Goal: Task Accomplishment & Management: Manage account settings

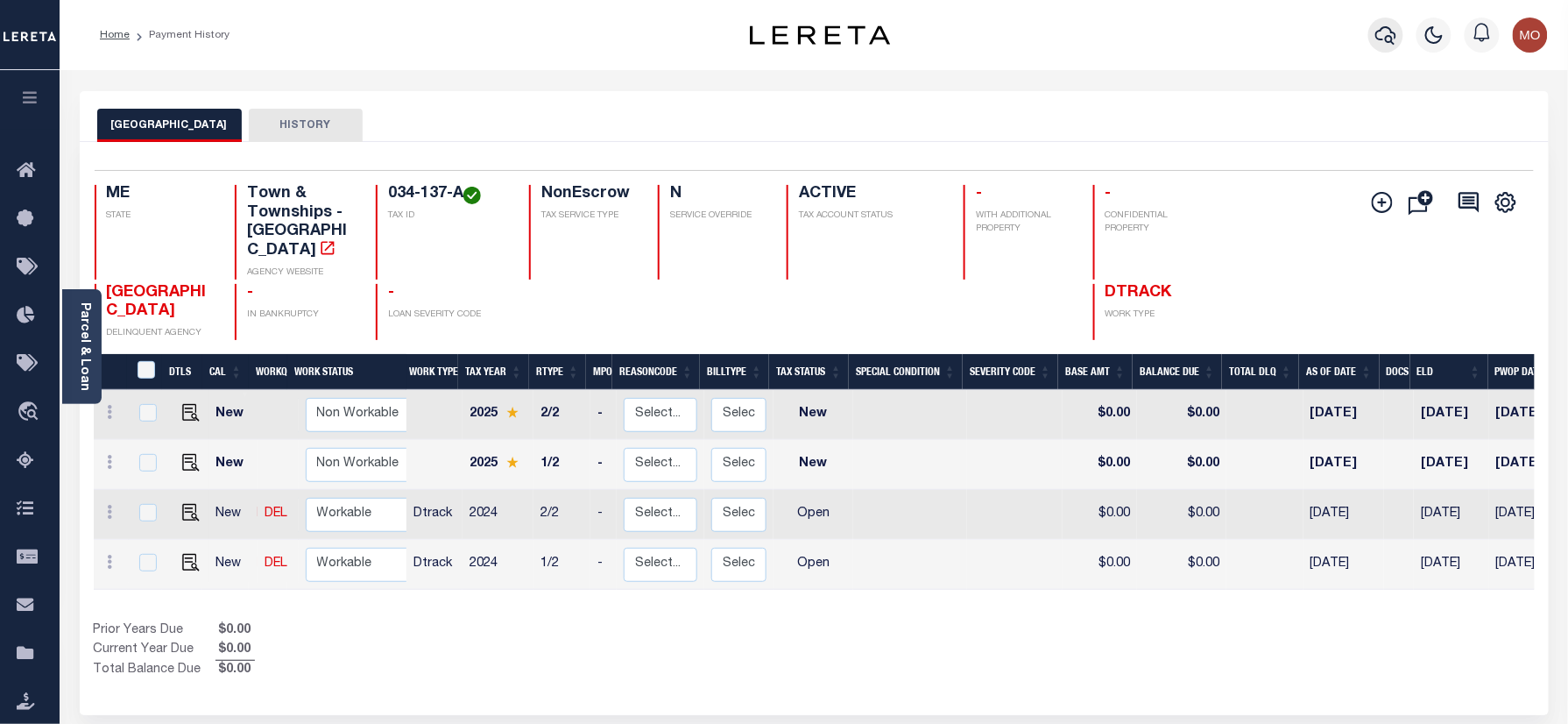
click at [1375, 38] on icon "button" at bounding box center [1385, 35] width 21 height 21
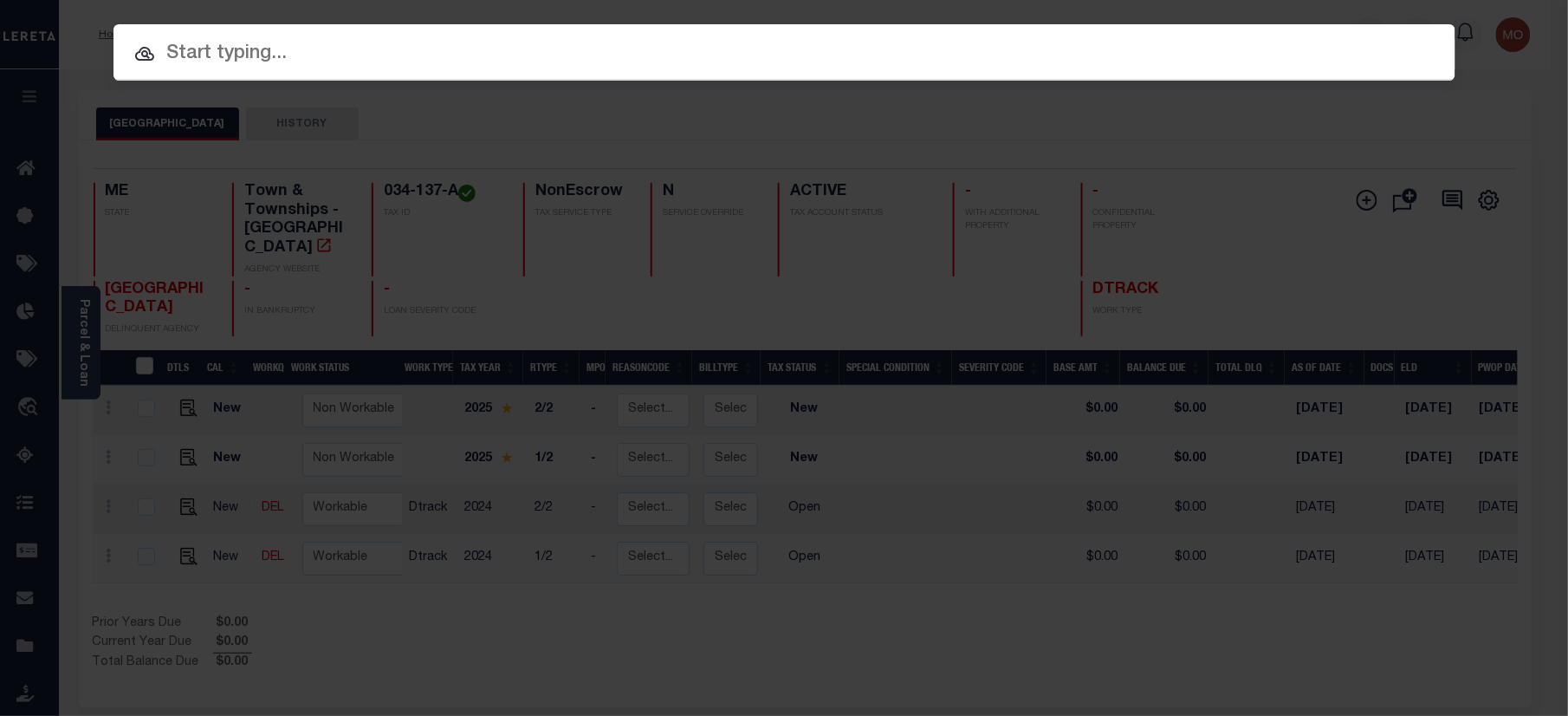
click at [299, 26] on div at bounding box center [784, 52] width 1342 height 55
click at [258, 53] on input "text" at bounding box center [784, 54] width 1342 height 30
paste input "10070001"
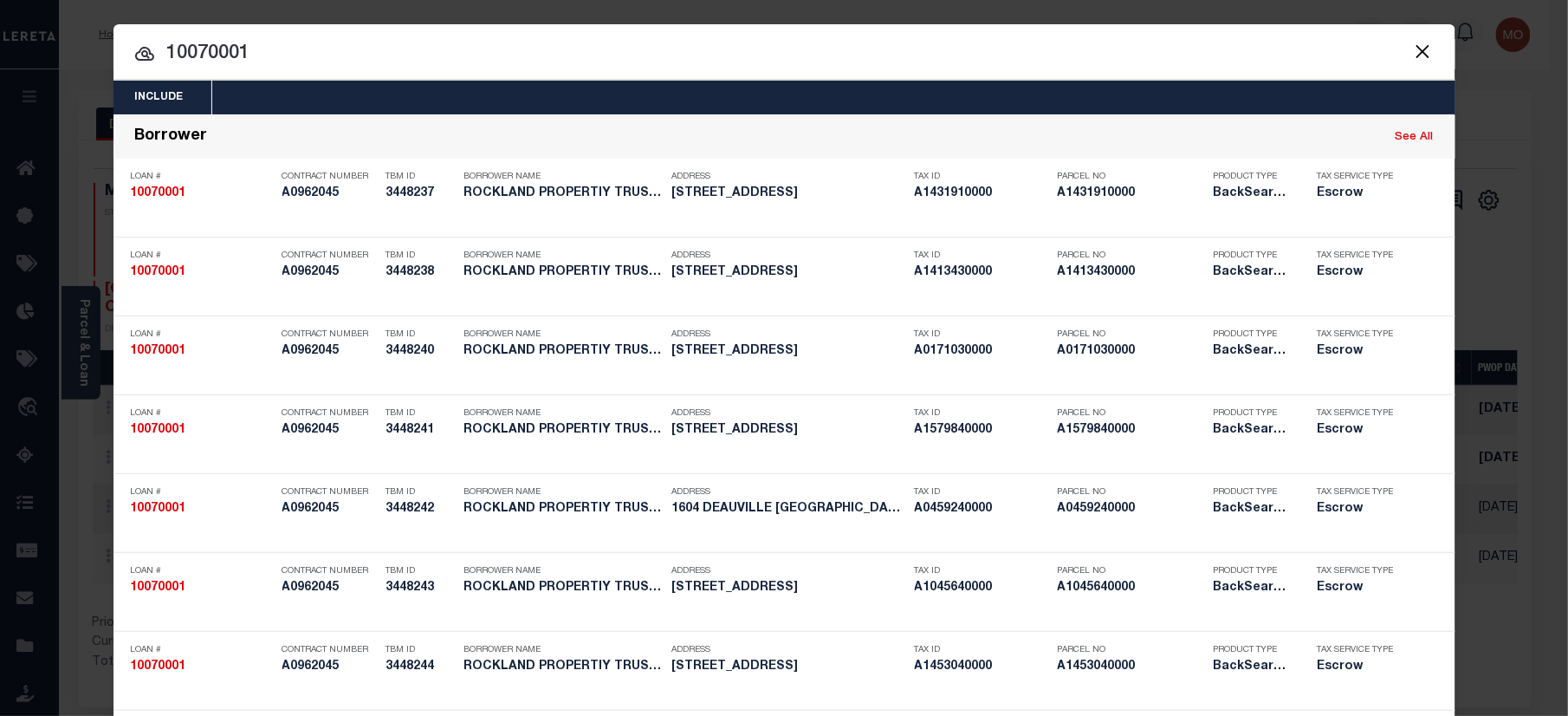
type input "10070001"
click at [281, 66] on input "10070001" at bounding box center [784, 54] width 1342 height 30
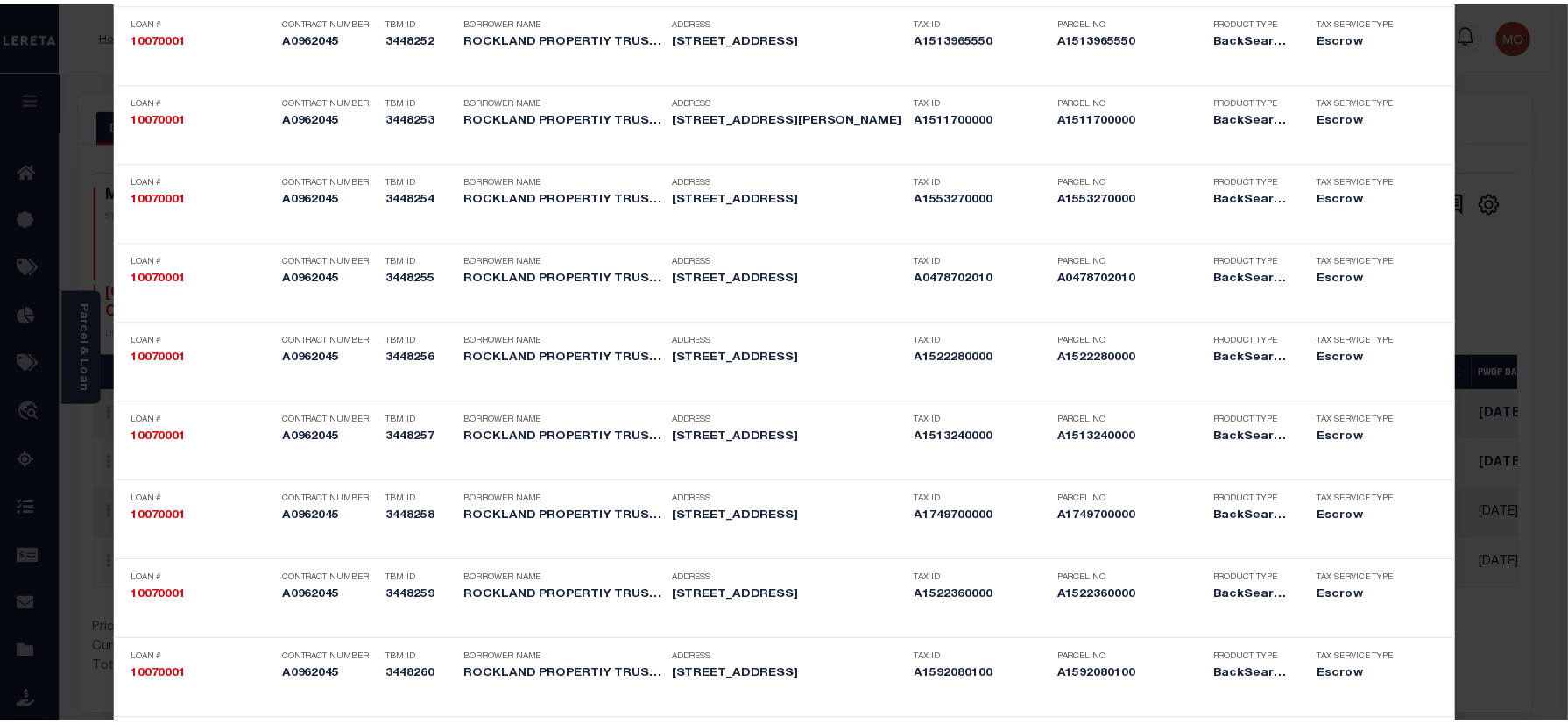
scroll to position [4049, 0]
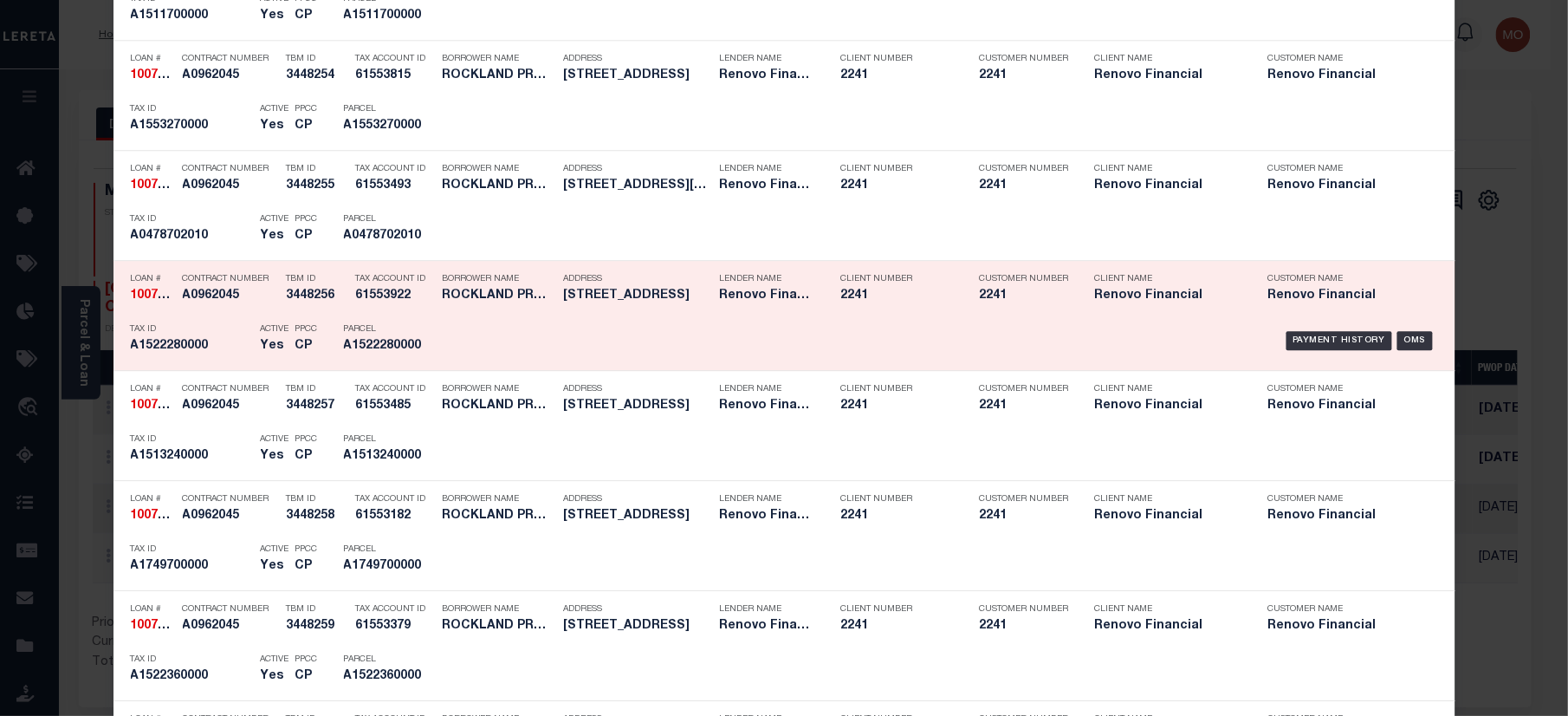
click at [454, 342] on div "Payment History OMS" at bounding box center [943, 340] width 990 height 50
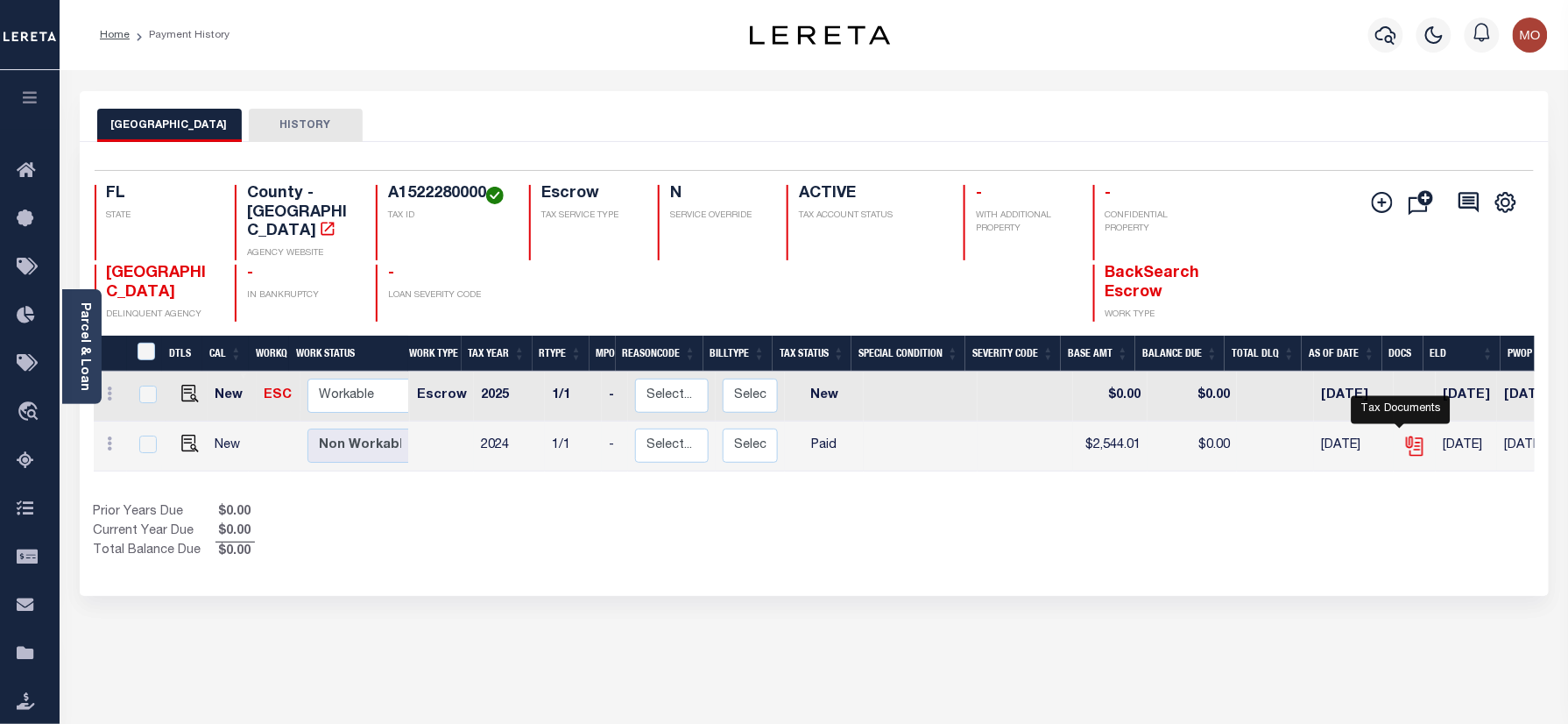
click at [1410, 437] on icon "" at bounding box center [1417, 447] width 13 height 19
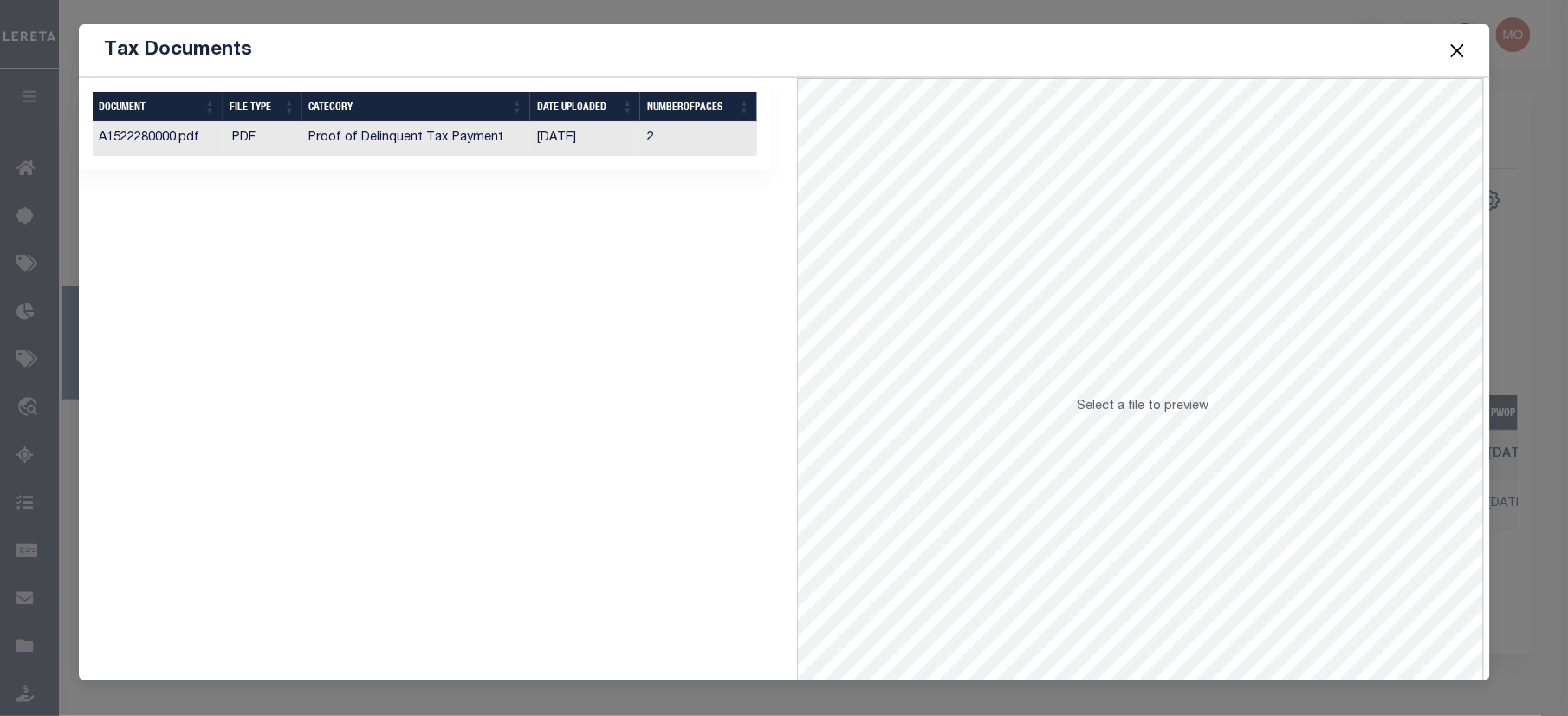
click at [551, 140] on td "[DATE]" at bounding box center [585, 139] width 111 height 34
click at [1450, 47] on button "Close" at bounding box center [1456, 50] width 22 height 22
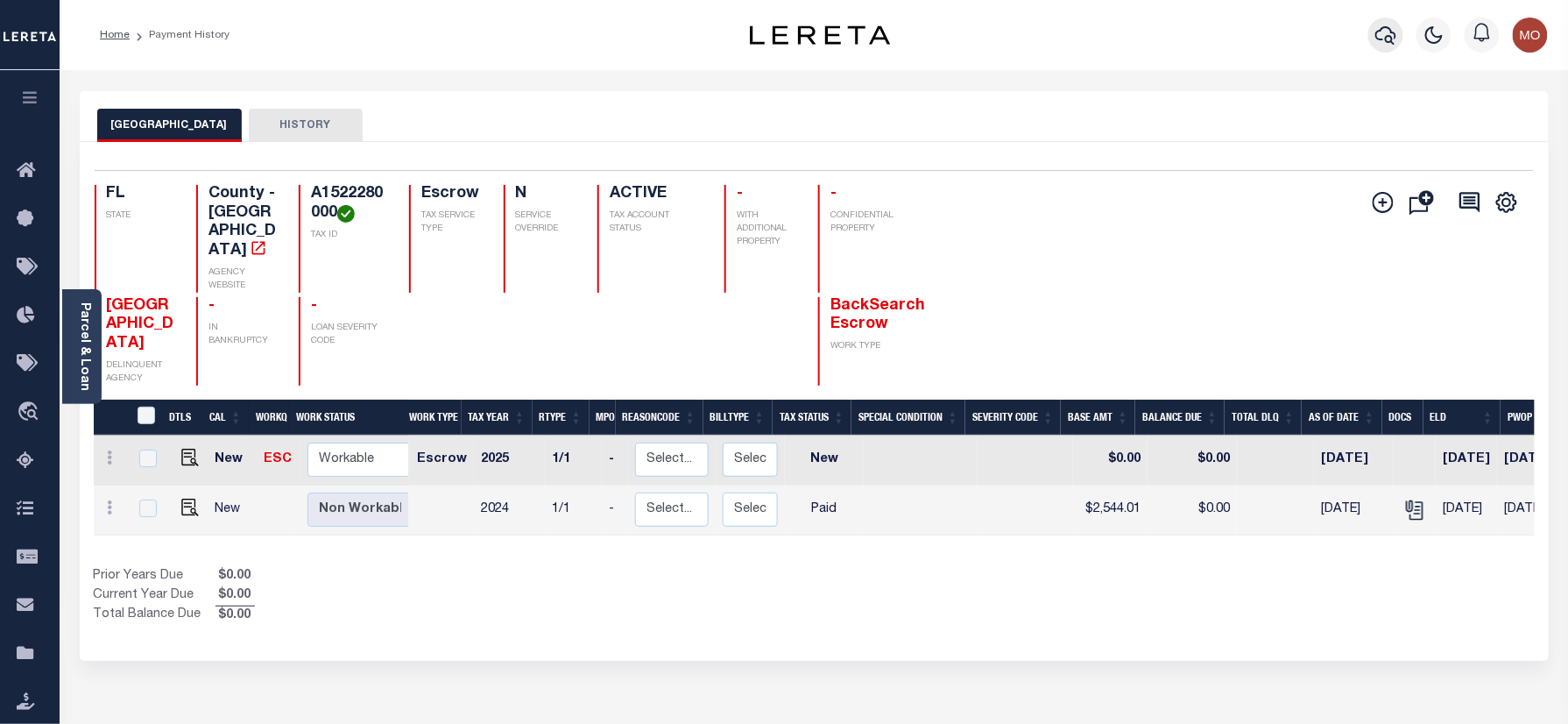
click at [1385, 26] on icon "button" at bounding box center [1385, 35] width 21 height 21
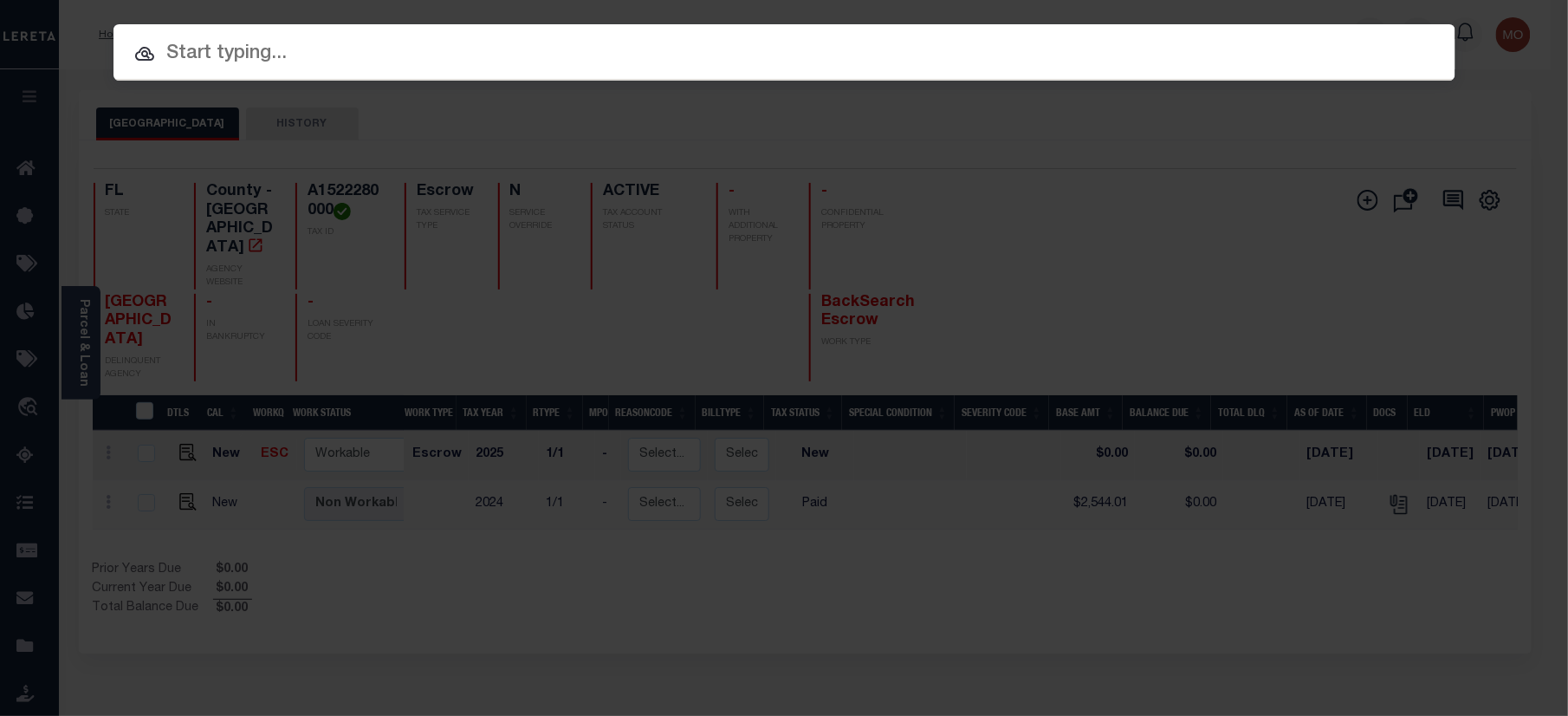
click at [277, 53] on input "text" at bounding box center [784, 54] width 1342 height 30
paste input "10070002"
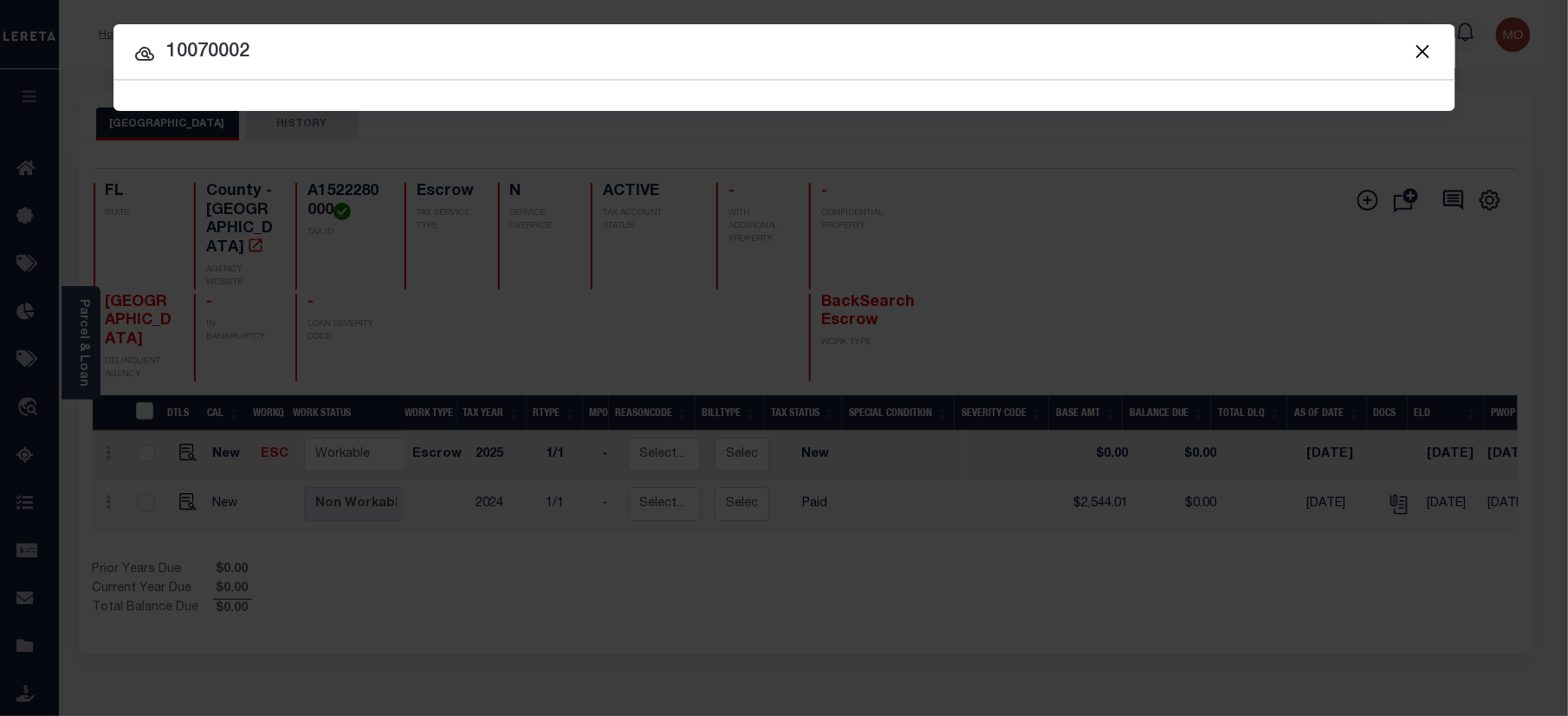
type input "10070002"
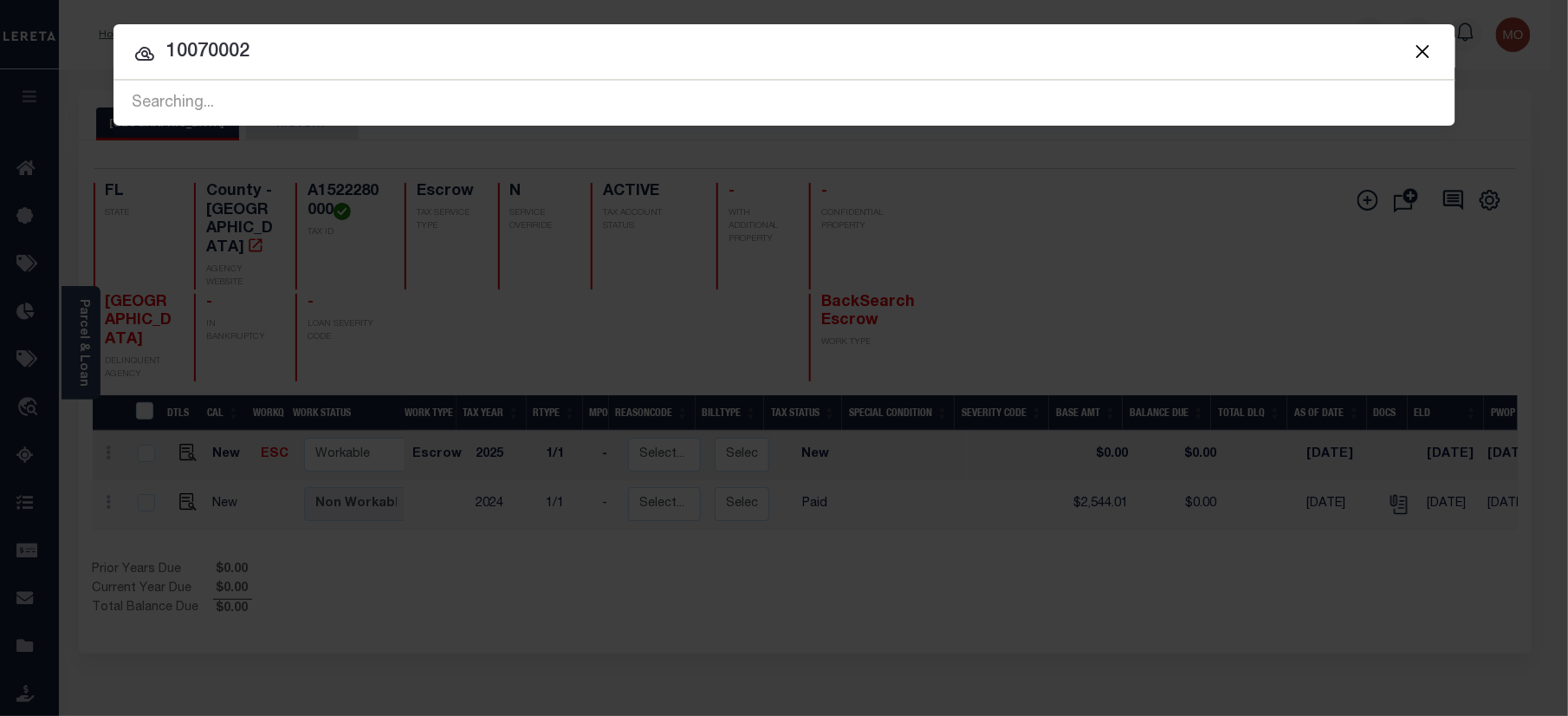
click at [330, 54] on input "10070002" at bounding box center [784, 52] width 1342 height 30
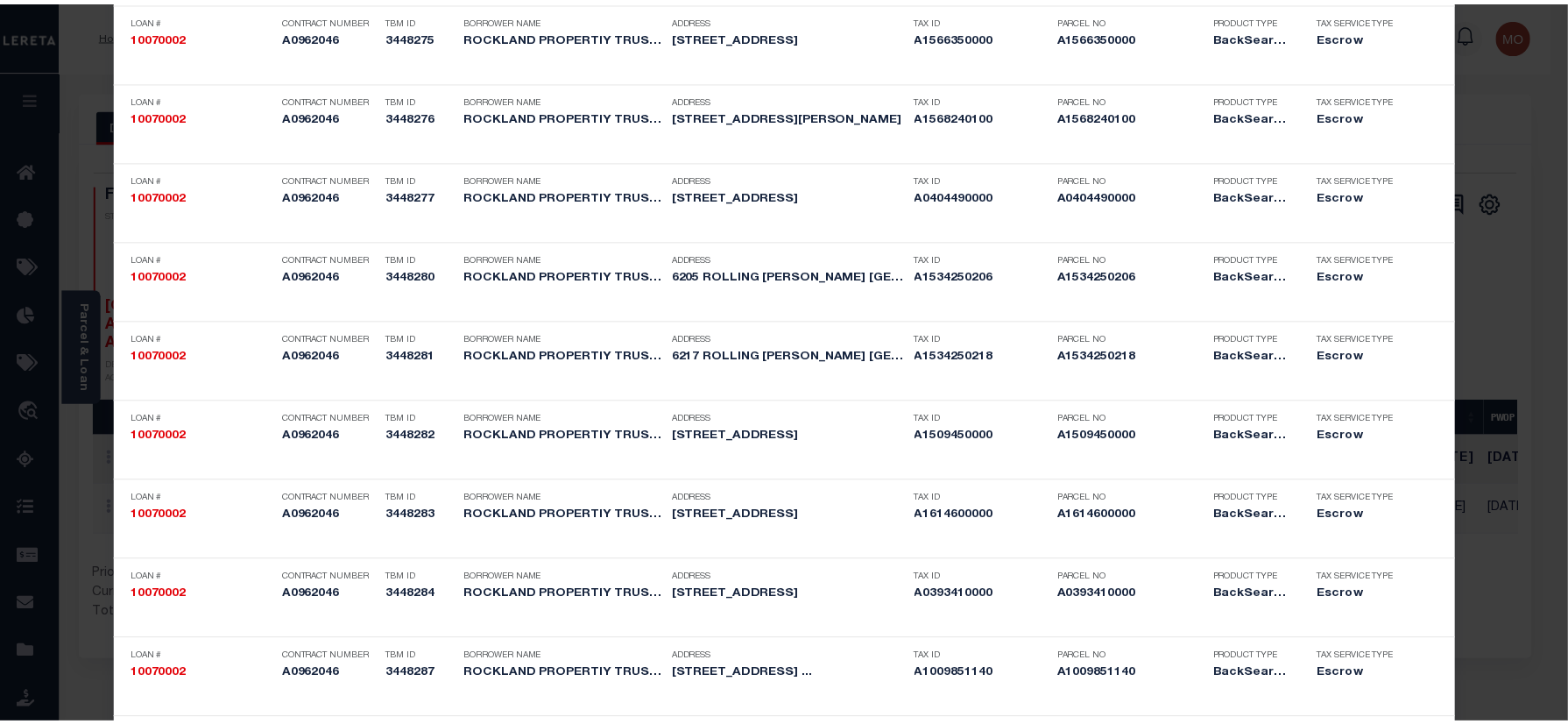
scroll to position [3379, 0]
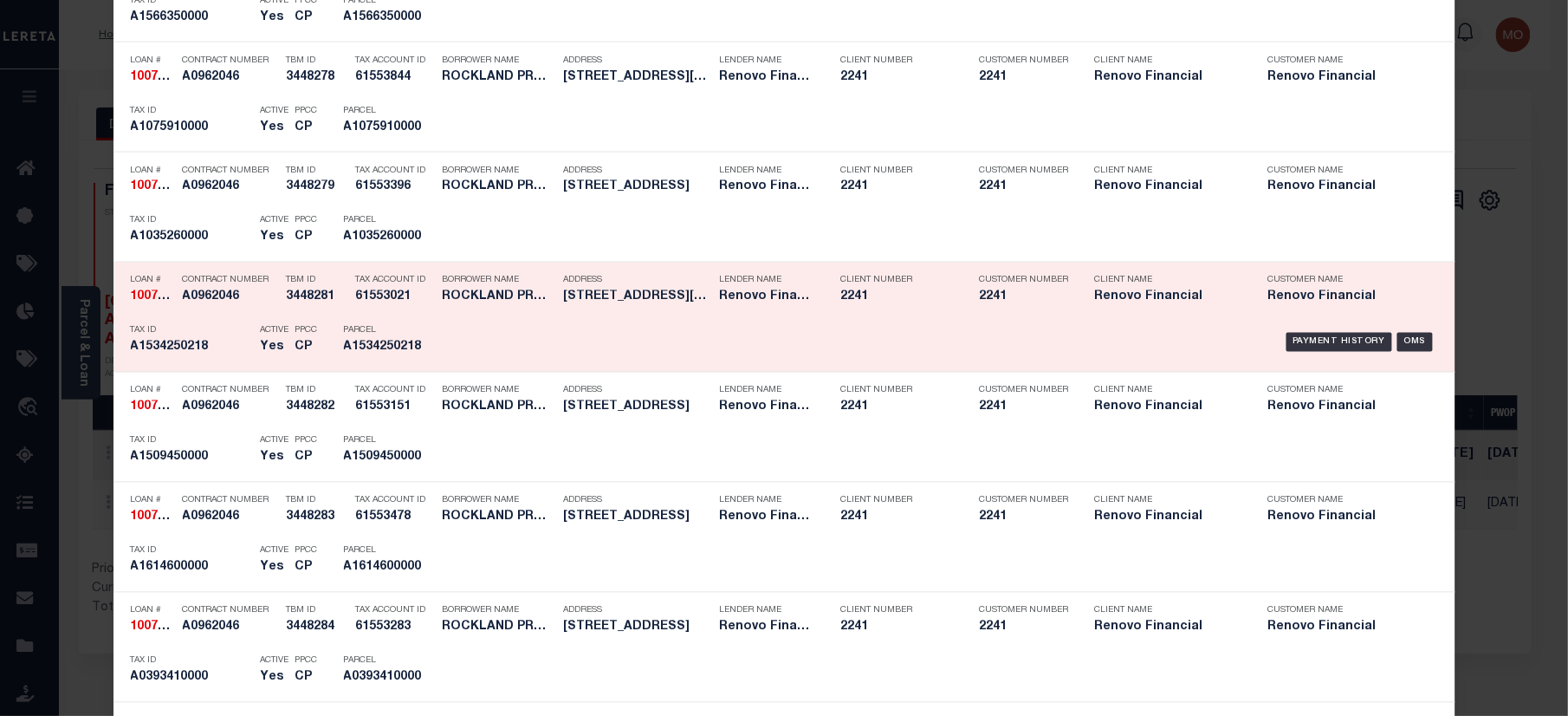
click at [448, 368] on div "Payment History OMS" at bounding box center [943, 342] width 990 height 50
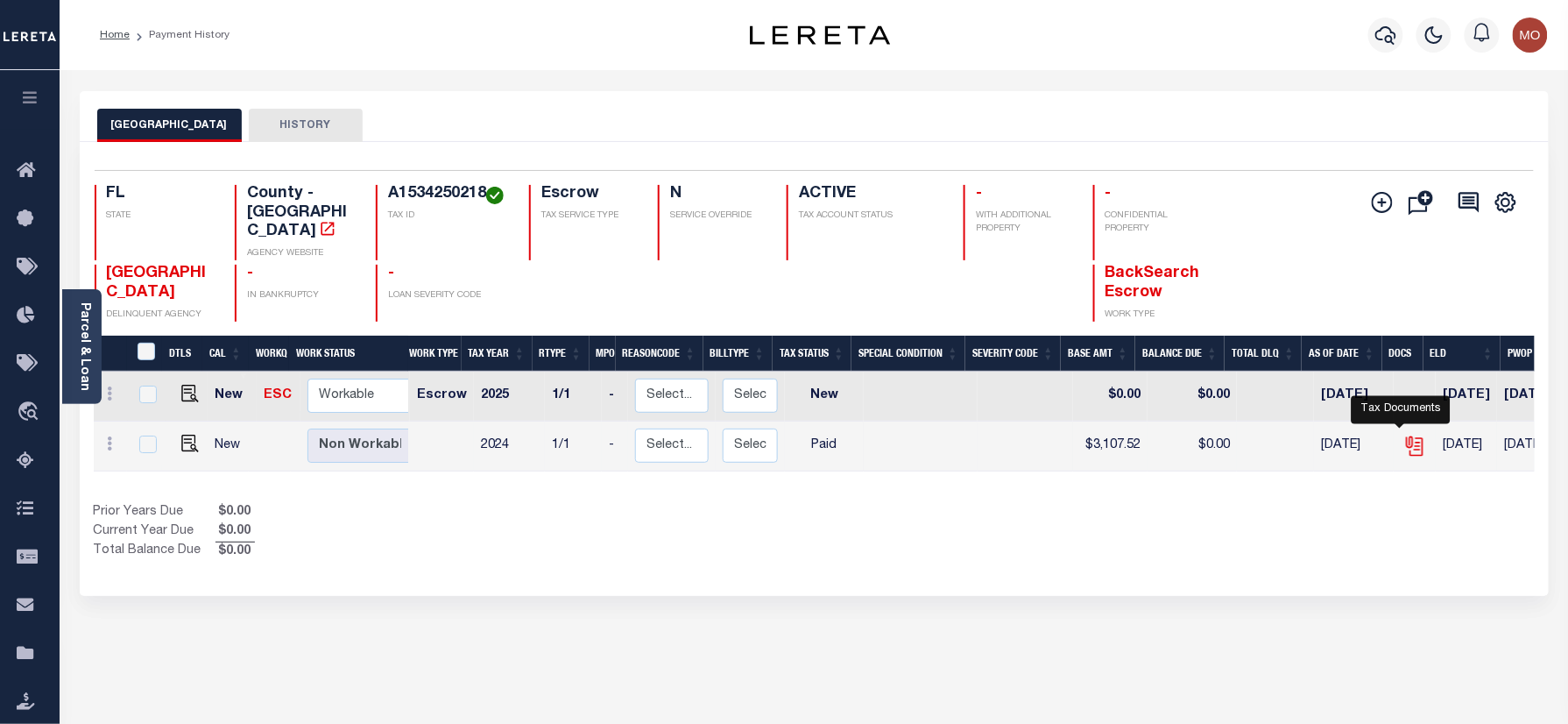
click at [1403, 434] on icon "" at bounding box center [1414, 446] width 22 height 22
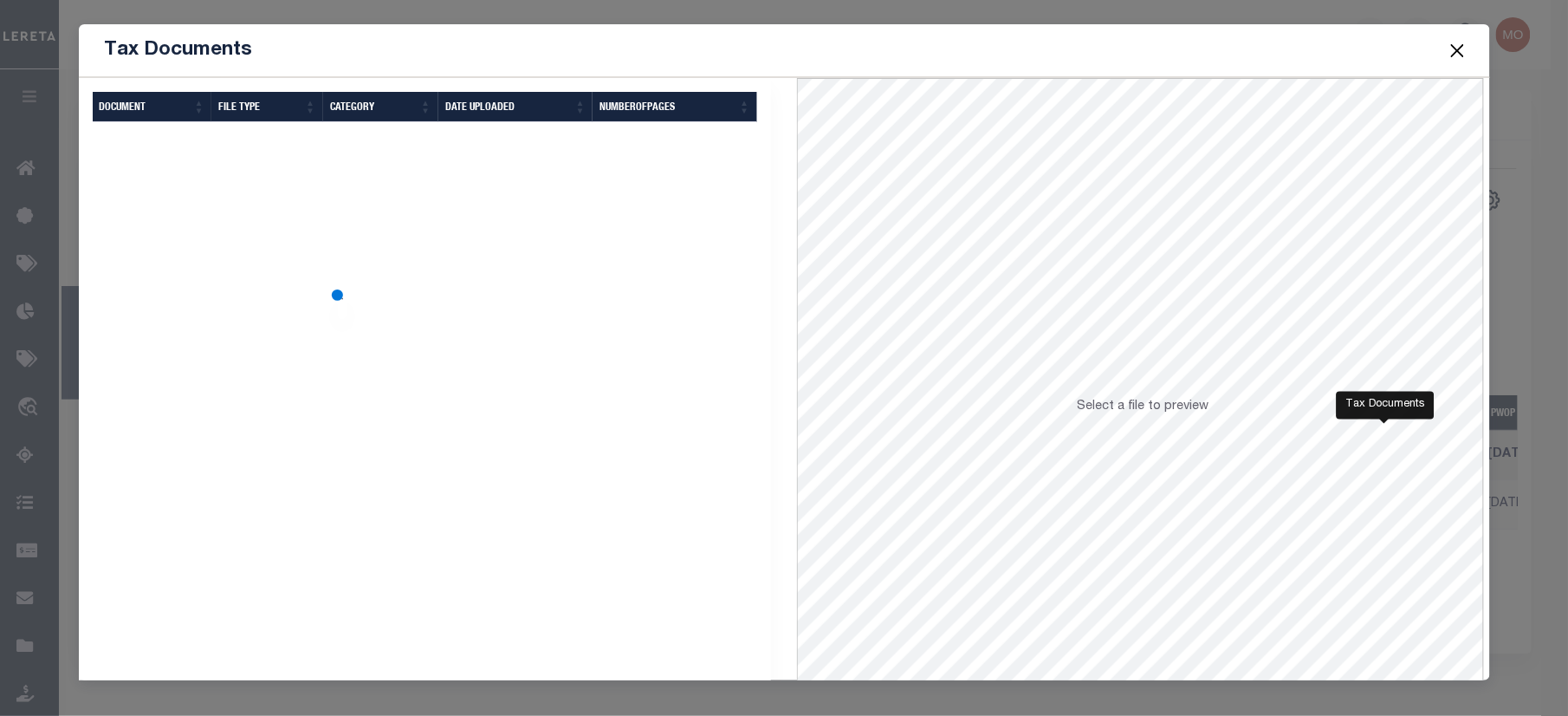
click at [705, 357] on div "Selected Results Items per page" at bounding box center [425, 455] width 718 height 757
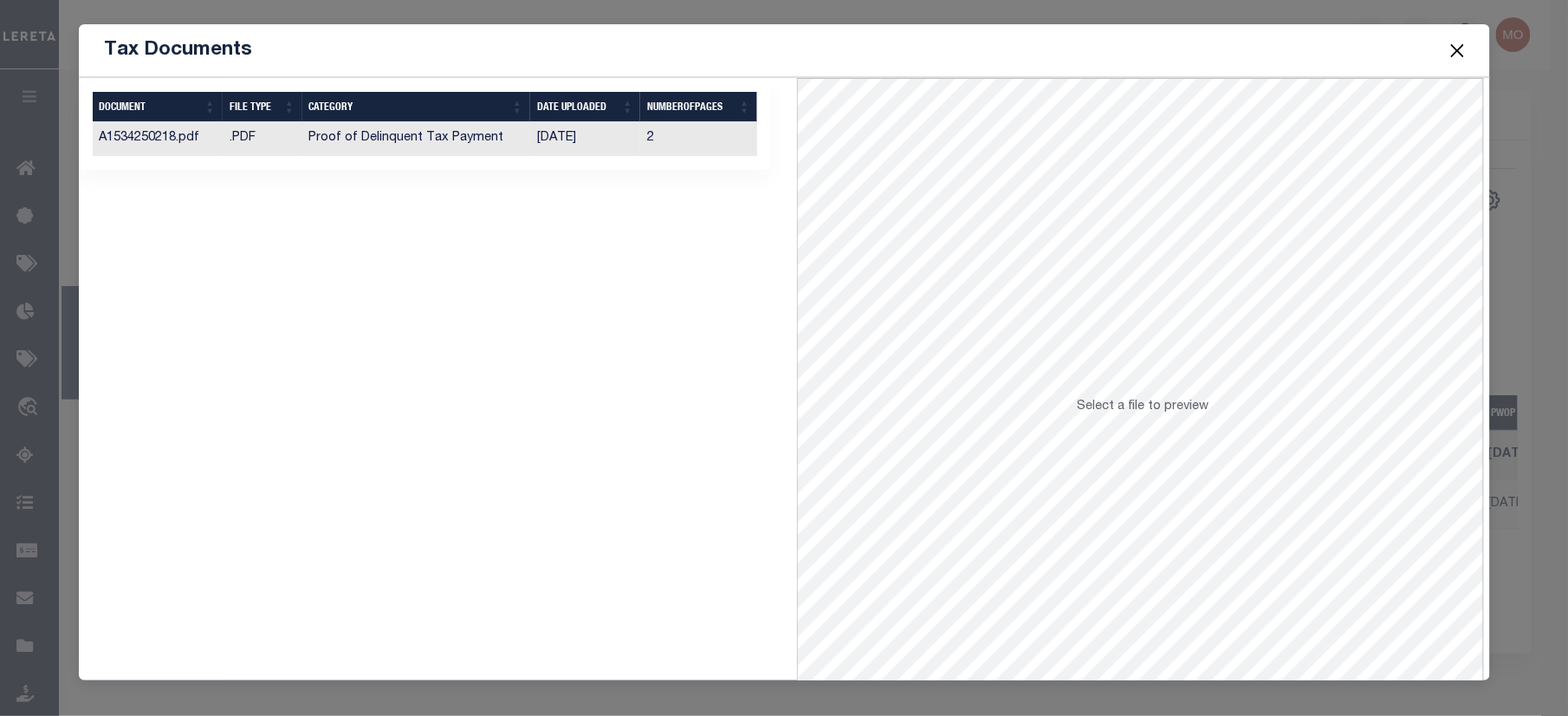
click at [584, 144] on td "[DATE]" at bounding box center [585, 139] width 111 height 34
click at [1453, 55] on button "Close" at bounding box center [1456, 50] width 22 height 22
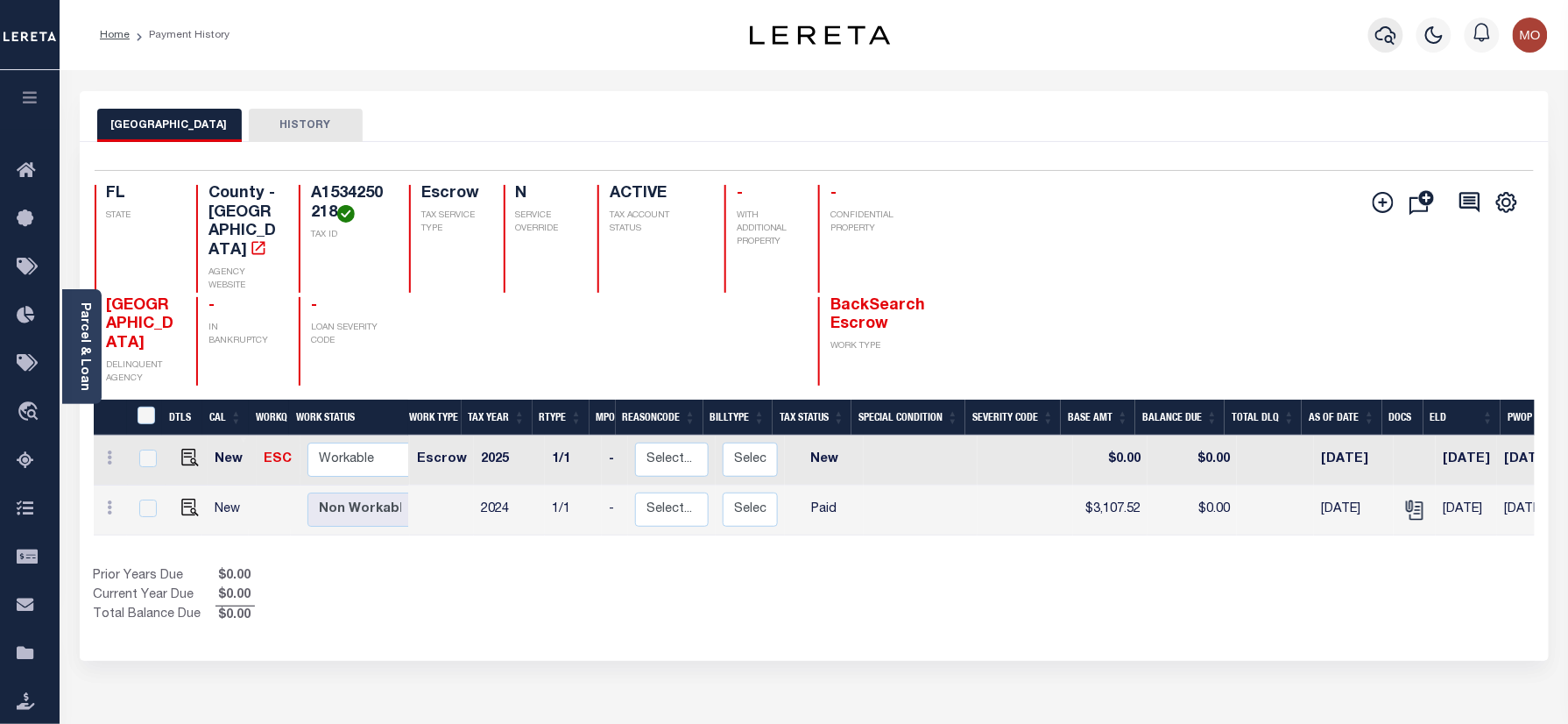
click at [1388, 36] on icon "button" at bounding box center [1385, 35] width 21 height 19
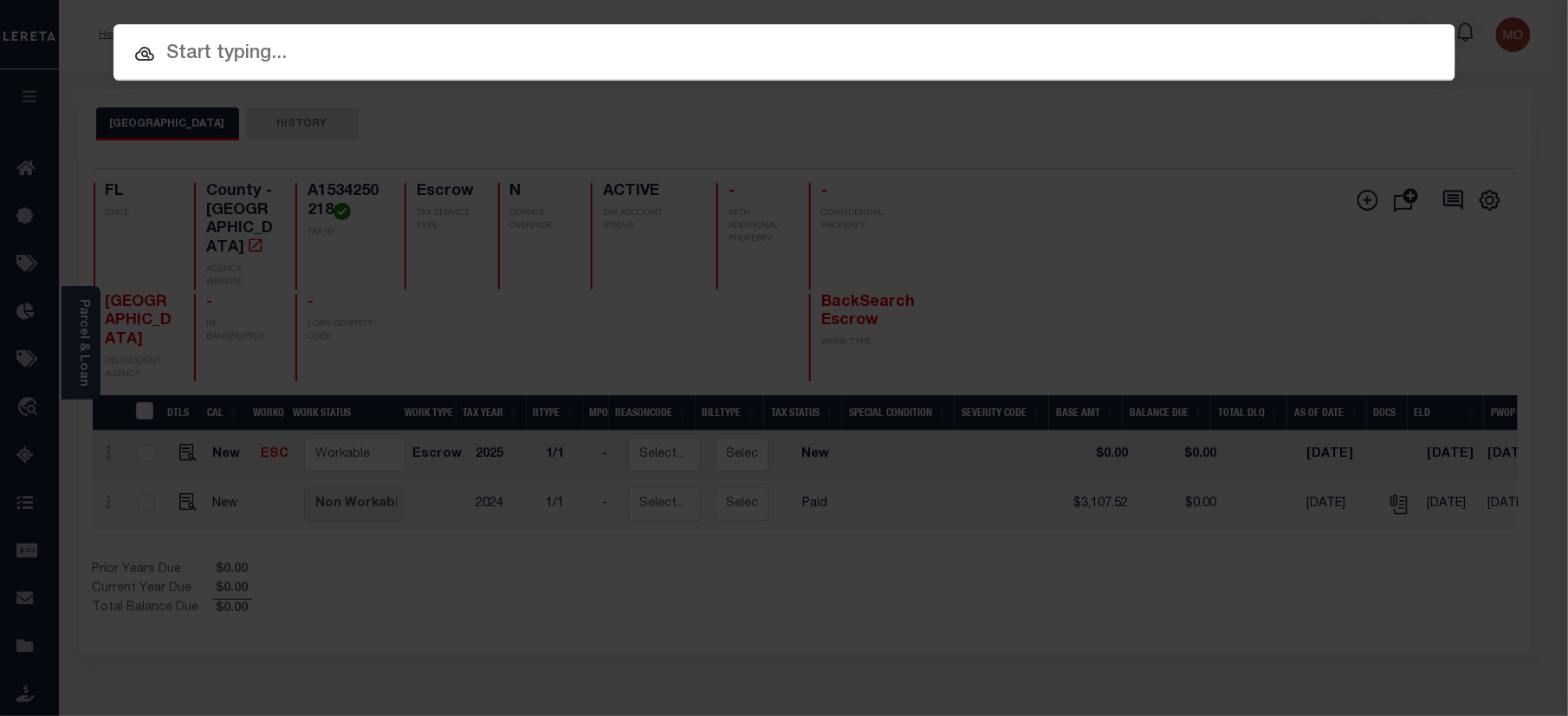
click at [220, 61] on input "text" at bounding box center [784, 54] width 1342 height 30
paste input "10070002"
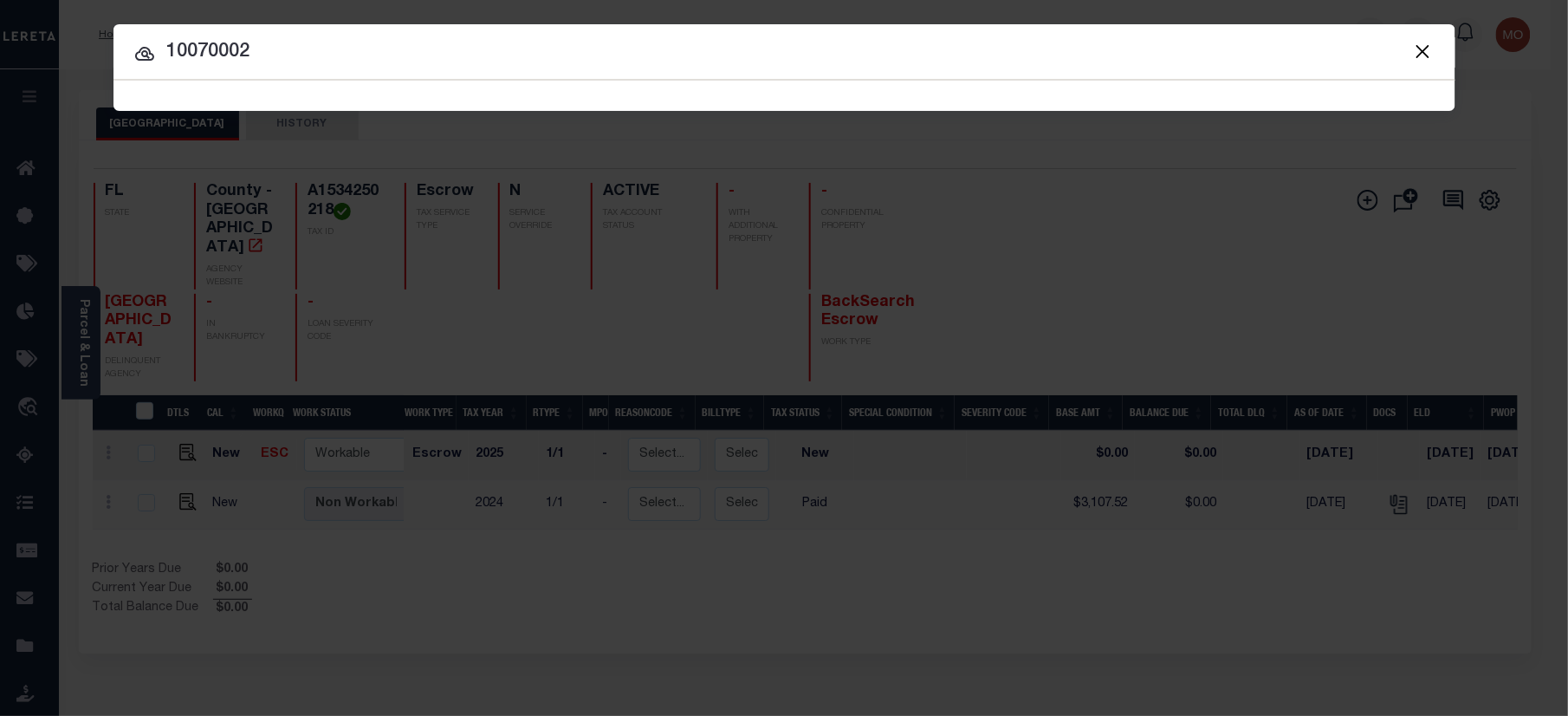
type input "10070002"
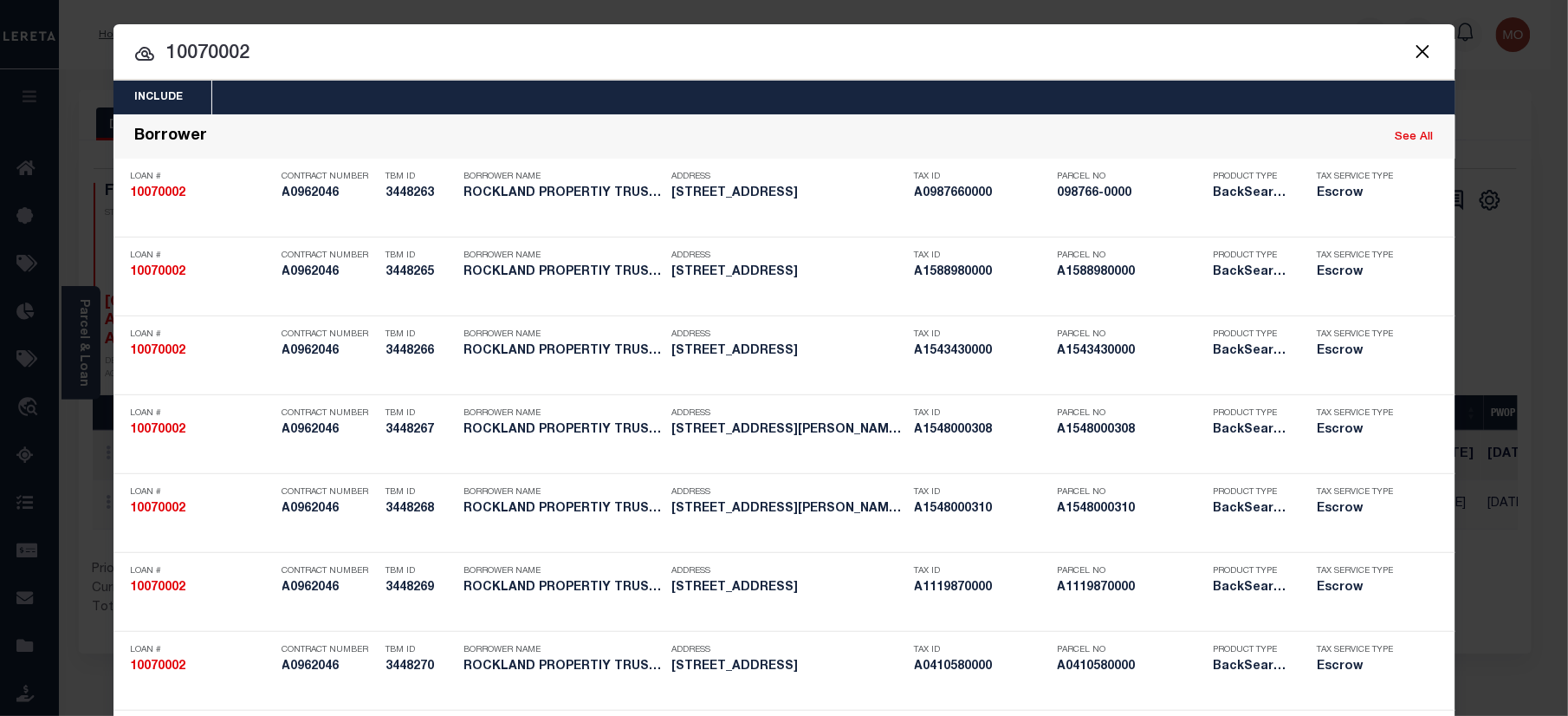
click at [287, 67] on input "10070002" at bounding box center [784, 54] width 1342 height 30
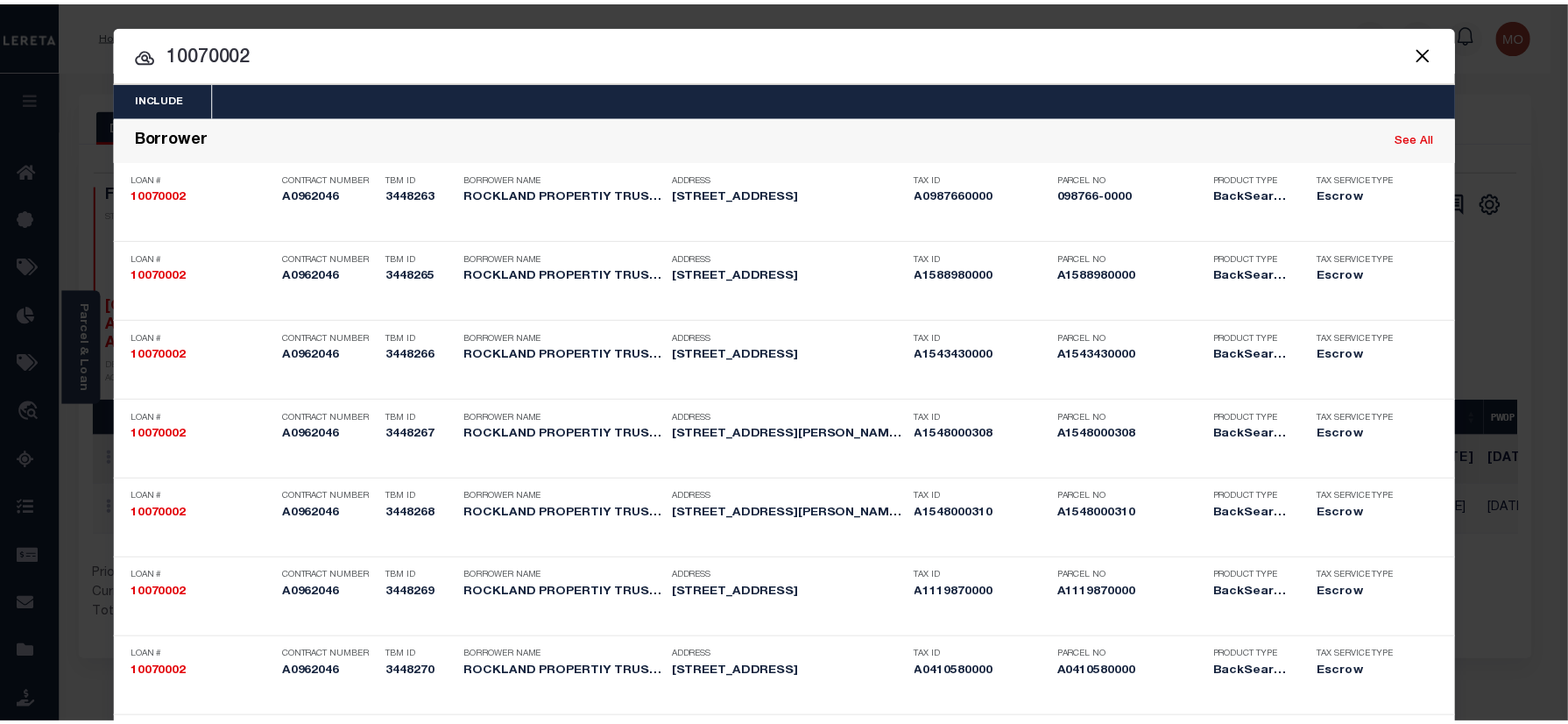
scroll to position [2377, 0]
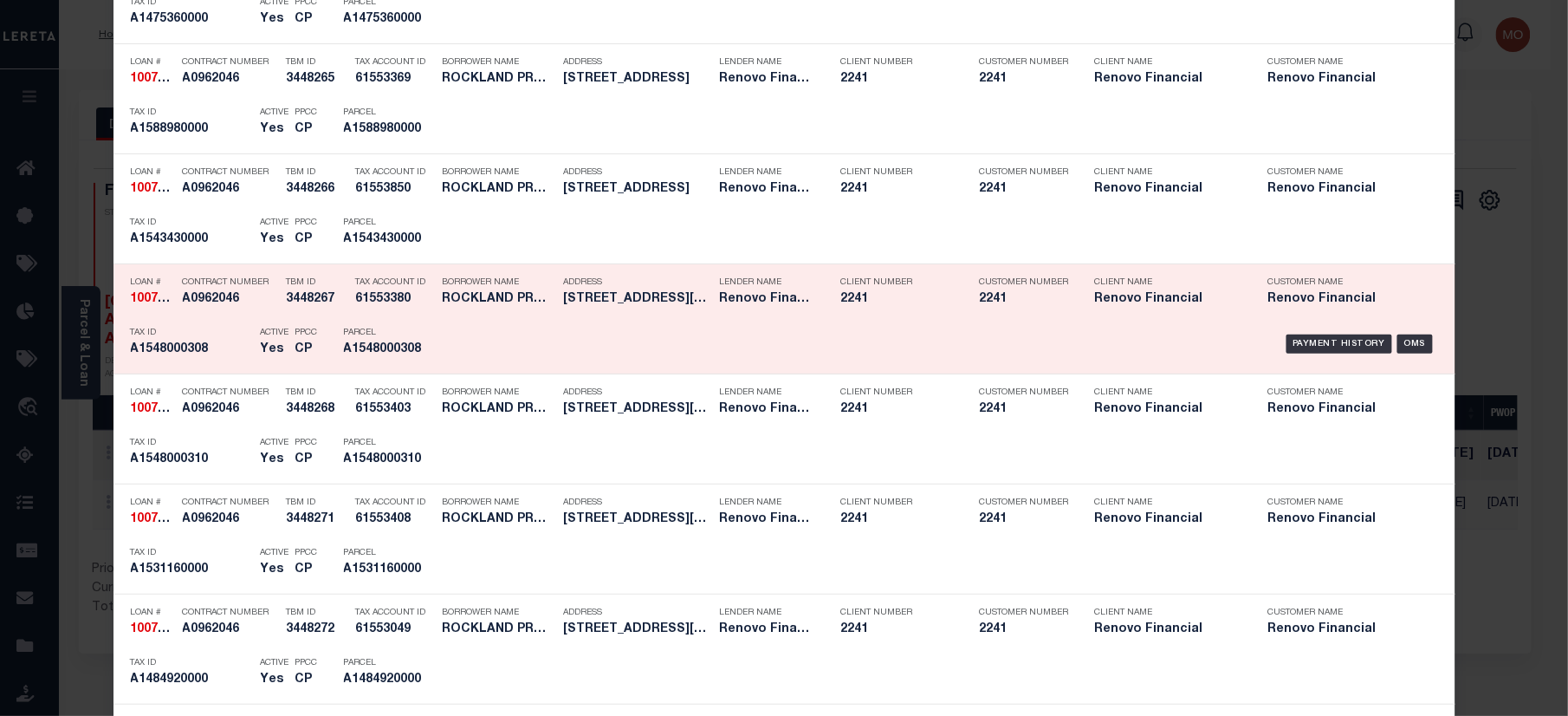
click at [442, 319] on div "Borrower Name ROCKLAND PROPERTIY TRUST LLC" at bounding box center [499, 294] width 113 height 50
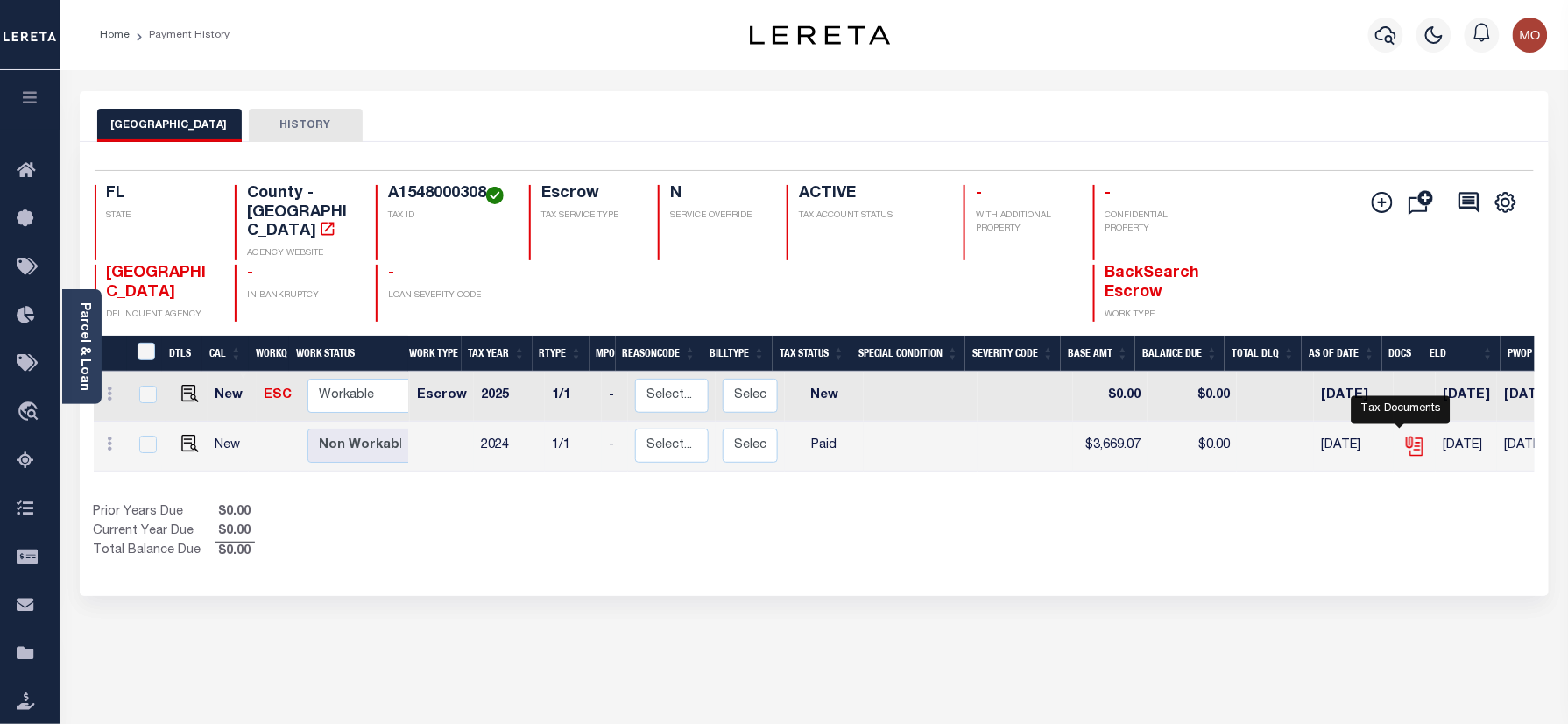
click at [1403, 434] on icon "" at bounding box center [1414, 446] width 22 height 22
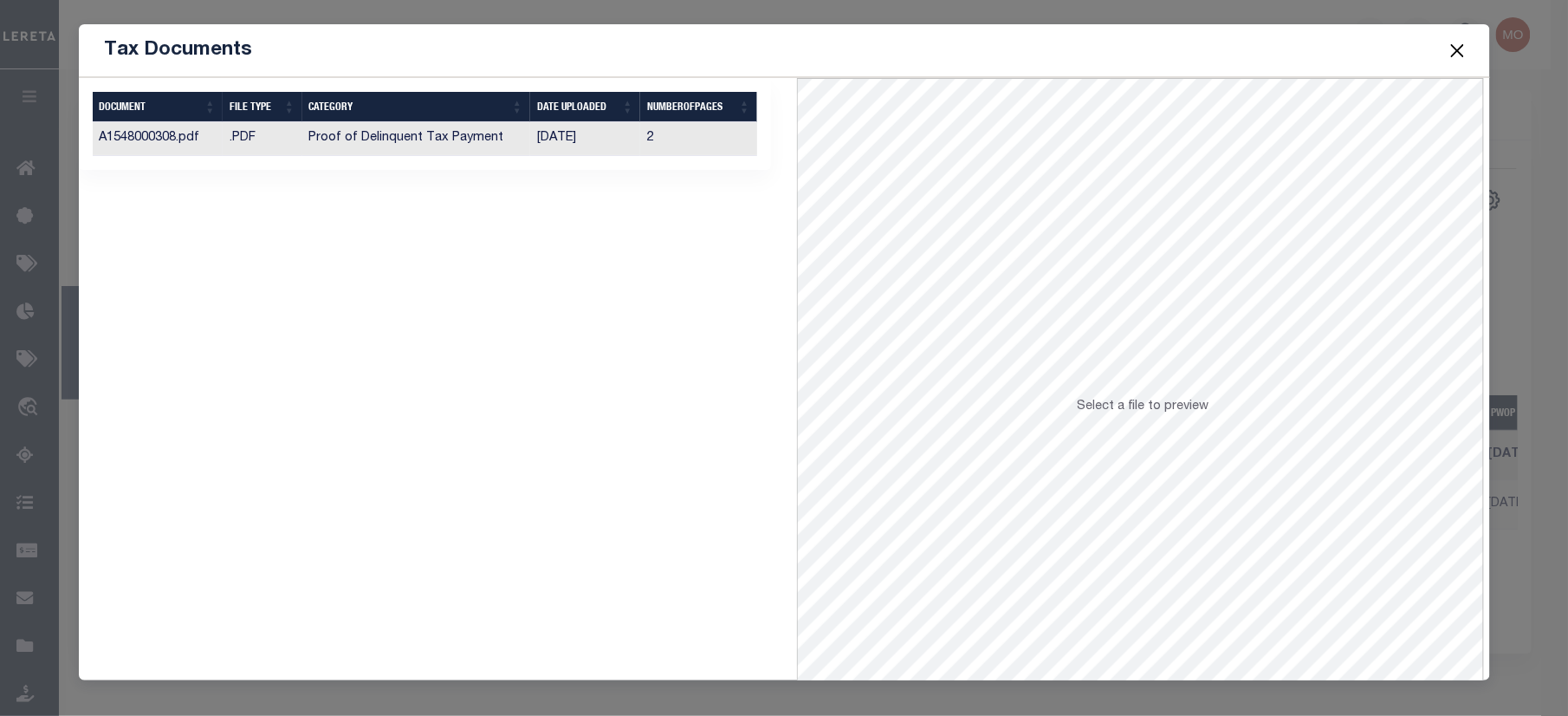
click at [517, 149] on td "Proof of Delinquent Tax Payment" at bounding box center [416, 139] width 228 height 34
click at [1460, 45] on button "Close" at bounding box center [1456, 50] width 22 height 22
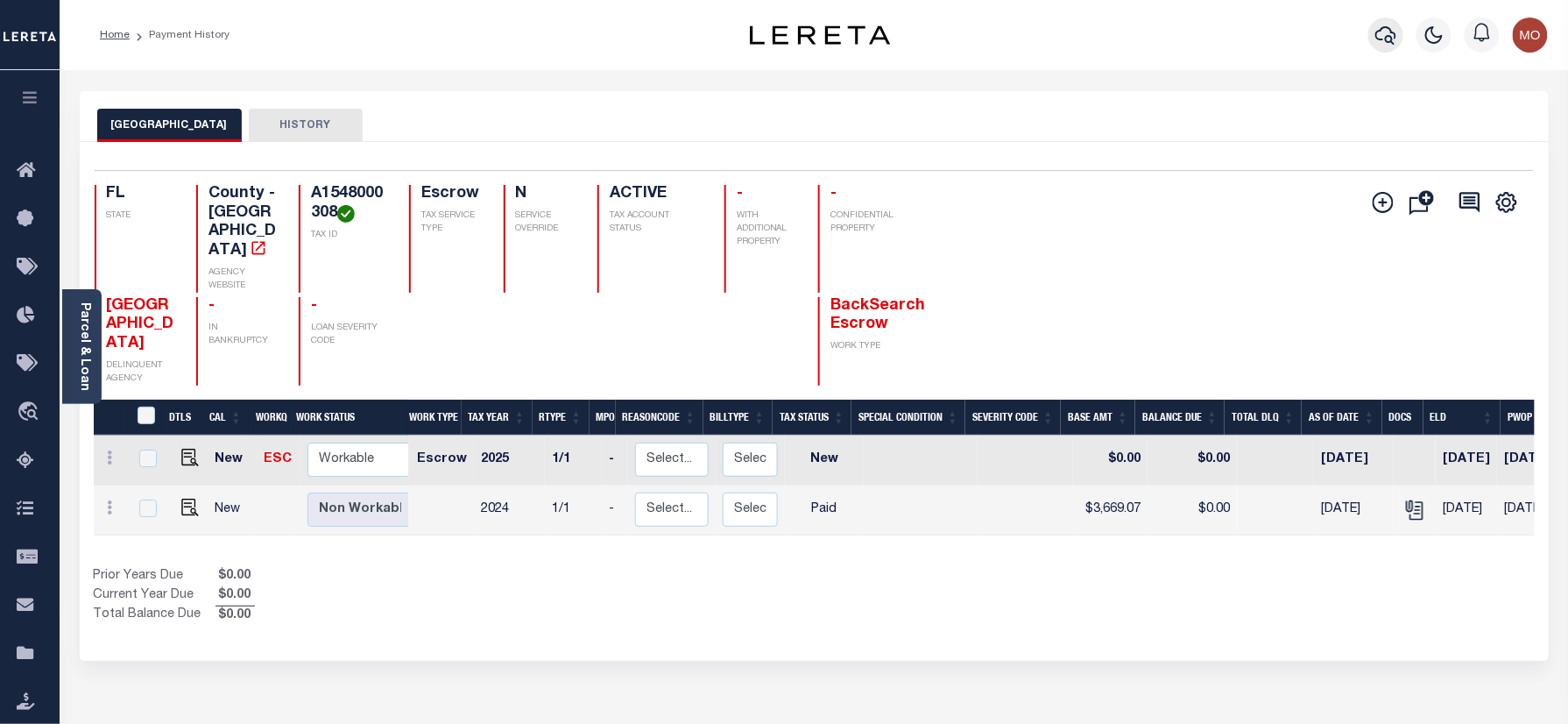
click at [1381, 33] on icon "button" at bounding box center [1385, 35] width 21 height 21
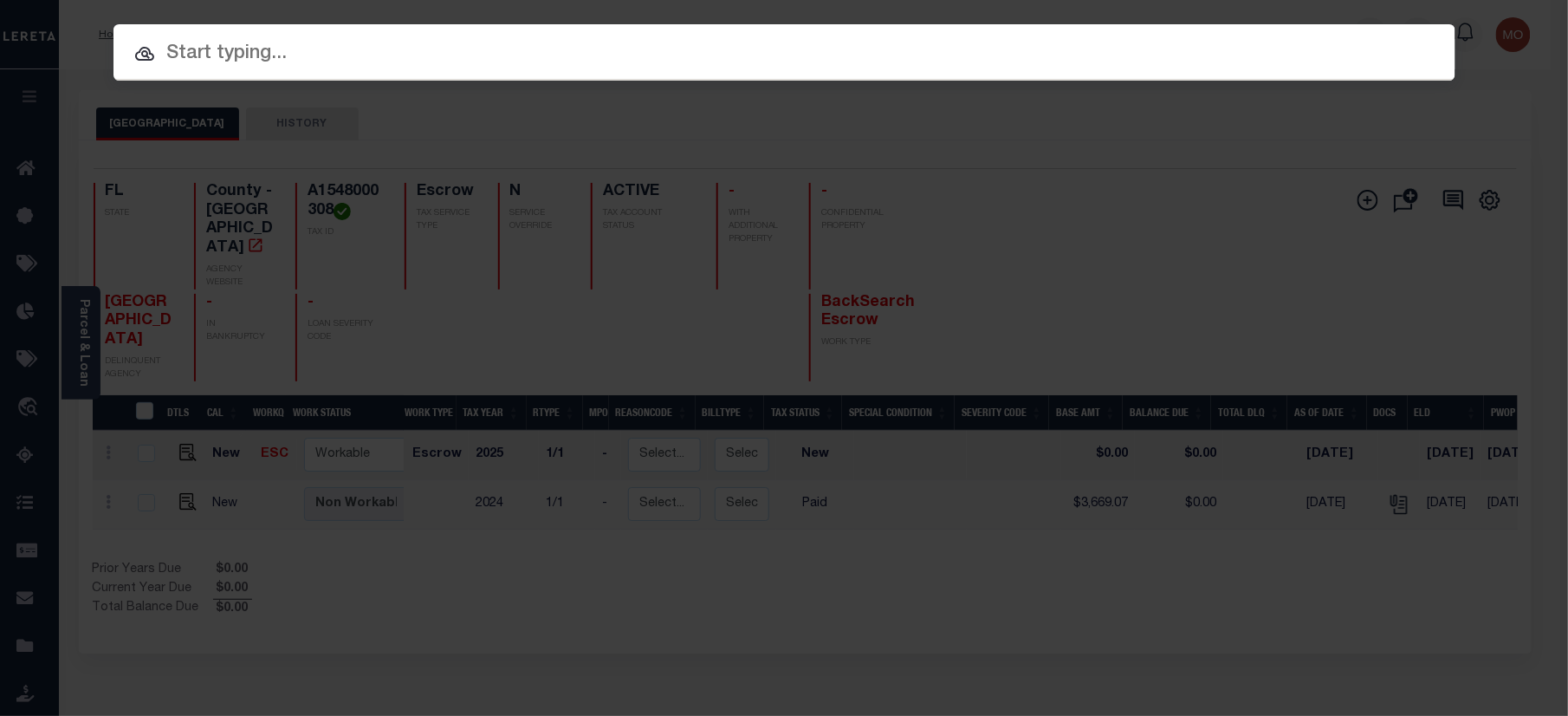
click at [253, 63] on input "text" at bounding box center [784, 54] width 1342 height 30
paste input "10070002"
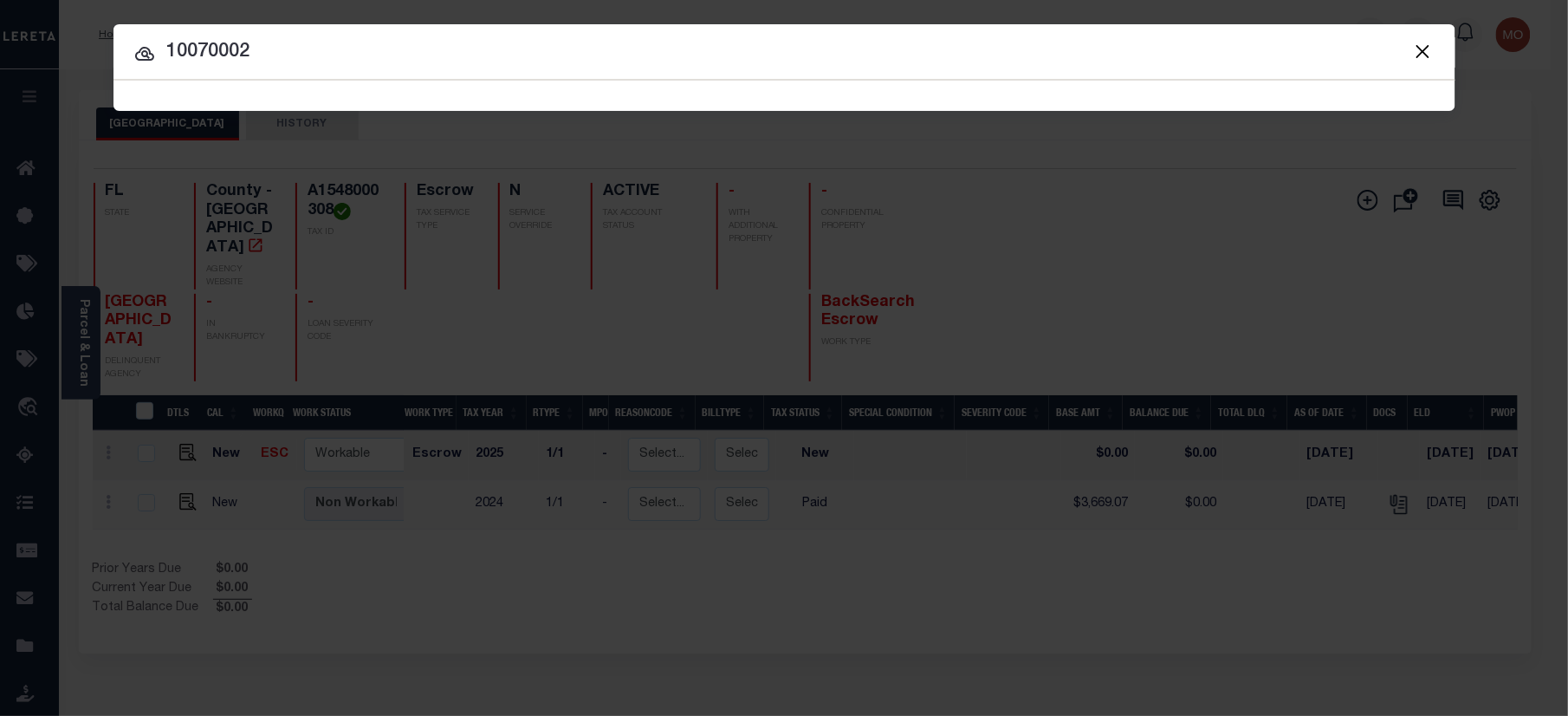
type input "10070002"
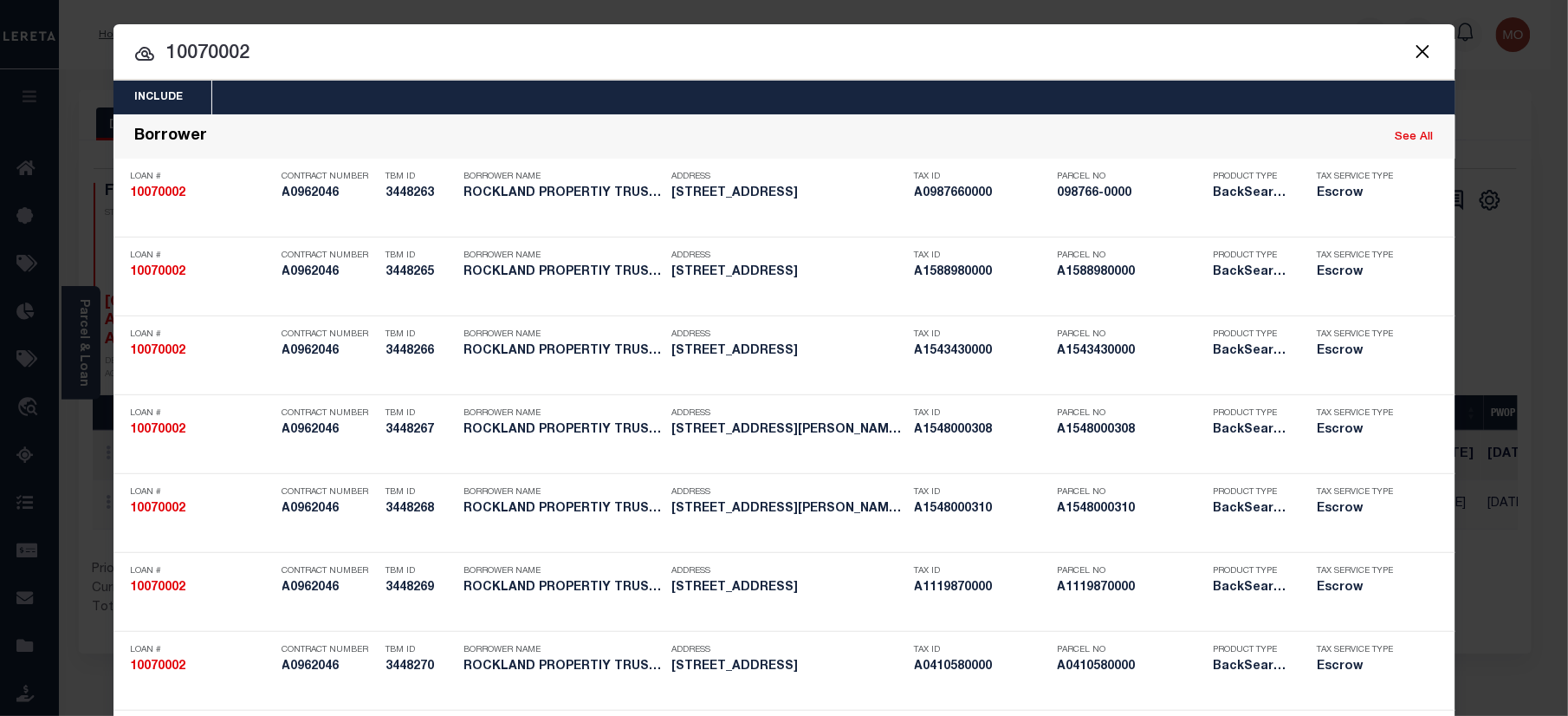
click at [278, 63] on input "10070002" at bounding box center [784, 54] width 1342 height 30
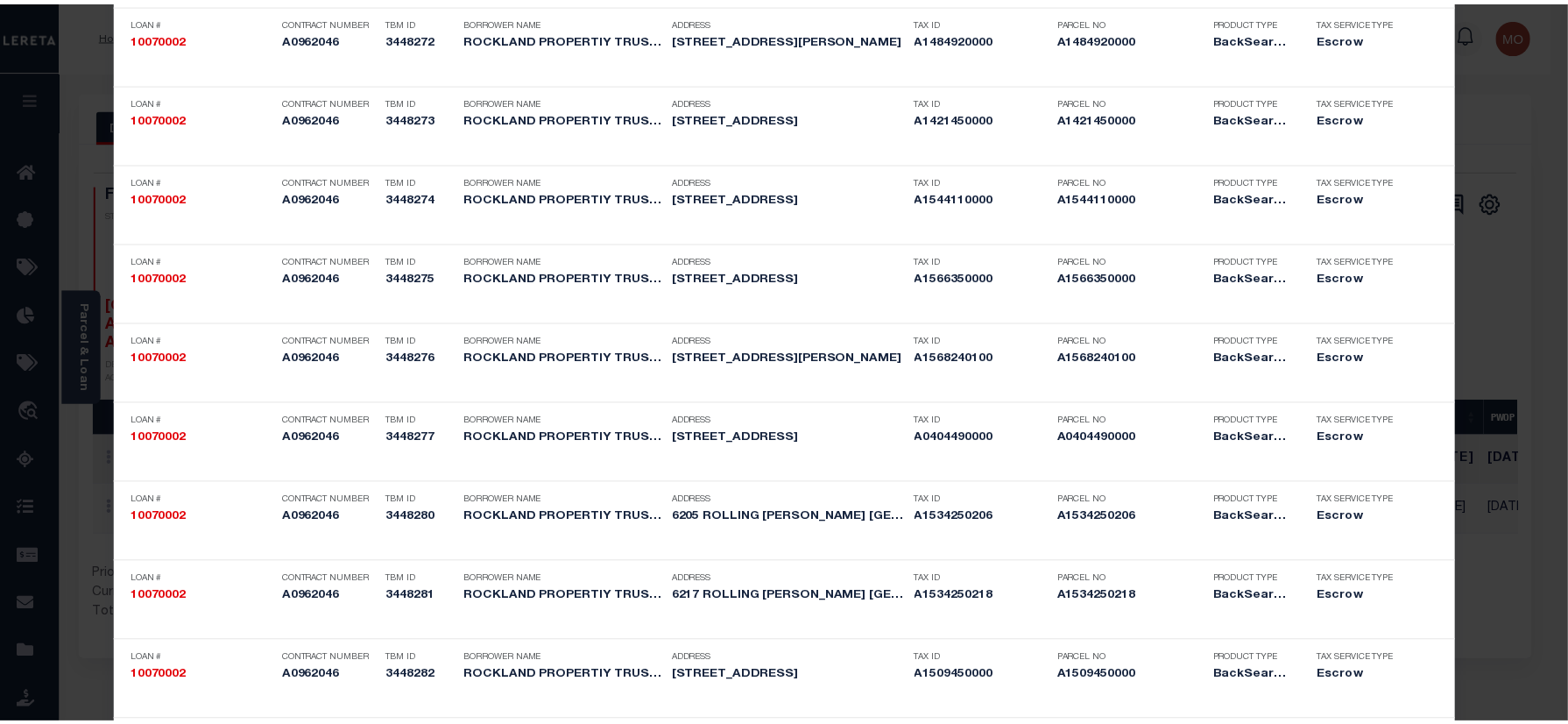
scroll to position [5381, 0]
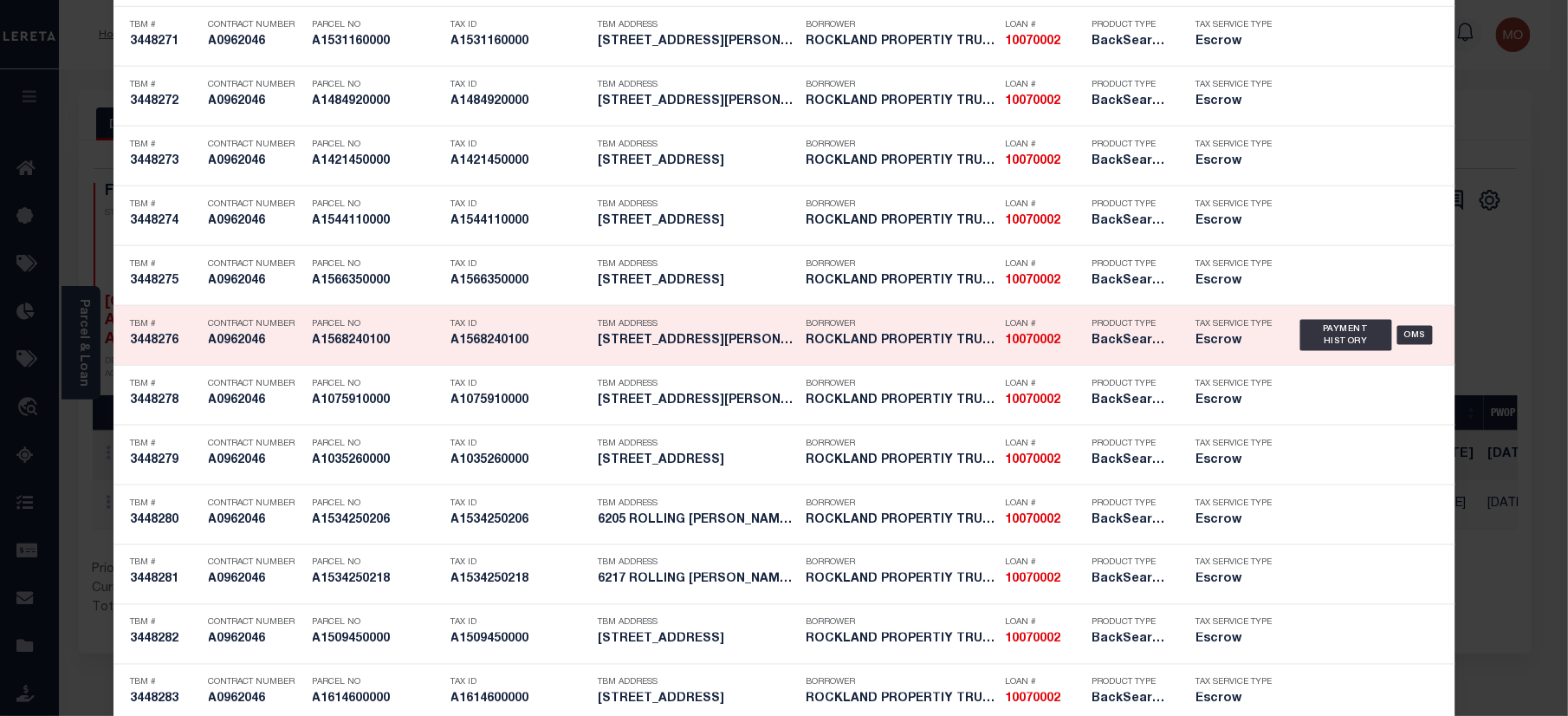
click at [486, 348] on h5 "A1568240100" at bounding box center [521, 341] width 139 height 15
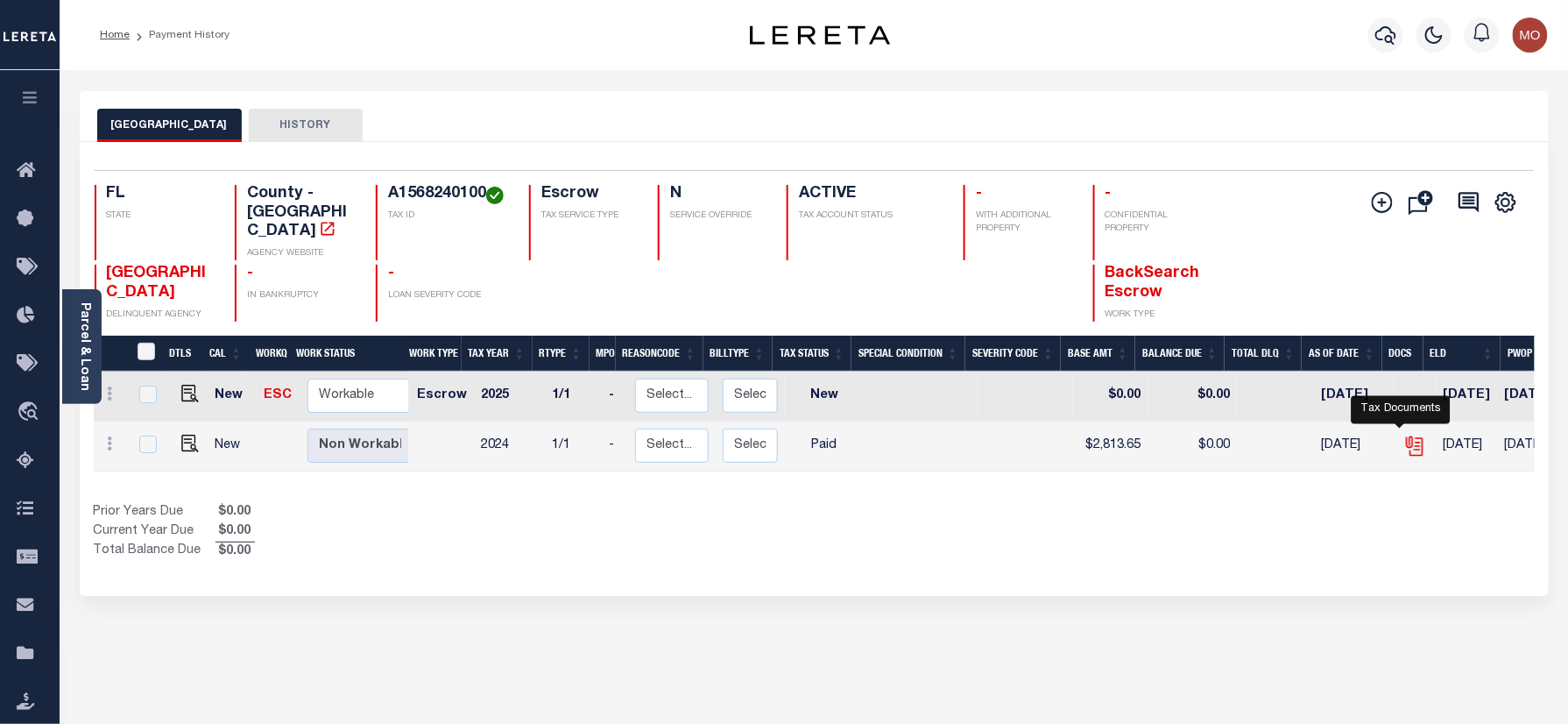
click at [1403, 434] on icon "" at bounding box center [1414, 446] width 22 height 22
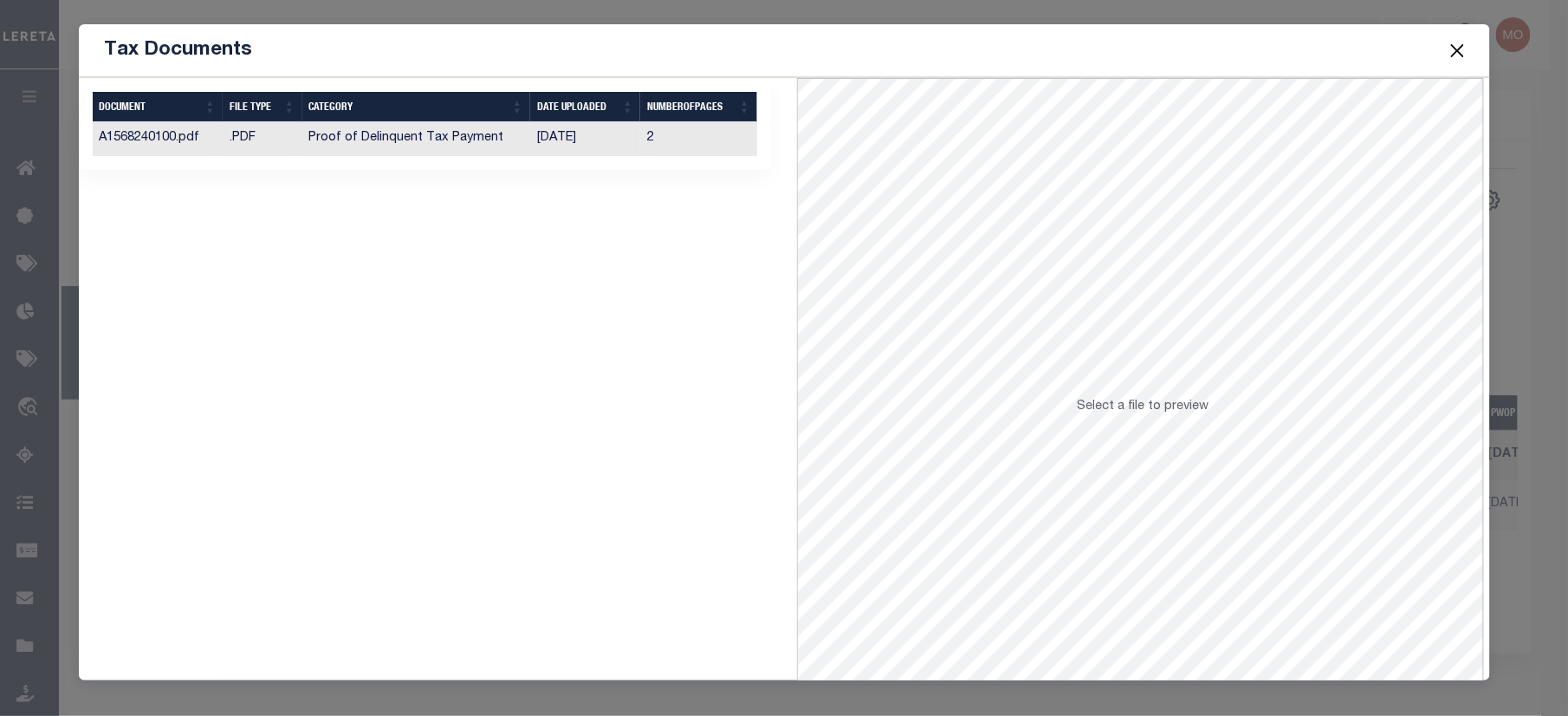
click at [562, 147] on td "[DATE]" at bounding box center [585, 139] width 111 height 34
click at [1458, 47] on button "Close" at bounding box center [1456, 50] width 22 height 22
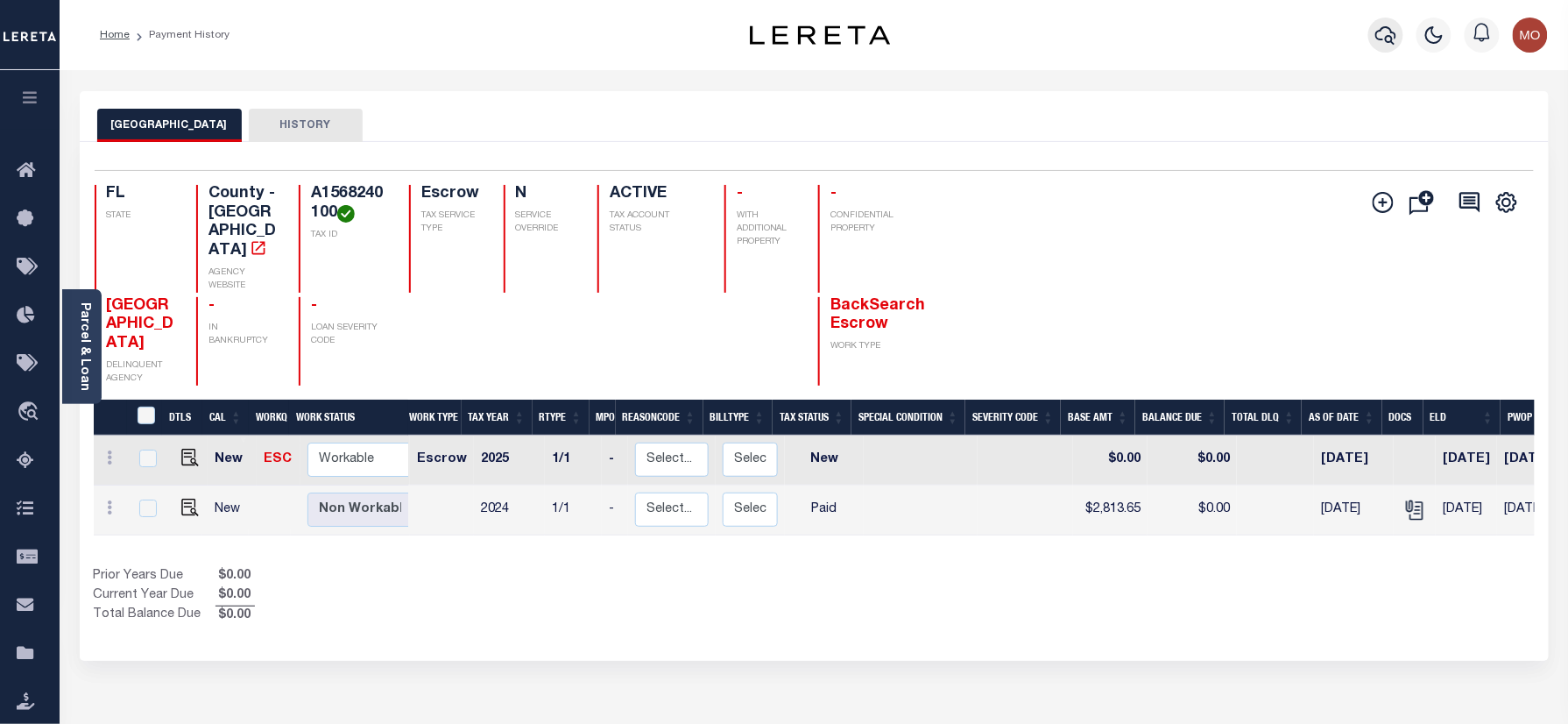
click at [1389, 43] on icon "button" at bounding box center [1385, 35] width 21 height 19
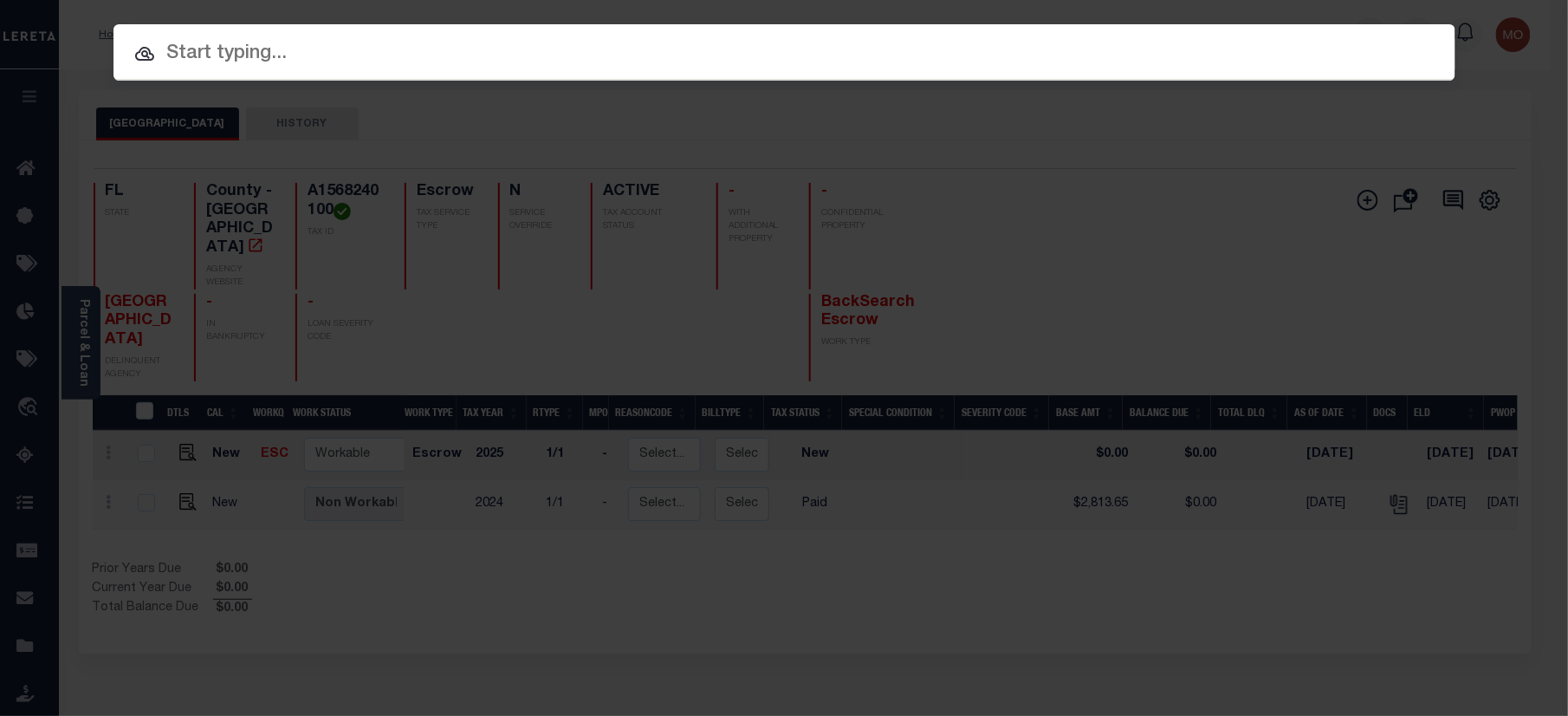
click at [244, 64] on input "text" at bounding box center [784, 54] width 1342 height 30
paste input "10070001"
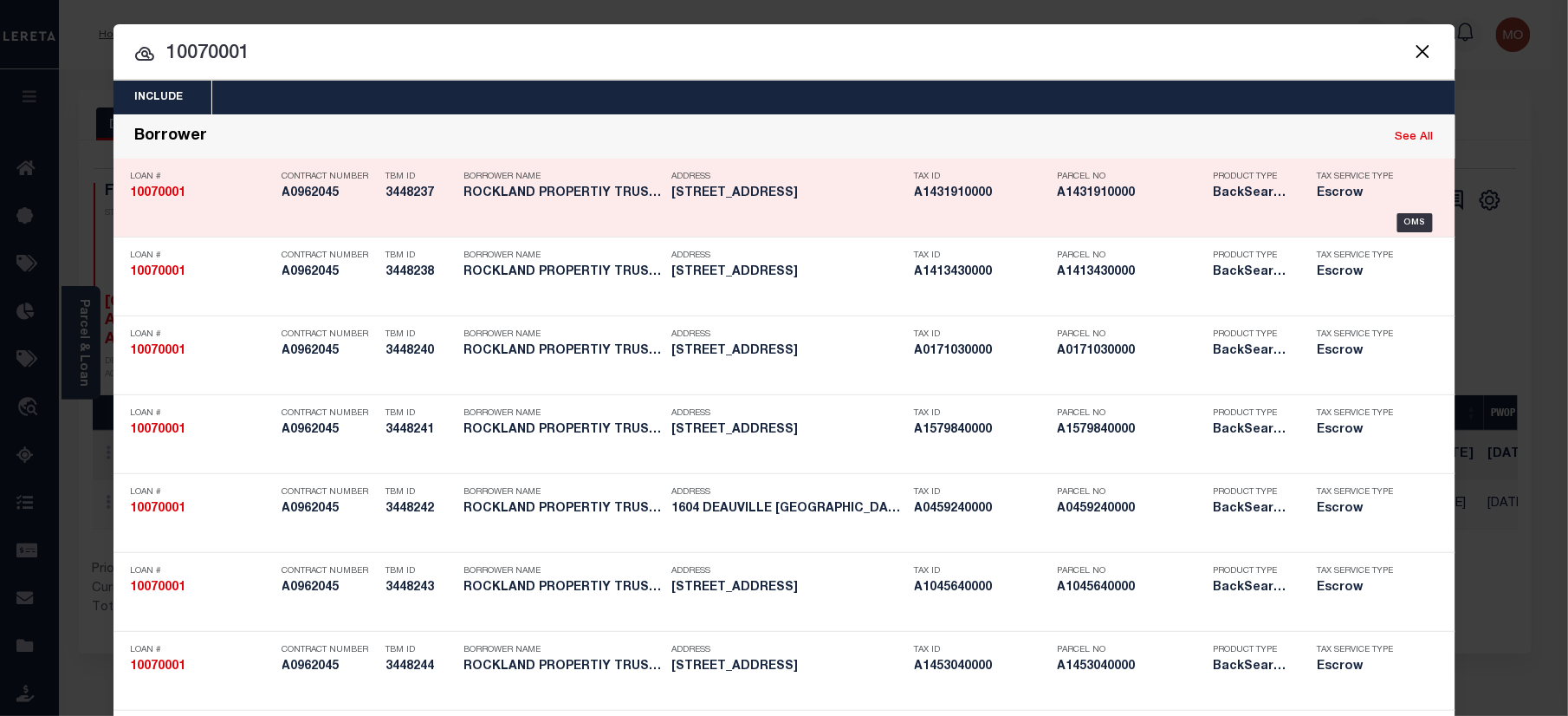
type input "10070001"
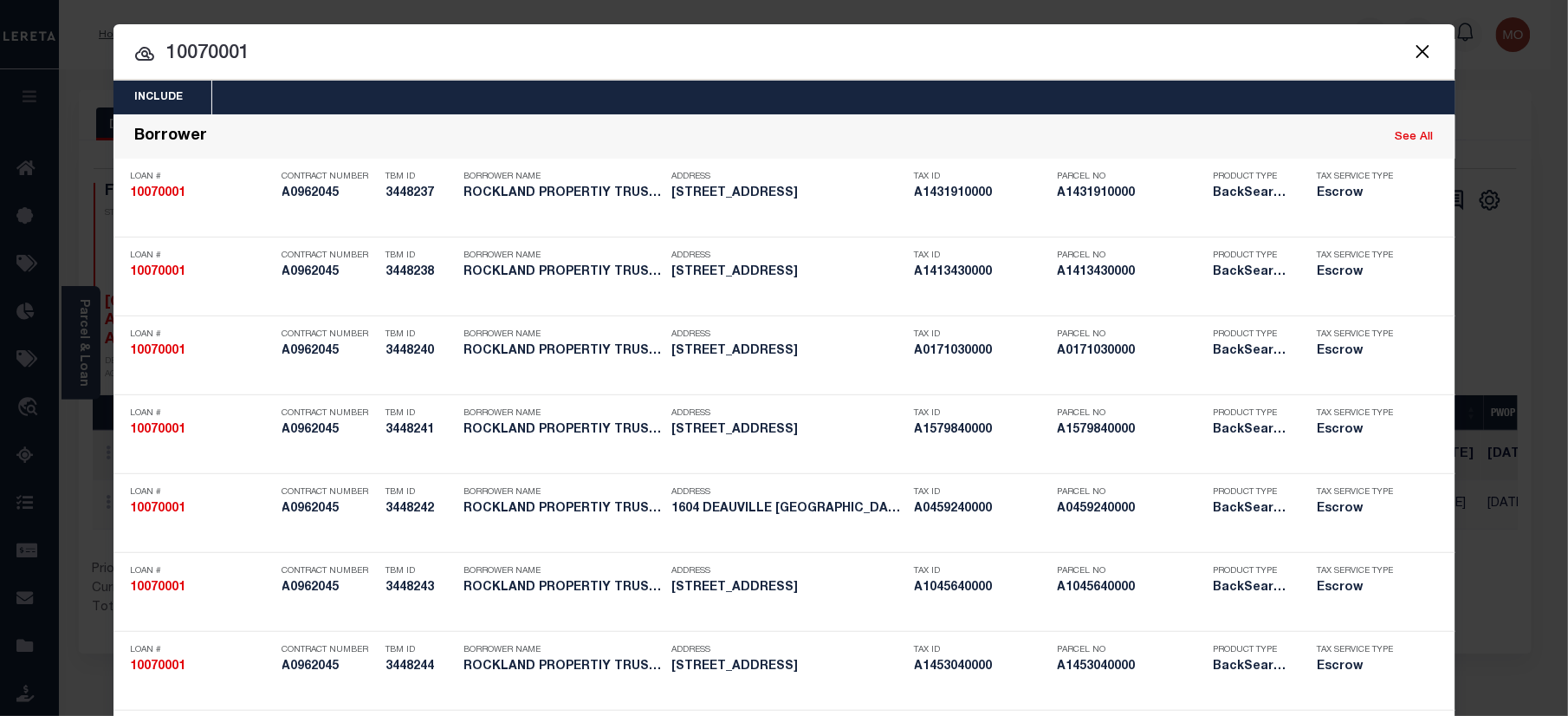
click at [281, 55] on input "10070001" at bounding box center [784, 54] width 1342 height 30
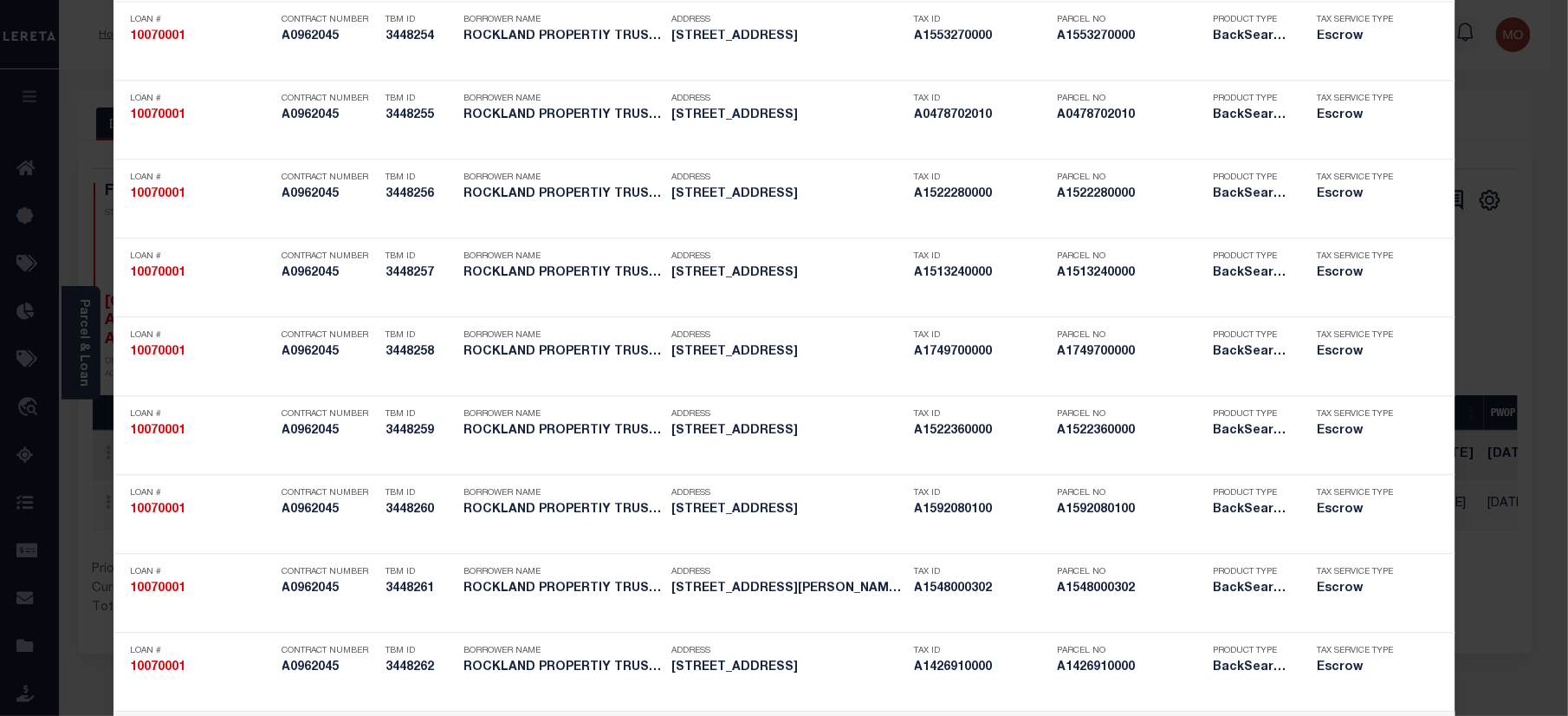
scroll to position [4225, 0]
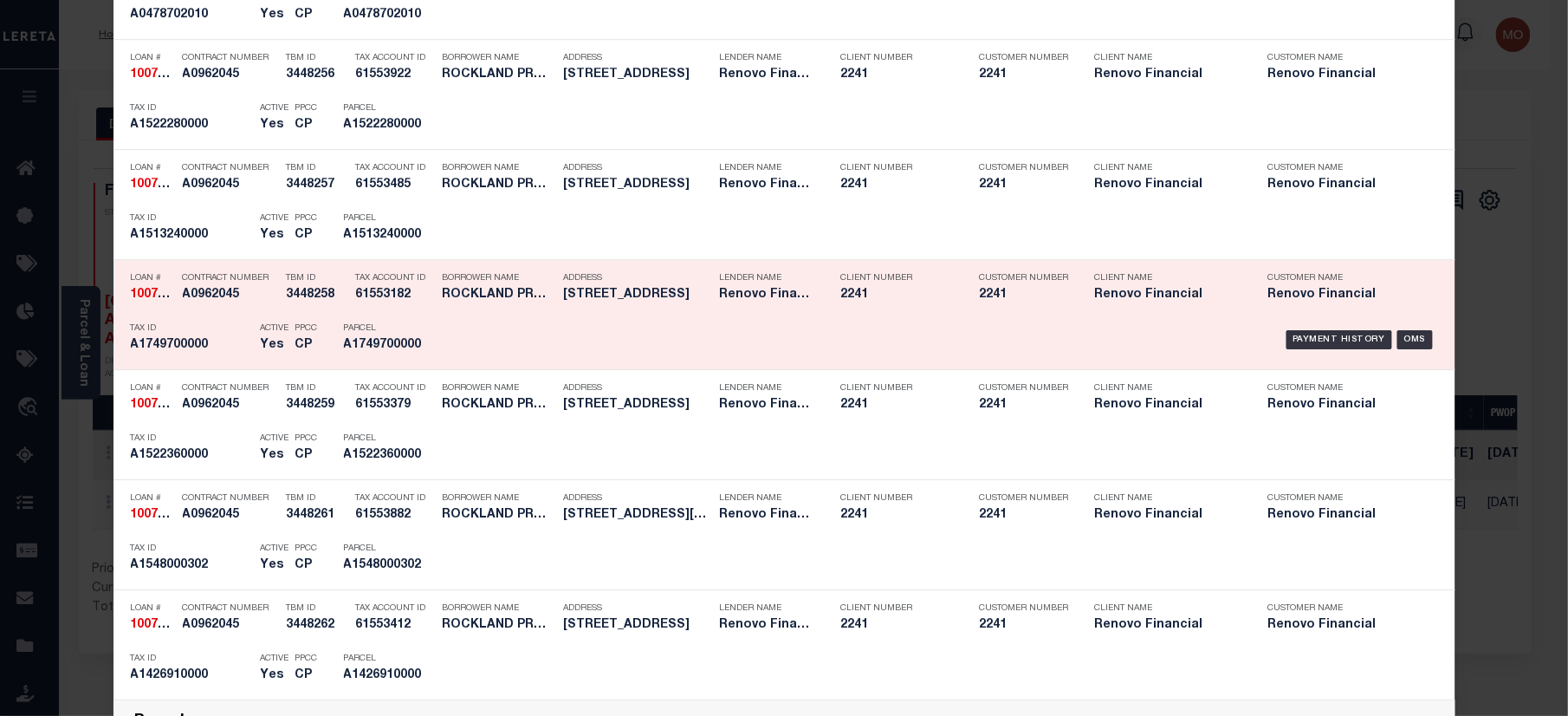
click at [416, 314] on div "Tax Account ID 61553182" at bounding box center [394, 289] width 78 height 50
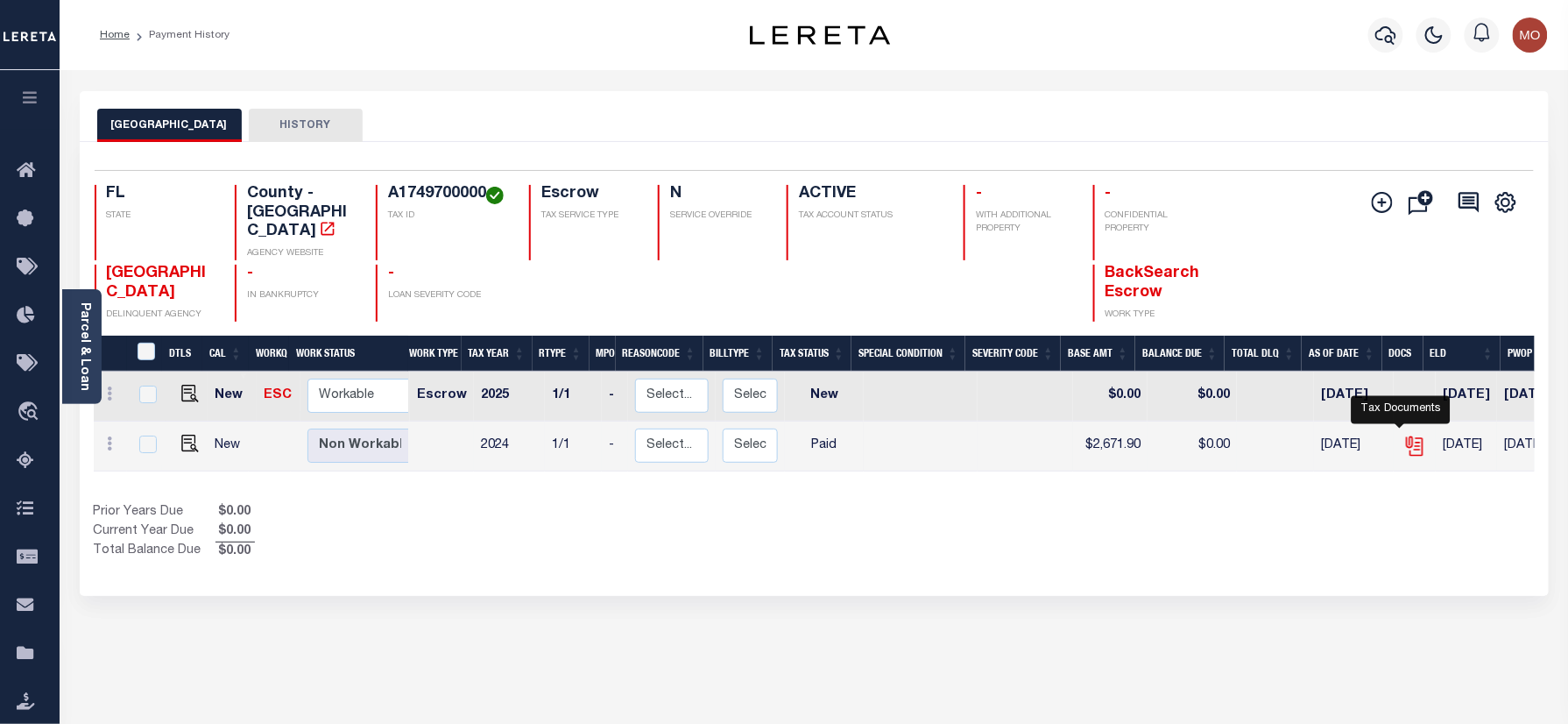
click at [1403, 435] on icon "" at bounding box center [1414, 446] width 22 height 22
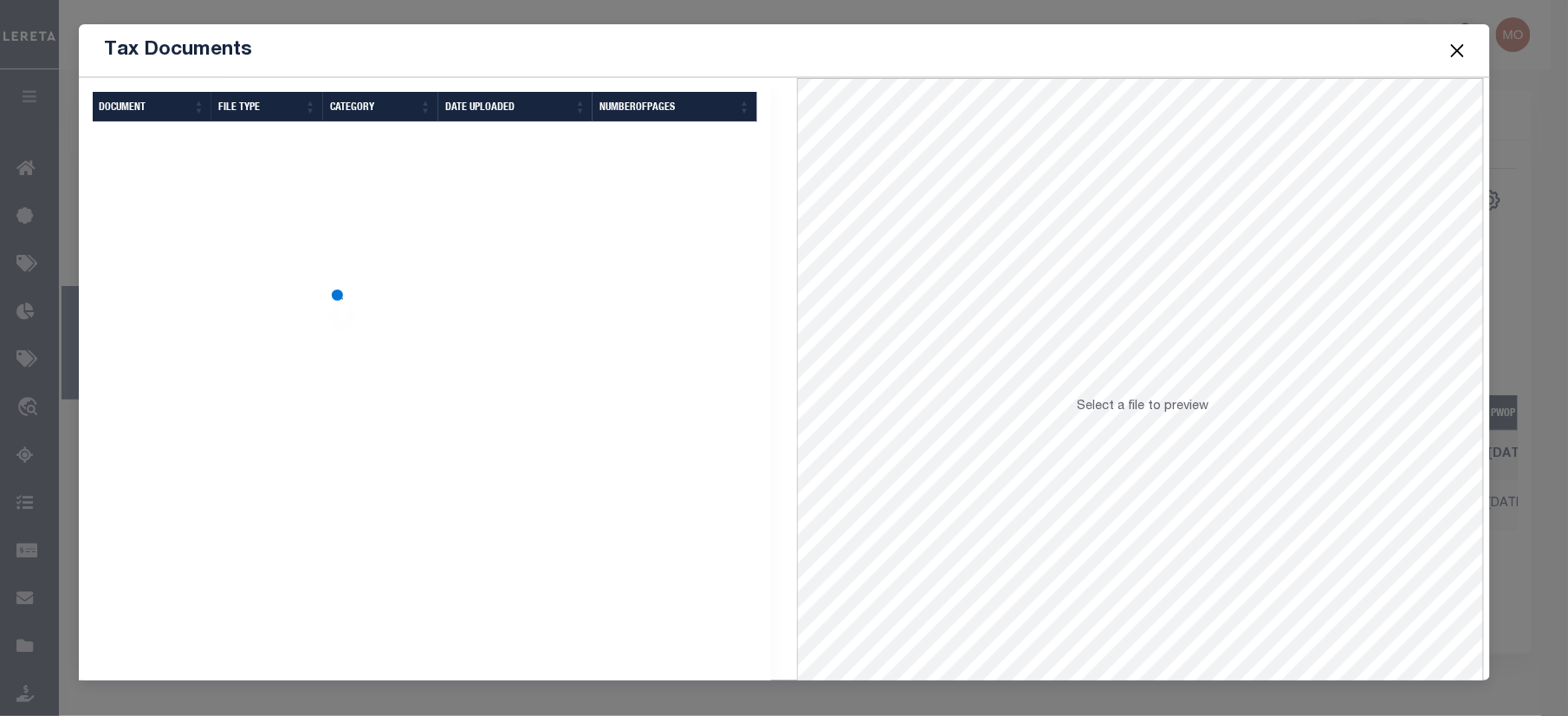
click at [402, 382] on div at bounding box center [425, 446] width 665 height 649
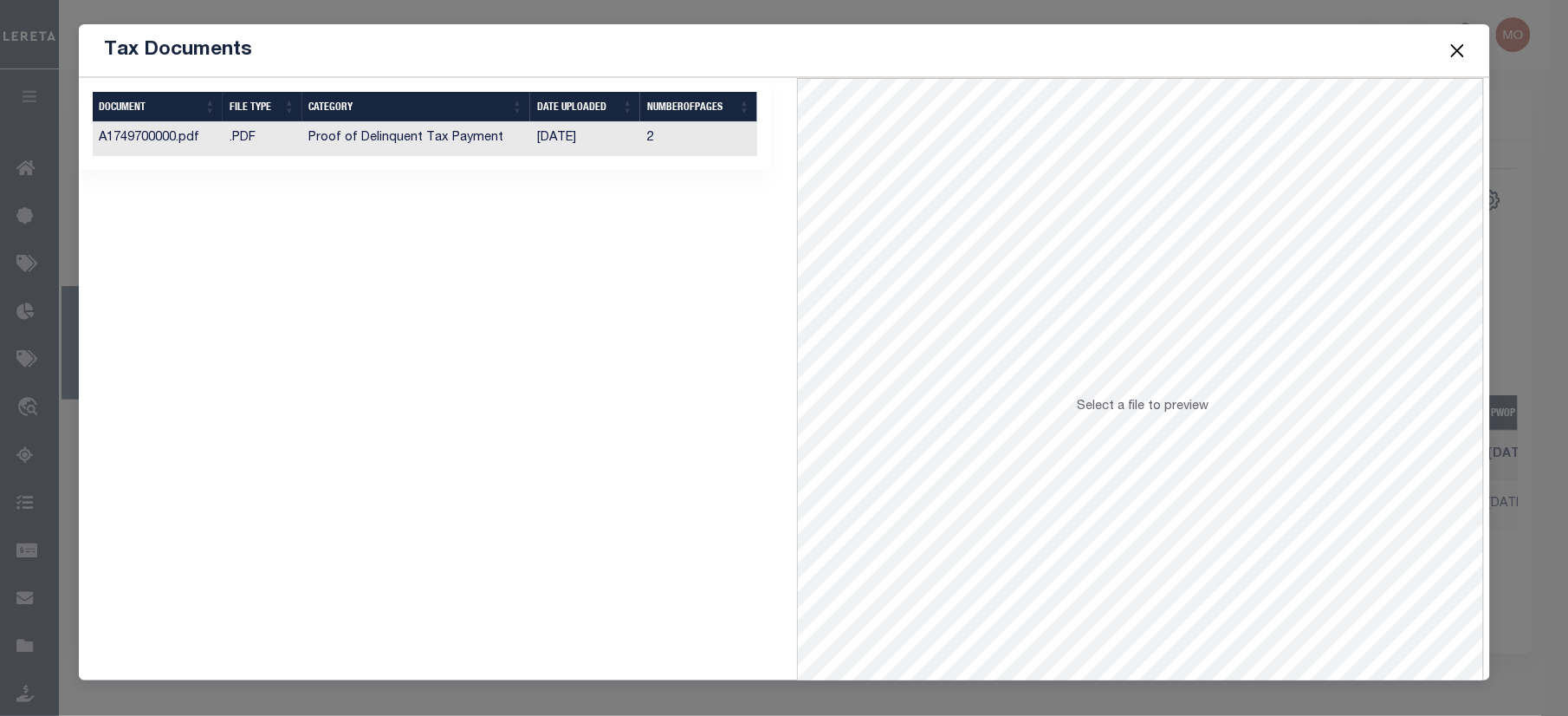
click at [561, 136] on td "[DATE]" at bounding box center [585, 139] width 111 height 34
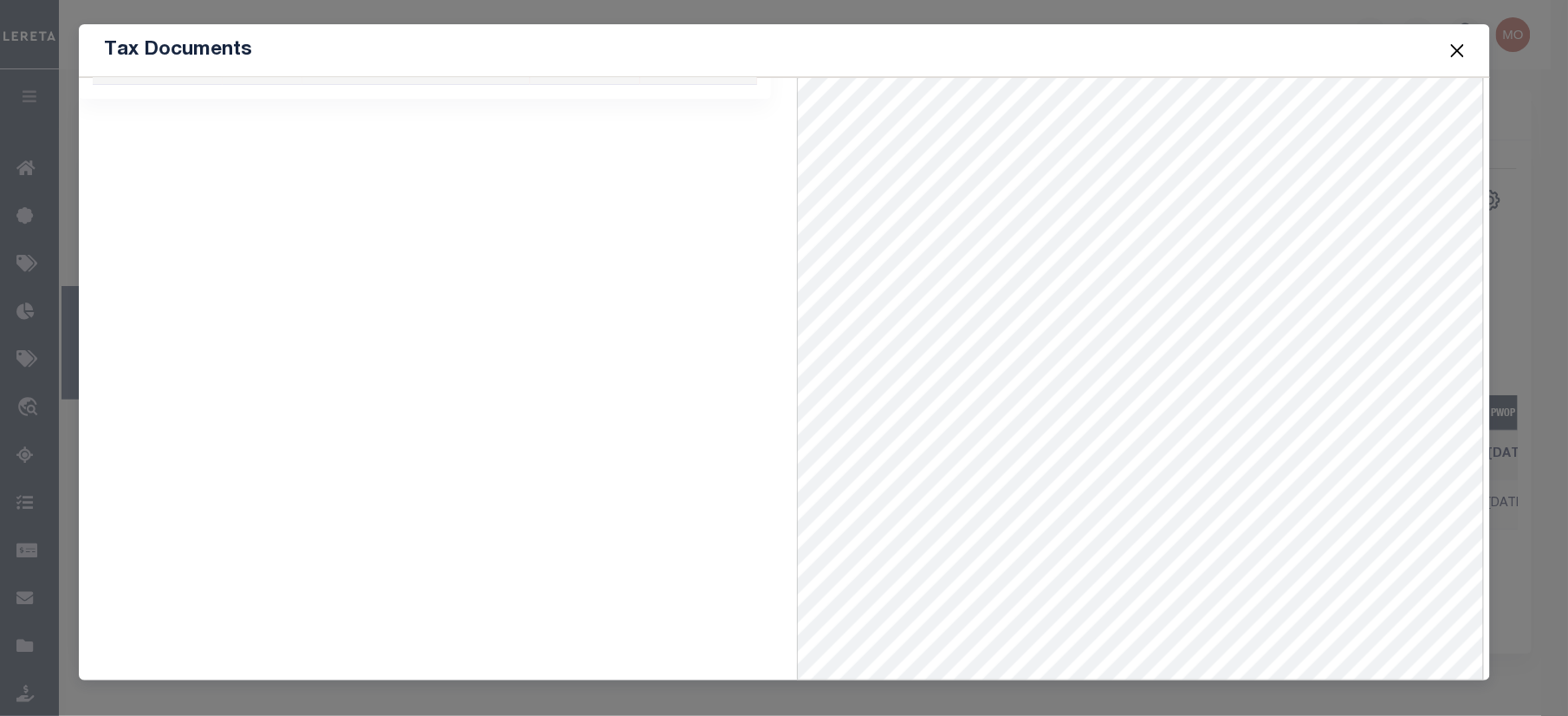
click at [1455, 45] on button "Close" at bounding box center [1456, 50] width 22 height 22
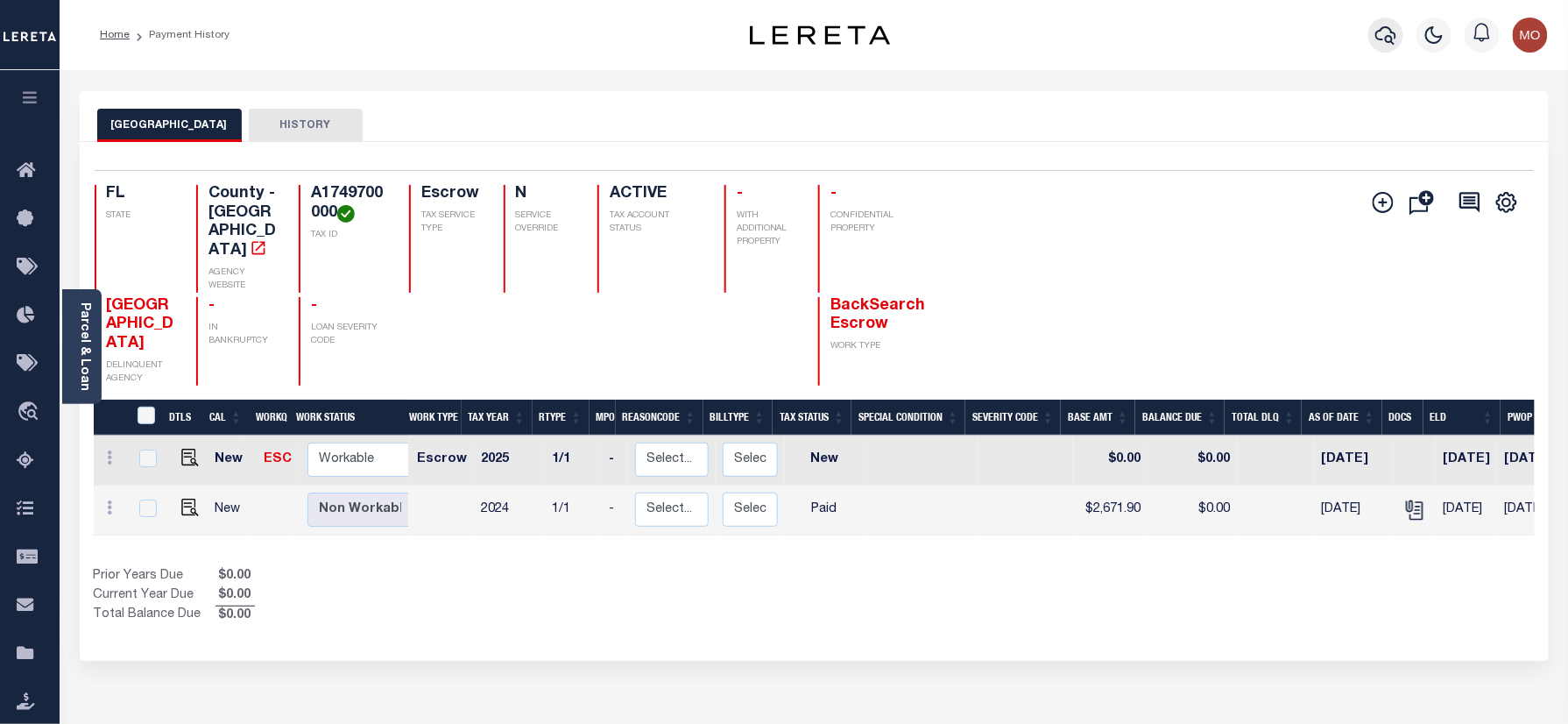
click at [1385, 47] on button "button" at bounding box center [1386, 35] width 35 height 35
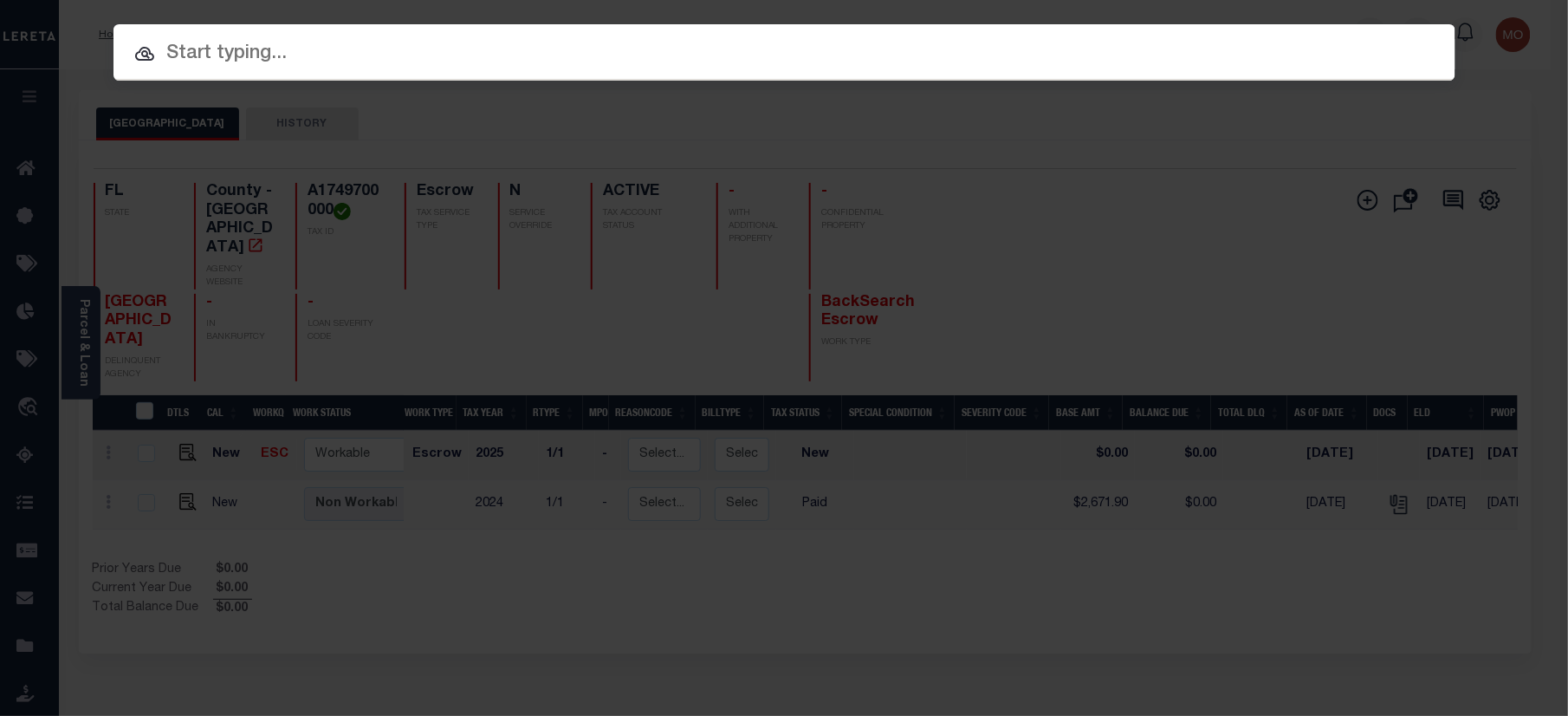
paste input "10070001"
click at [279, 60] on input "text" at bounding box center [784, 54] width 1342 height 30
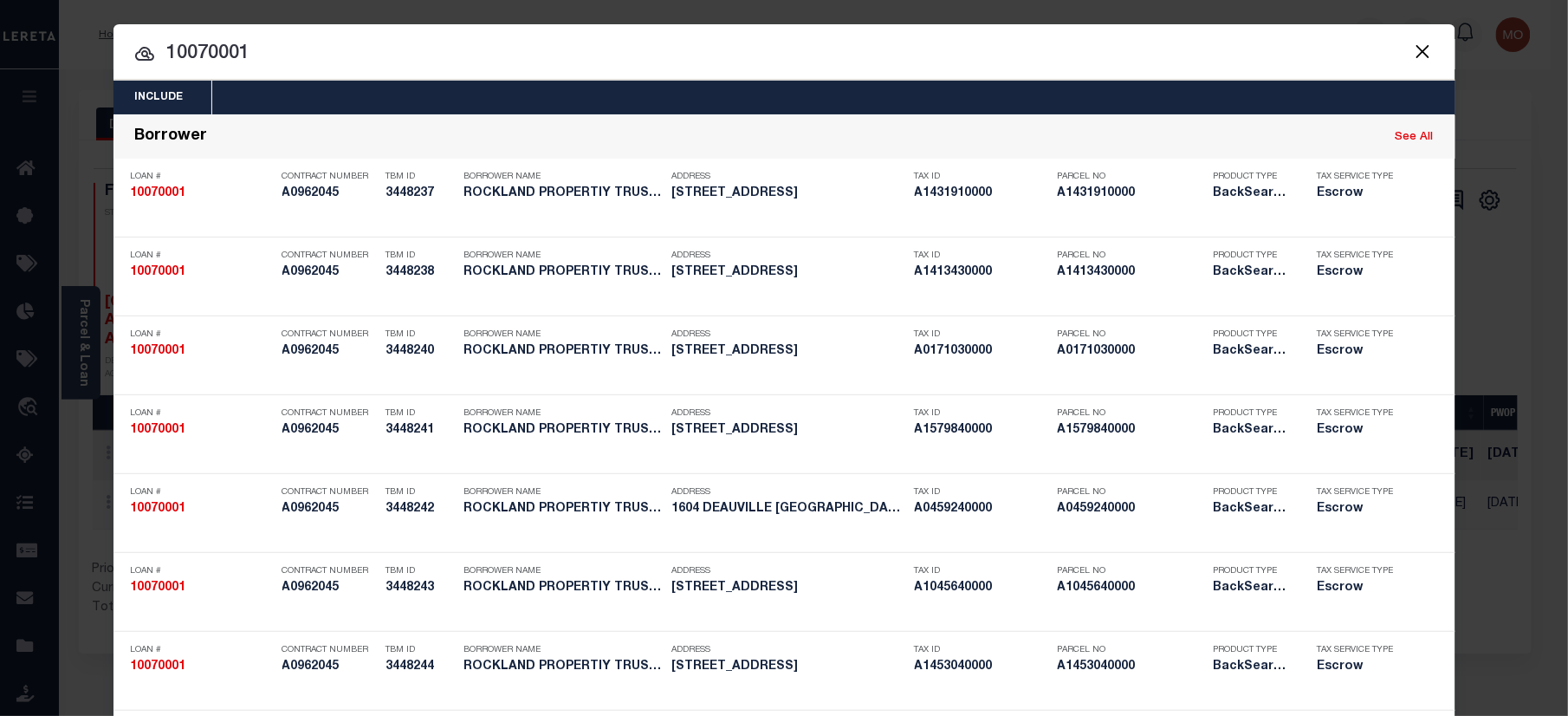
type input "10070001"
click at [313, 50] on input "10070001" at bounding box center [784, 54] width 1342 height 30
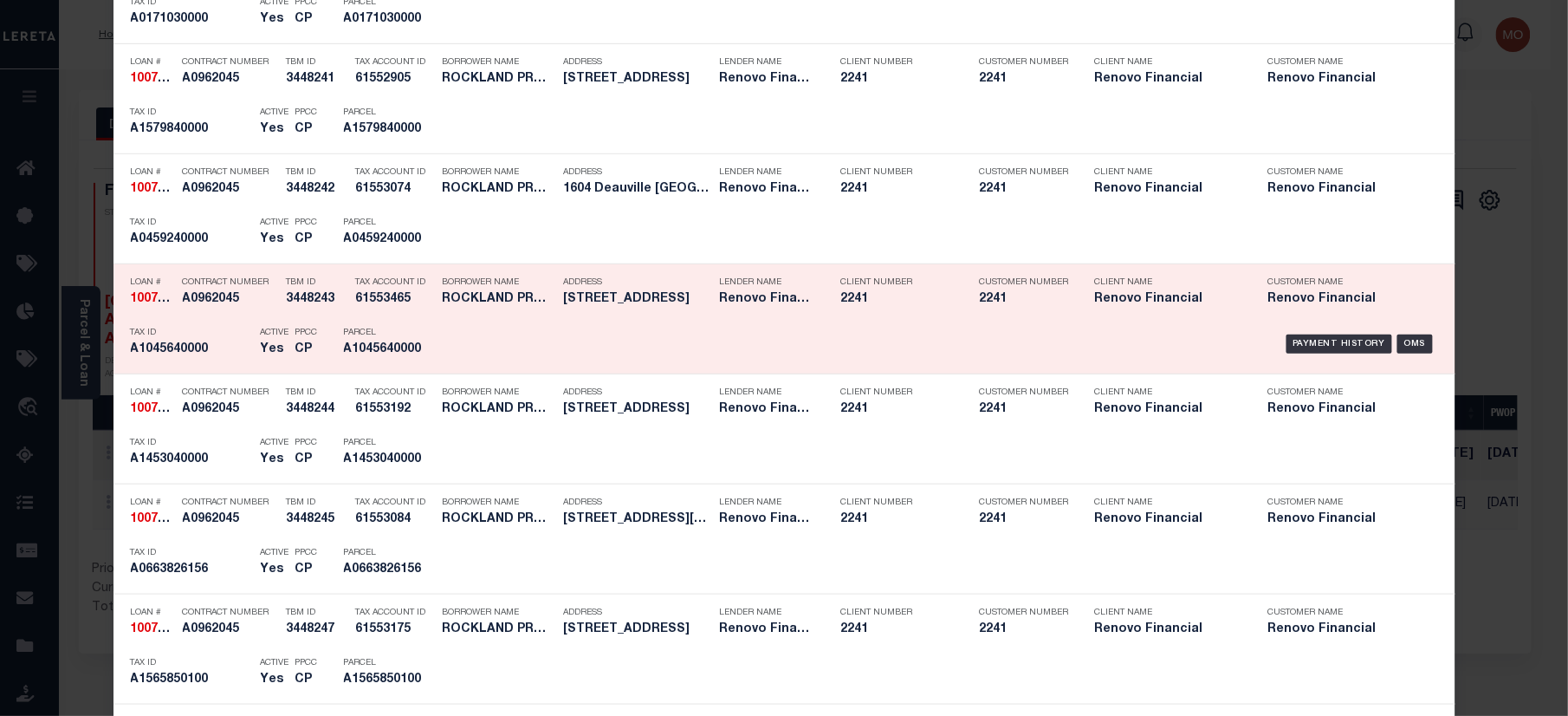
click at [362, 338] on p "Parcel" at bounding box center [382, 333] width 78 height 10
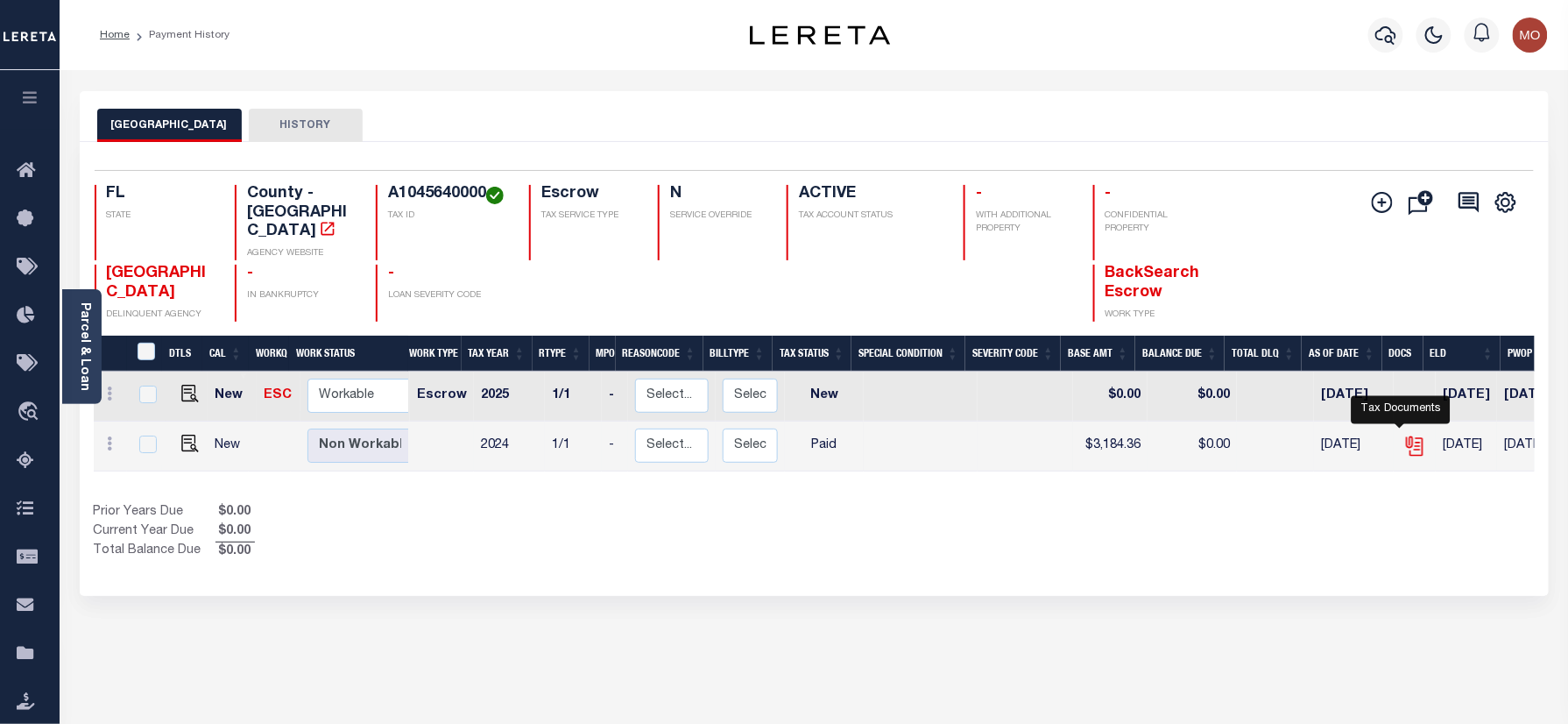
click at [1406, 435] on icon "" at bounding box center [1413, 442] width 14 height 14
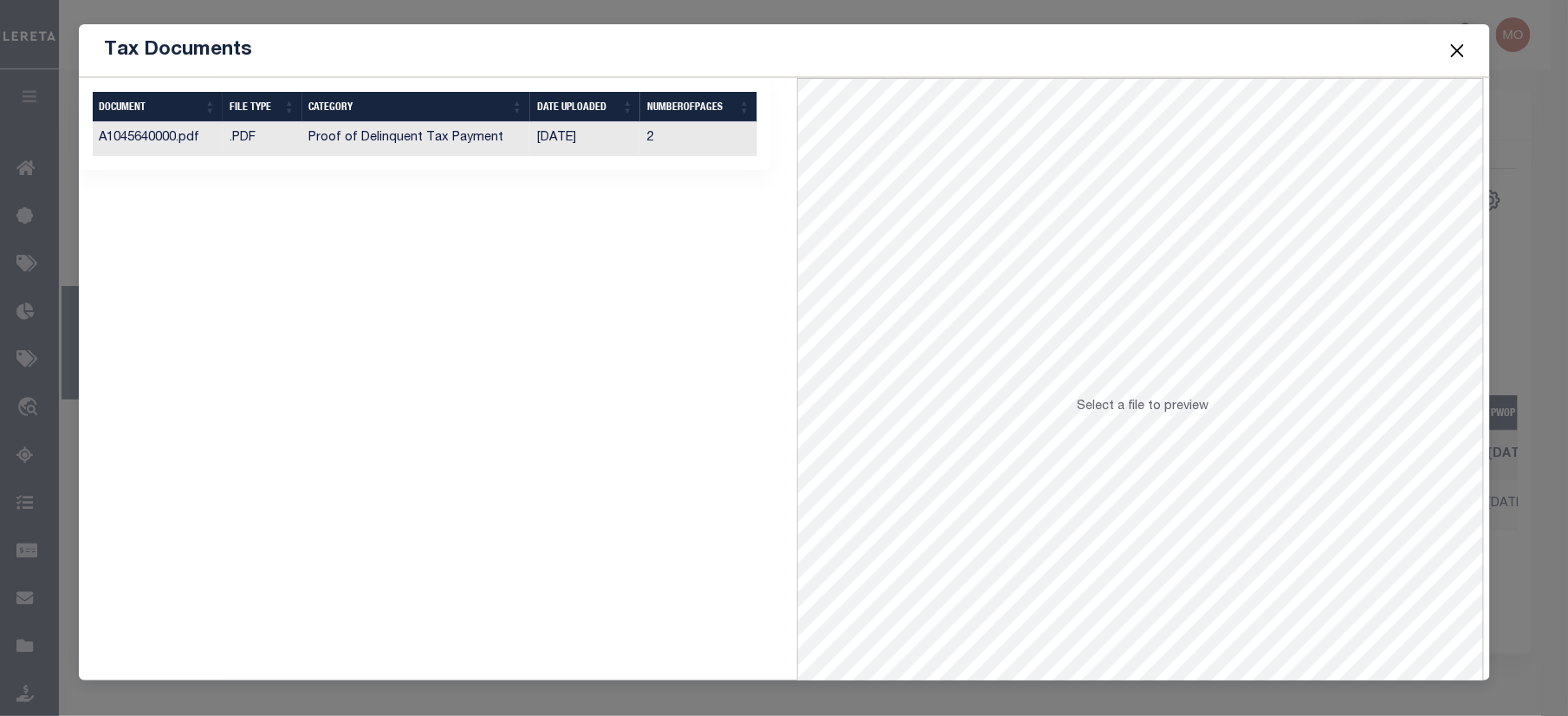
click at [1456, 49] on button "Close" at bounding box center [1456, 50] width 22 height 22
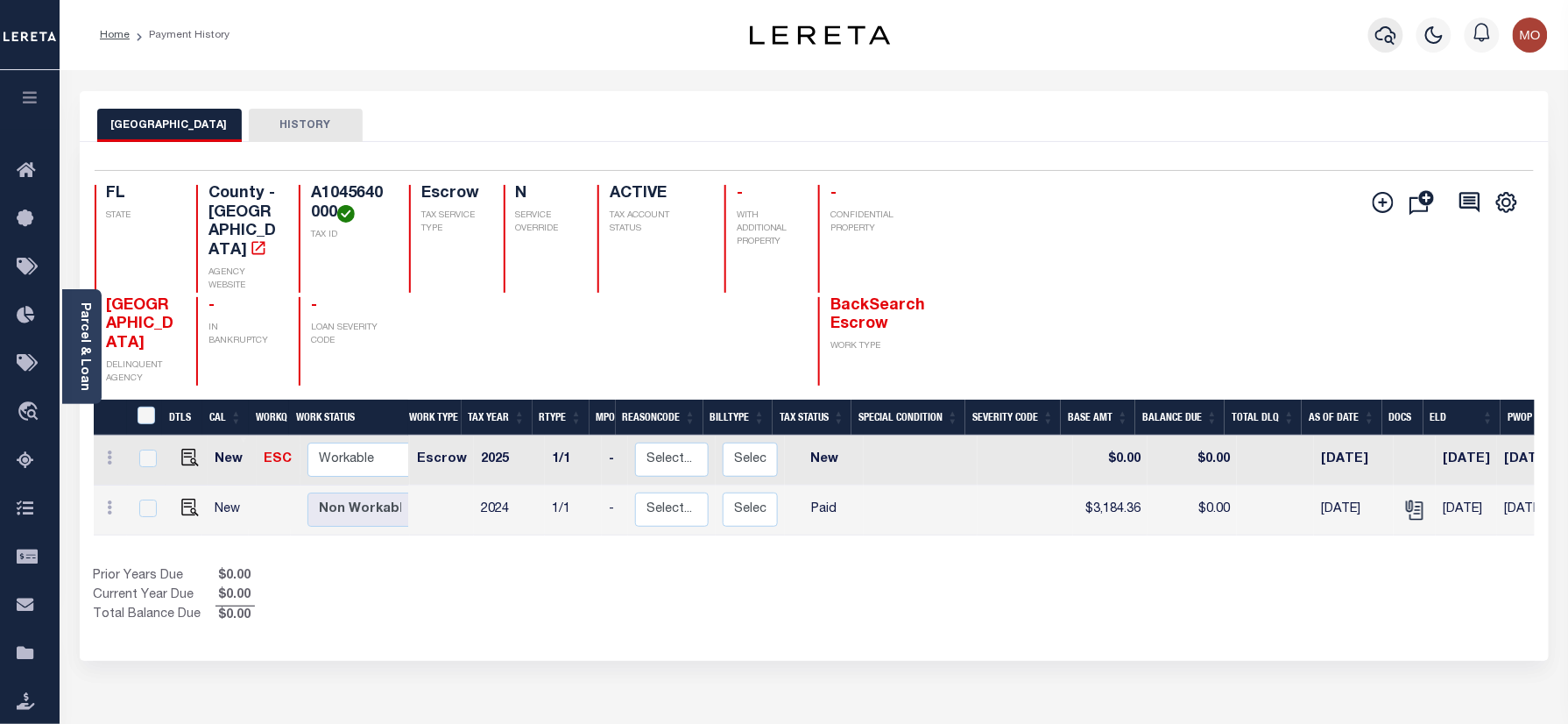
click at [1389, 32] on icon "button" at bounding box center [1385, 35] width 21 height 21
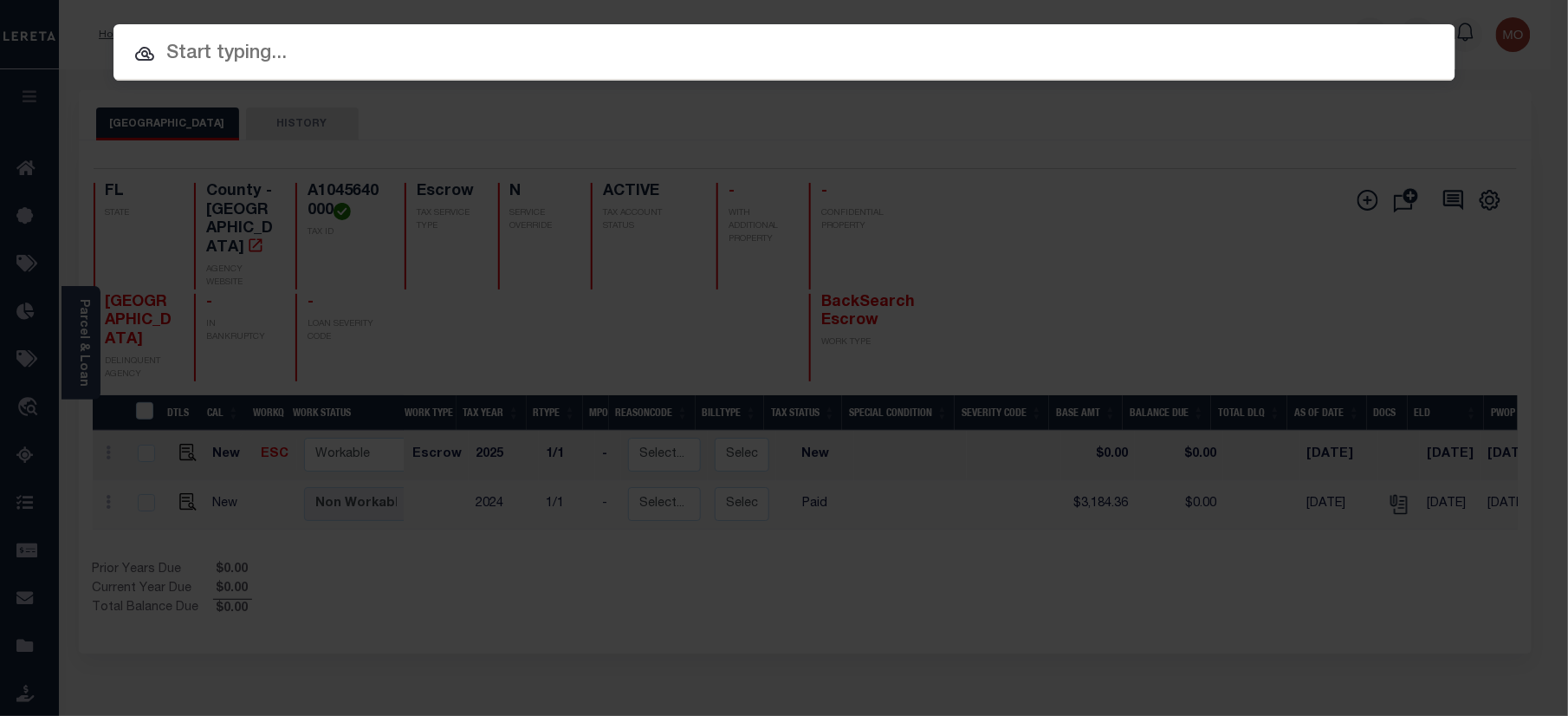
click at [344, 43] on input "text" at bounding box center [784, 54] width 1342 height 30
paste input "10070002"
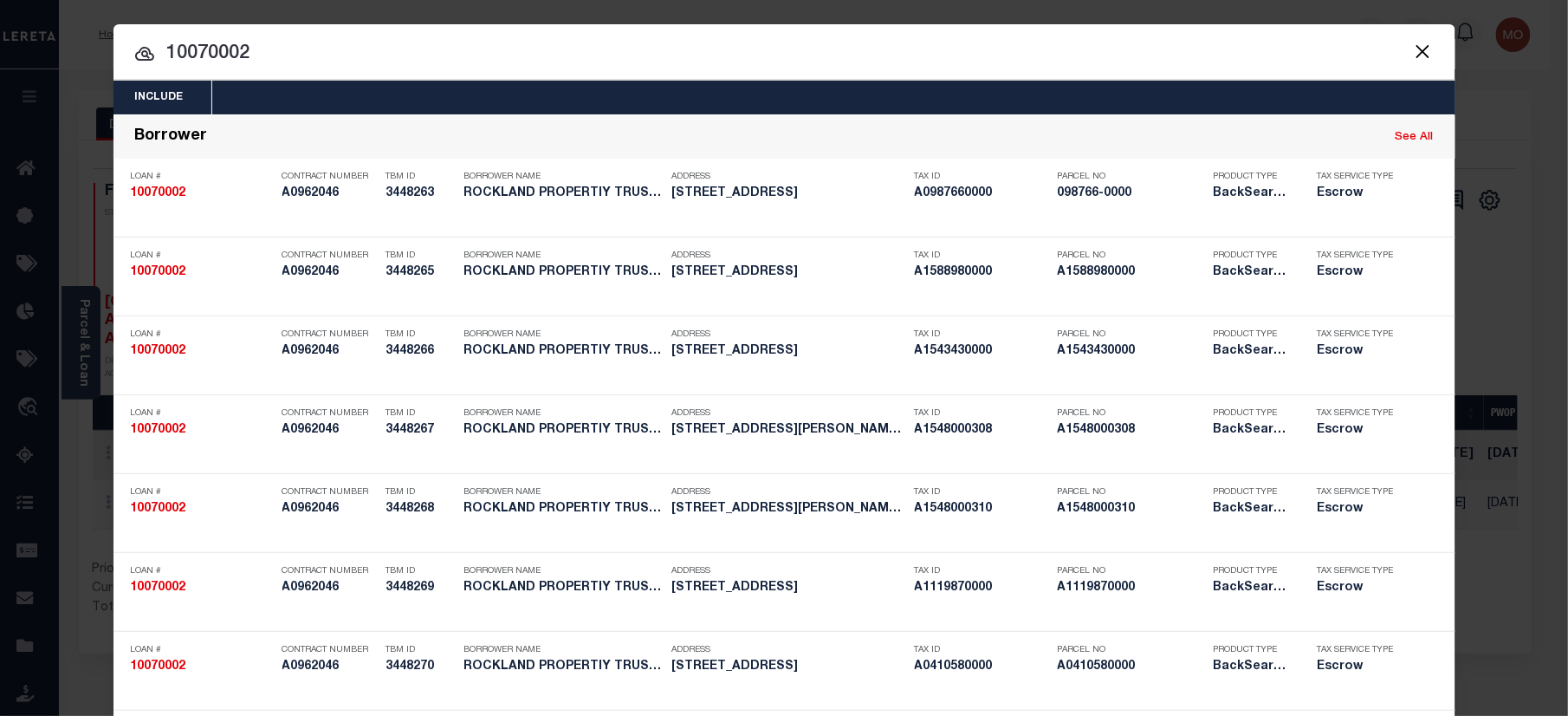
type input "10070002"
click at [275, 61] on input "10070002" at bounding box center [784, 54] width 1342 height 30
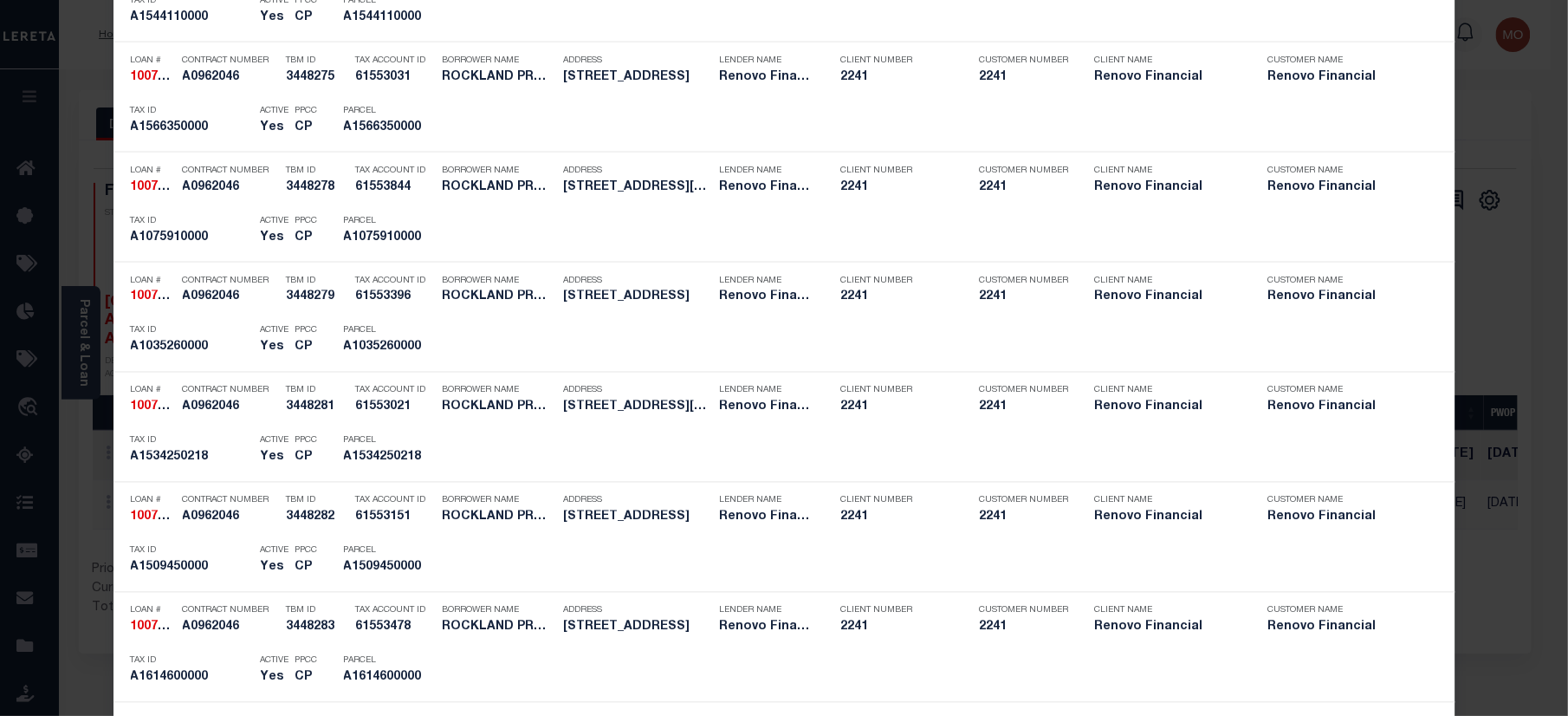
scroll to position [5442, 0]
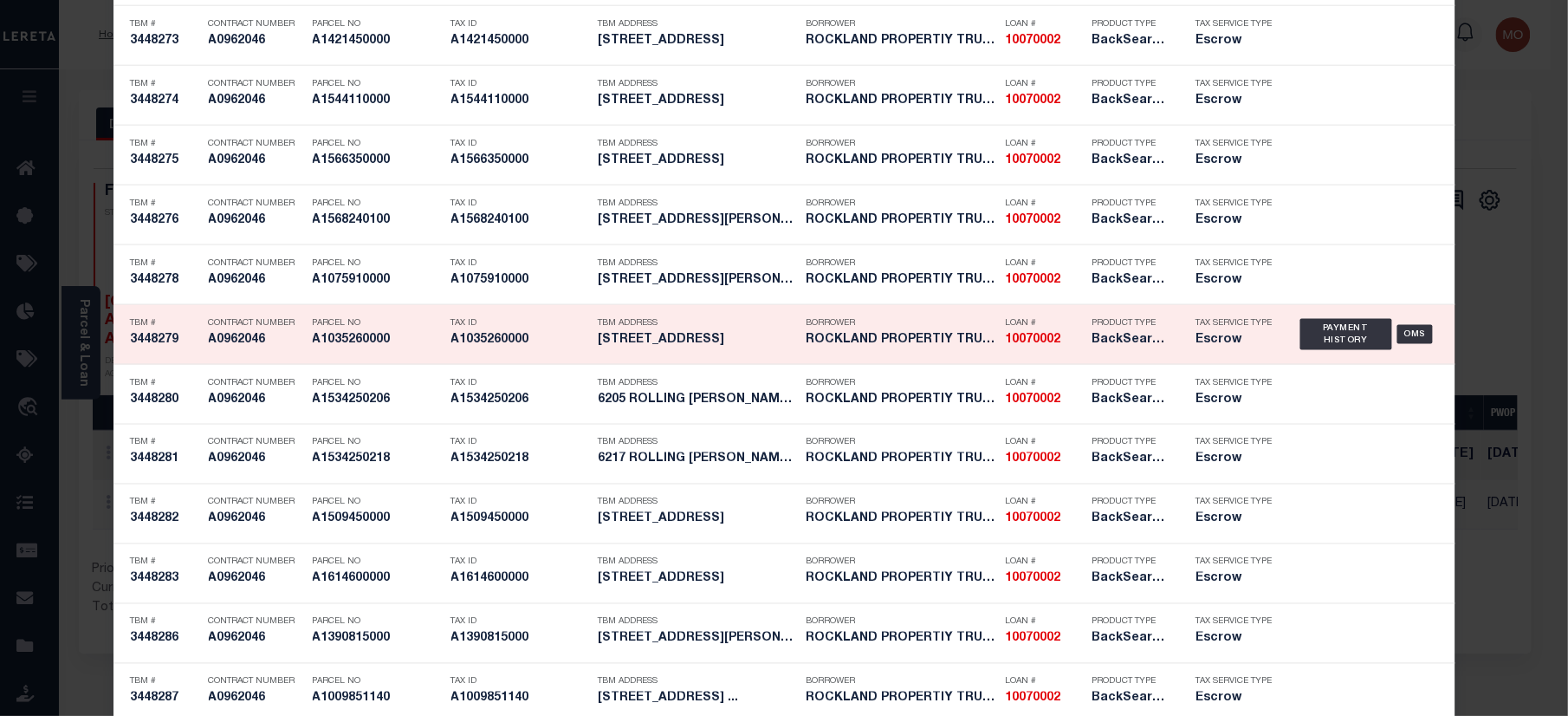
click at [452, 347] on h5 "A1035260000" at bounding box center [521, 340] width 139 height 15
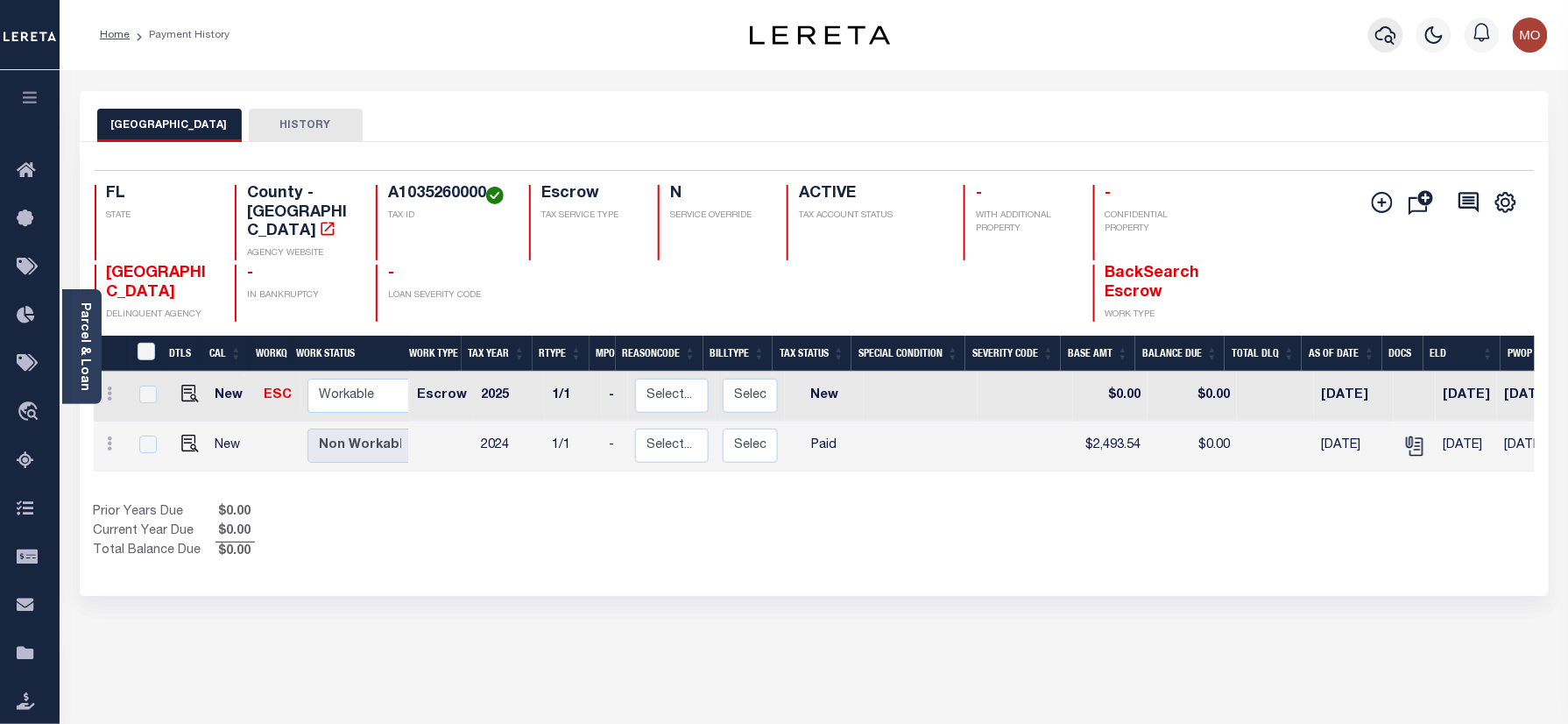
click at [1389, 36] on icon "button" at bounding box center [1385, 35] width 21 height 19
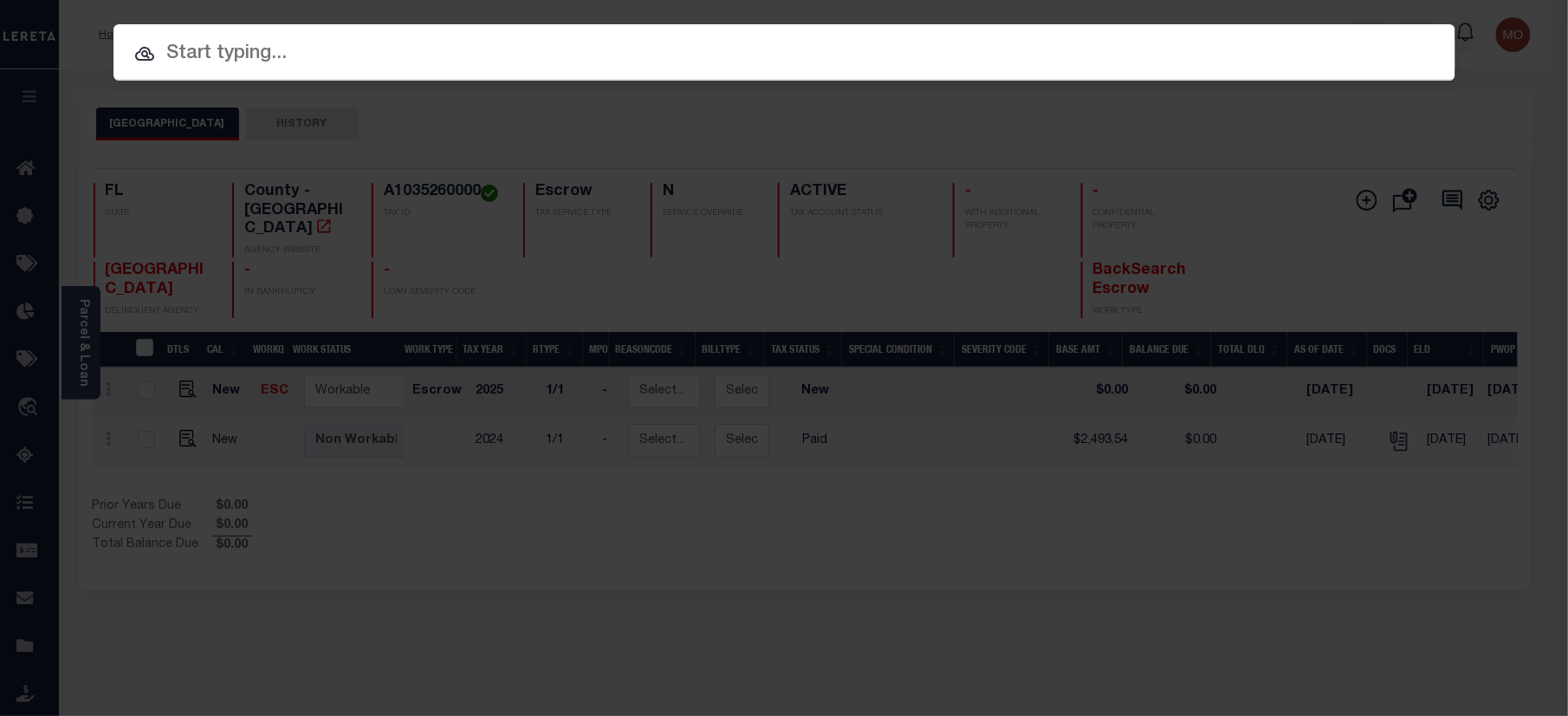
click at [273, 47] on input "text" at bounding box center [784, 54] width 1342 height 30
paste input "10070002"
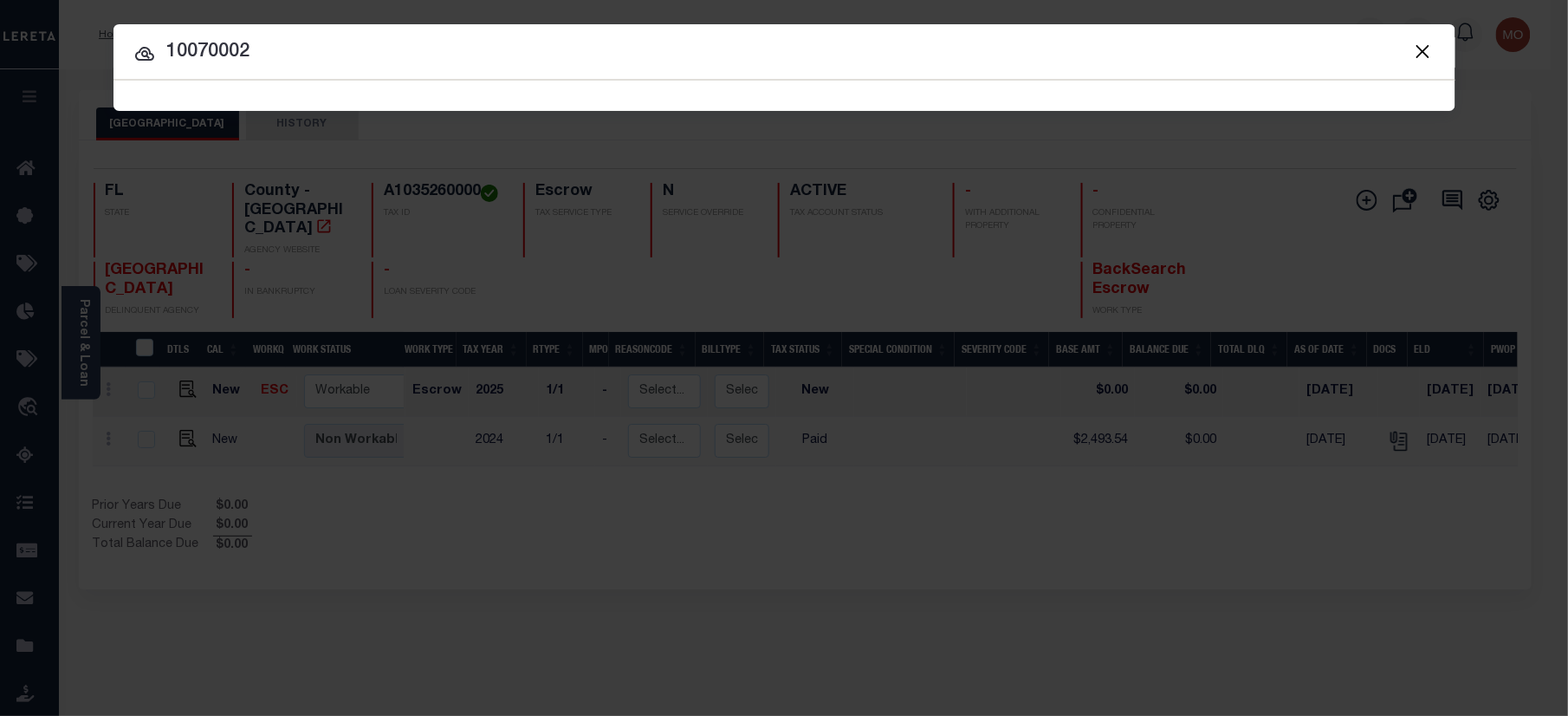
type input "10070002"
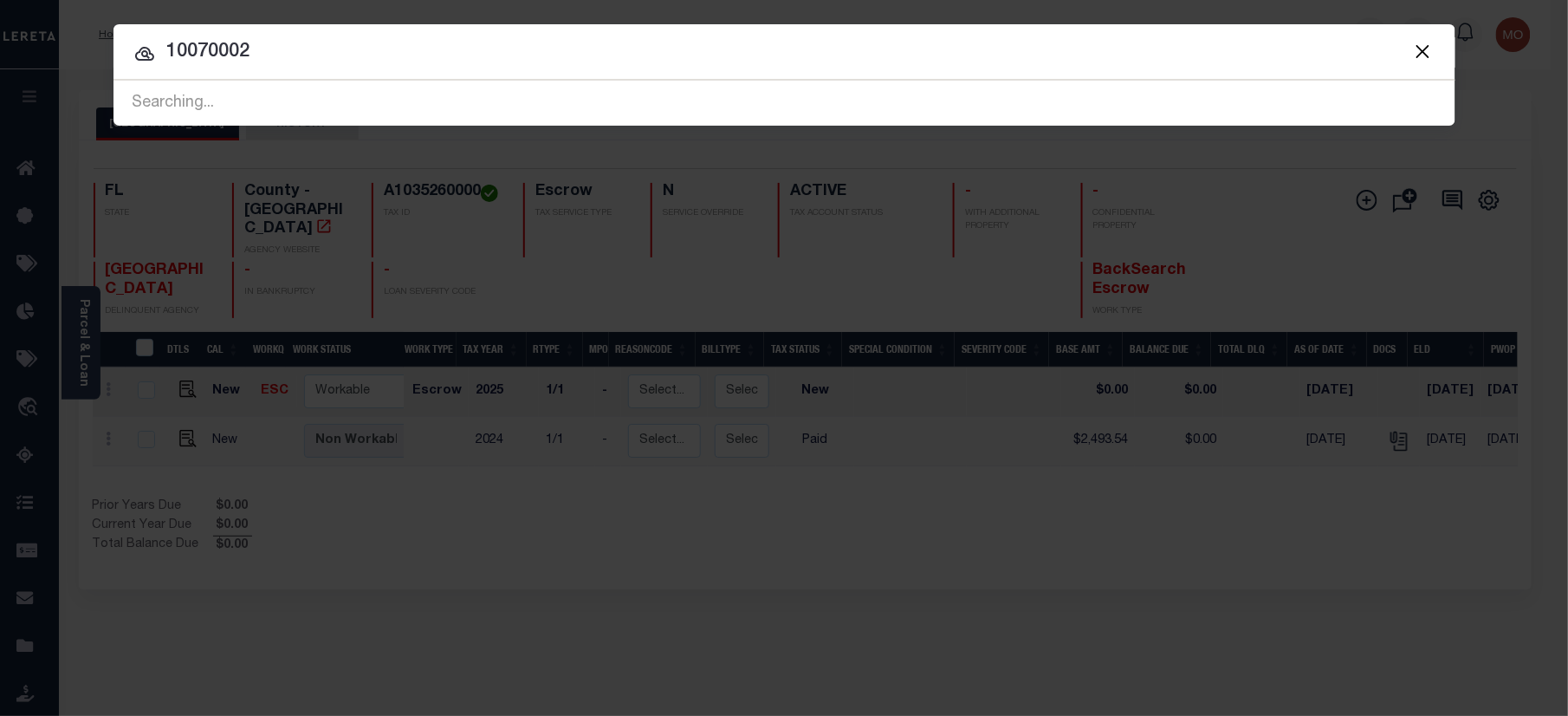
click at [314, 61] on input "10070002" at bounding box center [784, 52] width 1342 height 30
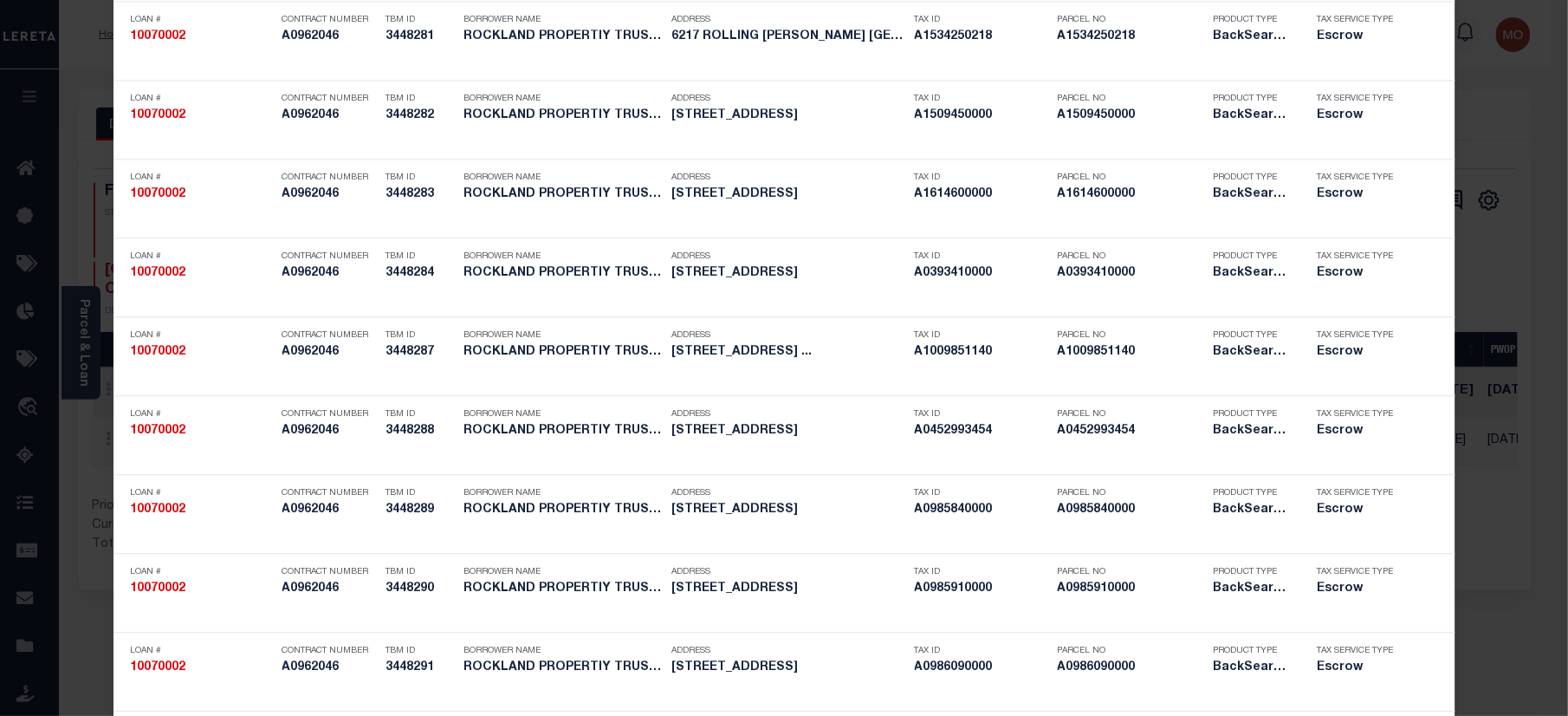
scroll to position [4004, 0]
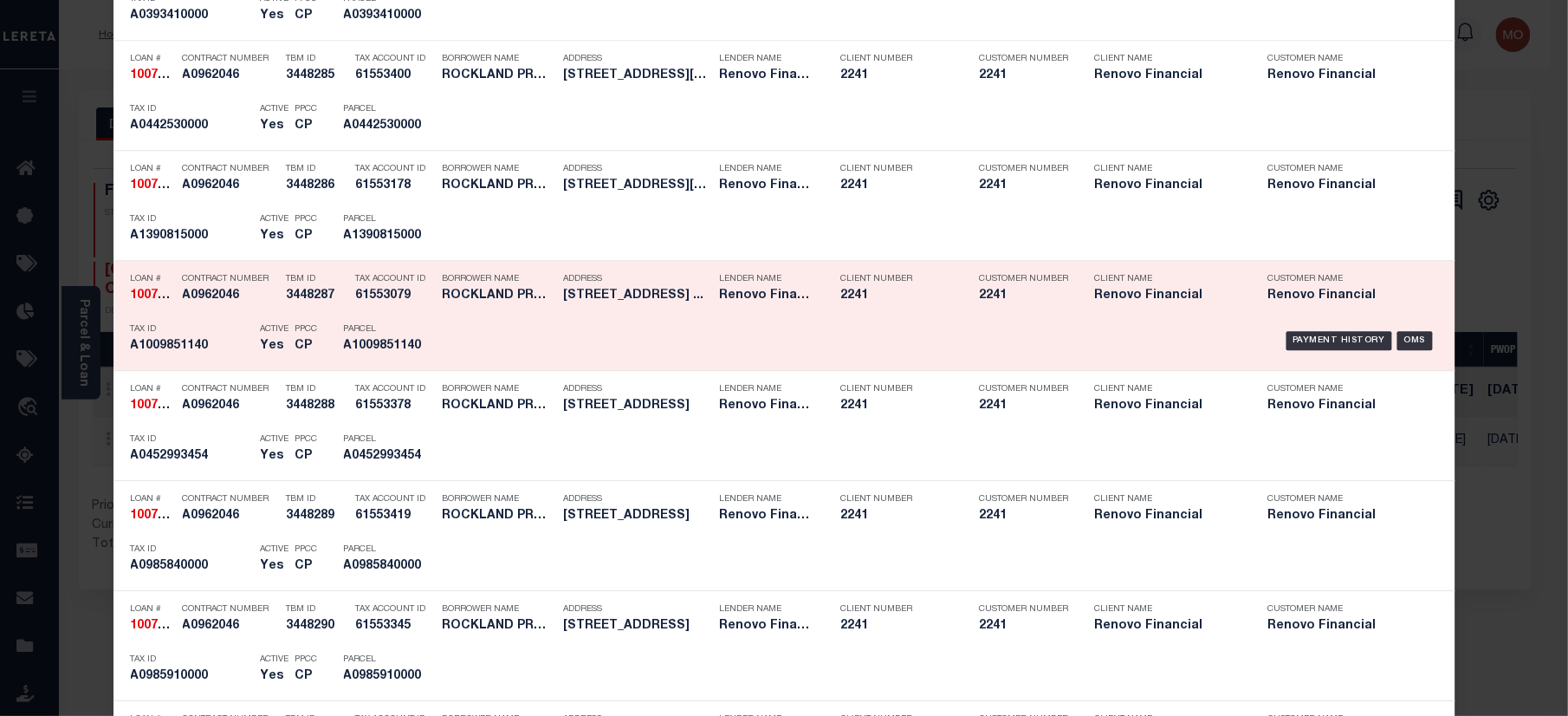
click at [354, 334] on p "Parcel" at bounding box center [382, 329] width 78 height 10
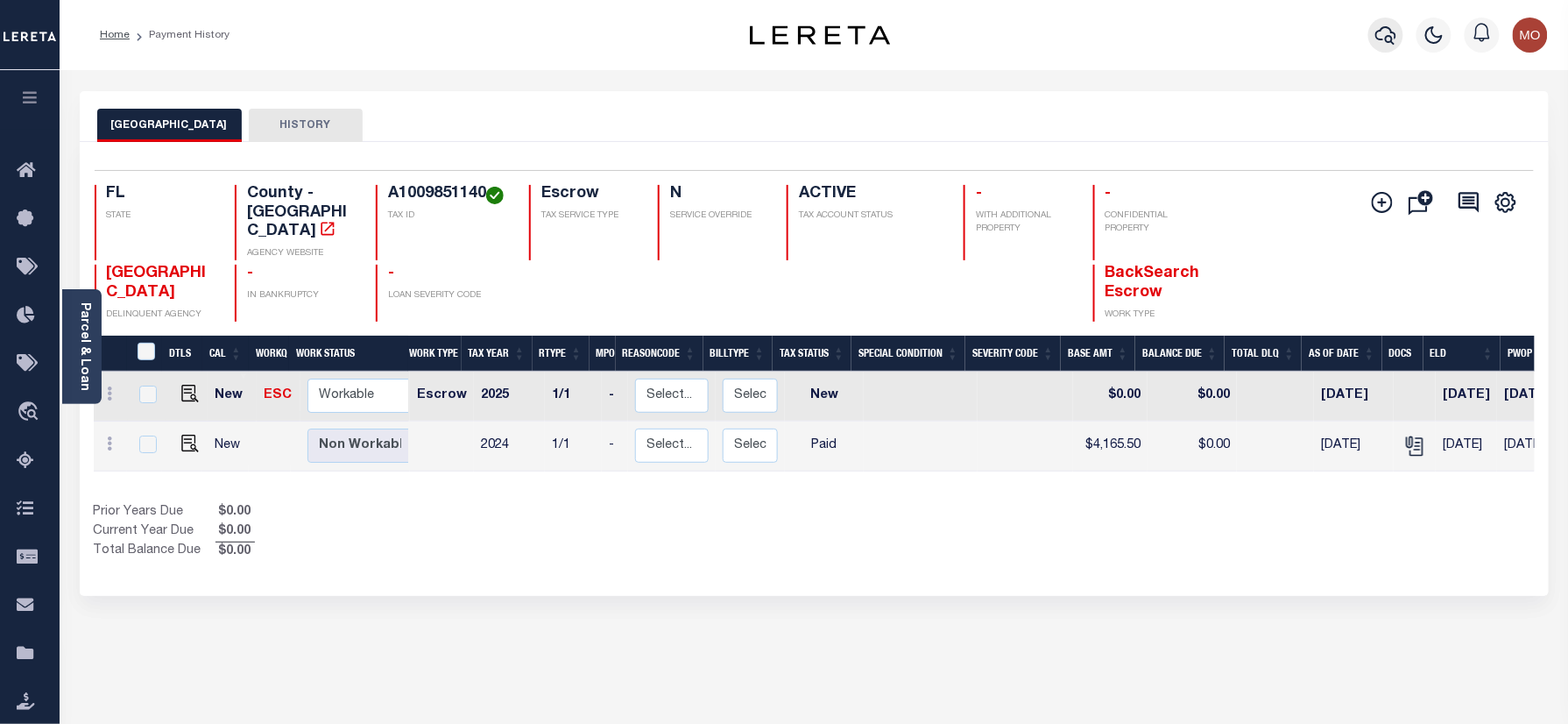
click at [1385, 44] on icon "button" at bounding box center [1385, 35] width 21 height 21
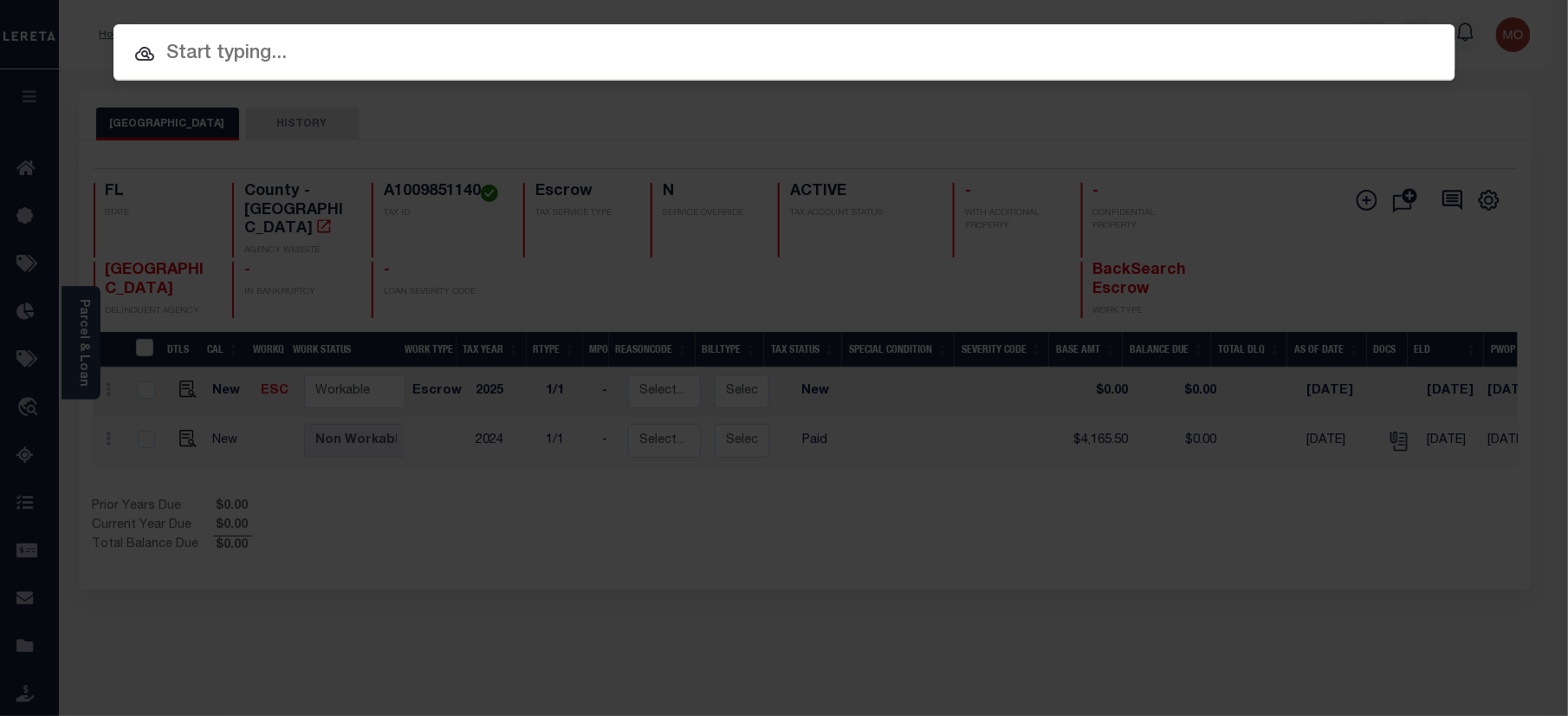
click at [314, 47] on input "text" at bounding box center [784, 54] width 1342 height 30
paste input "10070002"
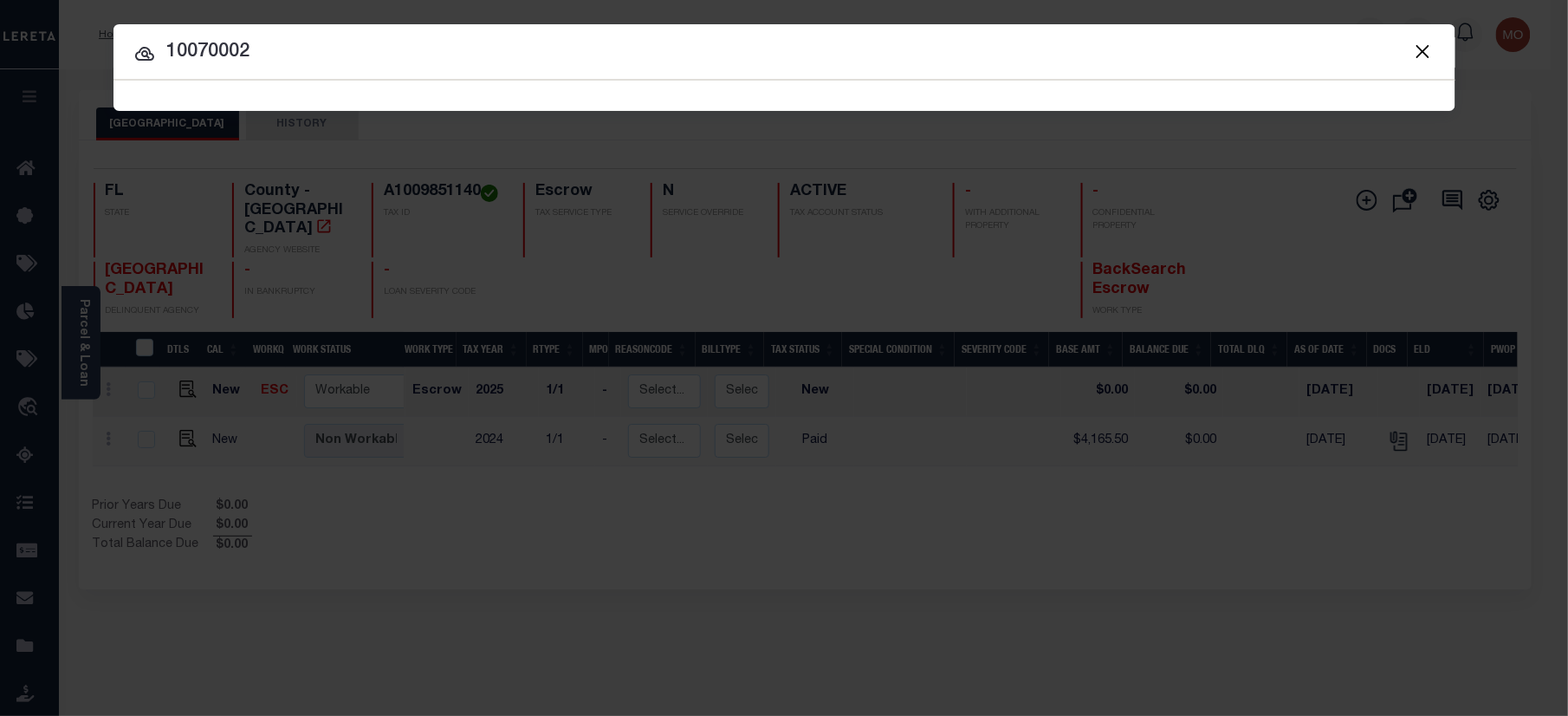
type input "10070002"
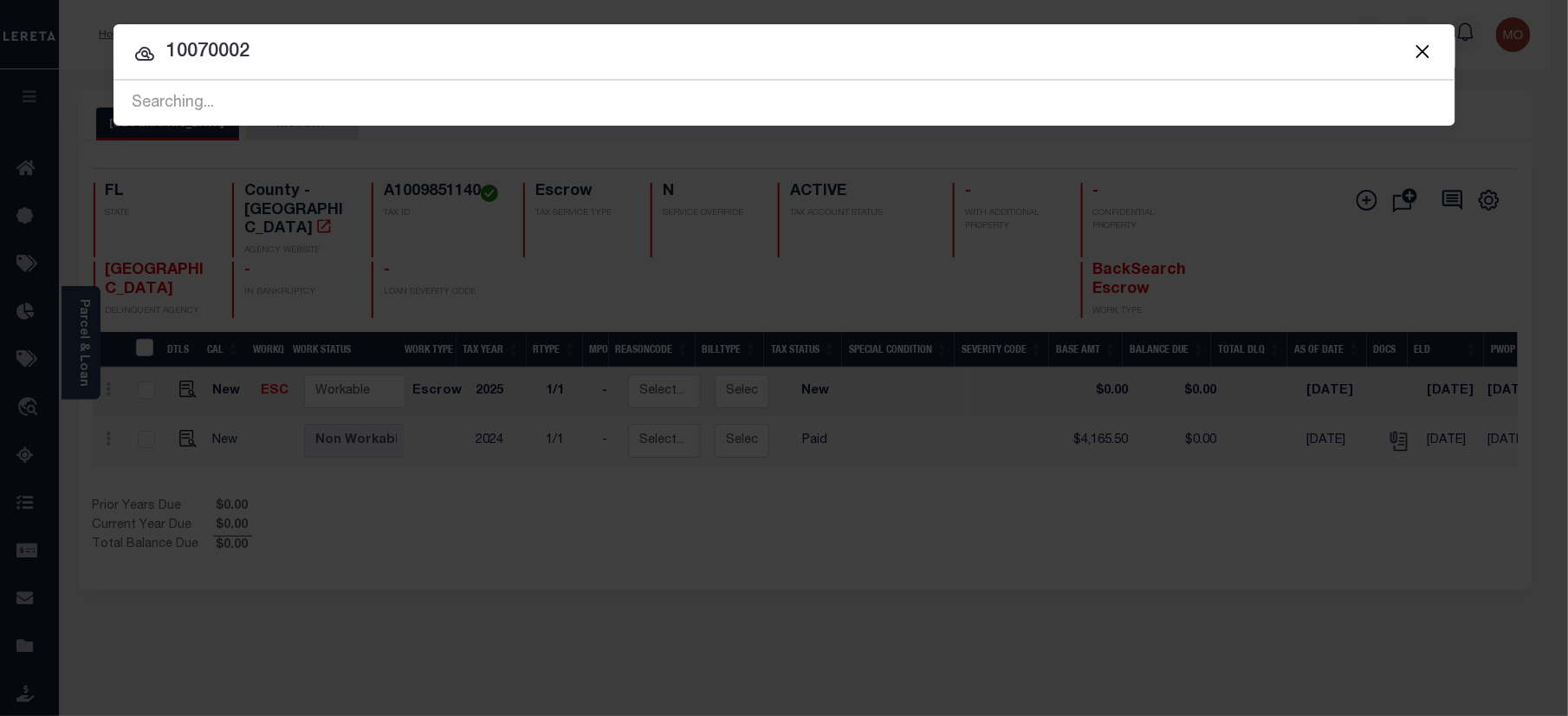
click at [277, 53] on input "10070002" at bounding box center [784, 52] width 1342 height 30
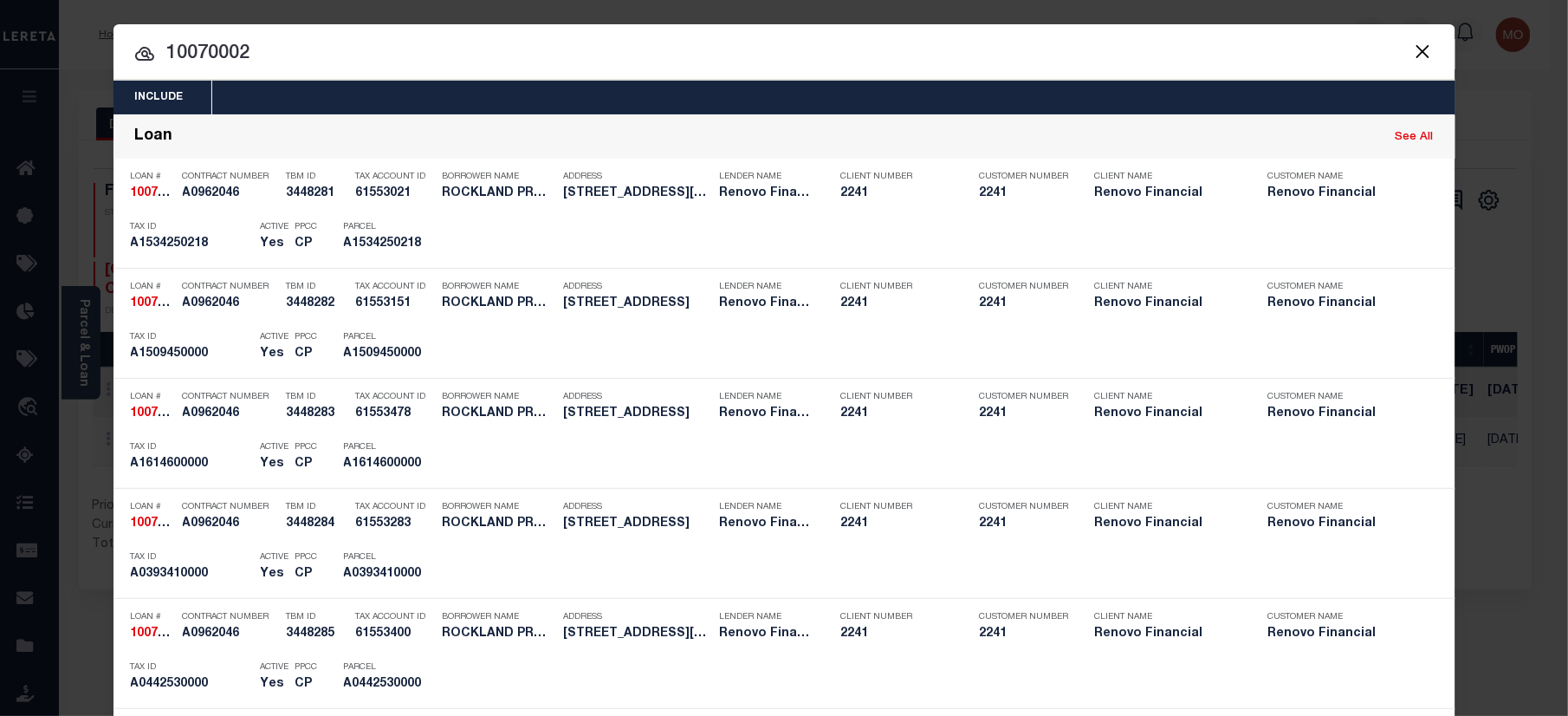
scroll to position [4019, 0]
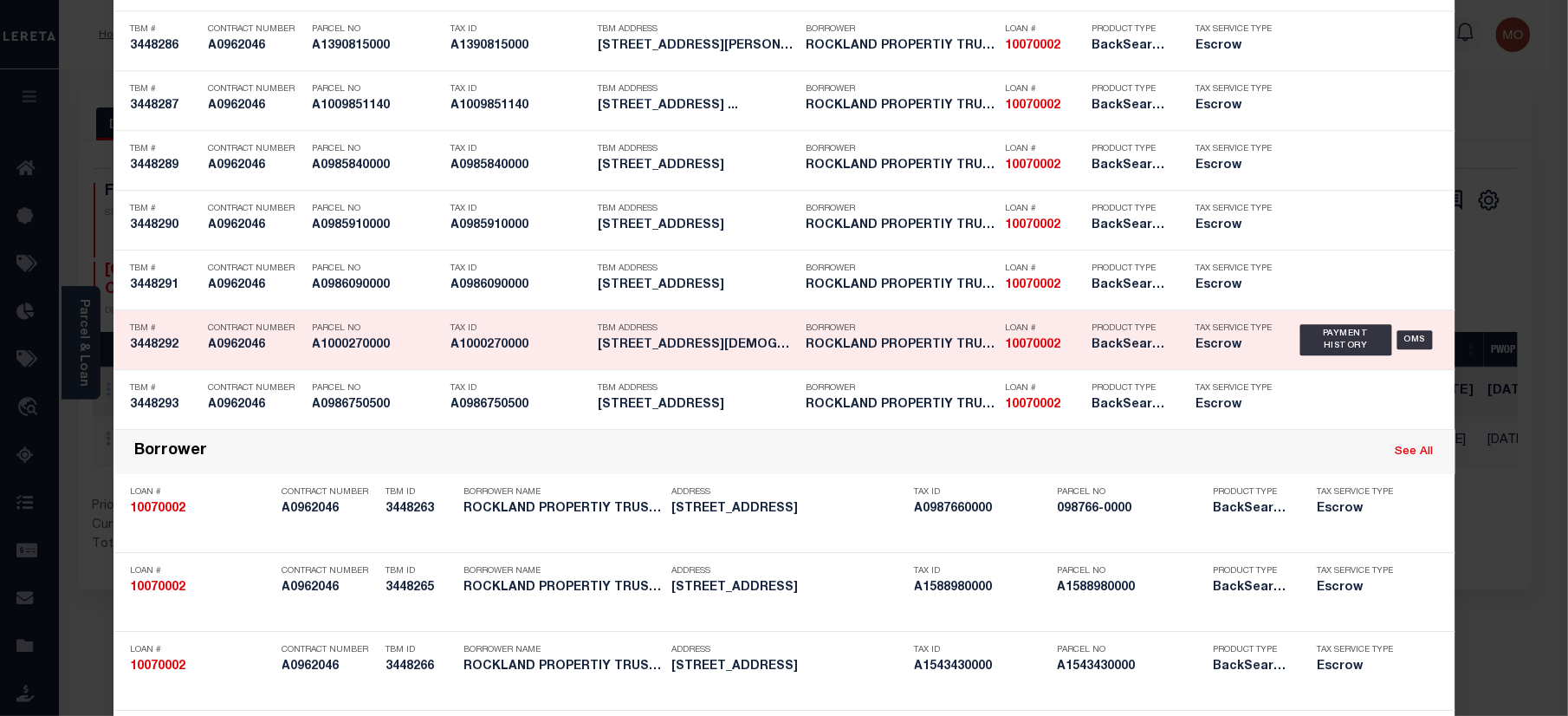
click at [464, 365] on div "Tax ID A1000270000" at bounding box center [521, 339] width 139 height 50
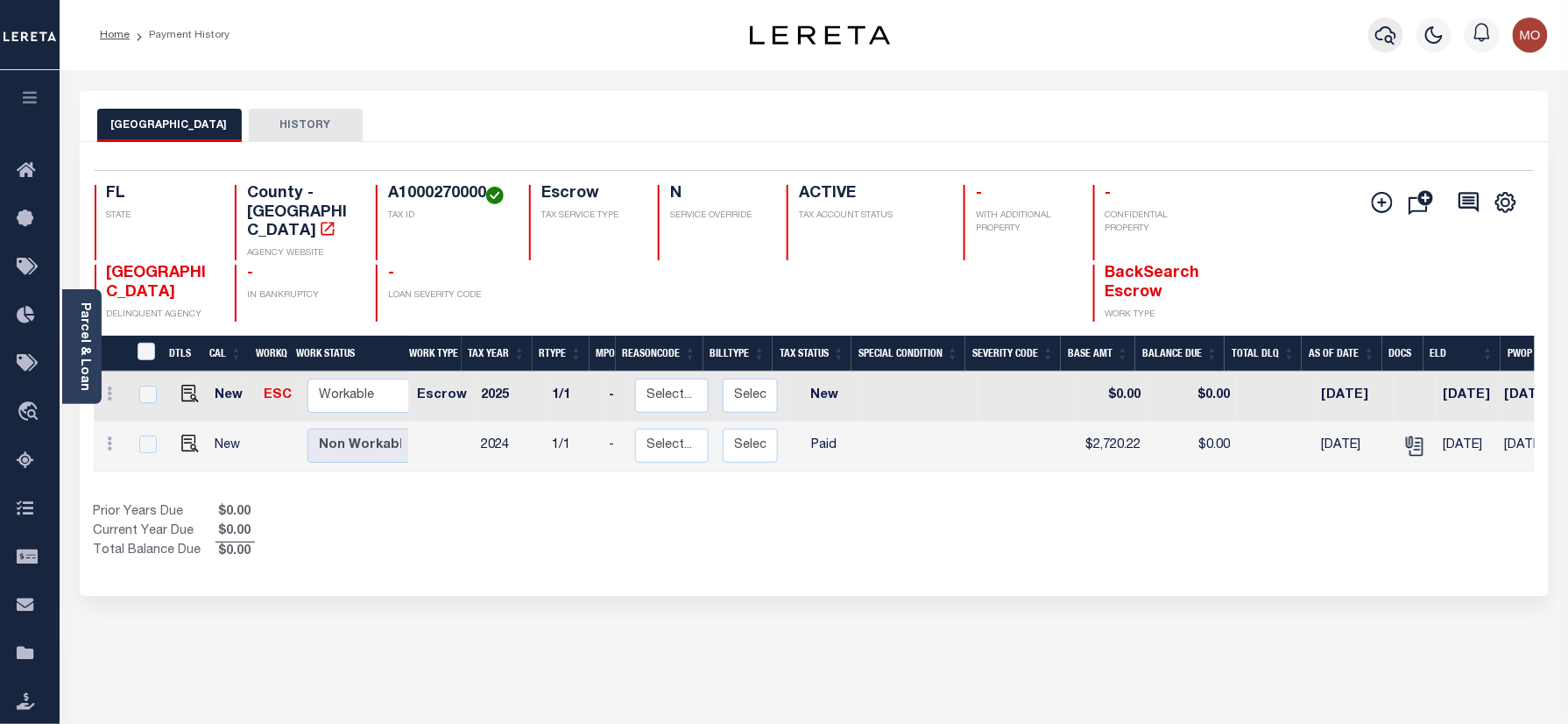
click at [1377, 32] on icon "button" at bounding box center [1385, 35] width 21 height 21
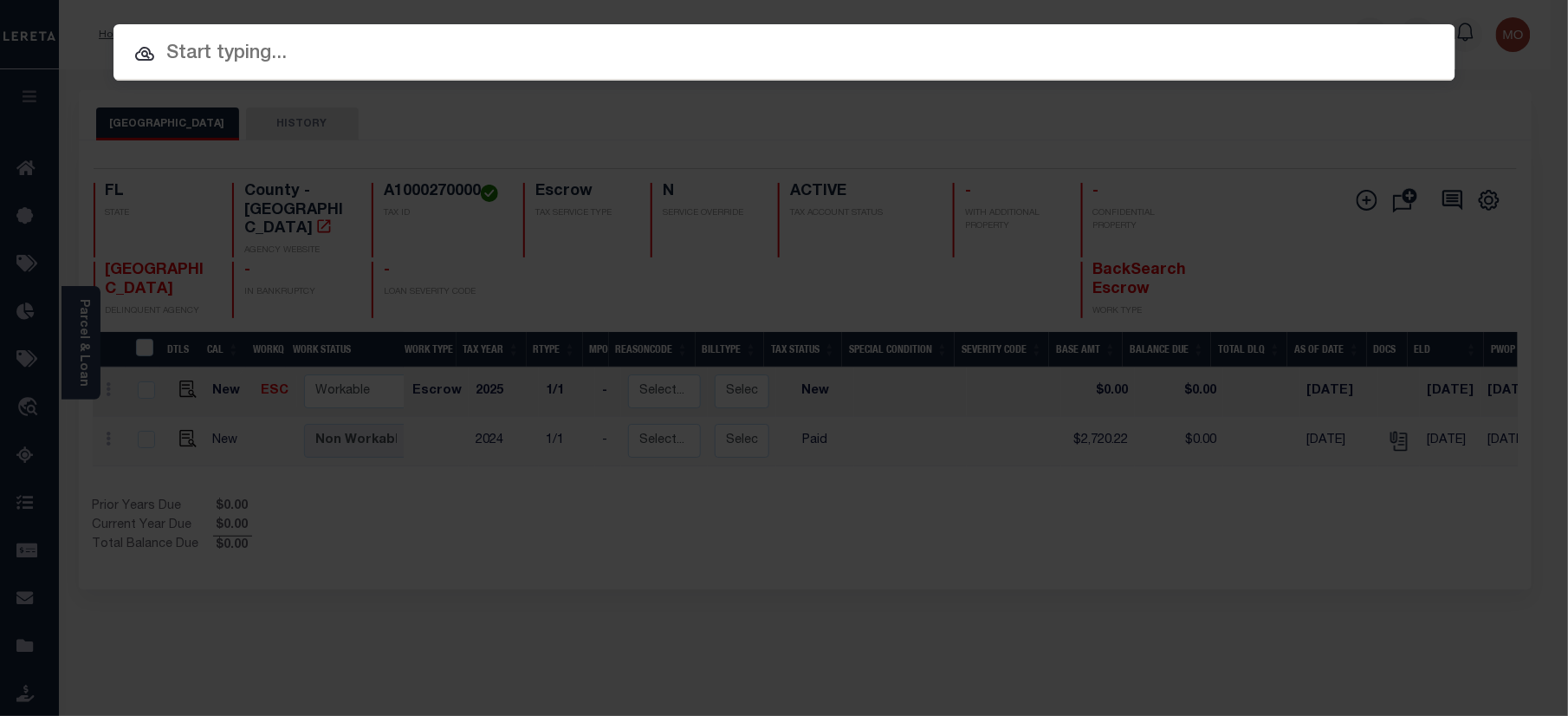
click at [334, 71] on div at bounding box center [784, 52] width 1342 height 55
click at [226, 61] on input "text" at bounding box center [784, 54] width 1342 height 30
paste input "10070002"
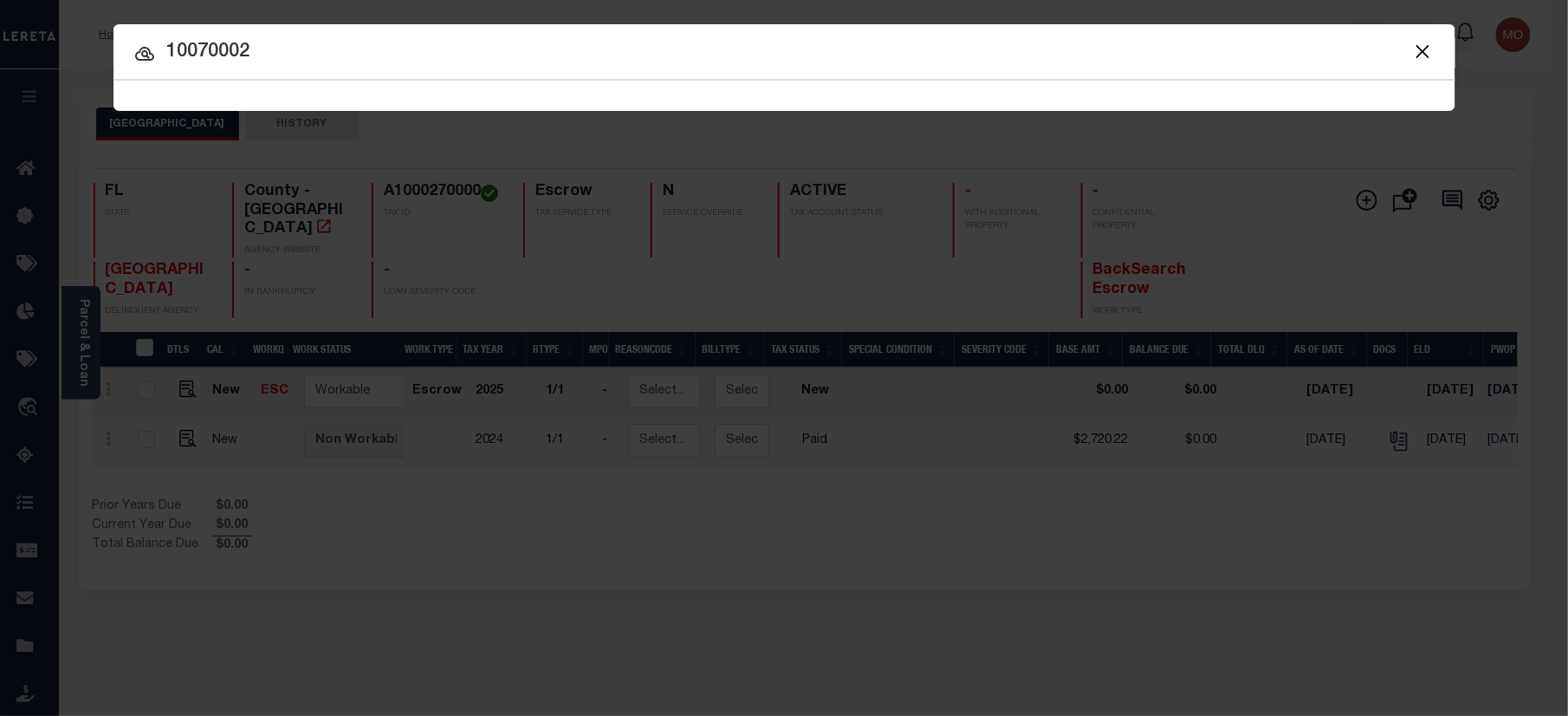
type input "10070002"
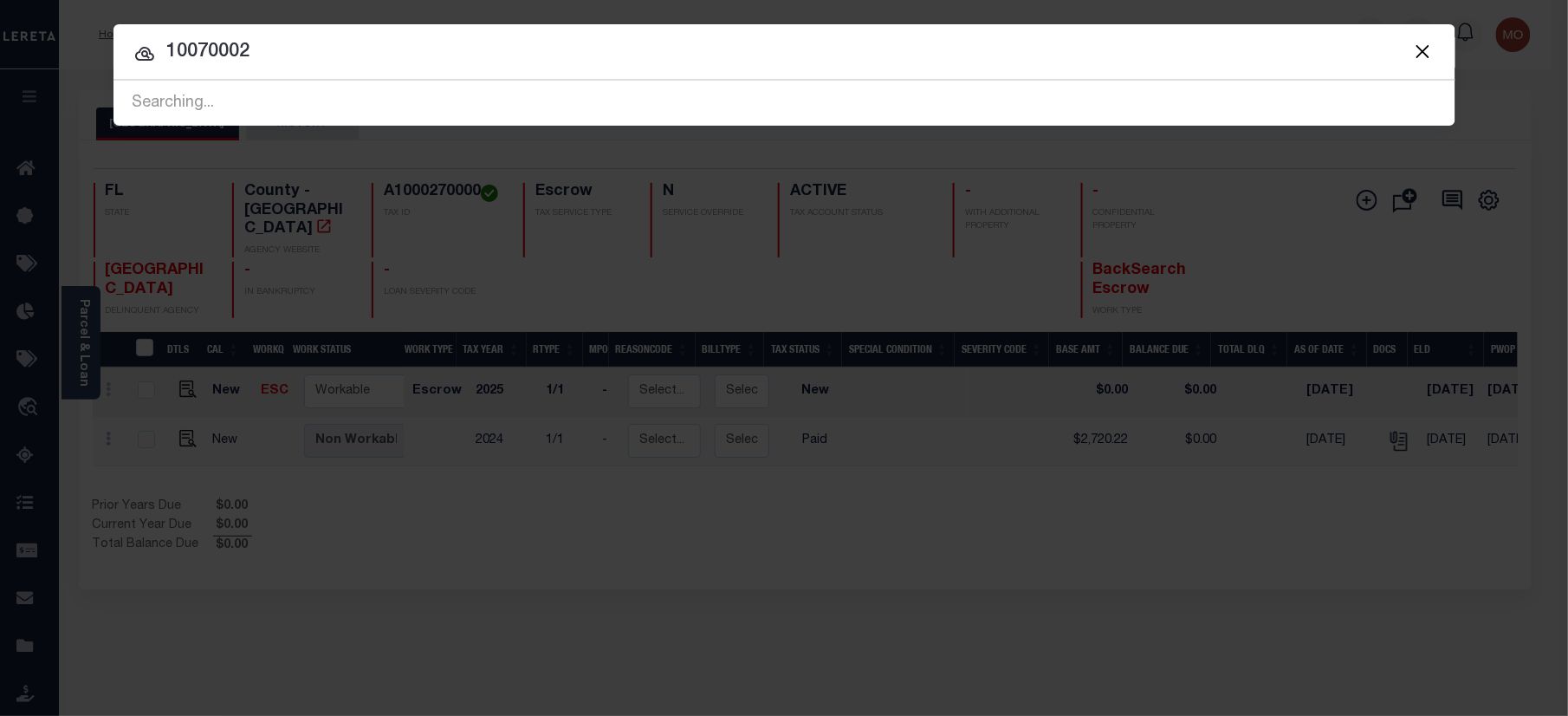
click at [307, 61] on input "10070002" at bounding box center [784, 52] width 1342 height 30
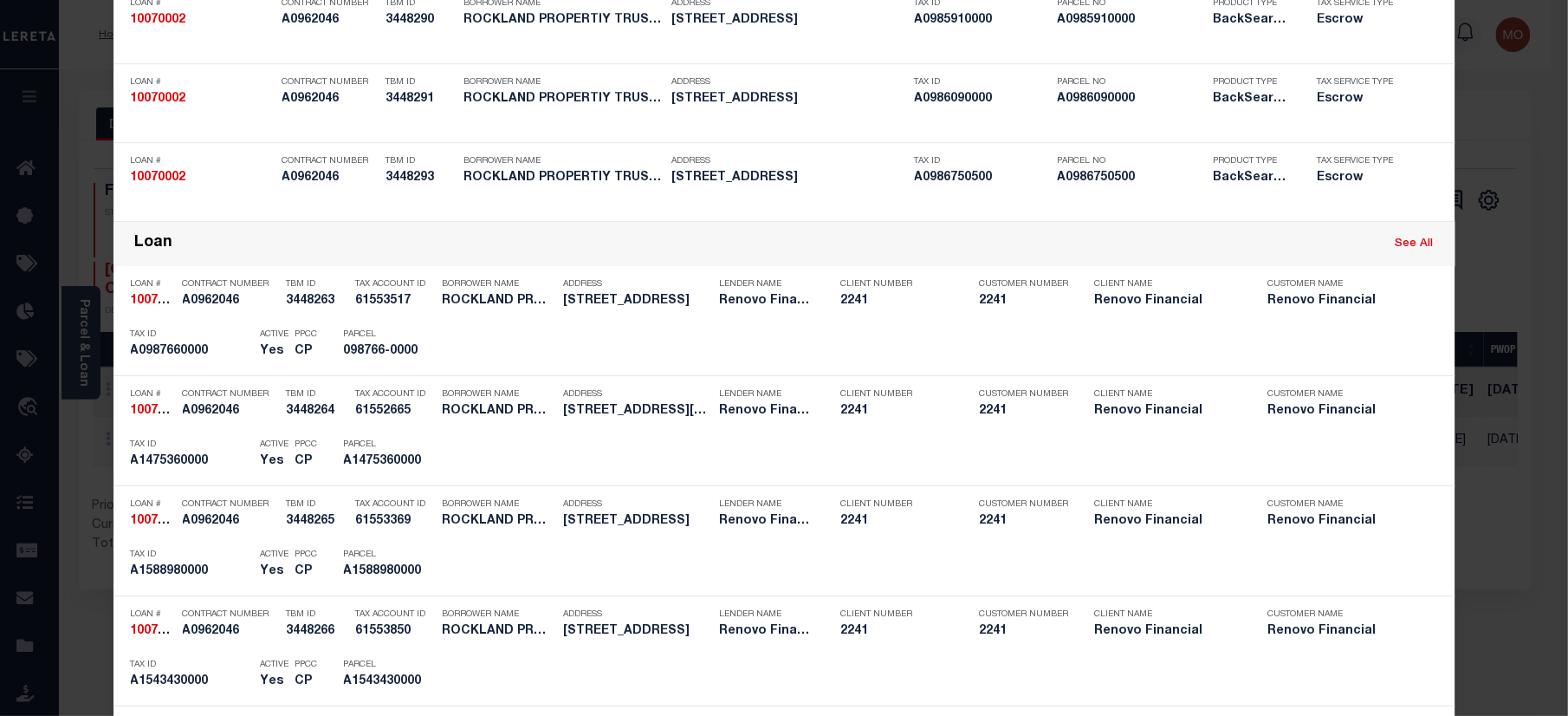
scroll to position [4660, 0]
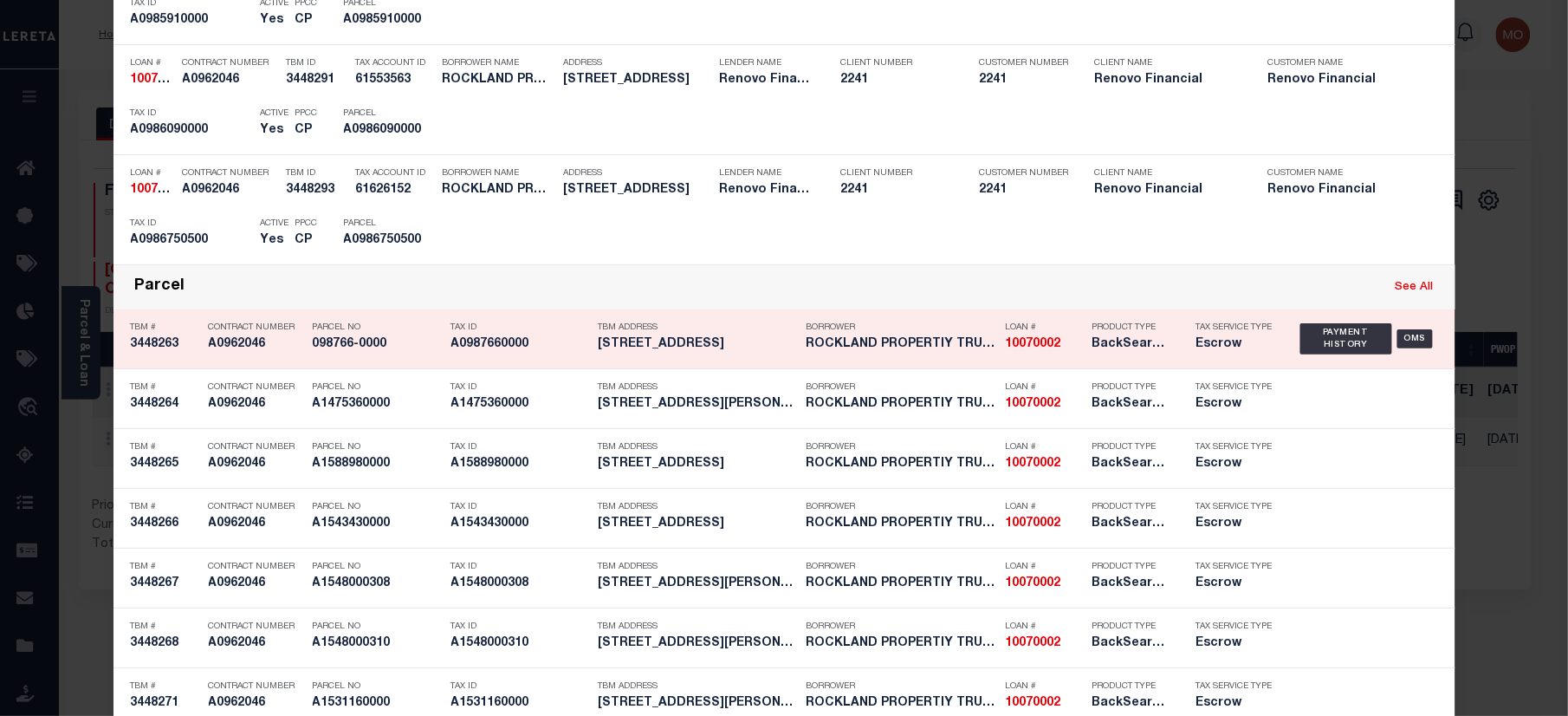
click at [549, 364] on div "Tax ID A0987660000" at bounding box center [521, 339] width 139 height 50
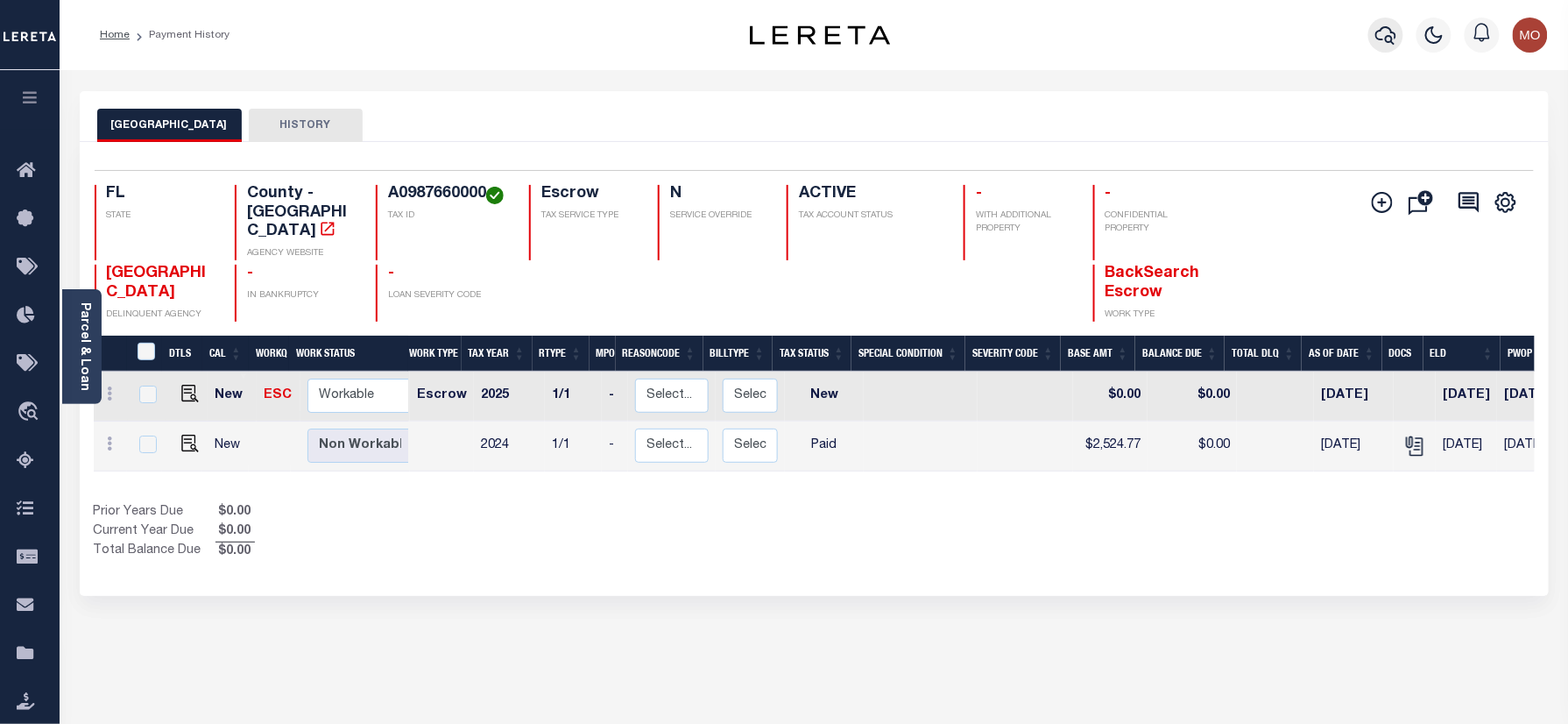
click at [1389, 39] on icon "button" at bounding box center [1385, 35] width 21 height 21
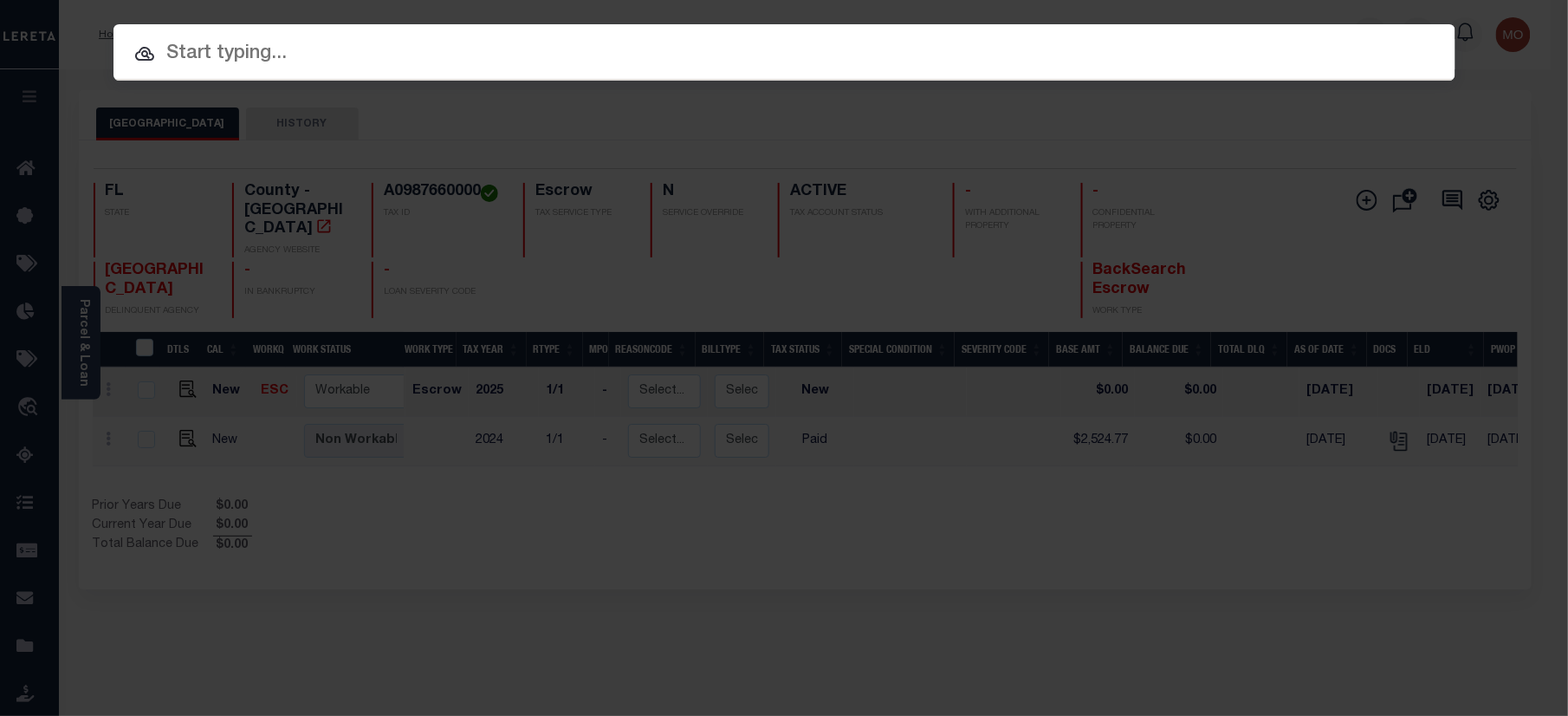
click at [336, 66] on input "text" at bounding box center [784, 54] width 1342 height 30
paste input "10070002"
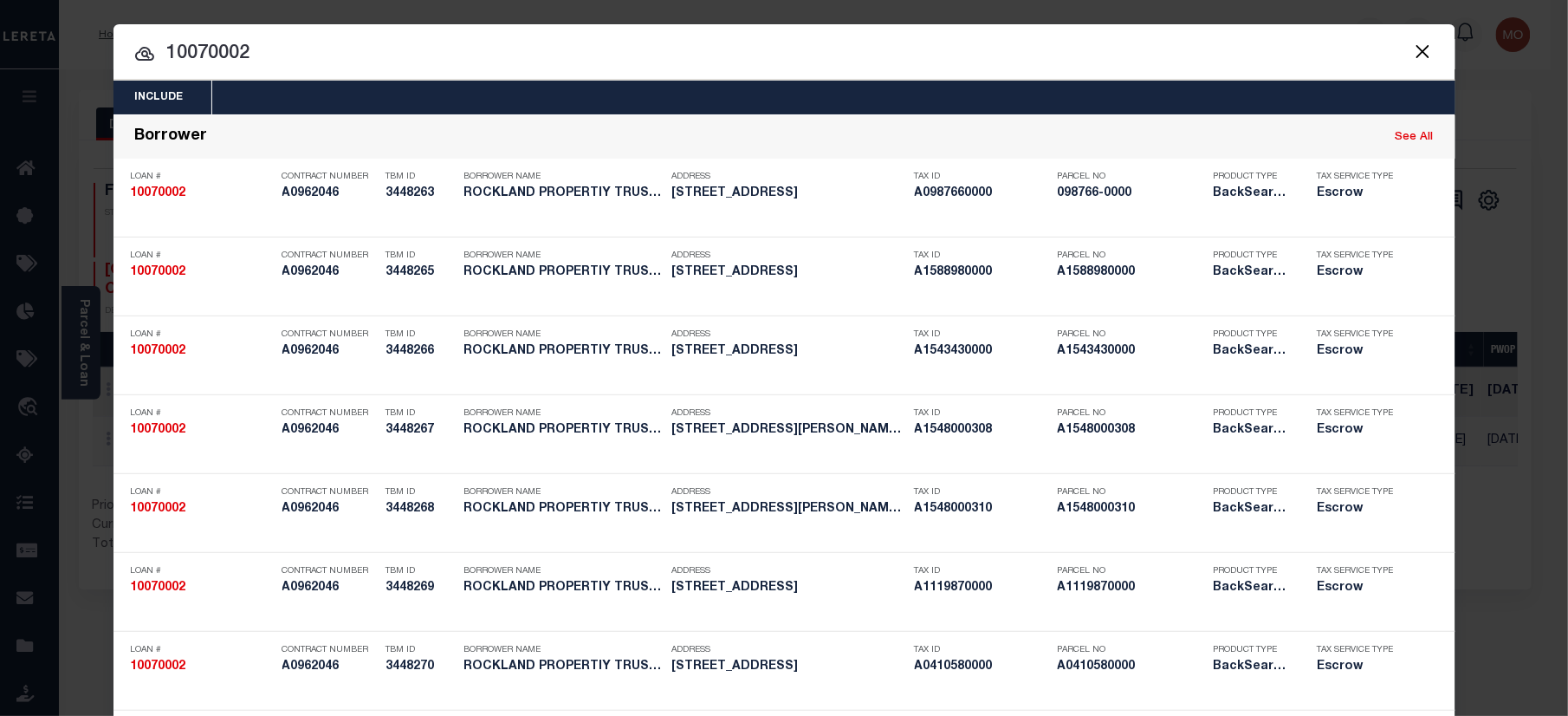
type input "10070002"
click at [312, 49] on input "10070002" at bounding box center [784, 54] width 1342 height 30
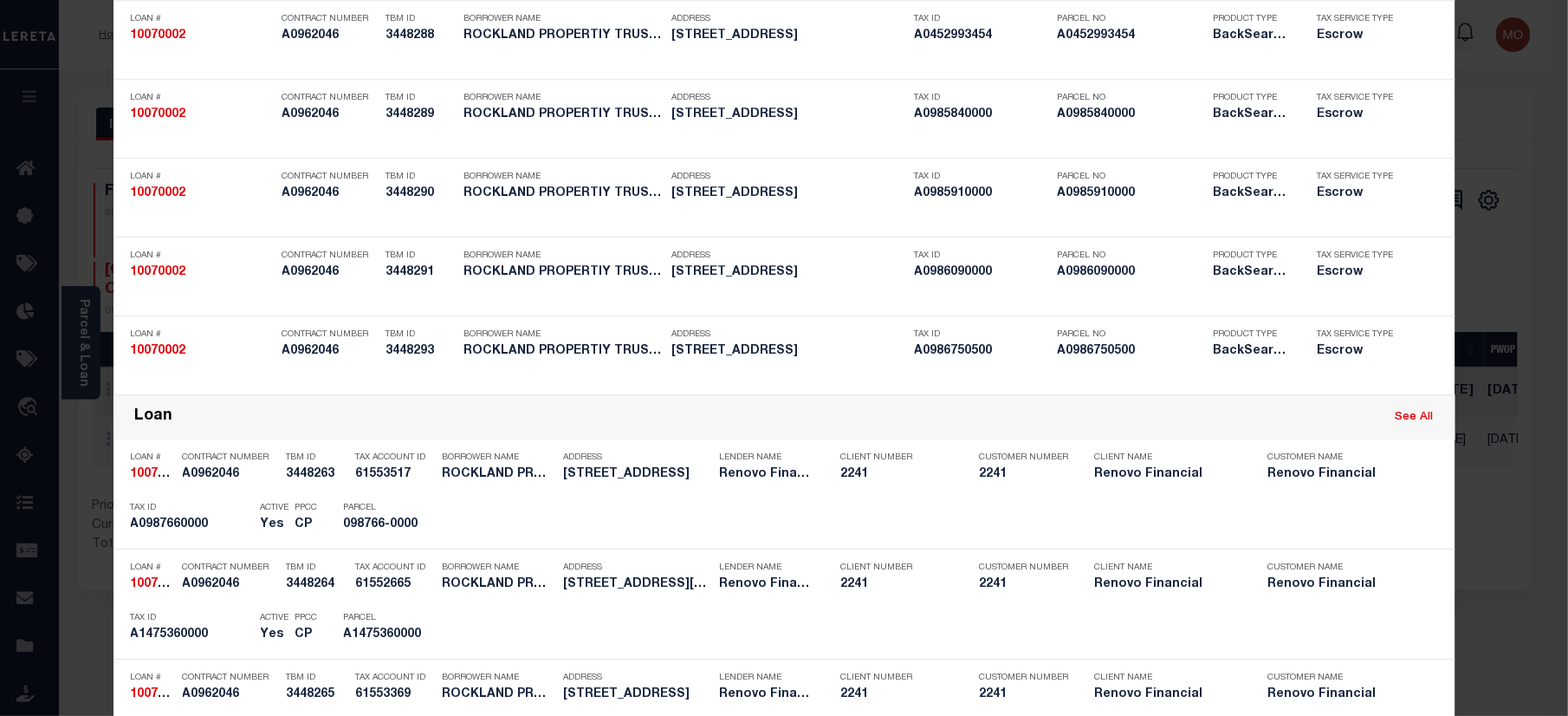
scroll to position [4556, 0]
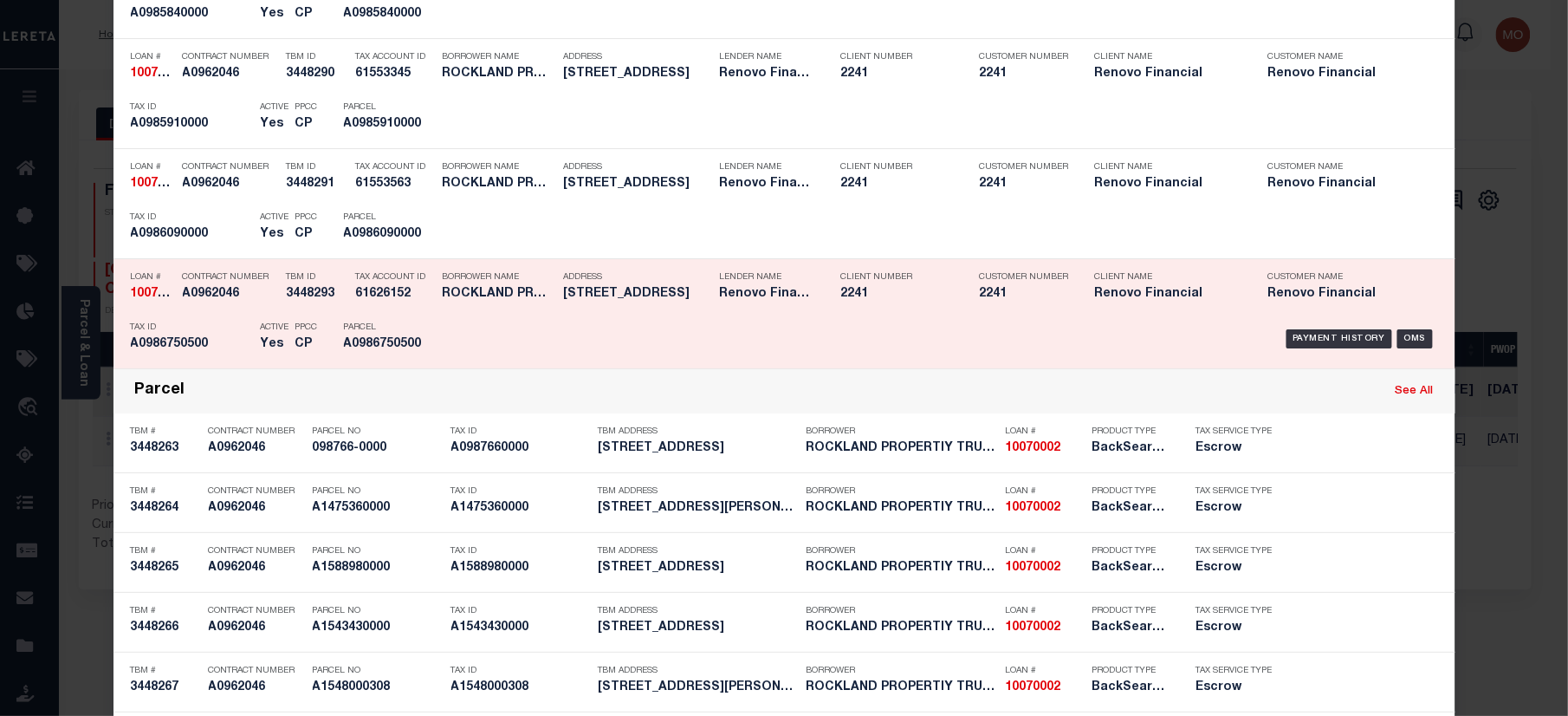
click at [389, 333] on p "Parcel" at bounding box center [382, 327] width 78 height 10
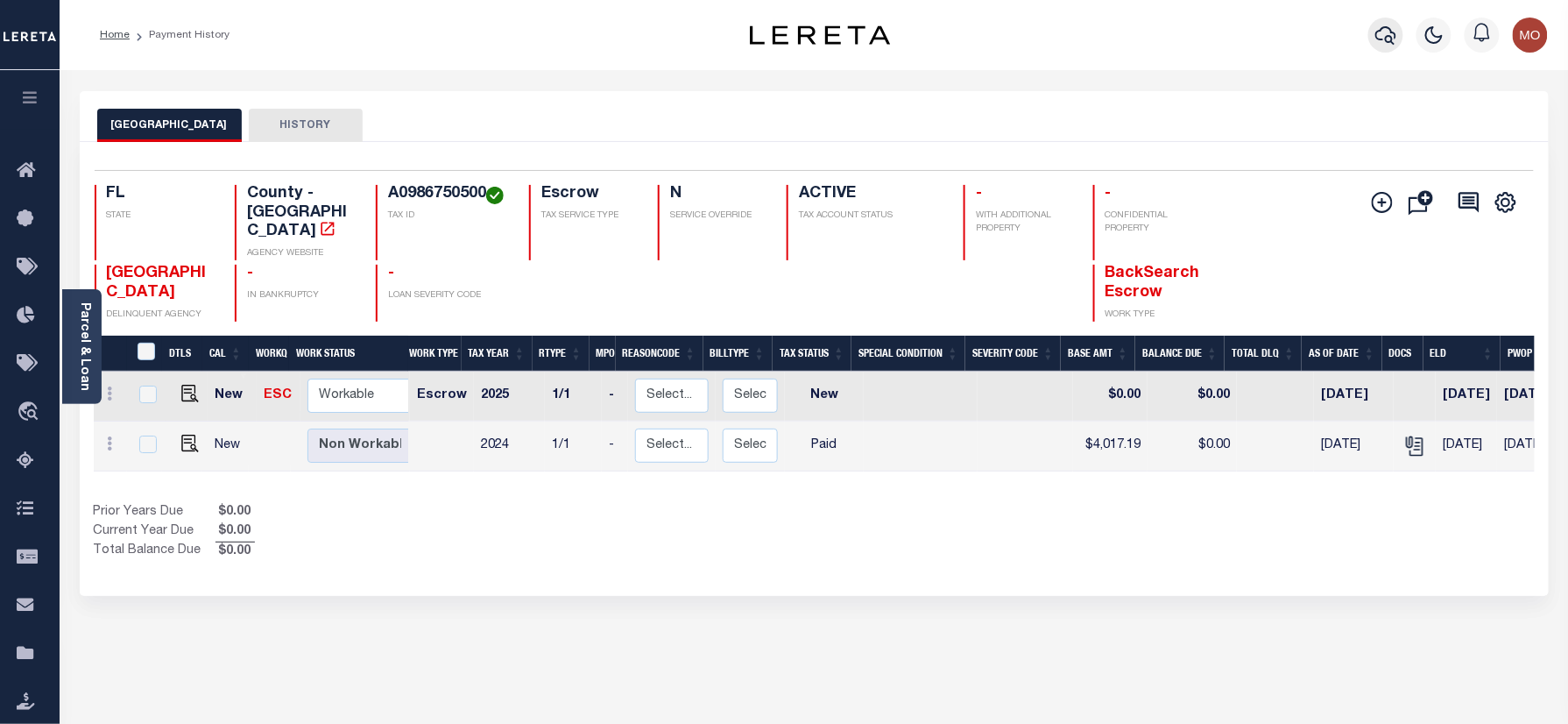
click at [1385, 35] on icon "button" at bounding box center [1385, 35] width 21 height 21
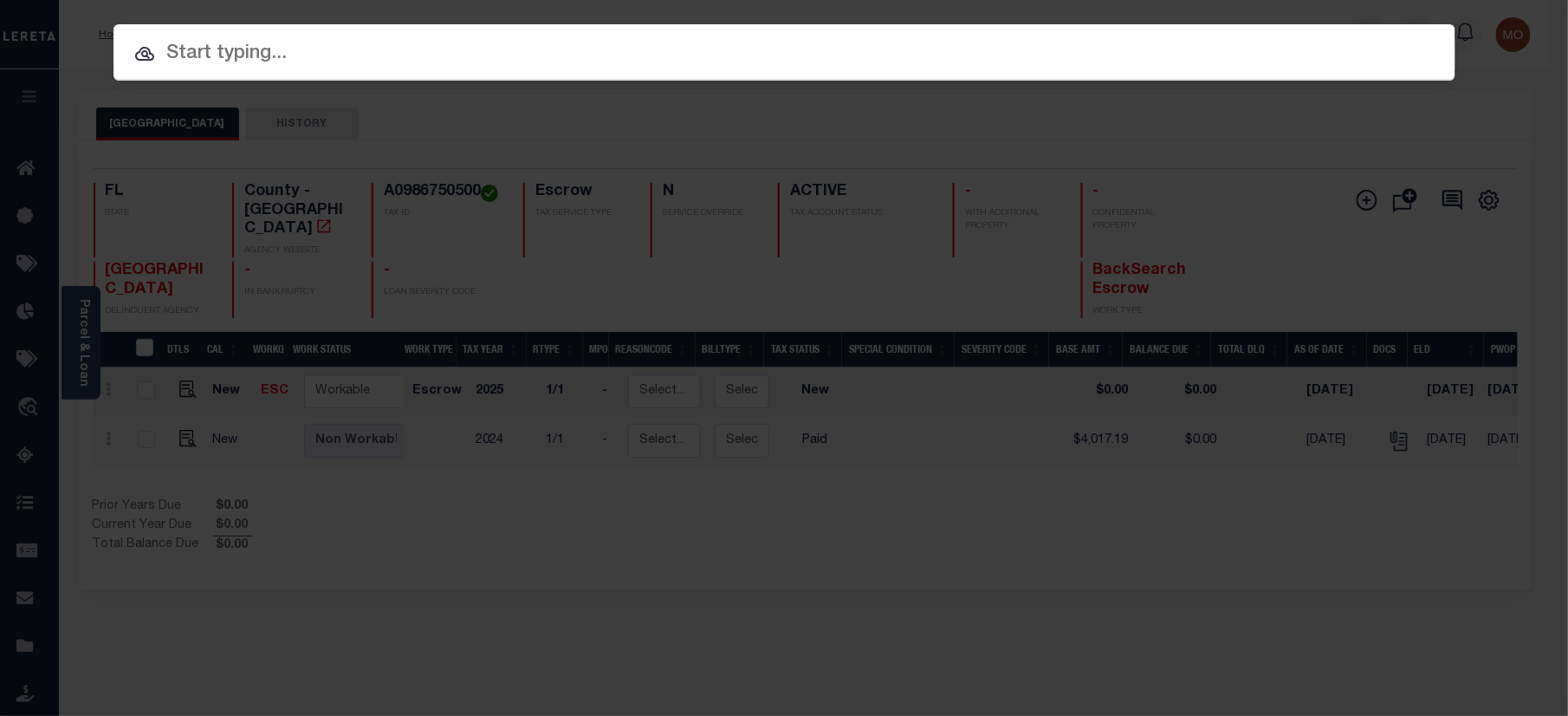
click at [234, 45] on input "text" at bounding box center [784, 54] width 1342 height 30
paste input "10070002"
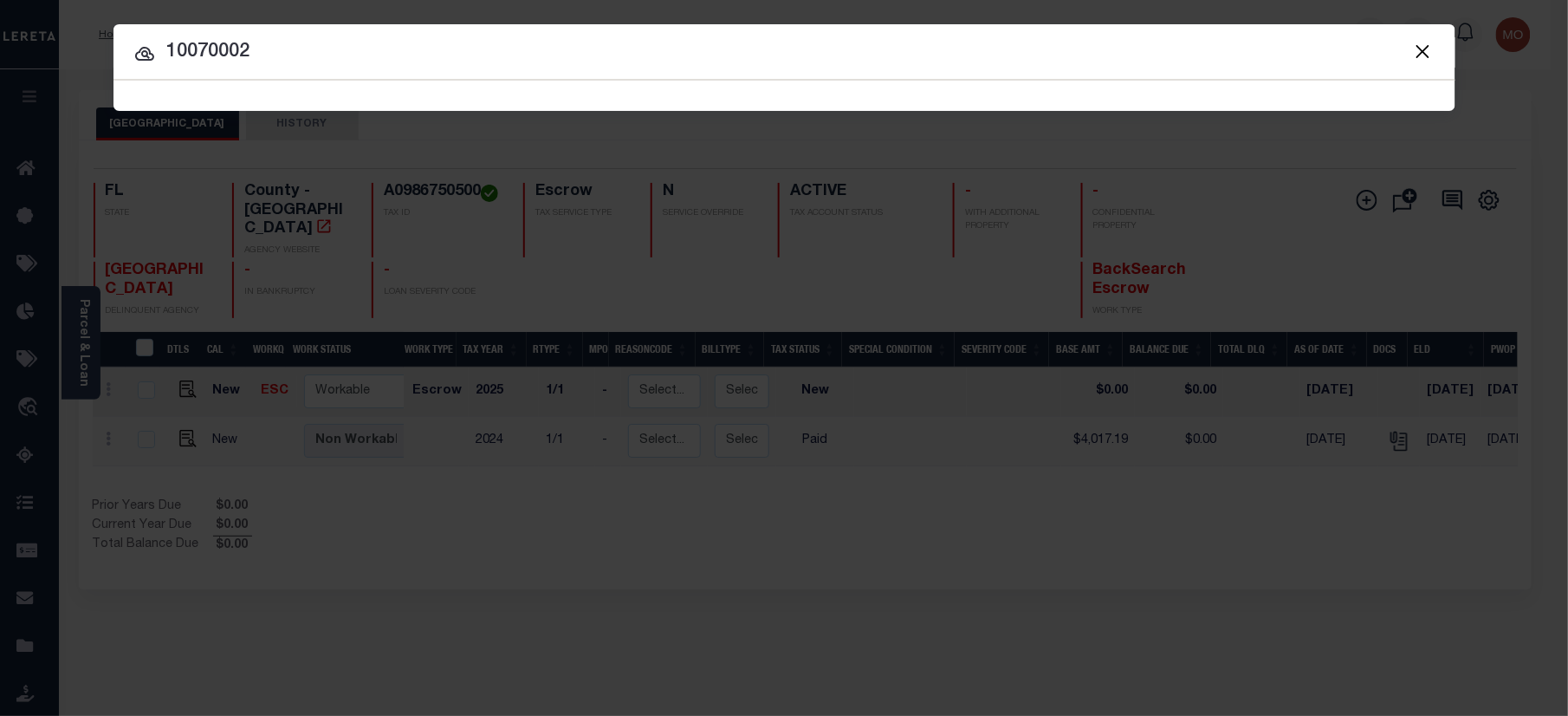
type input "10070002"
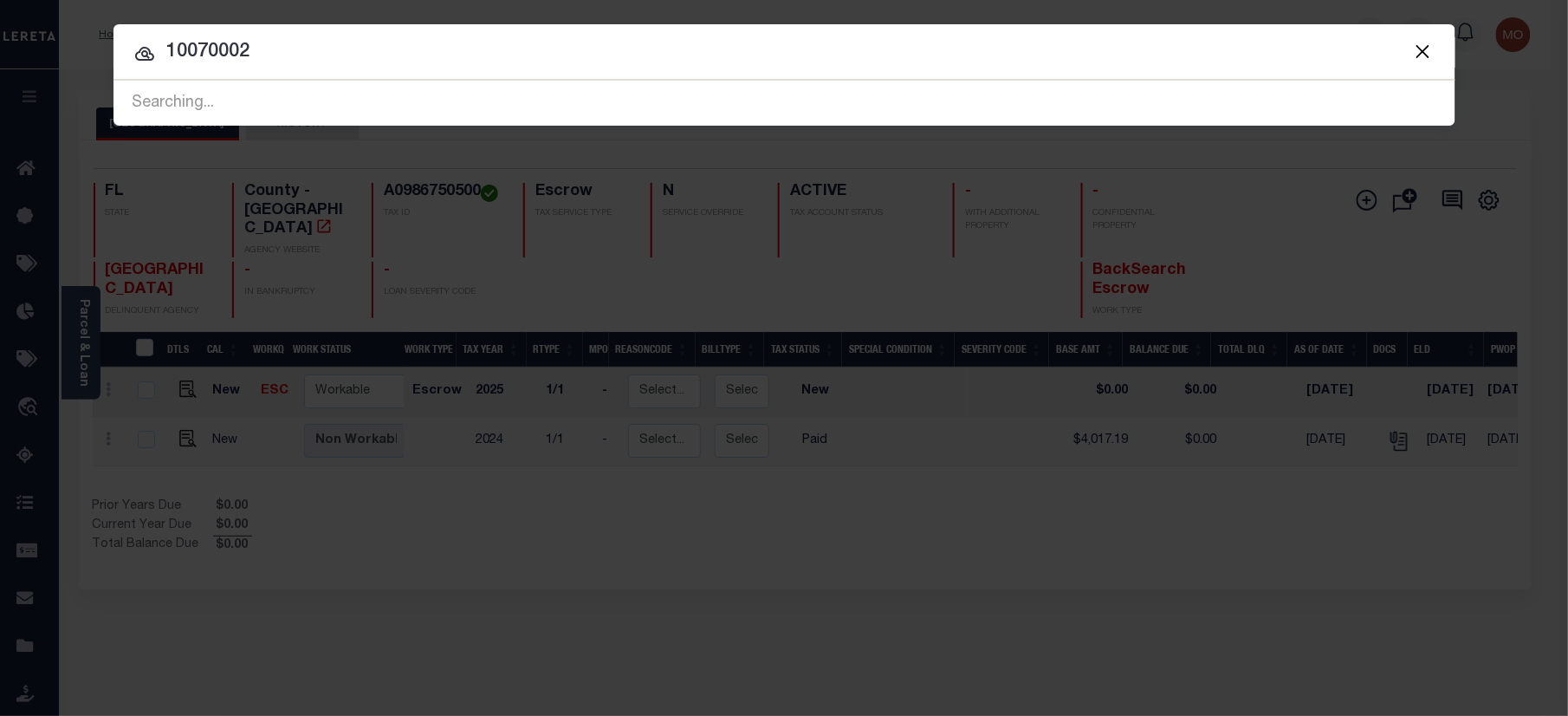
click at [299, 60] on input "10070002" at bounding box center [784, 52] width 1342 height 30
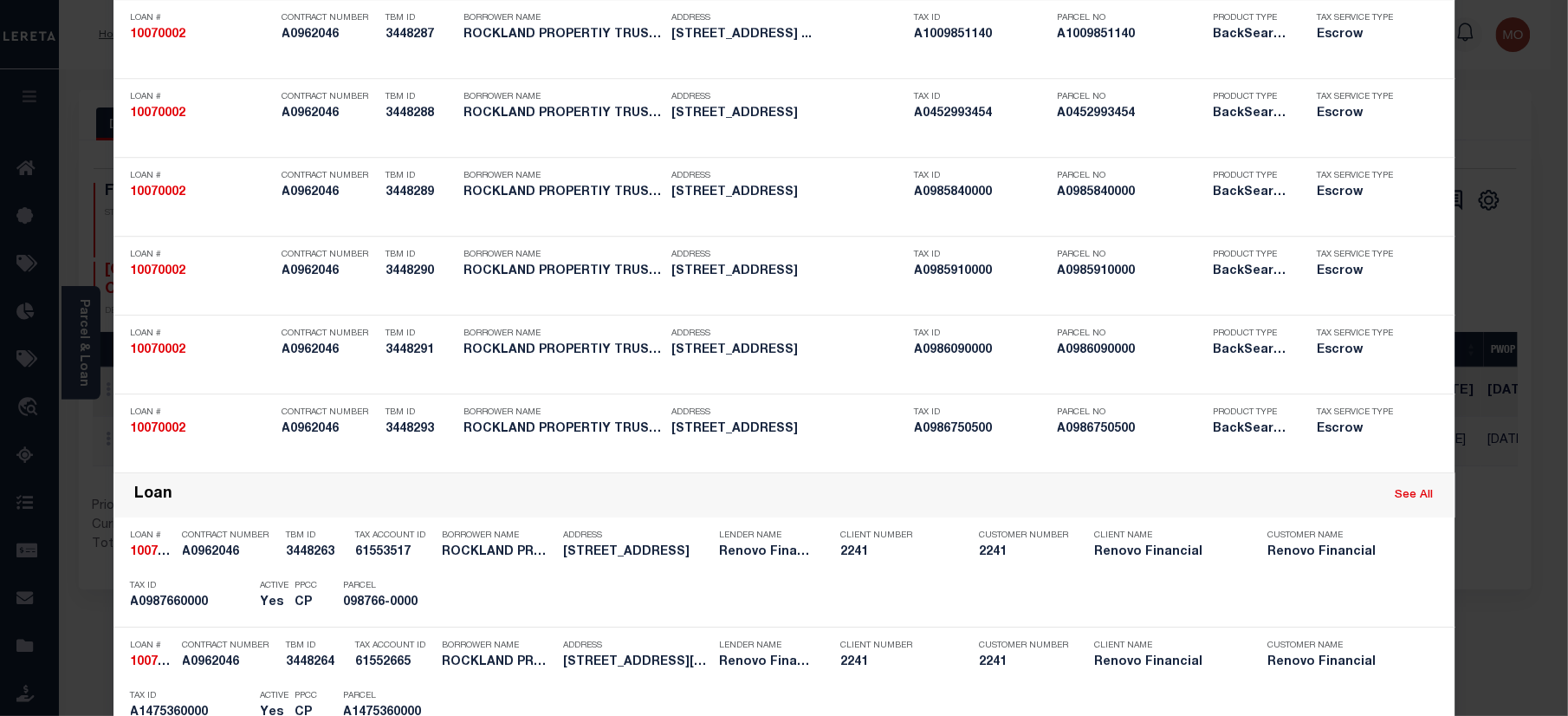
scroll to position [4445, 0]
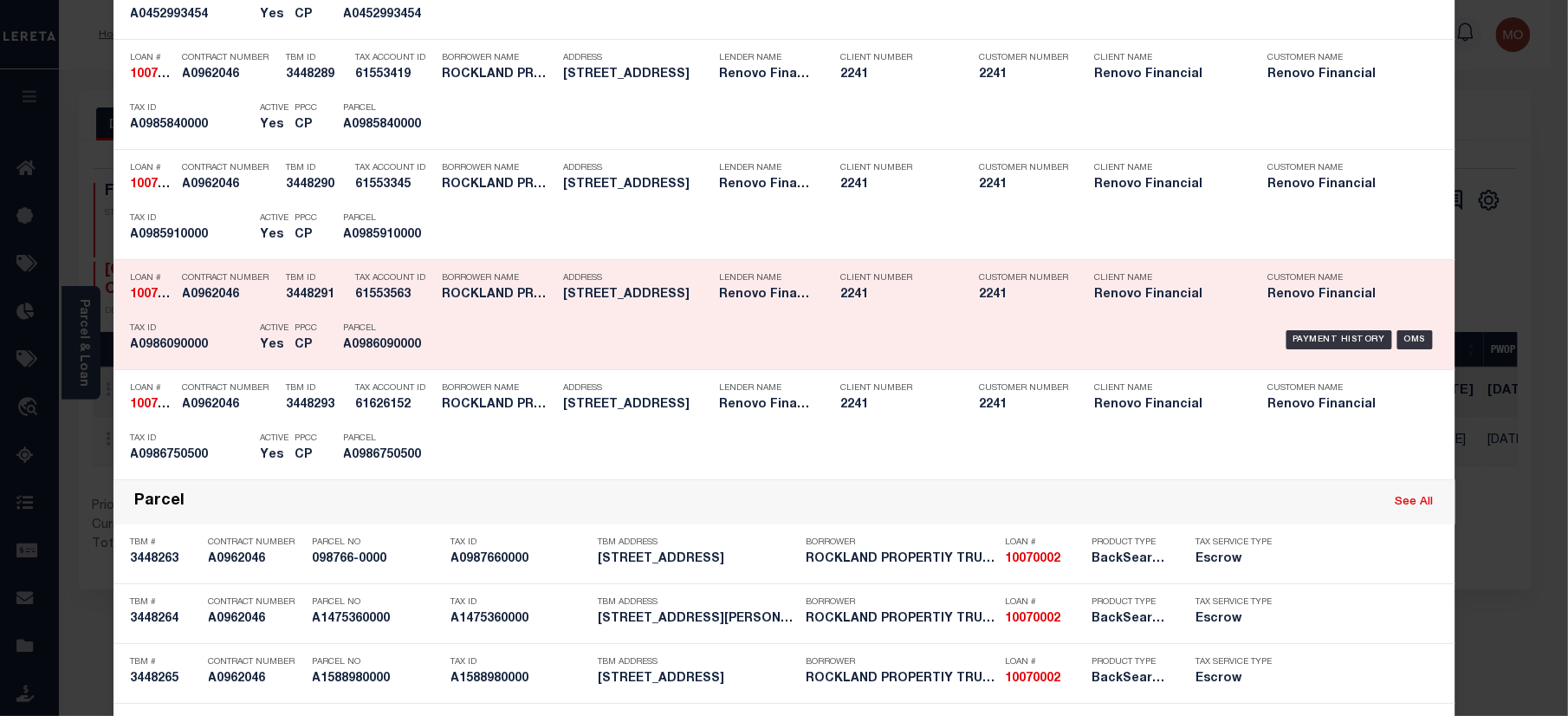
click at [410, 347] on div "Parcel A0986090000" at bounding box center [382, 339] width 78 height 50
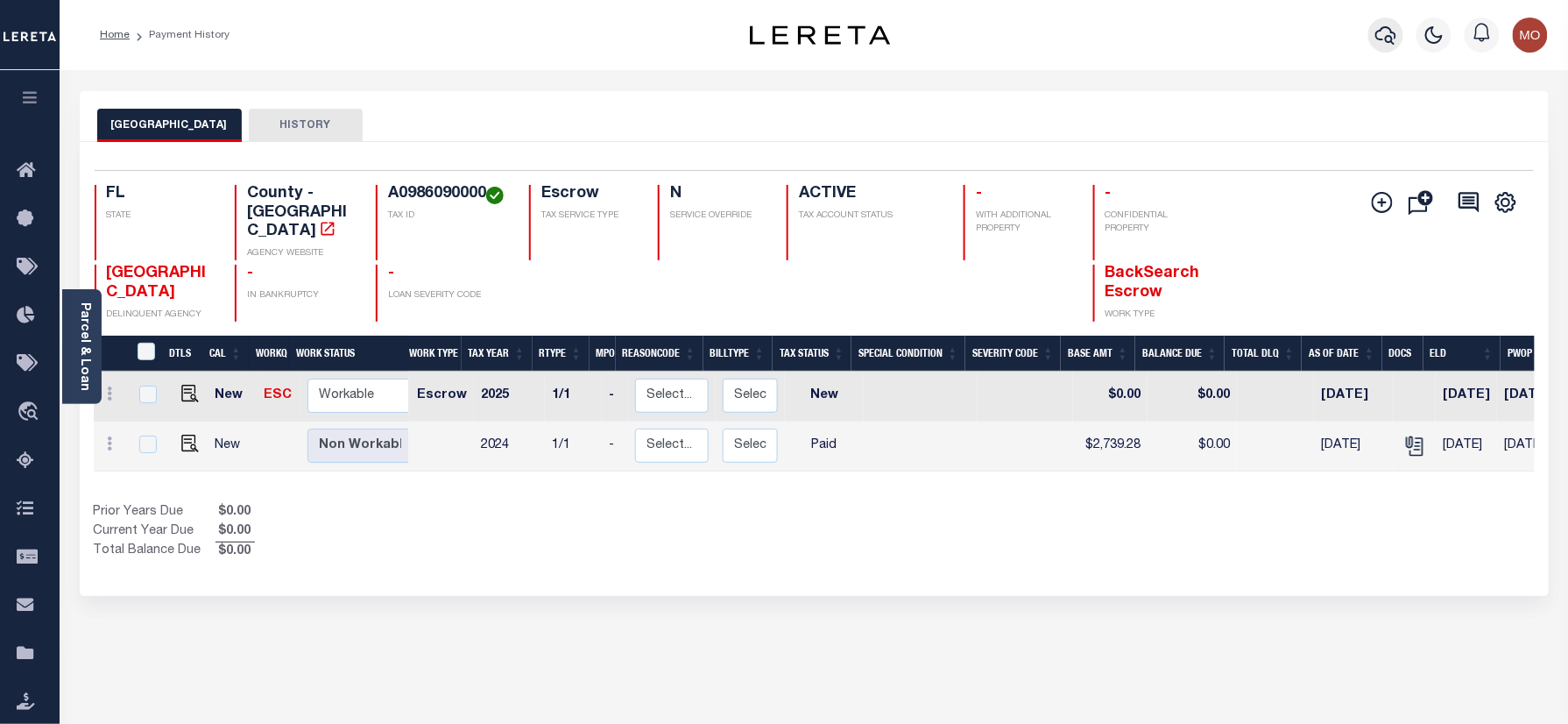
click at [1378, 38] on icon "button" at bounding box center [1385, 35] width 21 height 21
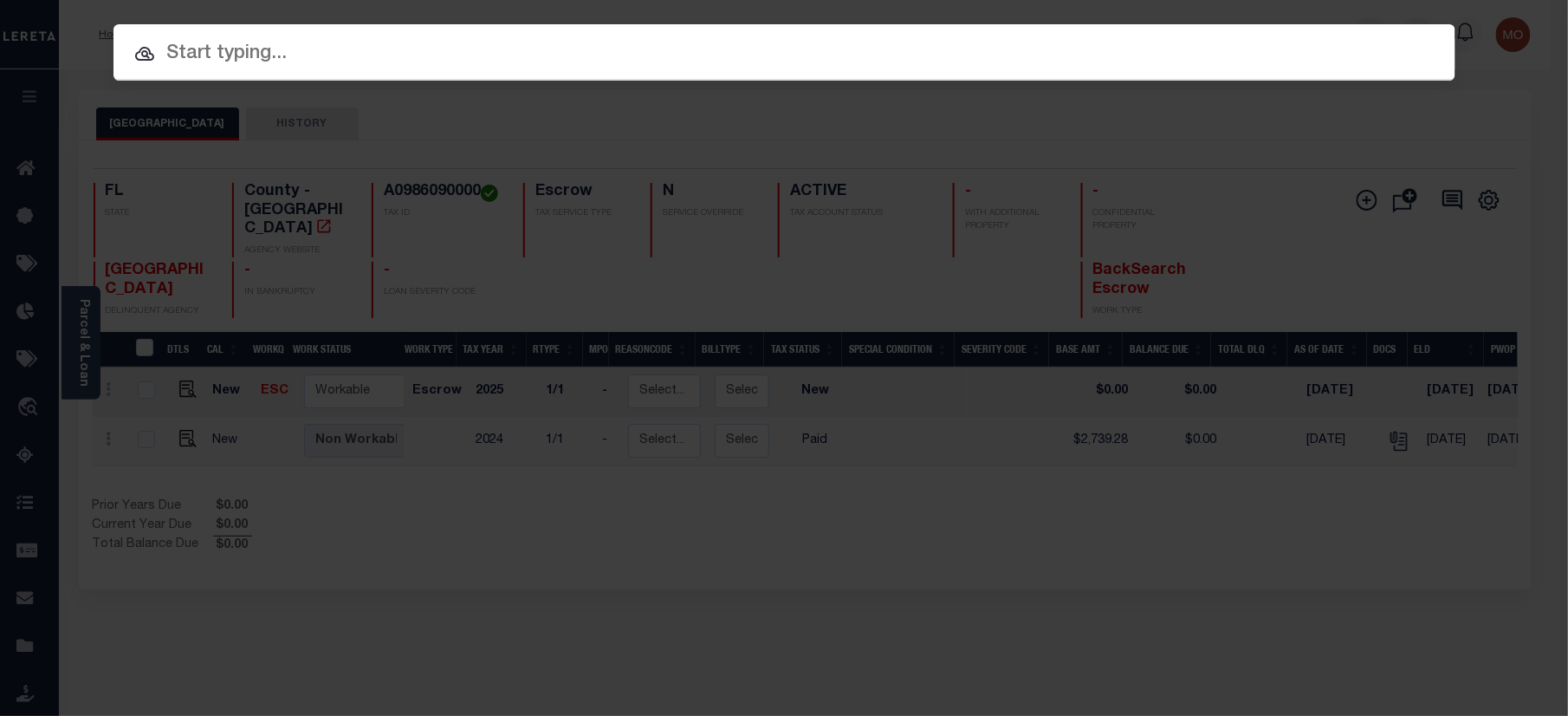
click at [303, 60] on input "text" at bounding box center [784, 54] width 1342 height 30
paste input "10070002"
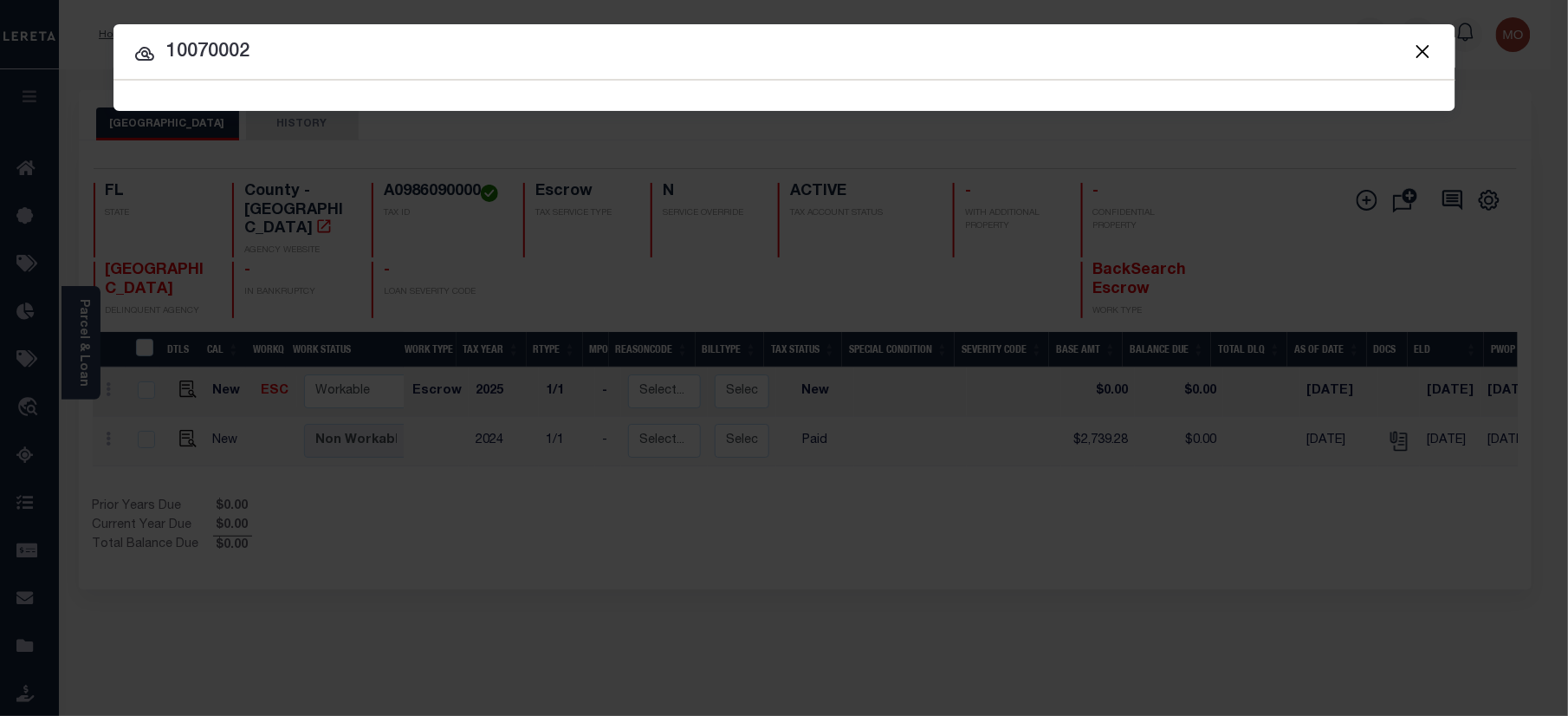
type input "10070002"
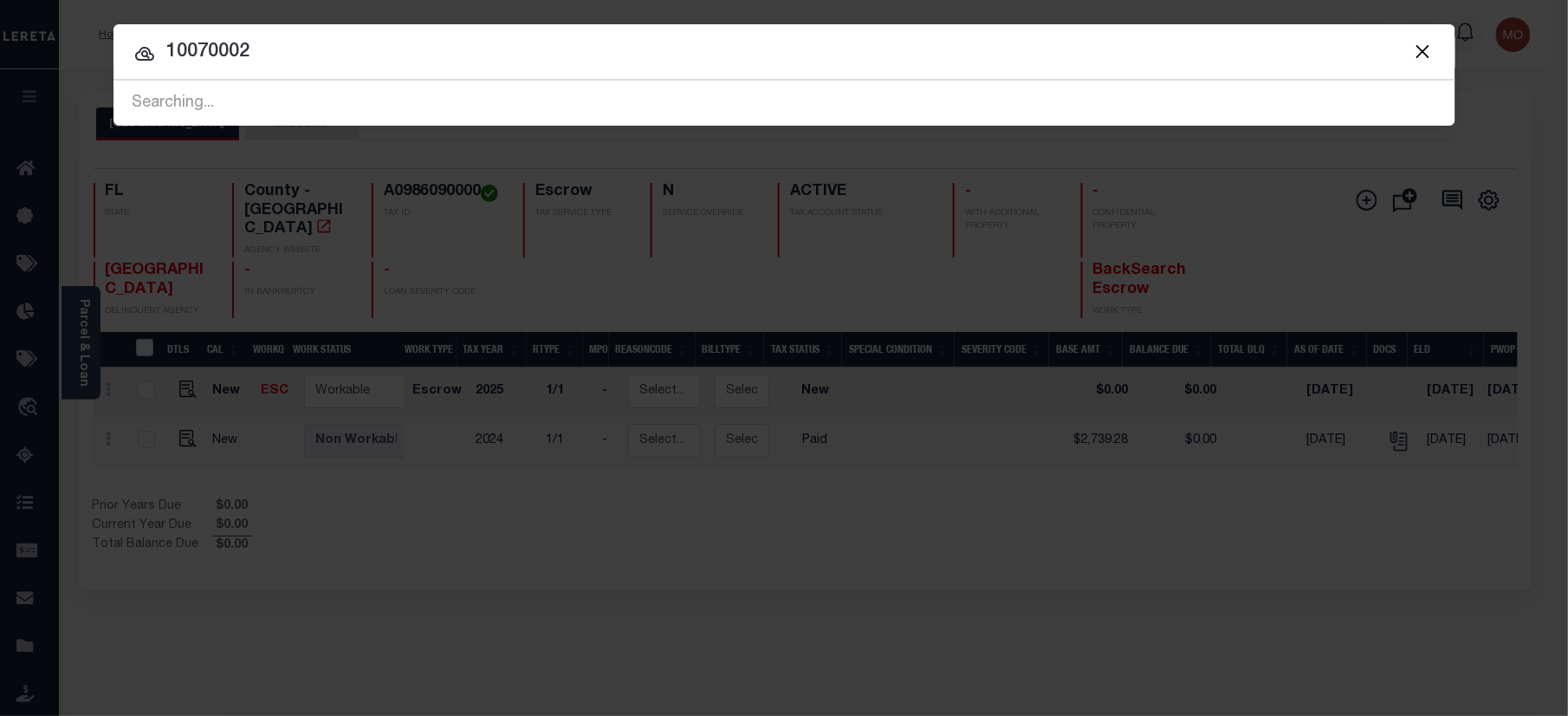
click at [322, 56] on input "10070002" at bounding box center [784, 52] width 1342 height 30
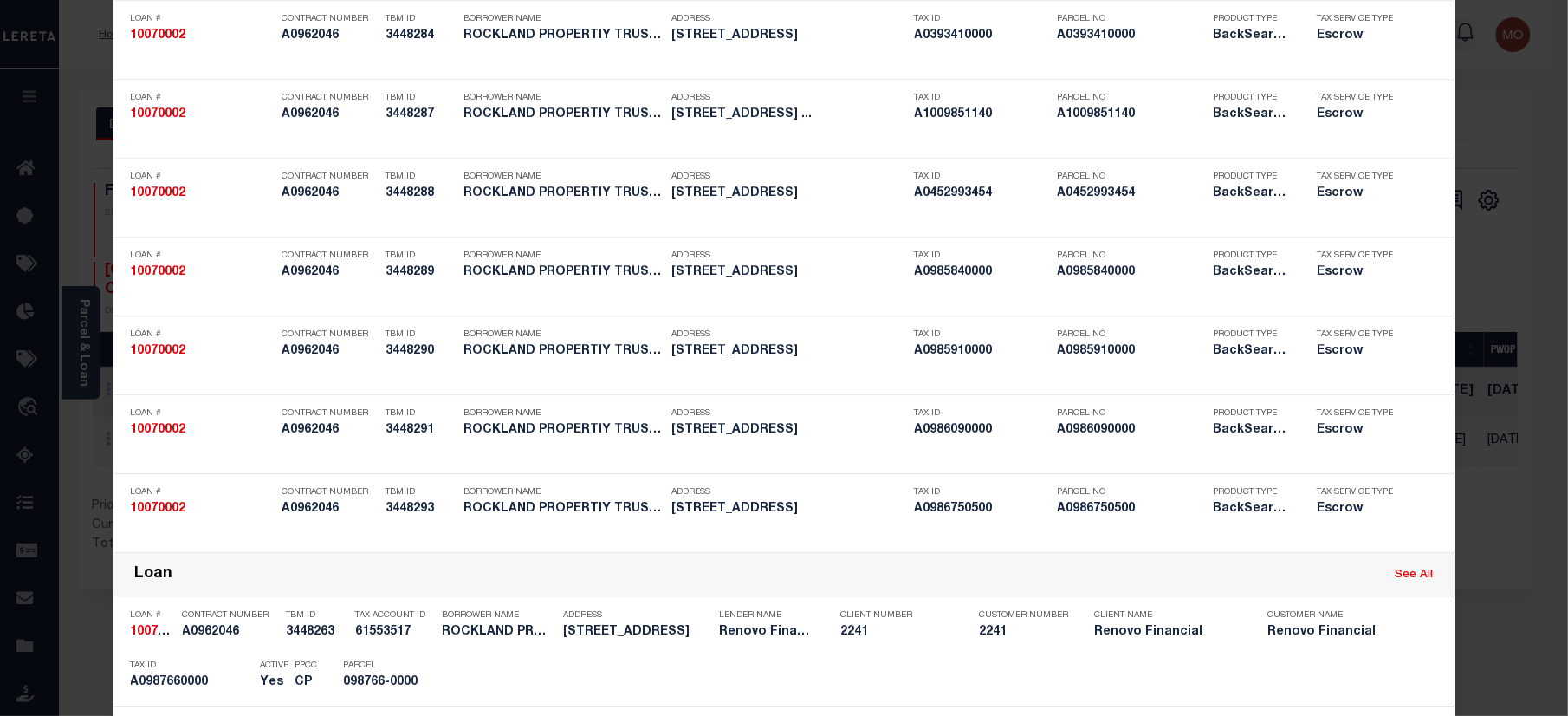
scroll to position [4336, 0]
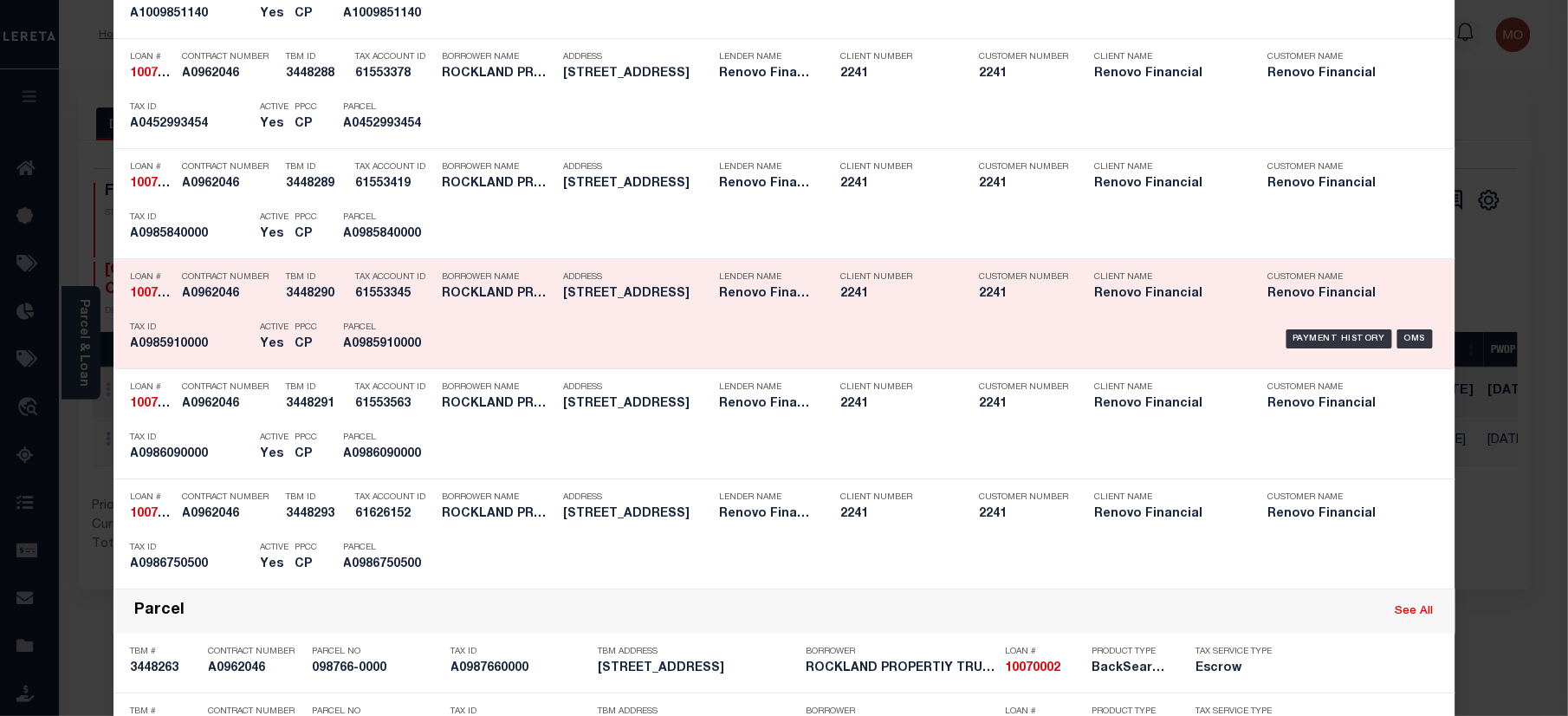
click at [451, 298] on div "Borrower Name ROCKLAND PROPERTIY TRUST LLC" at bounding box center [499, 288] width 113 height 50
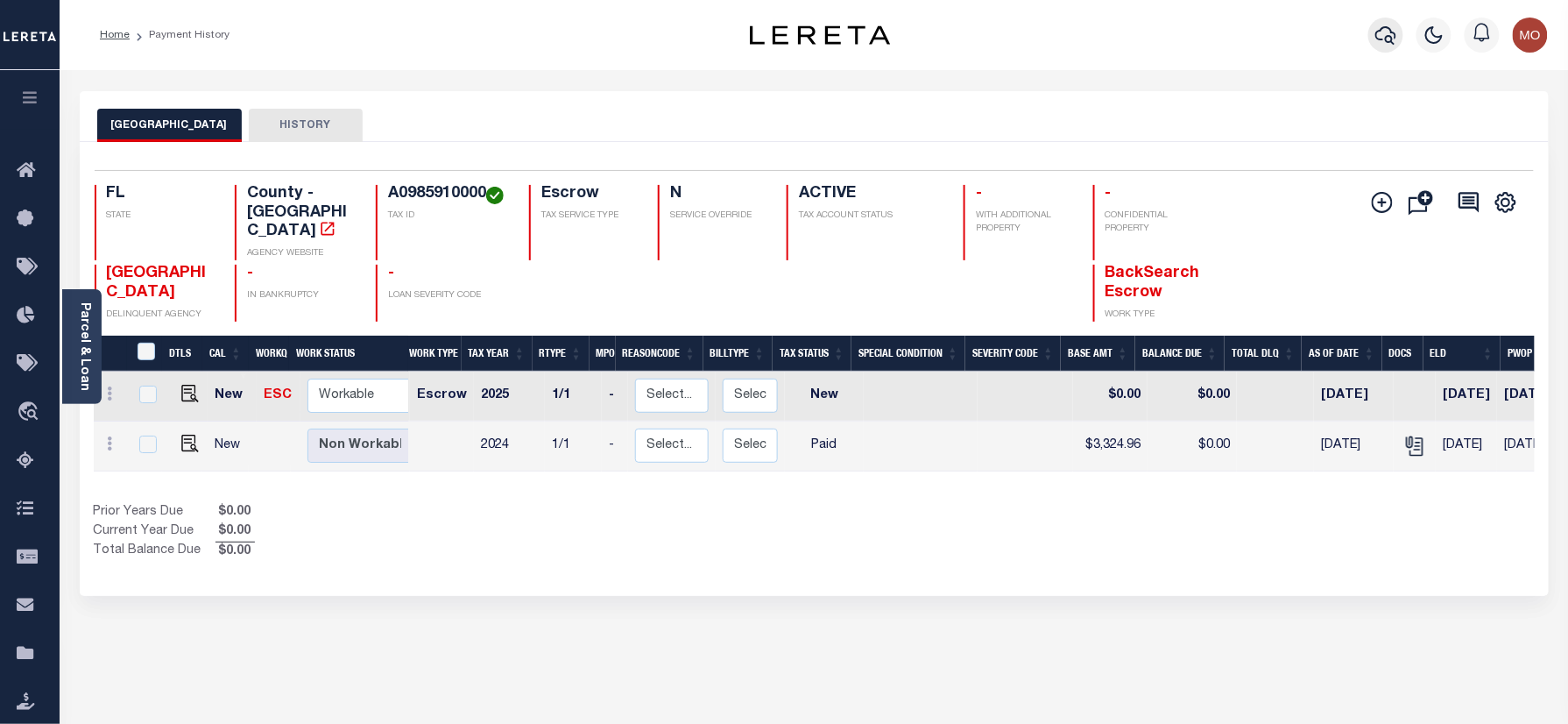
click at [1381, 30] on icon "button" at bounding box center [1385, 35] width 21 height 19
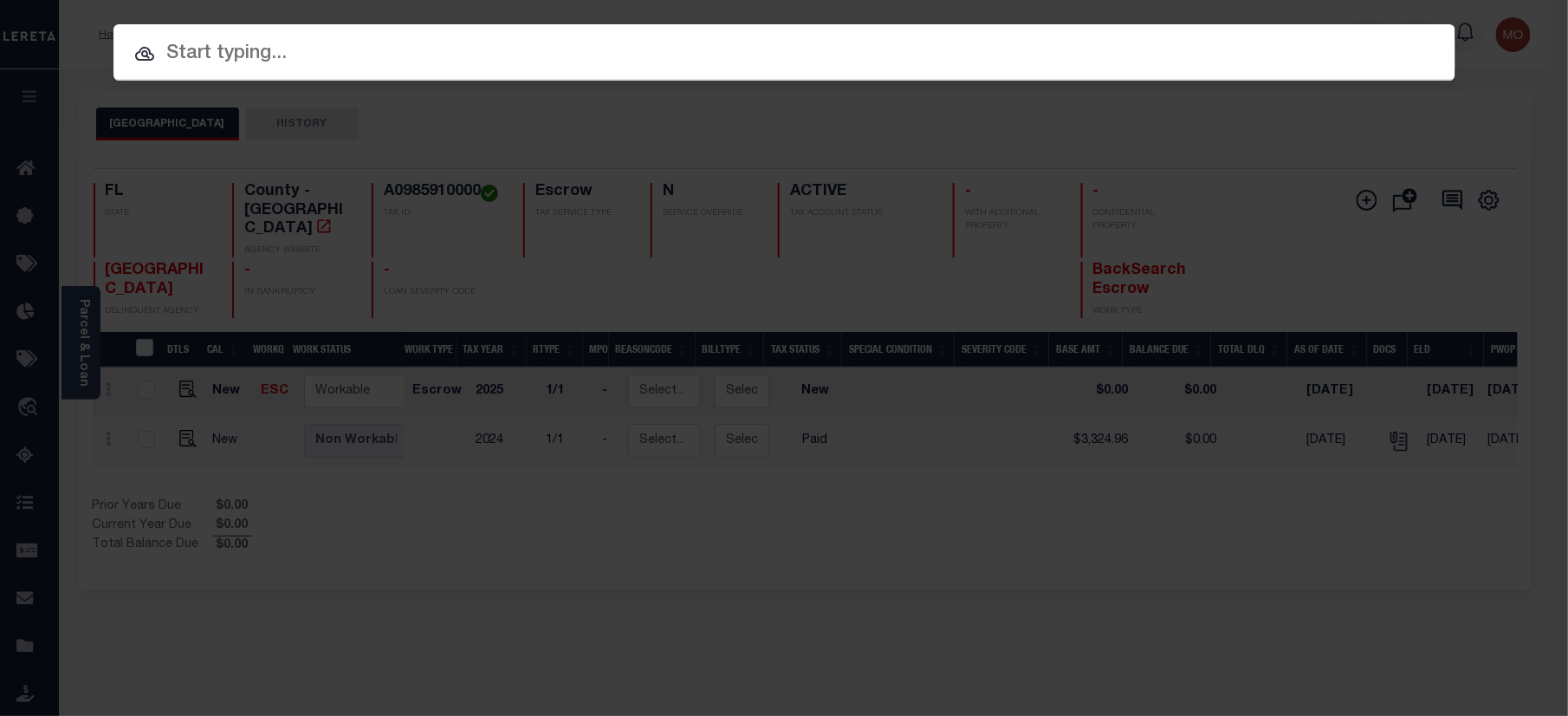
click at [216, 50] on input "text" at bounding box center [784, 54] width 1342 height 30
paste input "10070002"
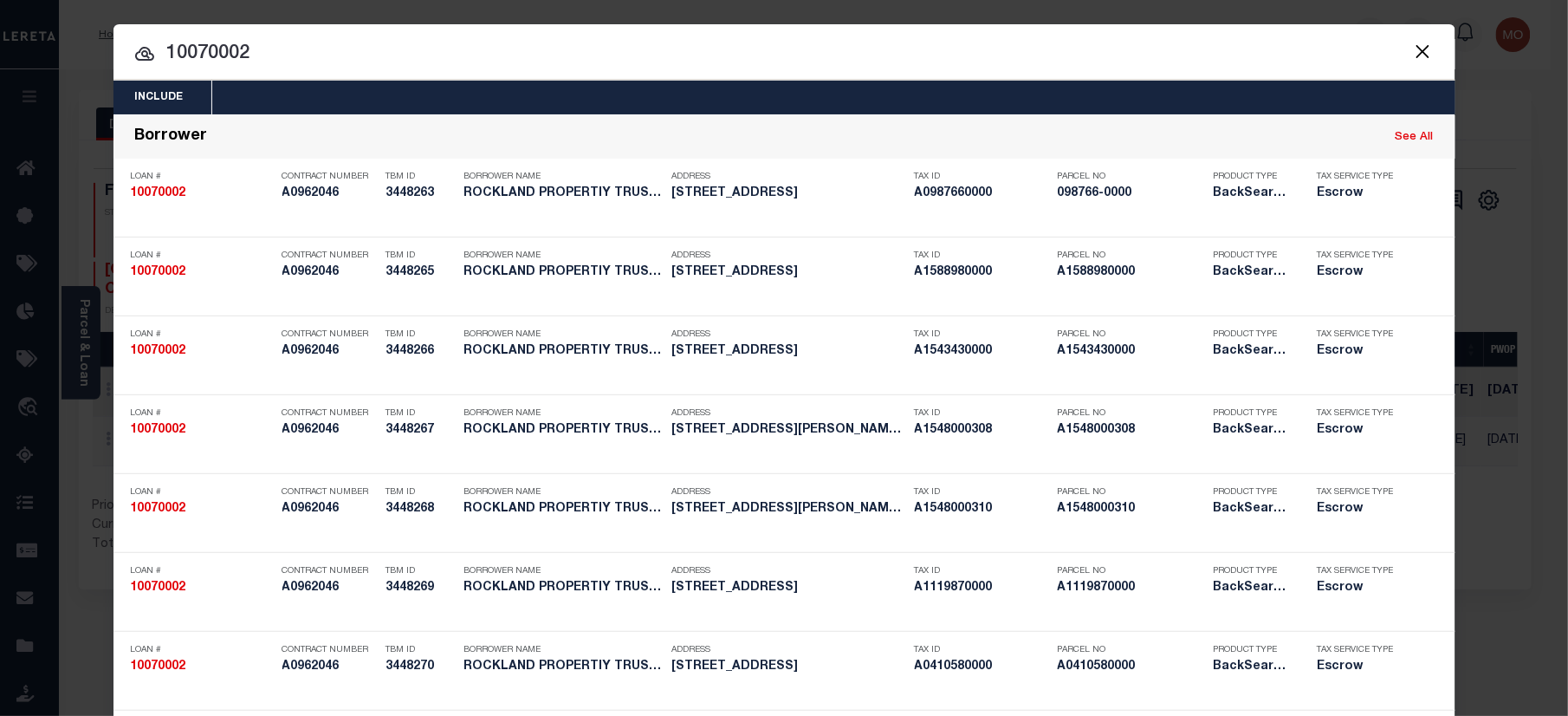
type input "10070002"
click at [282, 57] on input "10070002" at bounding box center [784, 54] width 1342 height 30
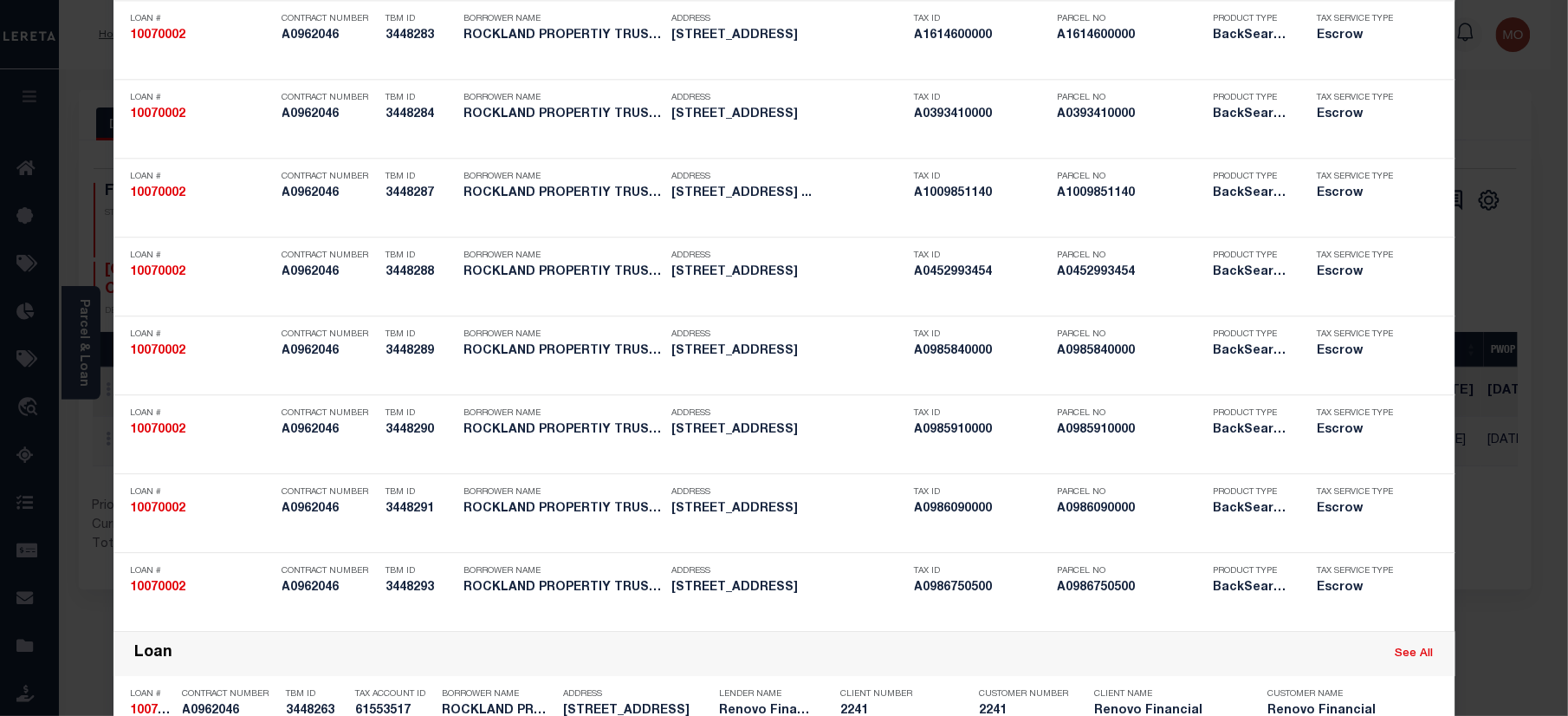
scroll to position [4225, 0]
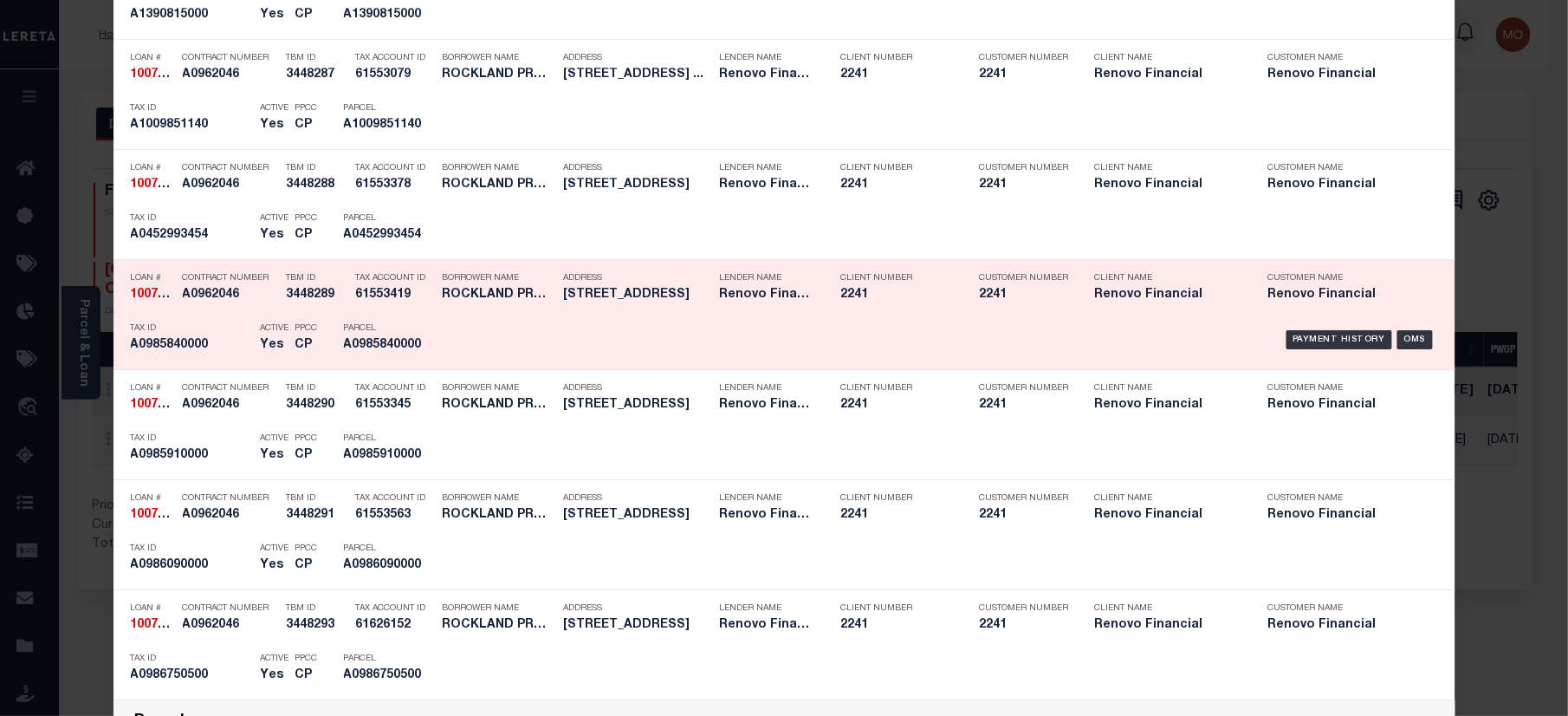
click at [368, 314] on div "Tax Account ID 61553419" at bounding box center [394, 289] width 78 height 50
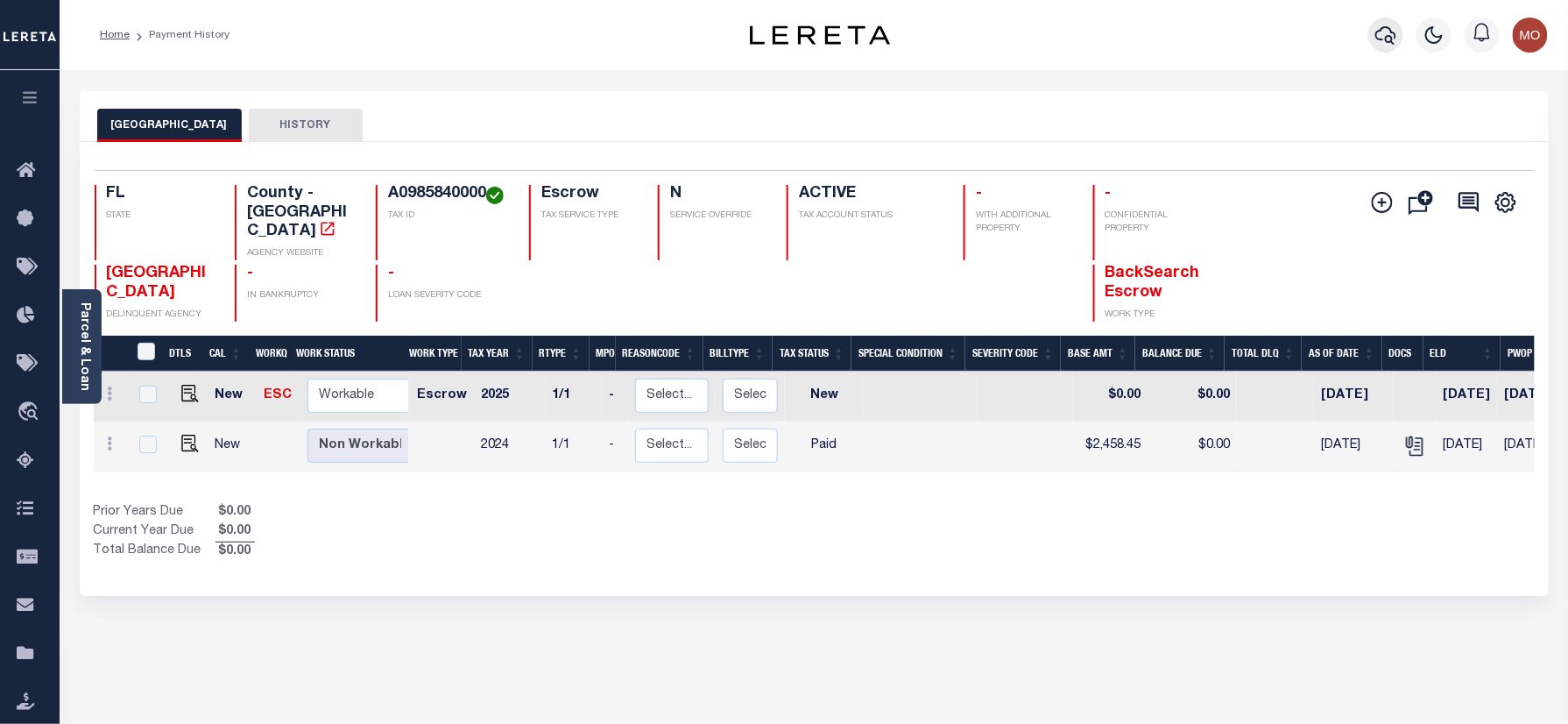
click at [1380, 33] on icon "button" at bounding box center [1385, 35] width 21 height 21
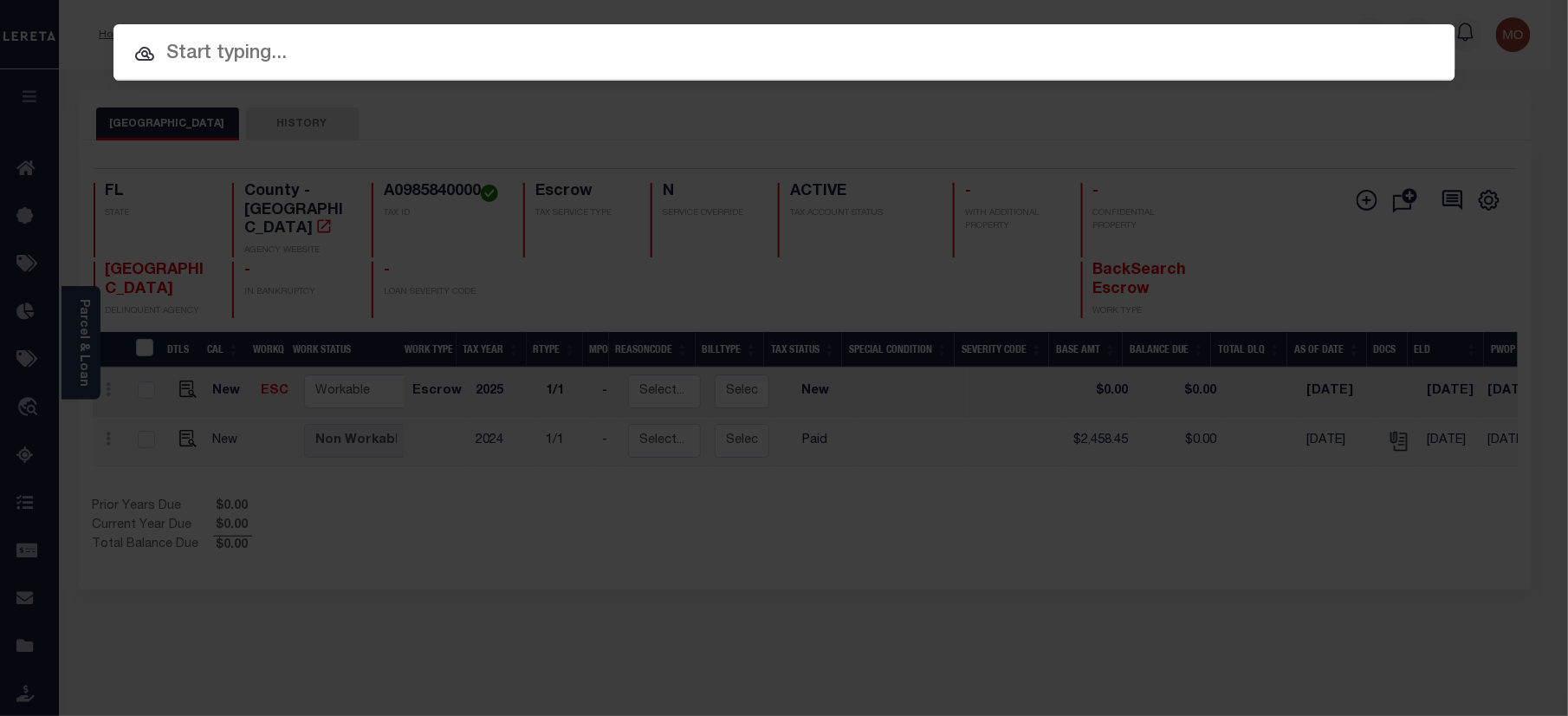
click at [316, 67] on input "text" at bounding box center [784, 54] width 1342 height 30
paste input "20134"
type input "20134"
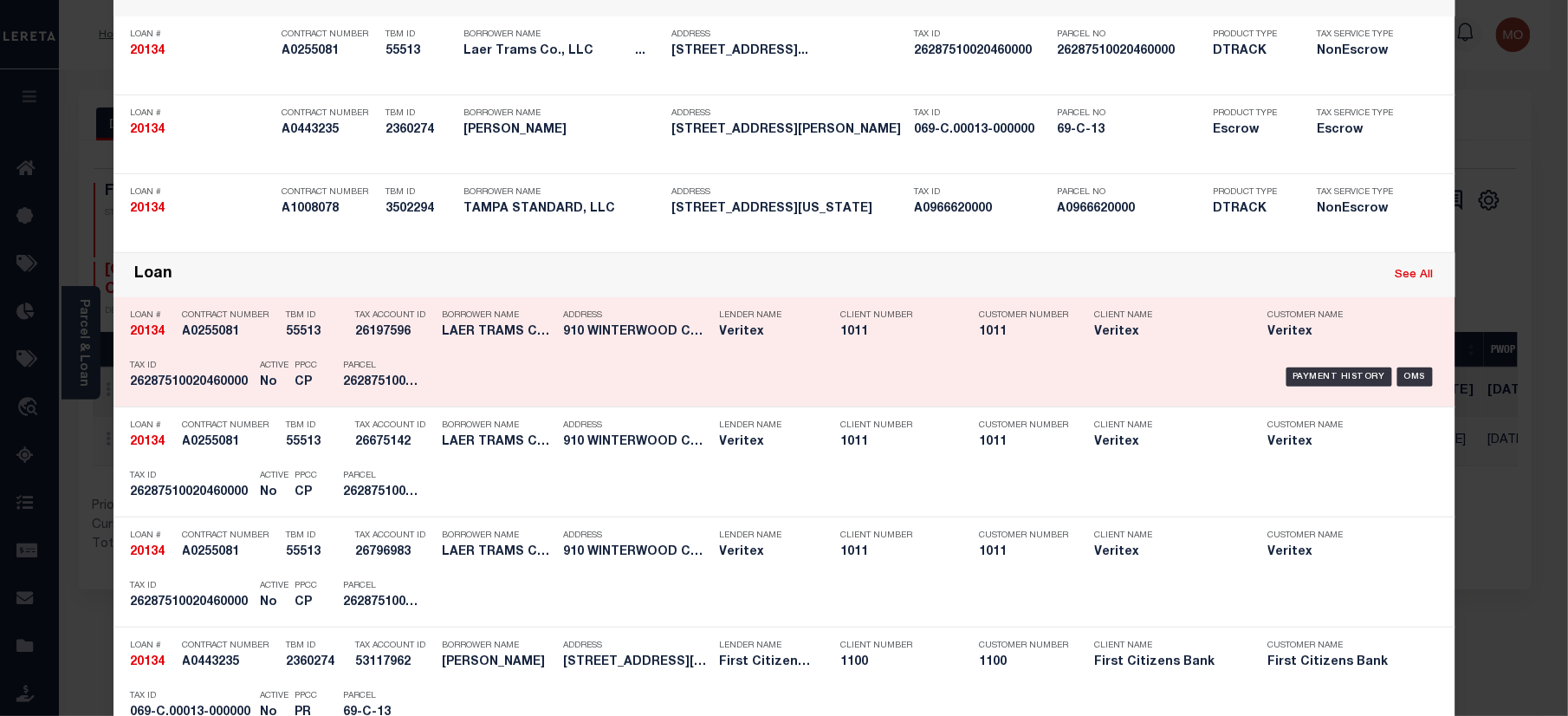
scroll to position [346, 0]
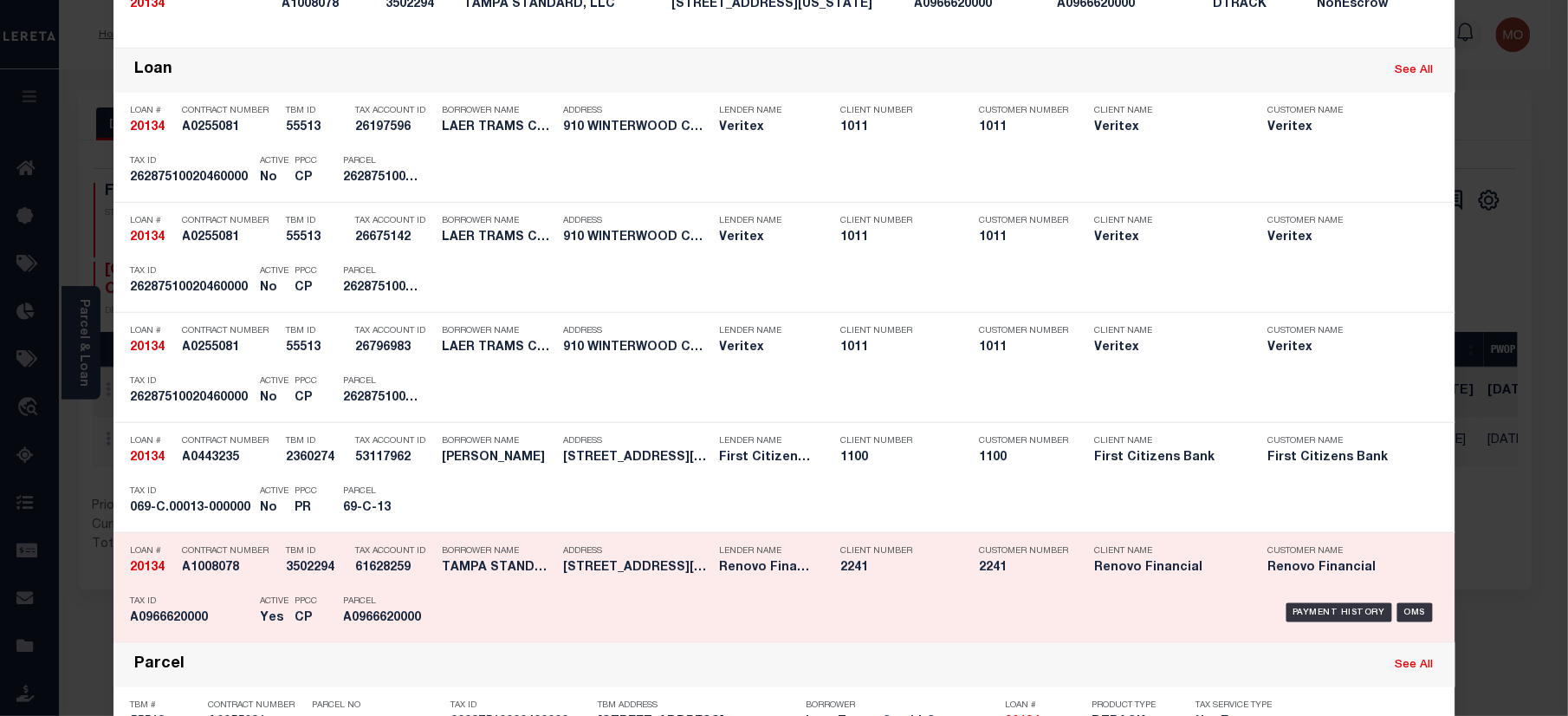
click at [260, 615] on h5 "Yes" at bounding box center [273, 618] width 26 height 15
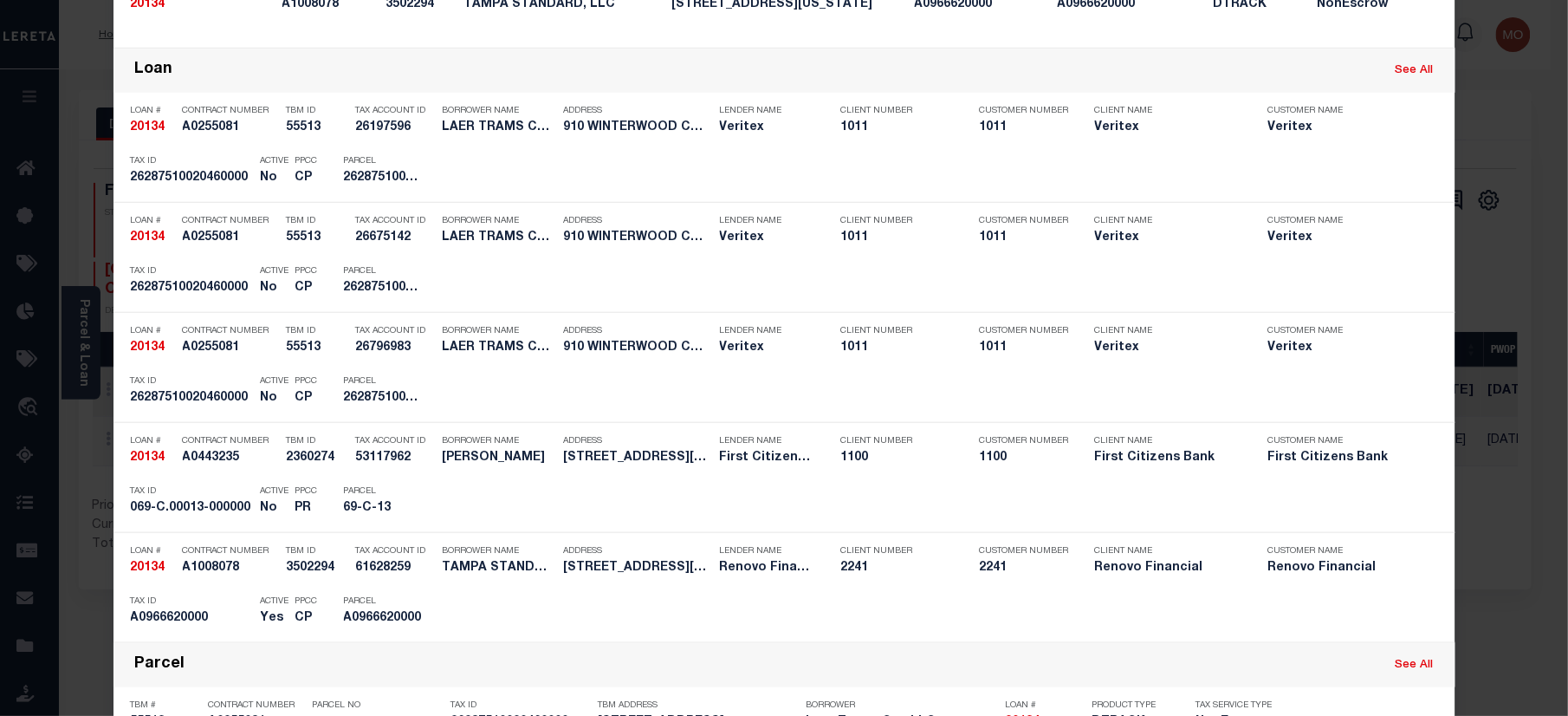
scroll to position [0, 0]
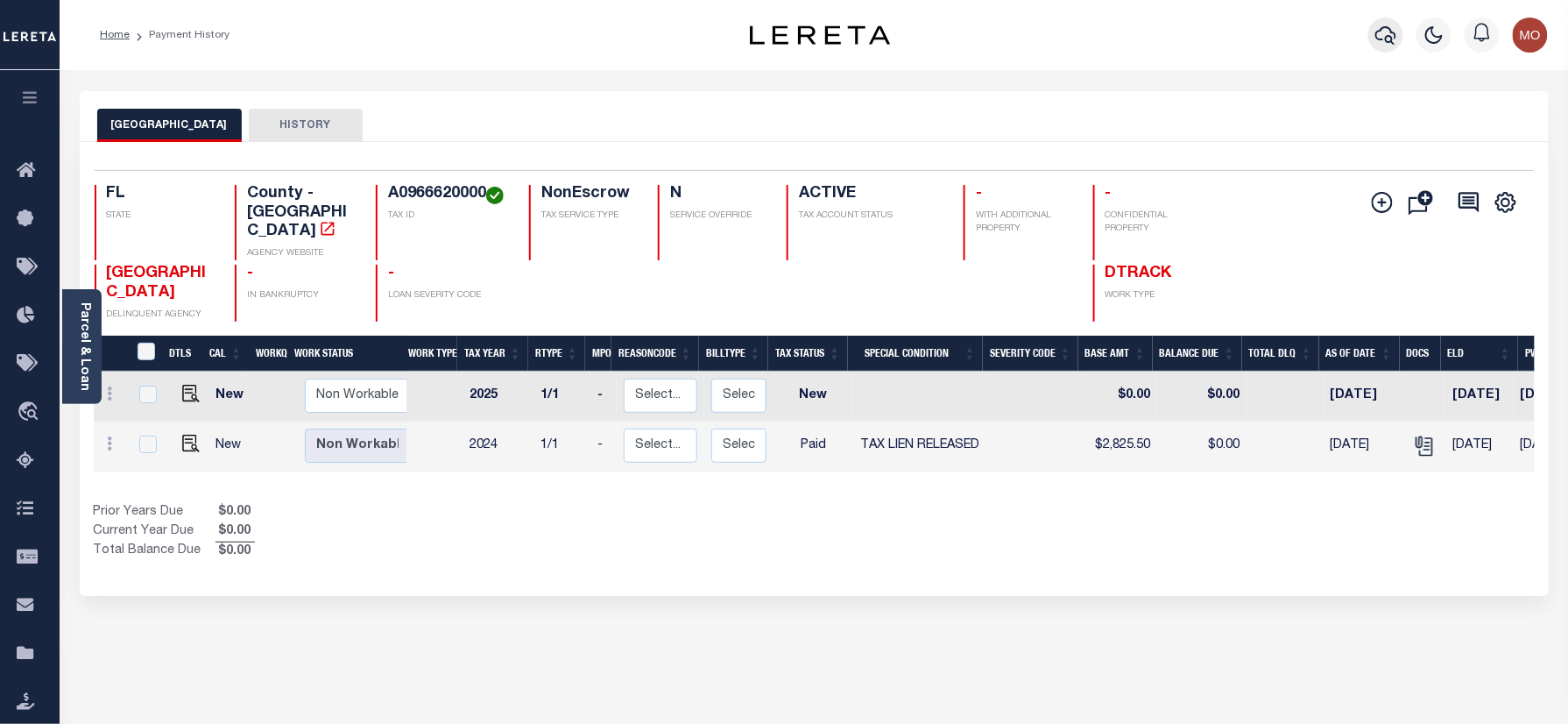
click at [1380, 36] on icon "button" at bounding box center [1385, 35] width 21 height 21
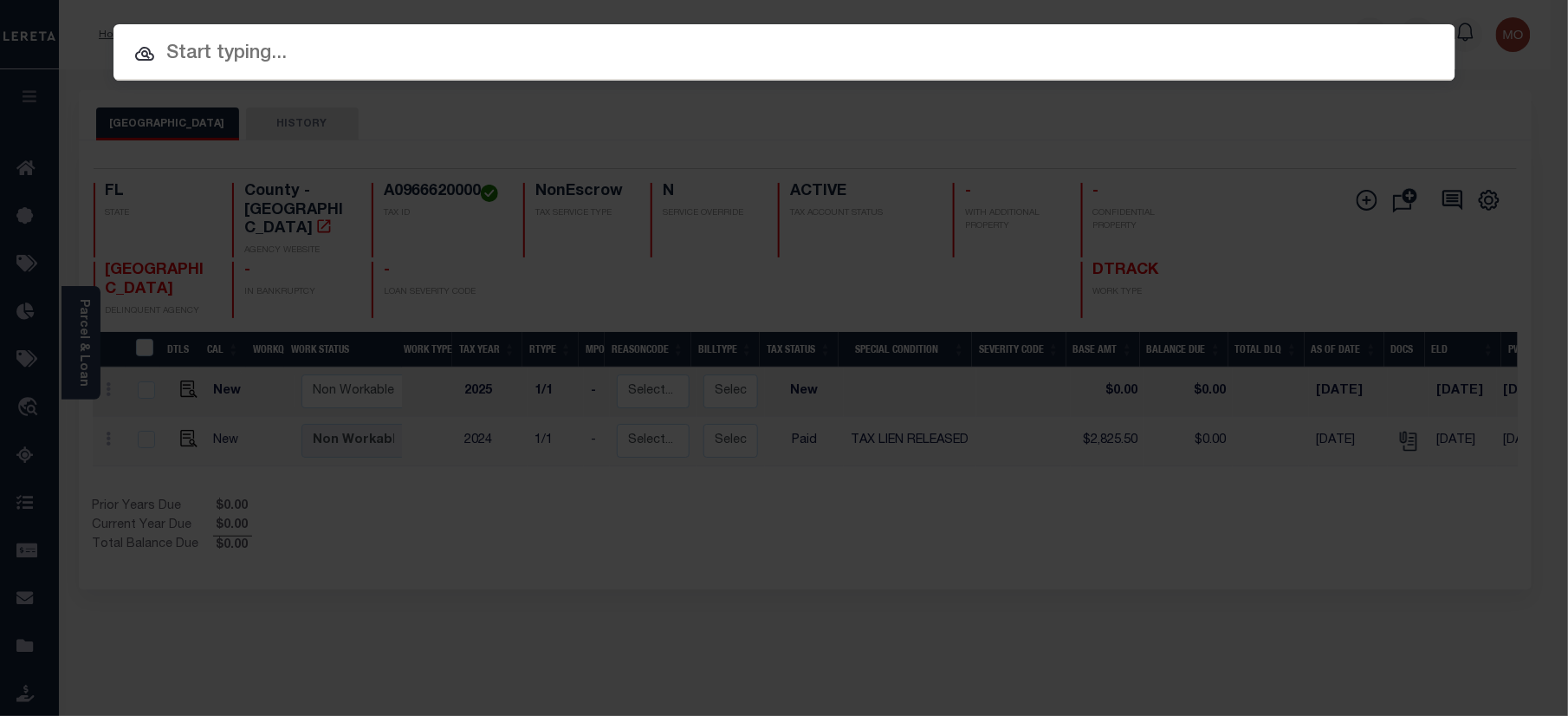
click at [285, 60] on input "text" at bounding box center [784, 54] width 1342 height 30
paste input "4002089200"
type input "4002089200"
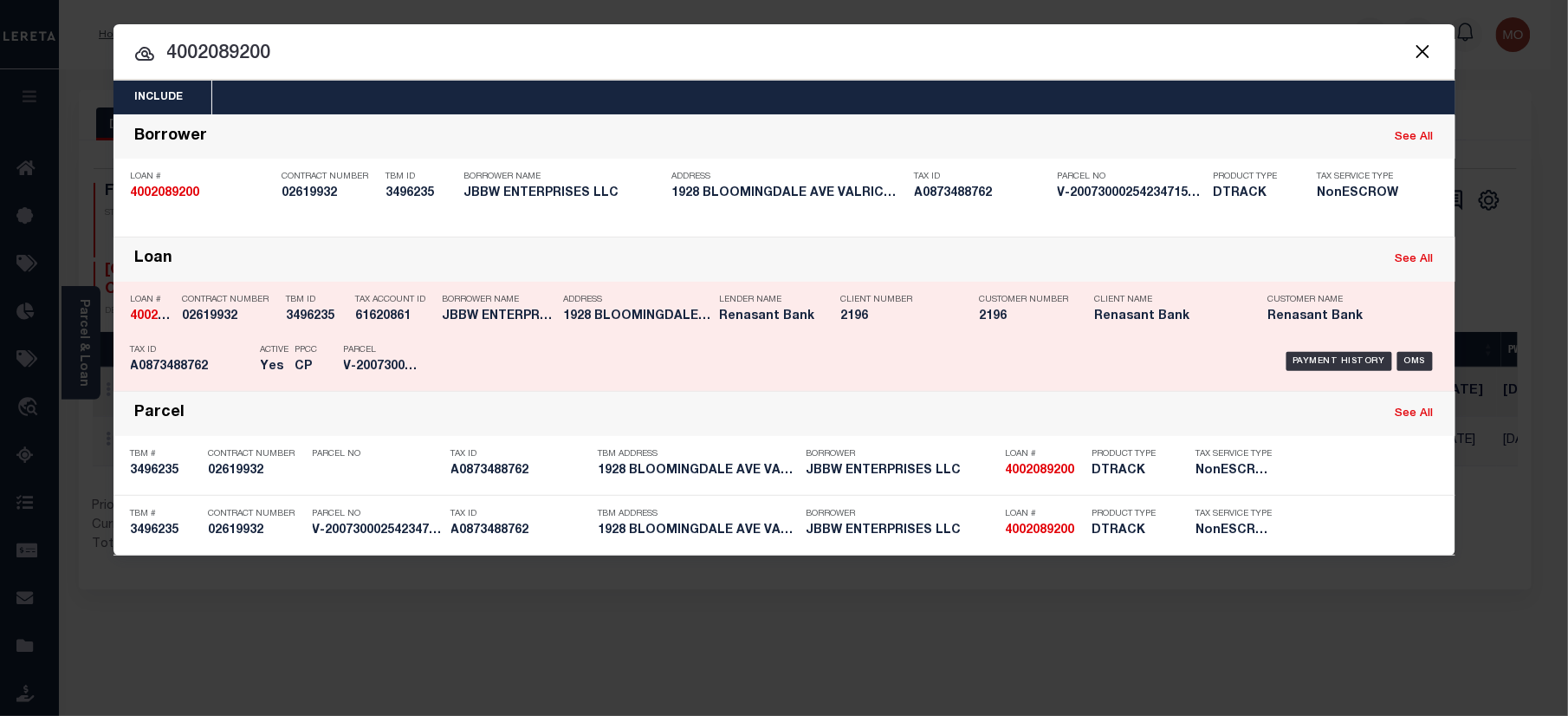
click at [239, 341] on div "Tax ID A0873488762" at bounding box center [191, 361] width 121 height 50
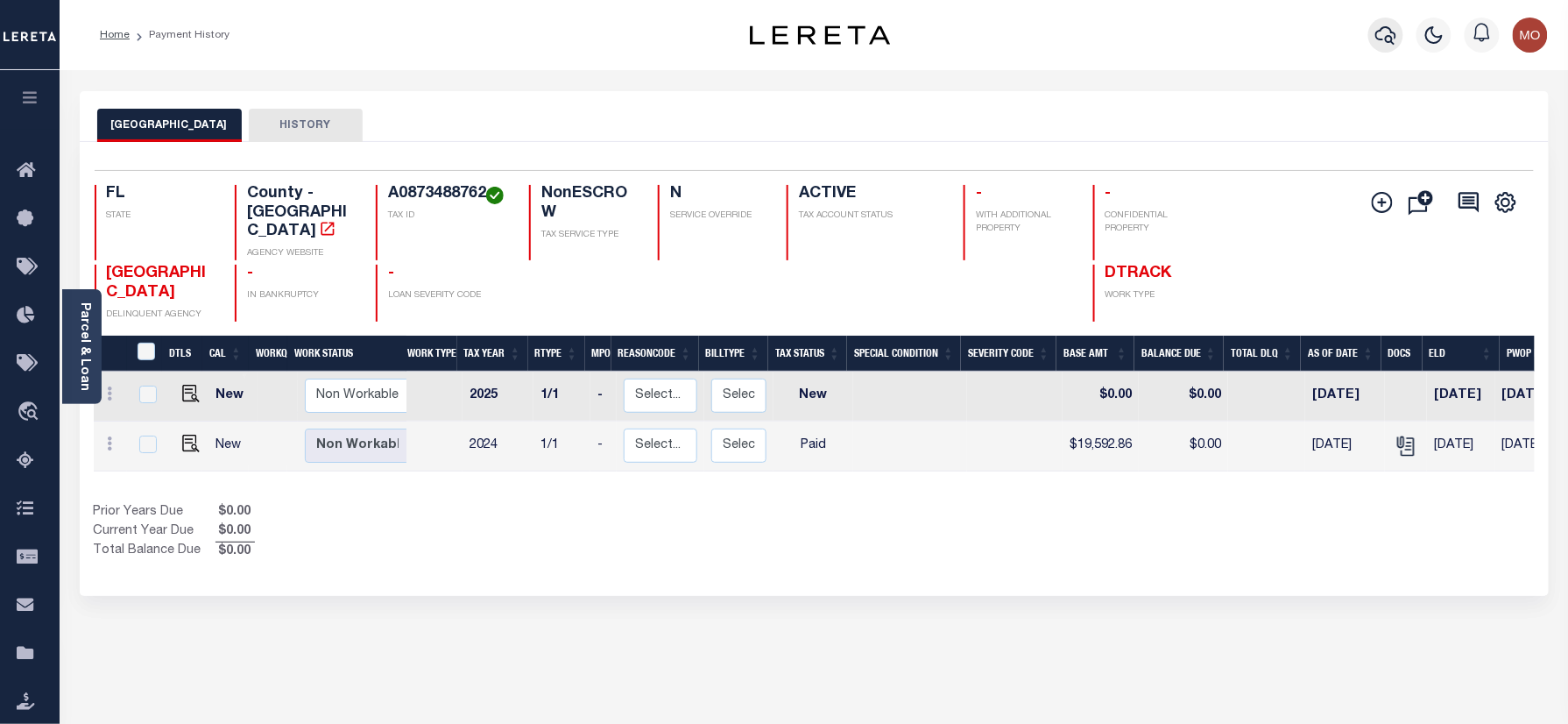
click at [1381, 40] on icon "button" at bounding box center [1385, 35] width 21 height 19
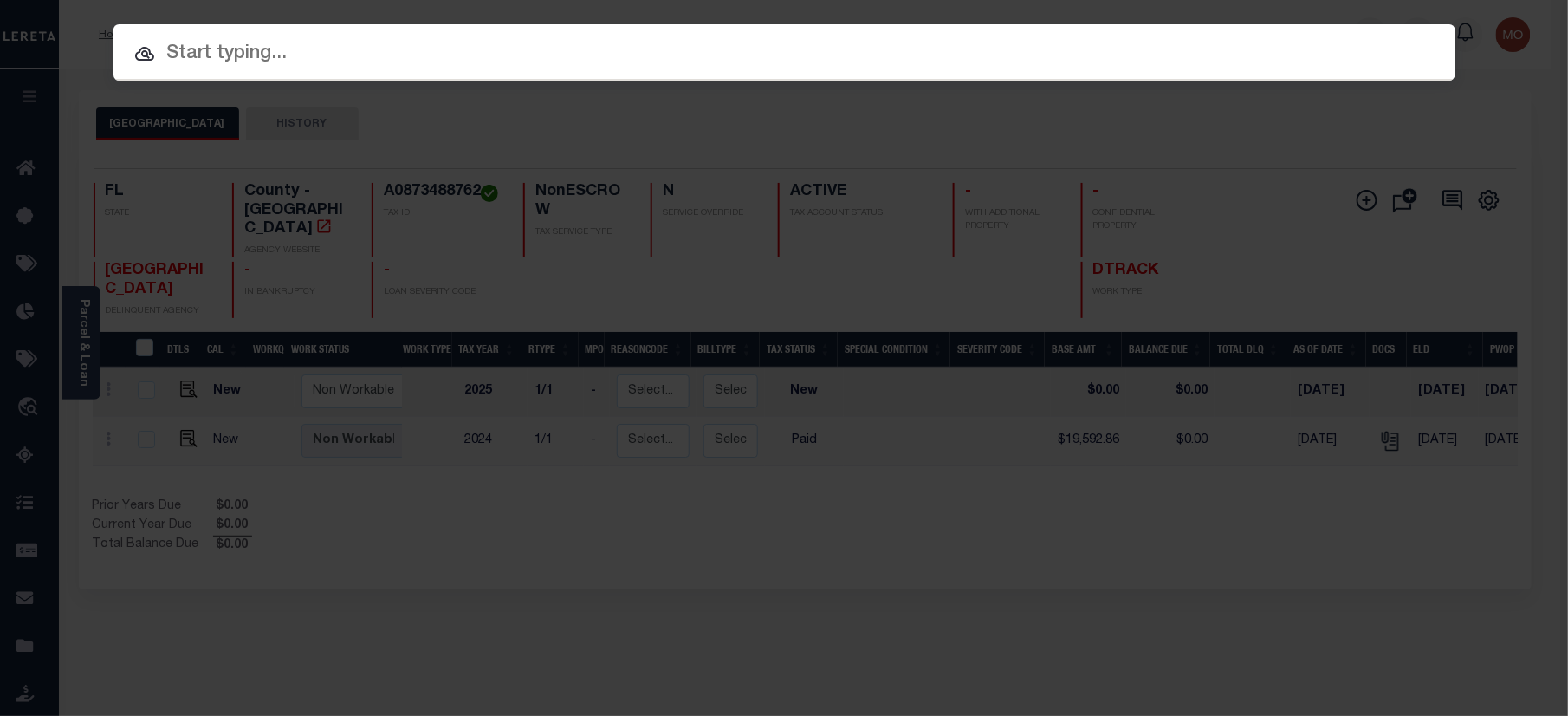
click at [220, 61] on input "text" at bounding box center [784, 54] width 1342 height 30
paste input "1019185961"
type input "1019185961"
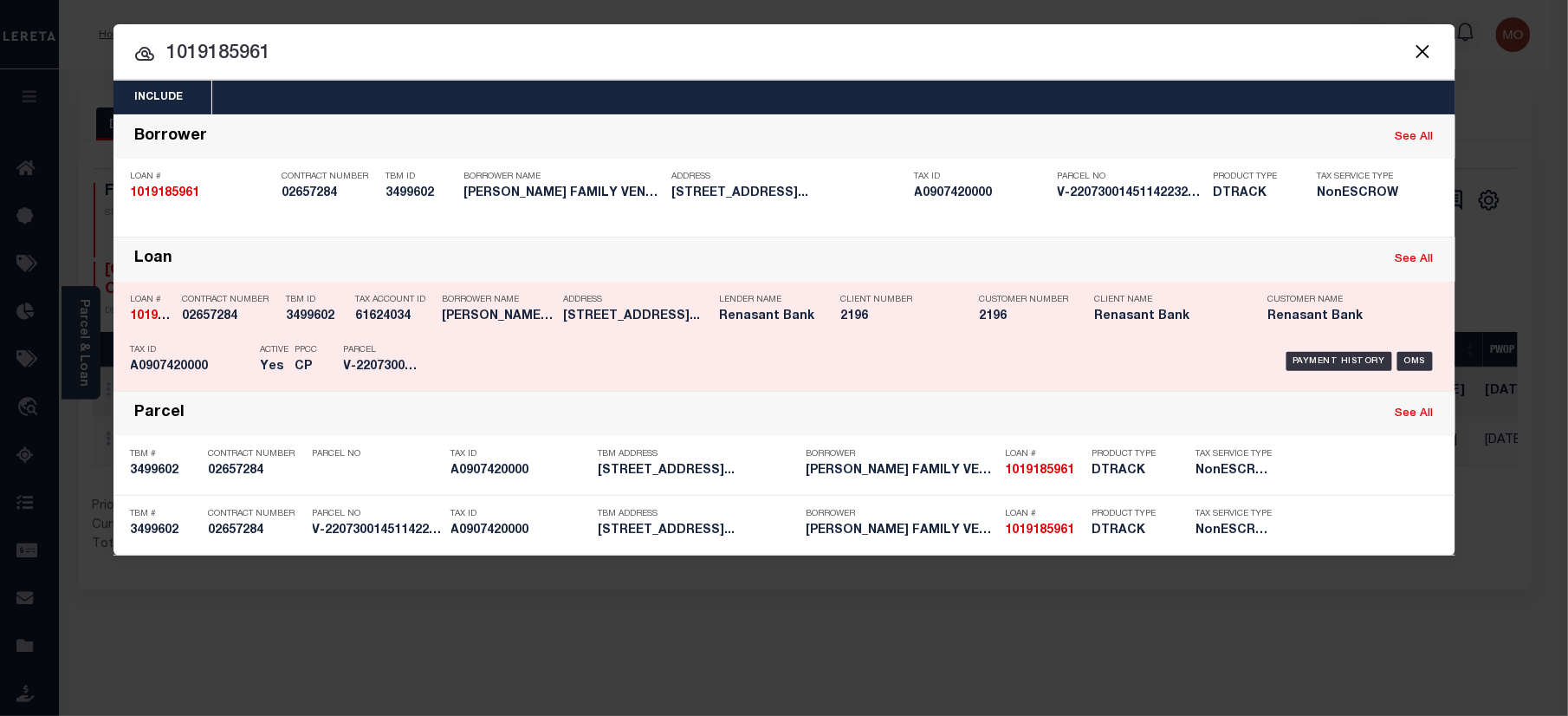
click at [284, 348] on div "PPCC CP" at bounding box center [307, 361] width 49 height 50
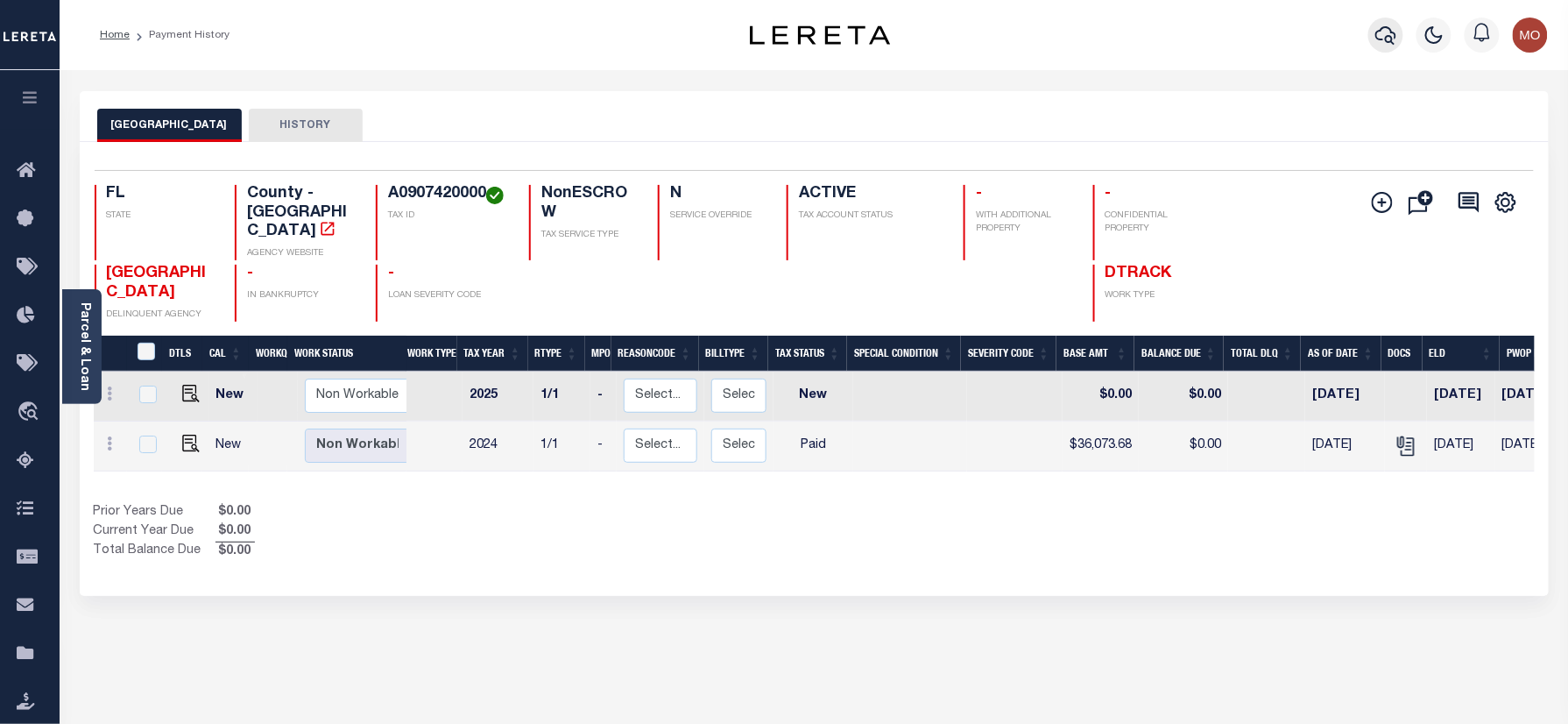
click at [1385, 40] on icon "button" at bounding box center [1385, 35] width 21 height 21
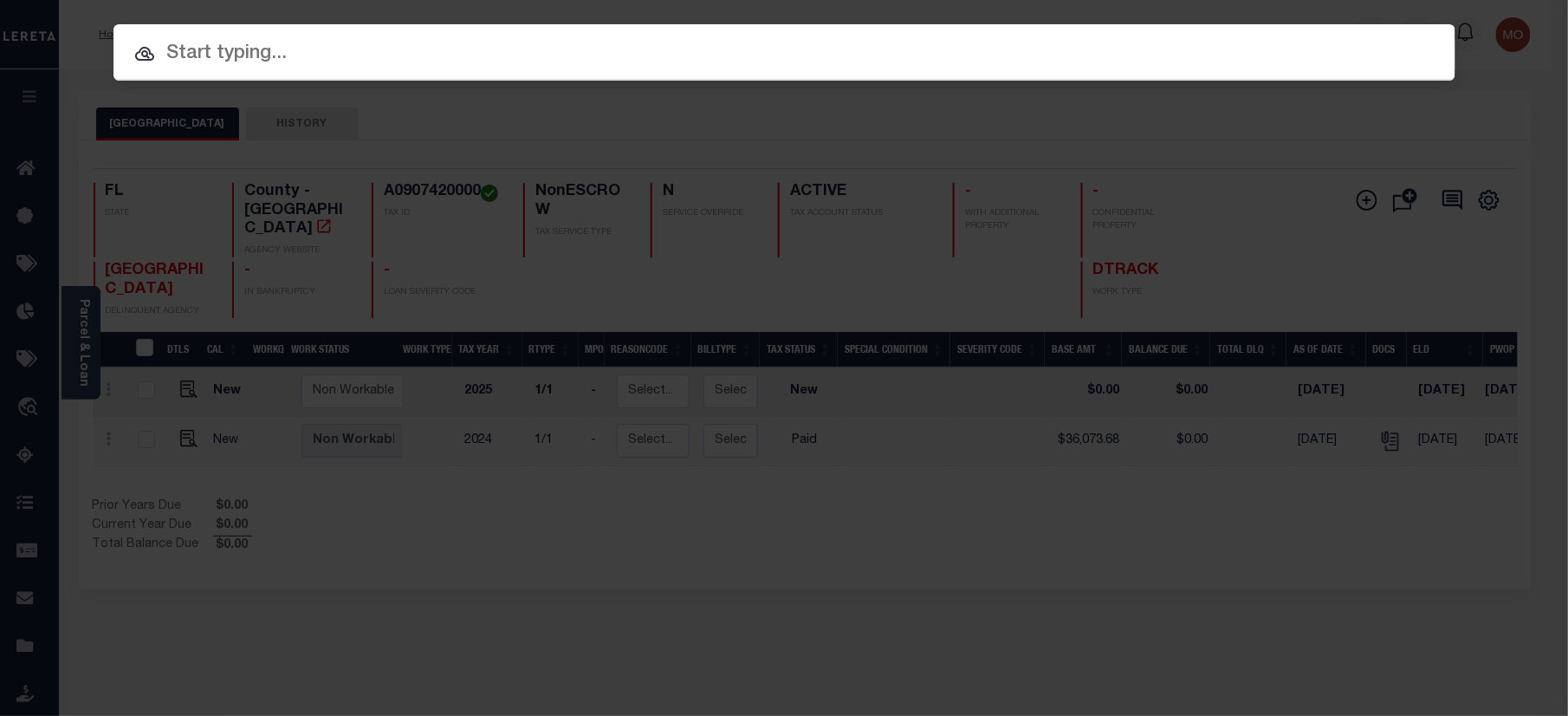
click at [253, 54] on input "text" at bounding box center [784, 54] width 1342 height 30
paste input "22301089"
type input "22301089"
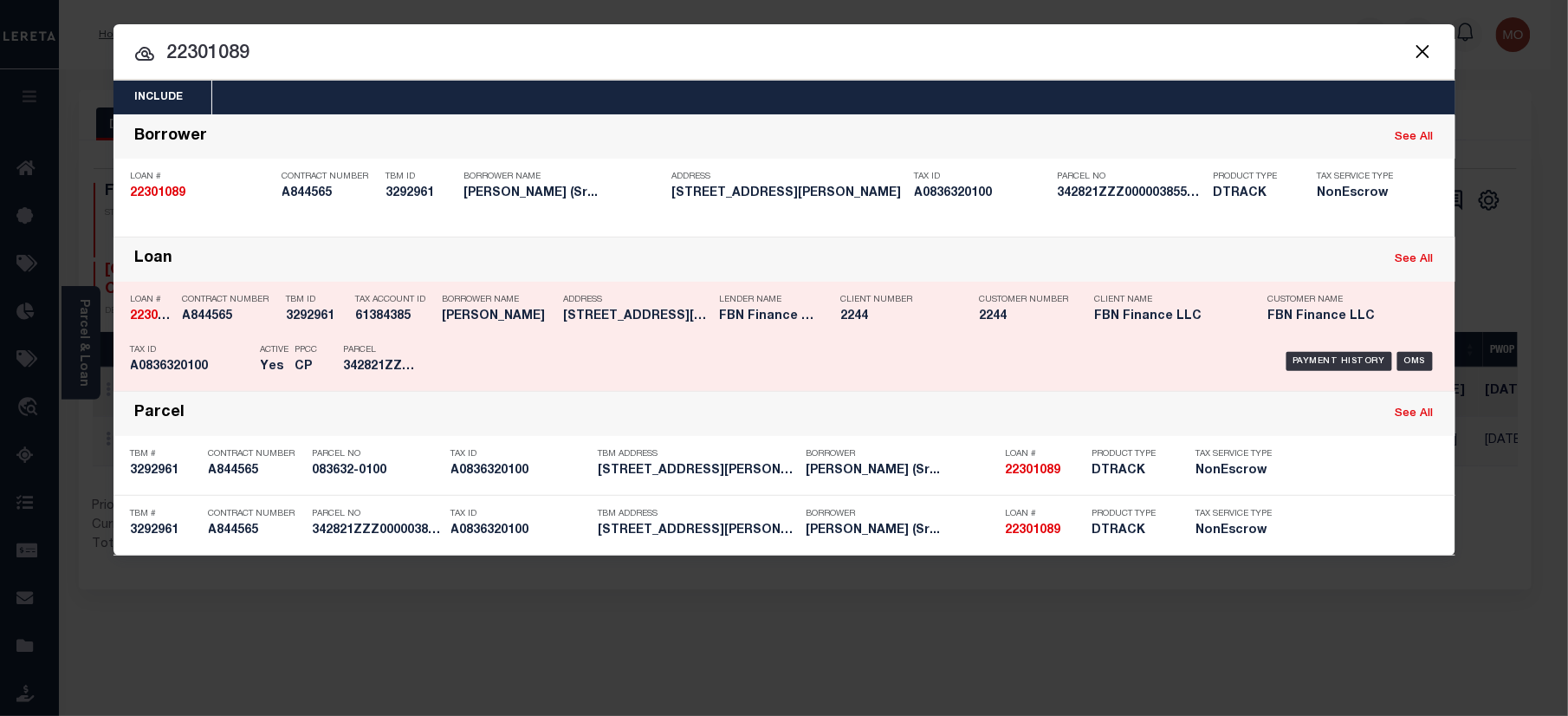
click at [383, 338] on div "Parcel 342821ZZZ000003855800U" at bounding box center [382, 361] width 78 height 50
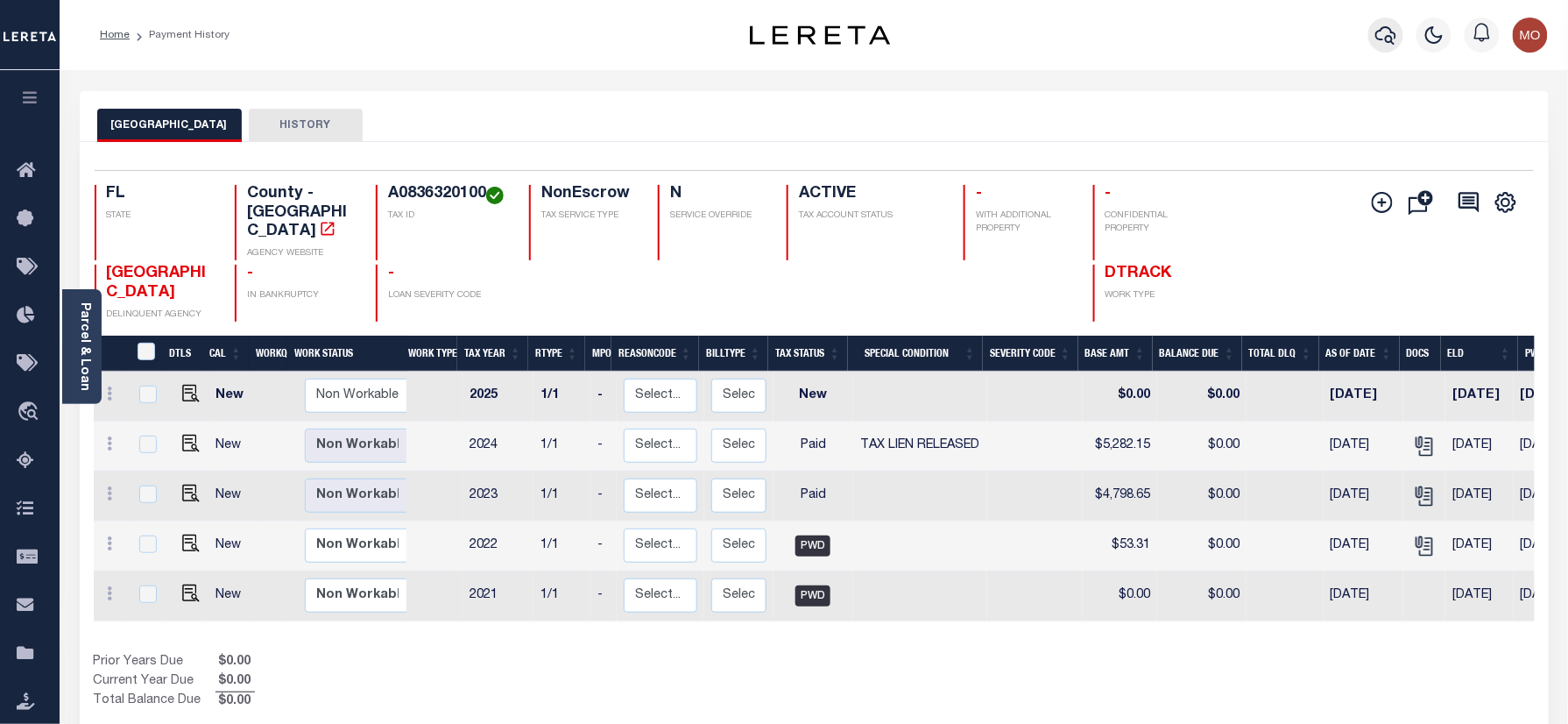
click at [1377, 40] on icon "button" at bounding box center [1385, 35] width 21 height 21
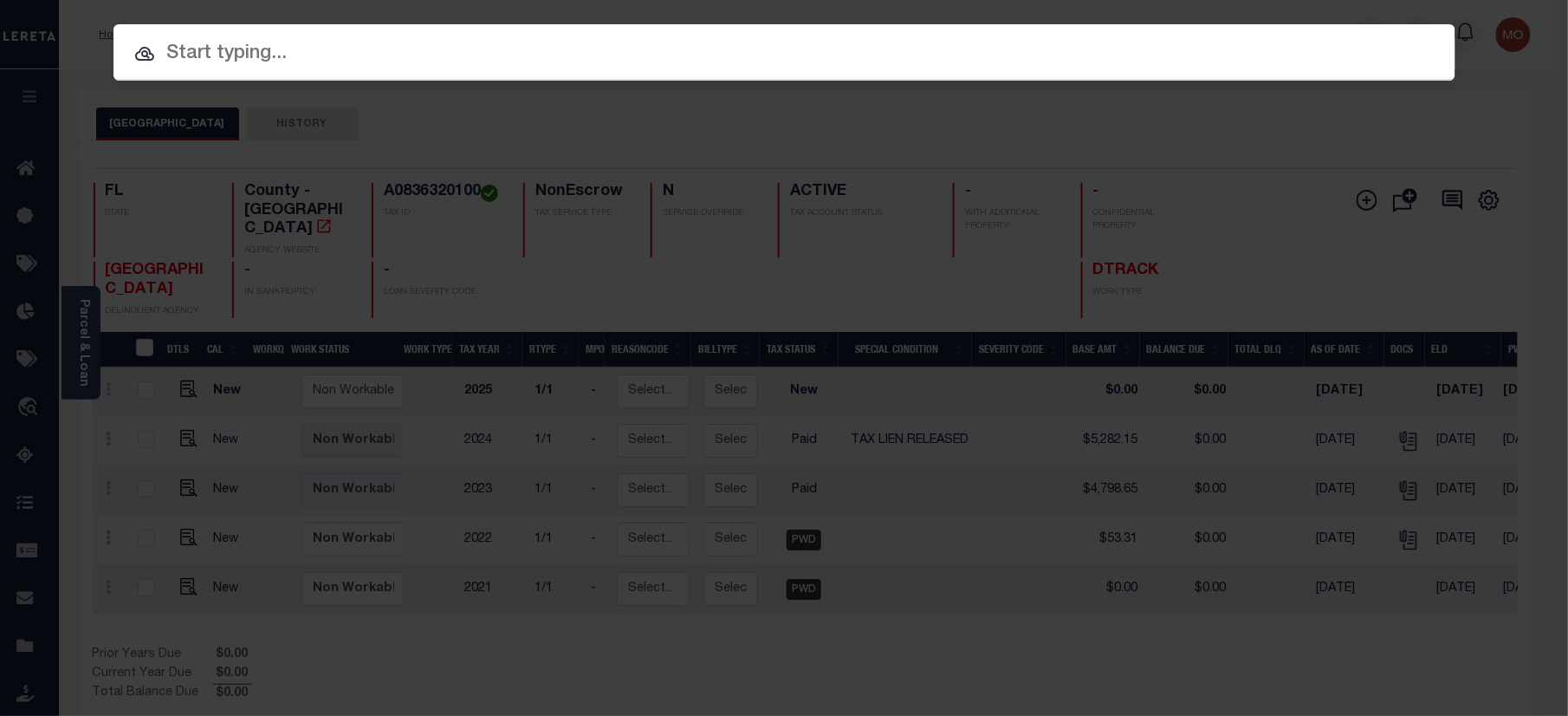
click at [330, 63] on input "text" at bounding box center [784, 54] width 1342 height 30
paste input "1040009204"
type input "1040009204"
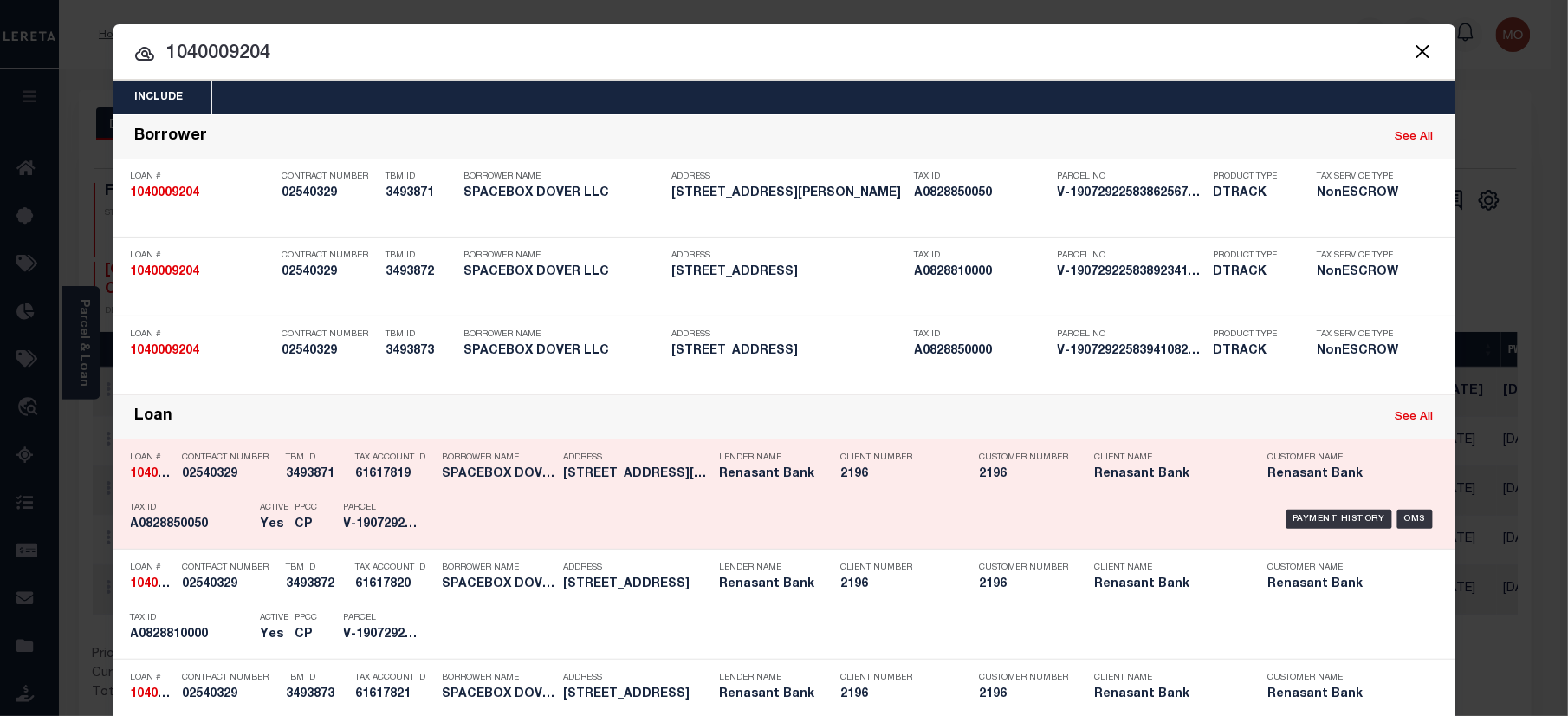
click at [269, 516] on div "Active Yes" at bounding box center [274, 519] width 29 height 50
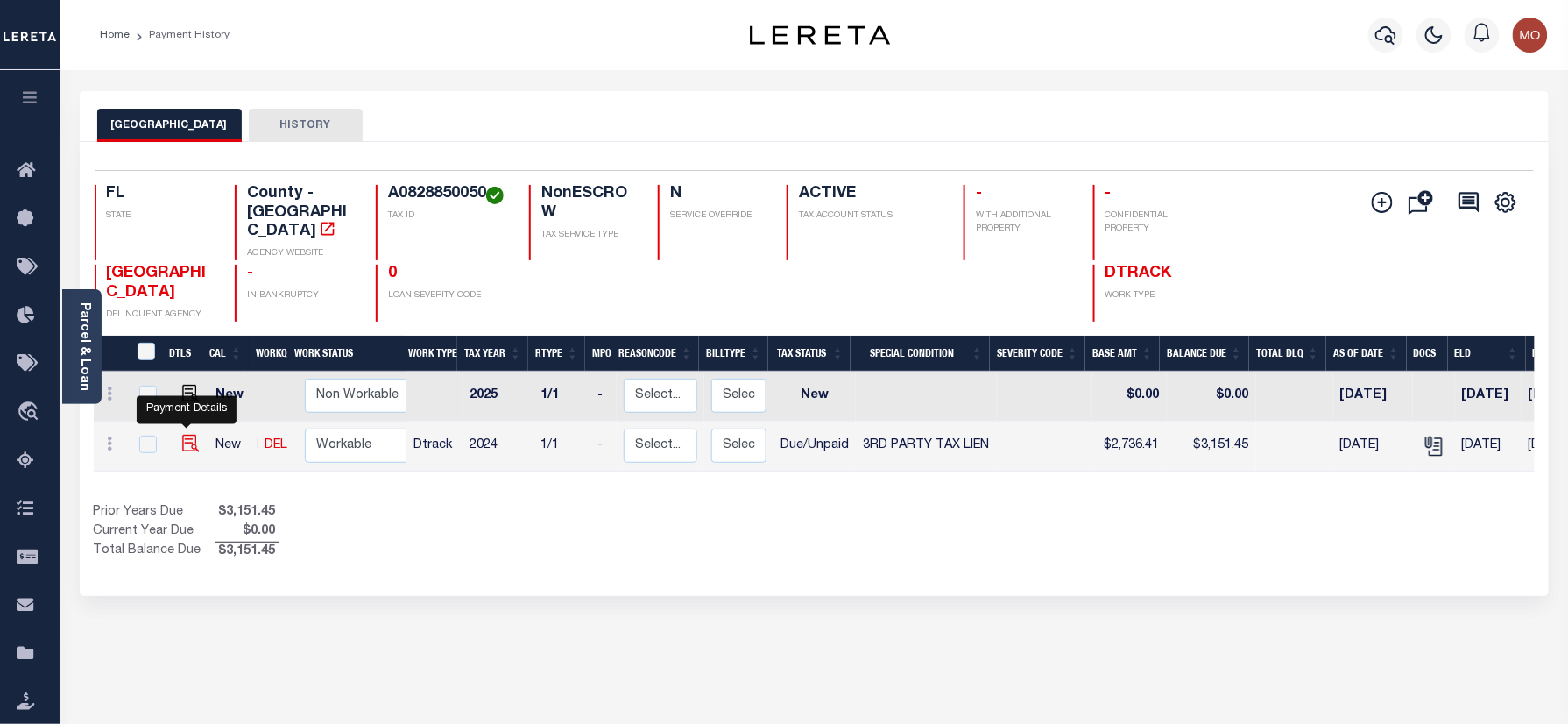
click at [186, 434] on img "" at bounding box center [191, 443] width 18 height 18
checkbox input "true"
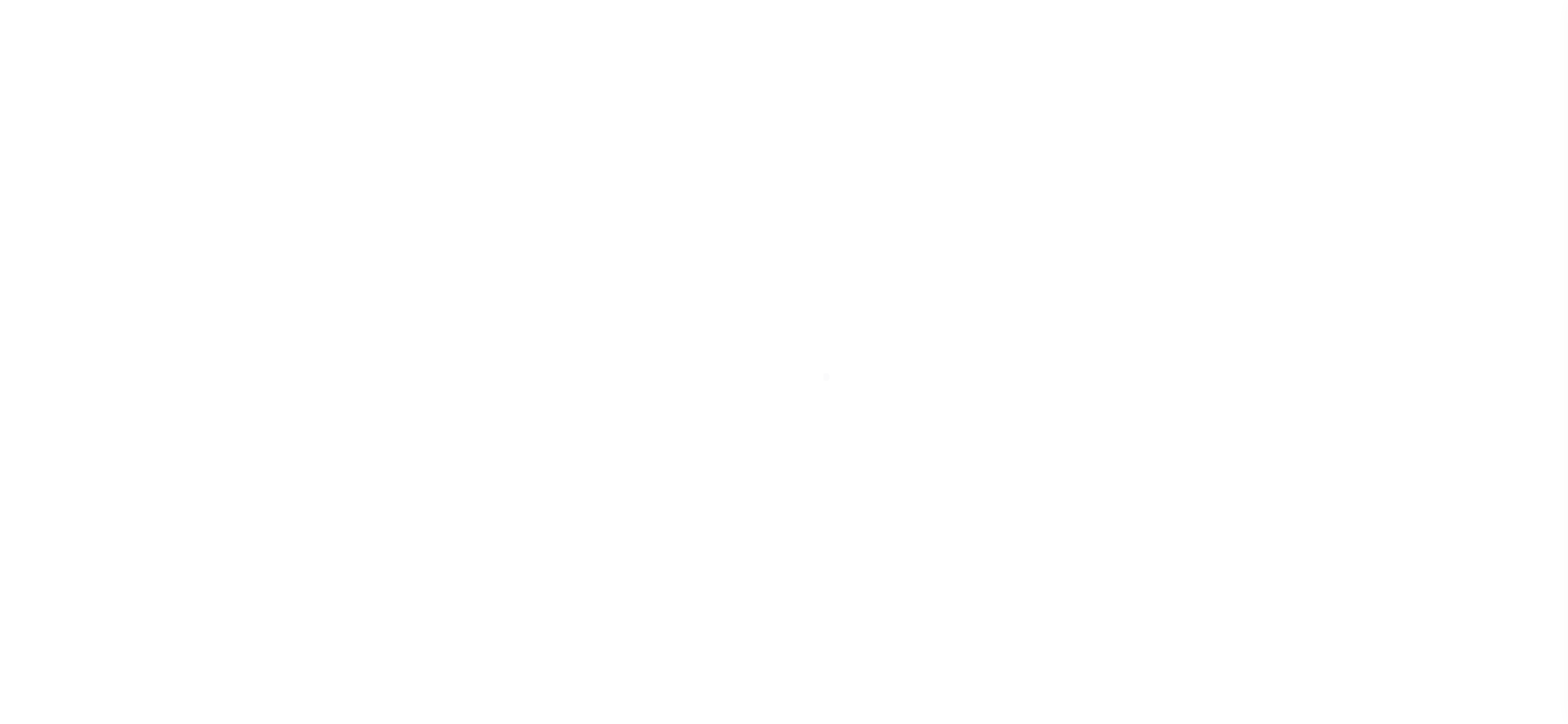
select select "DUE"
select select "20"
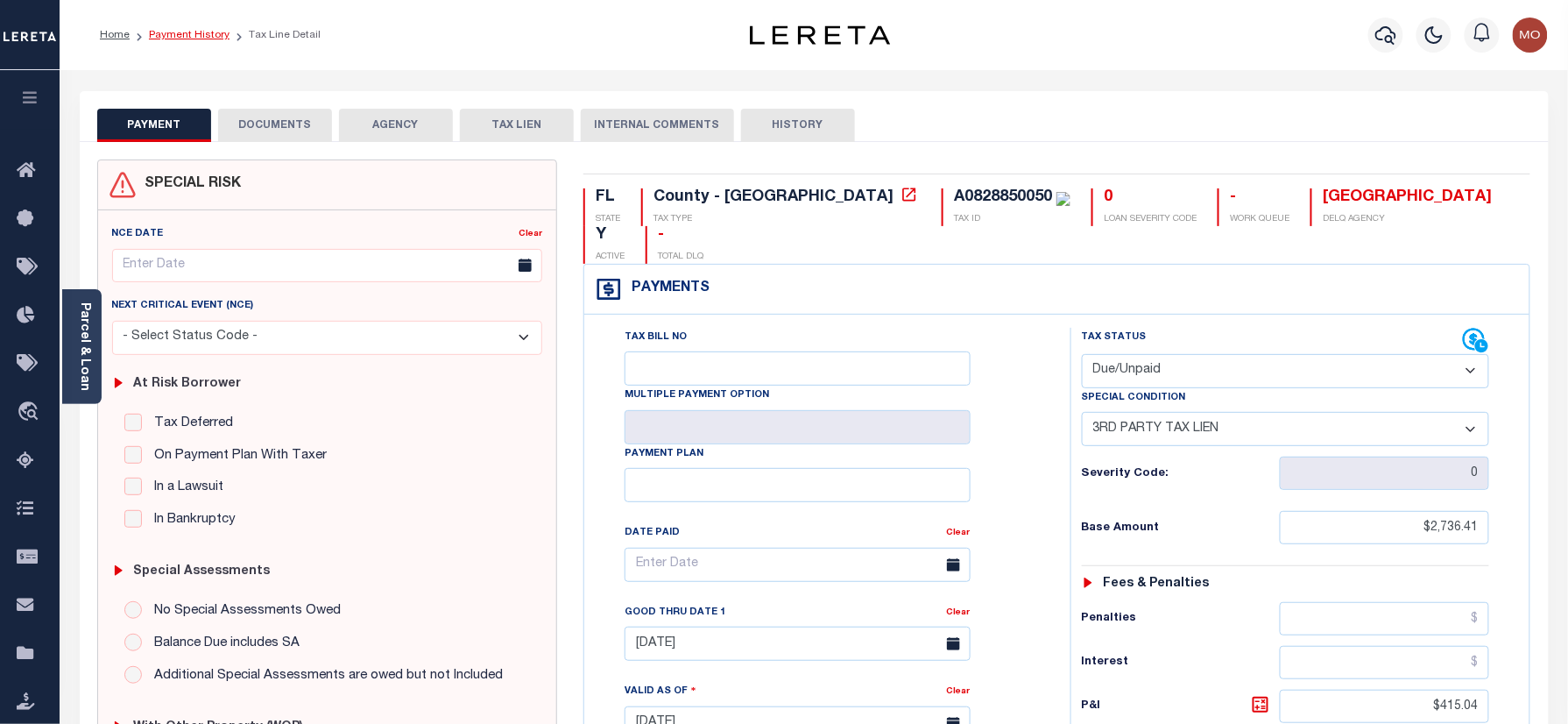
click at [187, 40] on link "Payment History" at bounding box center [189, 35] width 80 height 10
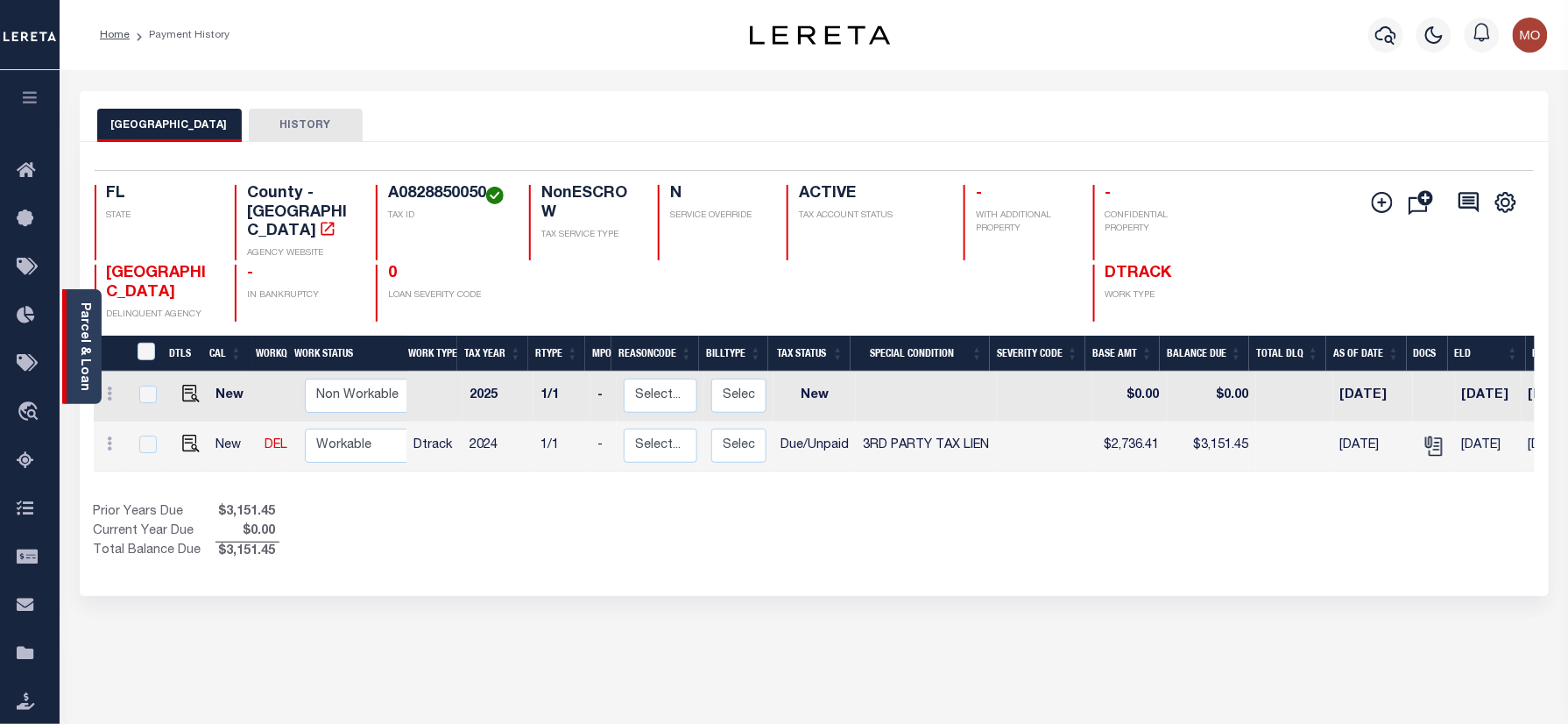
click at [81, 338] on link "Parcel & Loan" at bounding box center [83, 347] width 12 height 89
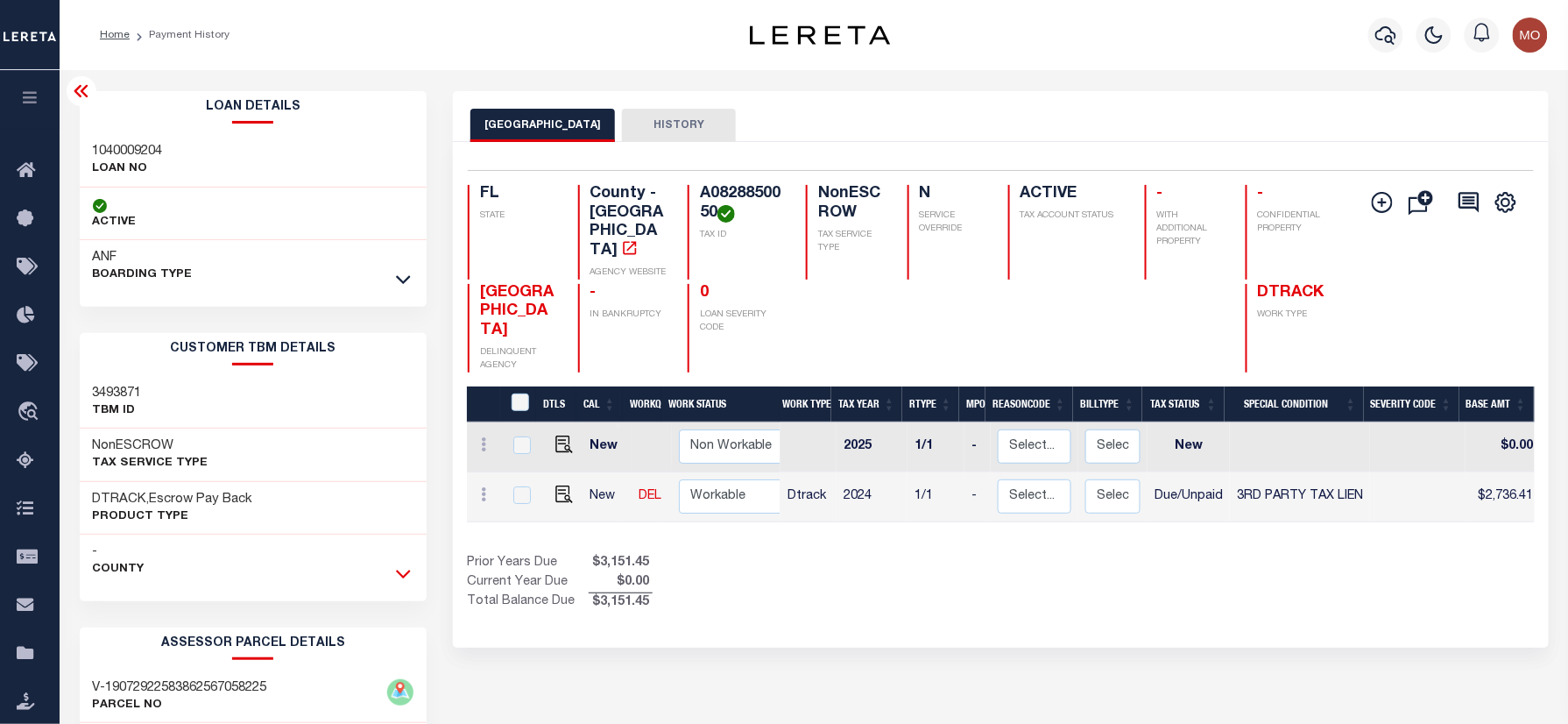
click at [404, 583] on icon at bounding box center [403, 574] width 15 height 19
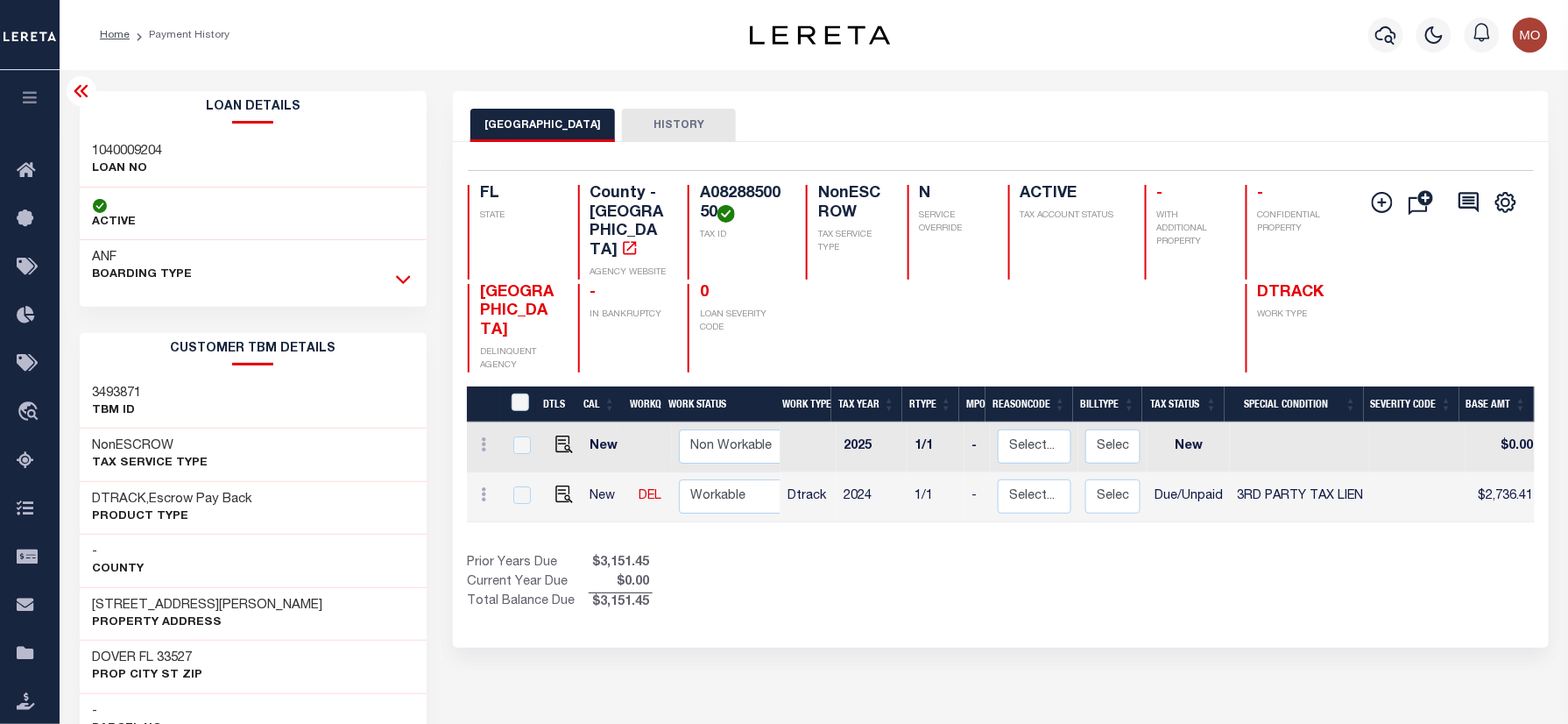
click at [402, 282] on icon at bounding box center [403, 279] width 15 height 8
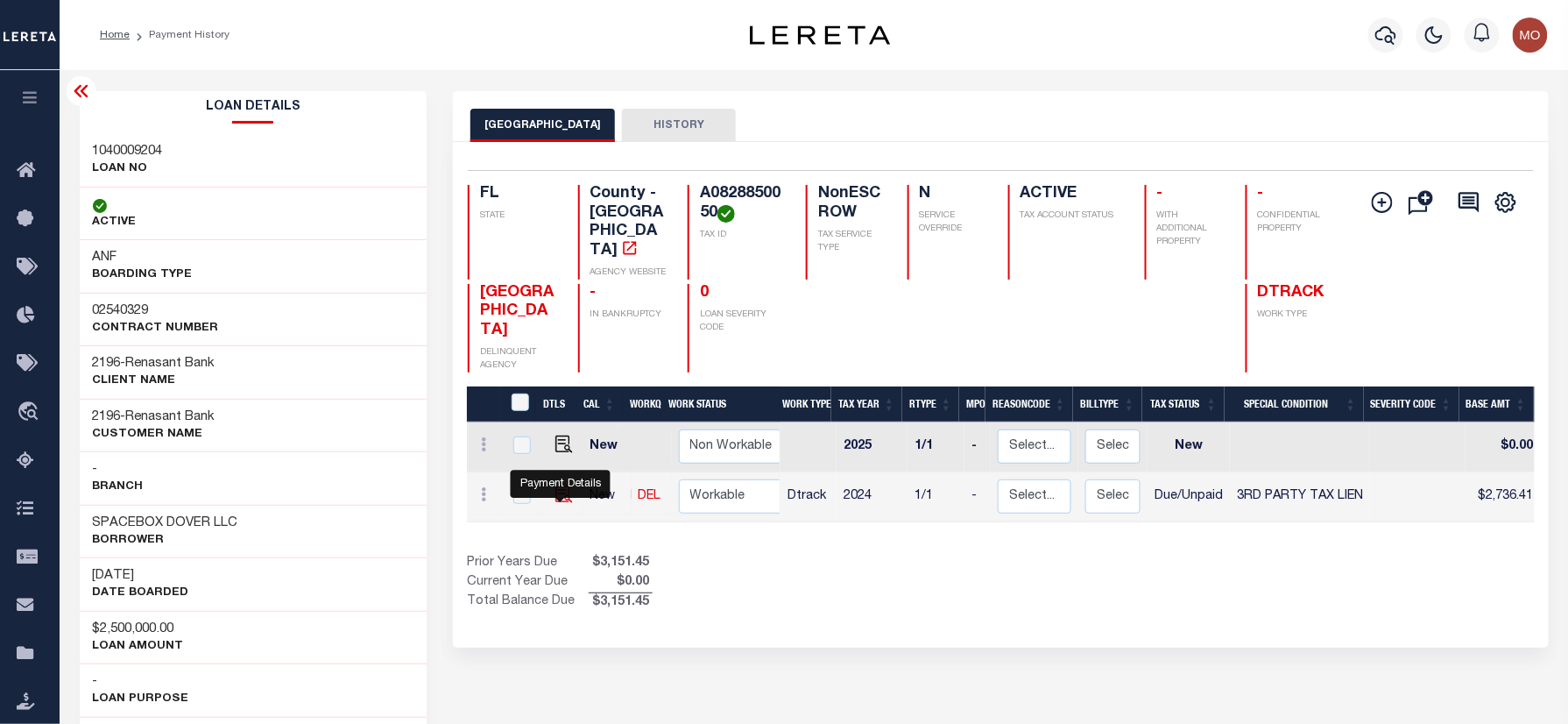
click at [558, 486] on img "" at bounding box center [564, 494] width 18 height 18
checkbox input "true"
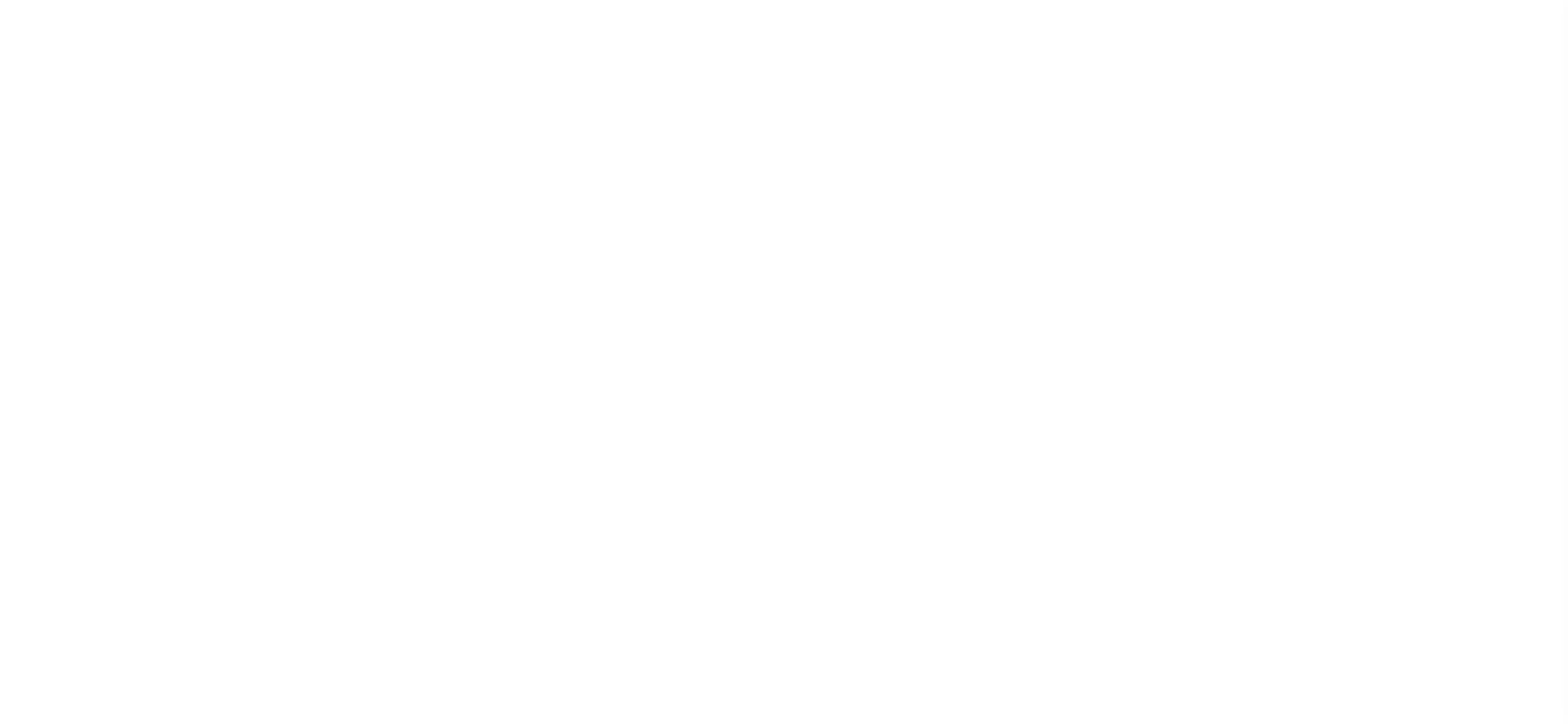
select select "DUE"
select select "20"
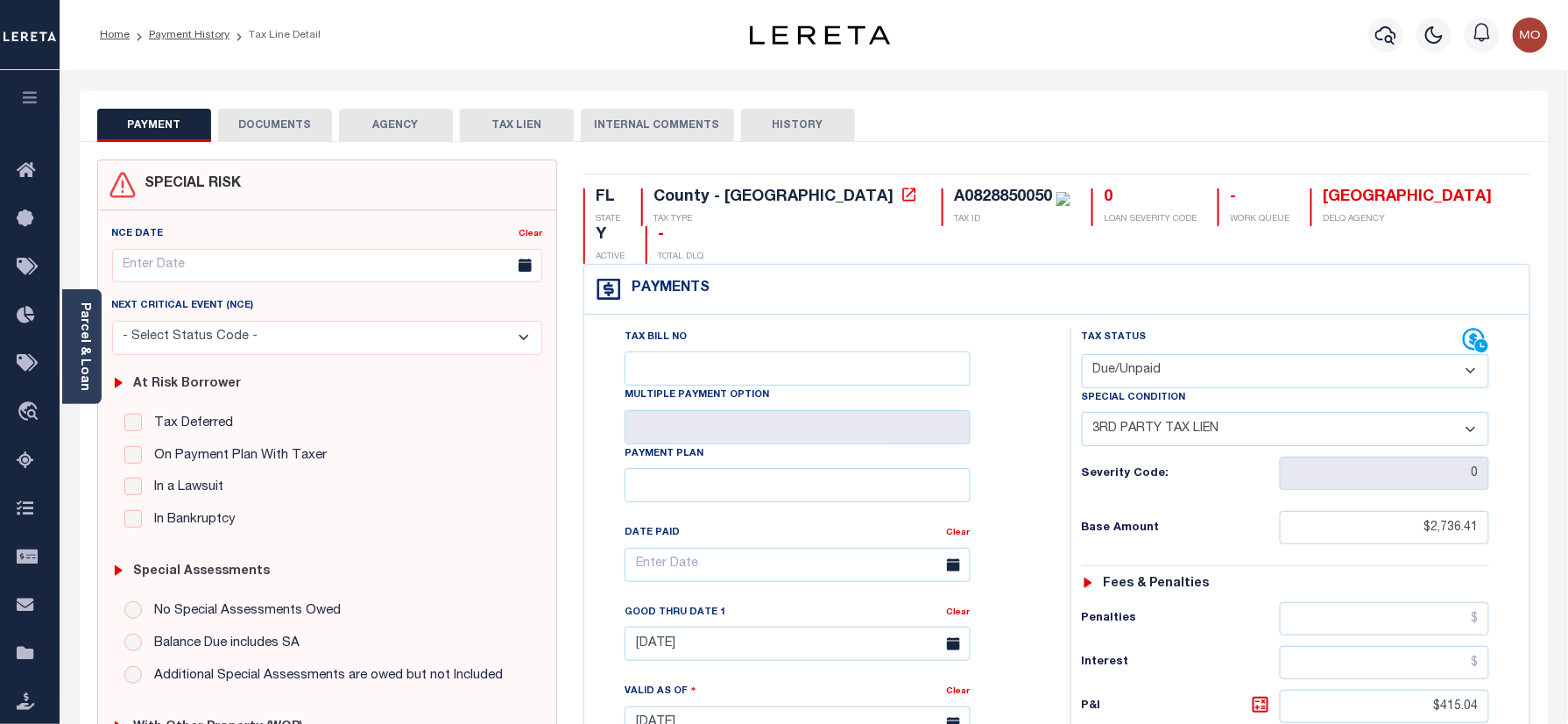
click at [1171, 331] on div "Tax Status Status" at bounding box center [1272, 341] width 382 height 26
click at [1139, 368] on select "- Select Status Code - Open Due/Unpaid Paid Incomplete No Tax Due Internal Refu…" at bounding box center [1285, 371] width 408 height 35
select select "OP2"
click at [1081, 356] on select "- Select Status Code - Open Due/Unpaid Paid Incomplete No Tax Due Internal Refu…" at bounding box center [1285, 371] width 408 height 35
select select "0"
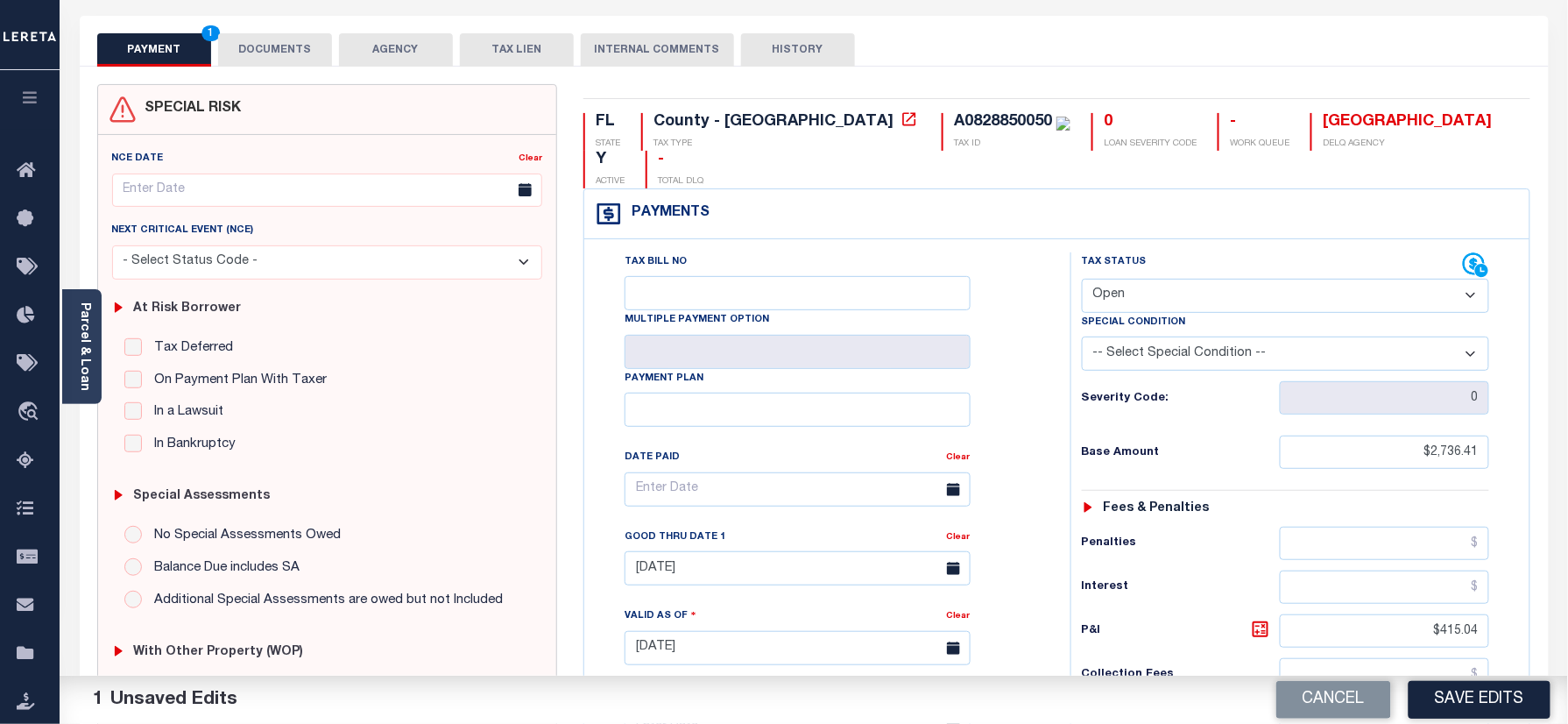
scroll to position [117, 0]
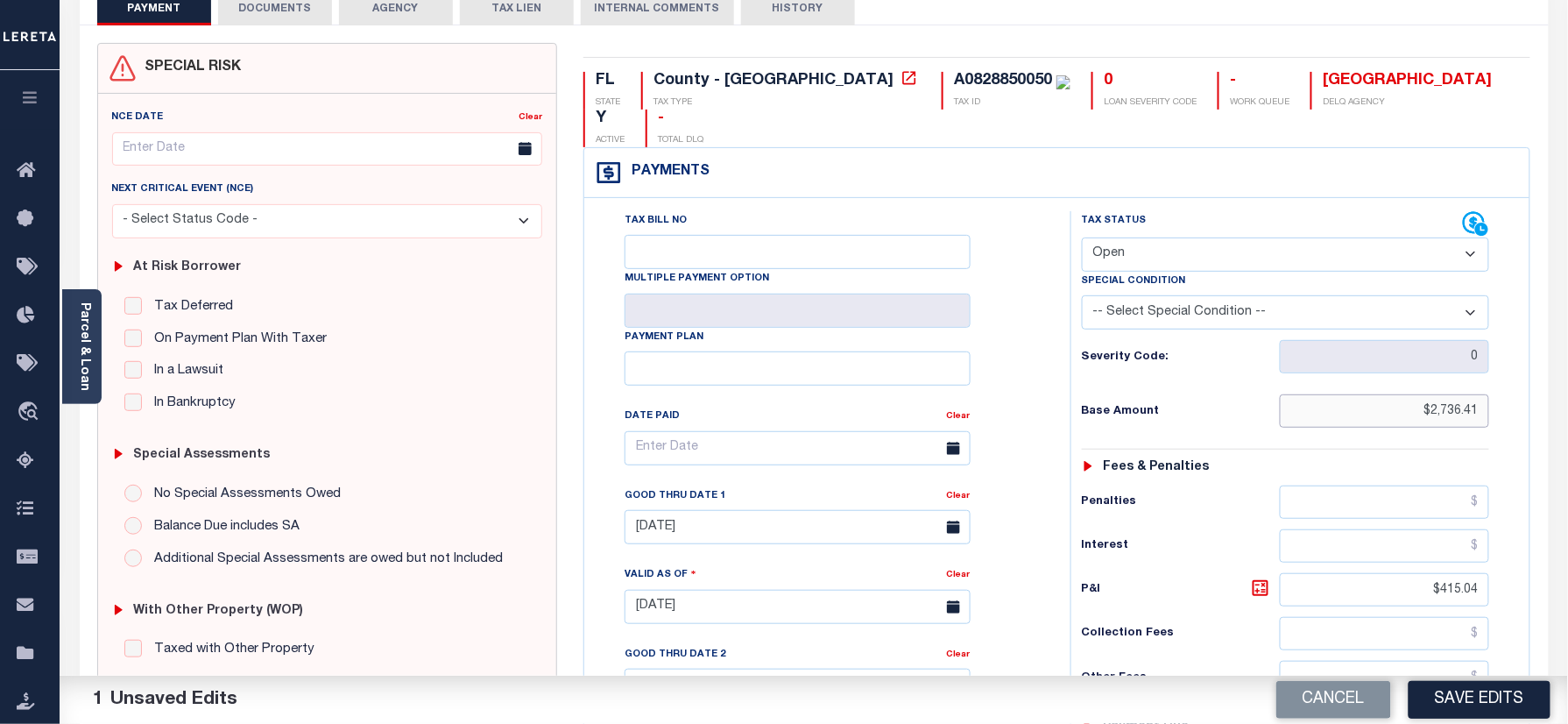
drag, startPoint x: 1384, startPoint y: 420, endPoint x: 1562, endPoint y: 429, distance: 178.2
click at [1562, 429] on div "Parcel & Loan Tax Bill Details A0828850050 TAX ID" at bounding box center [813, 580] width 1508 height 1255
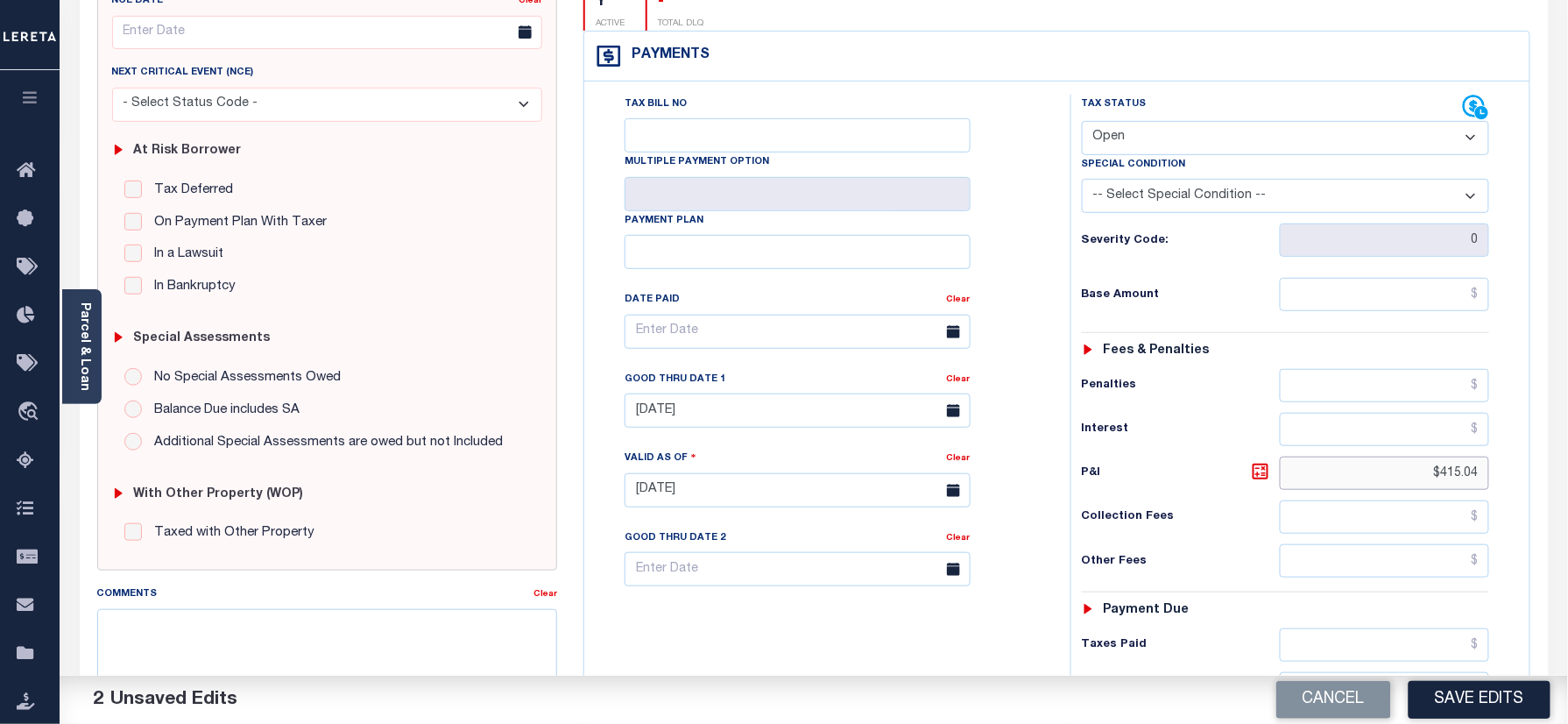
drag, startPoint x: 1460, startPoint y: 491, endPoint x: 1585, endPoint y: 477, distance: 125.8
click at [1567, 490] on html "Home Payment History Tax Line Detail" at bounding box center [784, 430] width 1568 height 1325
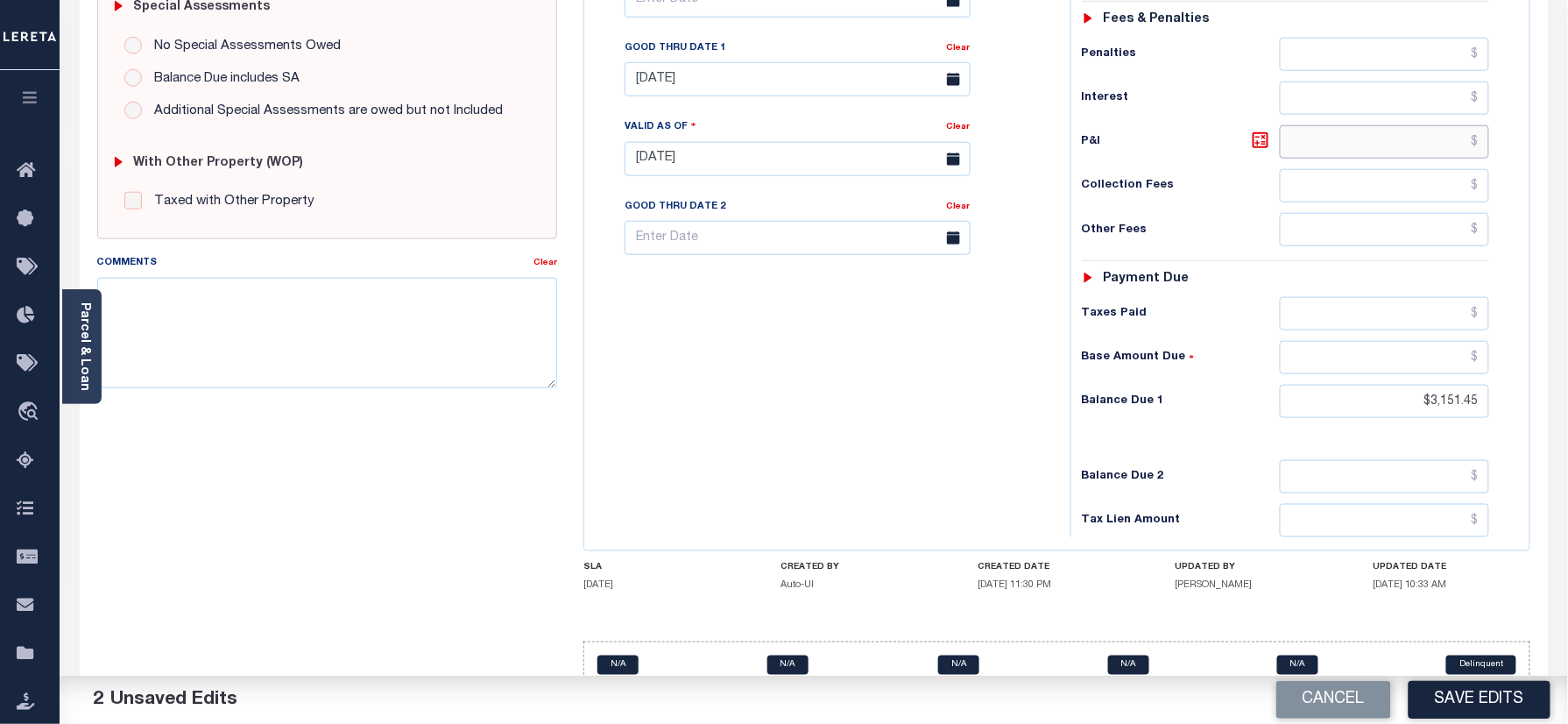
scroll to position [584, 0]
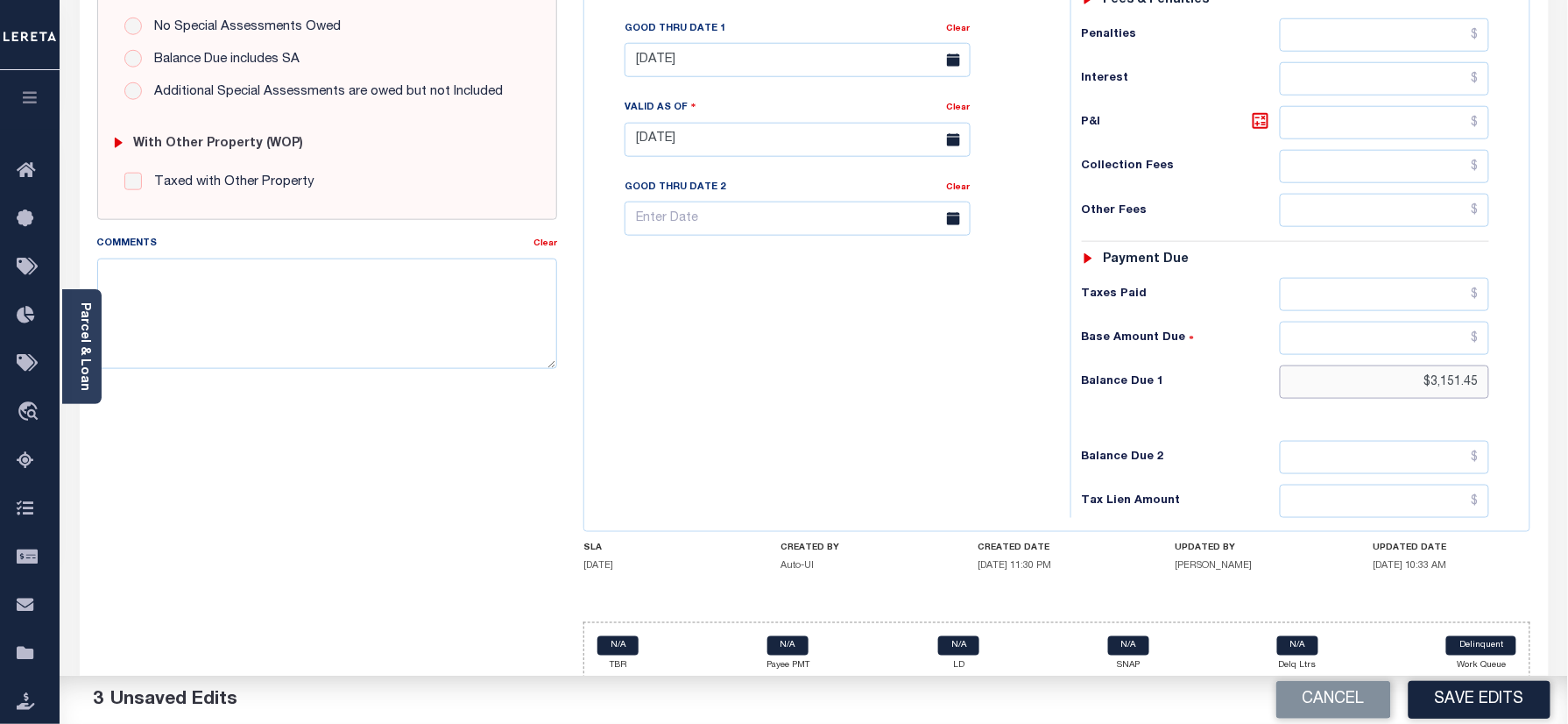
drag, startPoint x: 1431, startPoint y: 390, endPoint x: 1528, endPoint y: 390, distance: 97.0
click at [1528, 390] on div "Tax Bill No Multiple Payment Option Payment Plan" at bounding box center [1057, 131] width 945 height 800
type input "$0.00"
click at [778, 477] on div "Tax Bill No Multiple Payment Option Payment Plan Clear" at bounding box center [823, 131] width 469 height 774
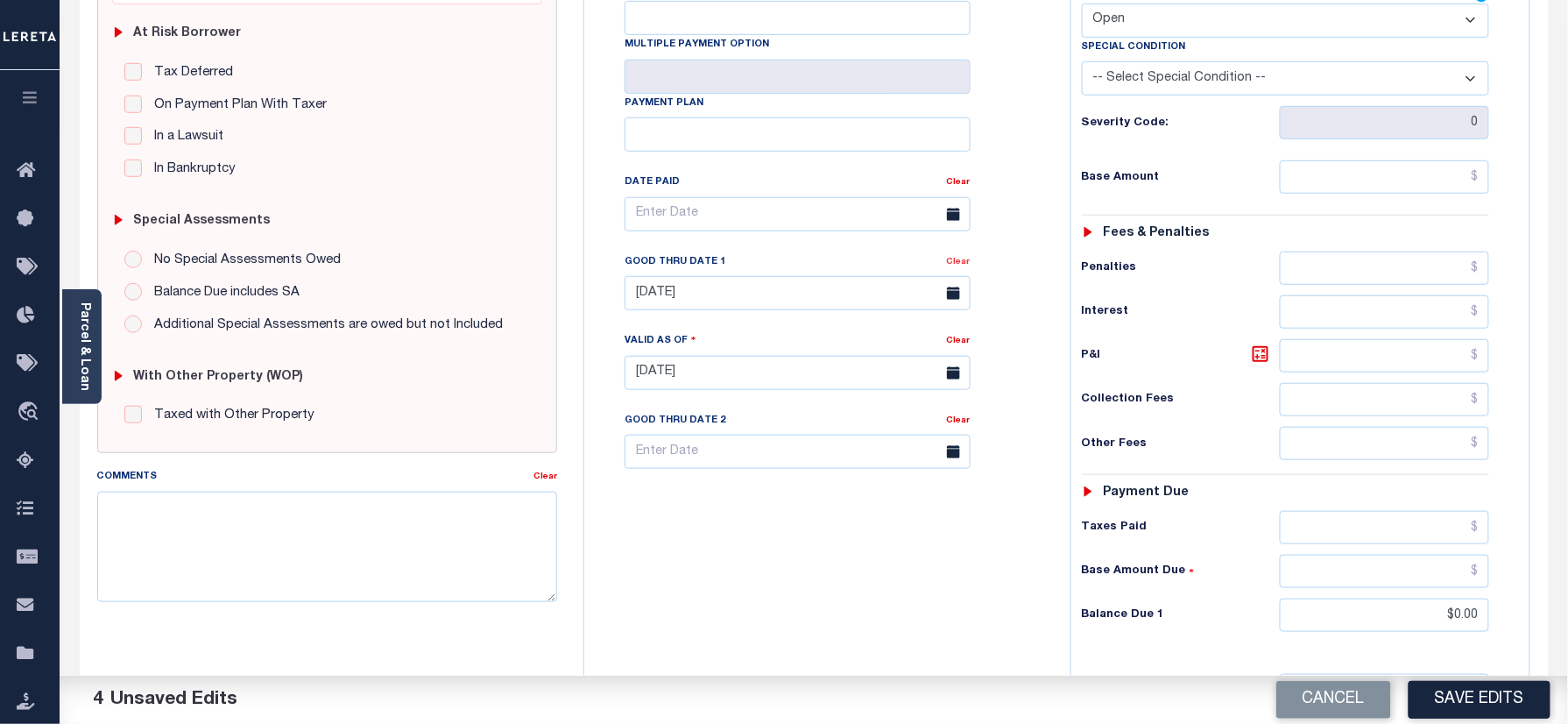
click at [968, 266] on link "Clear" at bounding box center [958, 262] width 23 height 8
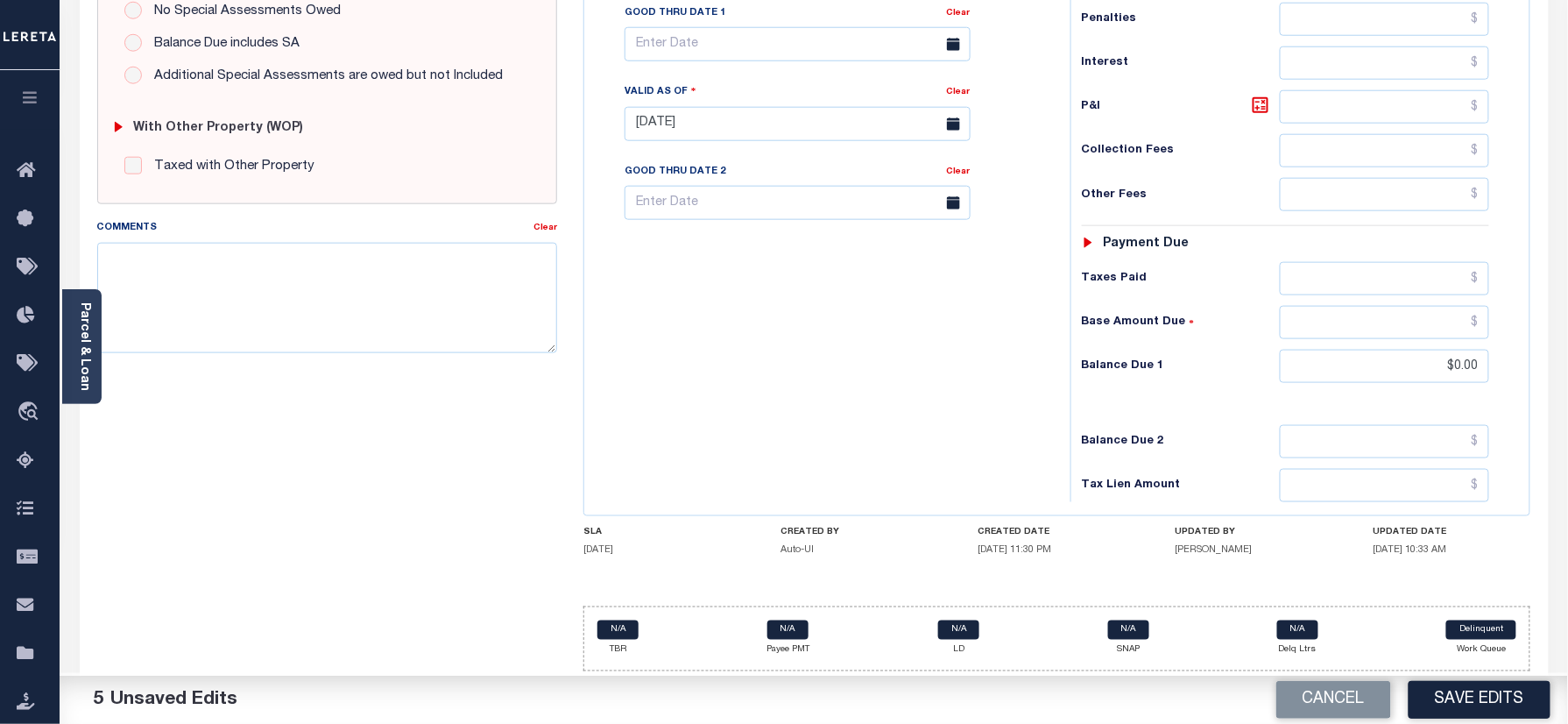
scroll to position [614, 0]
click at [368, 308] on textarea "Comments" at bounding box center [327, 296] width 460 height 110
type textarea "W"
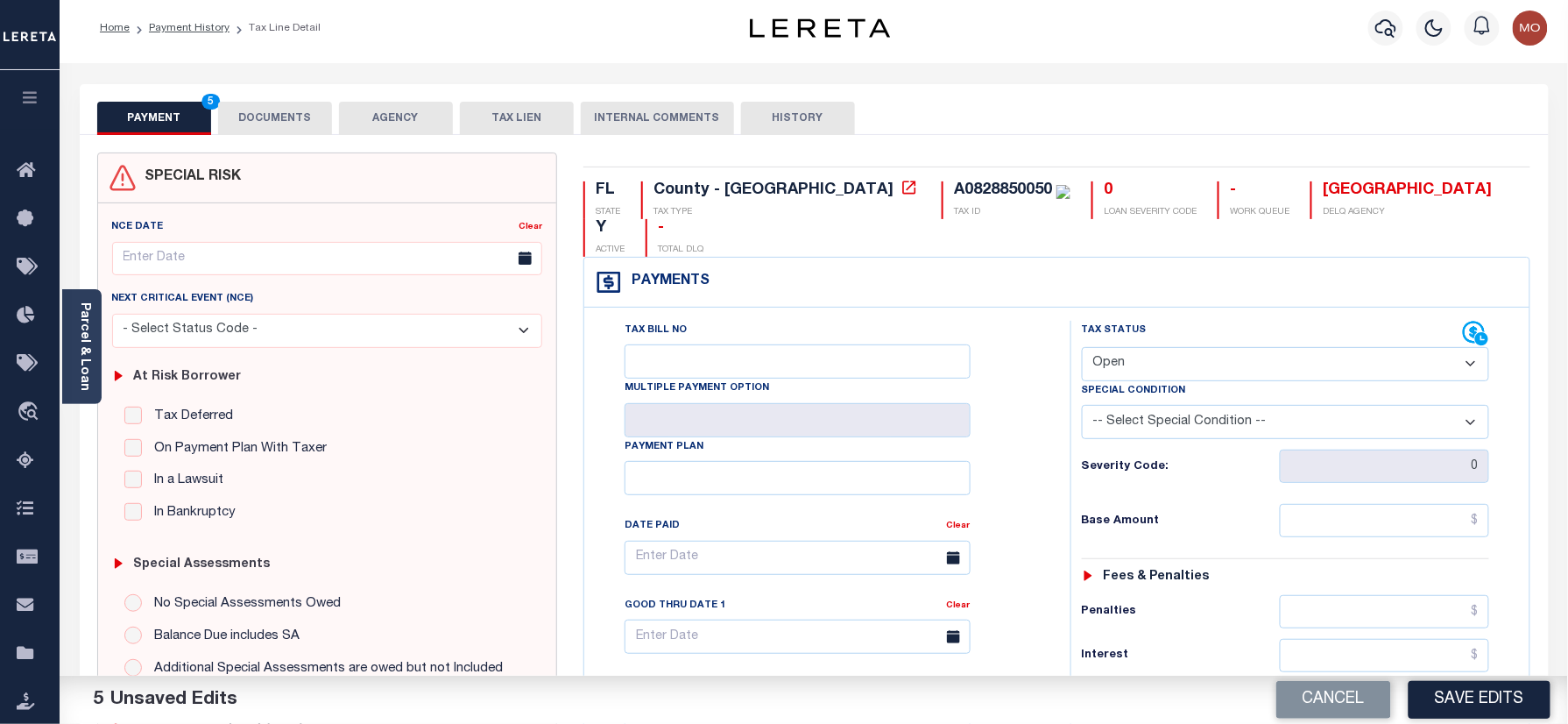
scroll to position [0, 0]
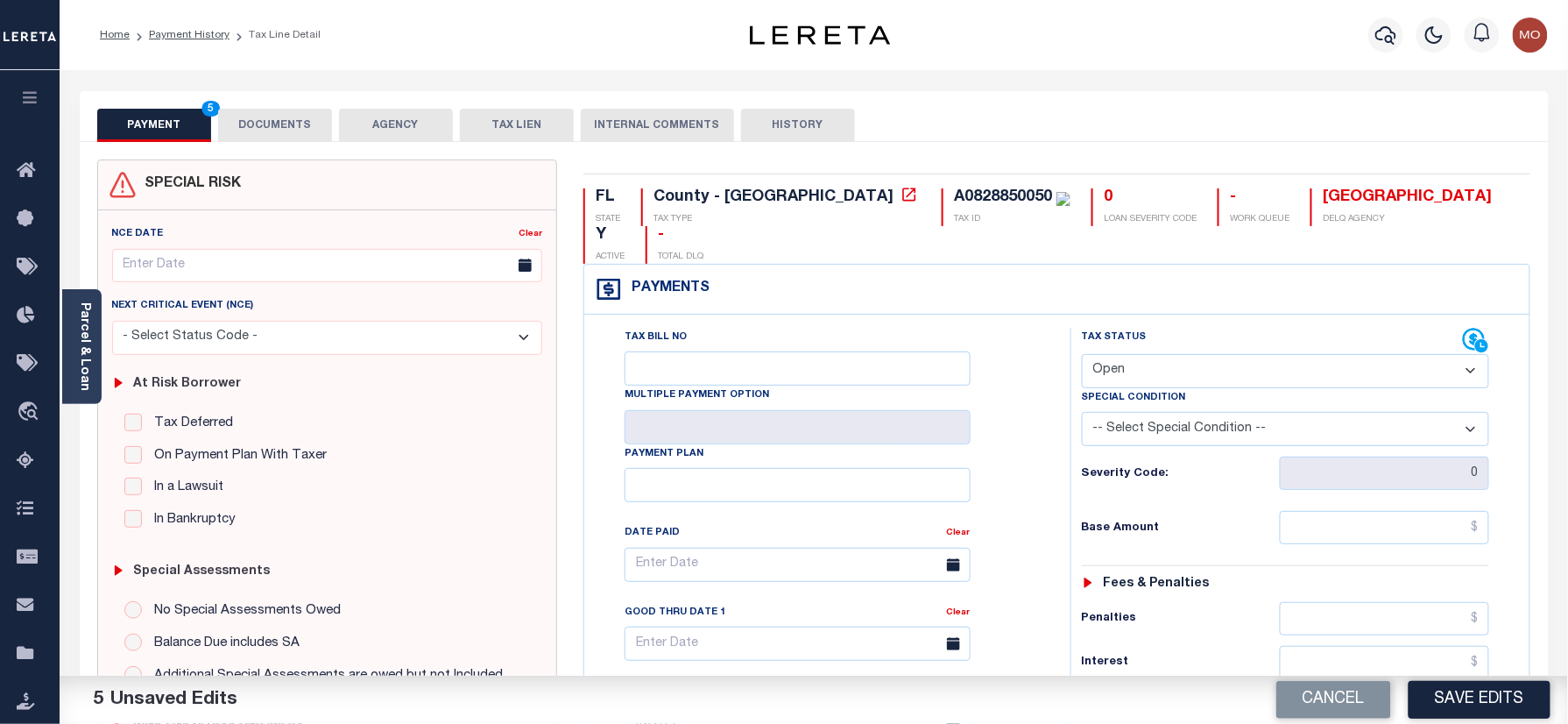
type textarea "Taxes lien date boarded"
click at [249, 122] on button "DOCUMENTS" at bounding box center [275, 125] width 114 height 34
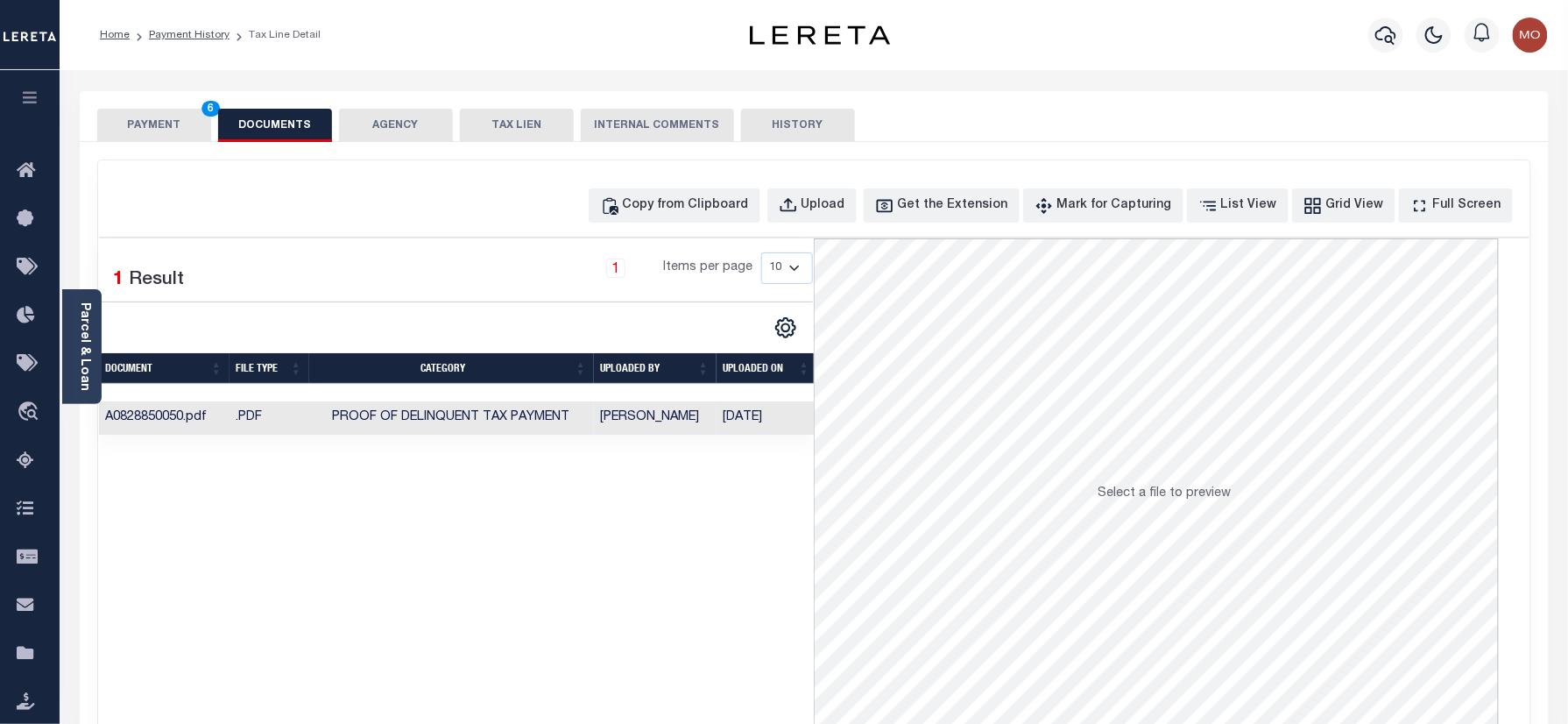
click at [130, 116] on button "PAYMENT 6" at bounding box center [154, 125] width 114 height 34
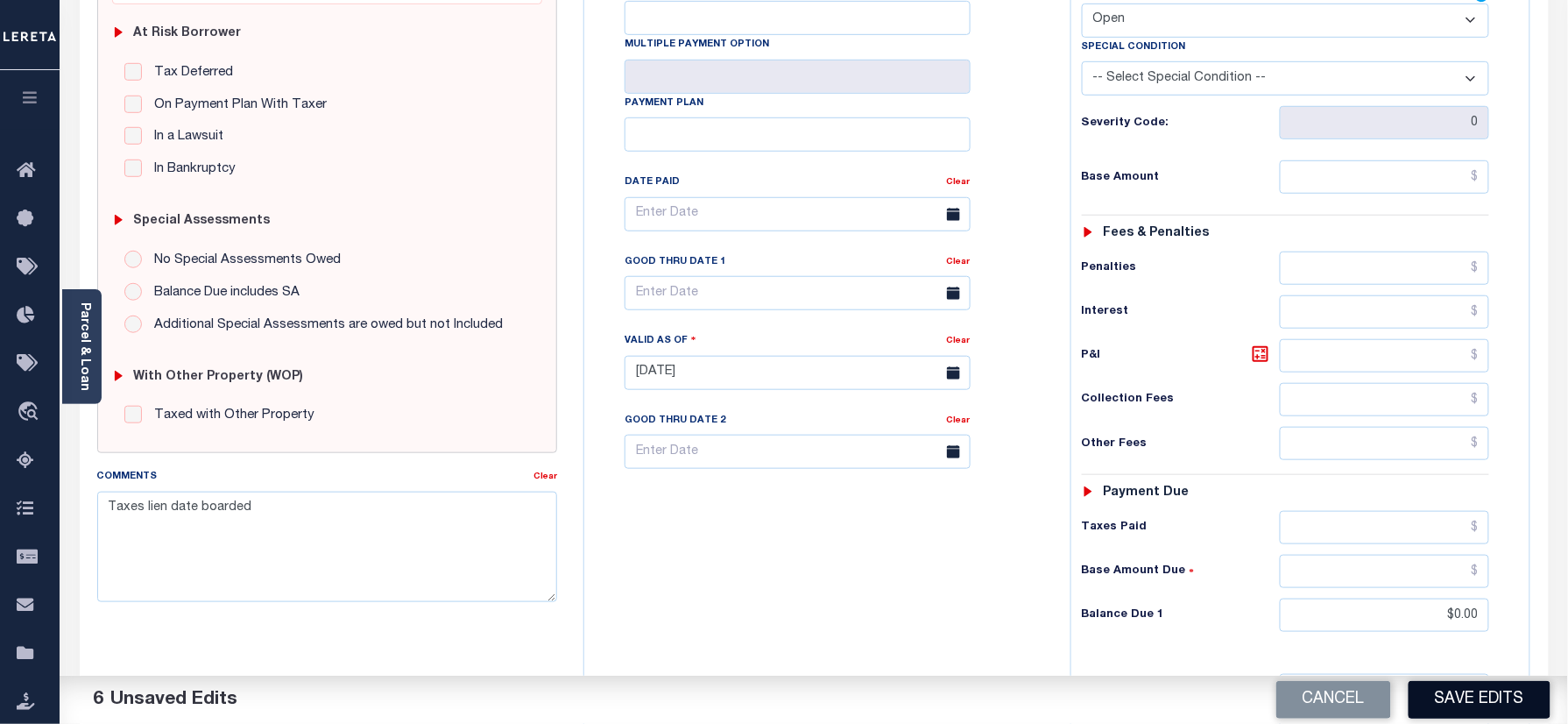
click at [1472, 706] on button "Save Edits" at bounding box center [1479, 700] width 142 height 37
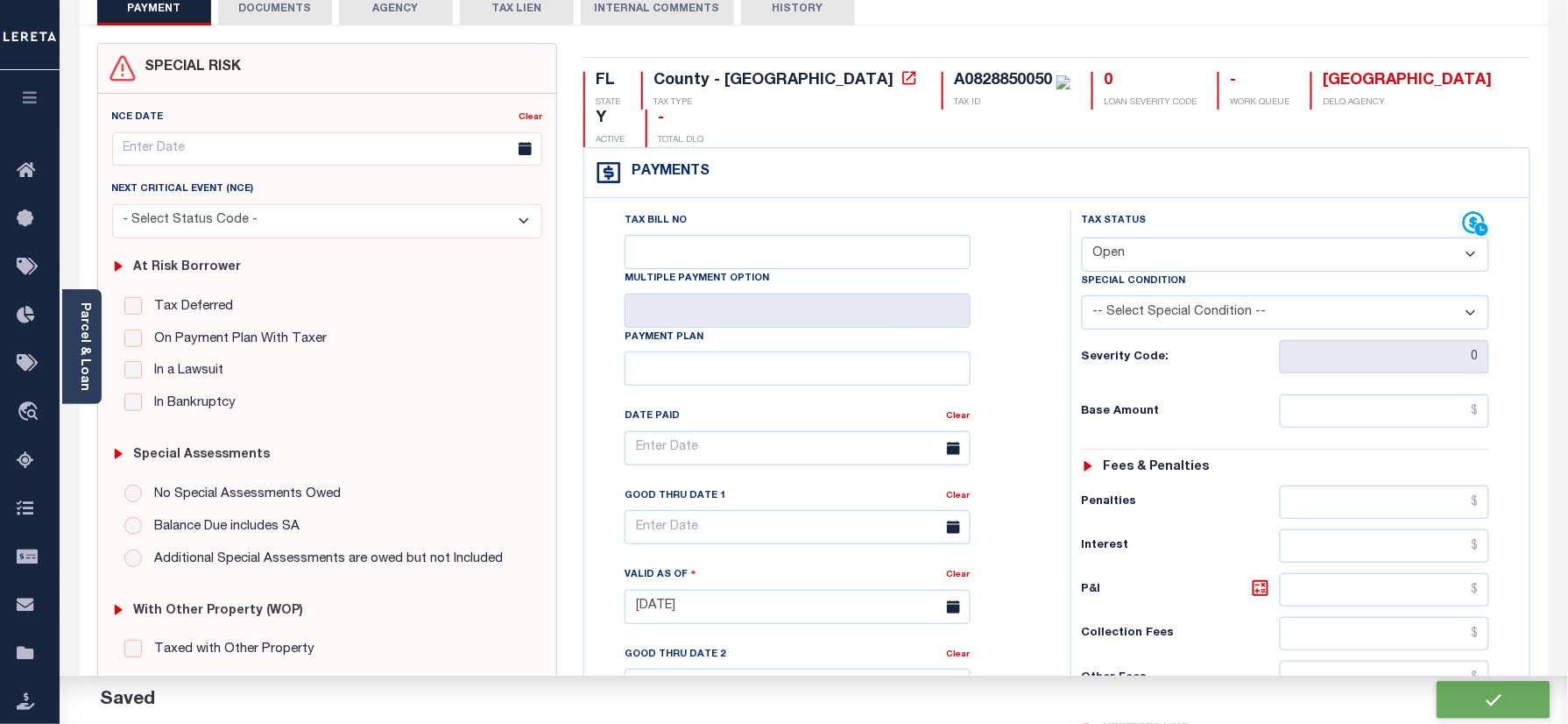
checkbox input "false"
type input "$0"
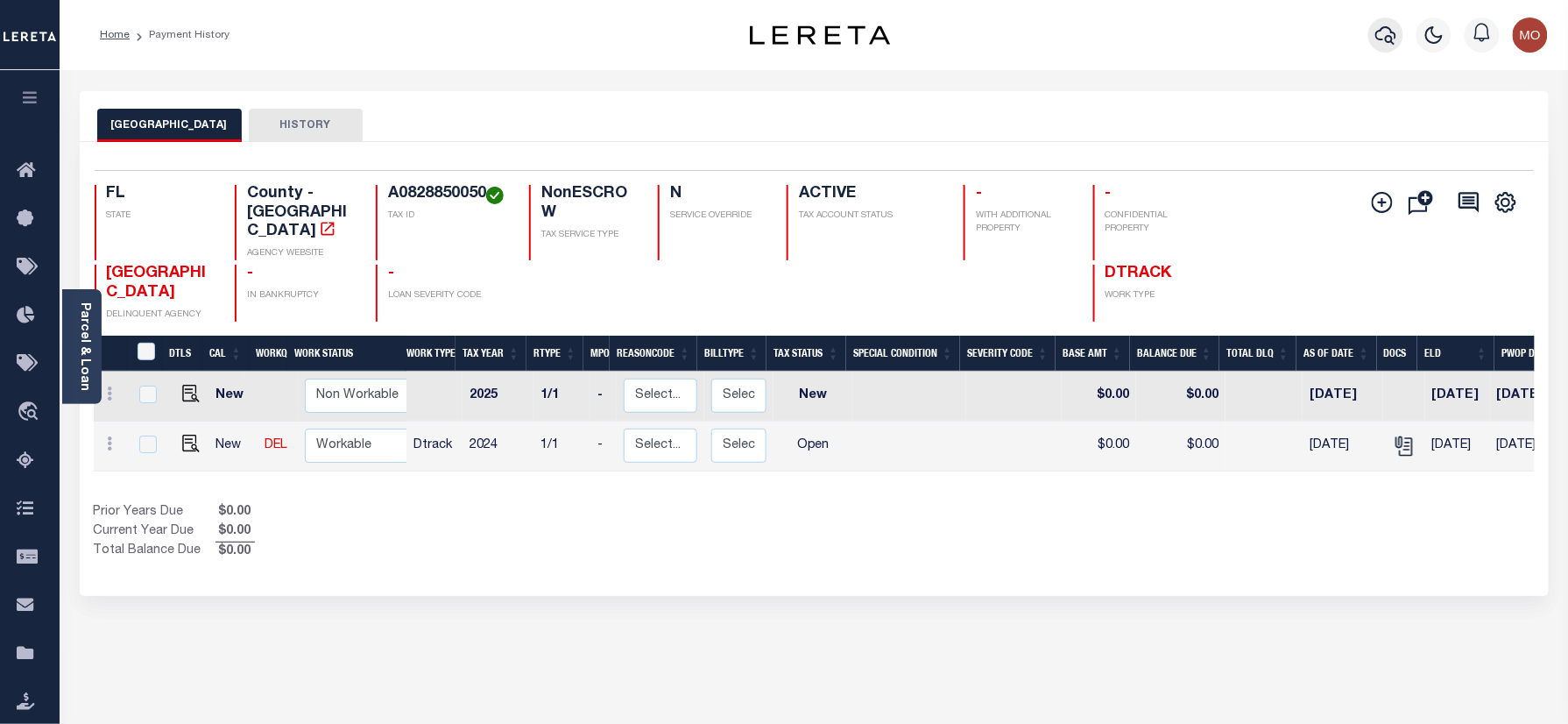
click at [1389, 36] on icon "button" at bounding box center [1385, 35] width 21 height 19
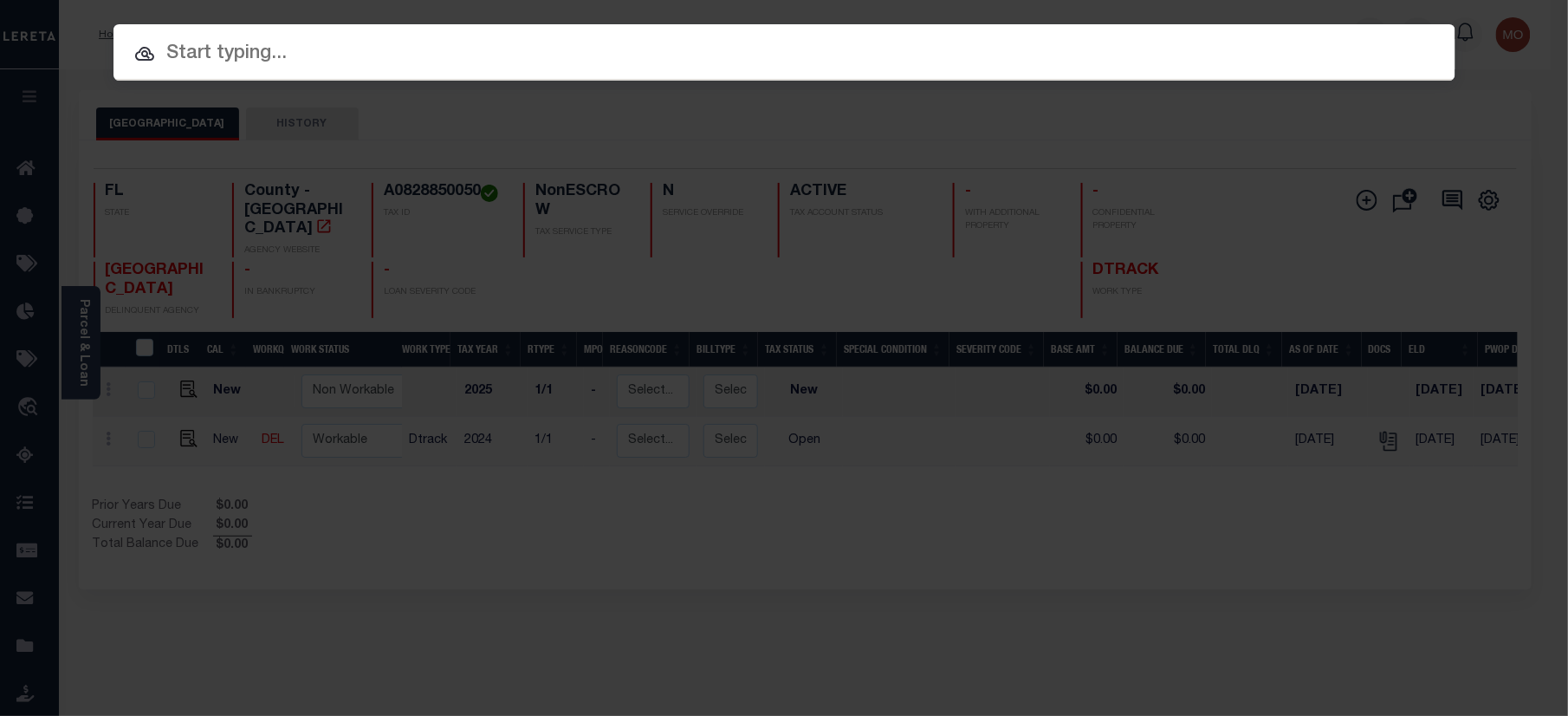
click at [348, 70] on div at bounding box center [784, 52] width 1342 height 55
click at [314, 63] on input "text" at bounding box center [784, 54] width 1342 height 30
paste input "1310001227"
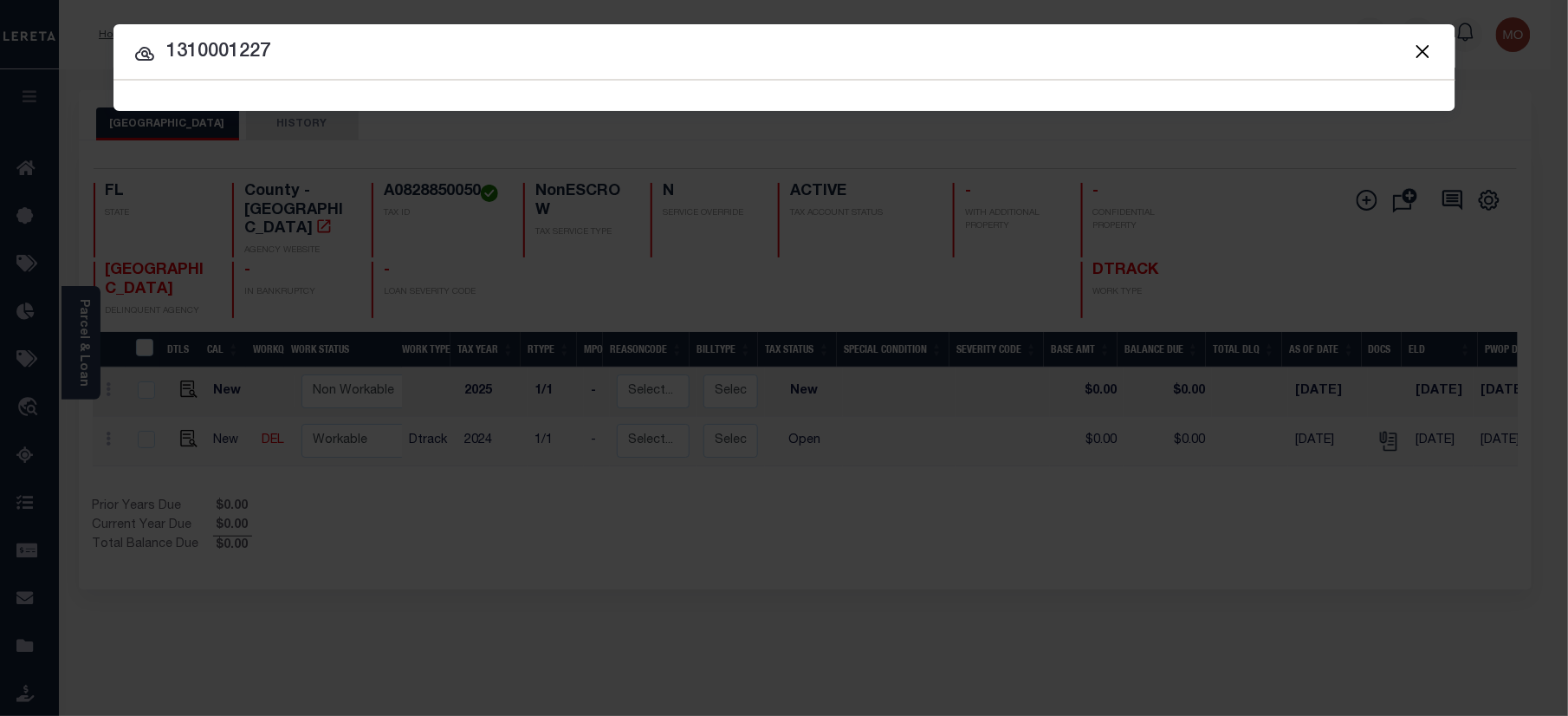
type input "1310001227"
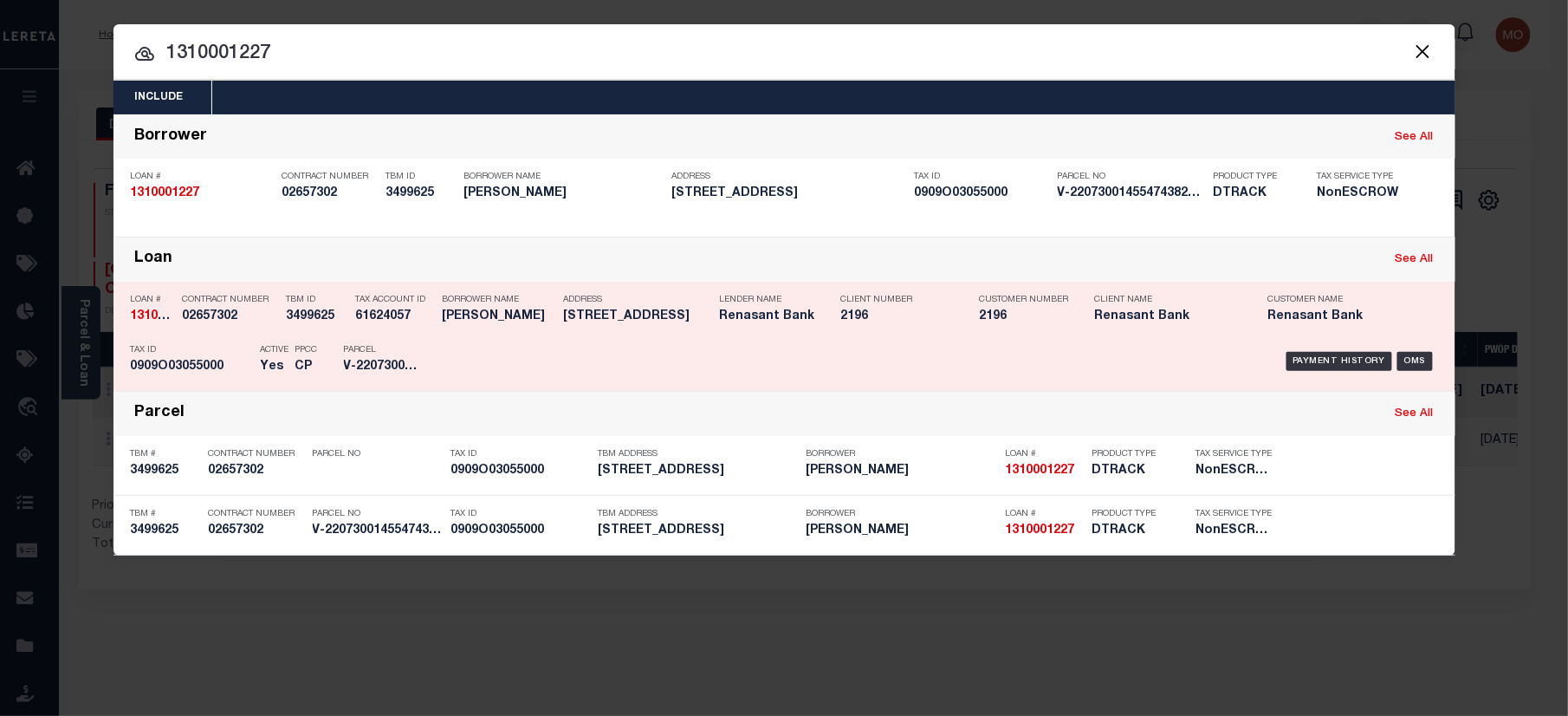
drag, startPoint x: 320, startPoint y: 336, endPoint x: 295, endPoint y: 314, distance: 33.3
click at [320, 336] on div "PPCC CP" at bounding box center [307, 361] width 49 height 50
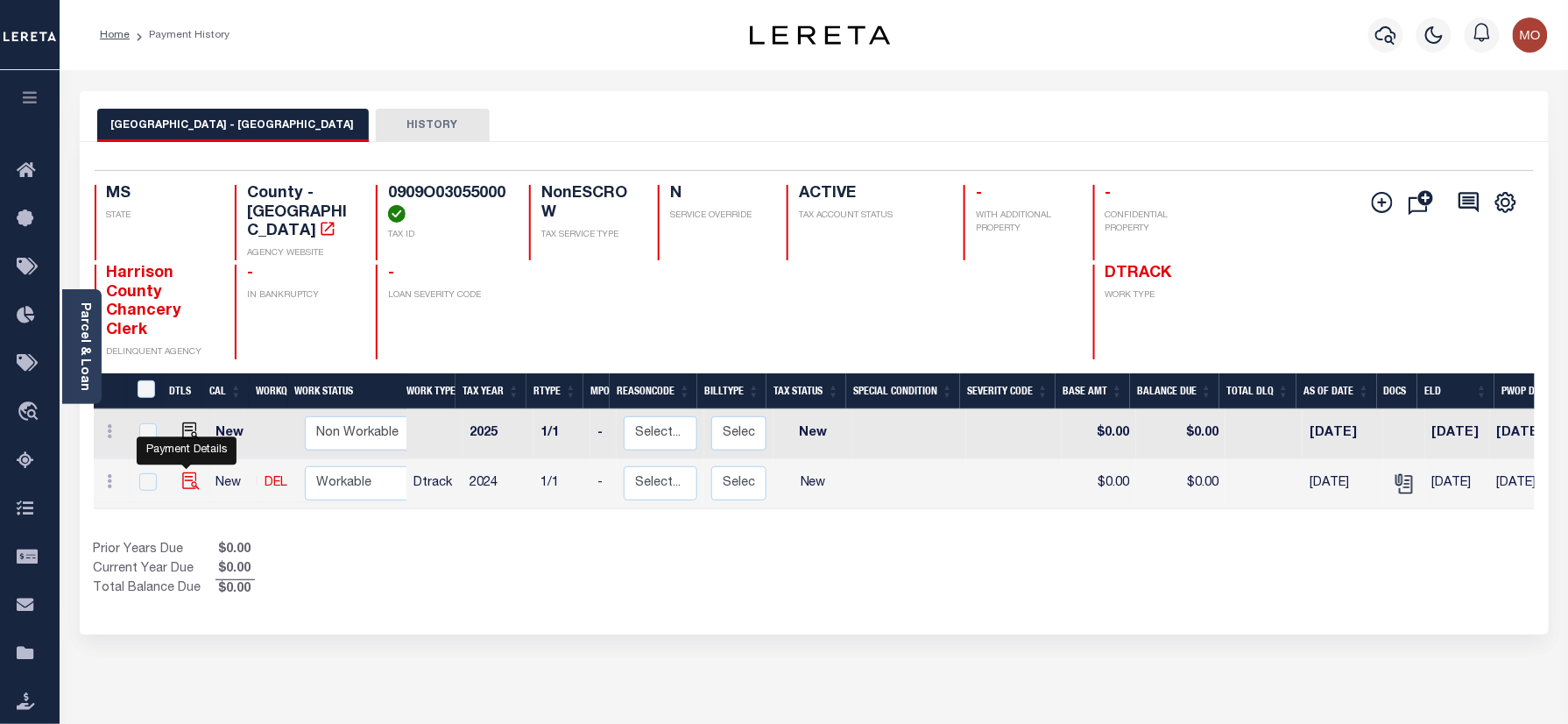
click at [182, 473] on img "" at bounding box center [191, 481] width 18 height 18
checkbox input "true"
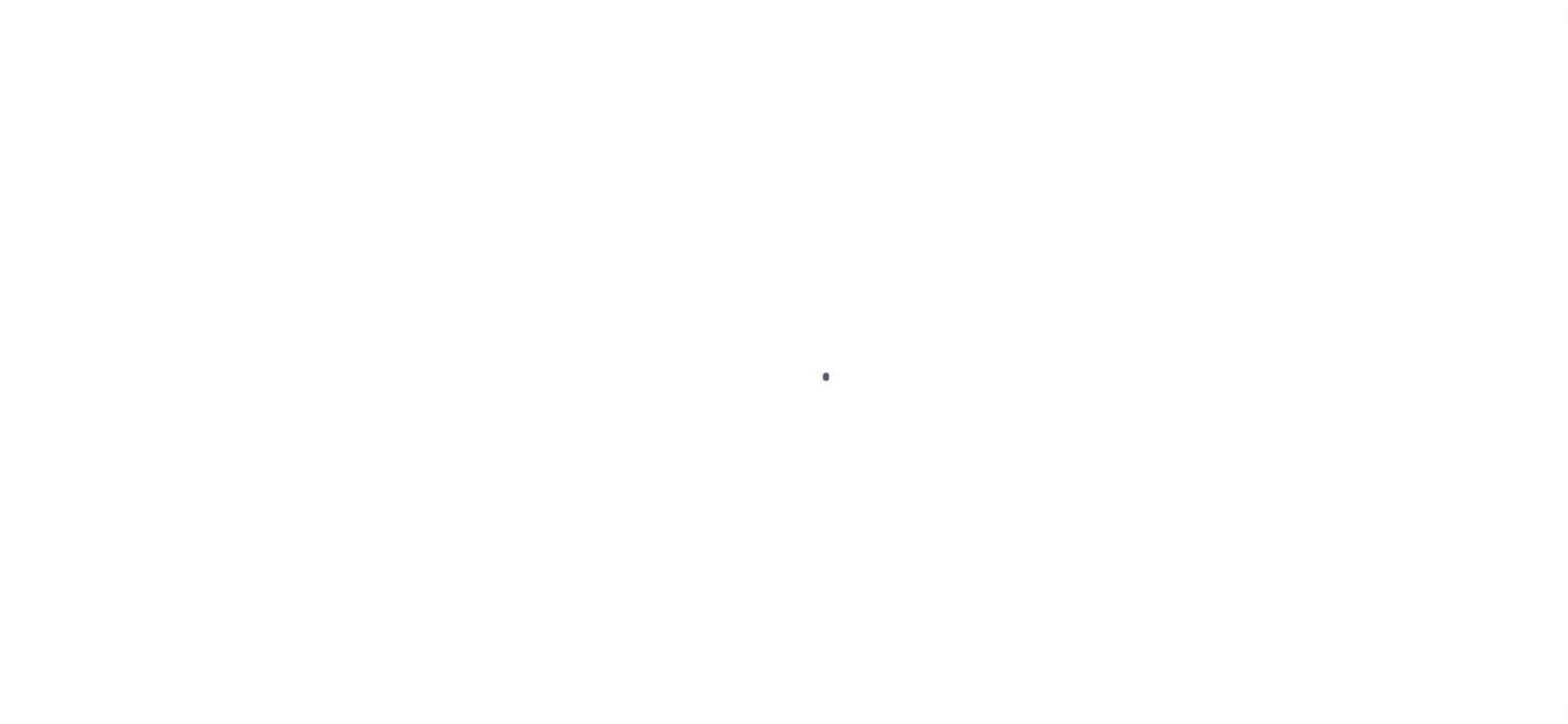
checkbox input "false"
type input "[DATE]"
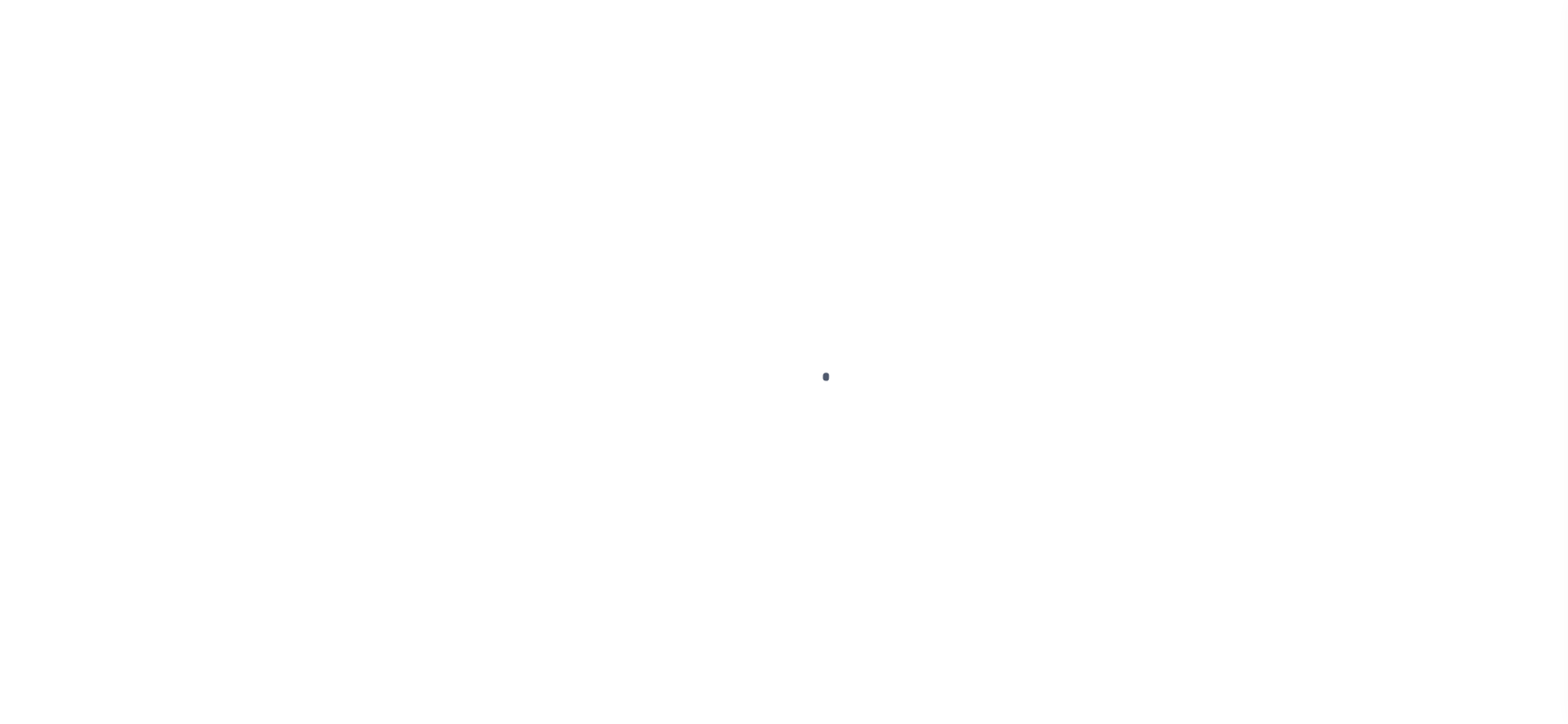
select select "NW2"
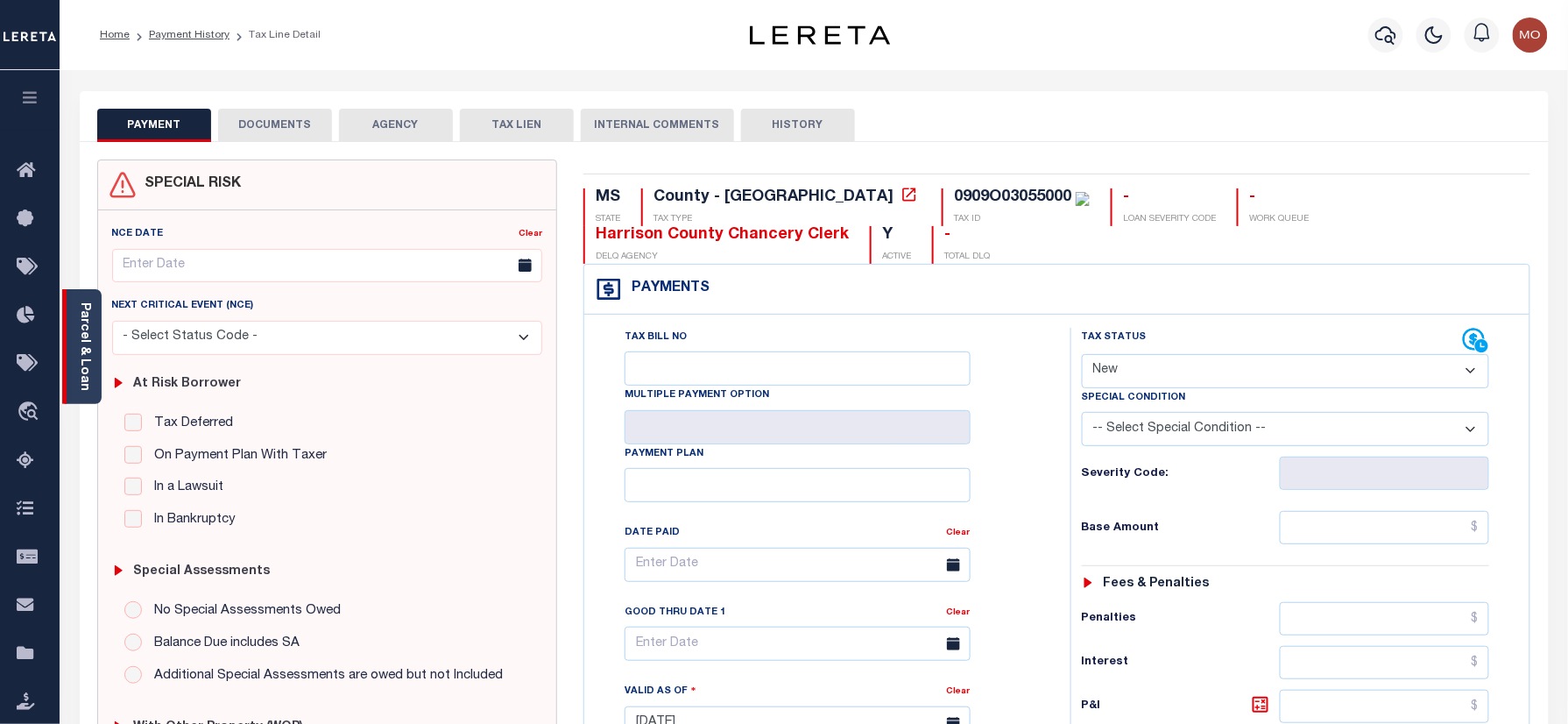
click at [91, 354] on link "Parcel & Loan" at bounding box center [83, 347] width 12 height 89
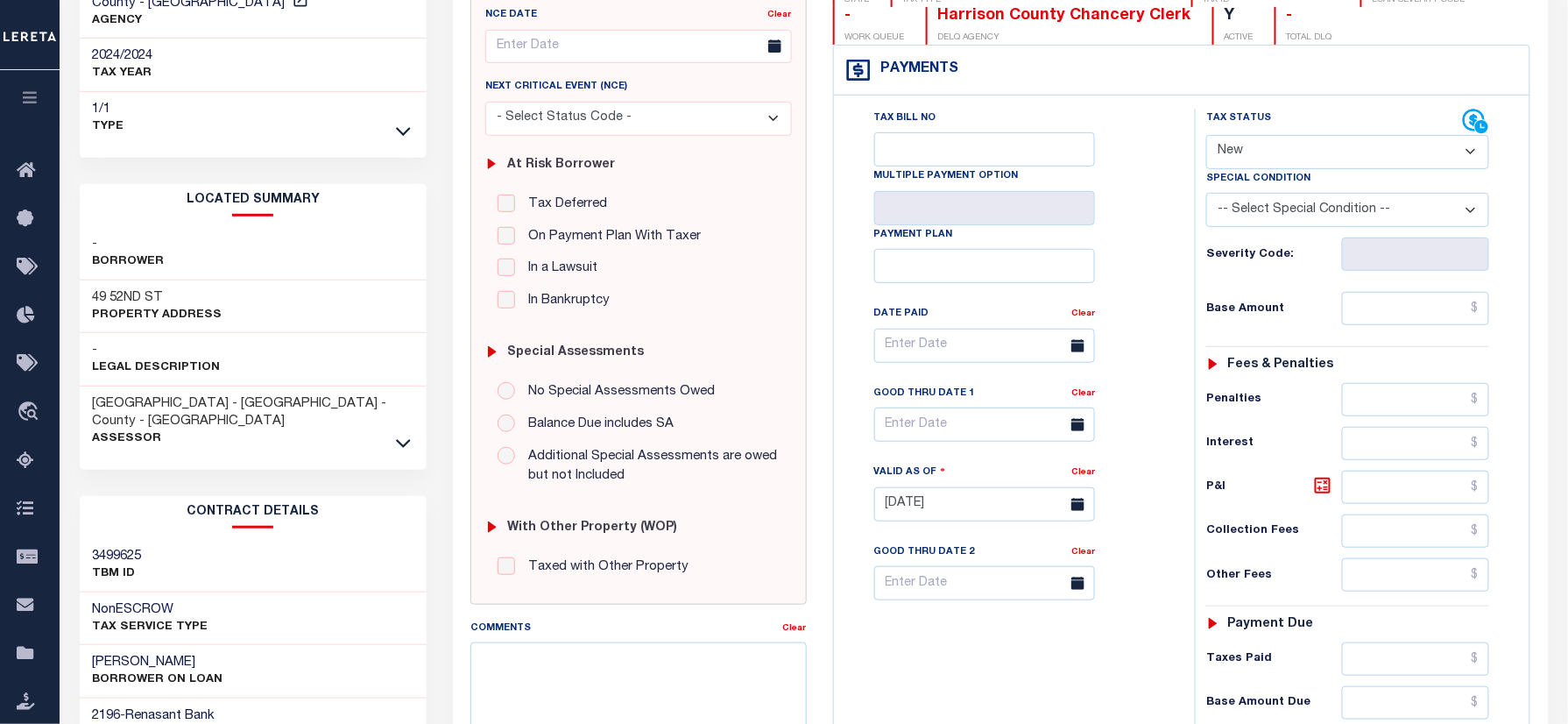
scroll to position [233, 0]
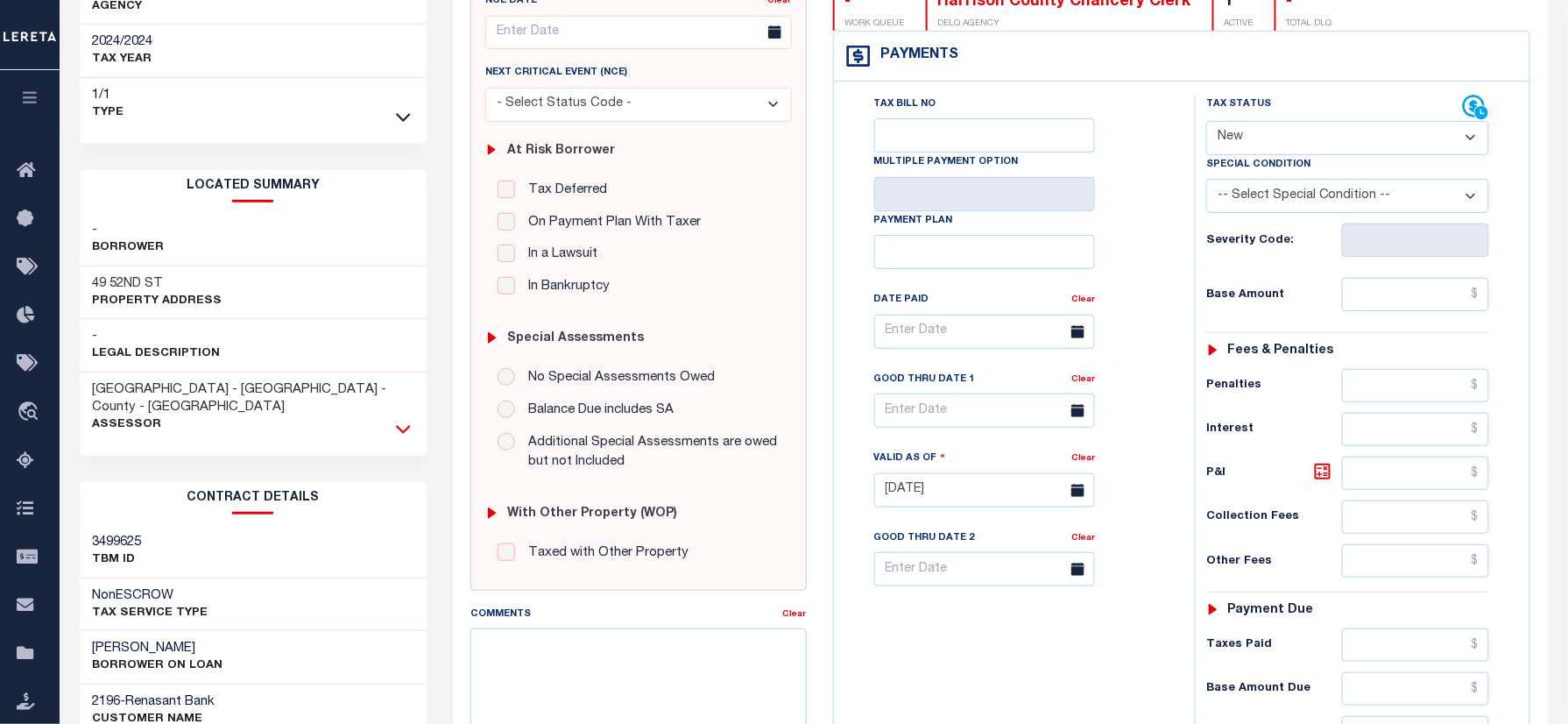
click at [401, 419] on icon at bounding box center [403, 429] width 15 height 19
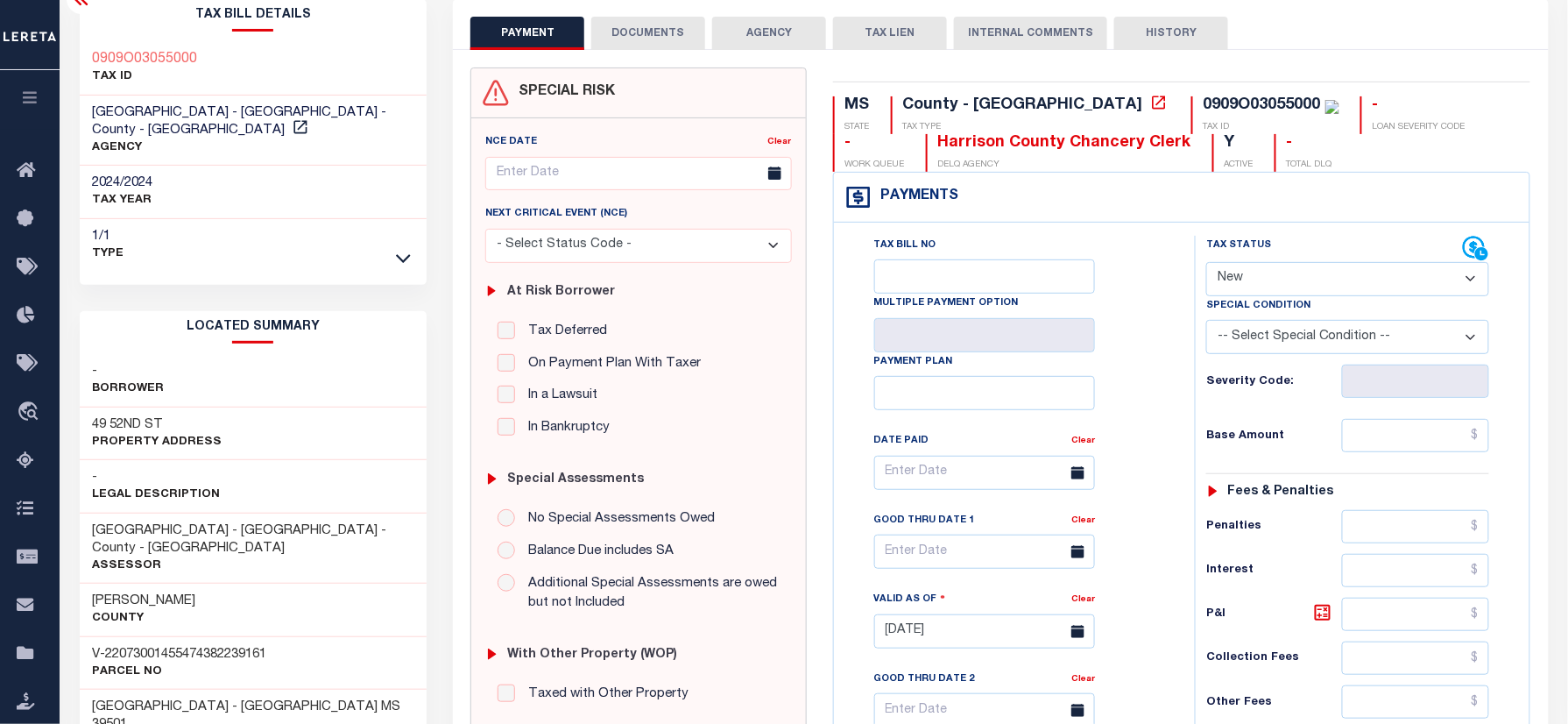
scroll to position [0, 0]
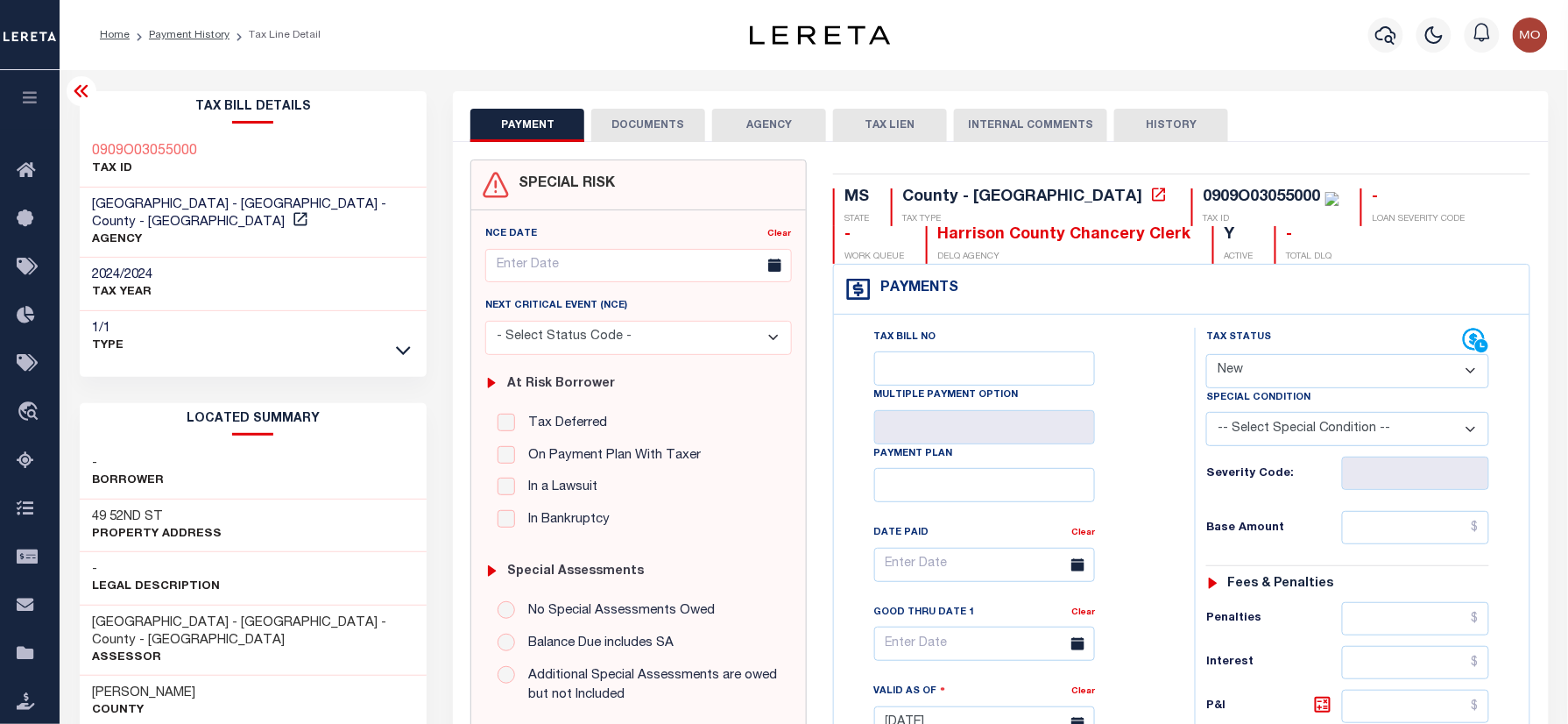
click at [660, 127] on button "DOCUMENTS" at bounding box center [648, 125] width 114 height 34
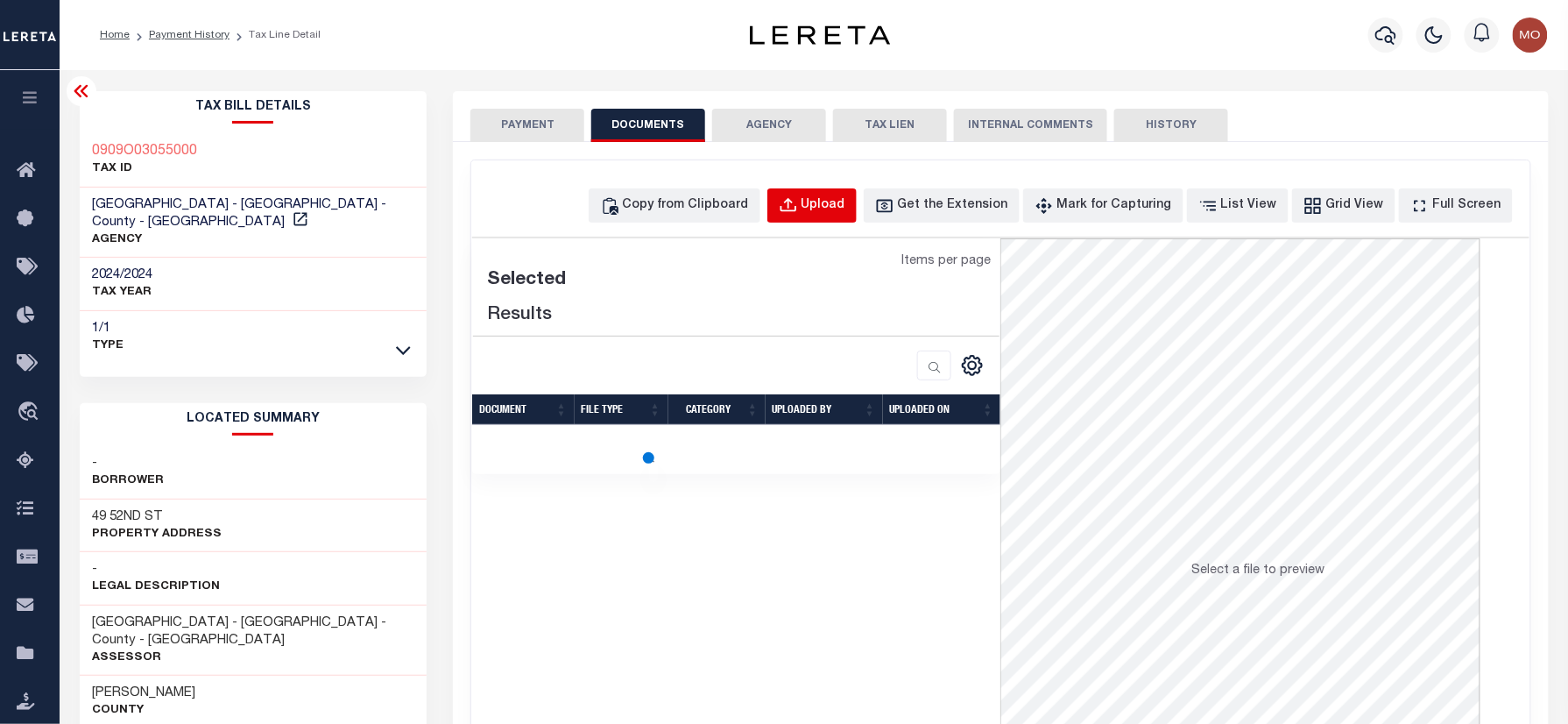
click at [845, 207] on div "Upload" at bounding box center [823, 206] width 44 height 20
select select "POP"
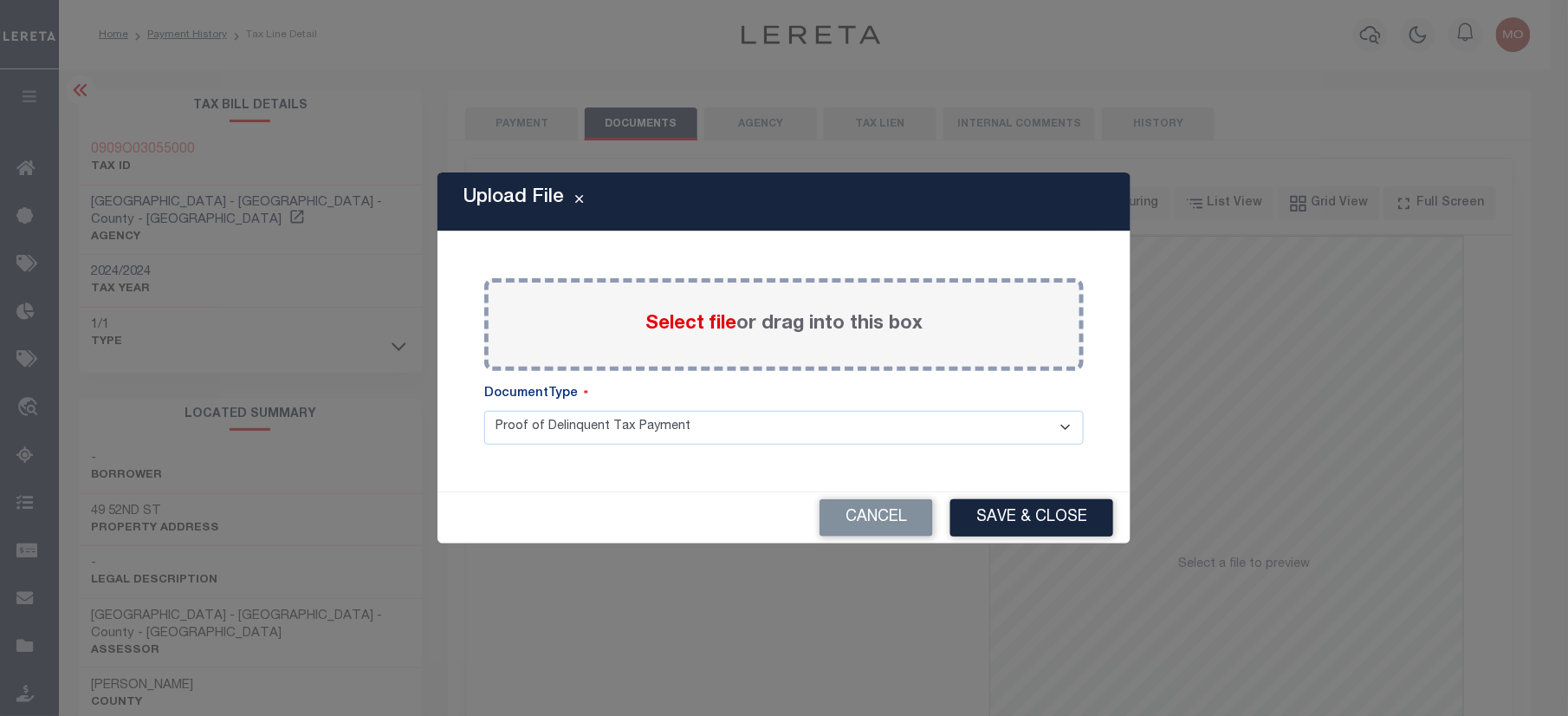
click at [682, 321] on span "Select file" at bounding box center [691, 323] width 90 height 19
click at [0, 0] on input "Select file or drag into this box" at bounding box center [0, 0] width 0 height 0
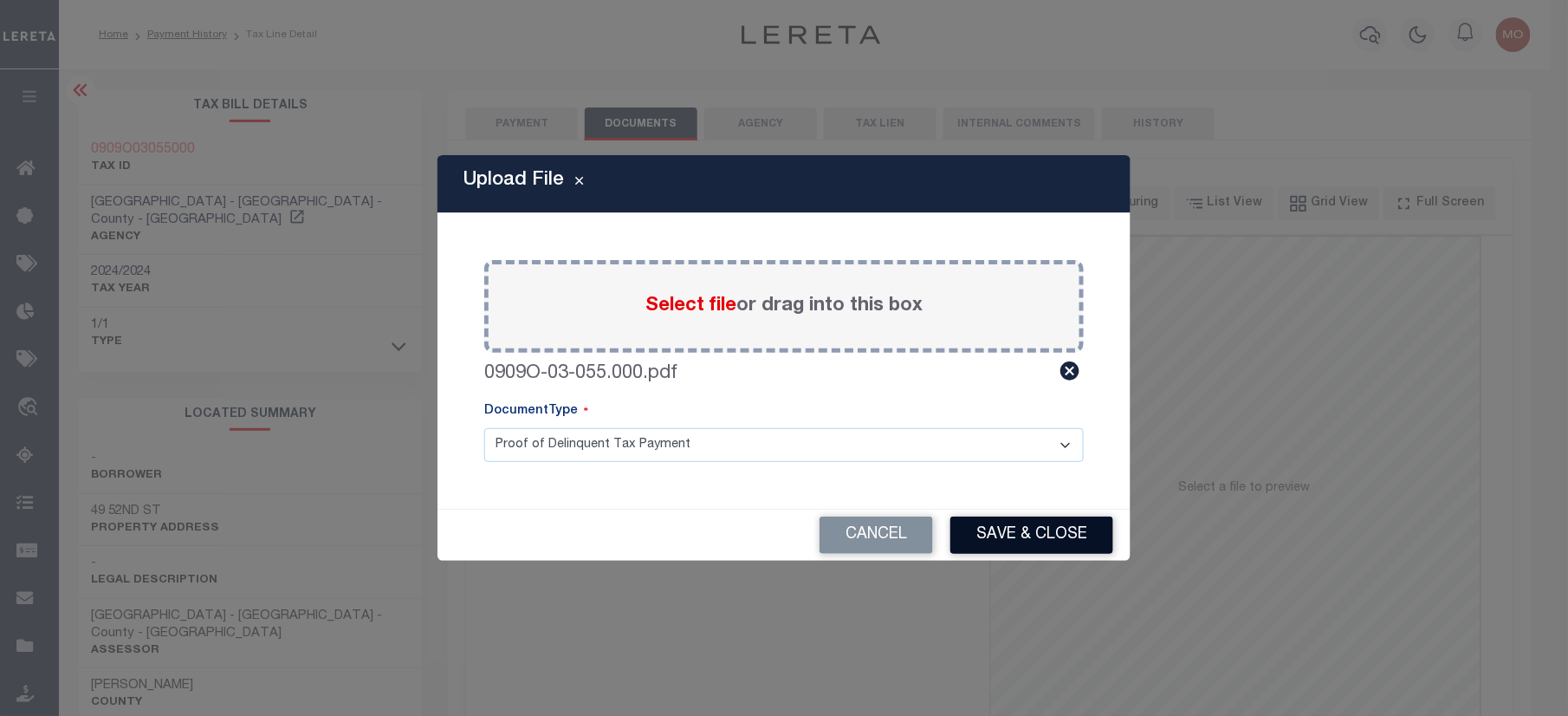
click at [1019, 539] on button "Save & Close" at bounding box center [1031, 535] width 163 height 37
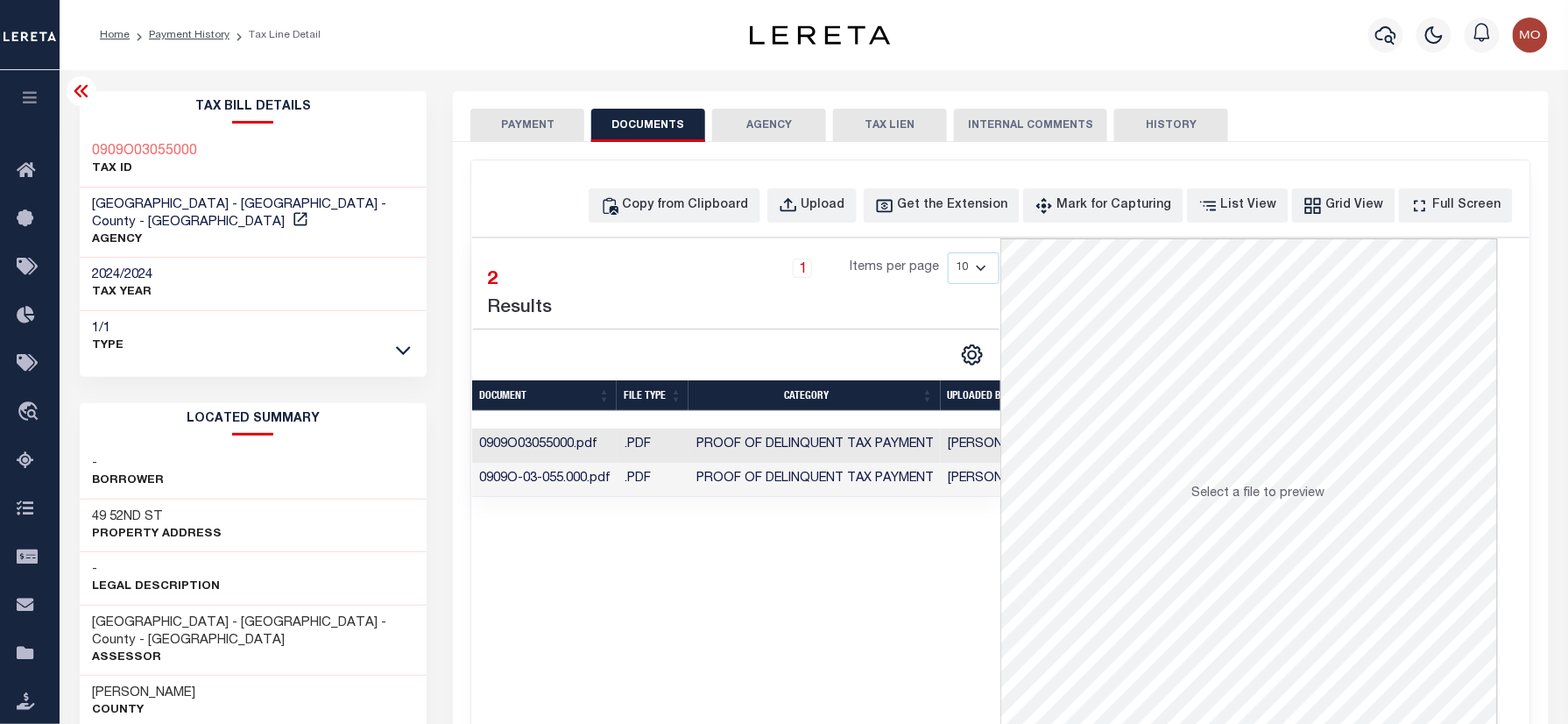
click at [540, 123] on button "PAYMENT" at bounding box center [528, 125] width 114 height 34
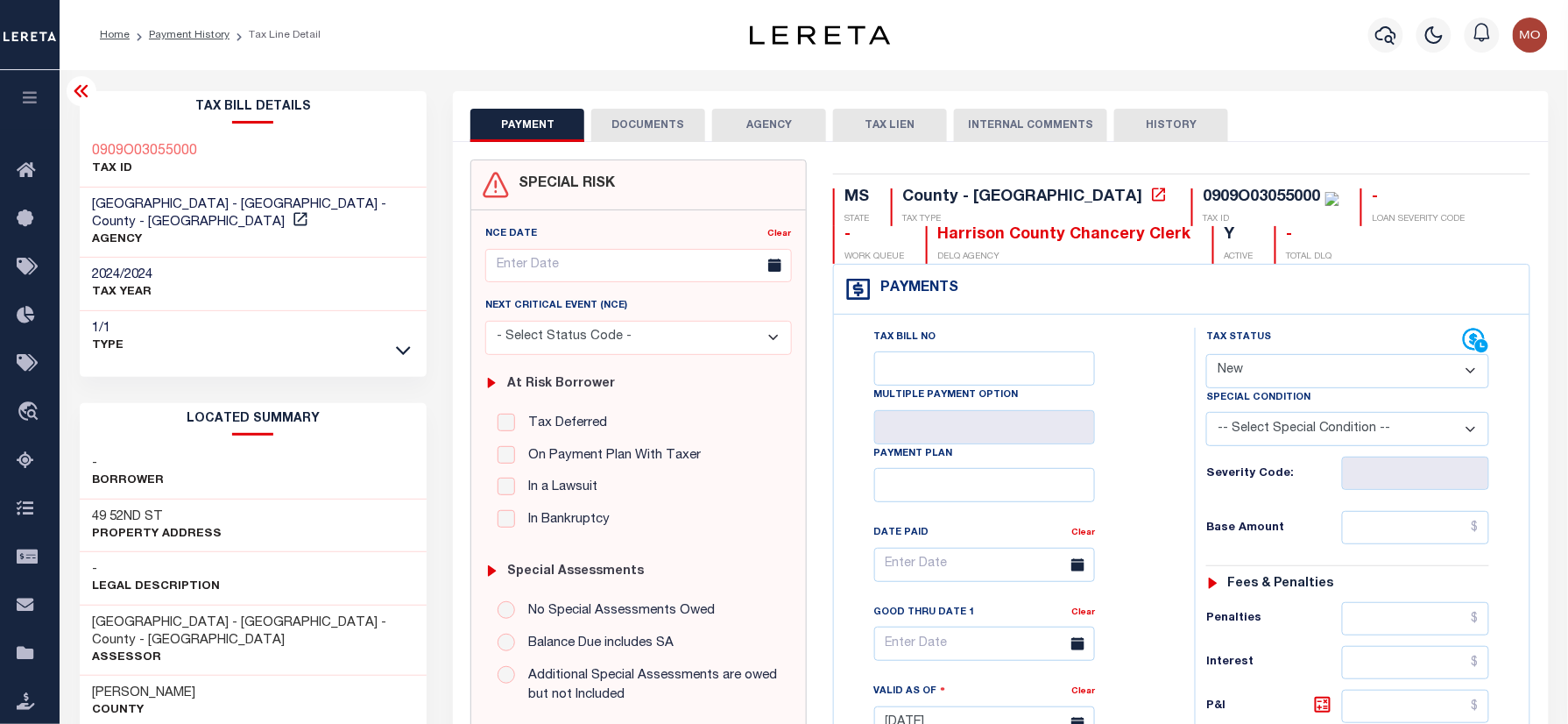
click at [638, 120] on button "DOCUMENTS" at bounding box center [648, 125] width 114 height 34
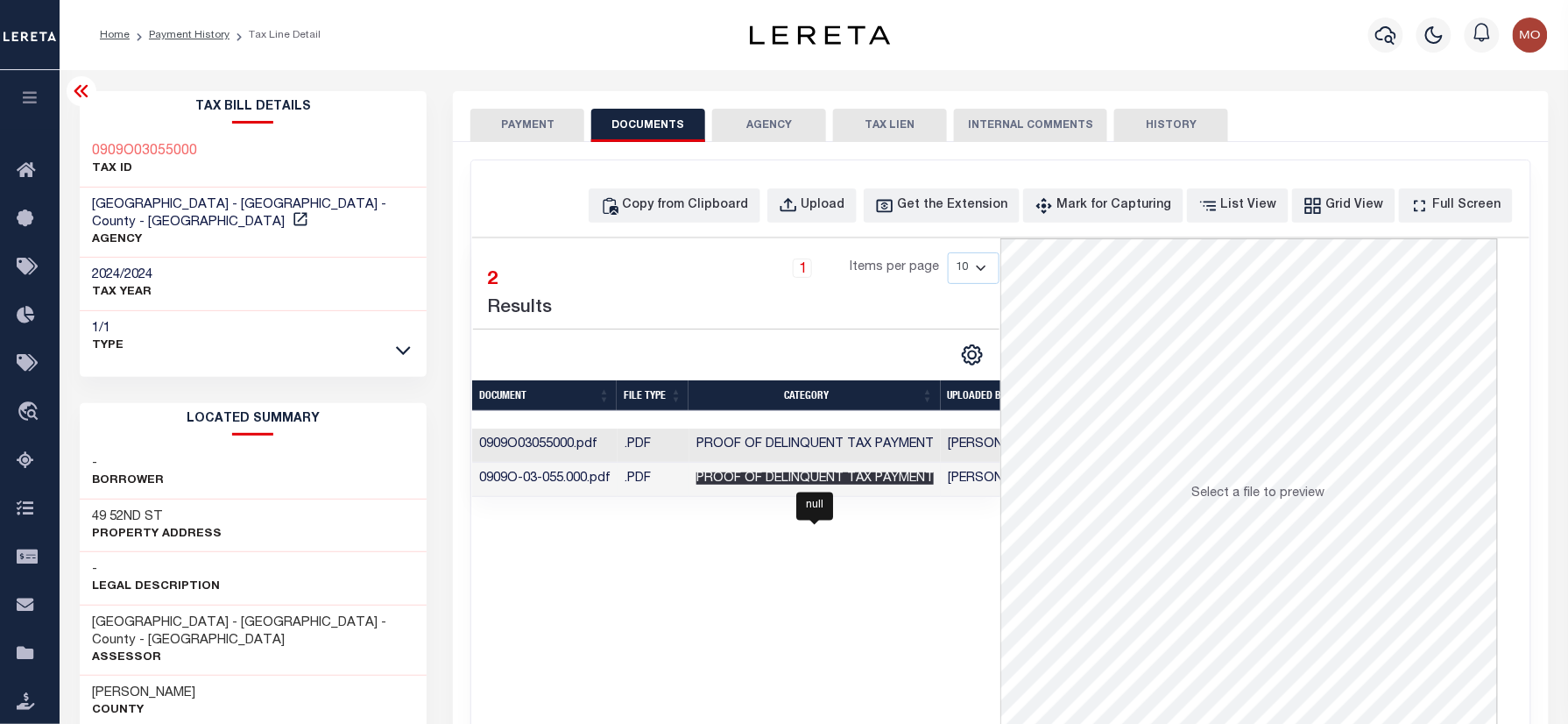
click at [877, 485] on span "Proof of Delinquent Tax Payment" at bounding box center [815, 478] width 237 height 12
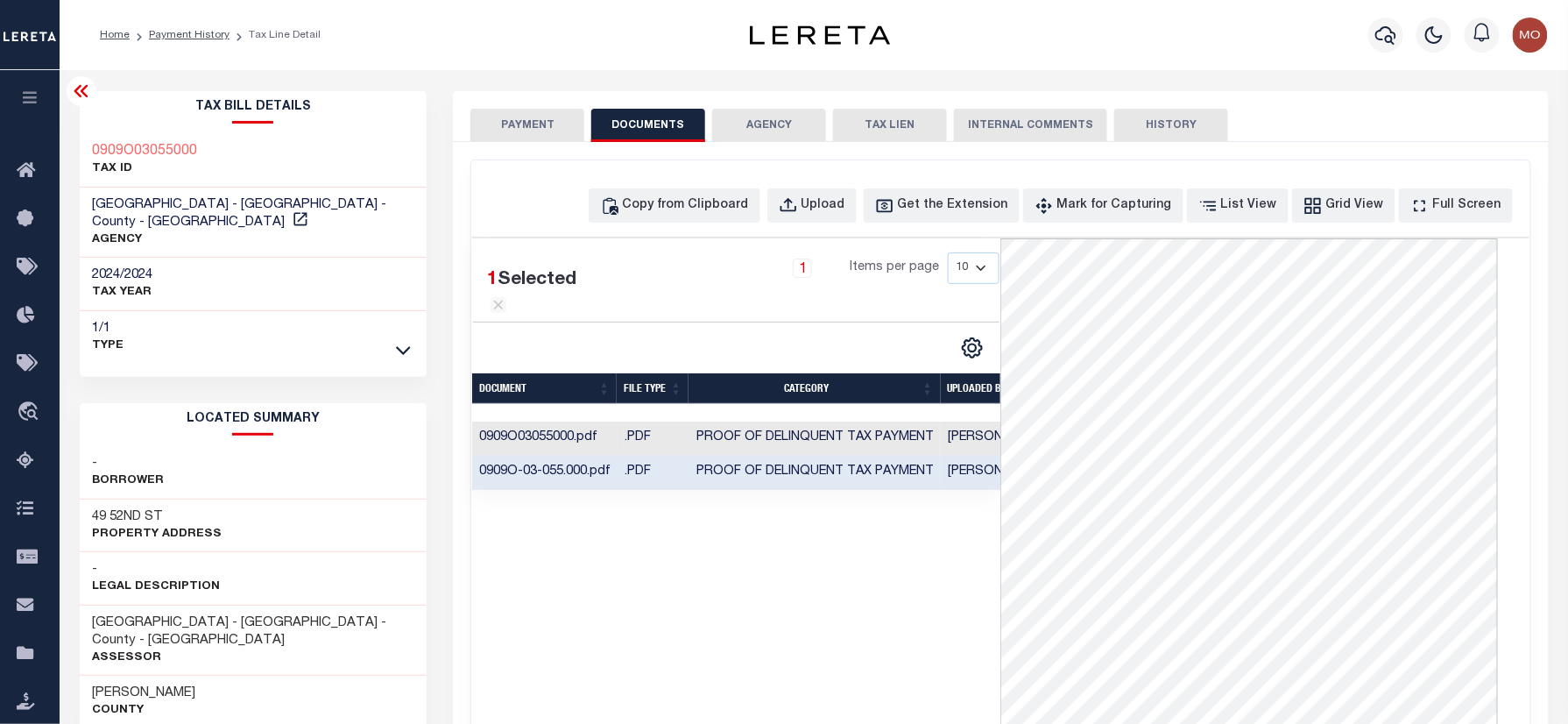
click at [554, 127] on button "PAYMENT" at bounding box center [528, 125] width 114 height 34
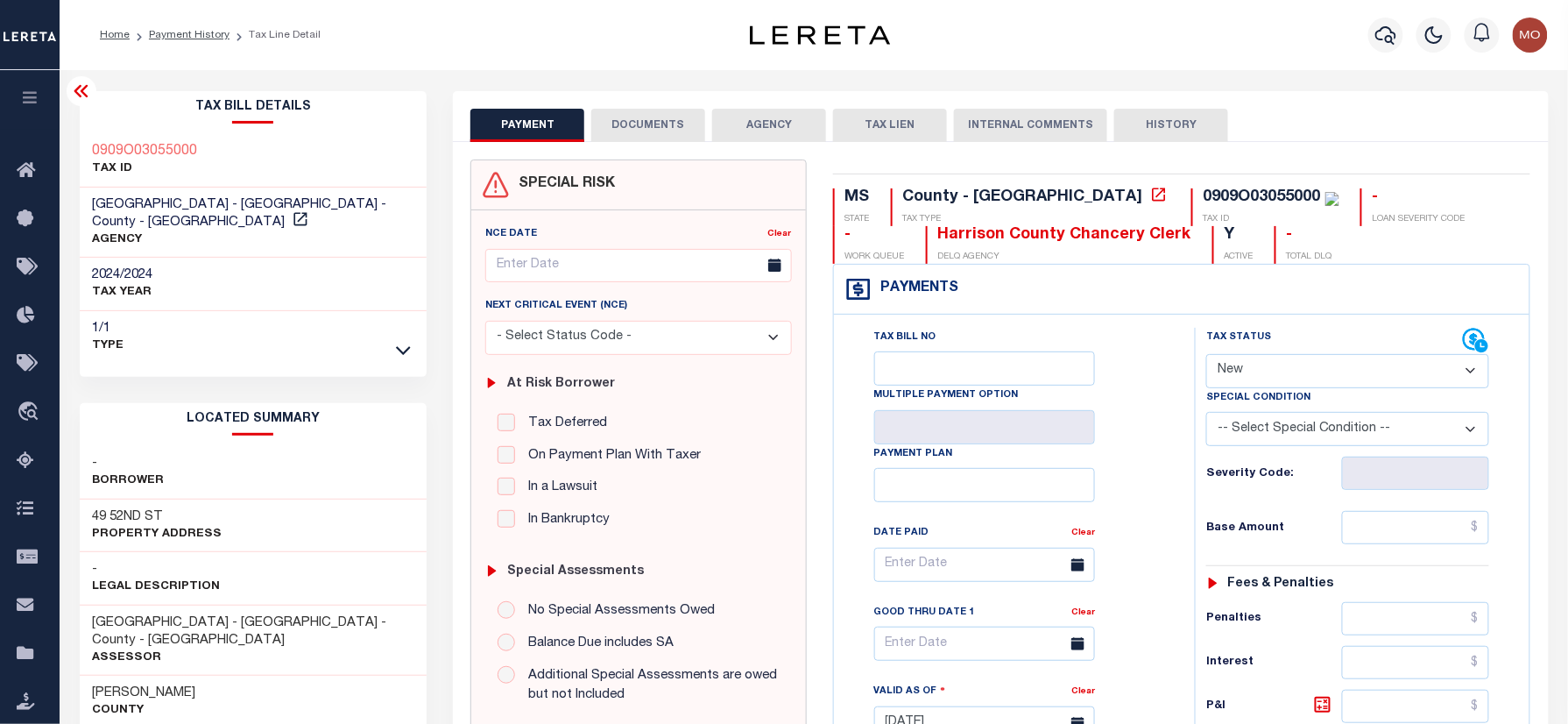
scroll to position [467, 0]
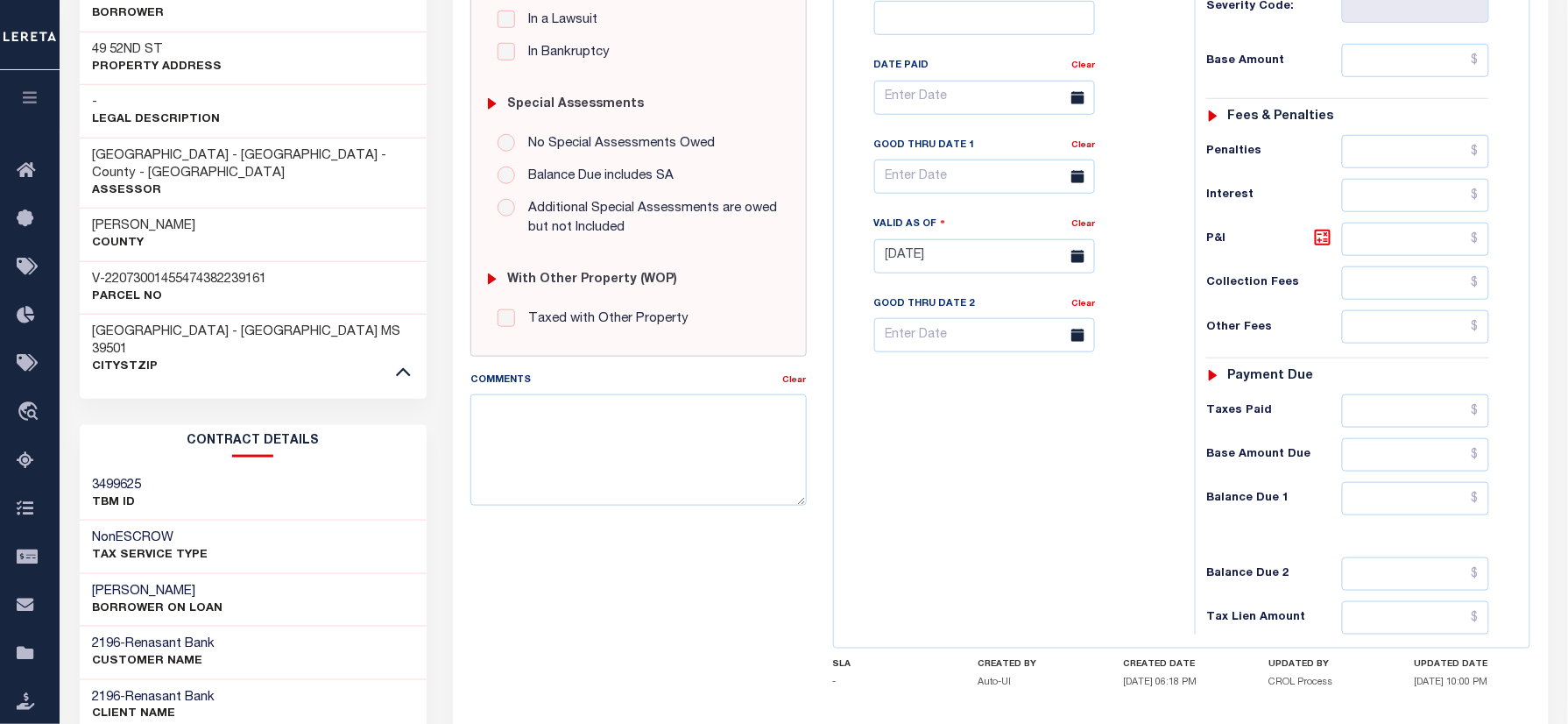
click at [1083, 556] on div "Tax Bill No Multiple Payment Option Payment Plan Clear" at bounding box center [1010, 248] width 344 height 774
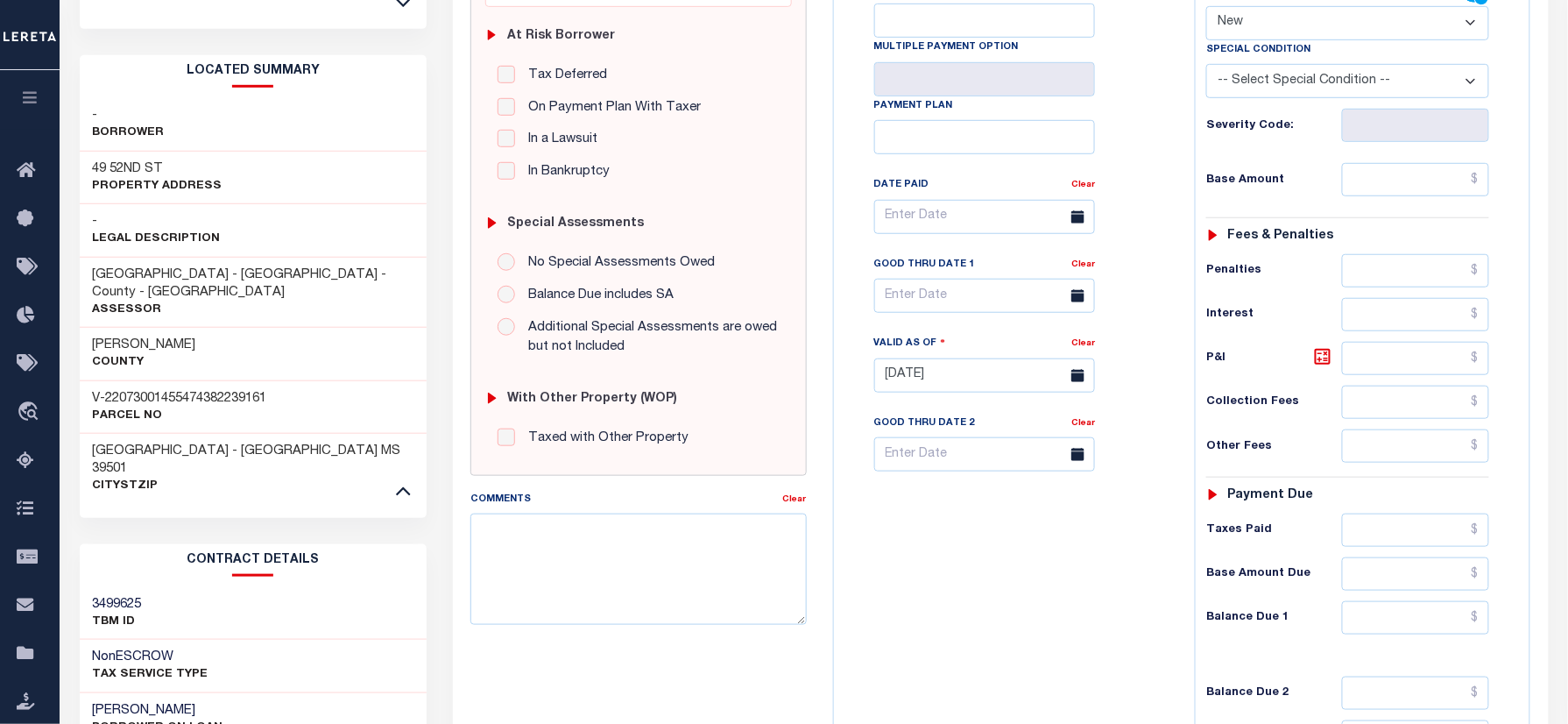
scroll to position [117, 0]
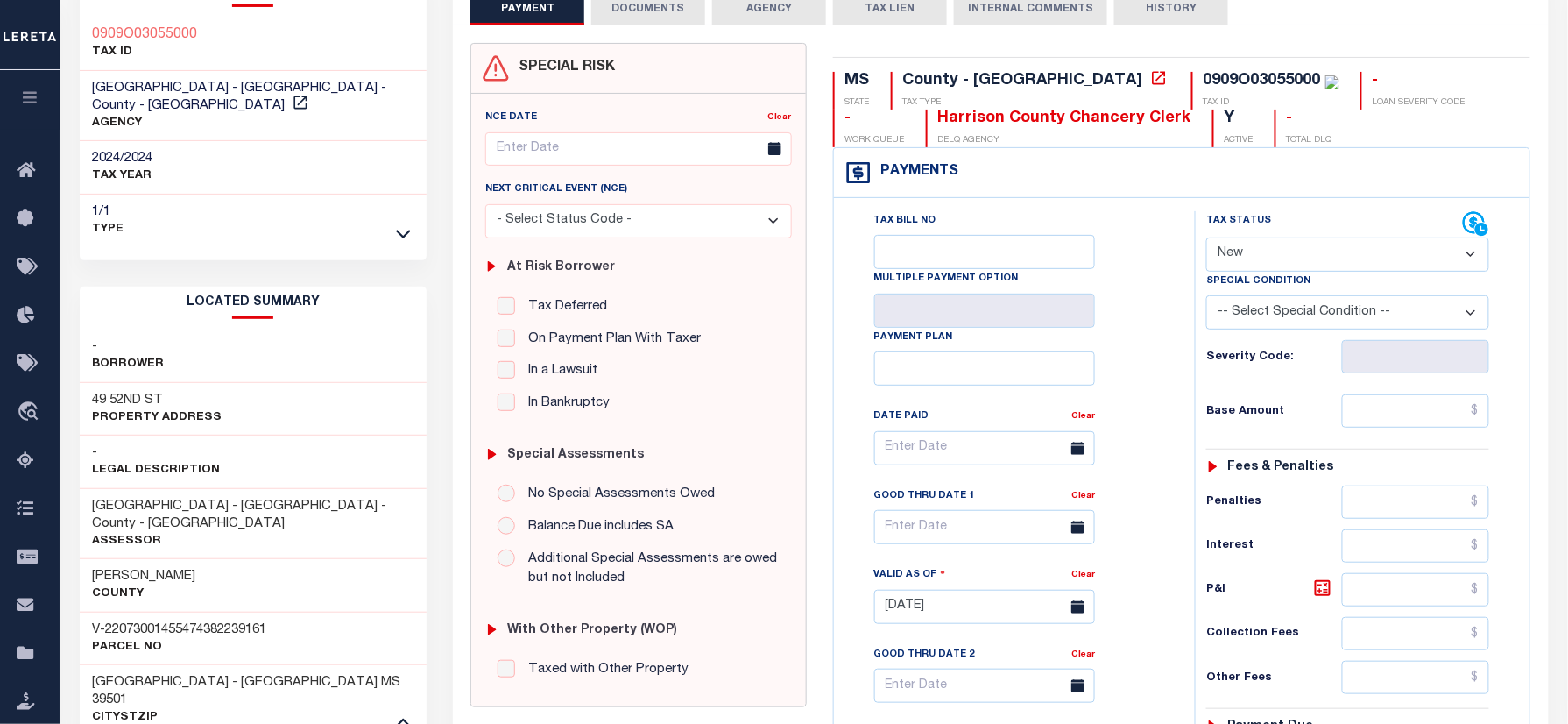
click at [1248, 268] on select "- Select Status Code - Open Due/Unpaid Paid Incomplete No Tax Due Internal Refu…" at bounding box center [1347, 254] width 283 height 35
select select "PYD"
click at [1206, 239] on select "- Select Status Code - Open Due/Unpaid Paid Incomplete No Tax Due Internal Refu…" at bounding box center [1347, 254] width 283 height 35
type input "[DATE]"
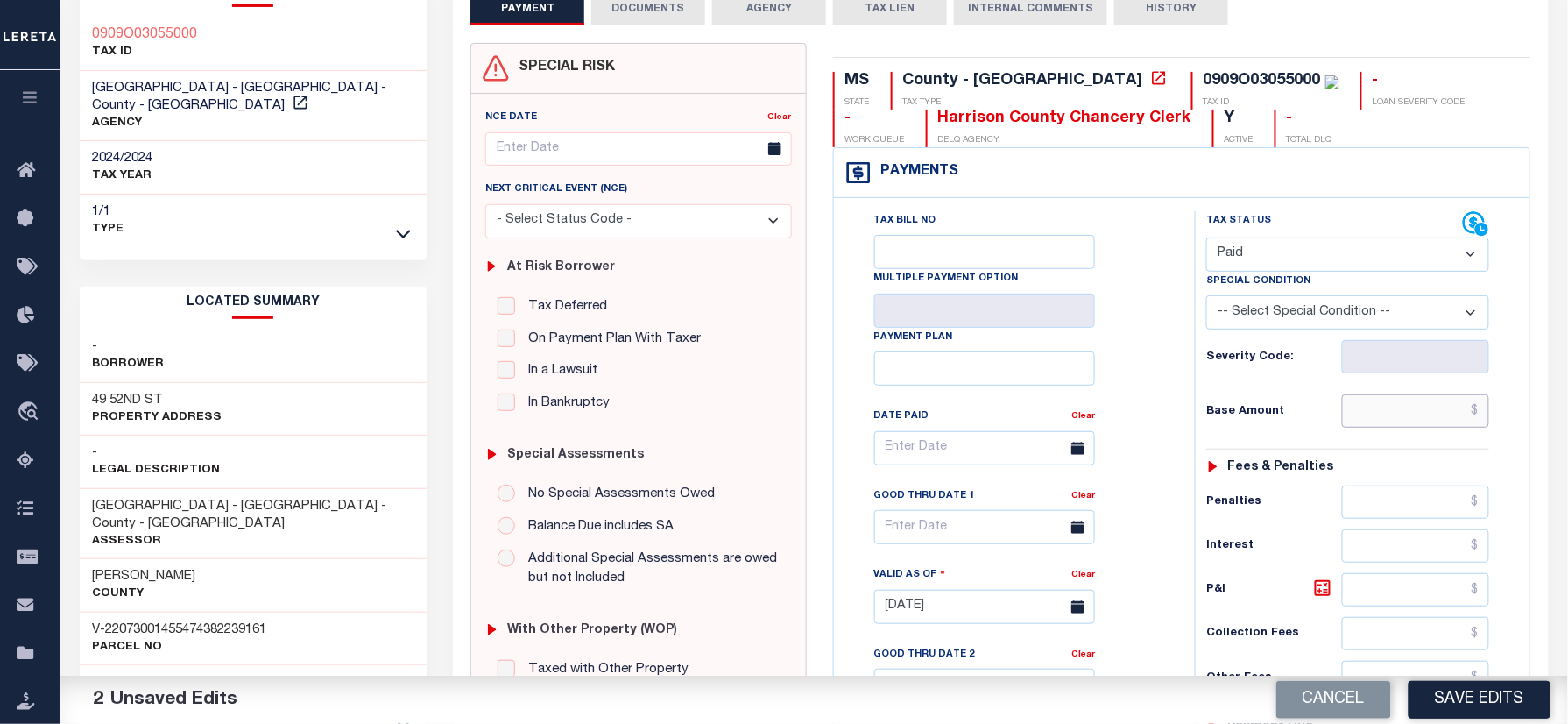
click at [1377, 428] on input "text" at bounding box center [1416, 411] width 148 height 34
paste input "561.76"
type input "$561.76"
click at [1129, 402] on div "Tax Bill No Multiple Payment Option Payment Plan Clear" at bounding box center [1010, 457] width 318 height 491
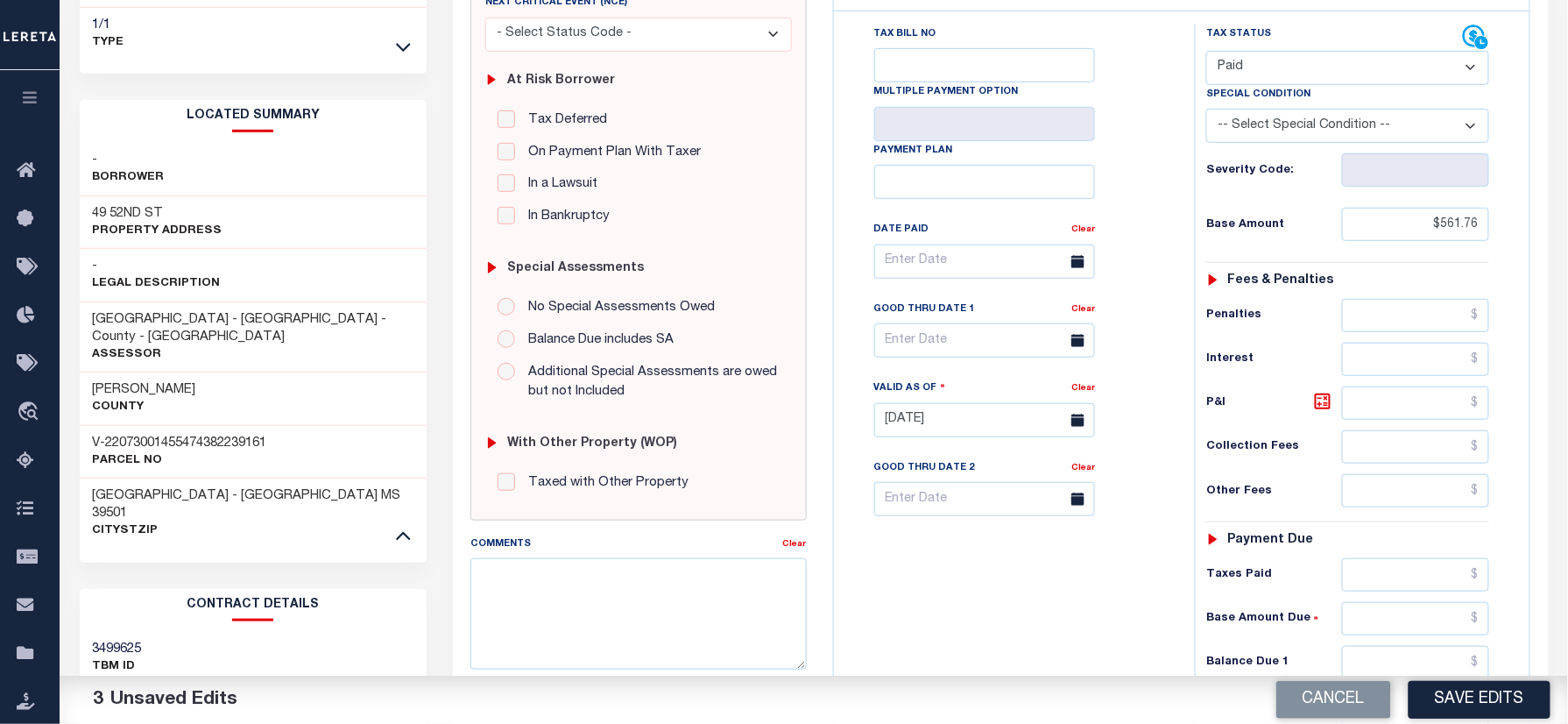
scroll to position [584, 0]
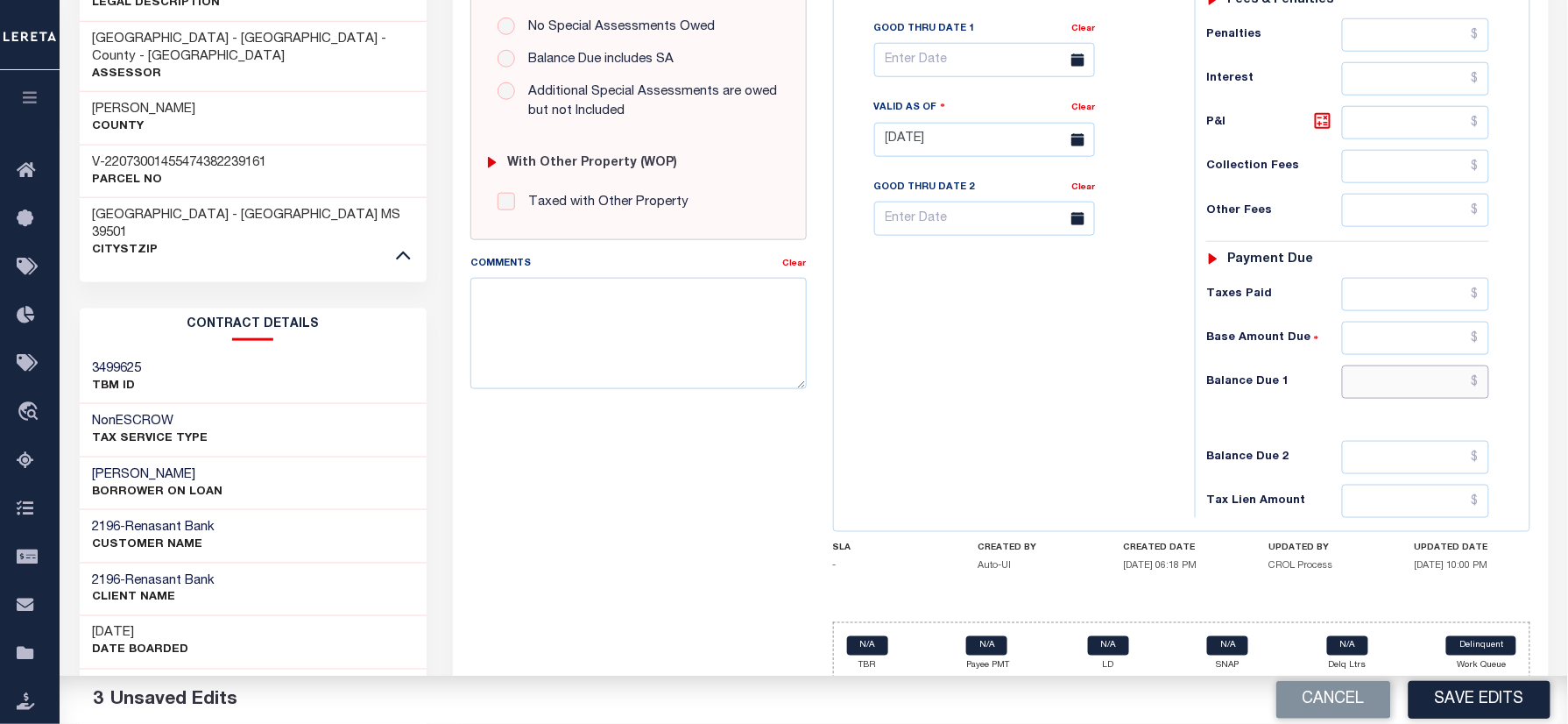
click at [1398, 383] on input "text" at bounding box center [1416, 382] width 148 height 34
type input "$0.00"
click at [990, 420] on div "Tax Bill No Multiple Payment Option Payment Plan Clear" at bounding box center [1010, 131] width 344 height 774
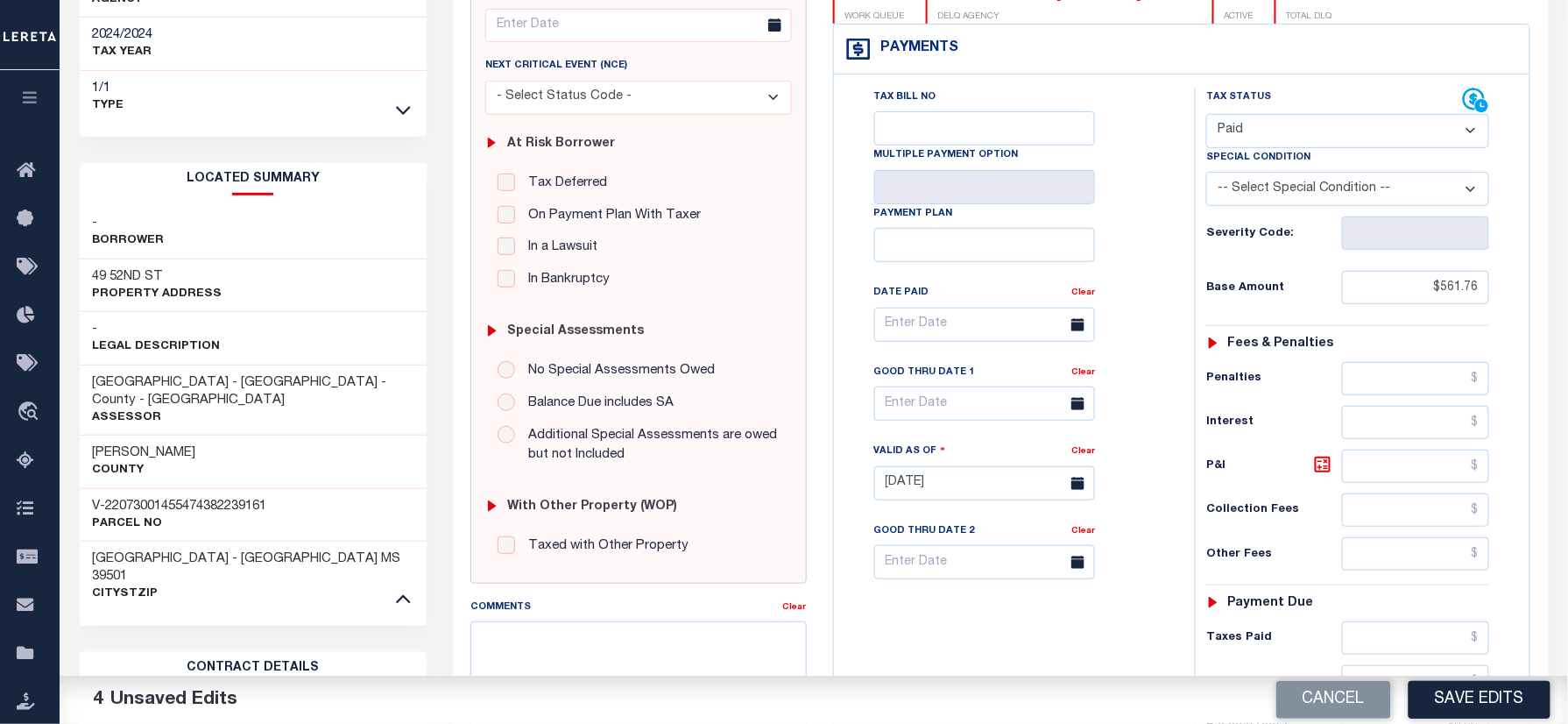
scroll to position [0, 0]
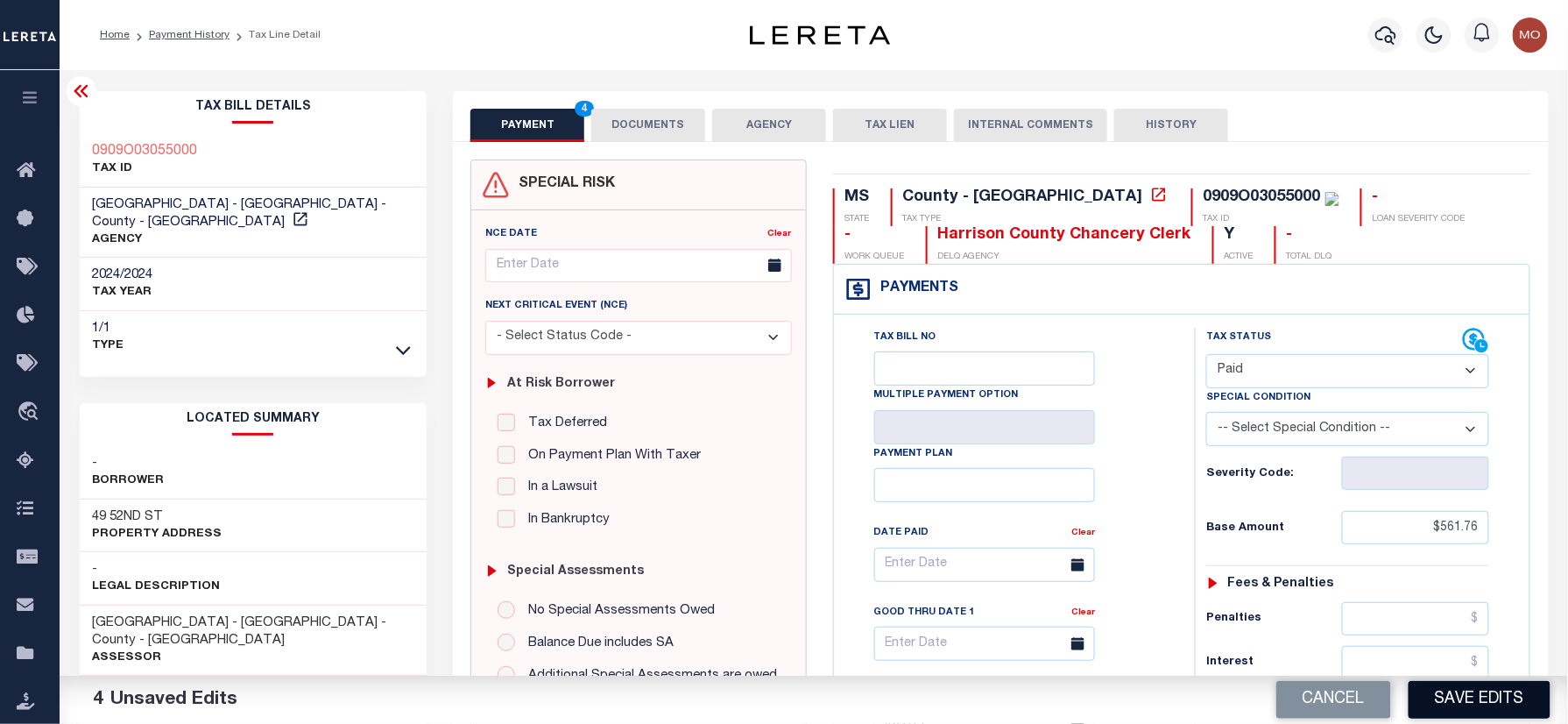
click at [1448, 696] on button "Save Edits" at bounding box center [1479, 700] width 142 height 37
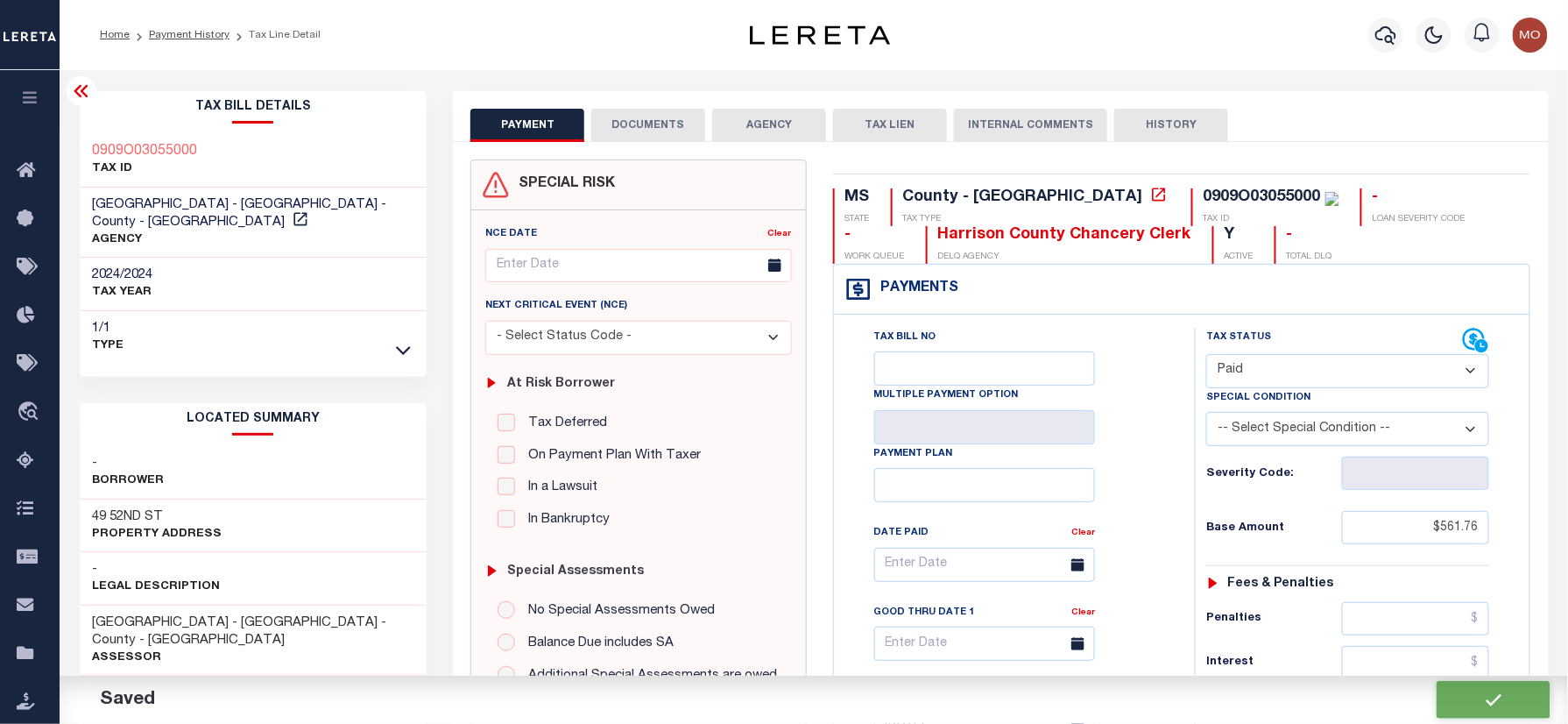
checkbox input "false"
type input "$561.76"
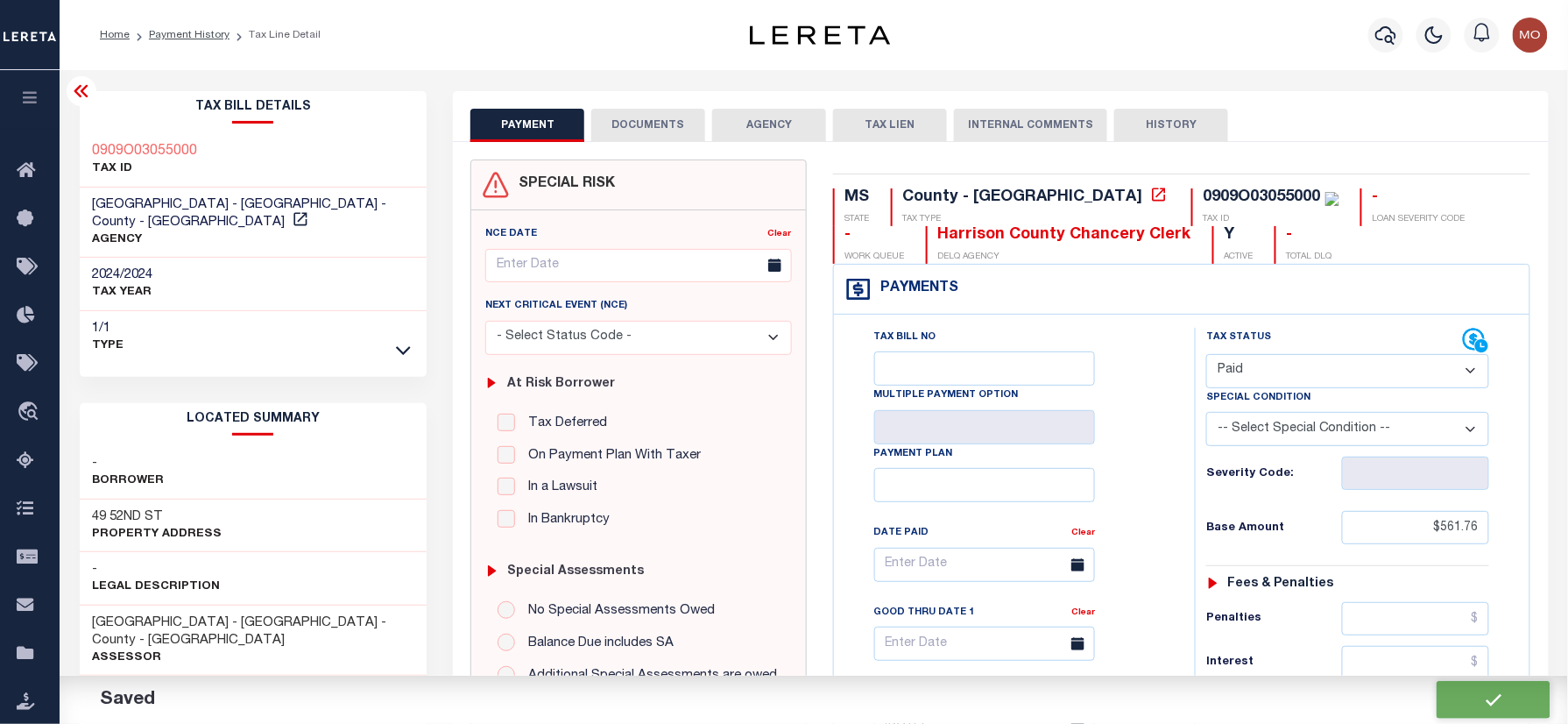
type input "$0"
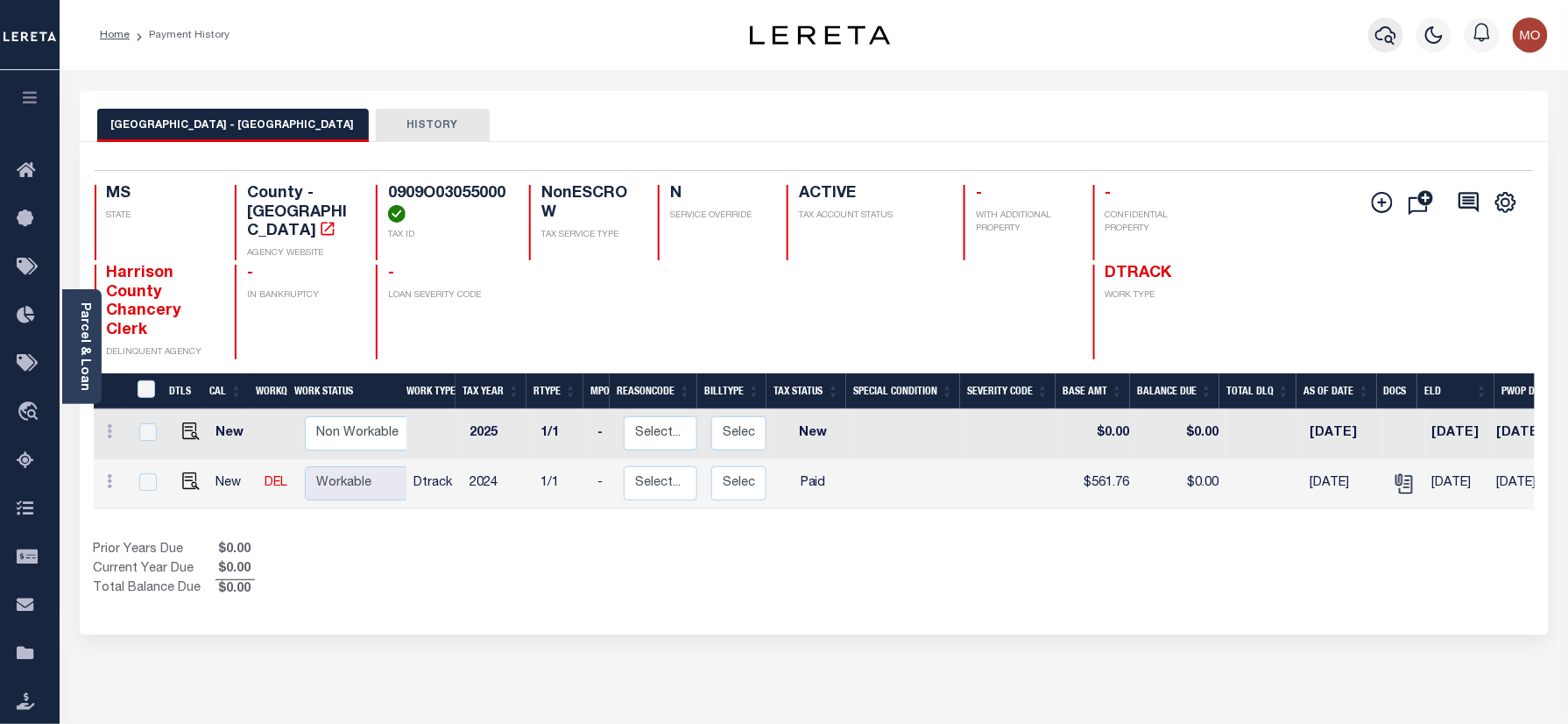
click at [1389, 38] on icon "button" at bounding box center [1385, 35] width 21 height 21
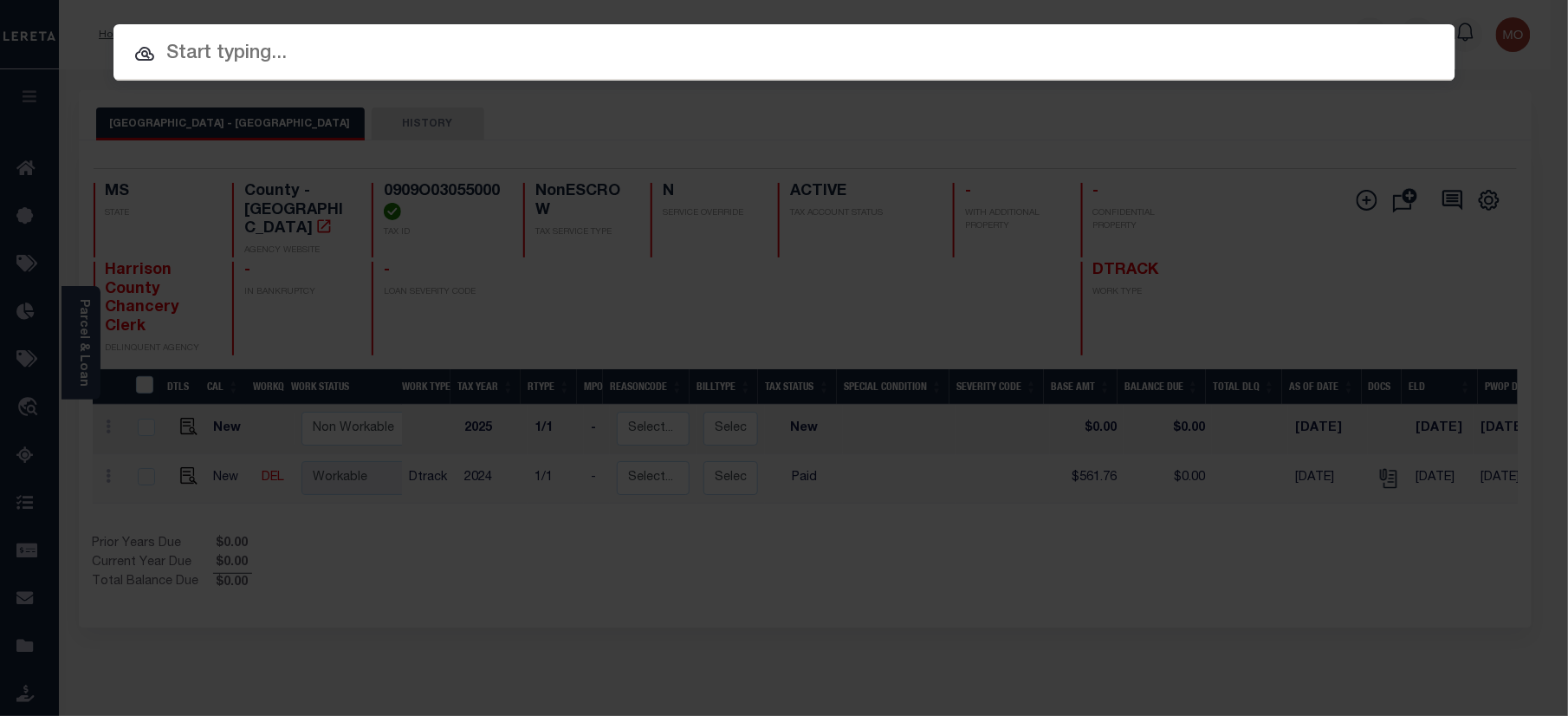
click at [240, 55] on input "text" at bounding box center [784, 54] width 1342 height 30
paste input "1040009204"
type input "1040009204"
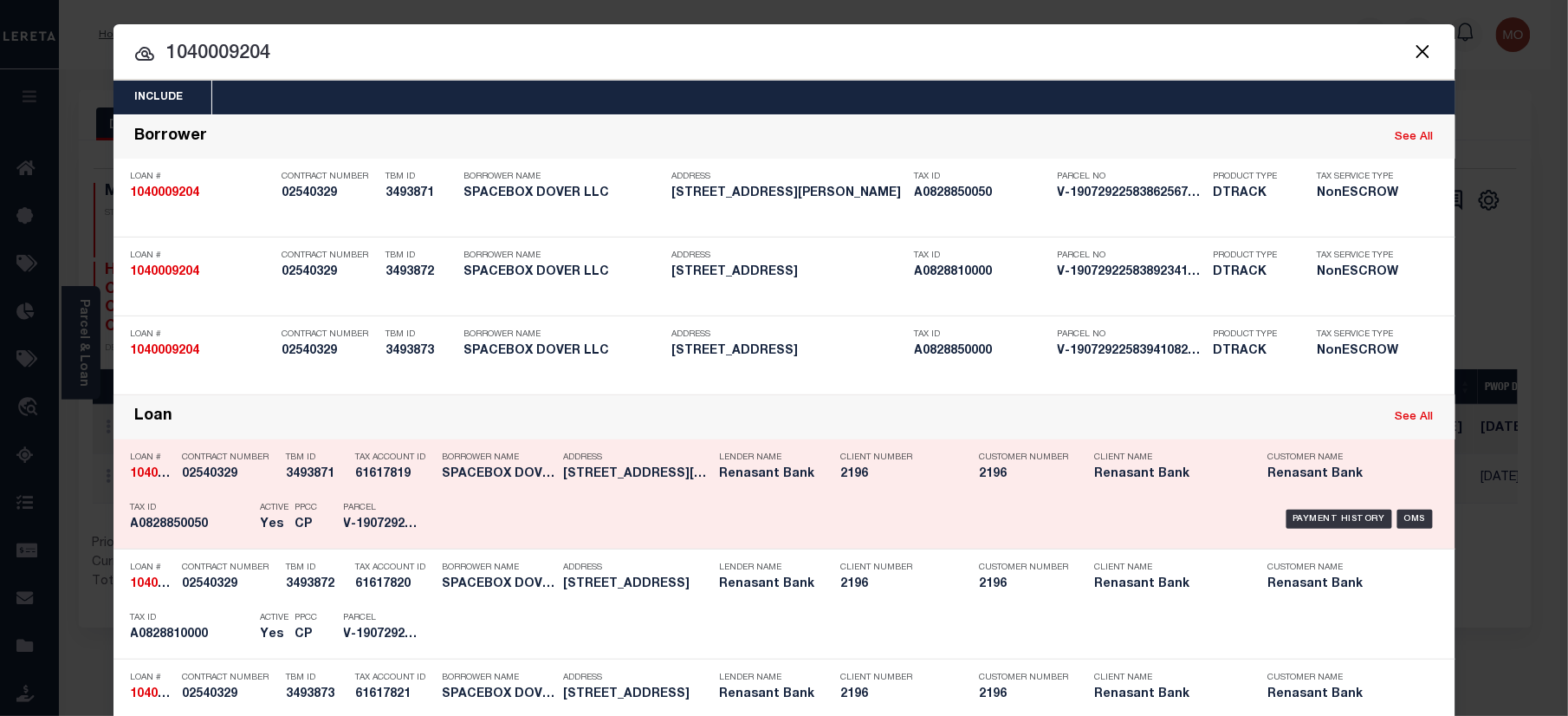
click at [247, 521] on div "Active Yes" at bounding box center [265, 519] width 35 height 50
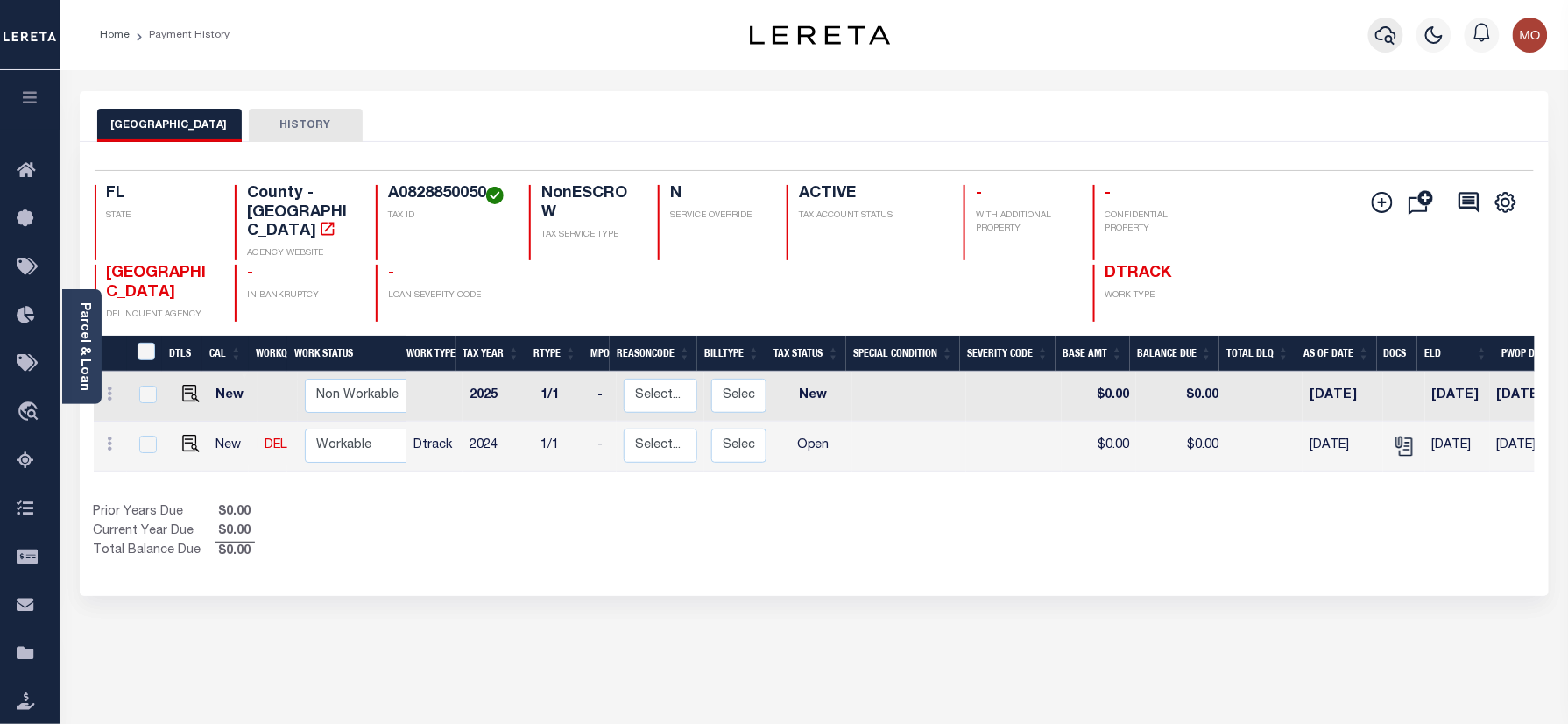
click at [1385, 28] on icon "button" at bounding box center [1385, 35] width 21 height 21
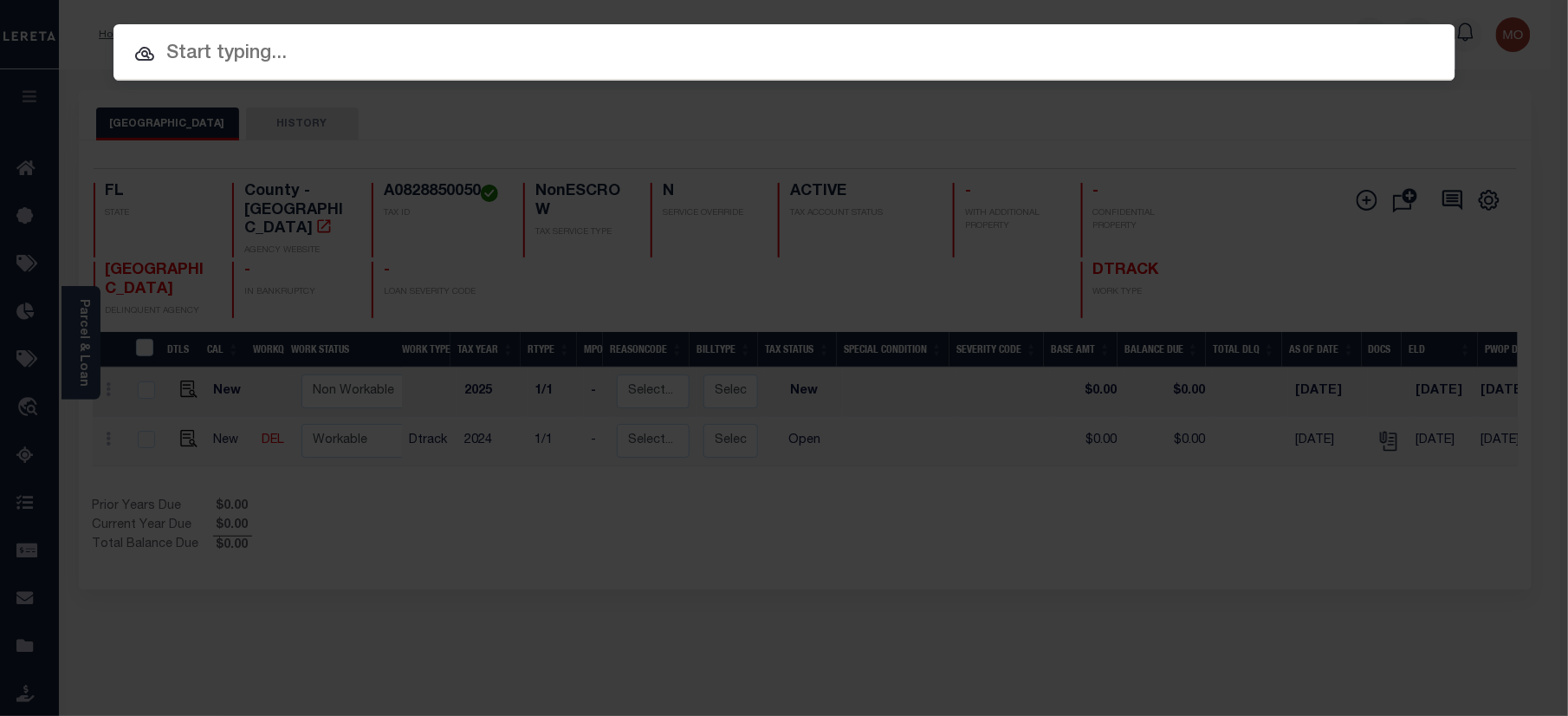
click at [327, 52] on input "text" at bounding box center [784, 54] width 1342 height 30
paste input "1040009204"
type input "1040009204"
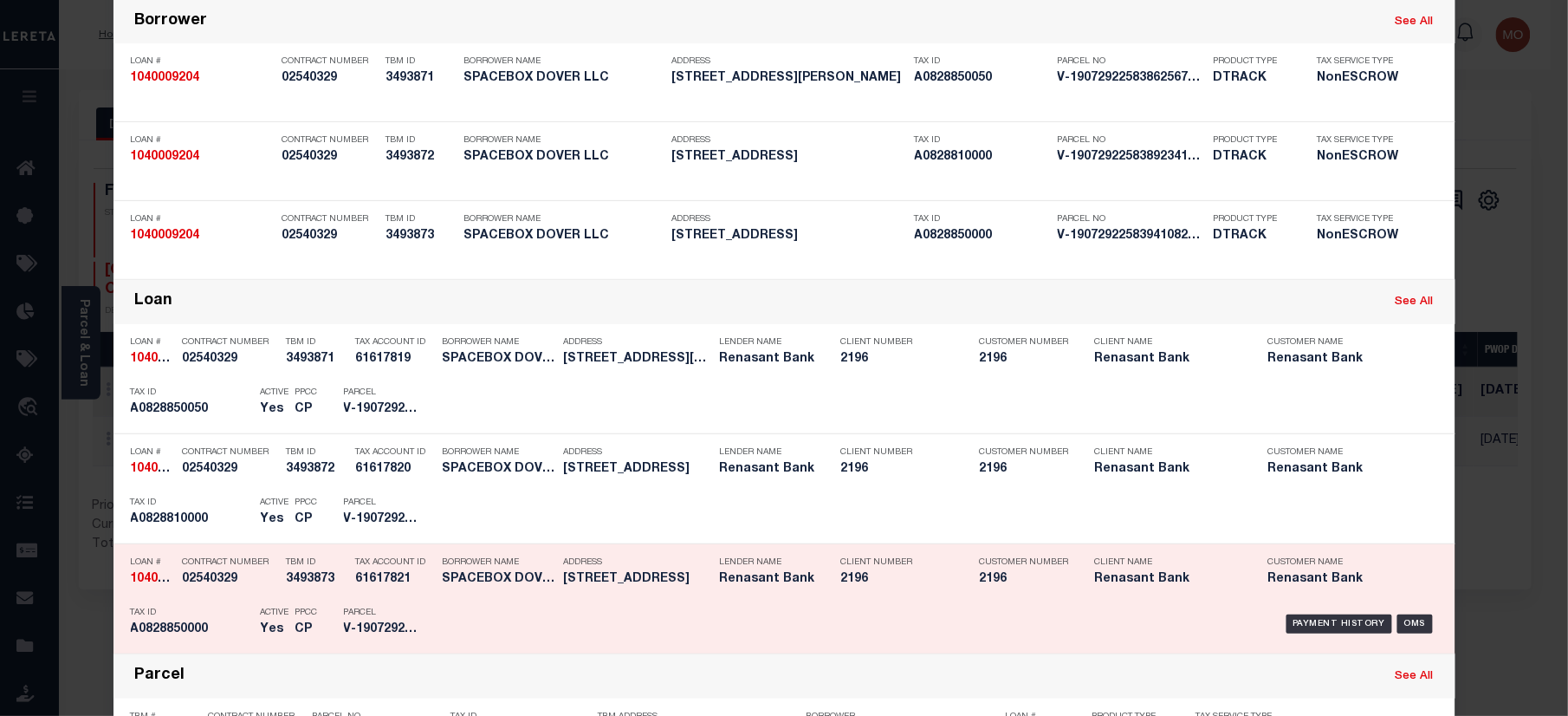
scroll to position [346, 0]
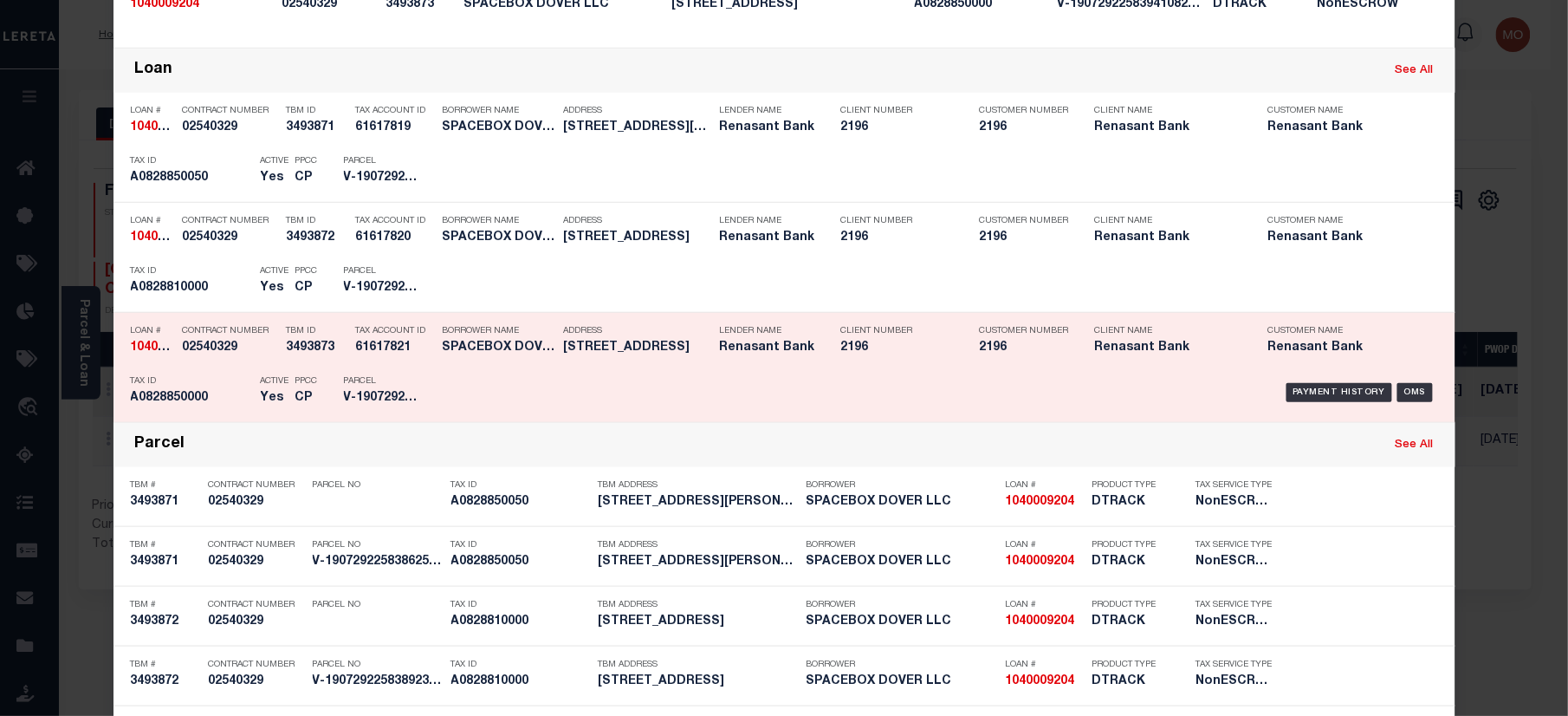
click at [260, 398] on h5 "Yes" at bounding box center [273, 398] width 26 height 15
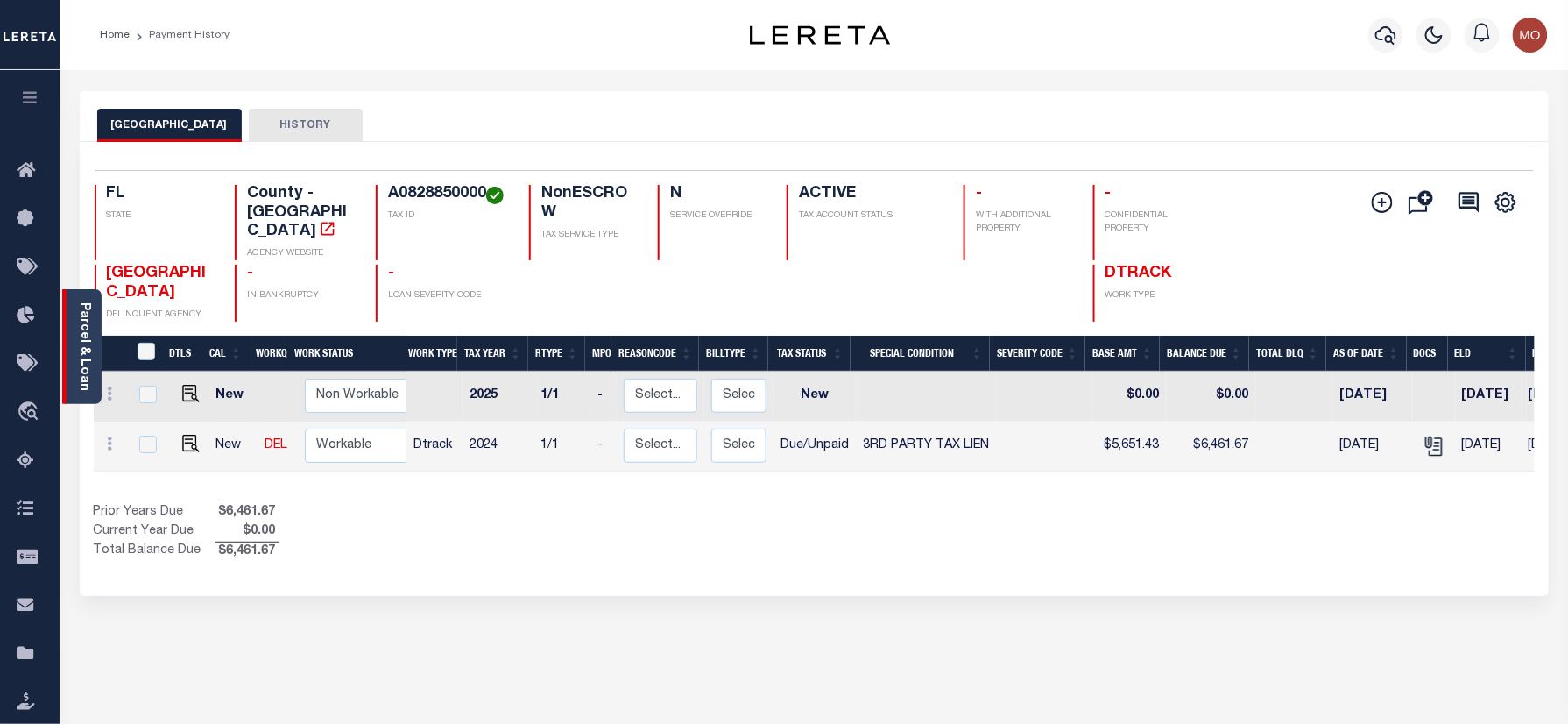
click at [86, 348] on link "Parcel & Loan" at bounding box center [83, 347] width 12 height 89
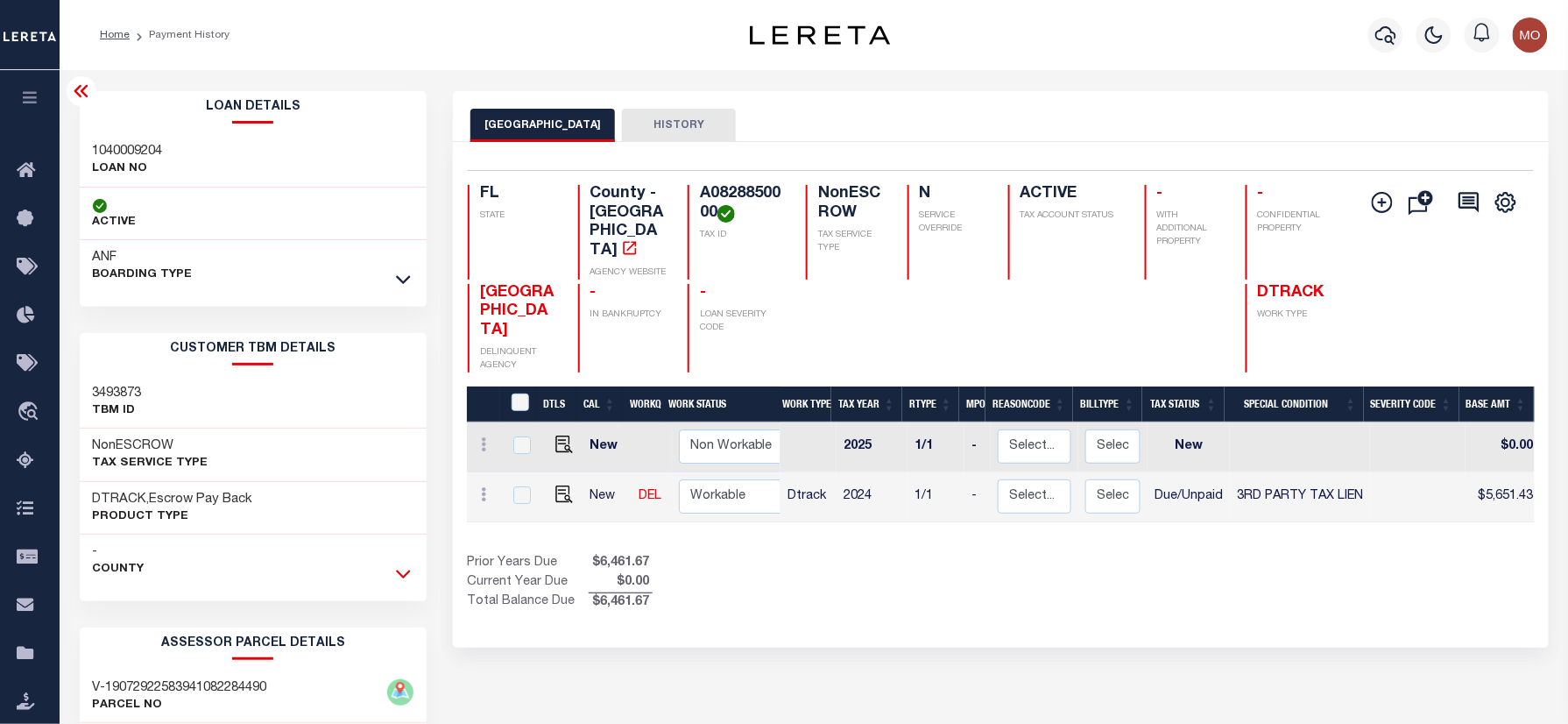
click at [408, 573] on icon at bounding box center [403, 574] width 15 height 19
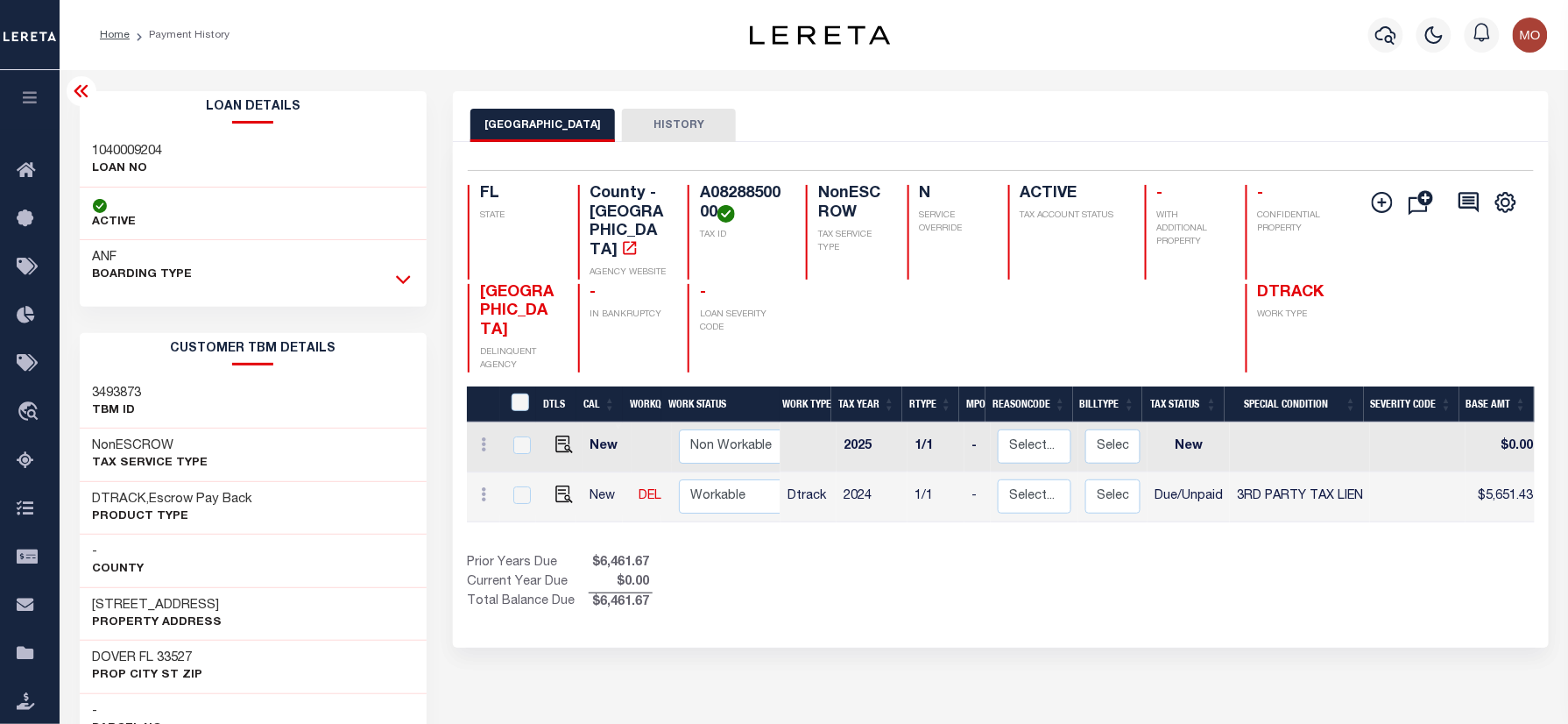
click at [406, 282] on icon at bounding box center [403, 279] width 15 height 8
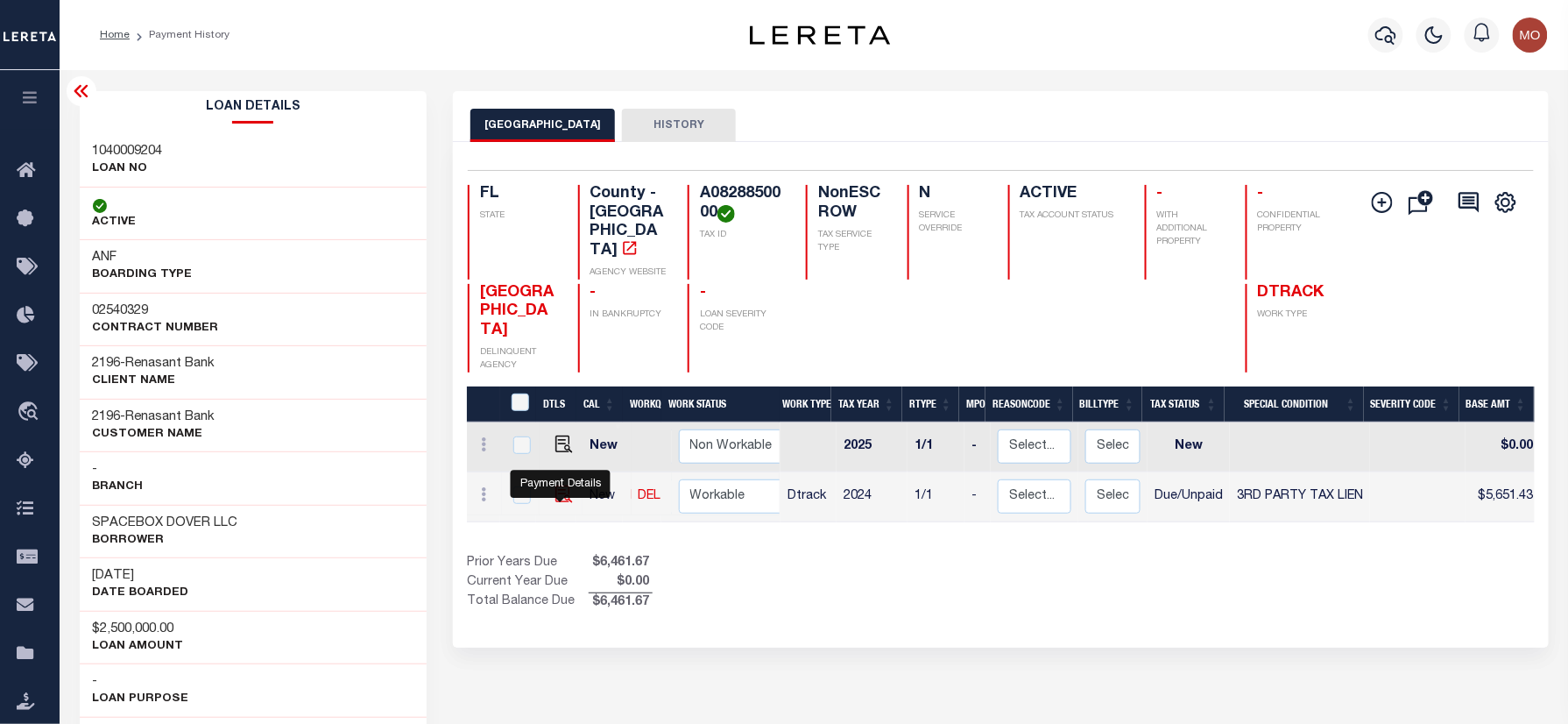
click at [558, 486] on img "" at bounding box center [564, 494] width 18 height 18
checkbox input "true"
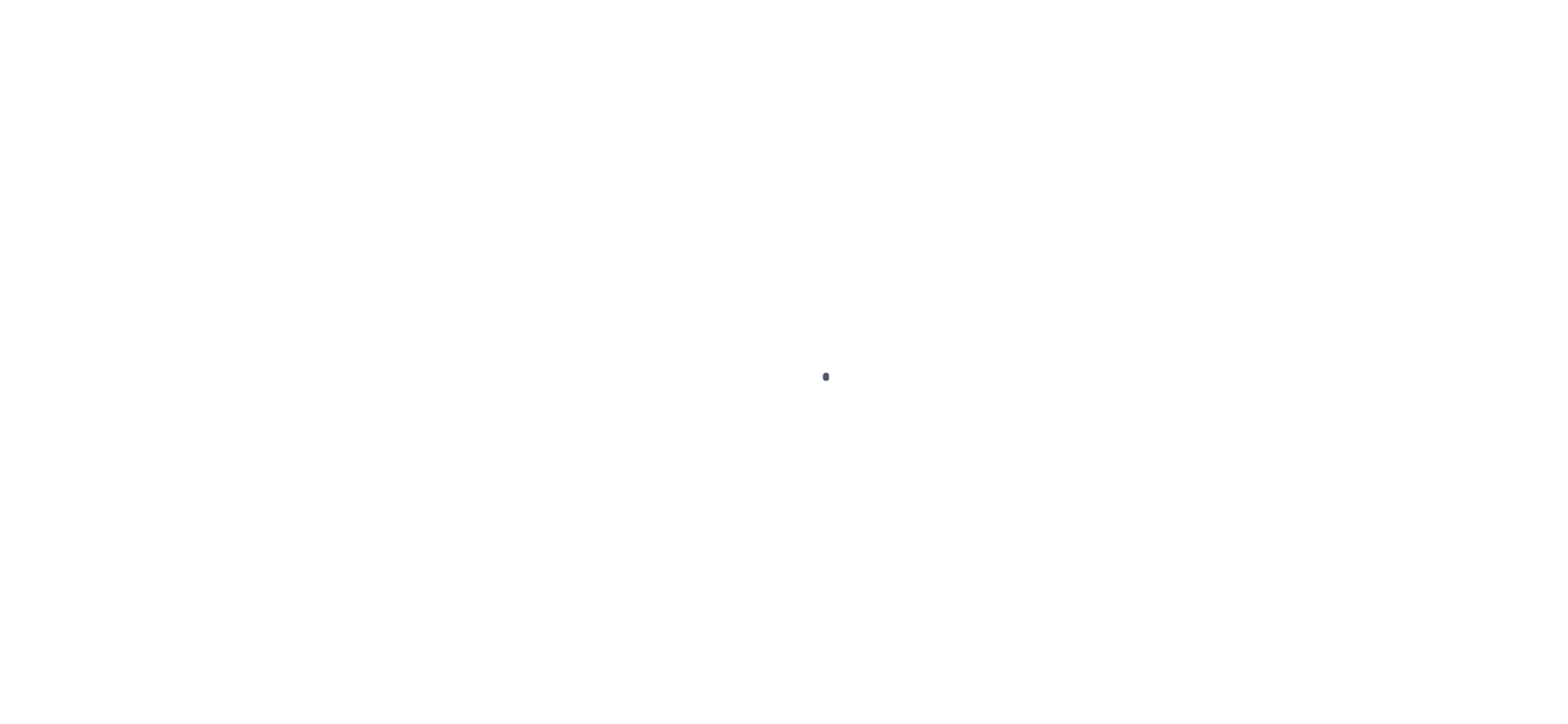
checkbox input "false"
type textarea "Certificate #9138"
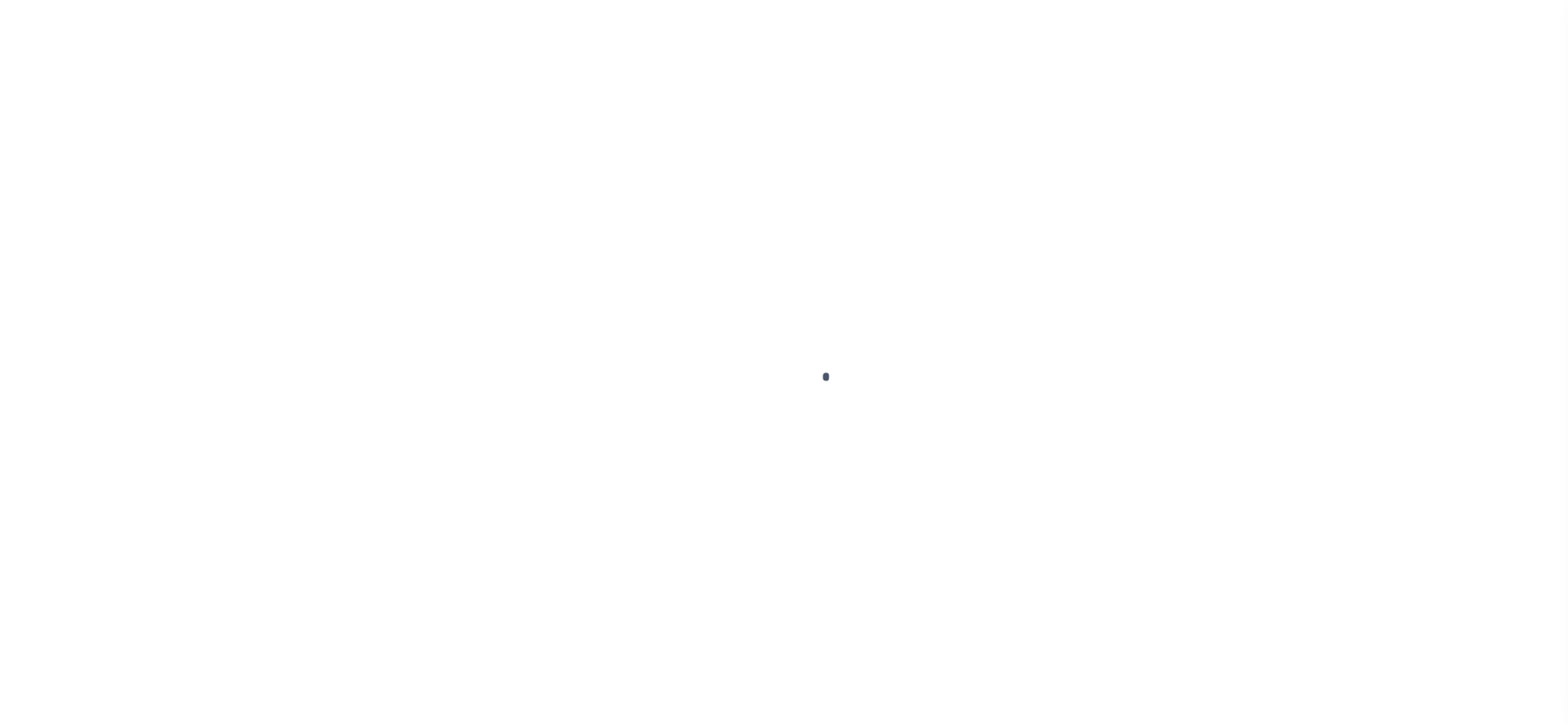
type input "[DATE]"
select select "DUE"
select select "20"
type input "0"
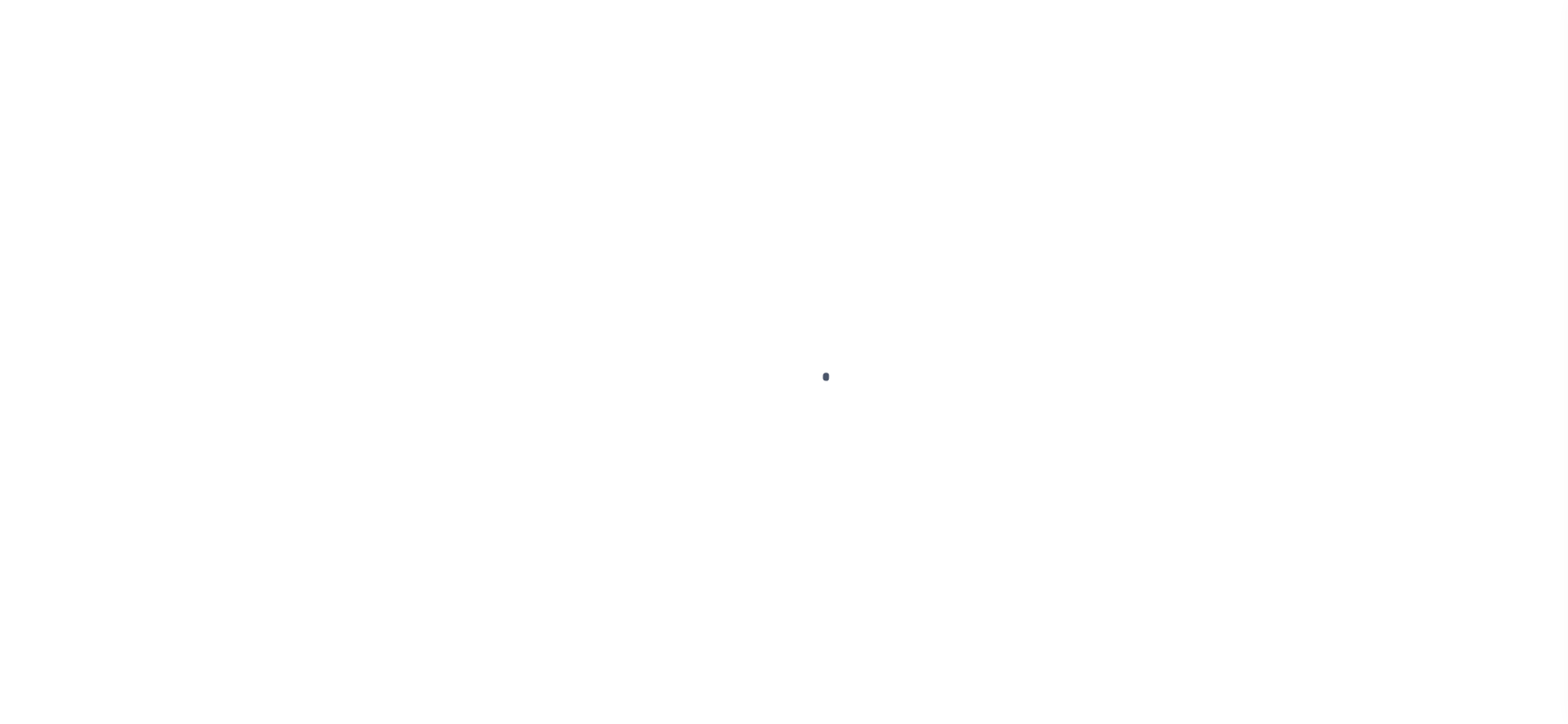
type input "$5,651.43"
type input "$810.24"
type input "$6,461.67"
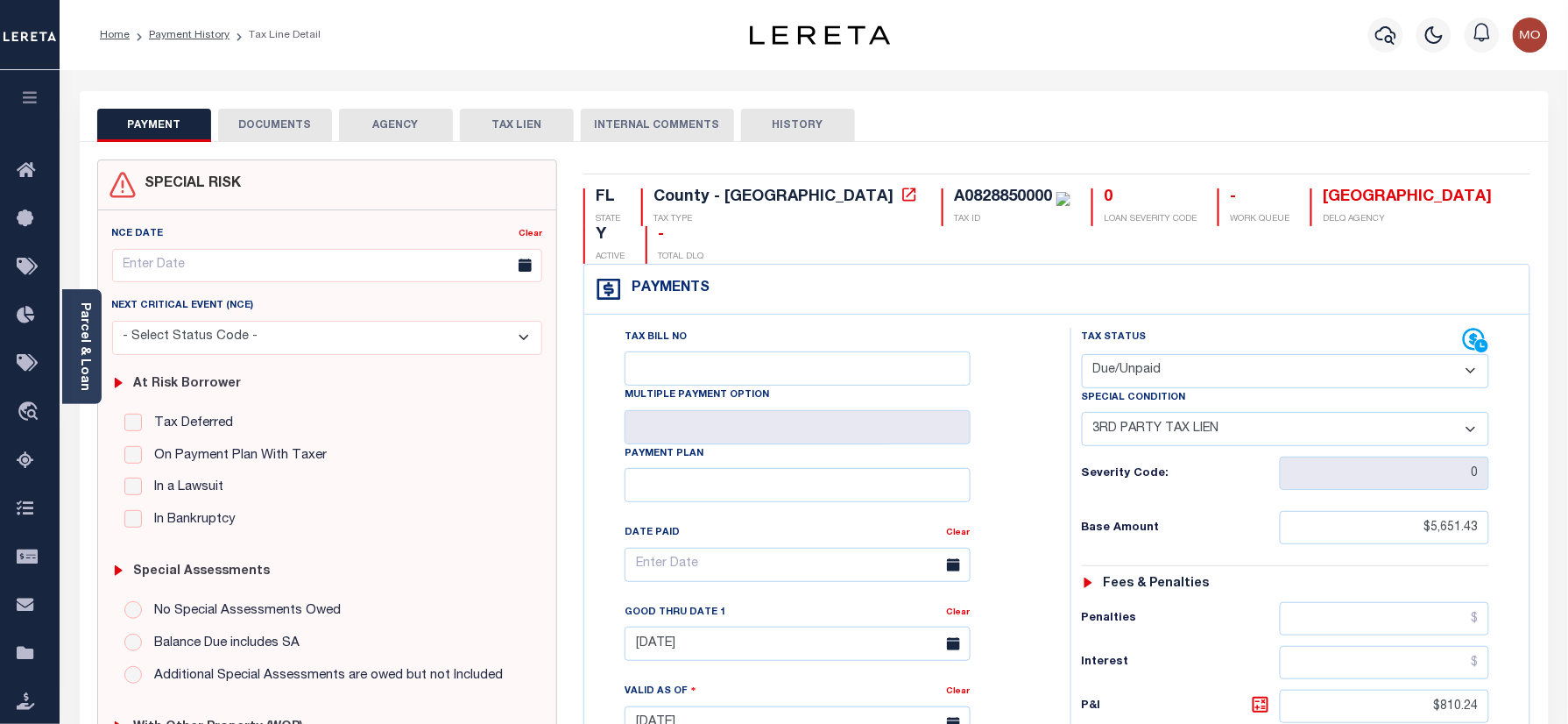
click at [1180, 354] on select "- Select Status Code - Open Due/Unpaid Paid Incomplete No Tax Due Internal Refu…" at bounding box center [1285, 371] width 408 height 35
select select "OP2"
click at [1081, 356] on select "- Select Status Code - Open Due/Unpaid Paid Incomplete No Tax Due Internal Refu…" at bounding box center [1285, 371] width 408 height 35
select select "0"
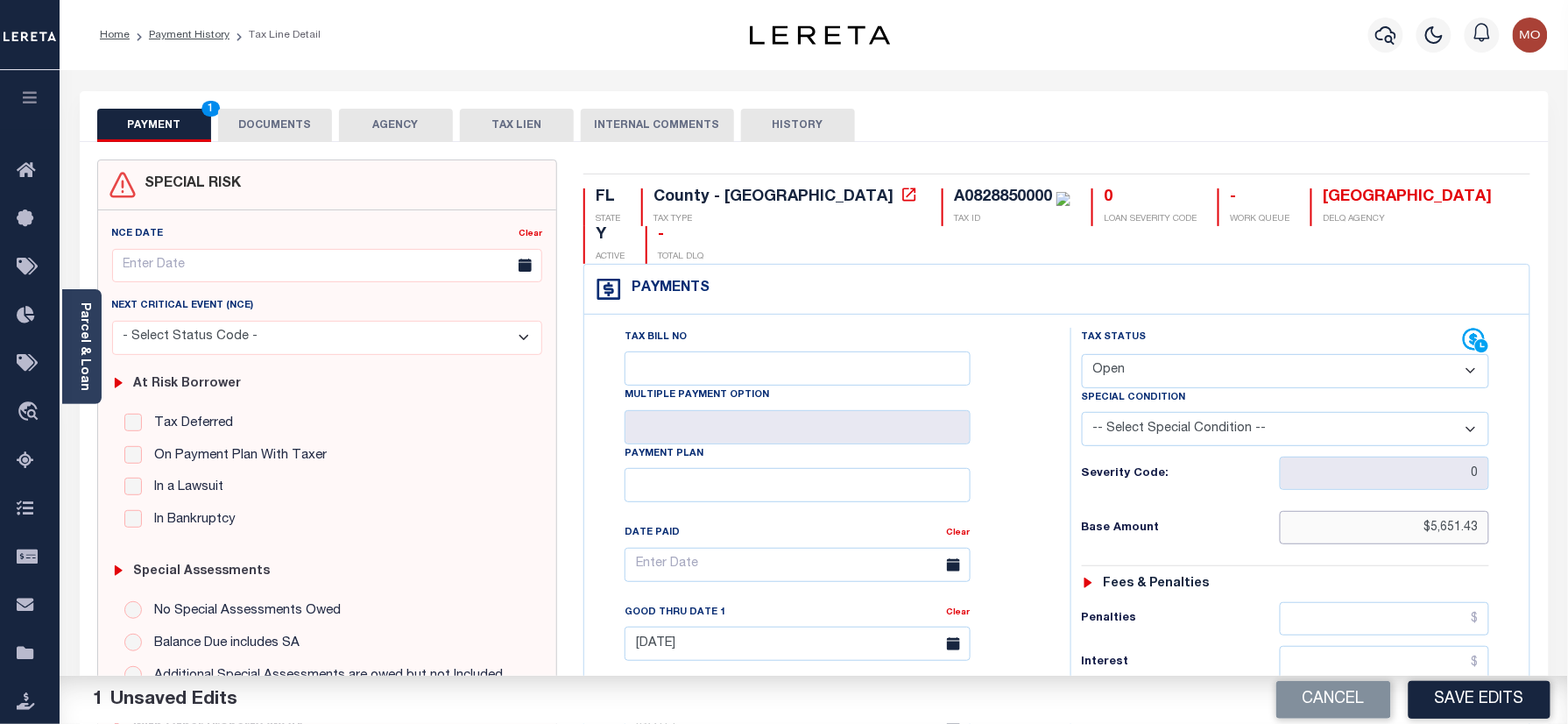
drag, startPoint x: 1588, startPoint y: 561, endPoint x: 1564, endPoint y: 559, distance: 24.1
click at [1567, 561] on html "Home Payment History Tax Line Detail" at bounding box center [784, 662] width 1568 height 1325
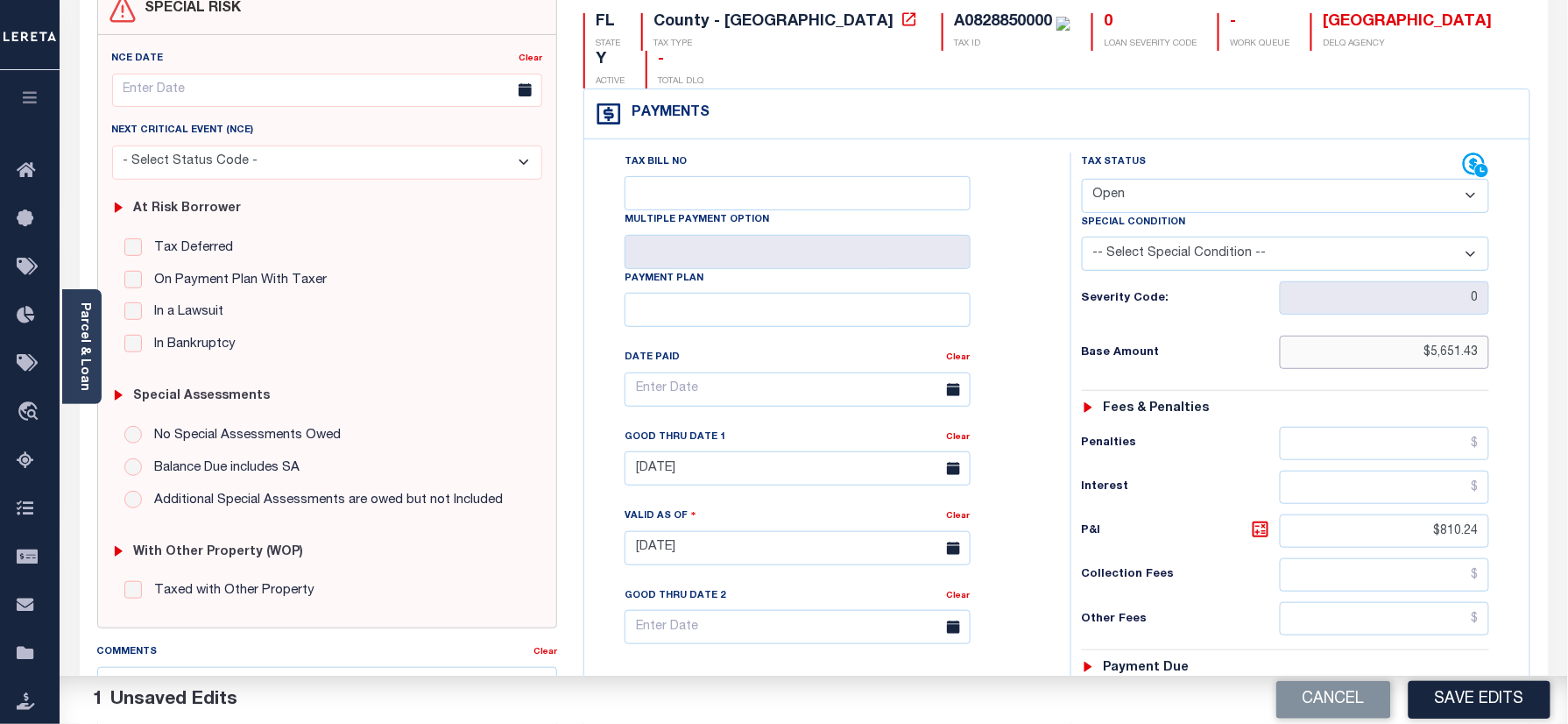
scroll to position [350, 0]
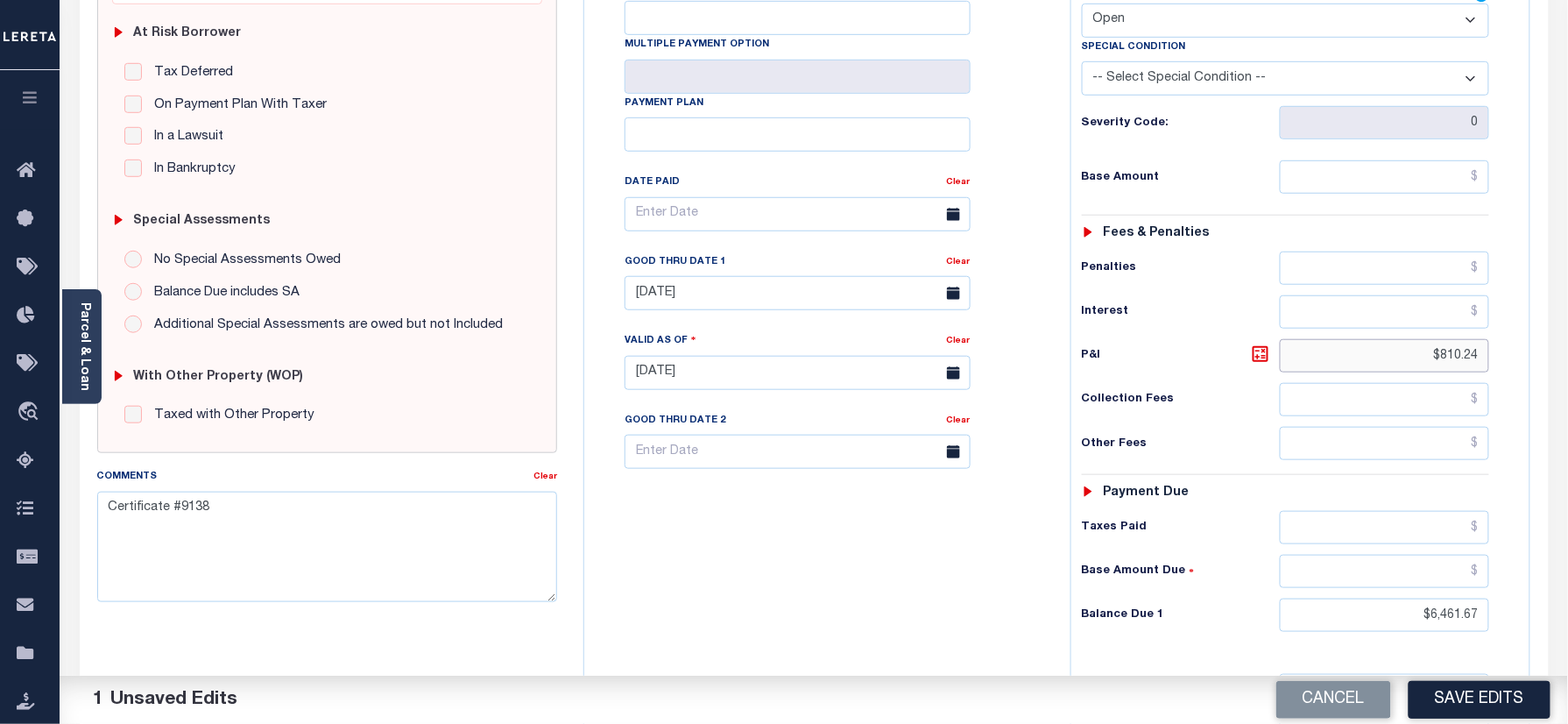
drag, startPoint x: 1518, startPoint y: 384, endPoint x: 1563, endPoint y: 382, distance: 45.0
click at [1563, 382] on div "Parcel & Loan Tax Bill Details A0828850000 TAX ID" at bounding box center [813, 347] width 1508 height 1255
drag, startPoint x: 1410, startPoint y: 625, endPoint x: 1474, endPoint y: 624, distance: 64.0
click at [1492, 635] on div "Tax Status Status - Select Status Code -" at bounding box center [1292, 364] width 443 height 774
type input "$0.00"
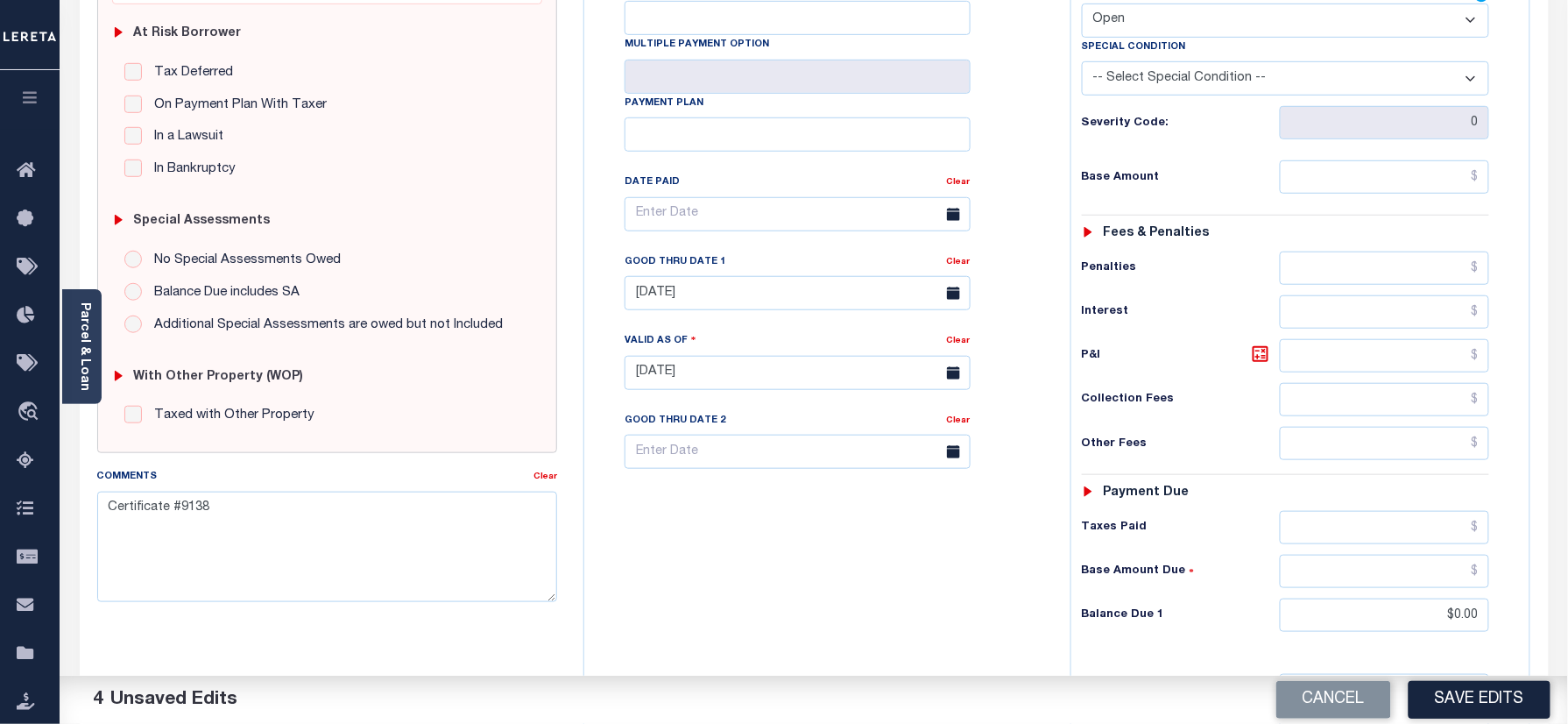
click at [938, 653] on div "Tax Bill No Multiple Payment Option Payment Plan Clear" at bounding box center [823, 364] width 469 height 774
click at [960, 266] on link "Clear" at bounding box center [958, 262] width 23 height 8
drag, startPoint x: 238, startPoint y: 513, endPoint x: 264, endPoint y: 517, distance: 26.3
click at [243, 513] on textarea "Certificate #9138" at bounding box center [327, 547] width 460 height 110
type textarea "C"
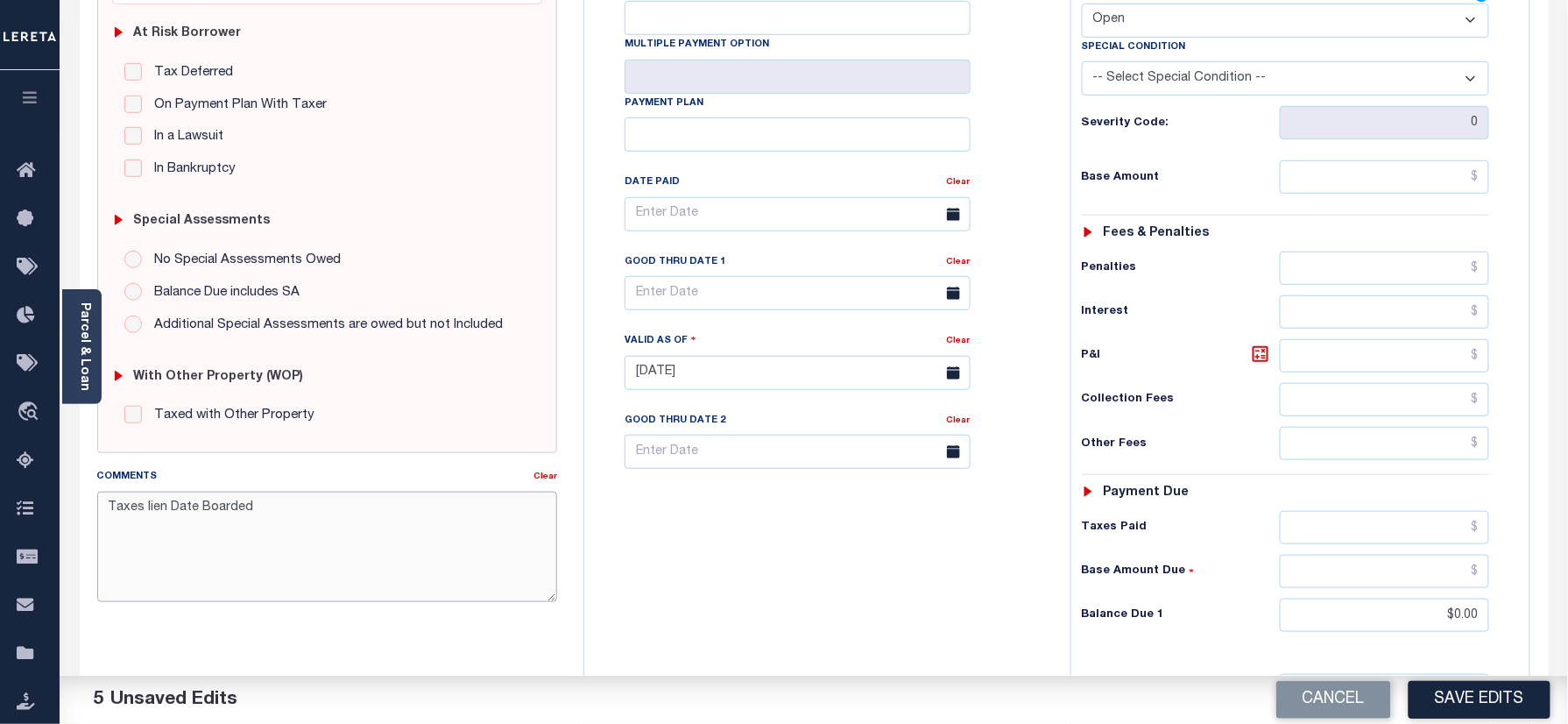
type textarea "Taxes lien Date Boarded"
click at [1475, 694] on button "Save Edits" at bounding box center [1479, 700] width 142 height 37
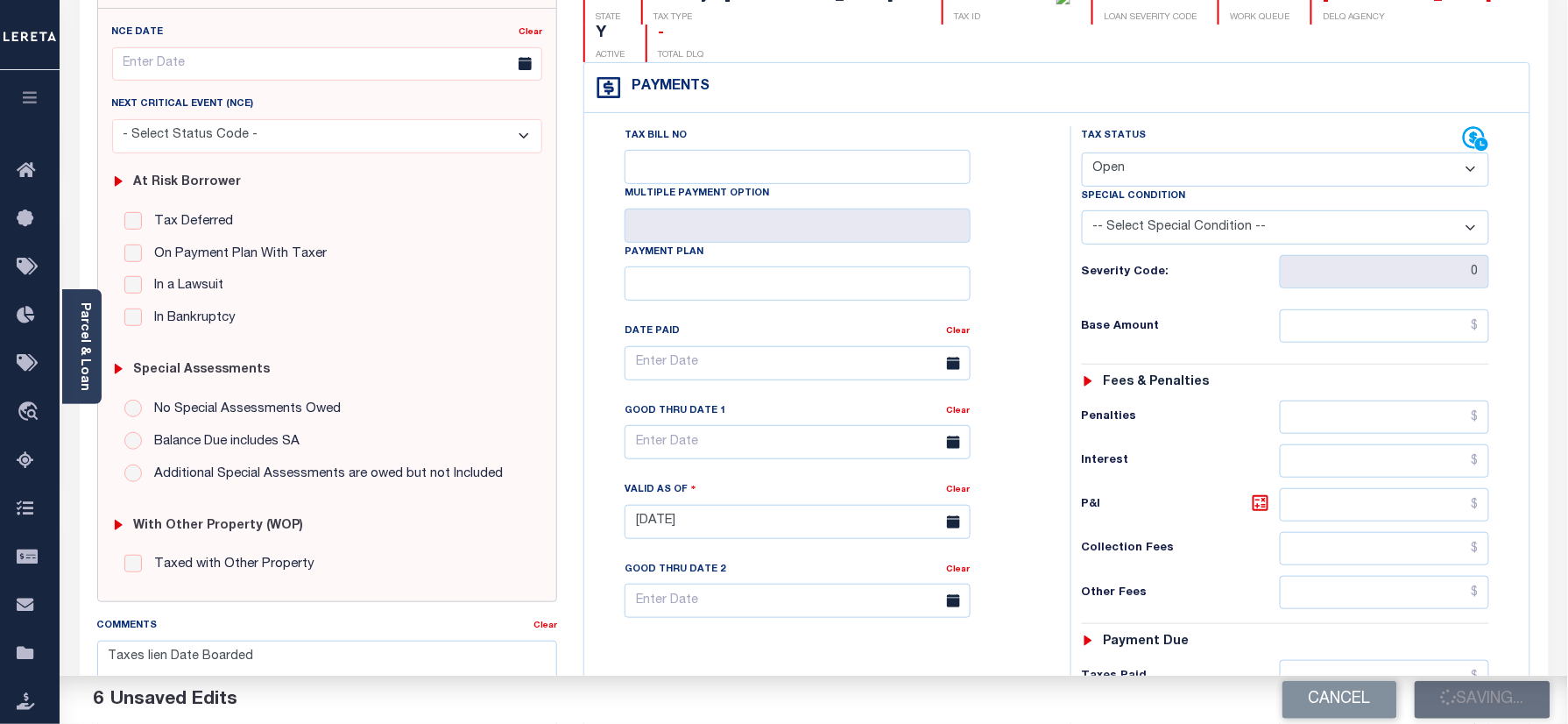
scroll to position [0, 0]
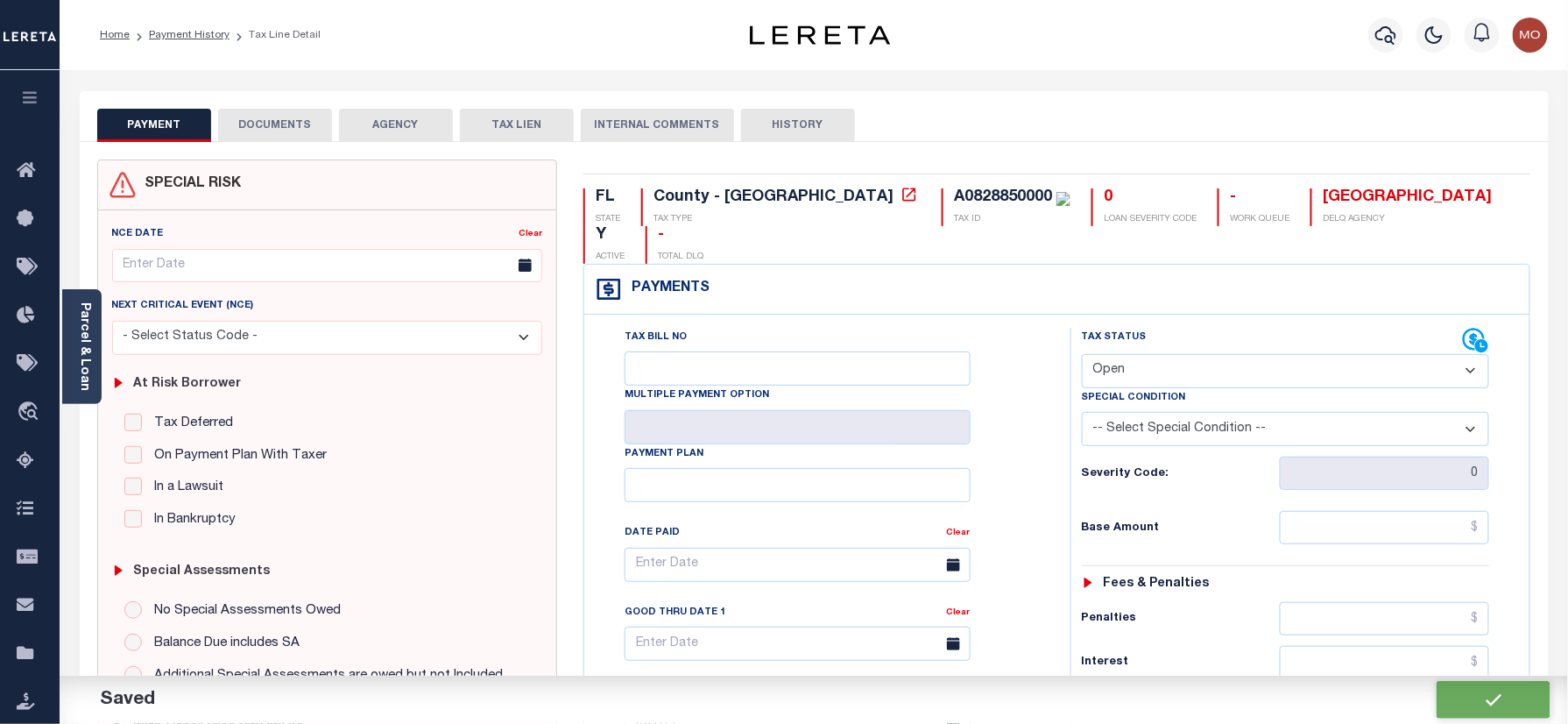
checkbox input "false"
type input "$0"
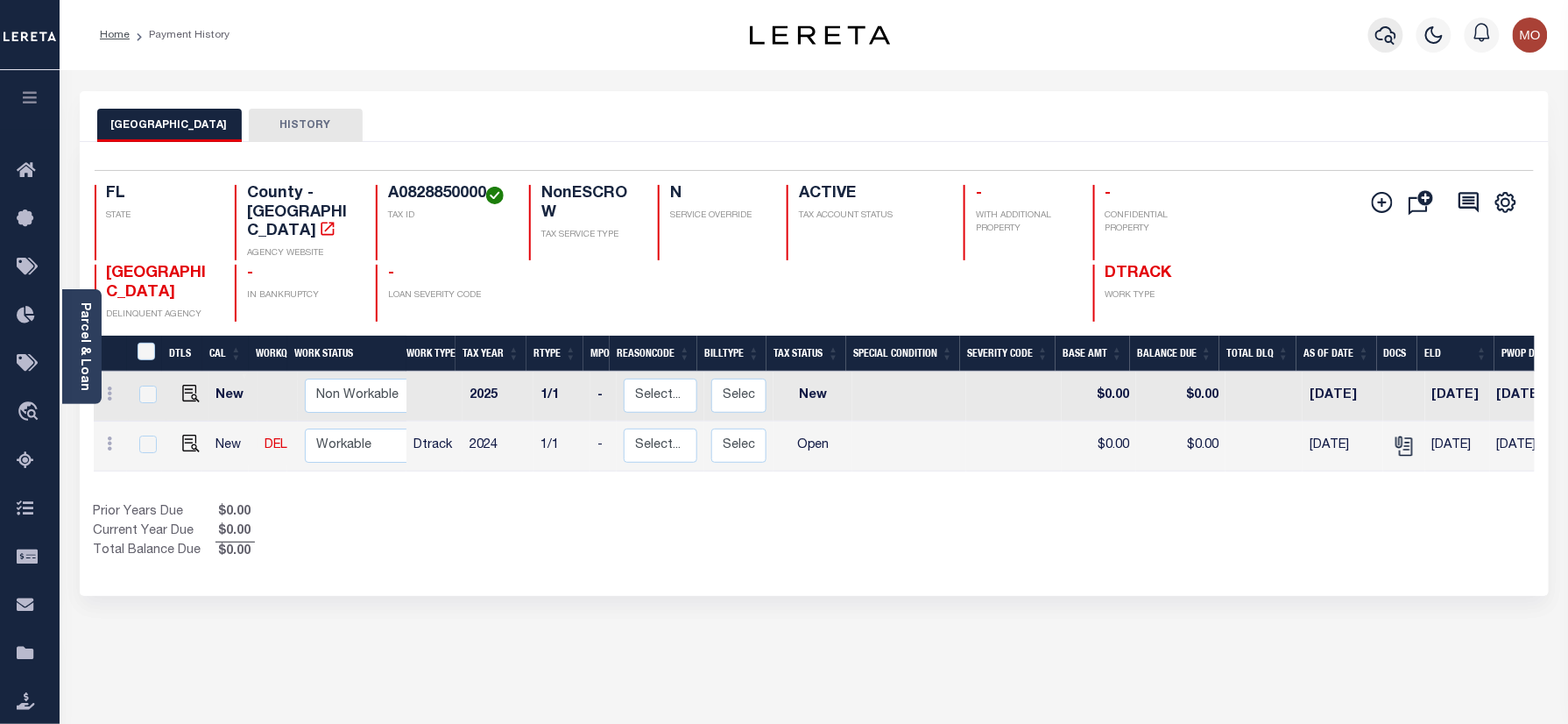
click at [1385, 33] on icon "button" at bounding box center [1385, 35] width 21 height 21
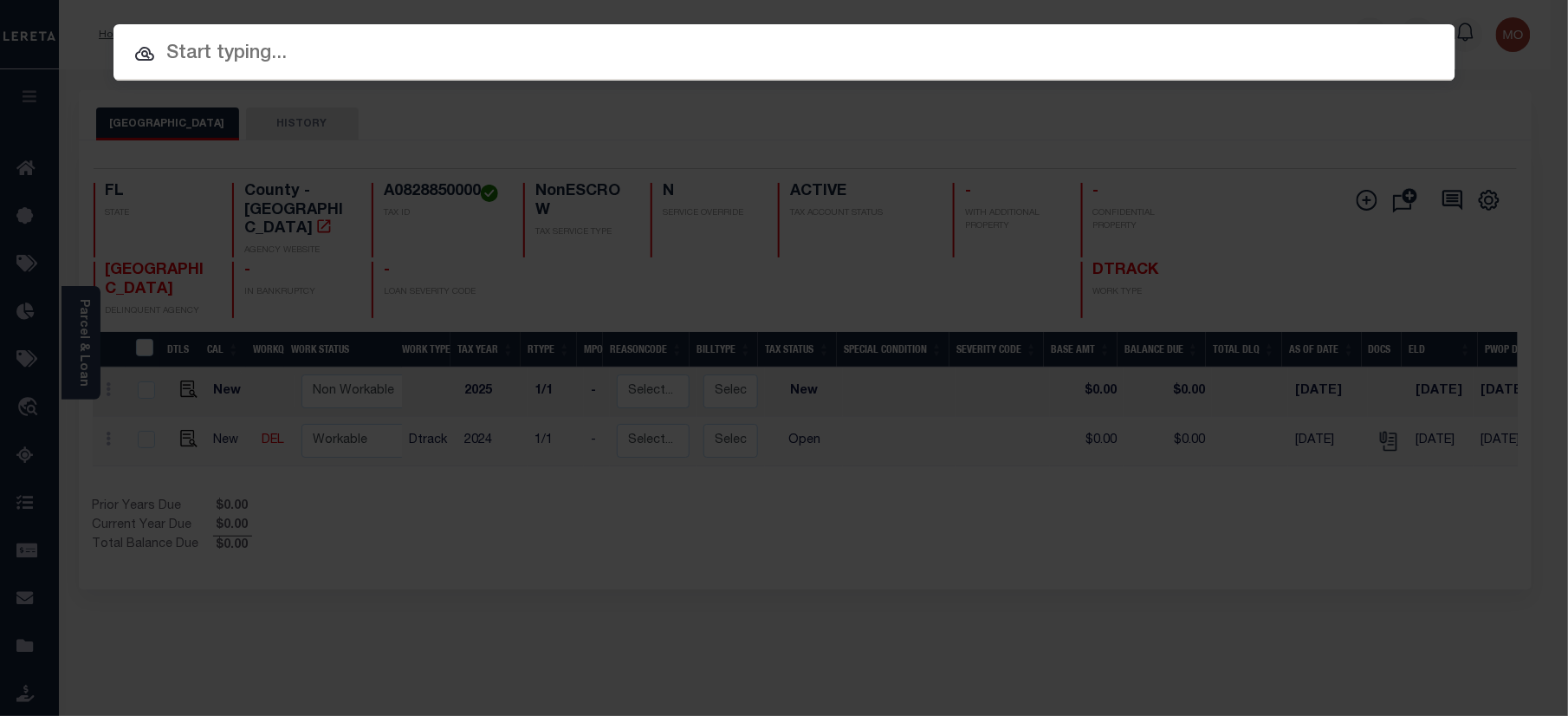
click at [358, 52] on input "text" at bounding box center [784, 54] width 1342 height 30
paste input "1290005338"
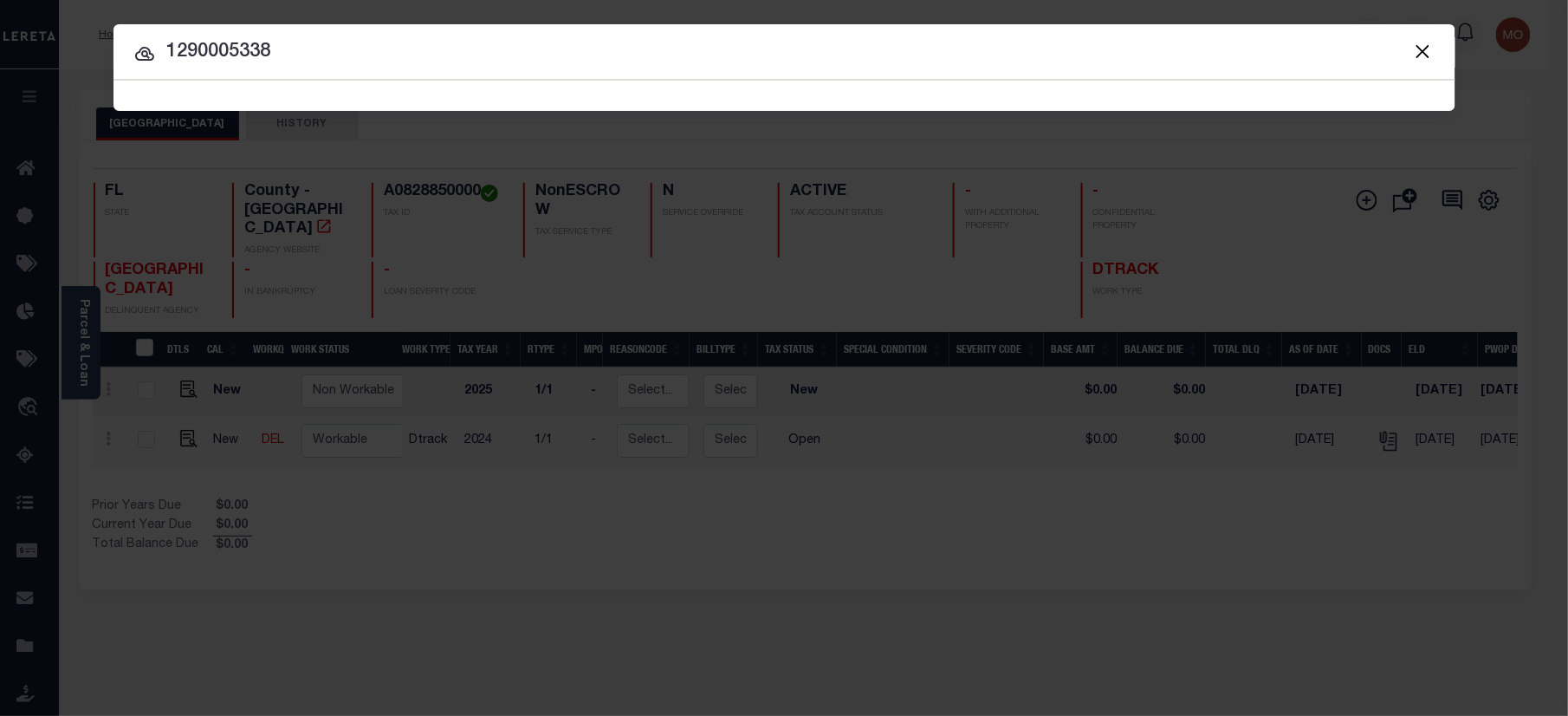
type input "1290005338"
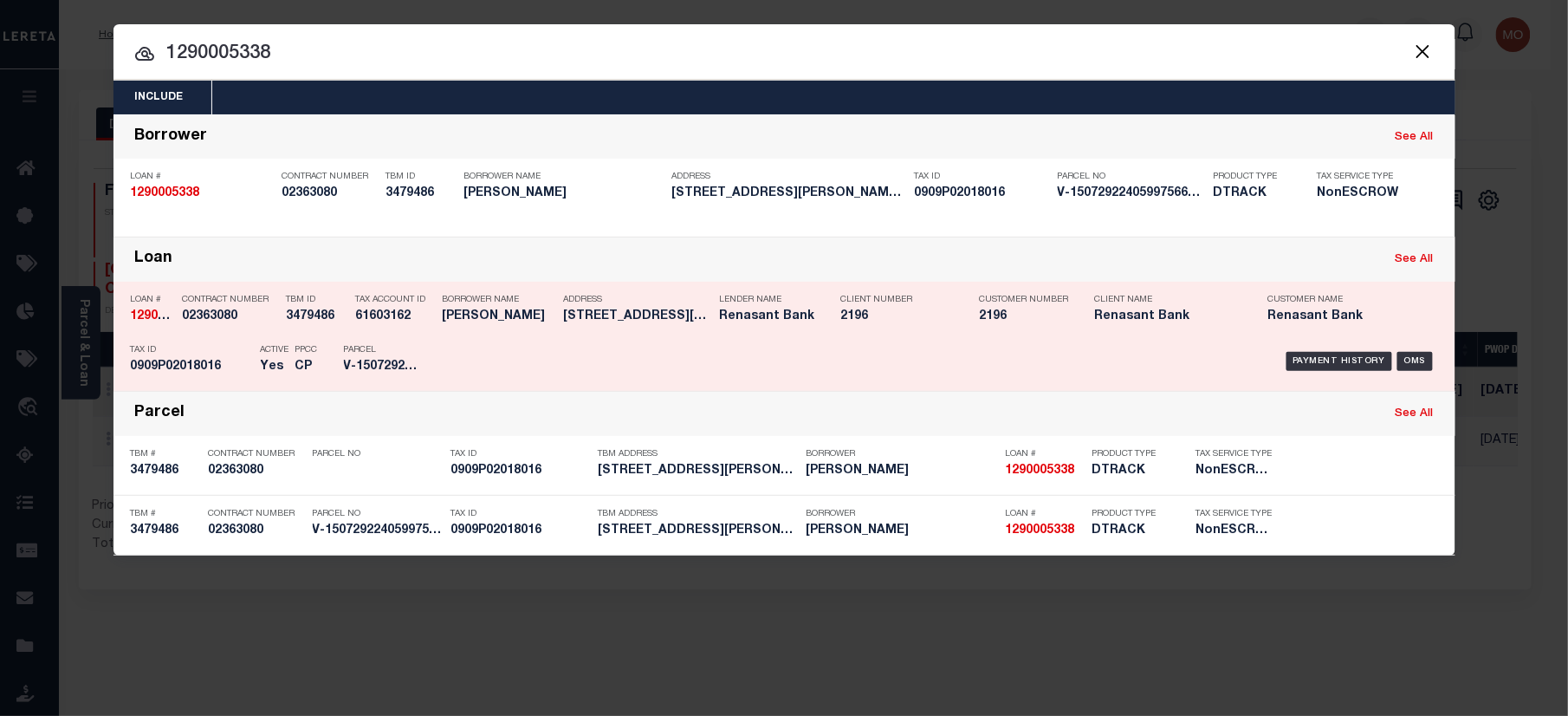
click at [398, 346] on p "Parcel" at bounding box center [382, 349] width 78 height 10
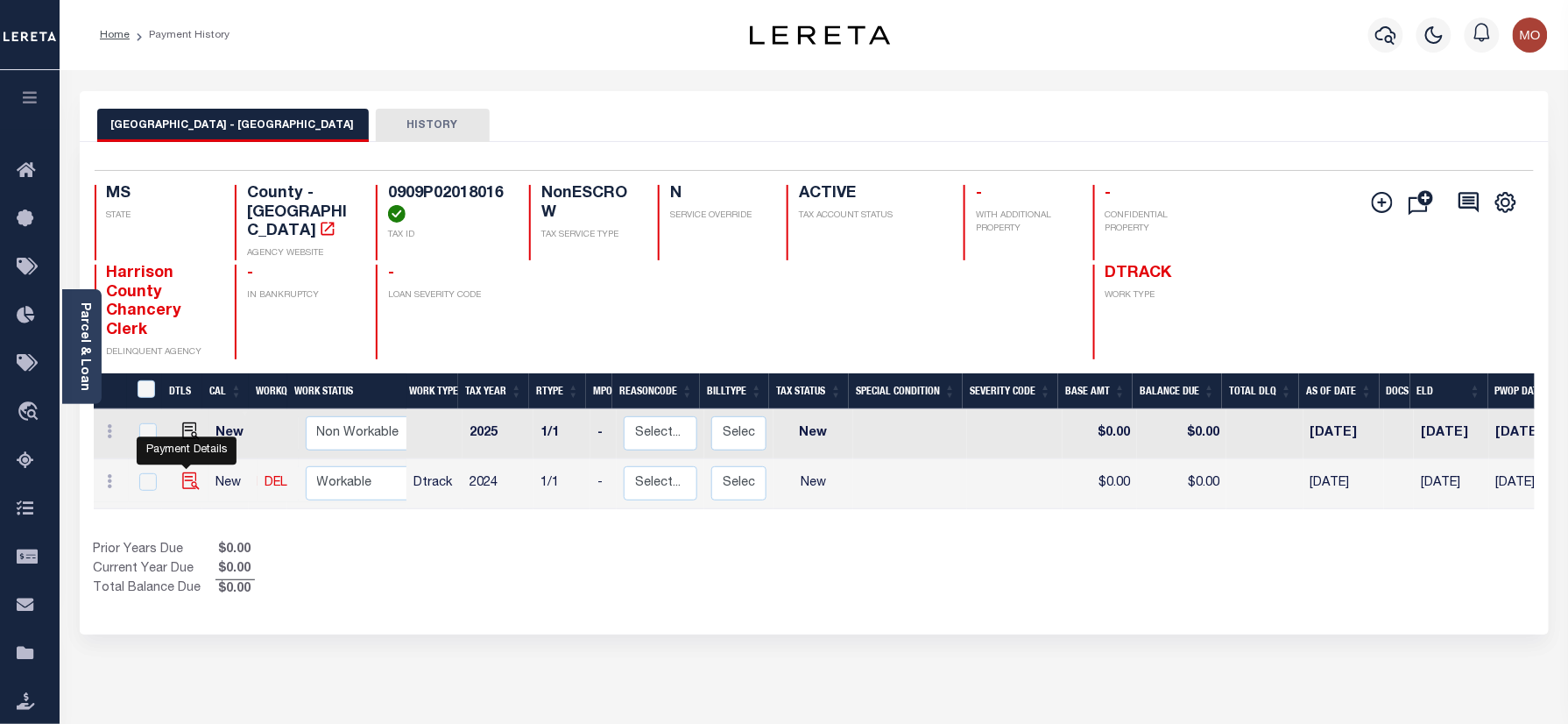
click at [182, 473] on img "" at bounding box center [191, 481] width 18 height 18
checkbox input "true"
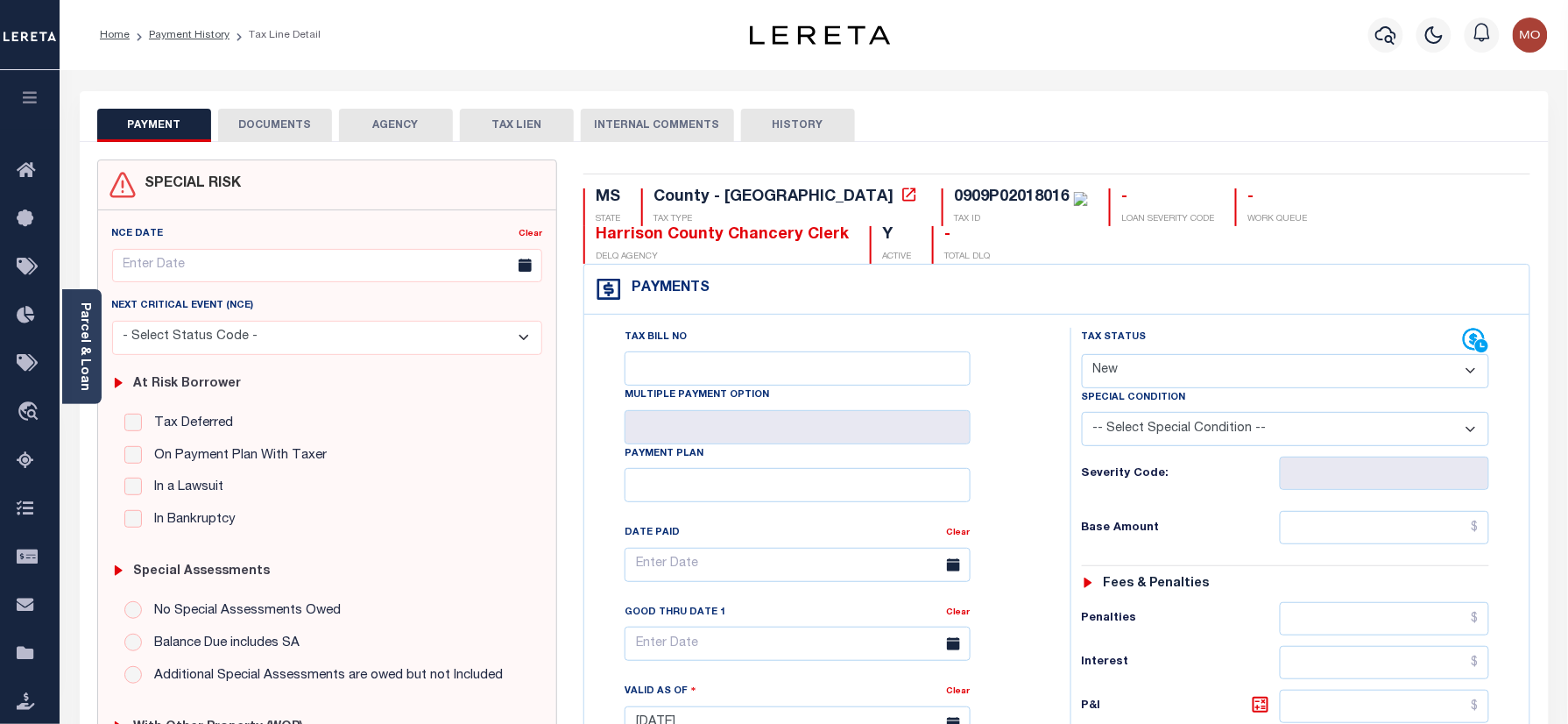
drag, startPoint x: 1195, startPoint y: 378, endPoint x: 1195, endPoint y: 390, distance: 12.0
click at [1195, 378] on select "- Select Status Code - Open Due/Unpaid Paid Incomplete No Tax Due Internal Refu…" at bounding box center [1285, 371] width 408 height 35
select select "PYD"
click at [1081, 356] on select "- Select Status Code - Open Due/Unpaid Paid Incomplete No Tax Due Internal Refu…" at bounding box center [1285, 371] width 408 height 35
type input "[DATE]"
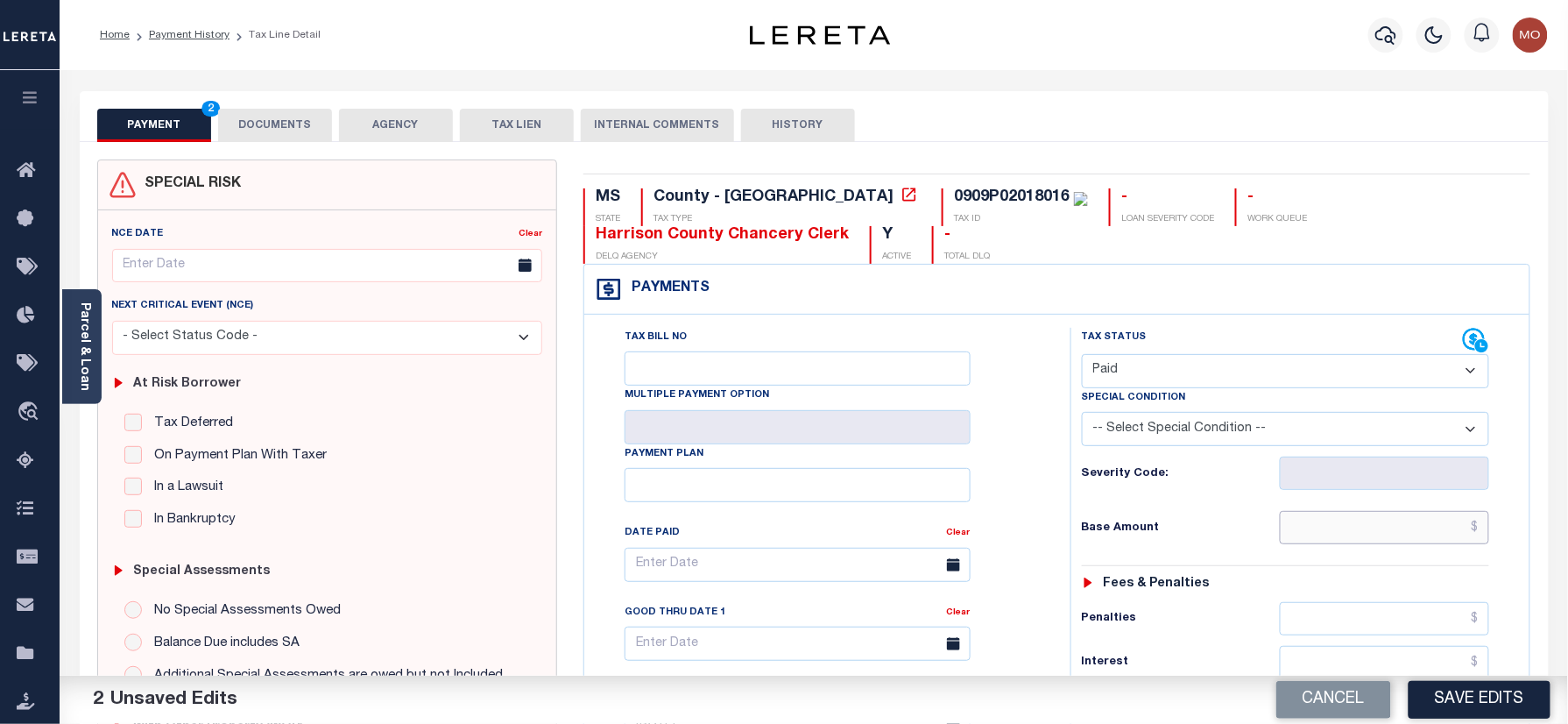
drag, startPoint x: 1347, startPoint y: 530, endPoint x: 1273, endPoint y: 530, distance: 74.0
click at [1346, 530] on input "text" at bounding box center [1384, 528] width 210 height 34
paste input "3773.73"
type input "$3,773.73"
click at [1130, 519] on div "Base Amount $3,773.73" at bounding box center [1285, 528] width 408 height 34
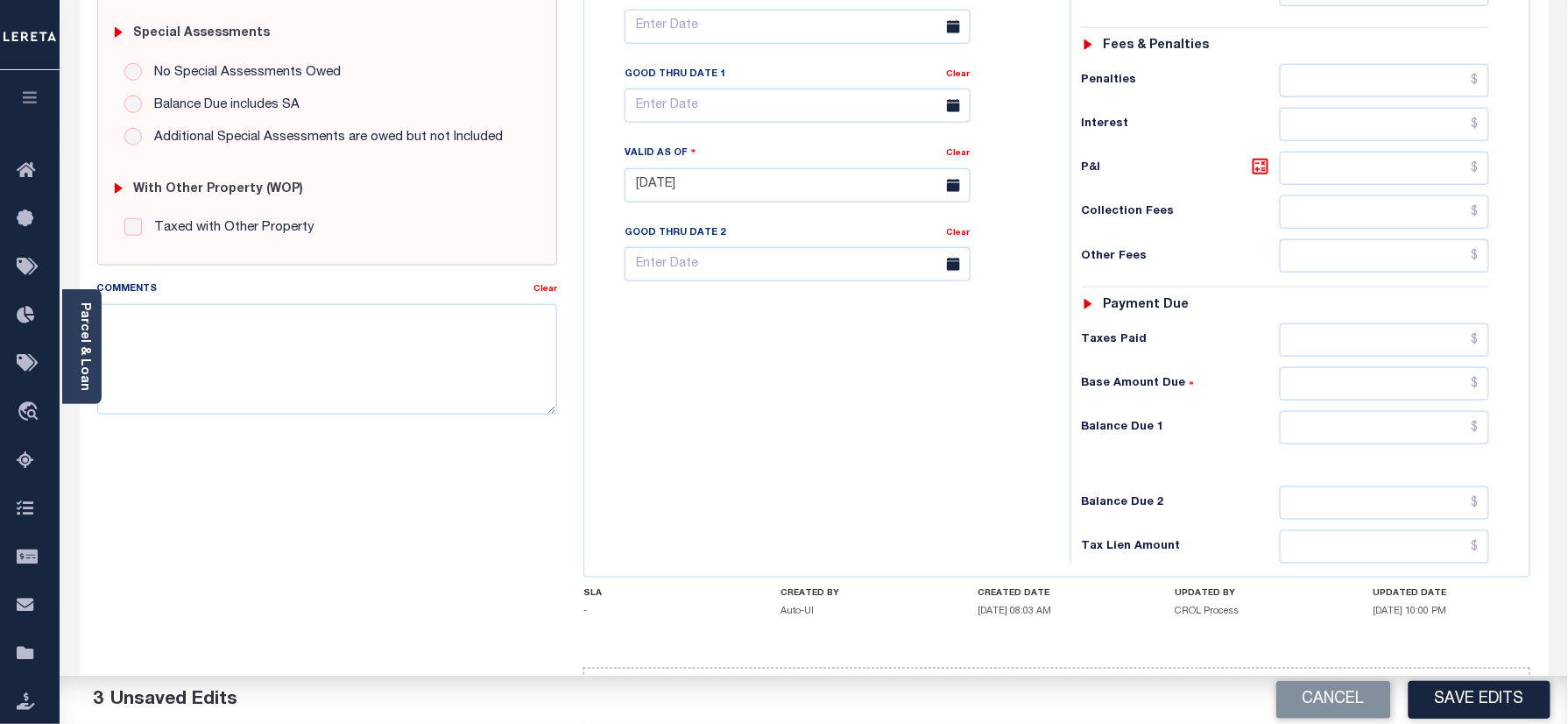
scroll to position [584, 0]
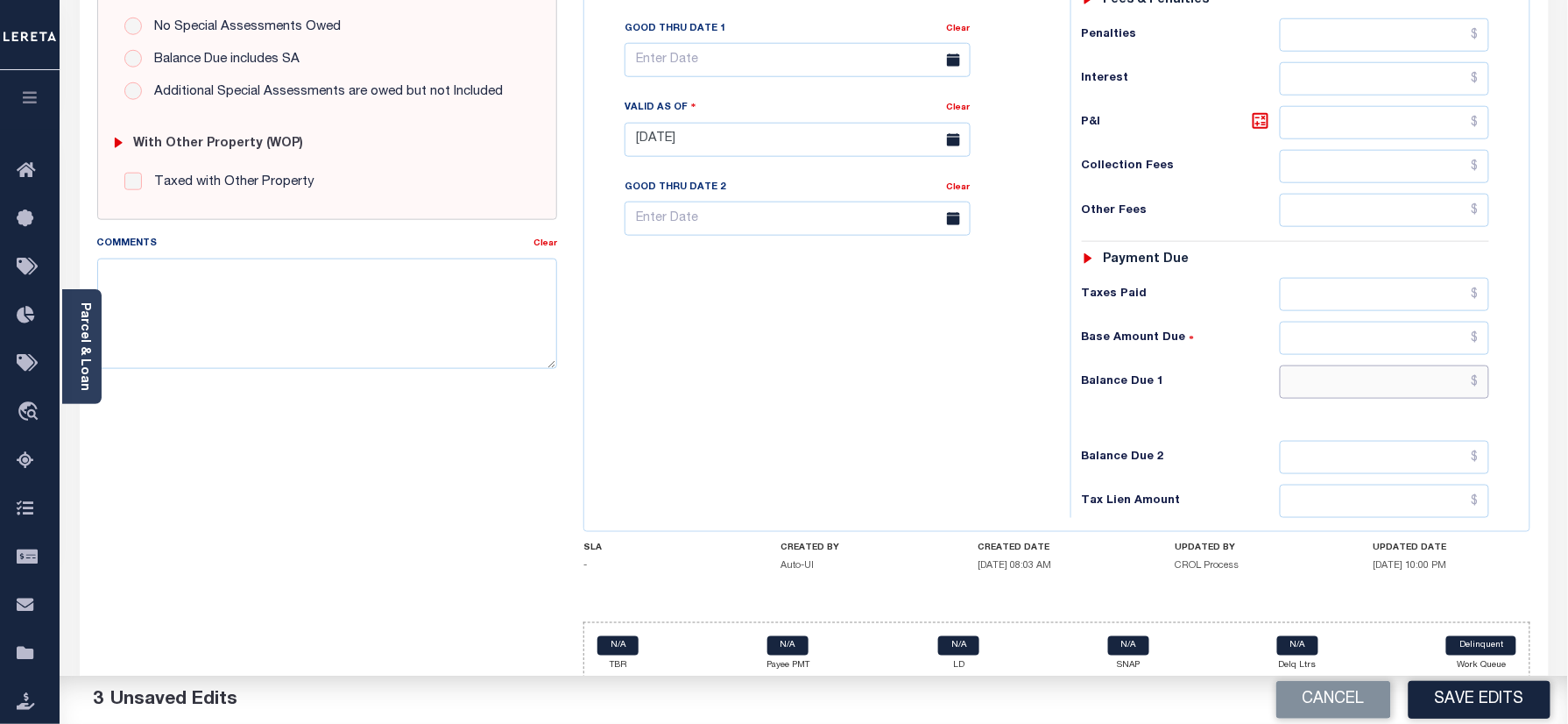
click at [1347, 390] on input "text" at bounding box center [1384, 382] width 210 height 34
type input "$0.00"
click at [794, 390] on div "Tax Bill No Multiple Payment Option Payment Plan Clear" at bounding box center [823, 131] width 469 height 774
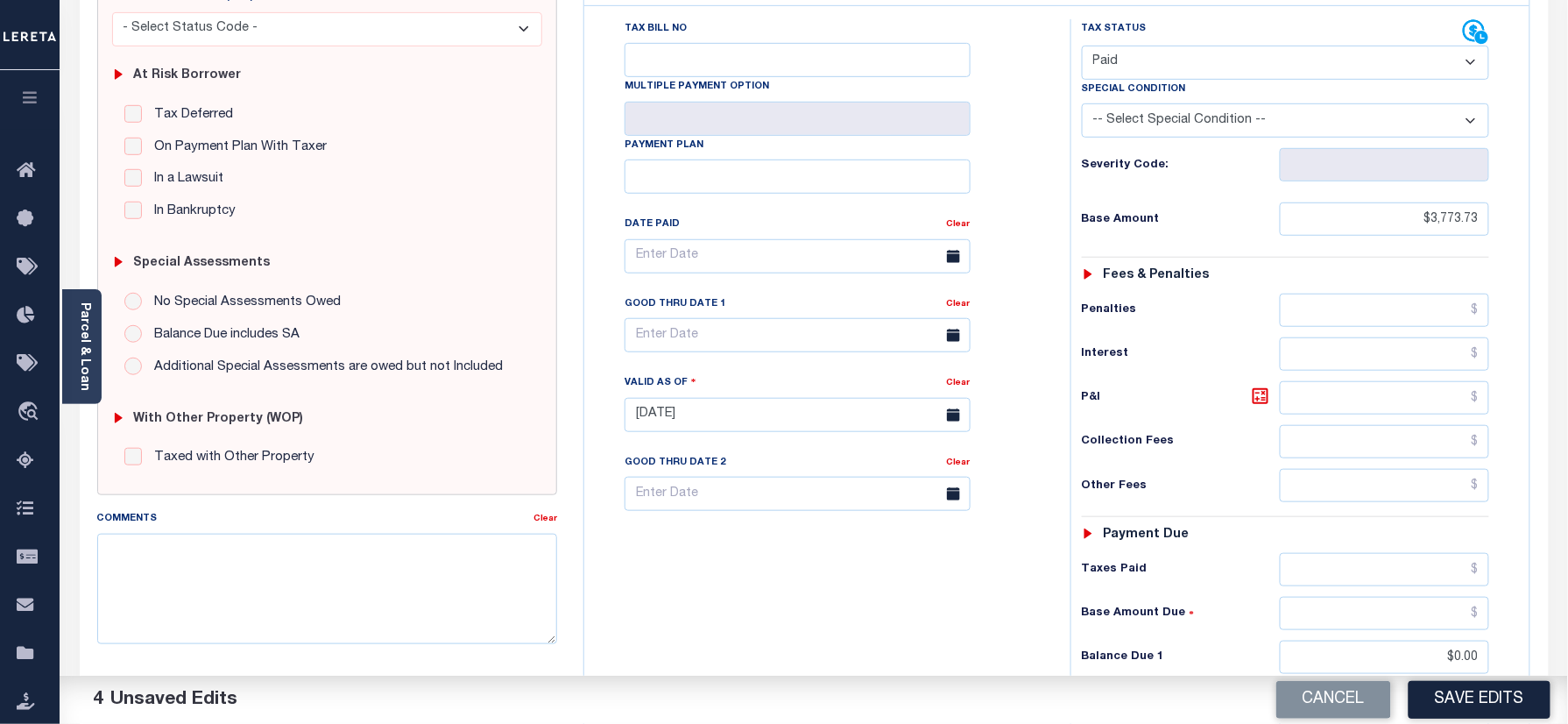
scroll to position [0, 0]
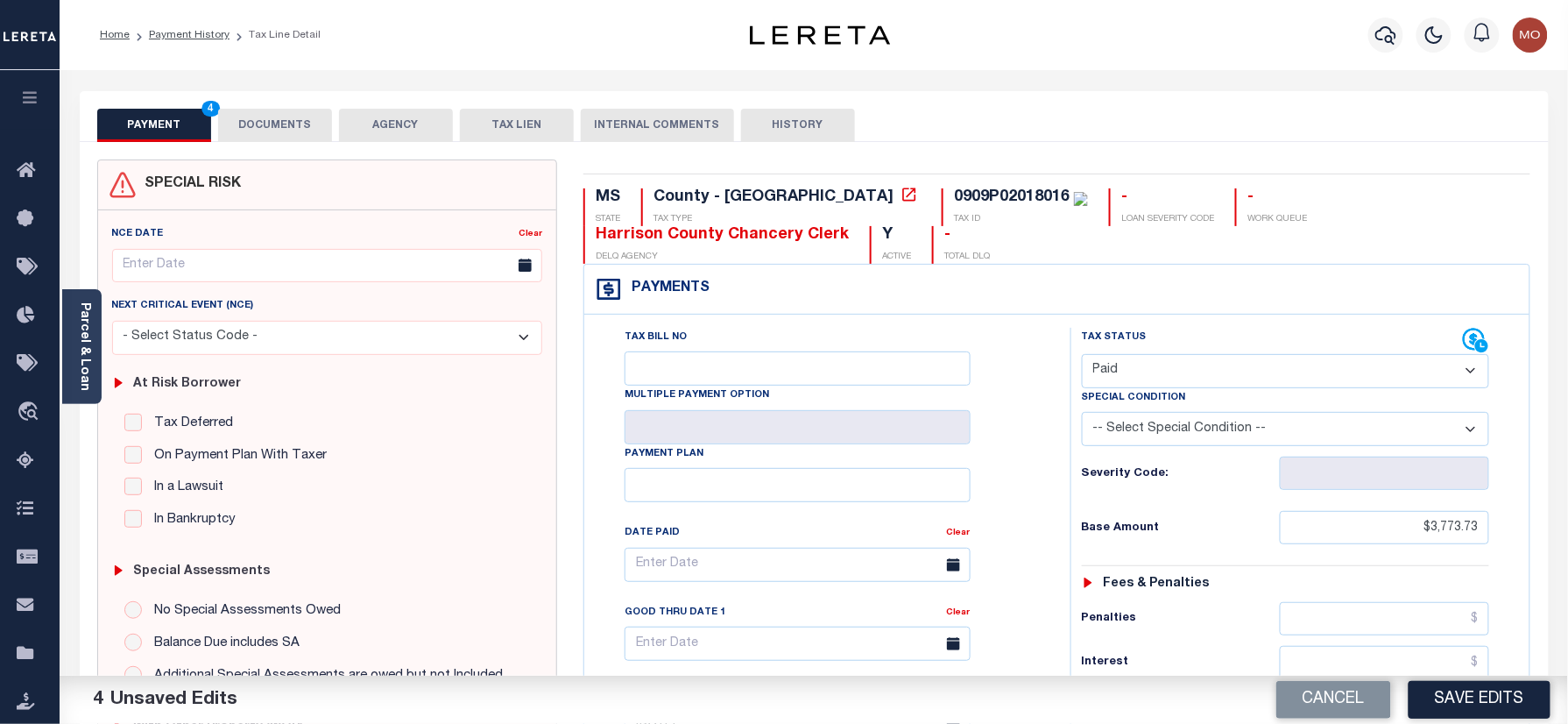
click at [281, 132] on button "DOCUMENTS" at bounding box center [275, 125] width 114 height 34
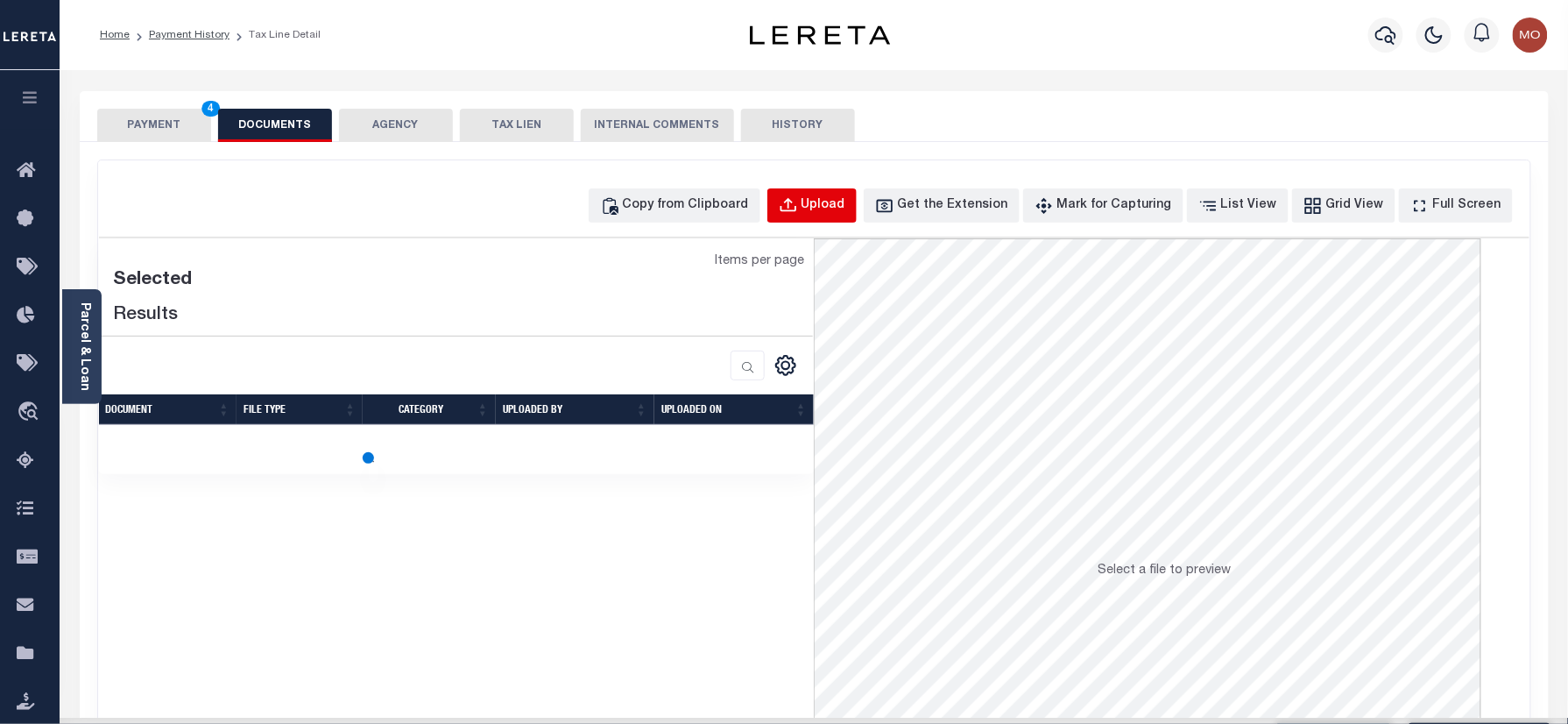
click at [832, 205] on div "Upload" at bounding box center [823, 206] width 44 height 20
select select "POP"
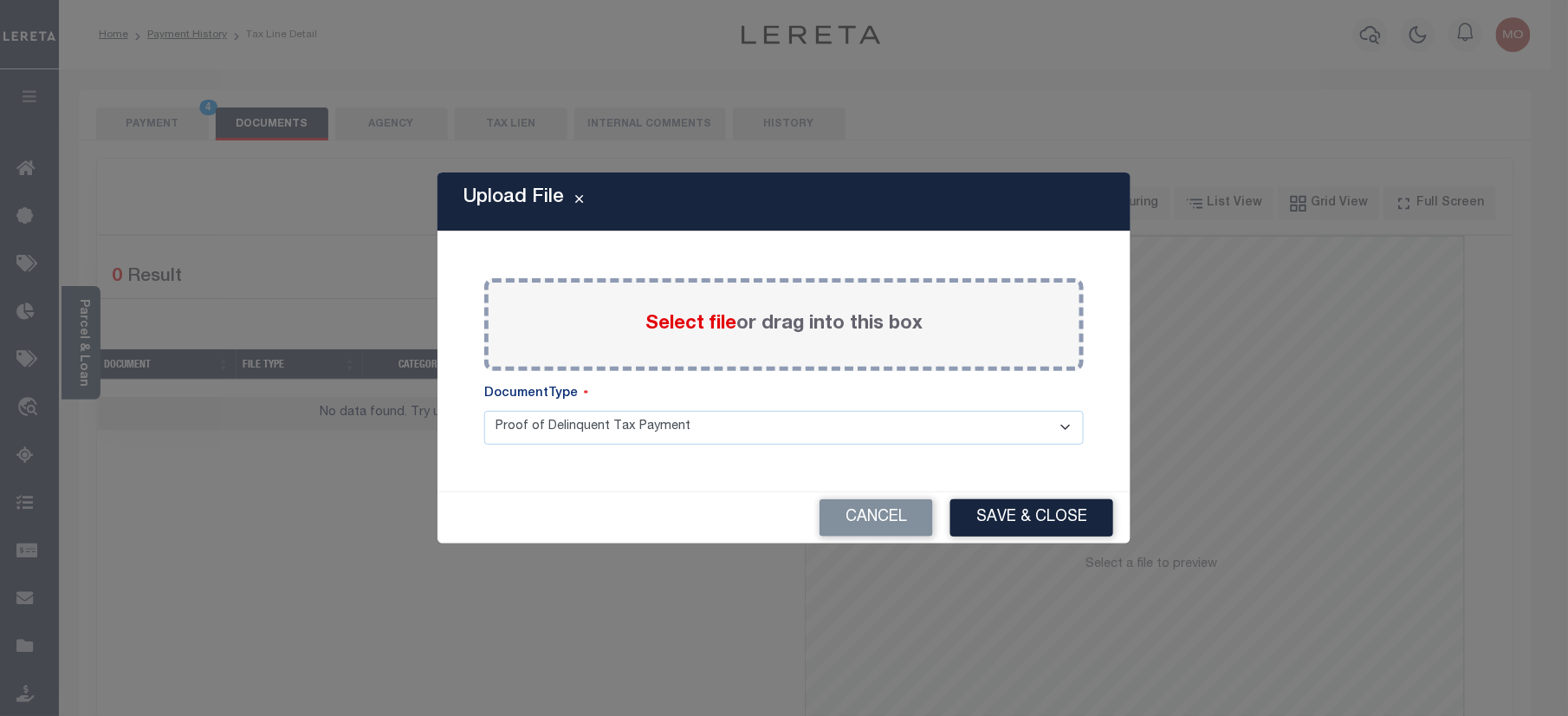
click at [690, 322] on span "Select file" at bounding box center [691, 323] width 90 height 19
click at [0, 0] on input "Select file or drag into this box" at bounding box center [0, 0] width 0 height 0
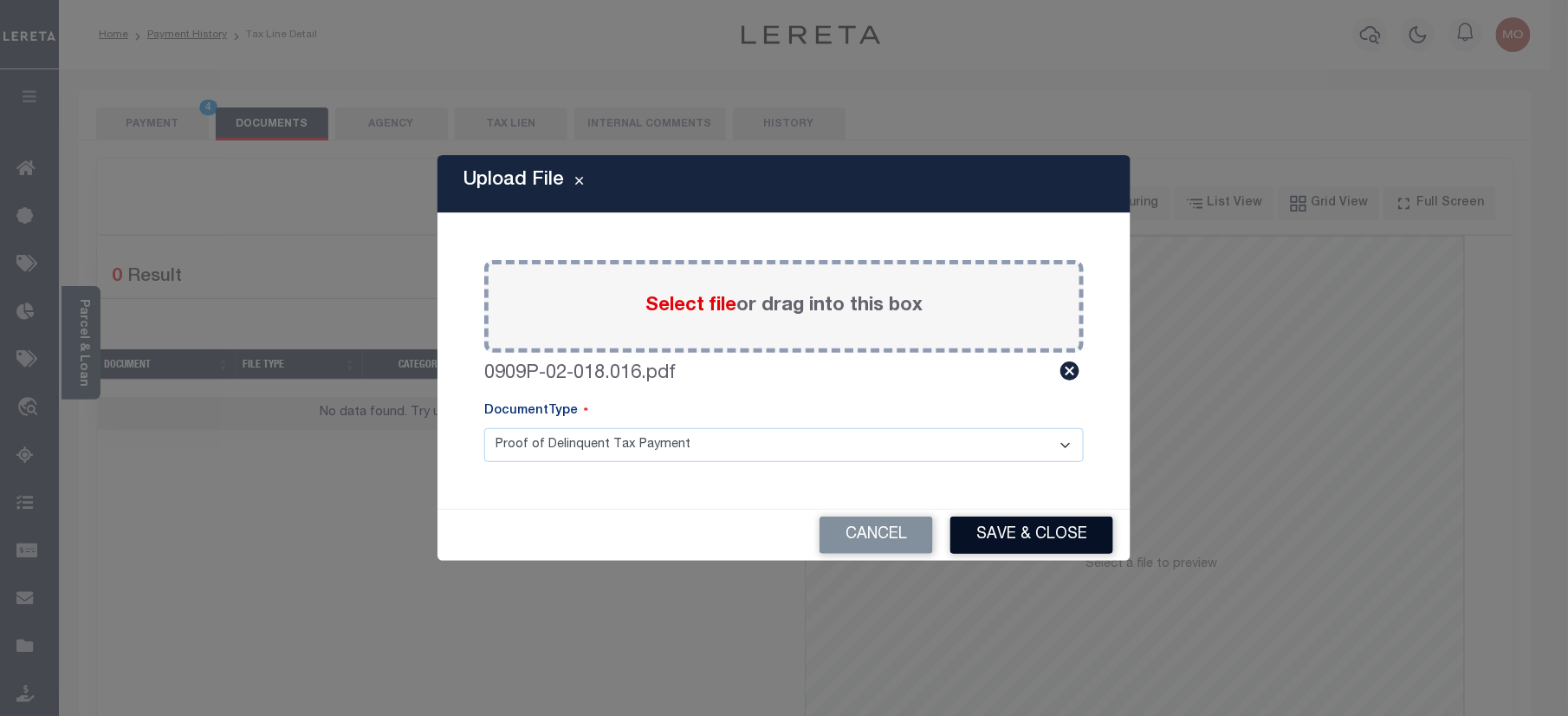
click at [1029, 524] on button "Save & Close" at bounding box center [1031, 535] width 163 height 37
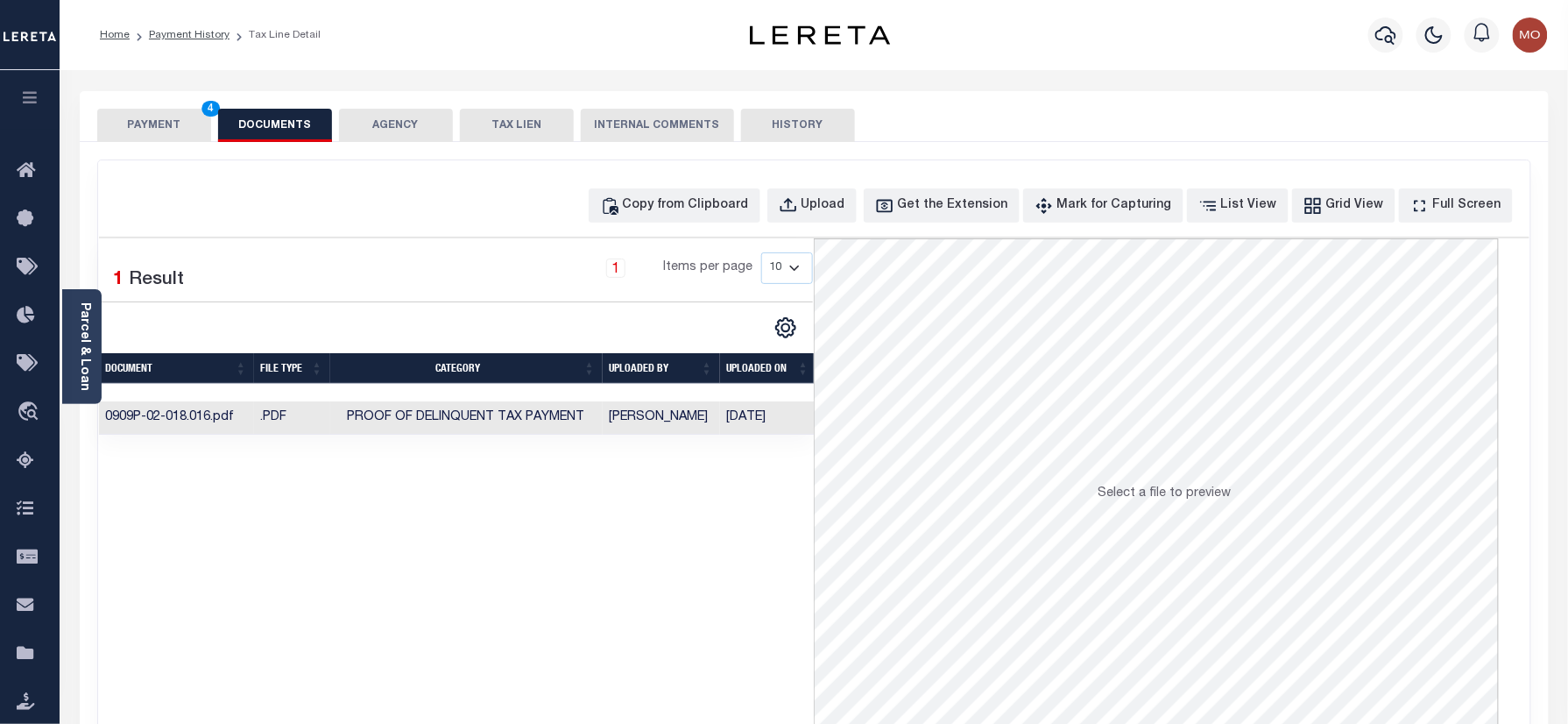
click at [178, 131] on button "PAYMENT 4" at bounding box center [154, 125] width 114 height 34
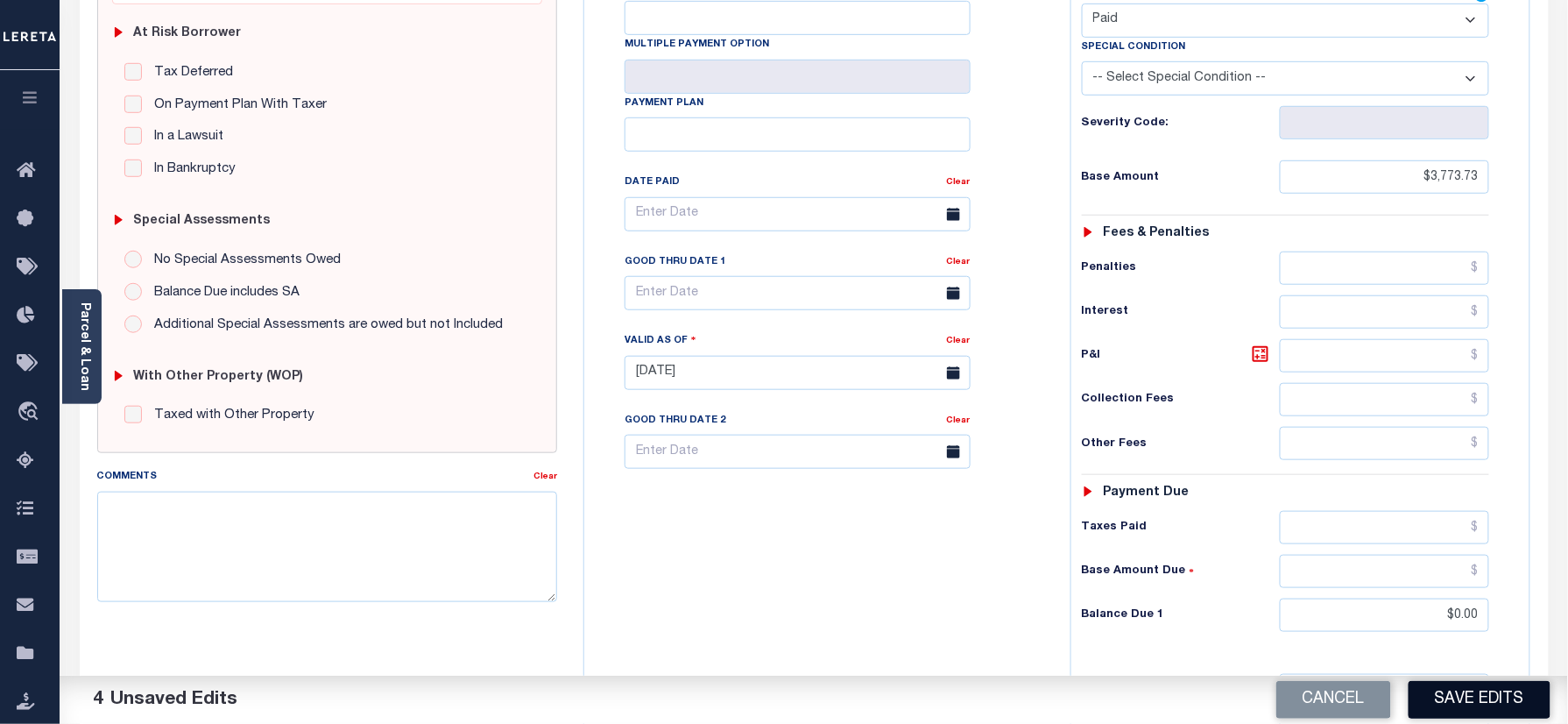
click at [1480, 705] on button "Save Edits" at bounding box center [1479, 700] width 142 height 37
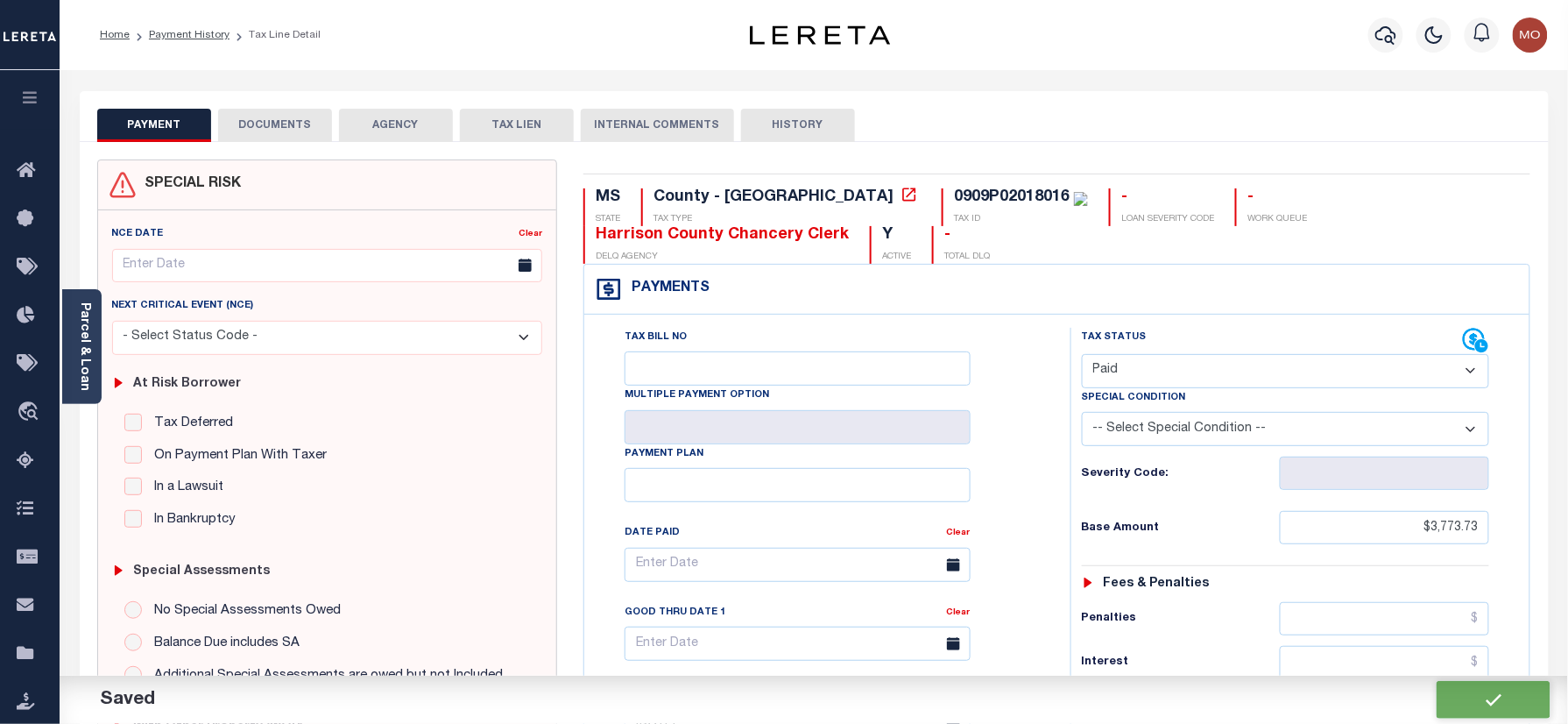
checkbox input "false"
type input "$3,773.73"
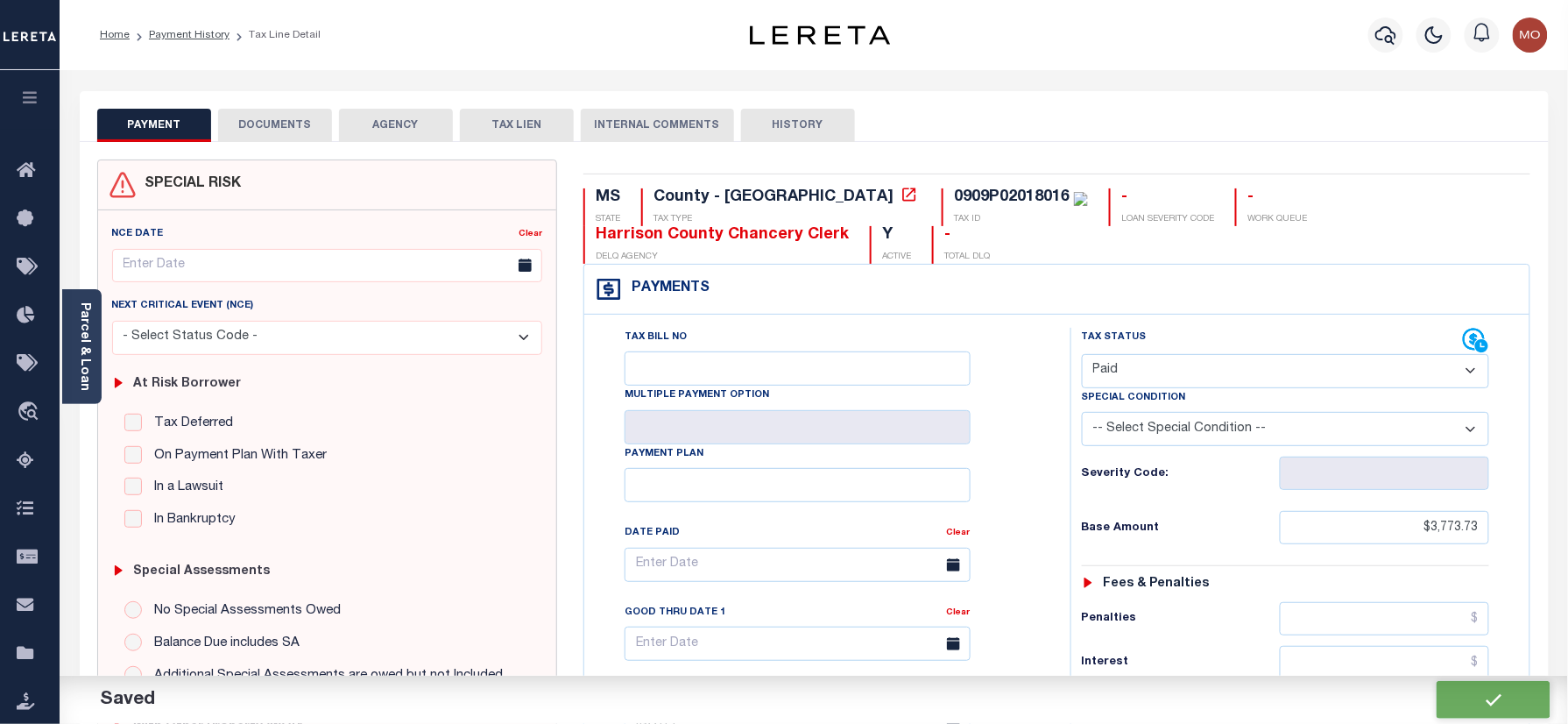
type input "$0"
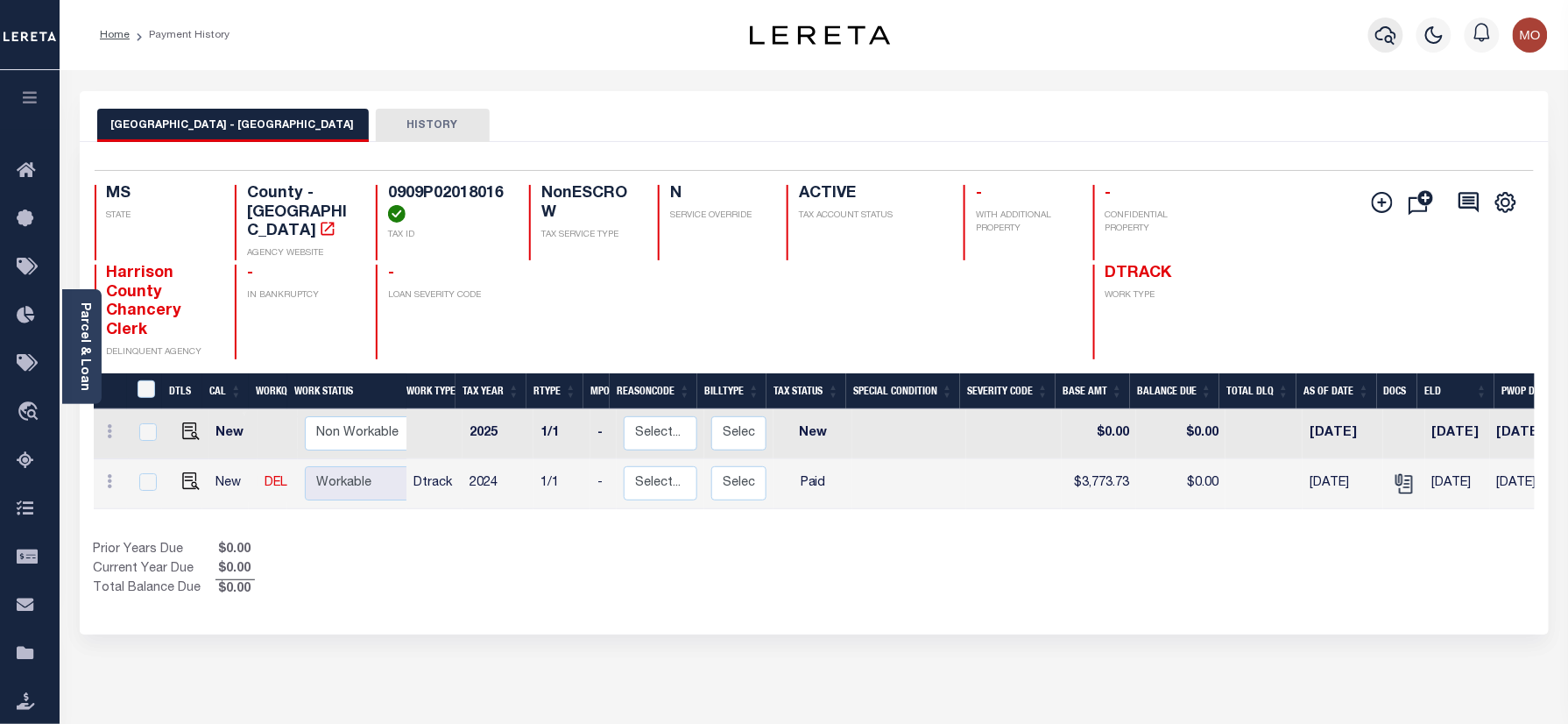
click at [1386, 33] on icon "button" at bounding box center [1385, 35] width 21 height 21
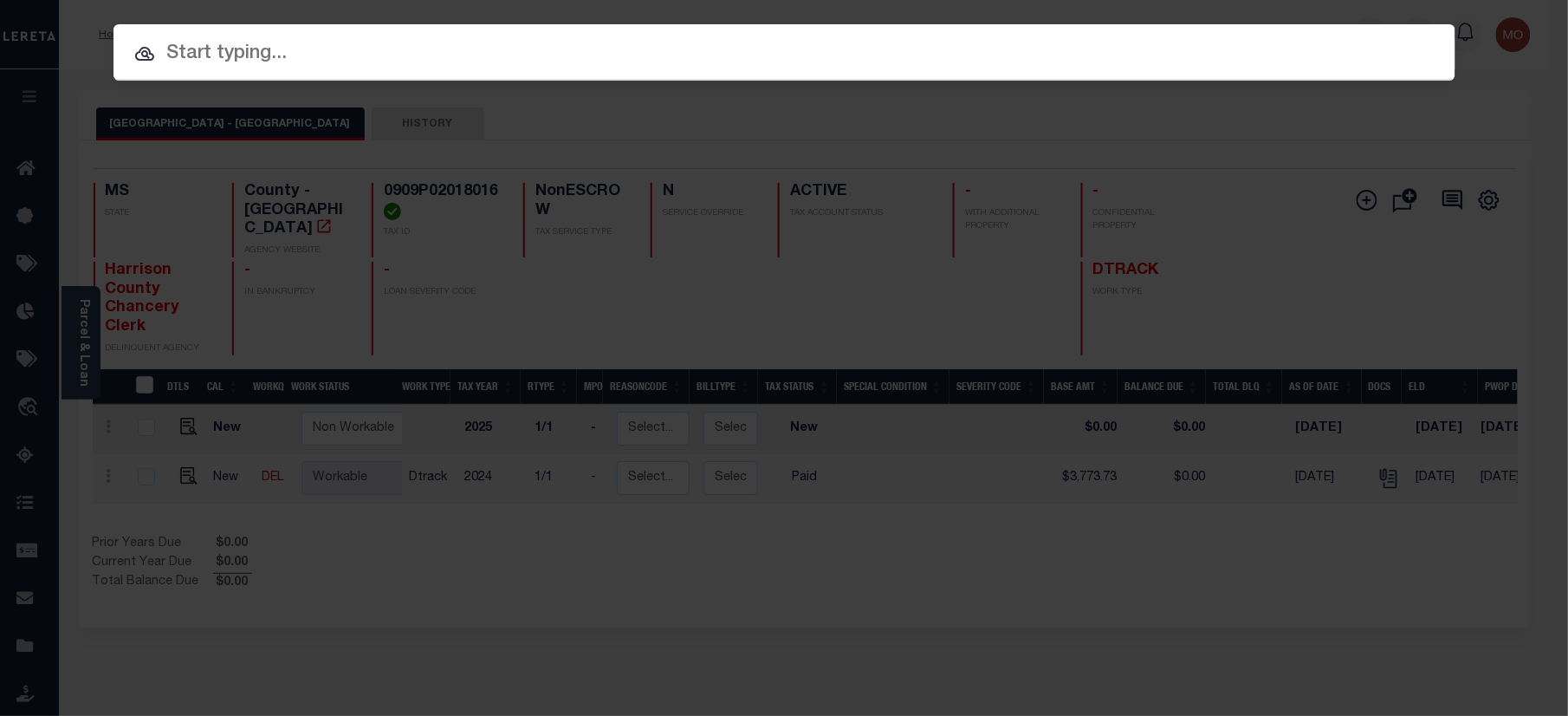
click at [255, 55] on input "text" at bounding box center [784, 54] width 1342 height 30
paste input "1040009204"
type input "1040009204"
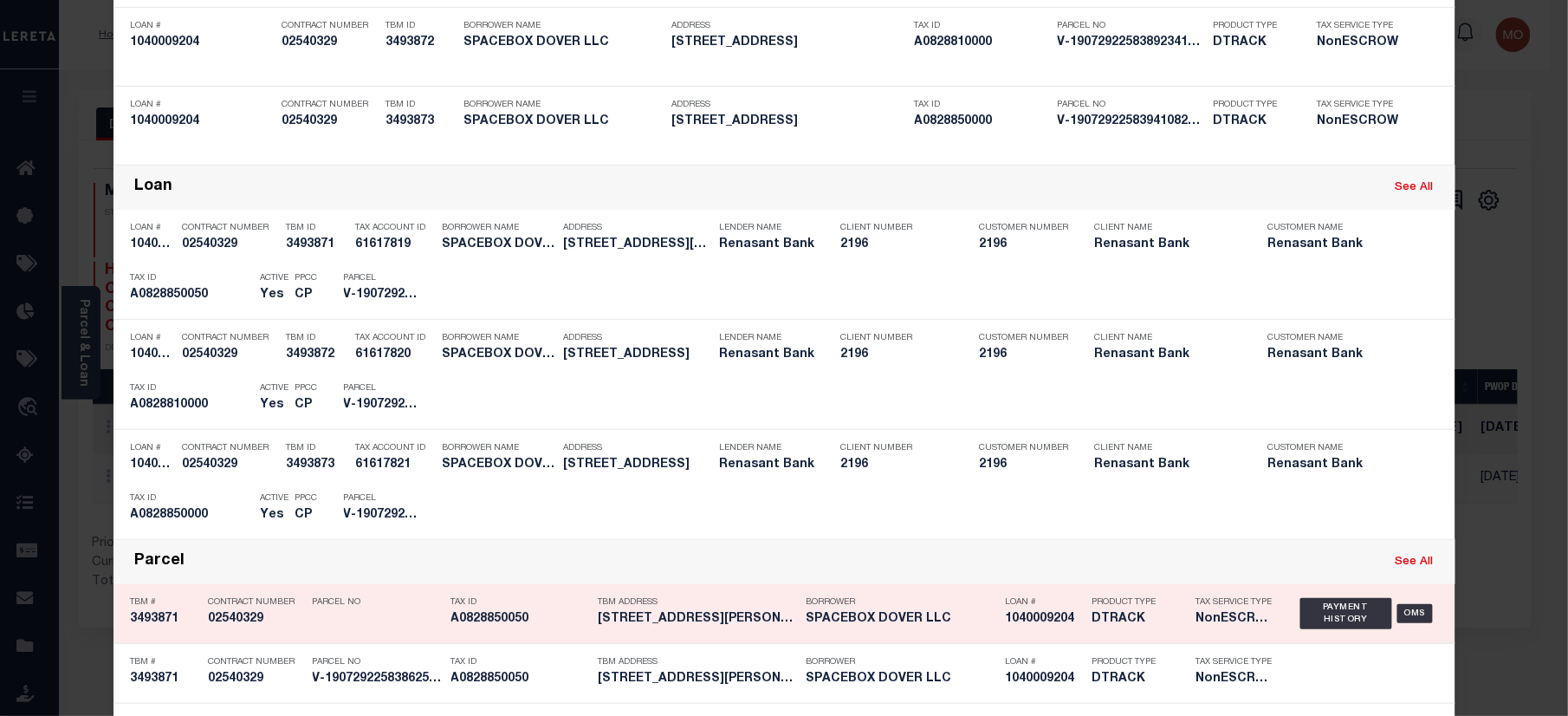
scroll to position [230, 0]
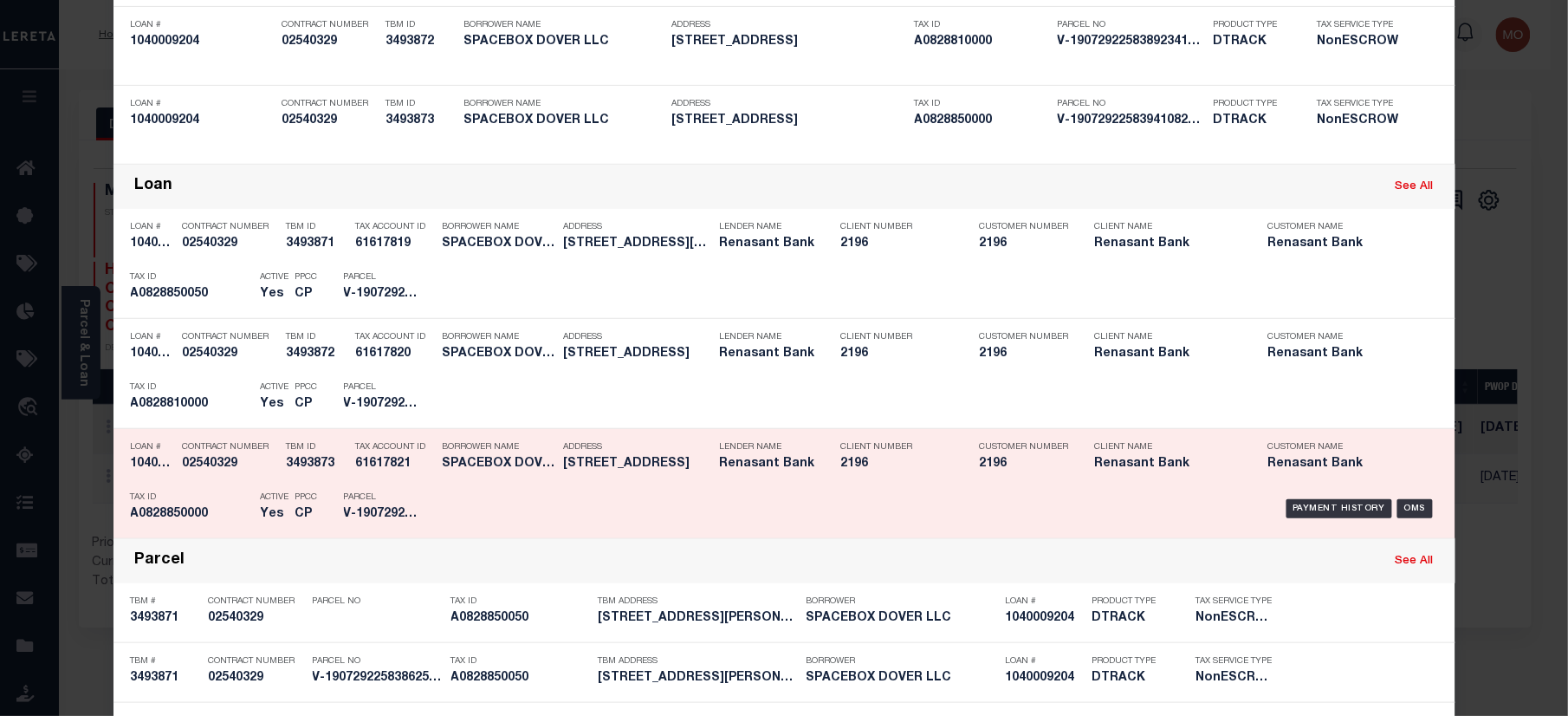
click at [309, 499] on p "PPCC" at bounding box center [307, 497] width 22 height 10
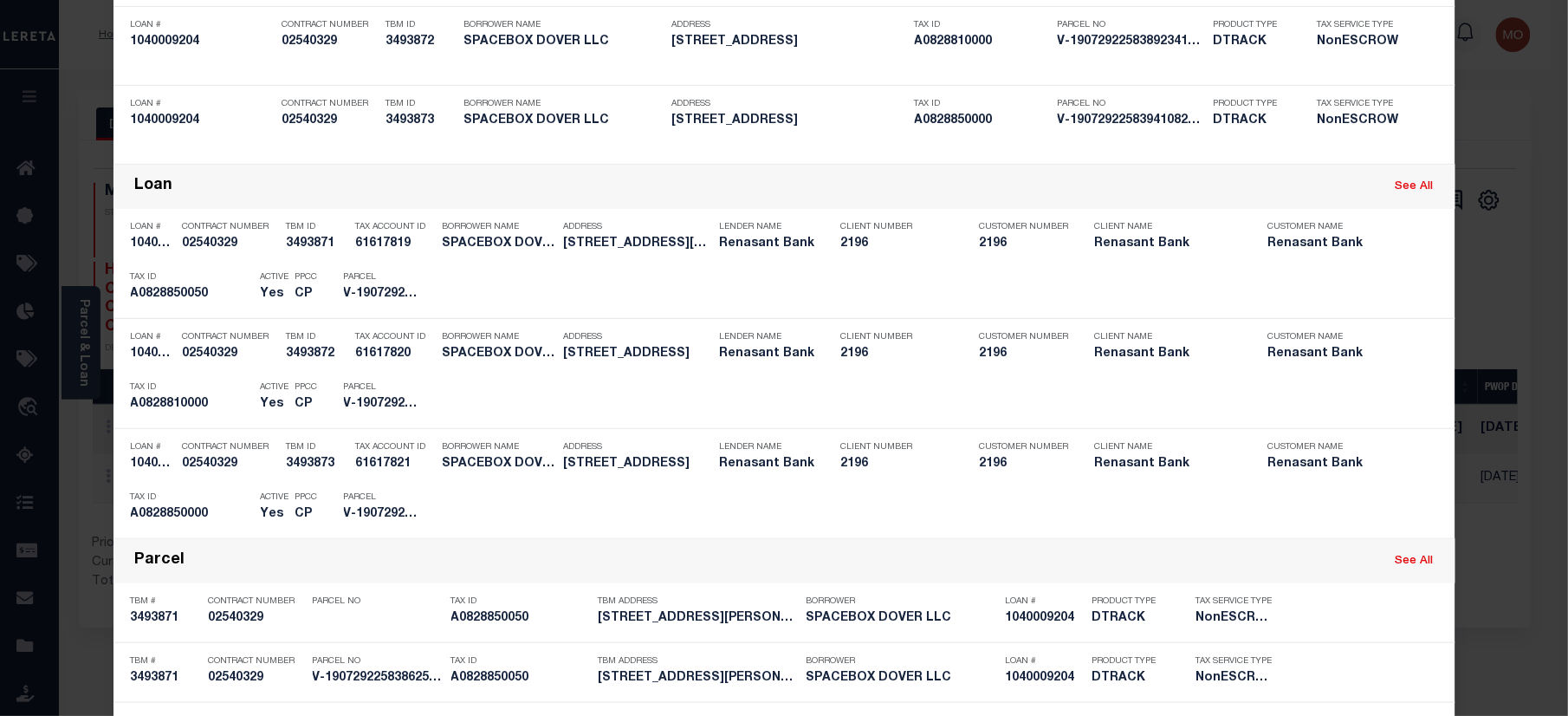
scroll to position [0, 0]
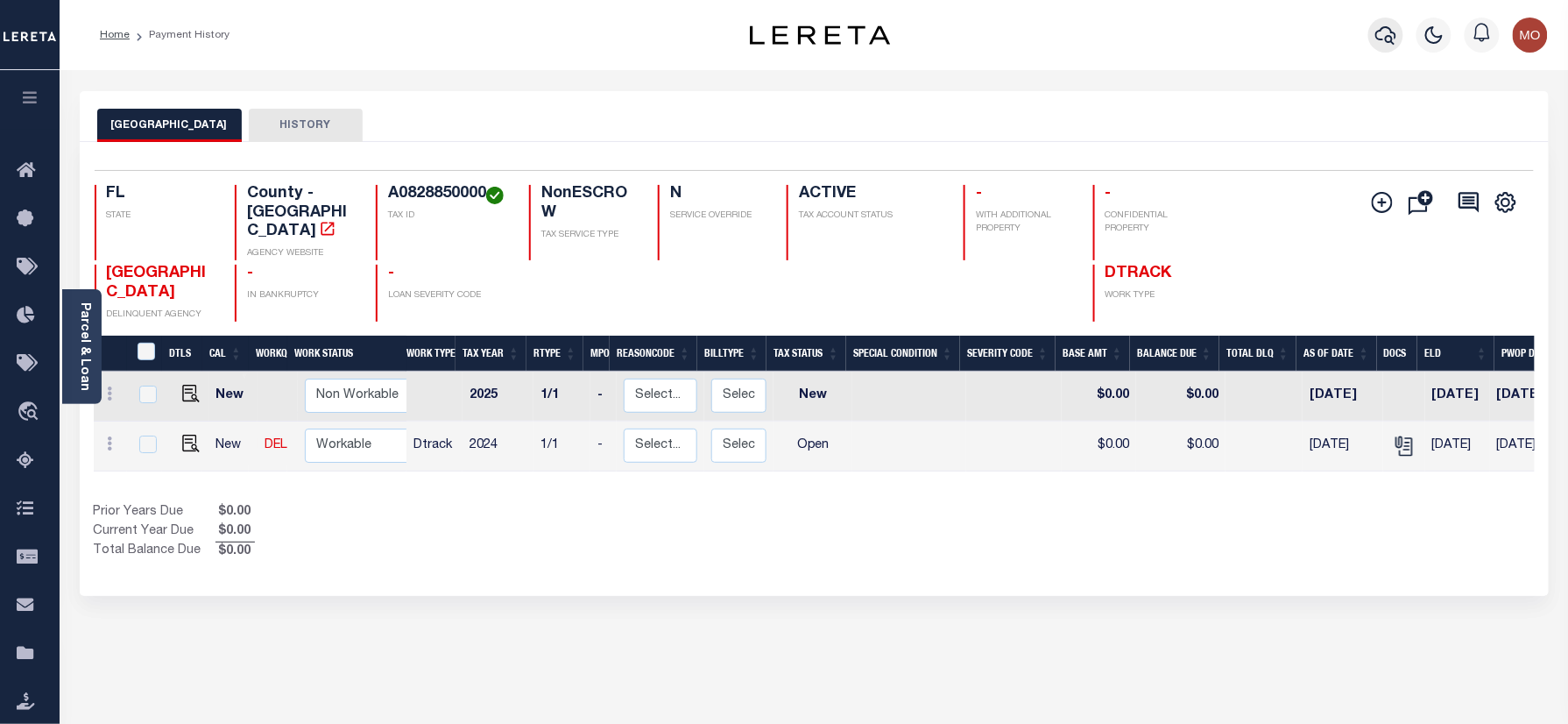
click at [1391, 32] on icon "button" at bounding box center [1385, 35] width 21 height 21
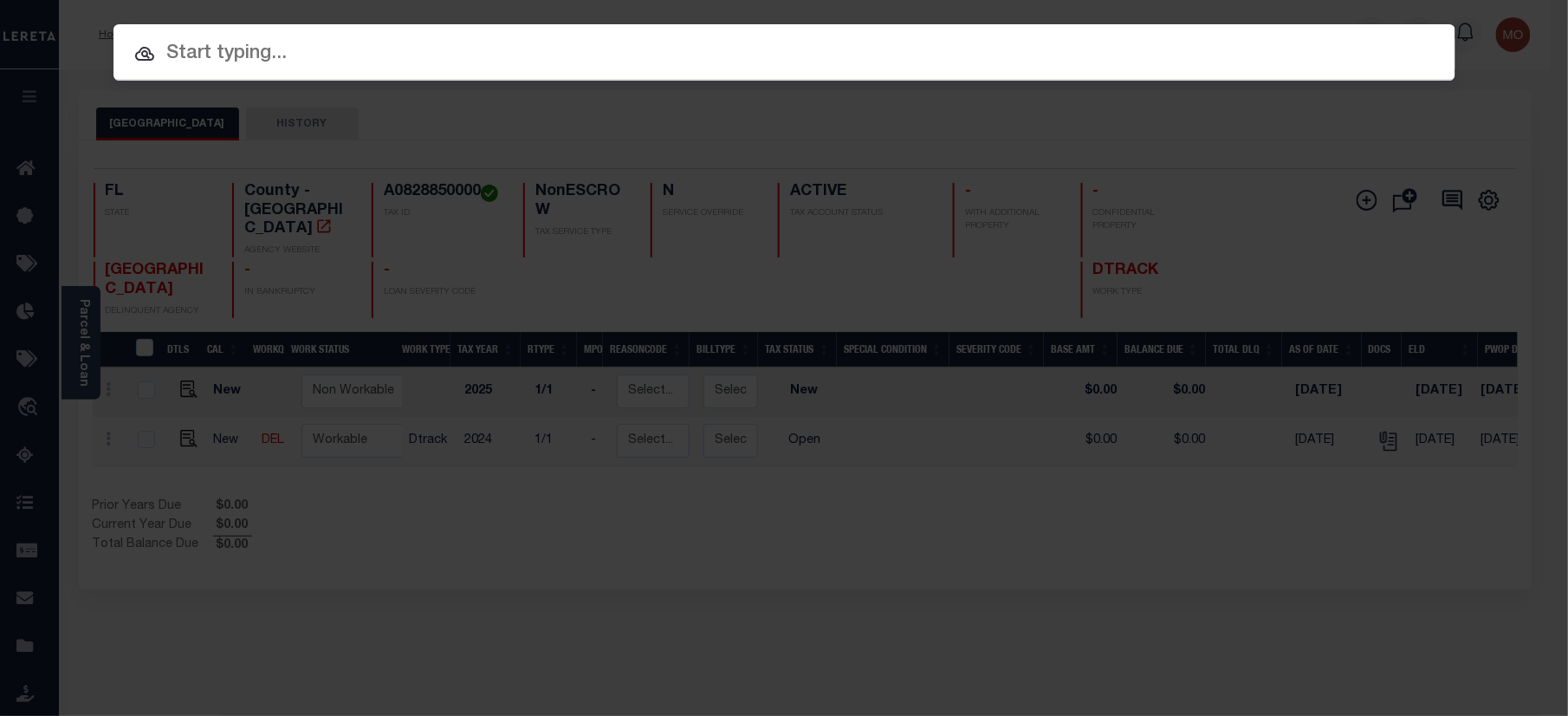
click at [263, 53] on input "text" at bounding box center [784, 54] width 1342 height 30
paste input "1040009204"
type input "1040009204"
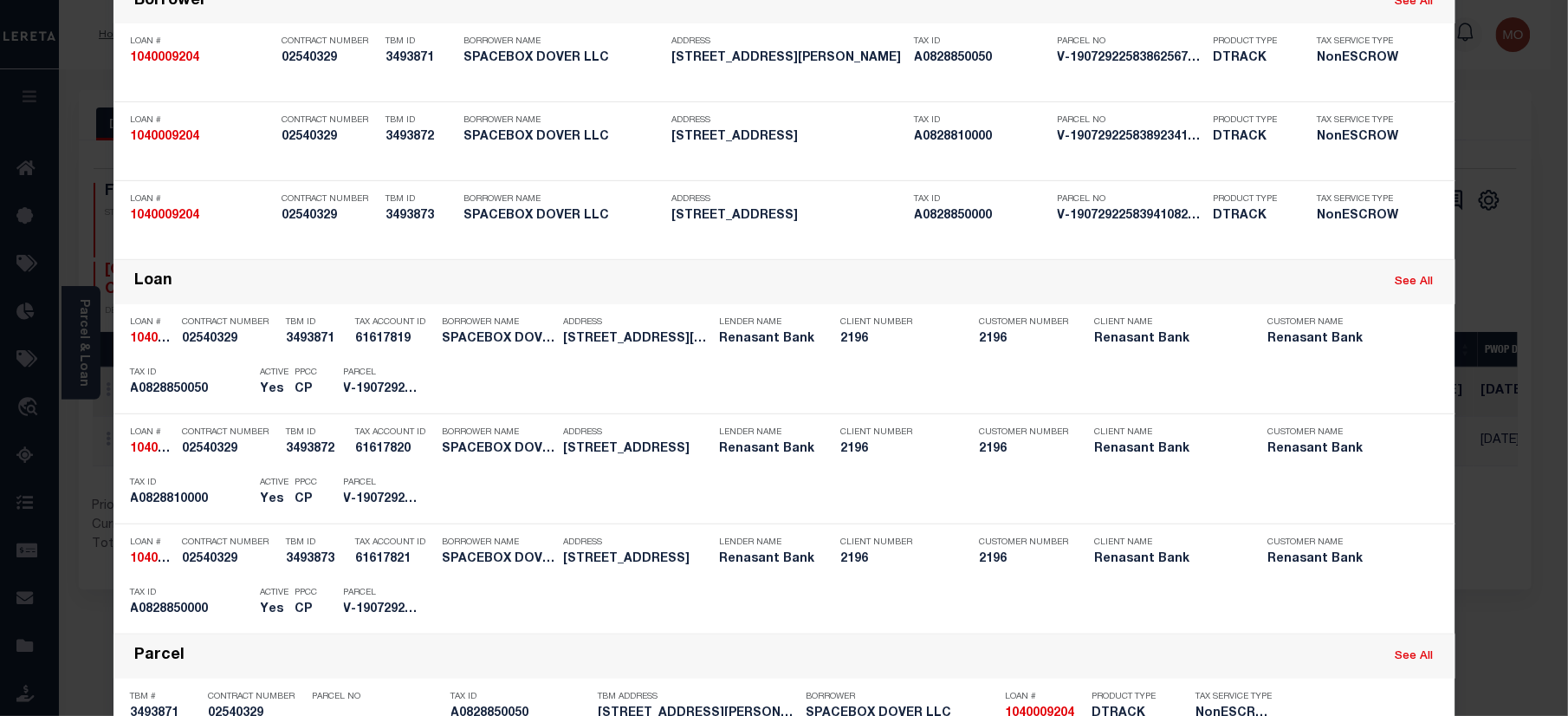
scroll to position [346, 0]
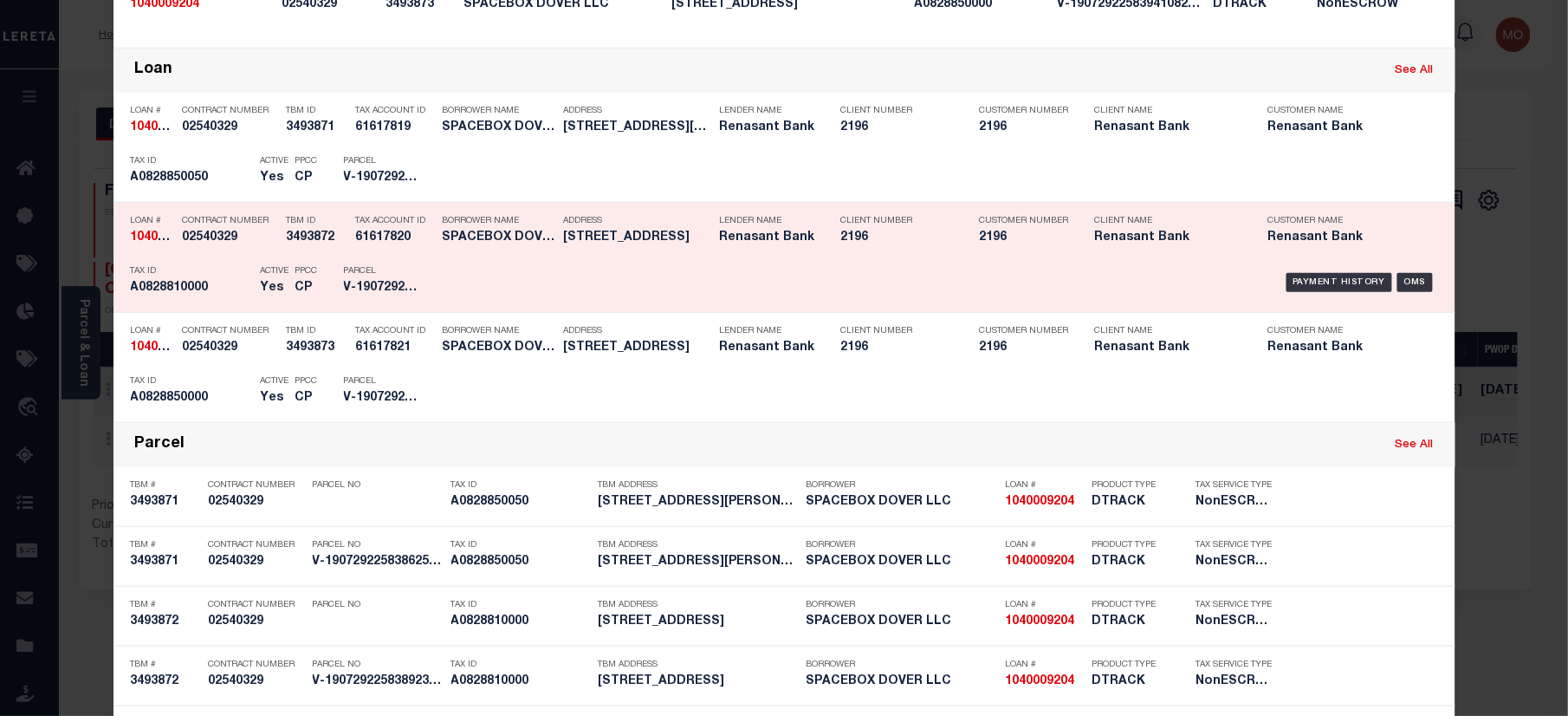
click at [247, 258] on div "Active Yes" at bounding box center [265, 283] width 35 height 50
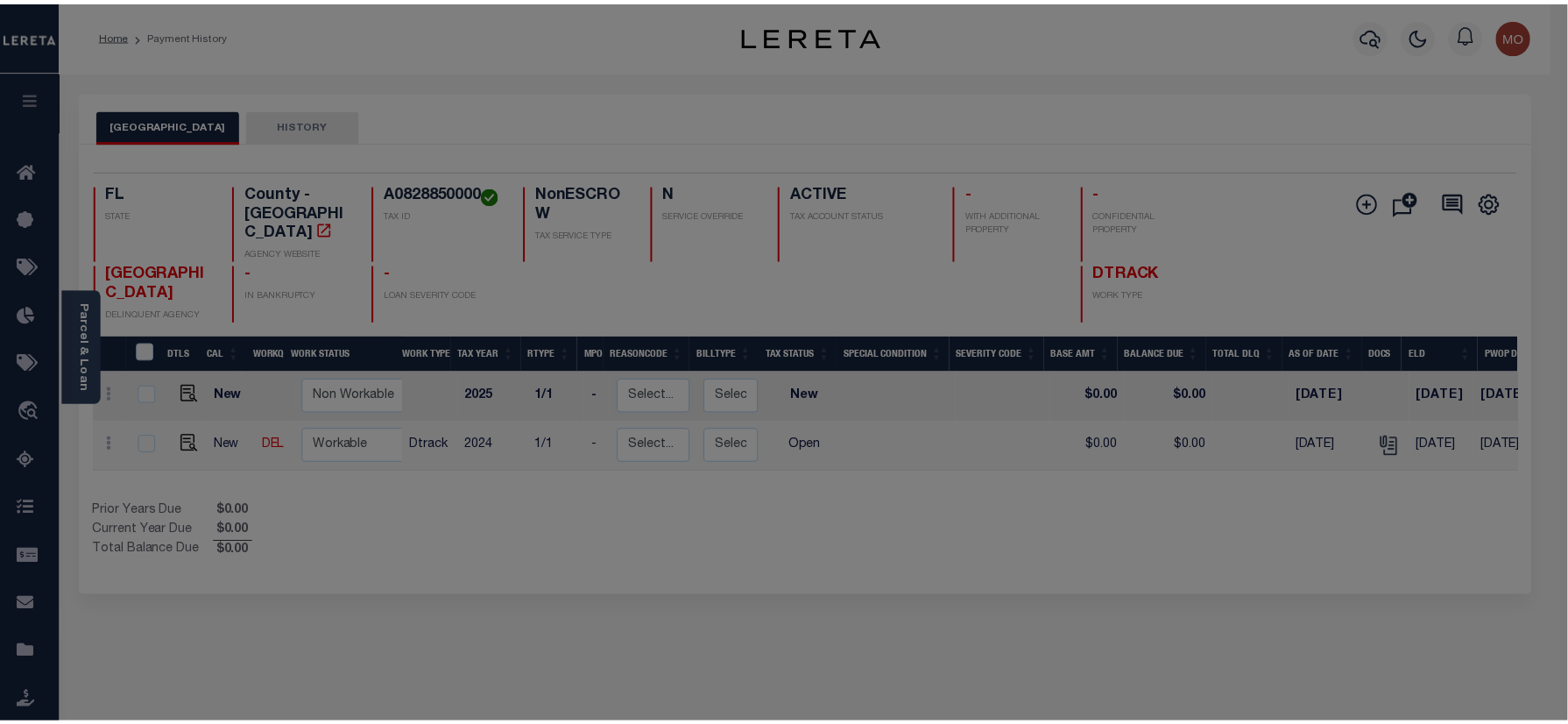
scroll to position [0, 0]
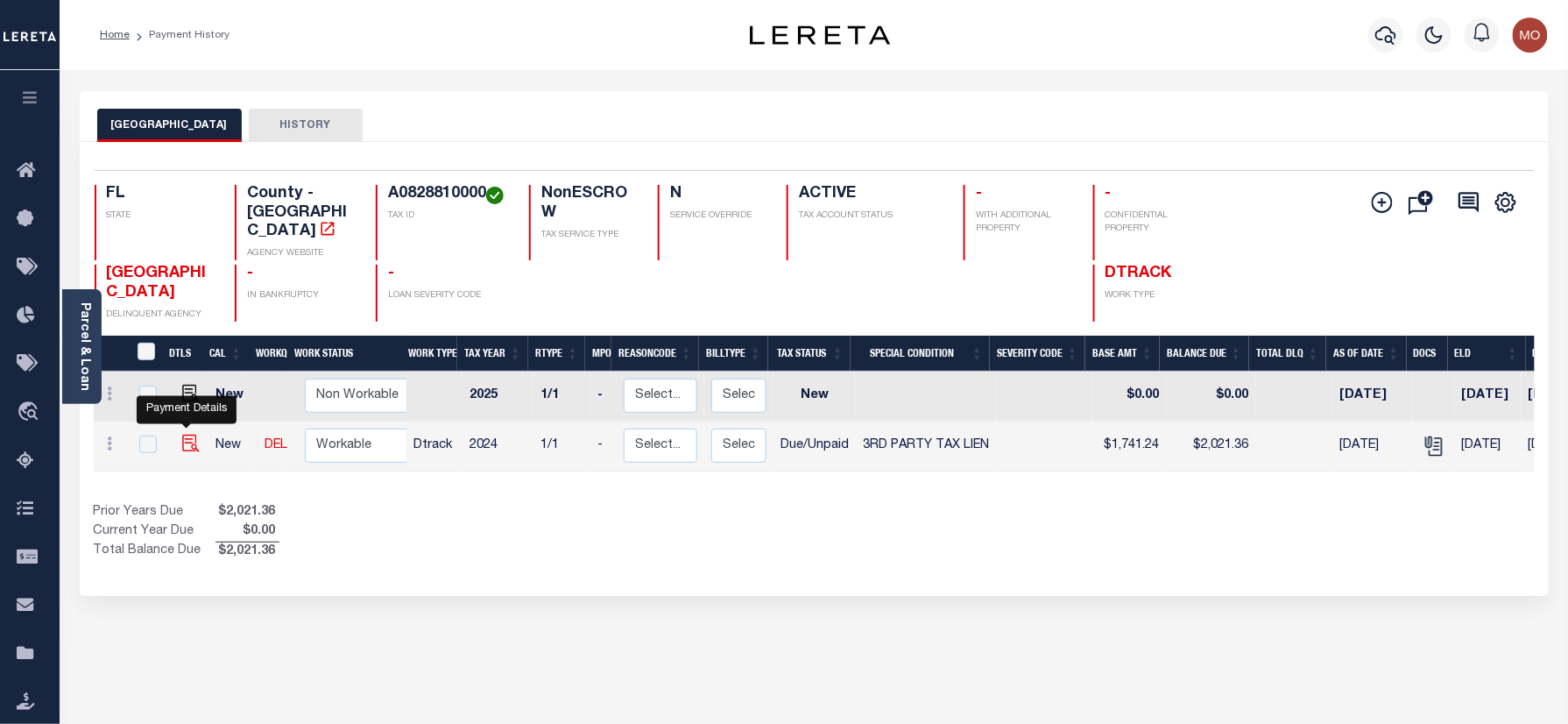
click at [182, 434] on img "" at bounding box center [191, 443] width 18 height 18
checkbox input "true"
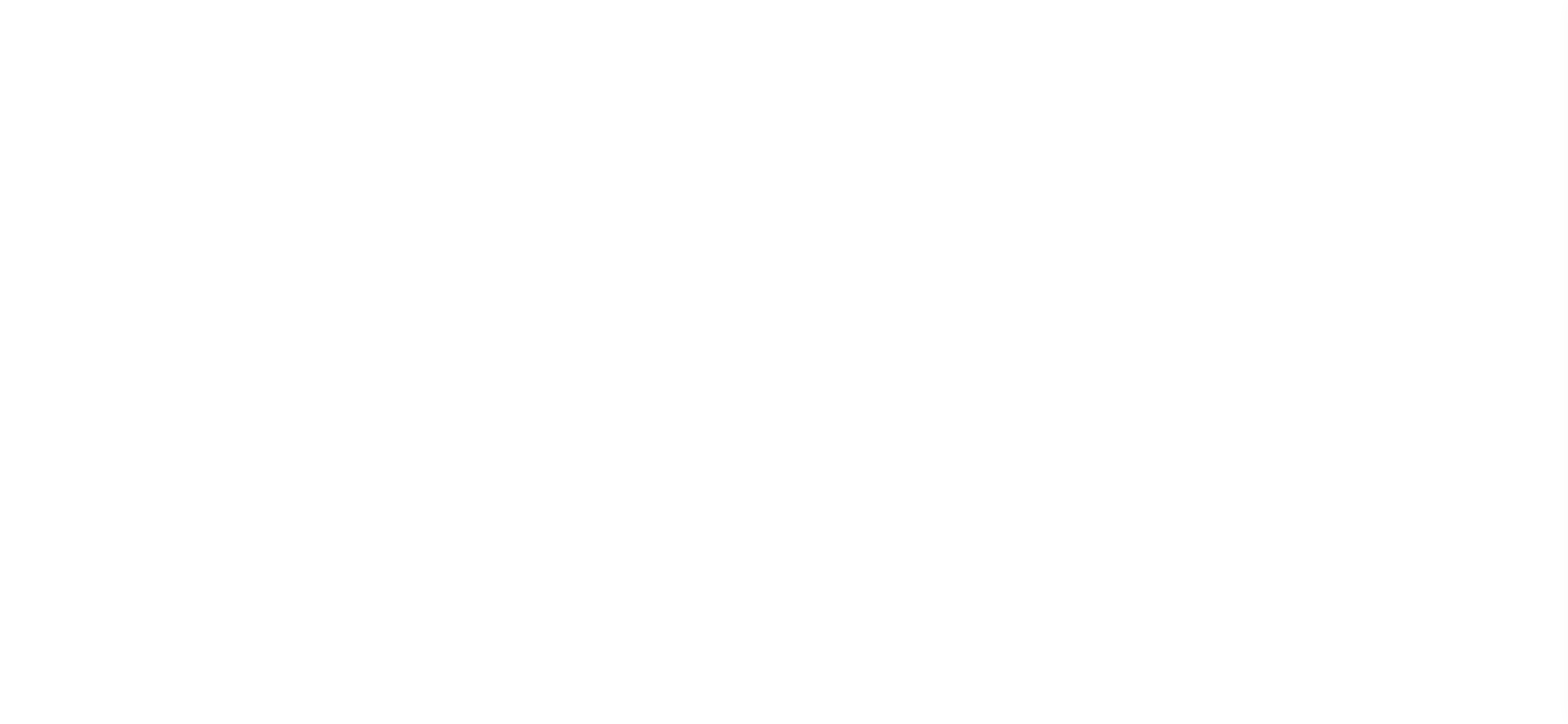
select select "DUE"
select select "20"
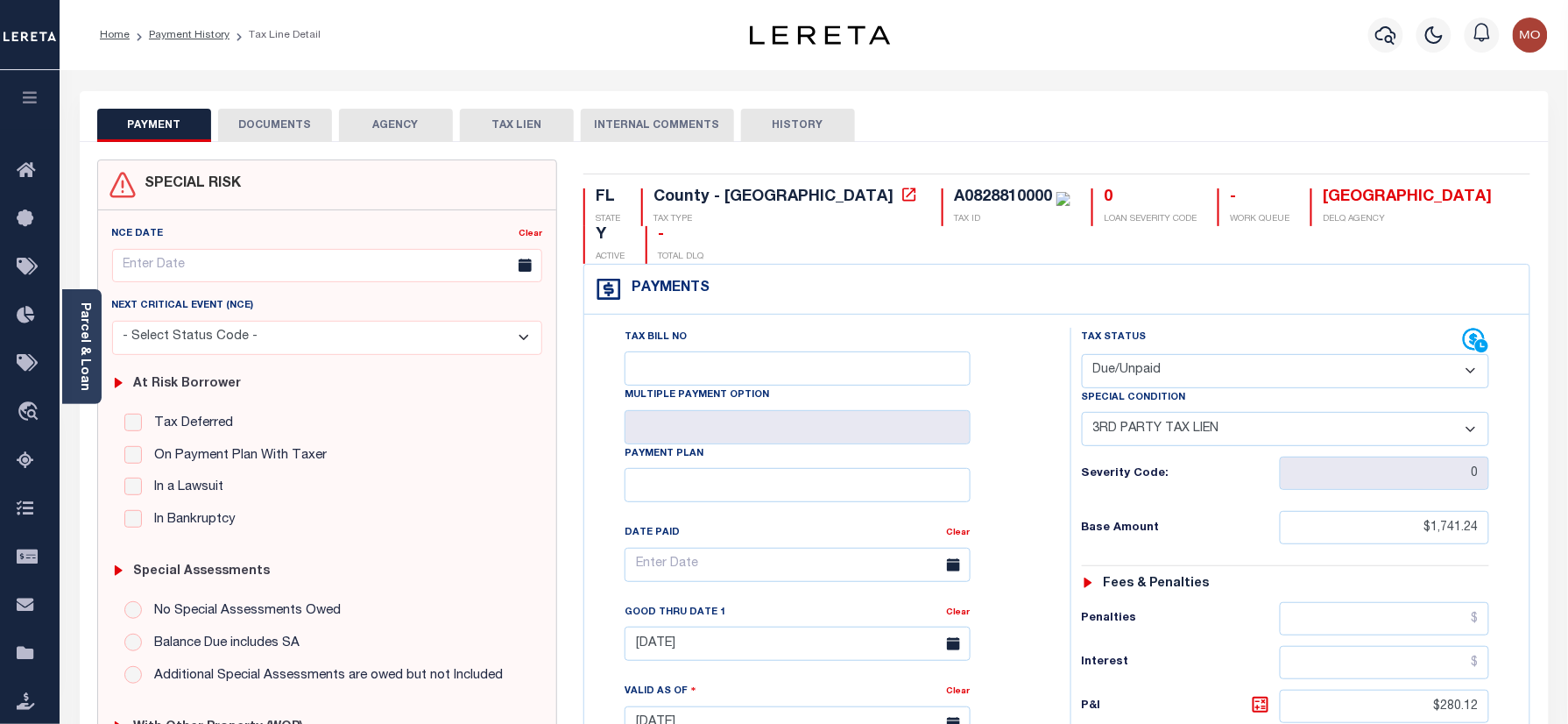
click at [1125, 362] on select "- Select Status Code - Open Due/Unpaid Paid Incomplete No Tax Due Internal Refu…" at bounding box center [1285, 371] width 408 height 35
select select "OP2"
click at [1081, 356] on select "- Select Status Code - Open Due/Unpaid Paid Incomplete No Tax Due Internal Refu…" at bounding box center [1285, 371] width 408 height 35
select select "0"
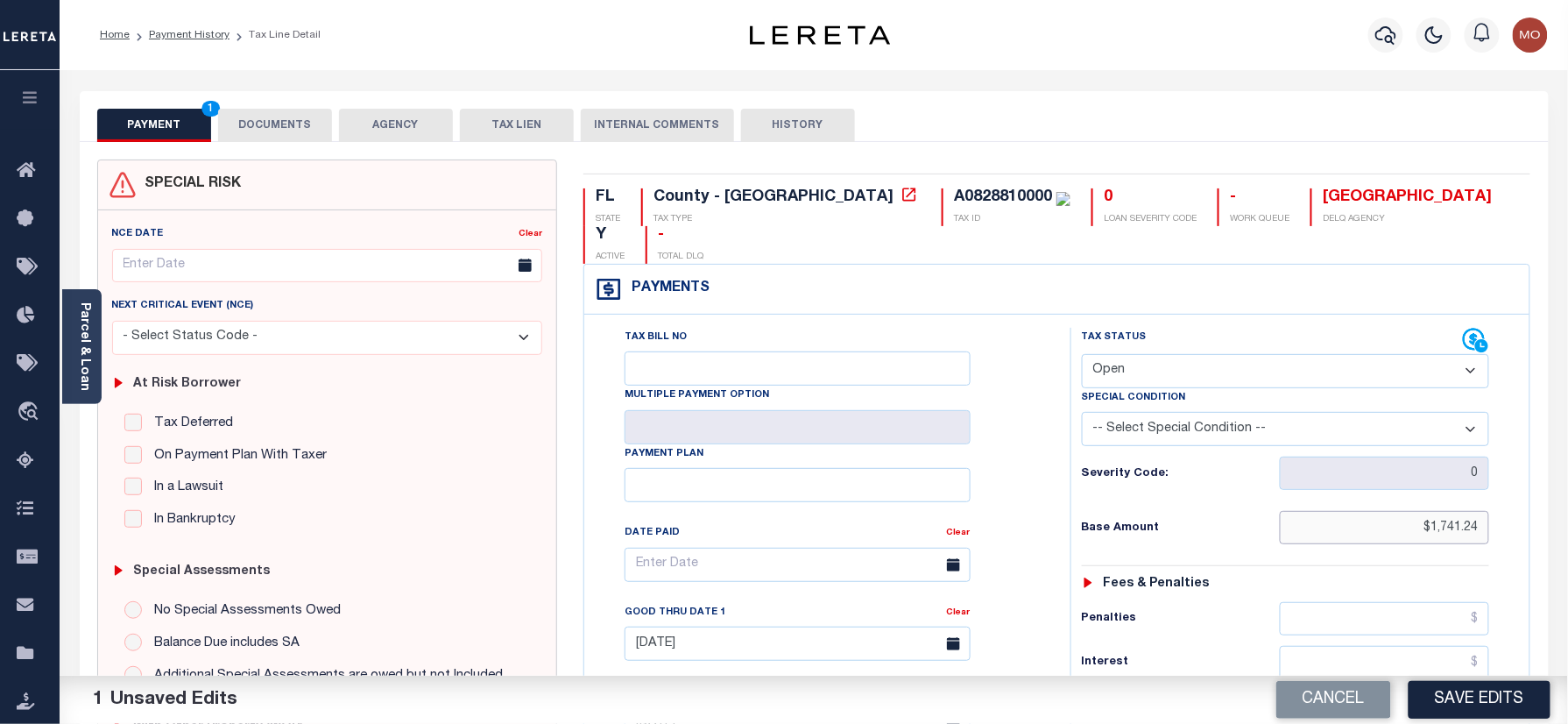
drag, startPoint x: 1406, startPoint y: 529, endPoint x: 1589, endPoint y: 533, distance: 183.0
click at [1567, 533] on html "Home Payment History Tax Line Detail" at bounding box center [784, 662] width 1568 height 1325
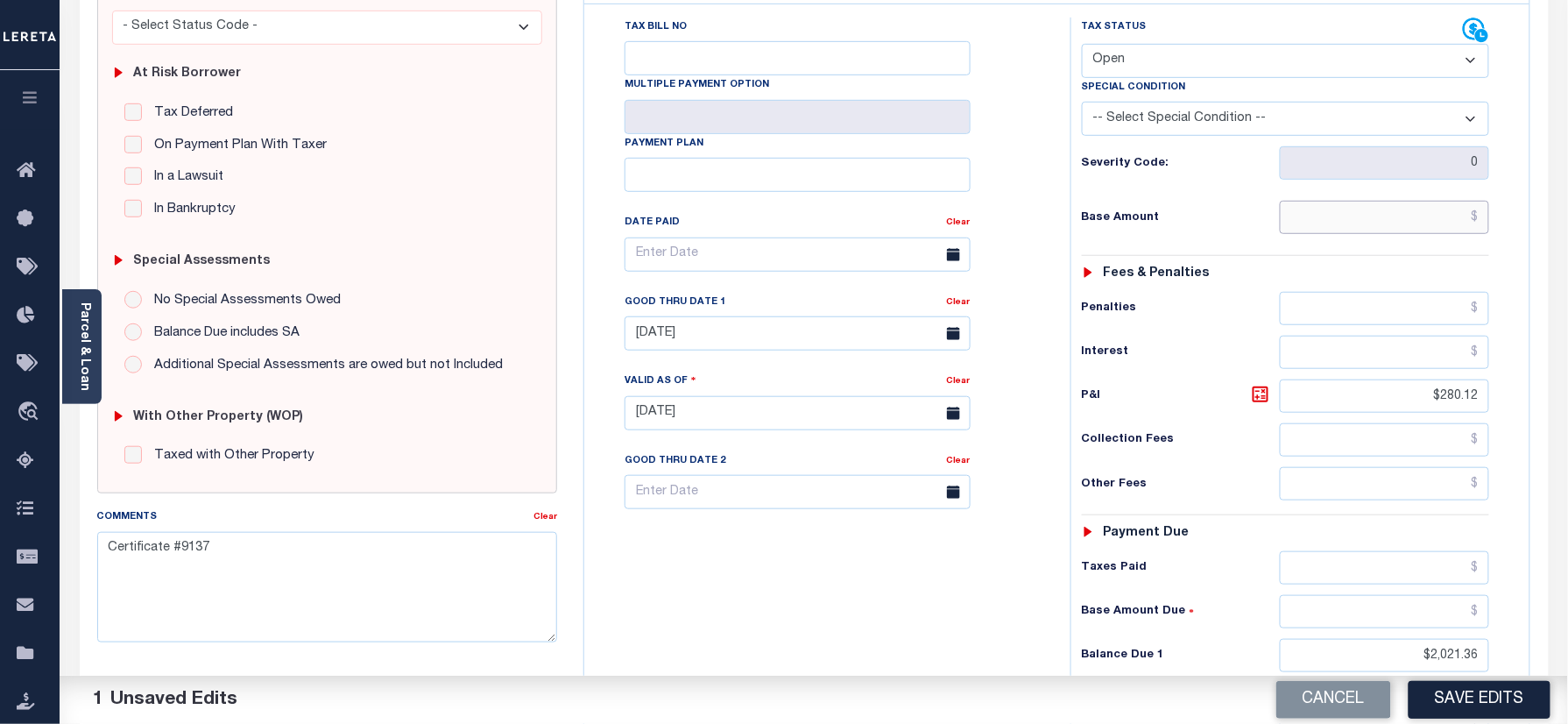
scroll to position [350, 0]
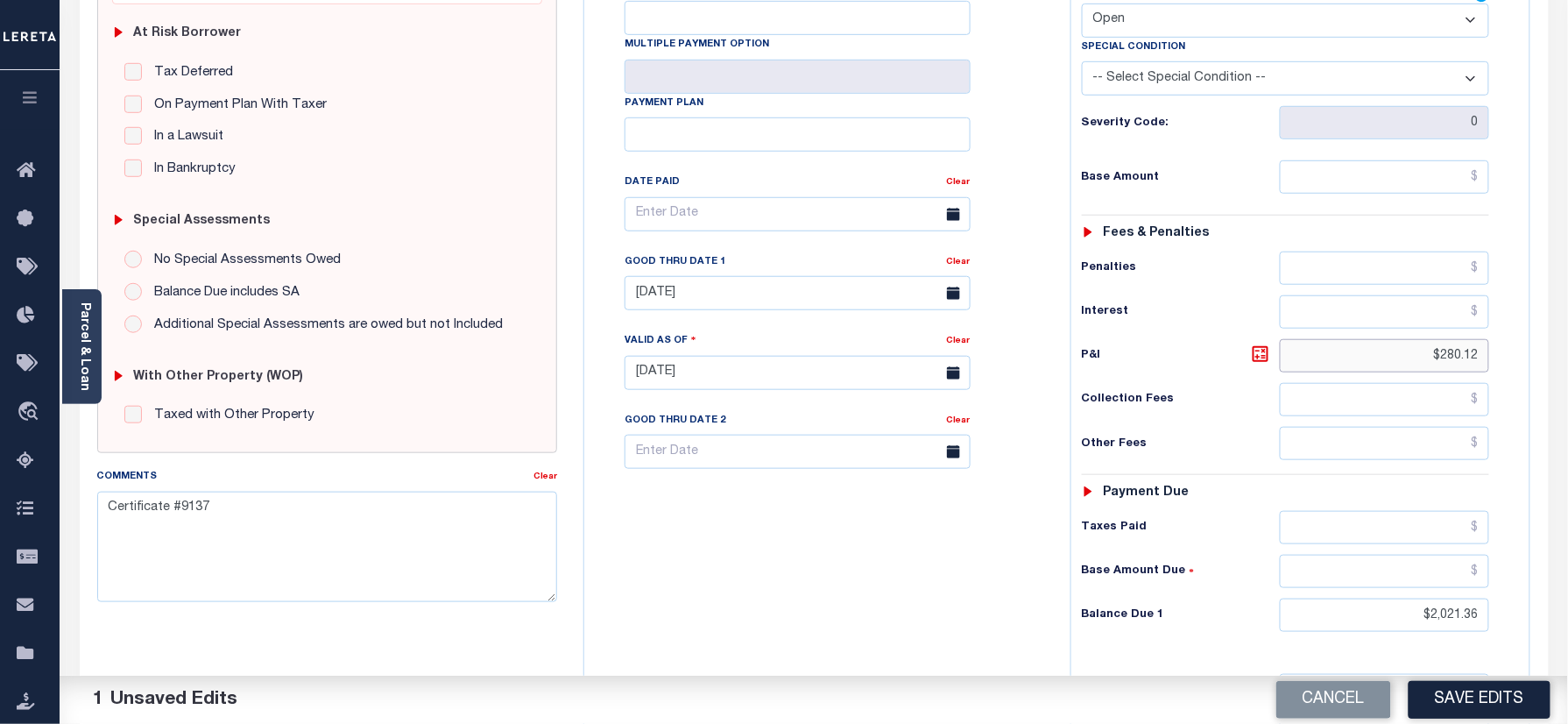
drag, startPoint x: 1476, startPoint y: 355, endPoint x: 1535, endPoint y: 392, distance: 69.6
click at [1563, 355] on div "Parcel & Loan Tax Bill Details A0828810000 TAX ID" at bounding box center [813, 347] width 1508 height 1255
drag, startPoint x: 1406, startPoint y: 635, endPoint x: 1268, endPoint y: 614, distance: 139.6
click at [1519, 632] on div "Tax Status Status" at bounding box center [1292, 364] width 469 height 774
type input "$0.00"
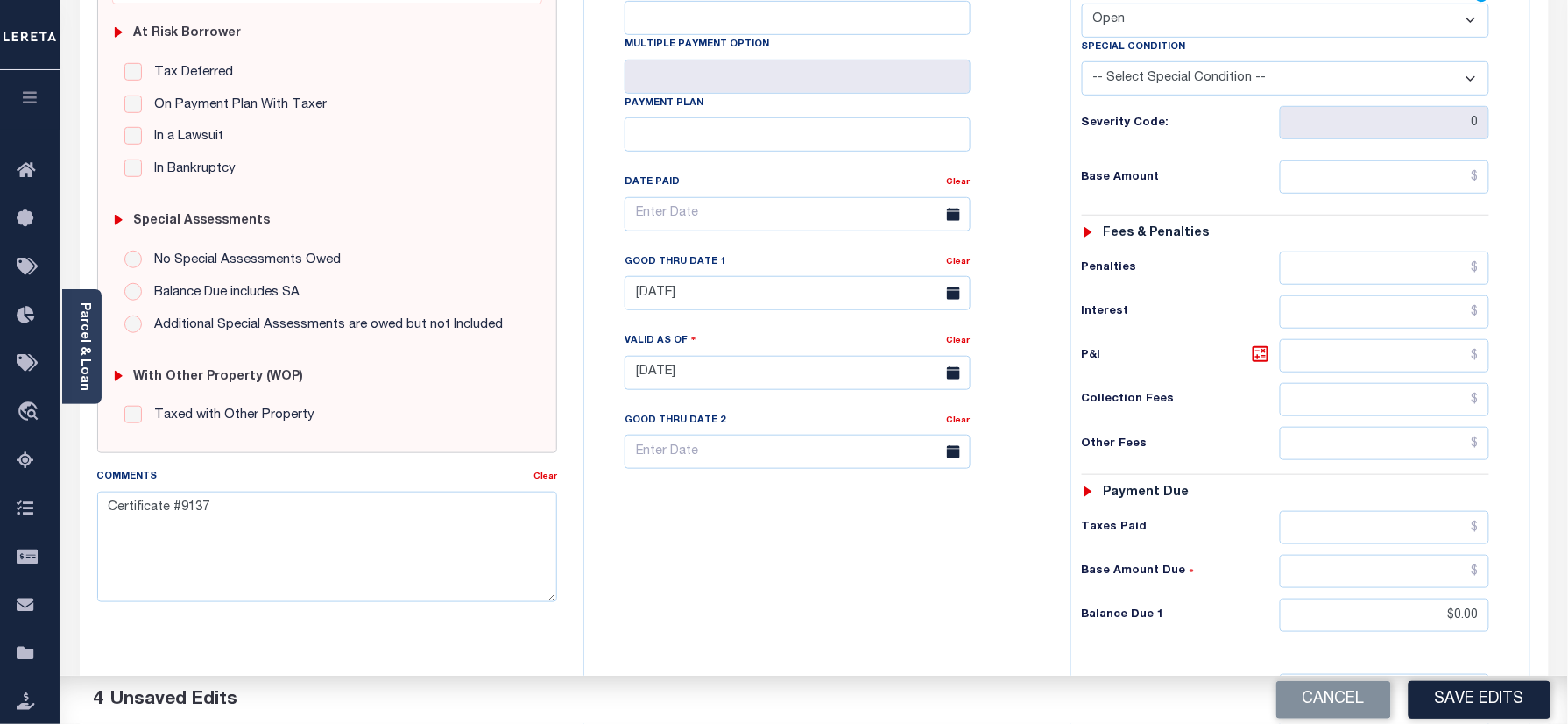
click at [922, 646] on div "Tax Bill No Multiple Payment Option Payment Plan Clear" at bounding box center [823, 364] width 469 height 774
click at [958, 266] on link "Clear" at bounding box center [958, 262] width 23 height 8
click at [1024, 288] on div "Tax Bill No Multiple Payment Option Payment Plan Clear" at bounding box center [823, 223] width 443 height 491
drag, startPoint x: 109, startPoint y: 510, endPoint x: 96, endPoint y: 510, distance: 13.0
click at [98, 510] on textarea "Certificate #9137" at bounding box center [327, 547] width 460 height 110
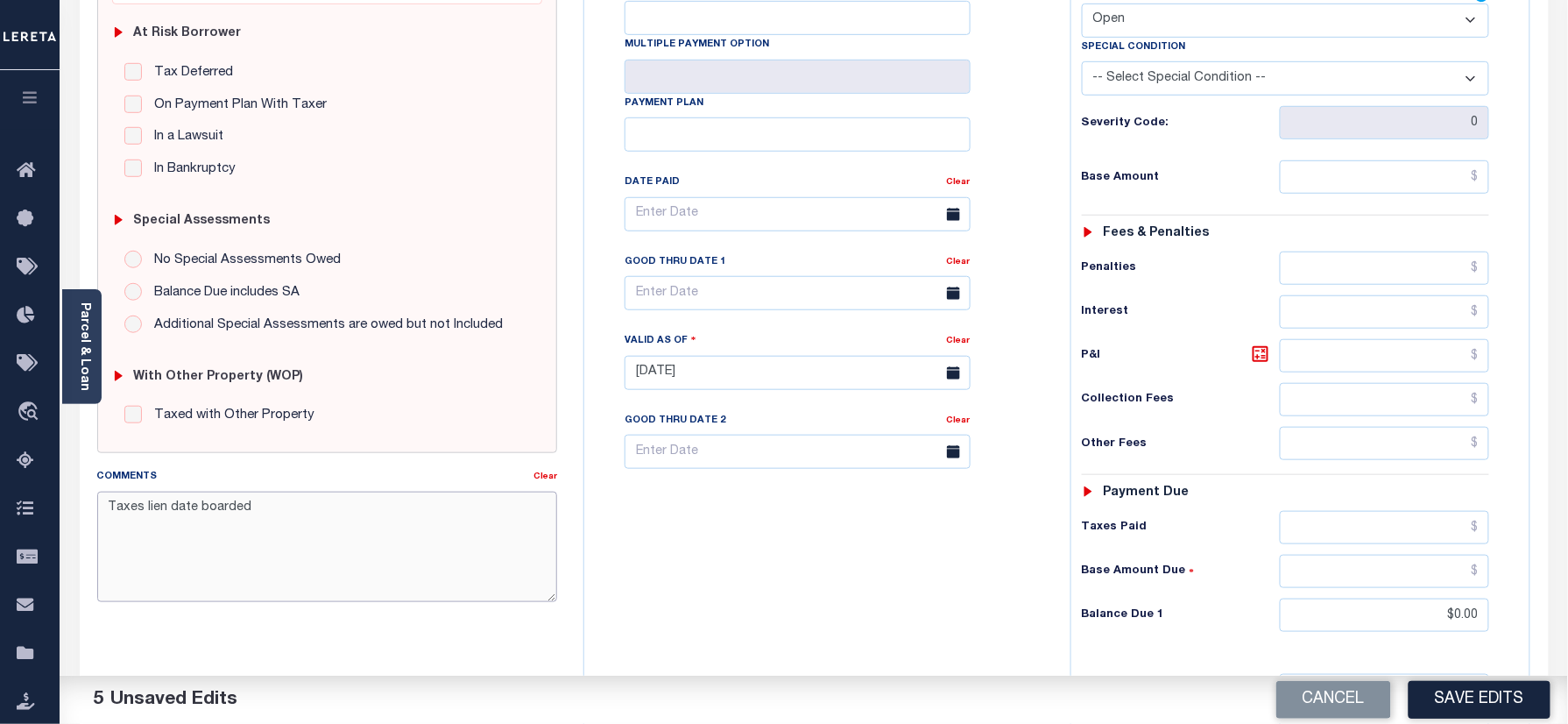
type textarea "Taxes lien date boarded"
click at [1497, 692] on button "Save Edits" at bounding box center [1479, 700] width 142 height 37
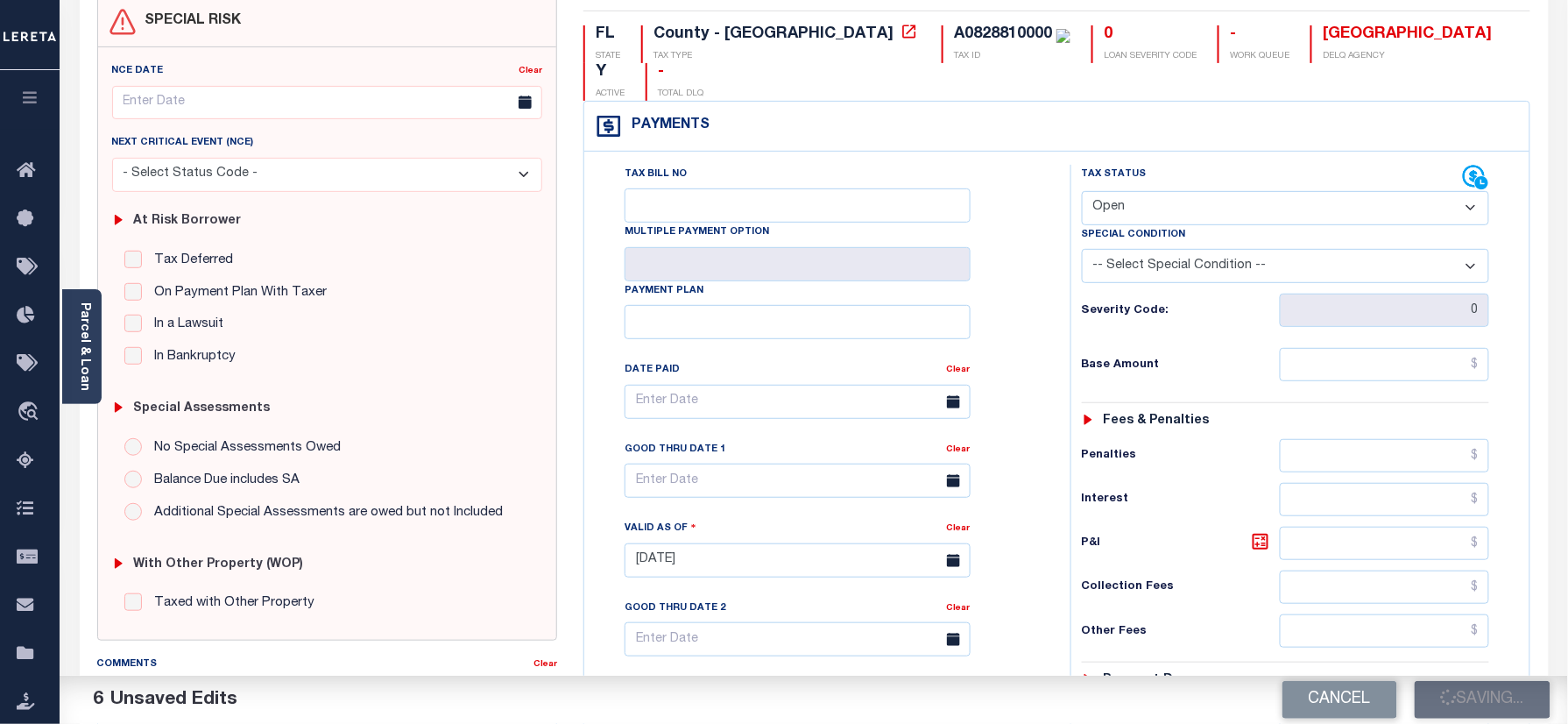
scroll to position [0, 0]
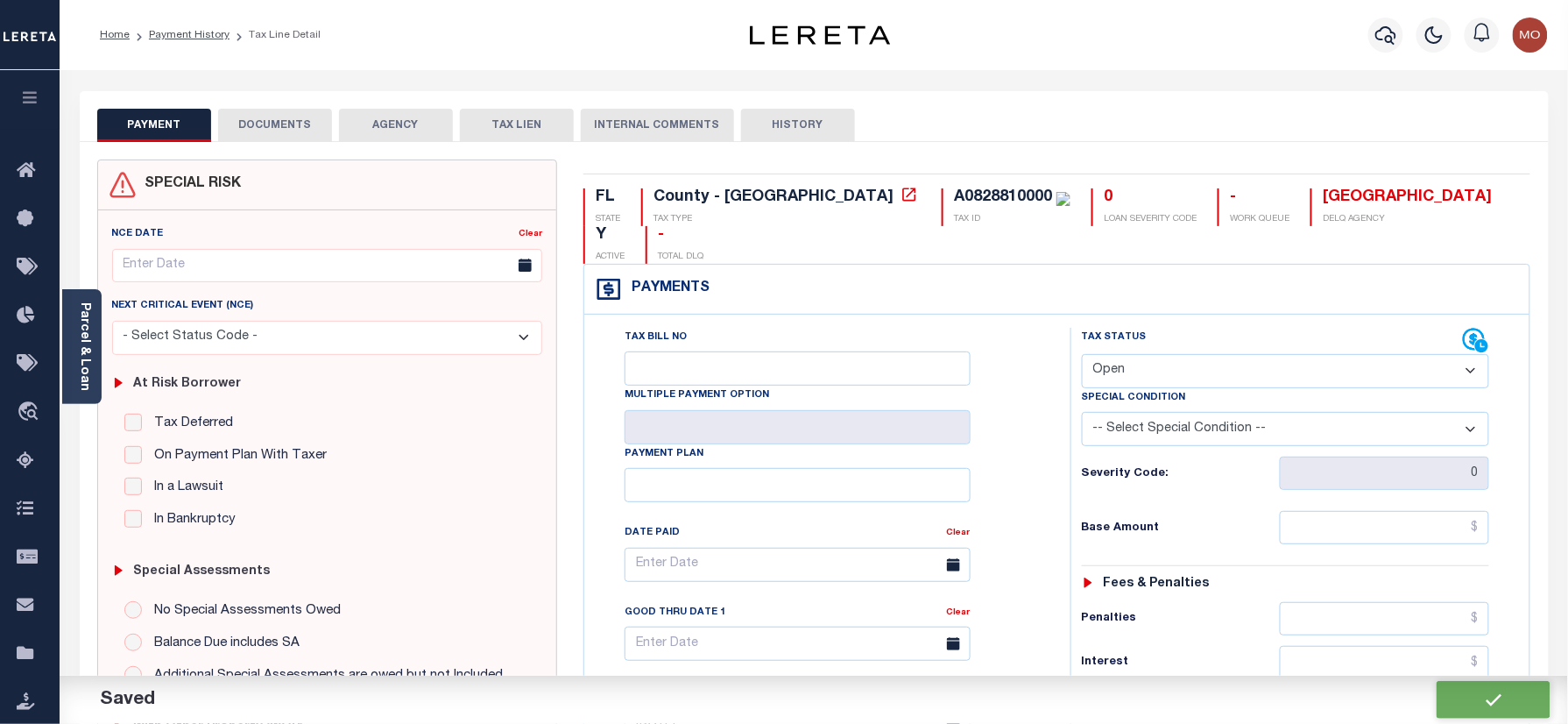
checkbox input "false"
type input "$0"
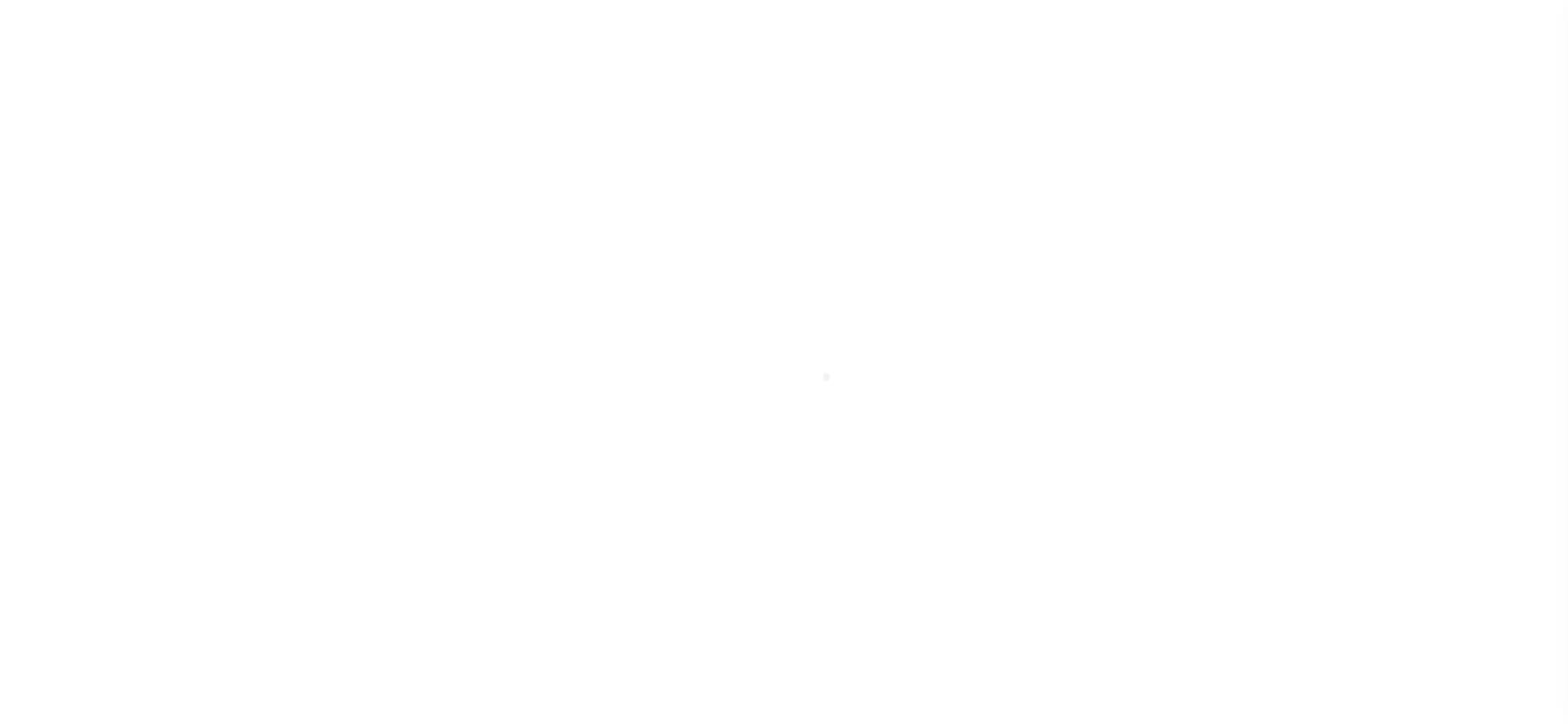
select select "DUE"
select select "20"
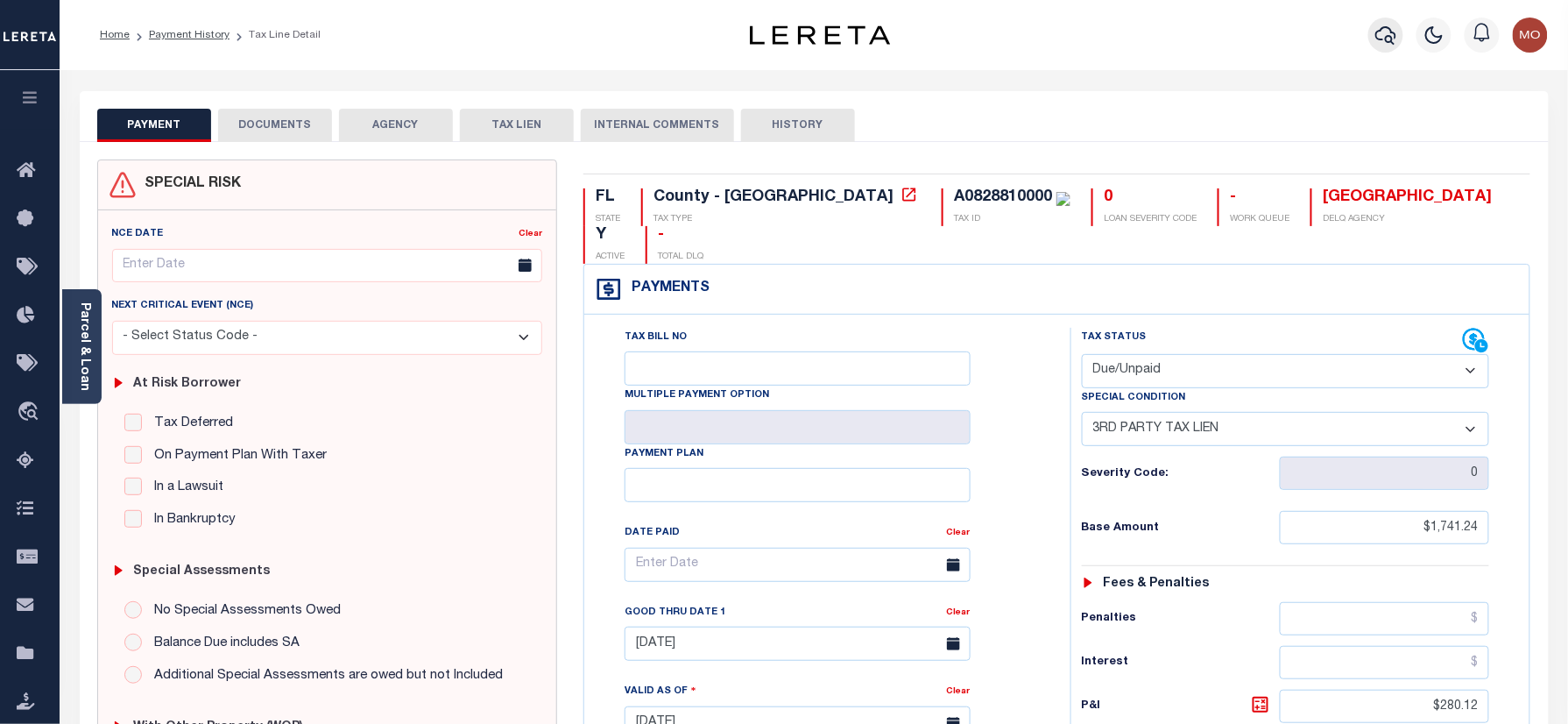
click at [1382, 42] on icon "button" at bounding box center [1385, 35] width 21 height 21
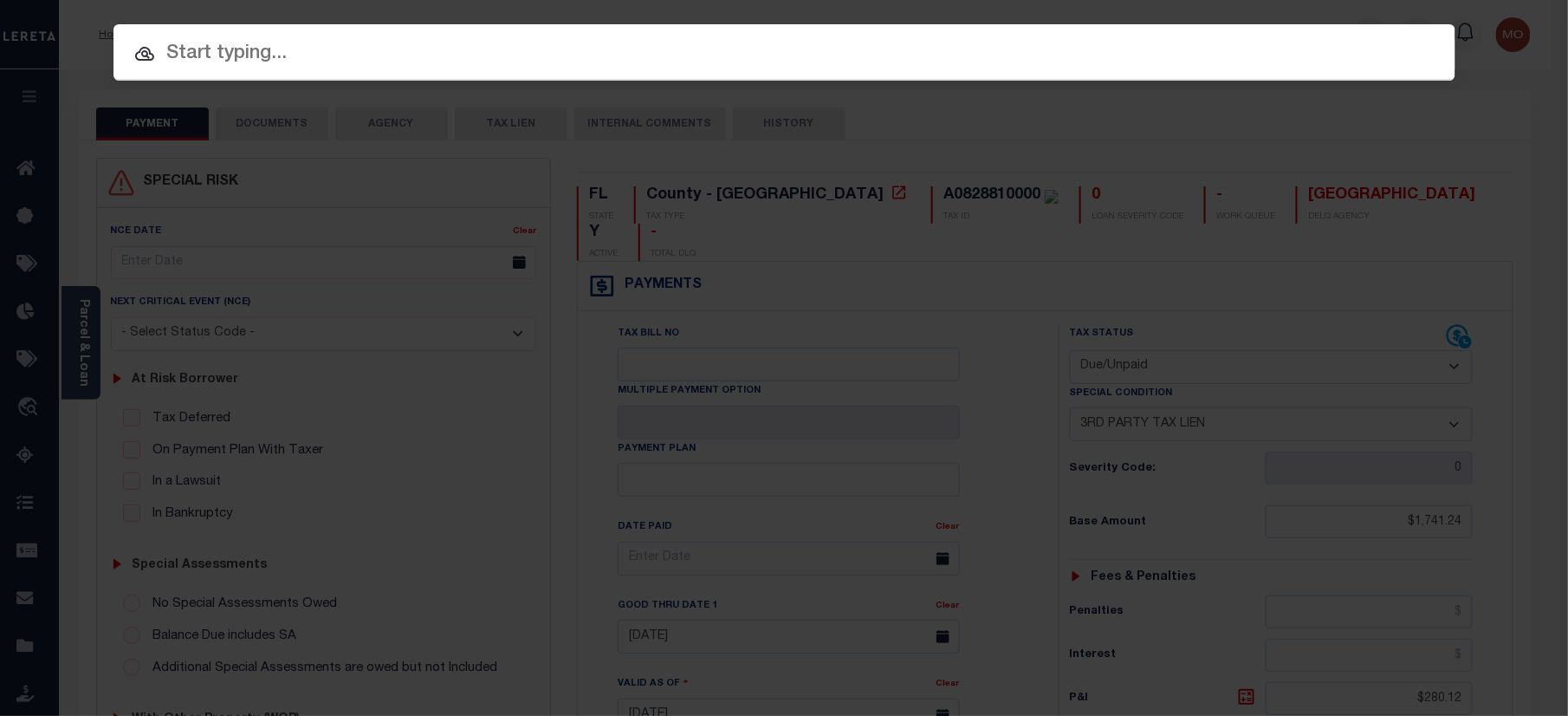
click at [308, 69] on input "text" at bounding box center [784, 54] width 1342 height 30
paste input "1290008434"
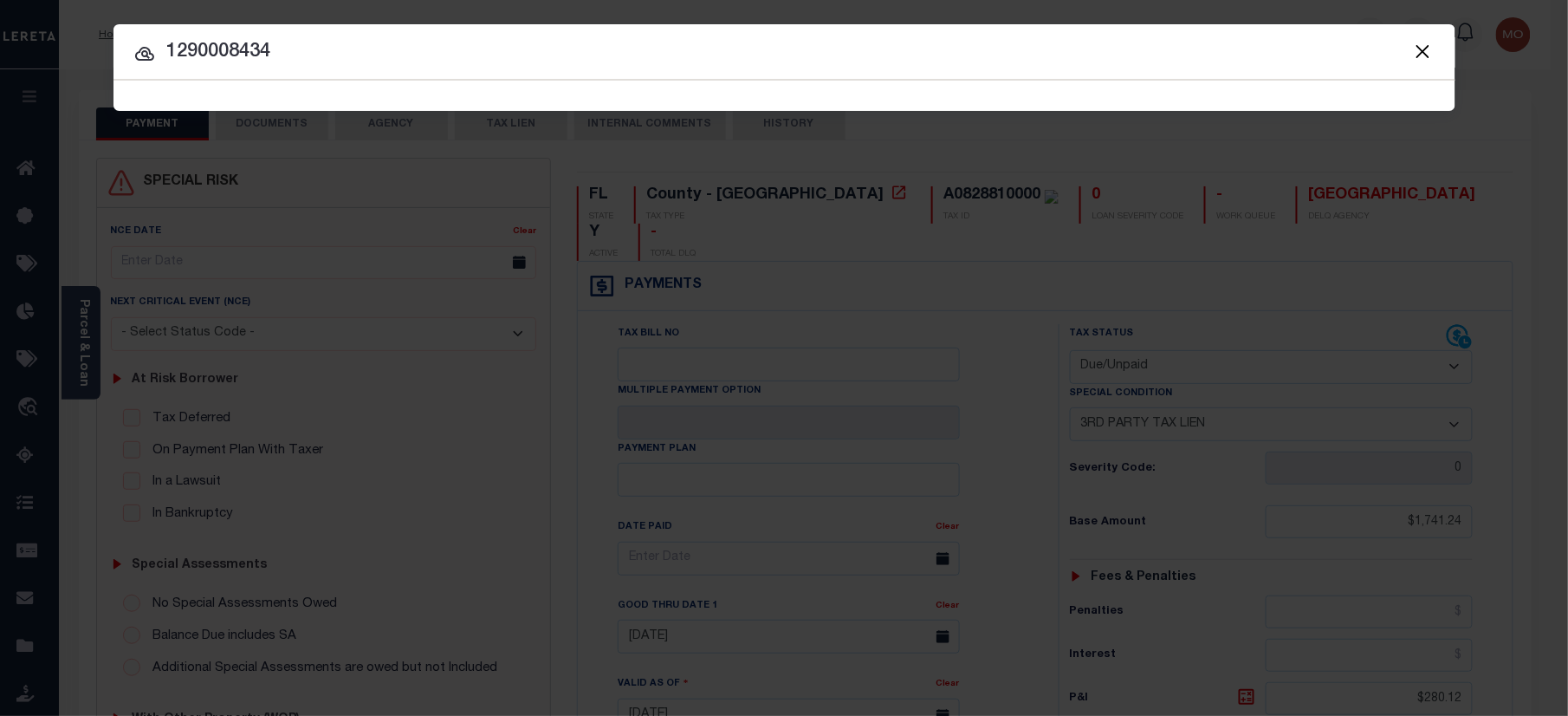
type input "1290008434"
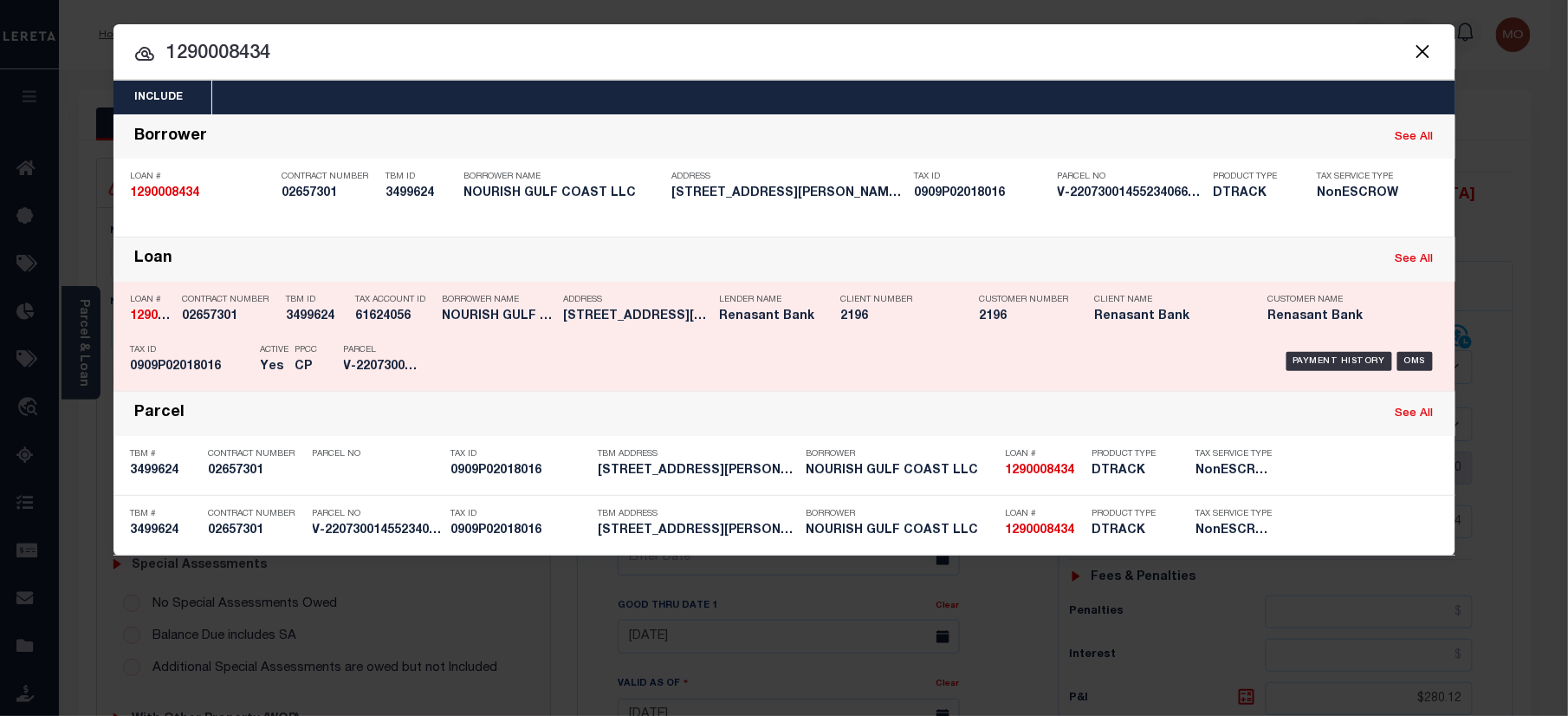
click at [296, 350] on p "PPCC" at bounding box center [307, 349] width 22 height 10
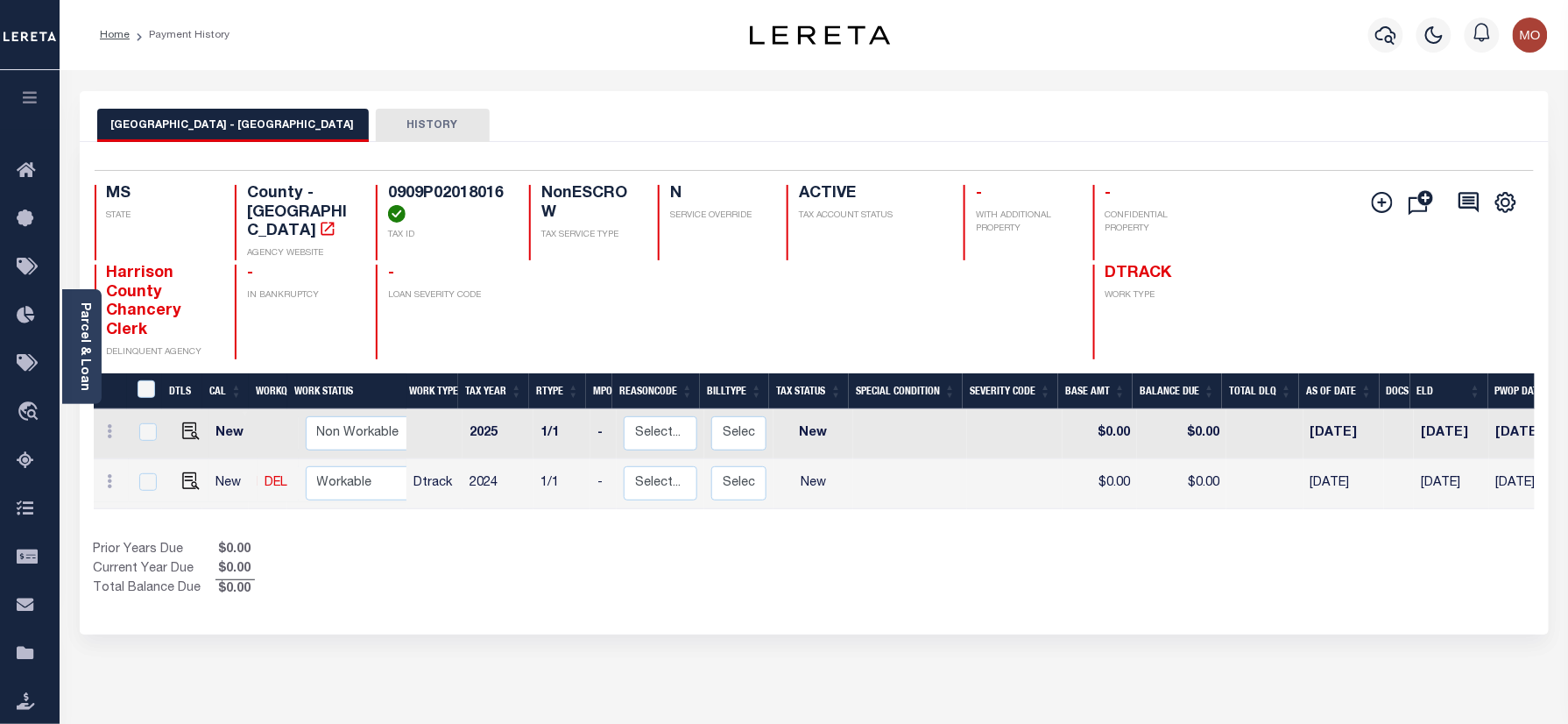
click at [177, 476] on link at bounding box center [187, 482] width 26 height 12
checkbox input "true"
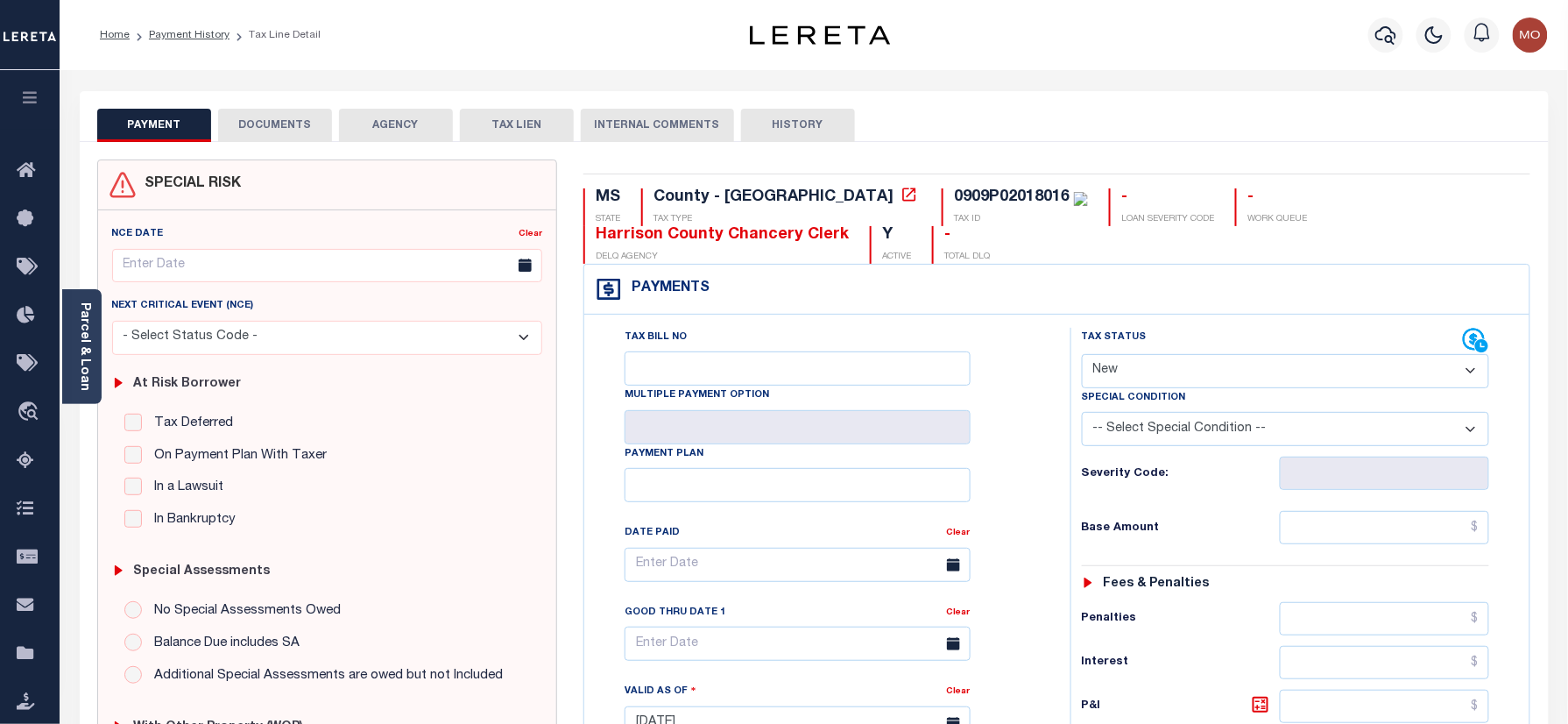
drag, startPoint x: 1166, startPoint y: 365, endPoint x: 1196, endPoint y: 394, distance: 41.7
click at [1166, 365] on select "- Select Status Code - Open Due/Unpaid Paid Incomplete No Tax Due Internal Refu…" at bounding box center [1285, 371] width 408 height 35
select select "PYD"
click at [1081, 356] on select "- Select Status Code - Open Due/Unpaid Paid Incomplete No Tax Due Internal Refu…" at bounding box center [1285, 371] width 408 height 35
type input "[DATE]"
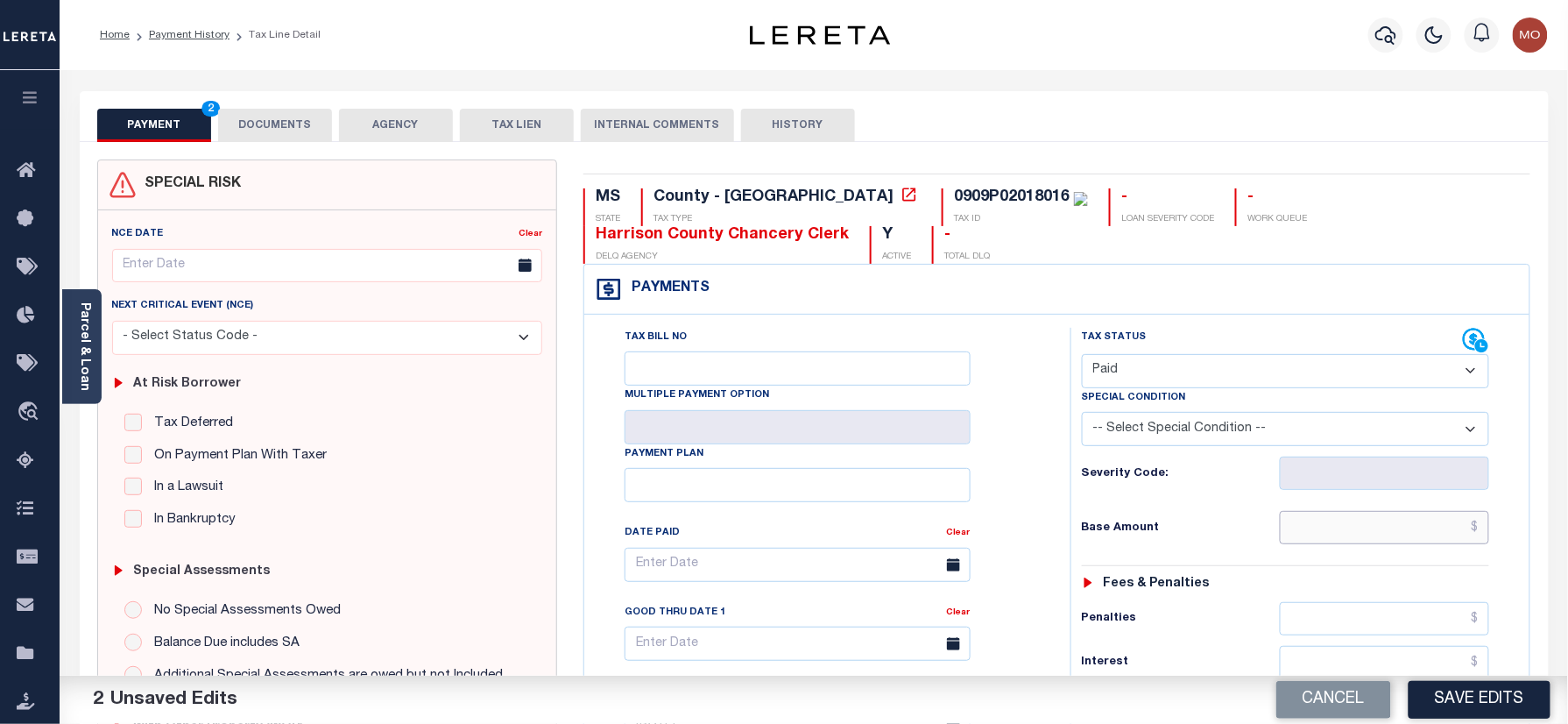
drag, startPoint x: 1321, startPoint y: 536, endPoint x: 1277, endPoint y: 532, distance: 44.2
click at [1319, 534] on input "text" at bounding box center [1384, 528] width 210 height 34
paste input "3773.73"
type input "$3,773.73"
click at [1106, 506] on div "Tax Status Status - Select Status Code -" at bounding box center [1292, 715] width 443 height 774
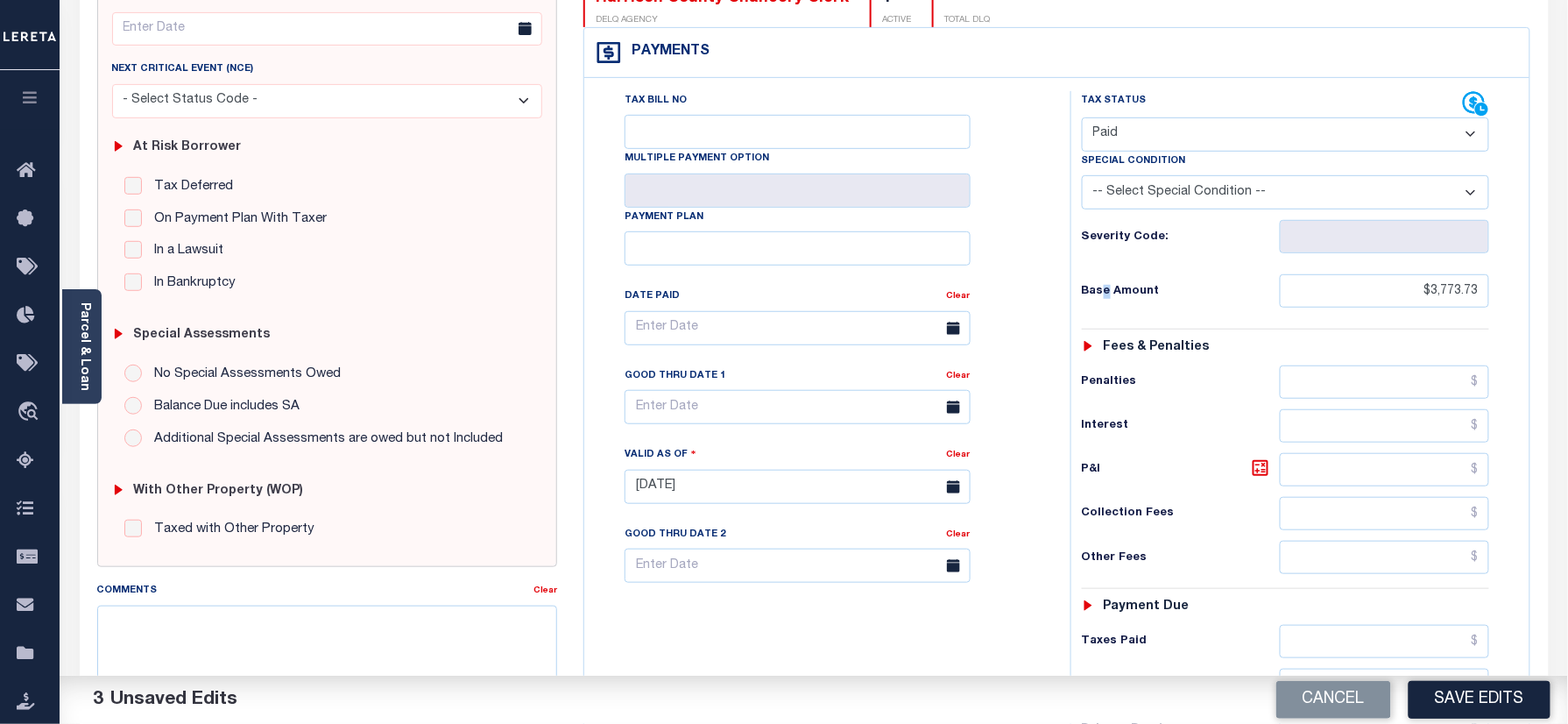
scroll to position [467, 0]
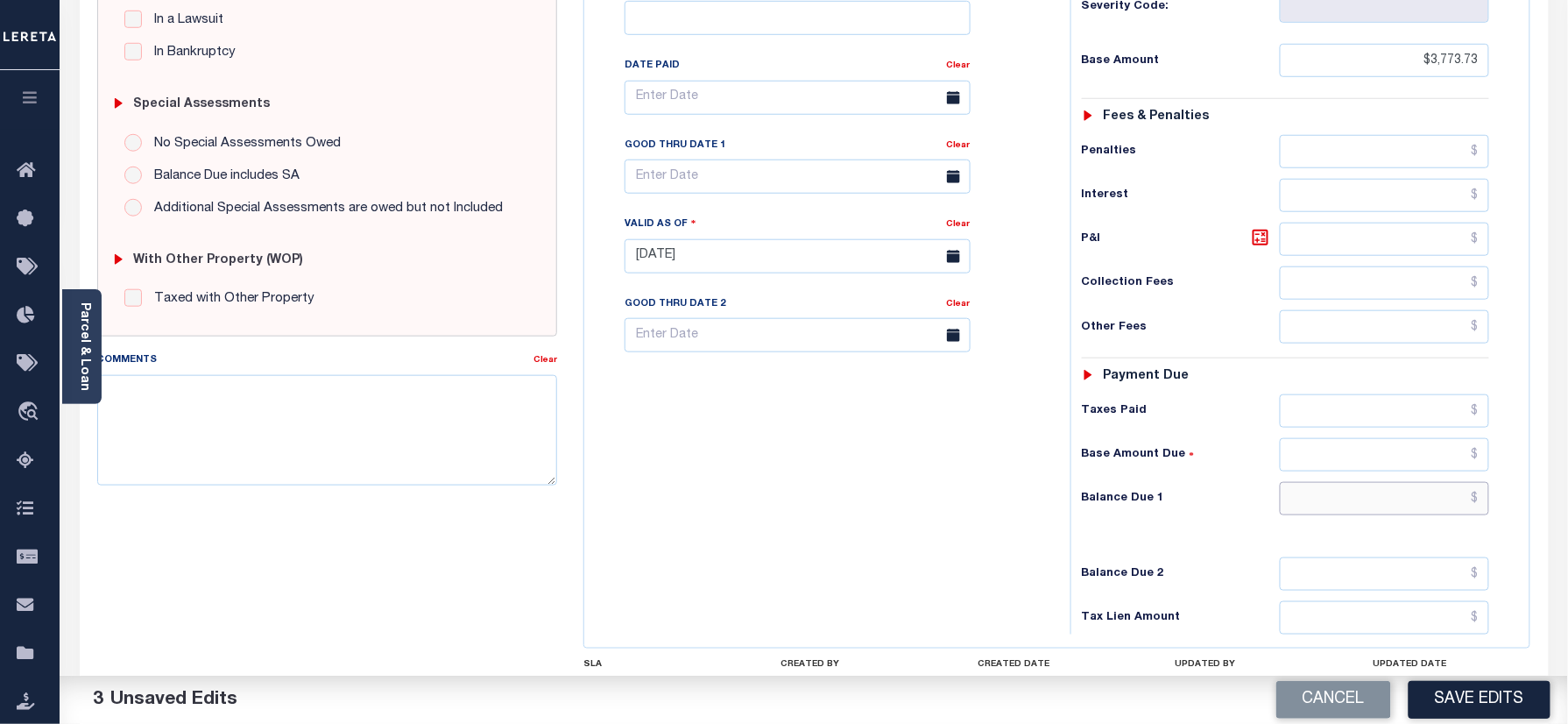
drag, startPoint x: 1356, startPoint y: 519, endPoint x: 1340, endPoint y: 518, distance: 16.0
click at [1356, 515] on input "text" at bounding box center [1384, 499] width 210 height 34
type input "$0.00"
click at [961, 475] on div "Tax Bill No Multiple Payment Option Payment Plan Clear" at bounding box center [823, 248] width 469 height 774
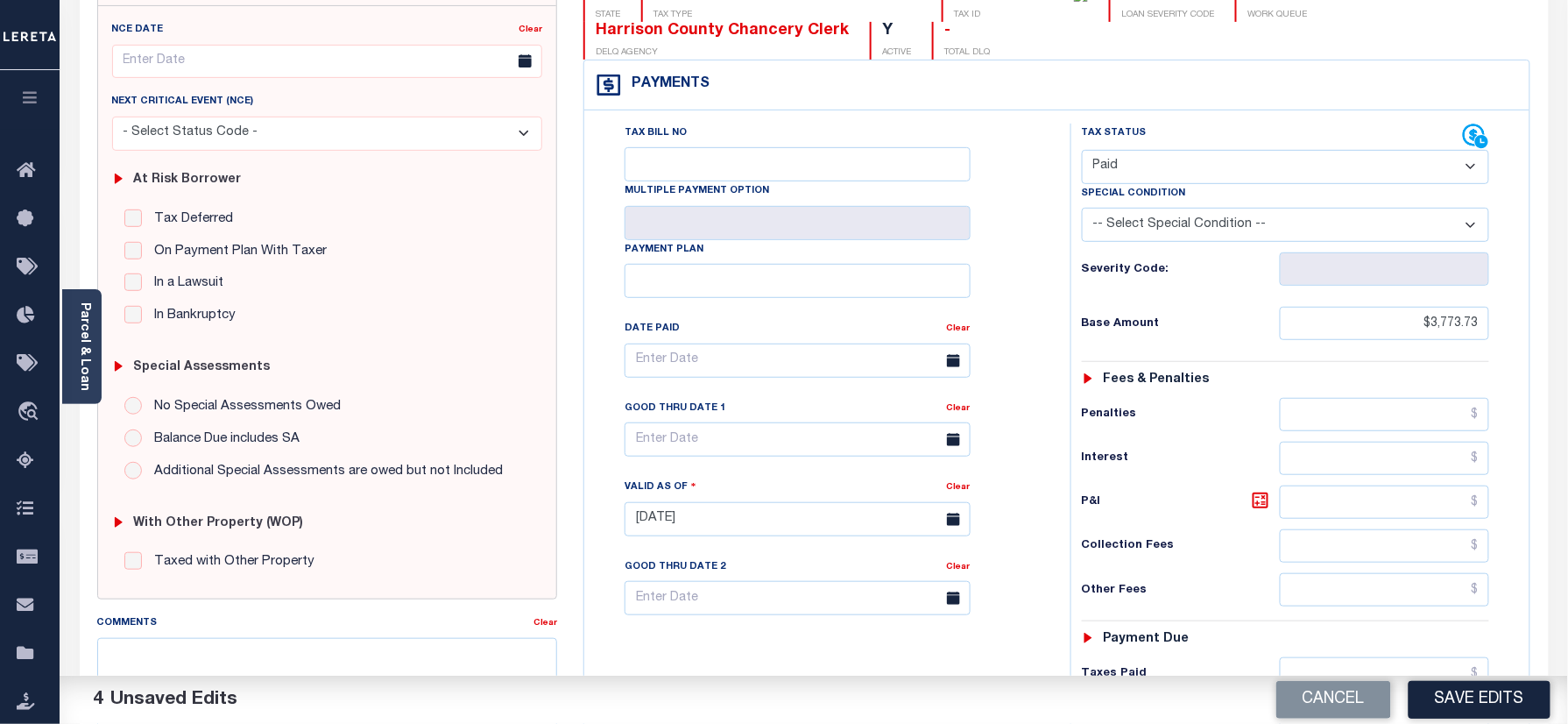
scroll to position [0, 0]
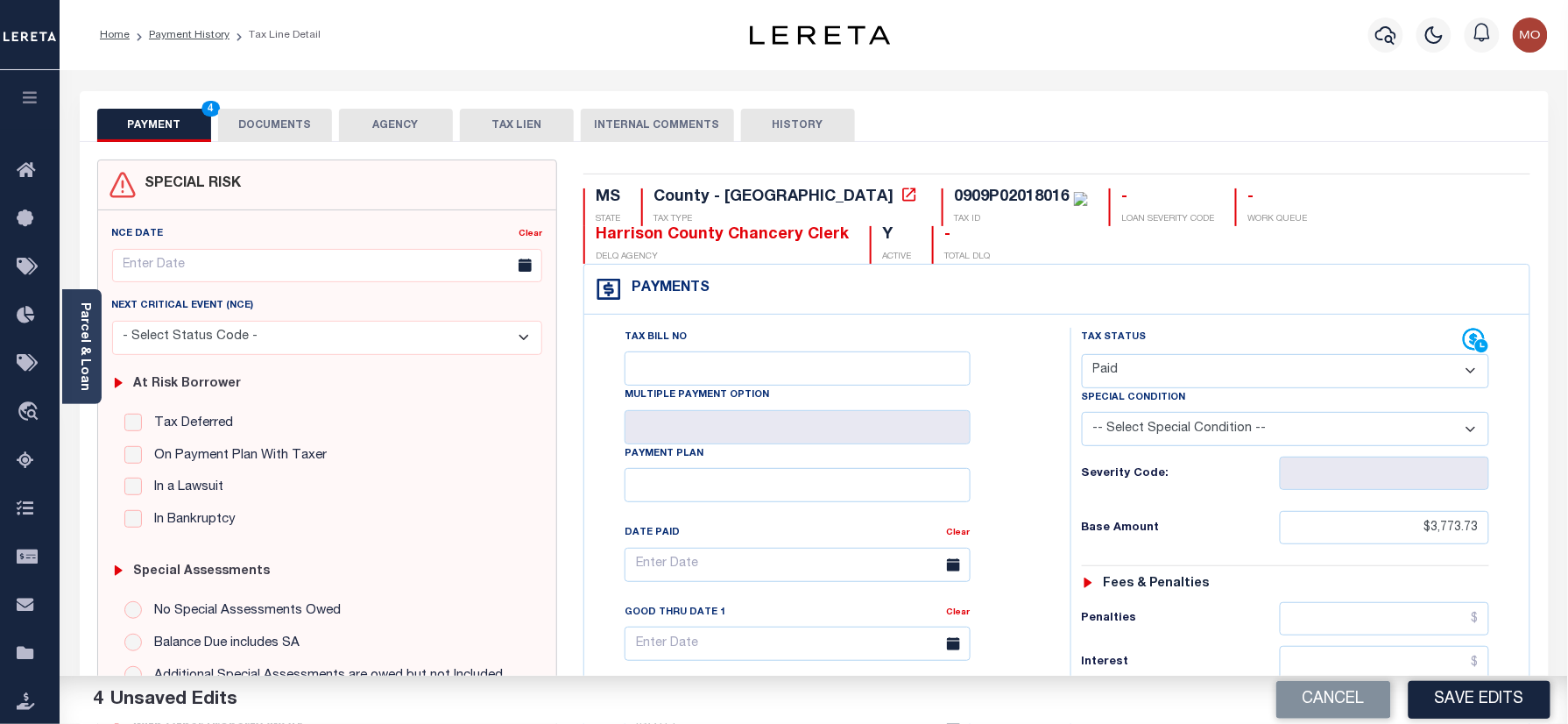
click at [248, 127] on button "DOCUMENTS" at bounding box center [275, 125] width 114 height 34
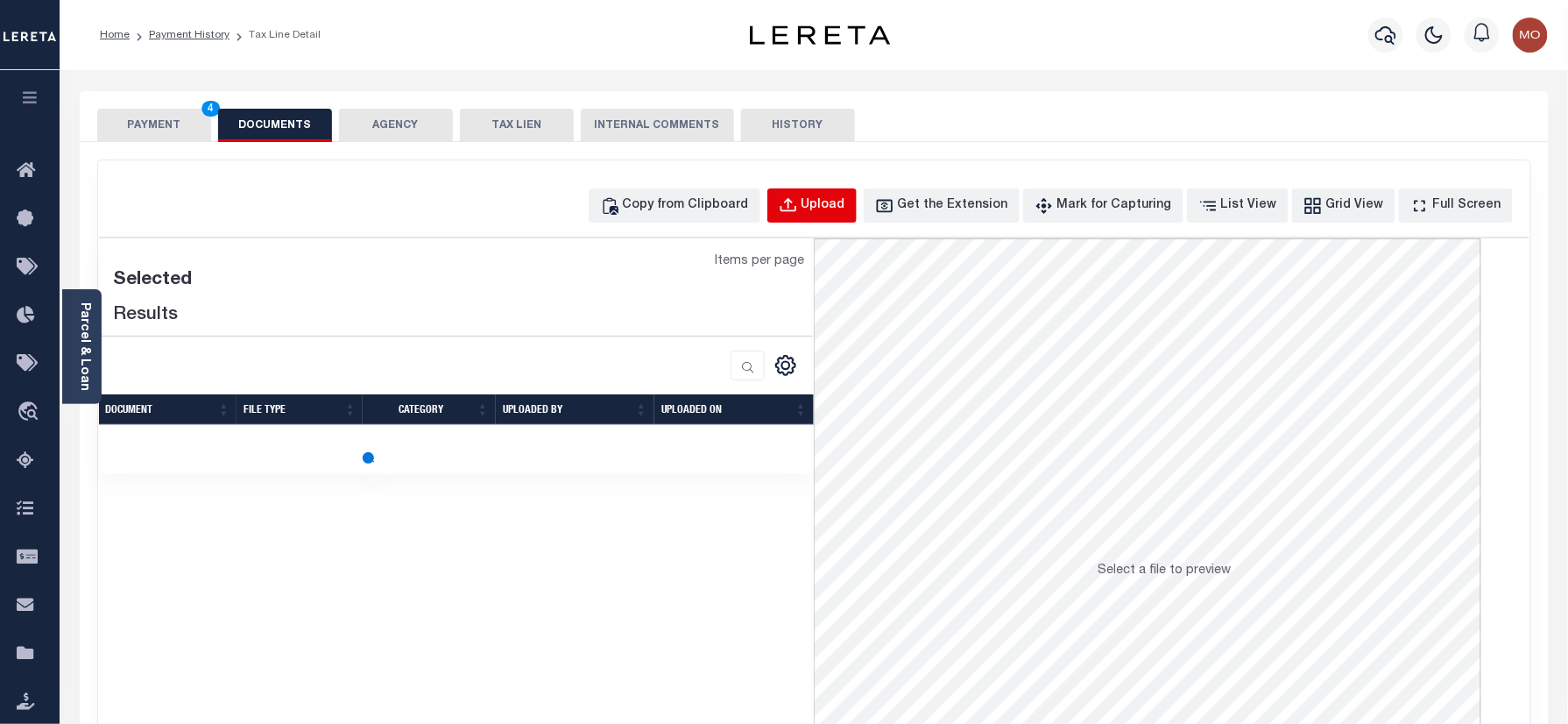
click at [845, 210] on div "Upload" at bounding box center [823, 206] width 44 height 20
select select "POP"
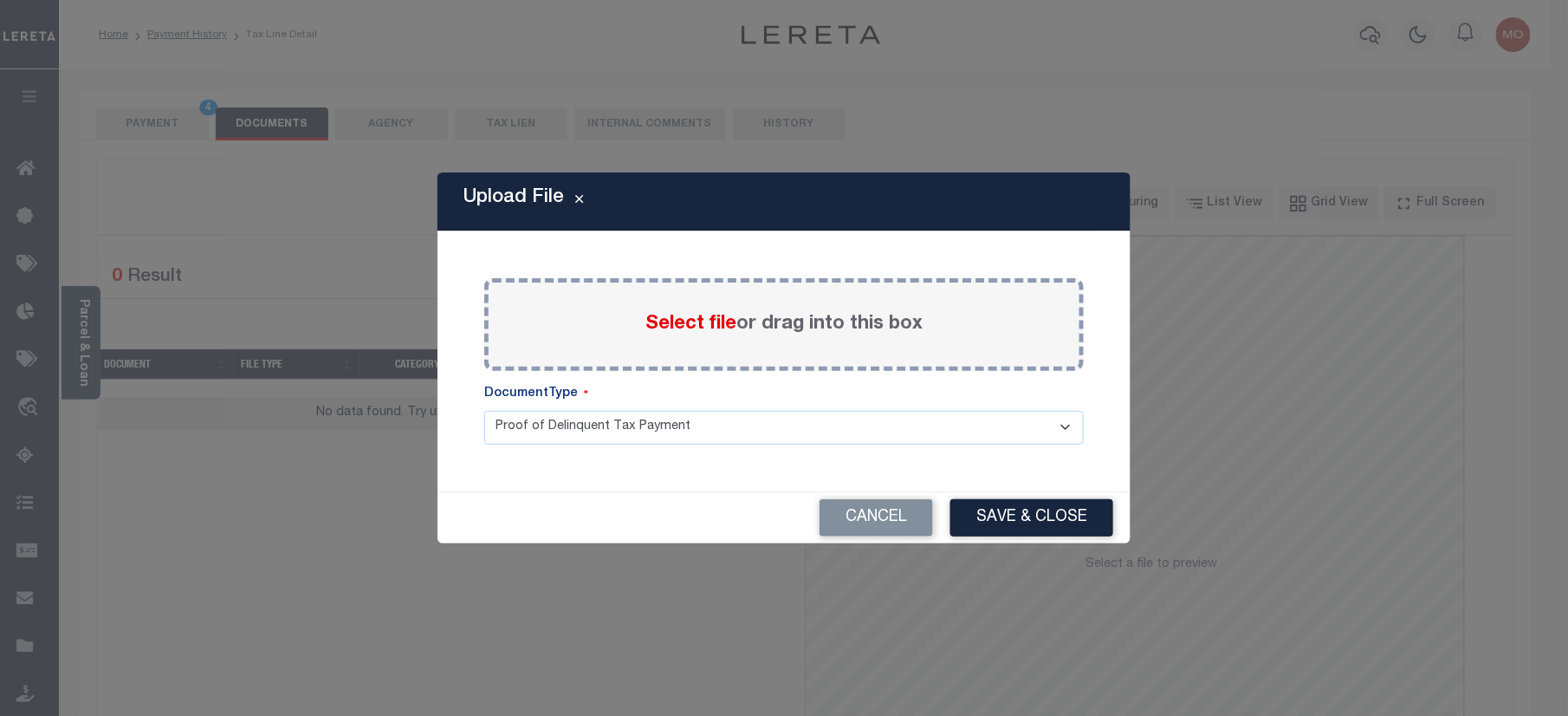
click at [677, 328] on span "Select file" at bounding box center [691, 323] width 90 height 19
click at [0, 0] on input "Select file or drag into this box" at bounding box center [0, 0] width 0 height 0
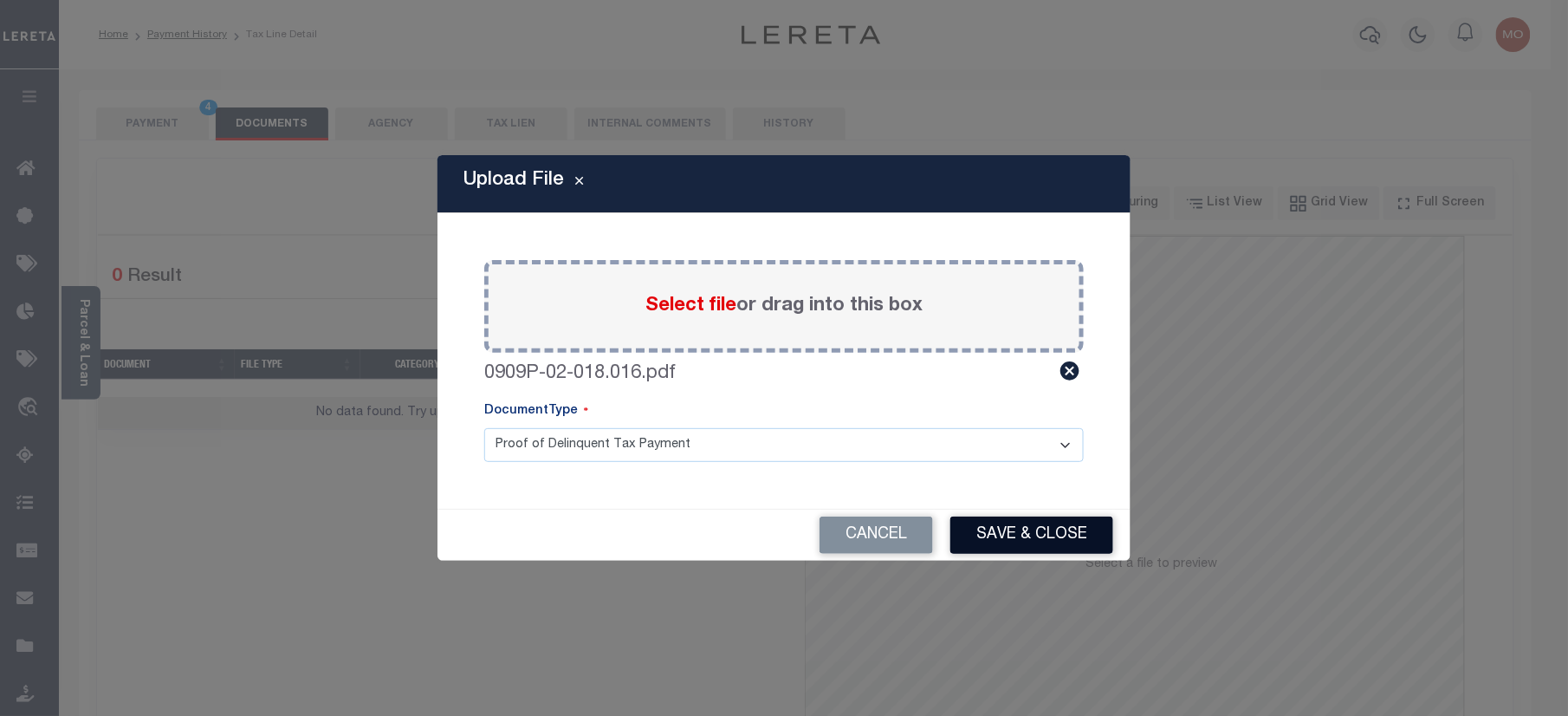
click at [1024, 550] on button "Save & Close" at bounding box center [1031, 535] width 163 height 37
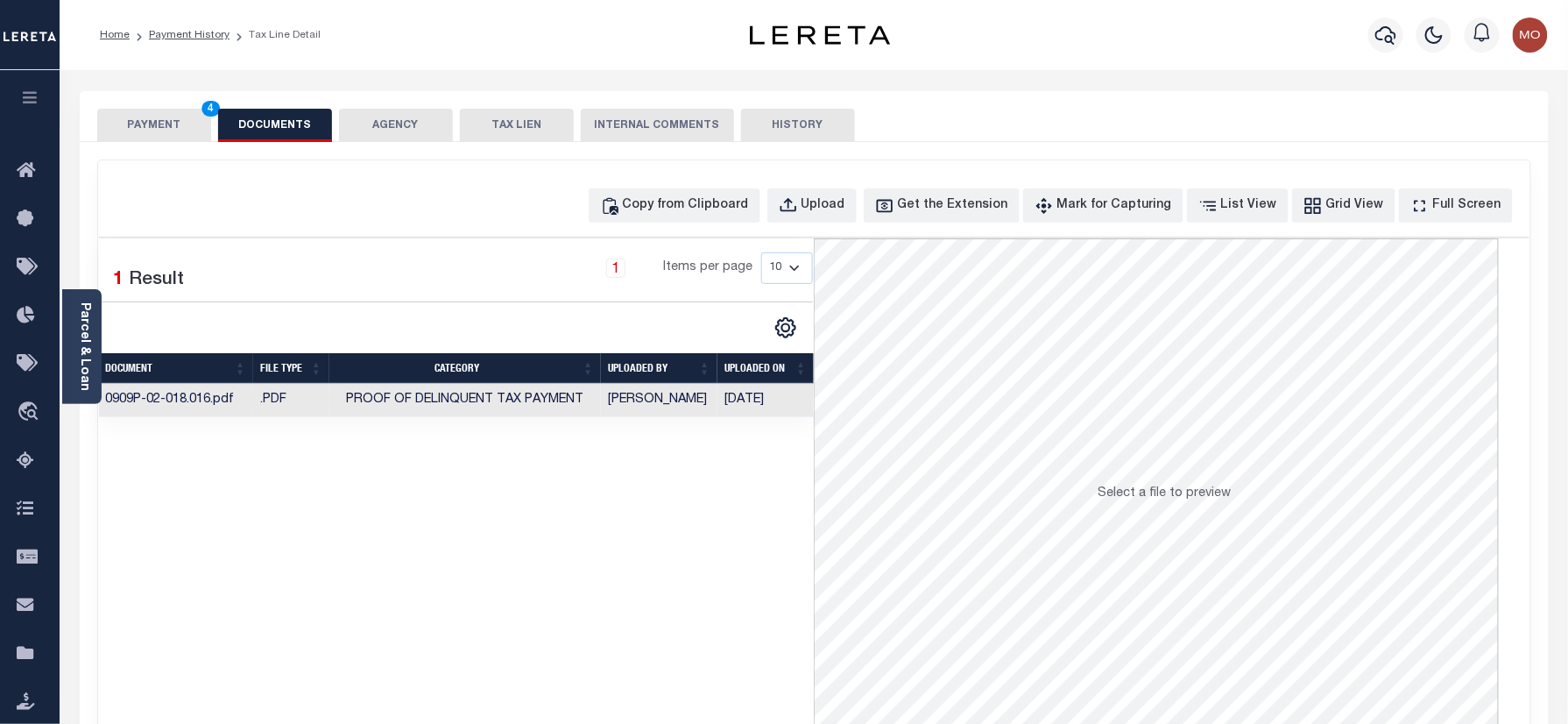
click at [176, 118] on button "PAYMENT 4" at bounding box center [154, 125] width 114 height 34
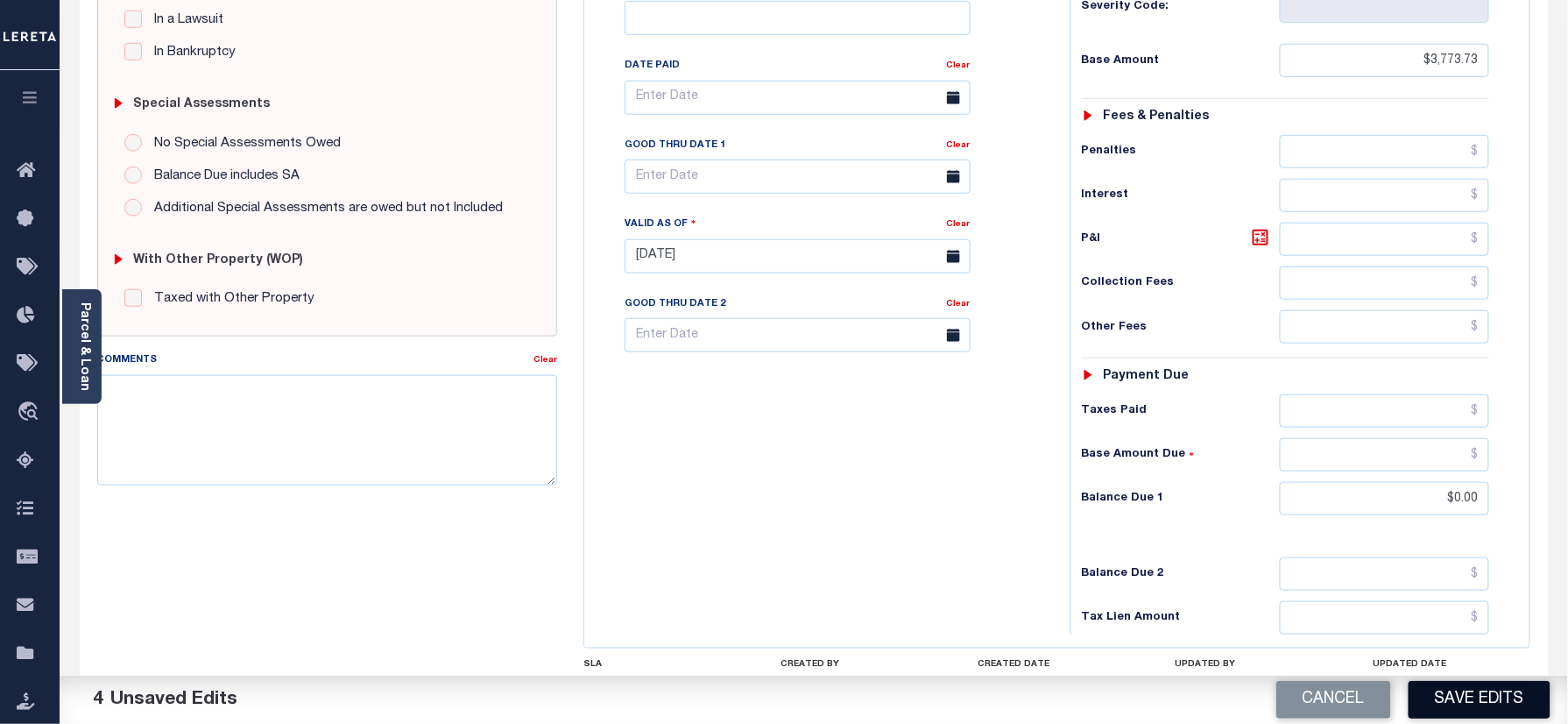
click at [1452, 706] on button "Save Edits" at bounding box center [1479, 700] width 142 height 37
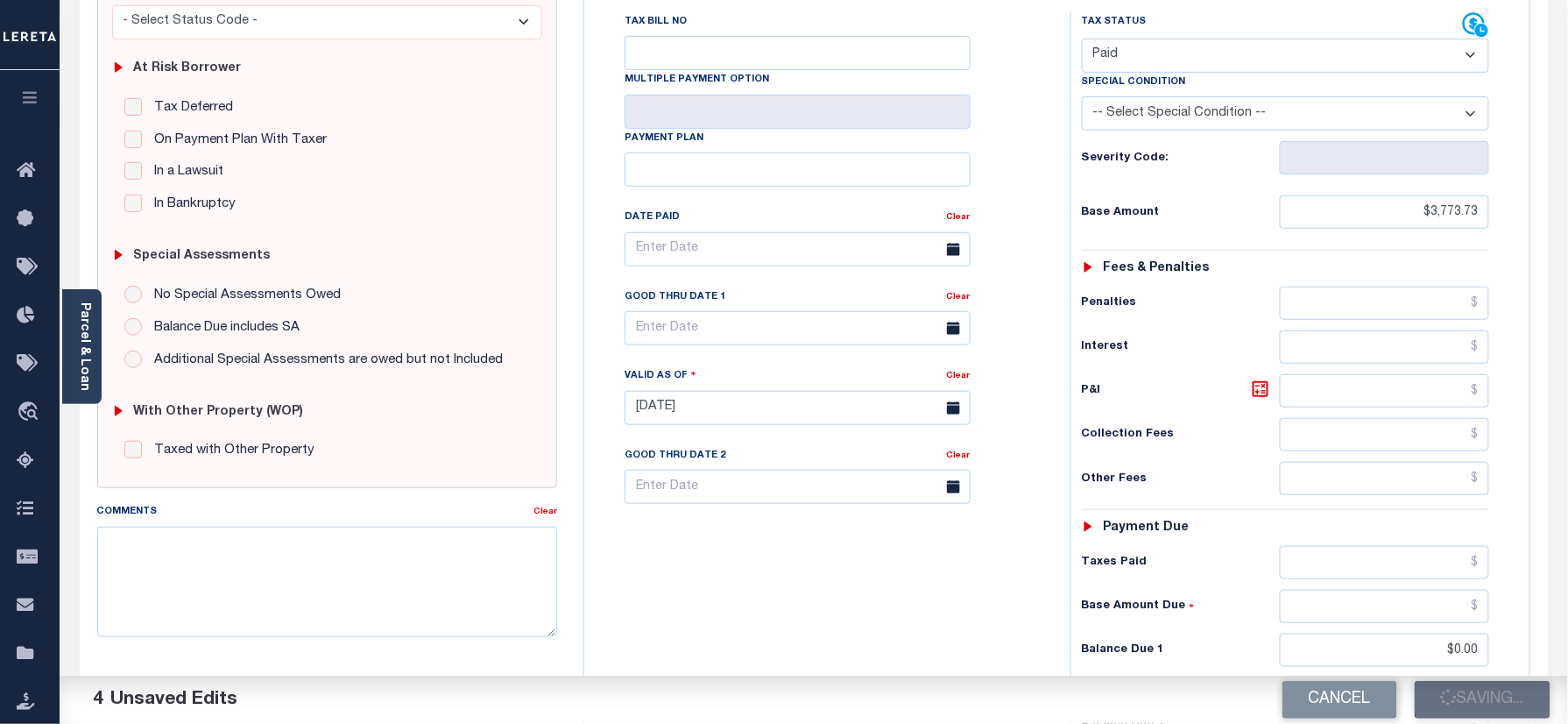
scroll to position [117, 0]
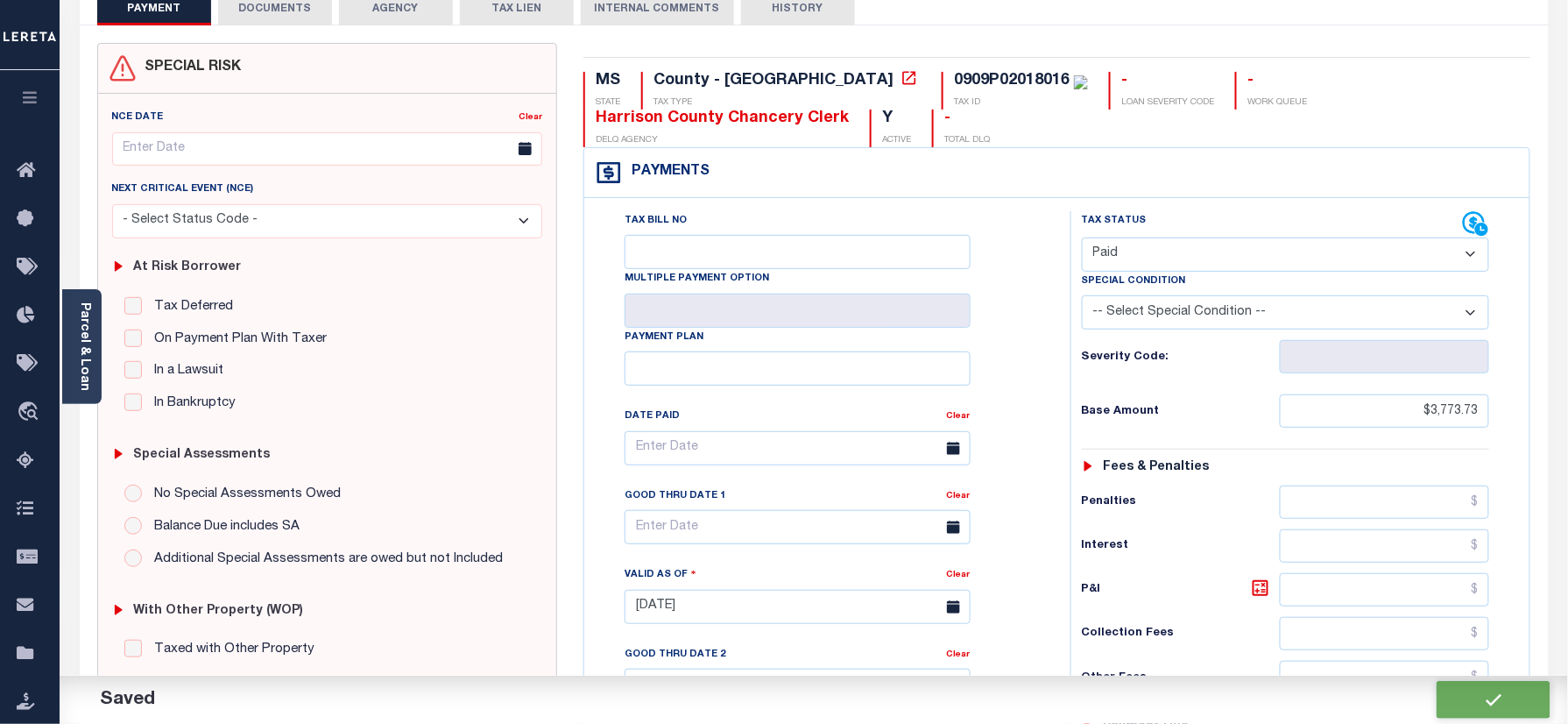
checkbox input "false"
type input "$3,773.73"
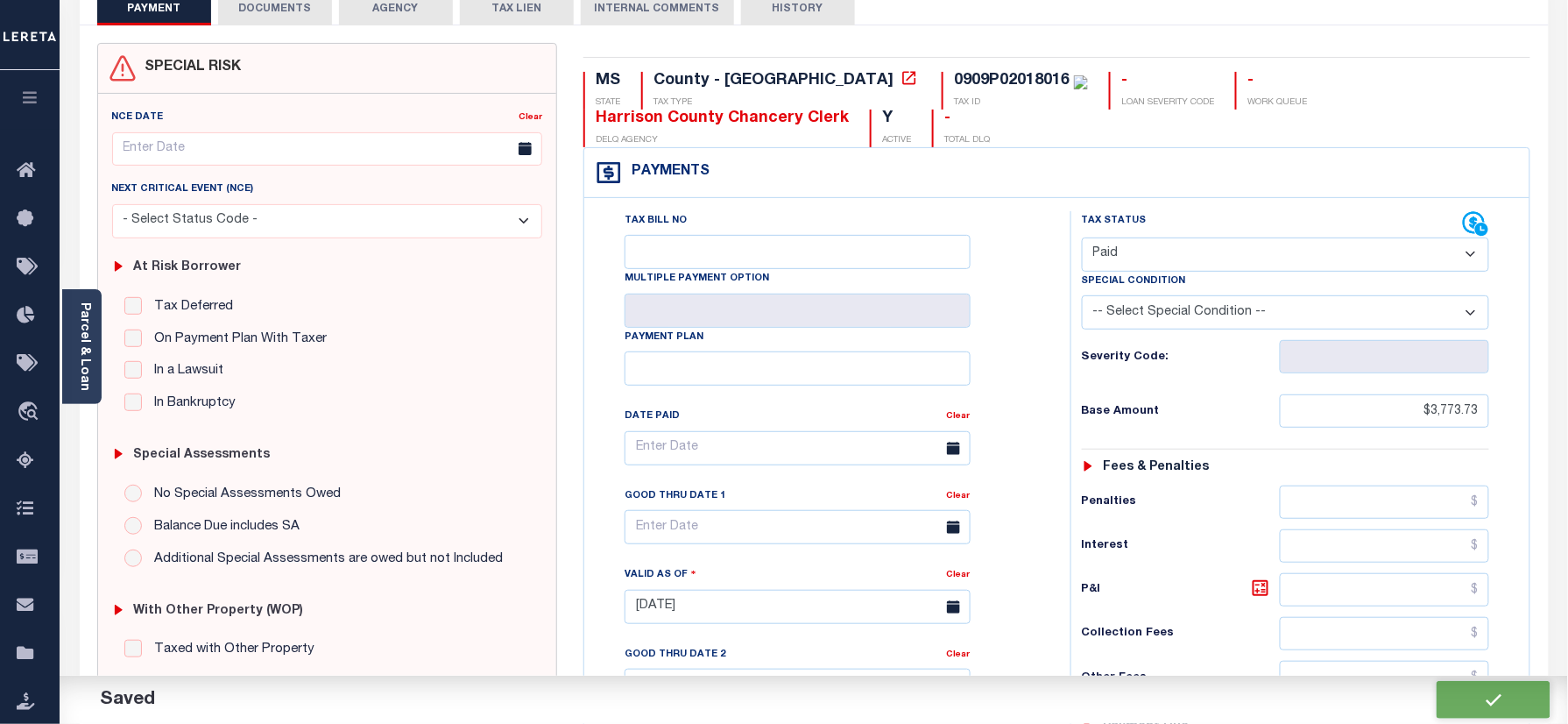
type input "$0"
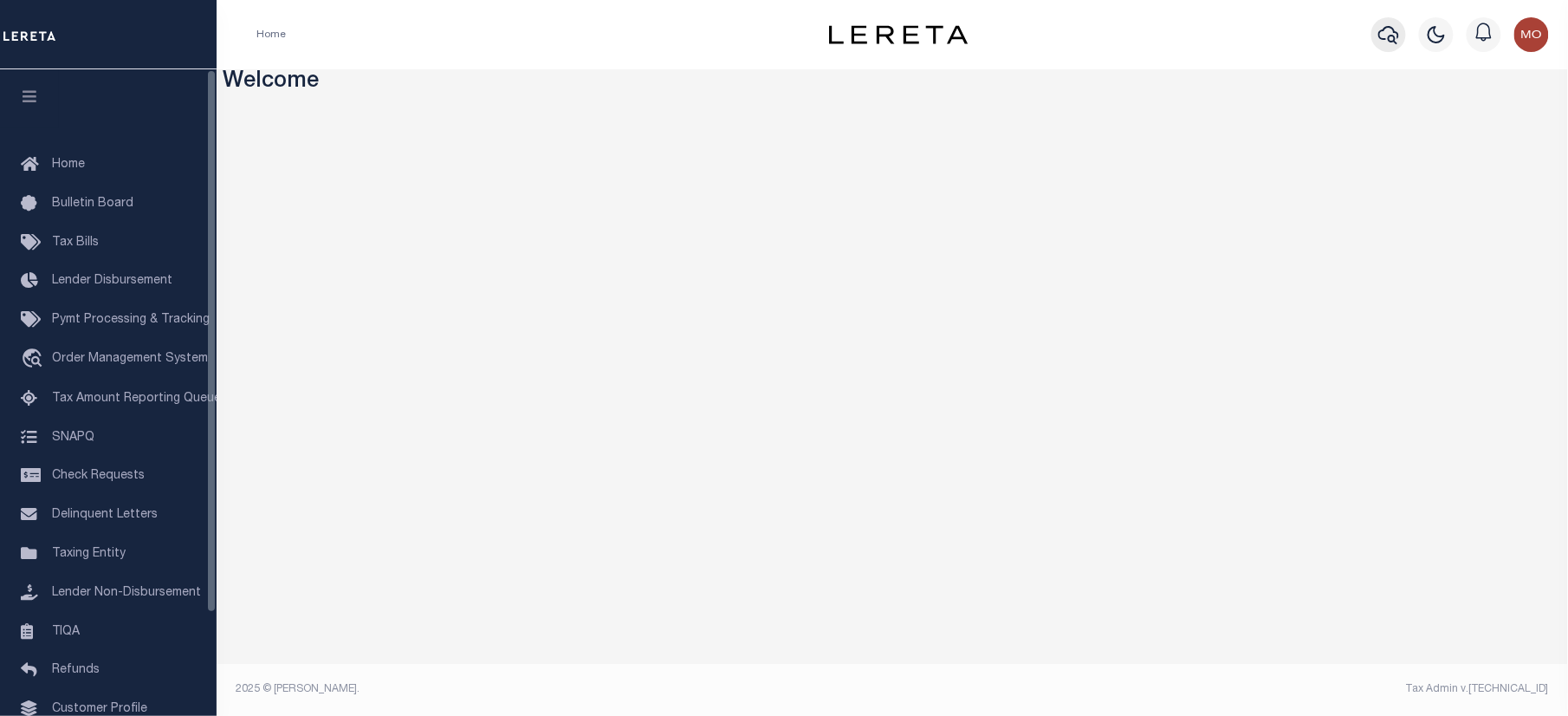
click at [1389, 42] on icon "button" at bounding box center [1388, 34] width 21 height 21
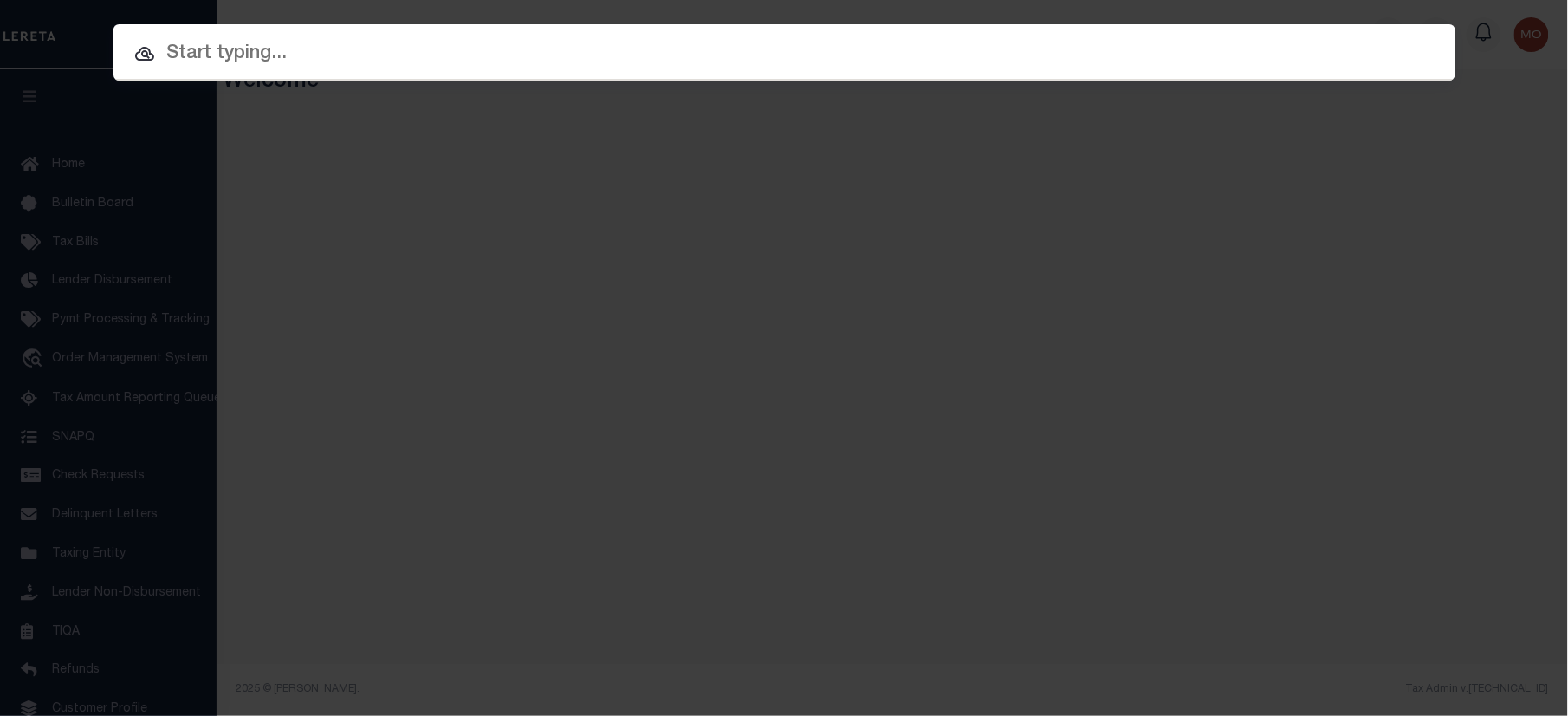
click at [362, 61] on input "text" at bounding box center [784, 54] width 1342 height 30
paste input "20334"
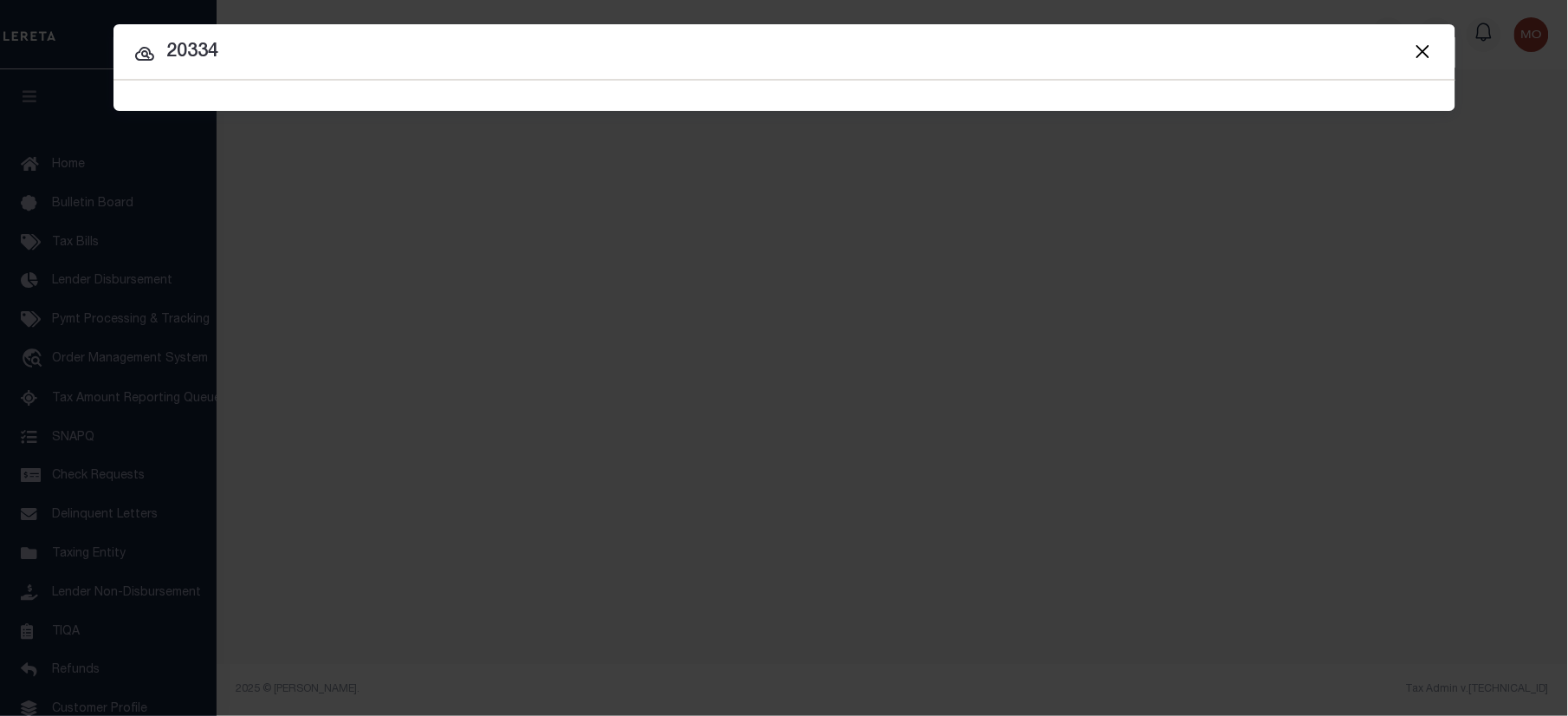
type input "20334"
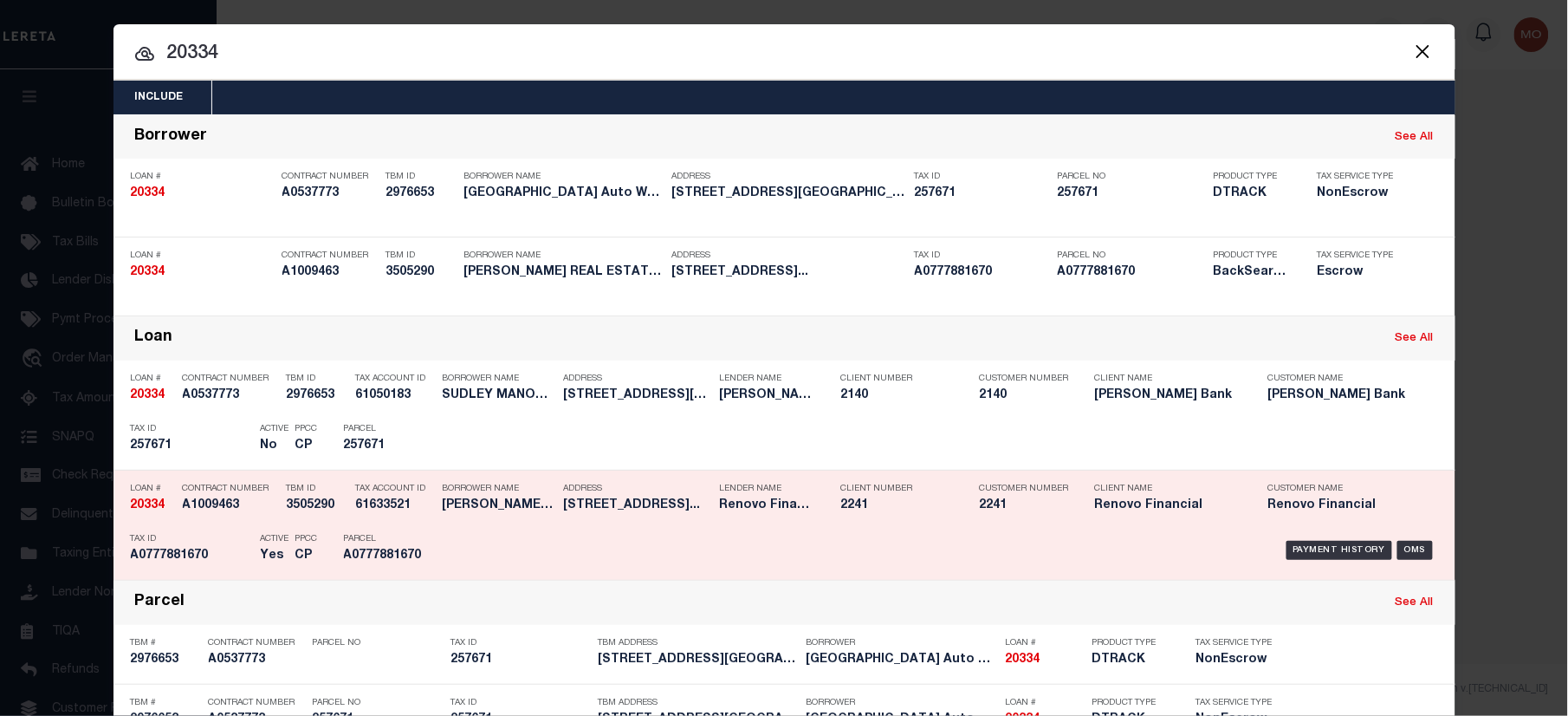
click at [222, 527] on div "Tax ID A0777881670" at bounding box center [191, 550] width 121 height 50
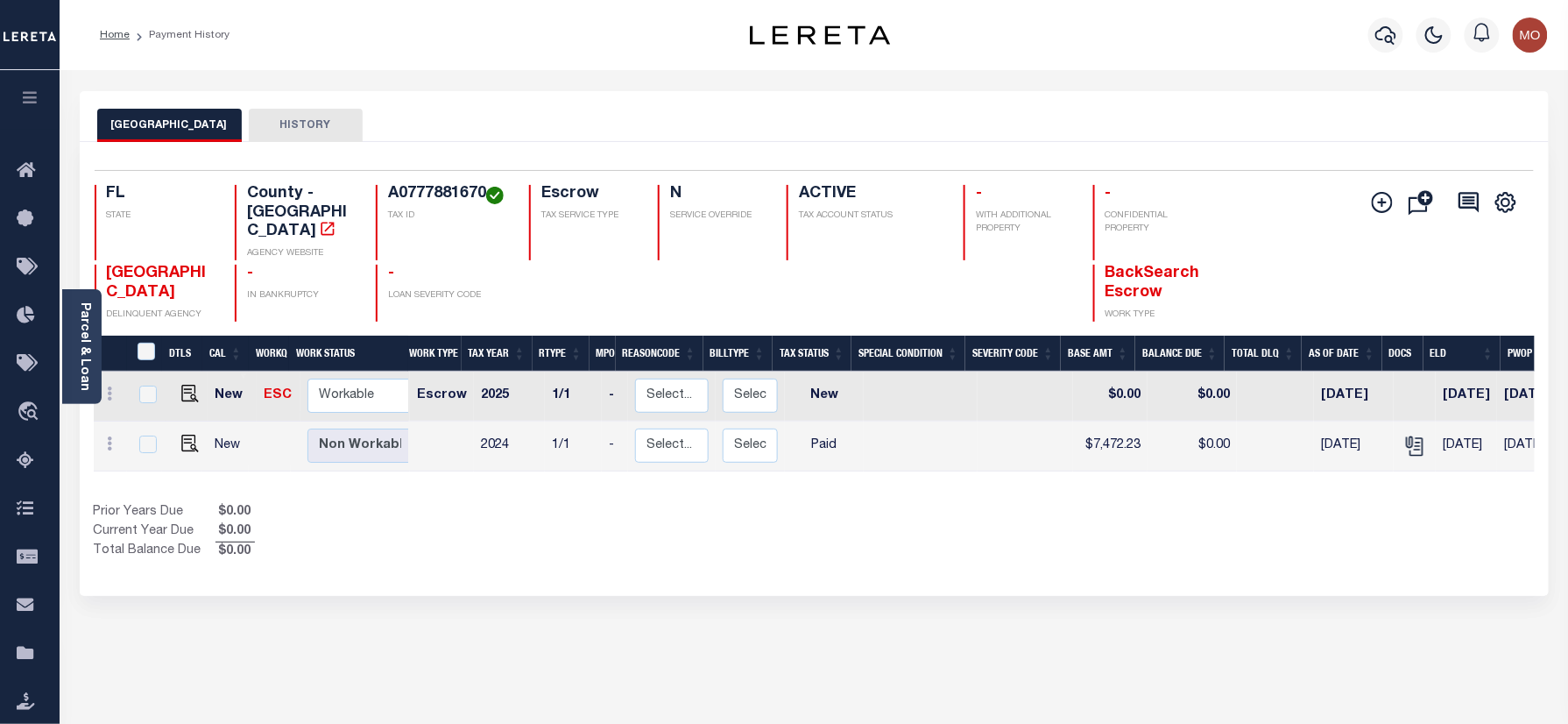
click at [1398, 20] on div at bounding box center [1386, 35] width 49 height 62
click at [1388, 33] on icon "button" at bounding box center [1385, 35] width 21 height 21
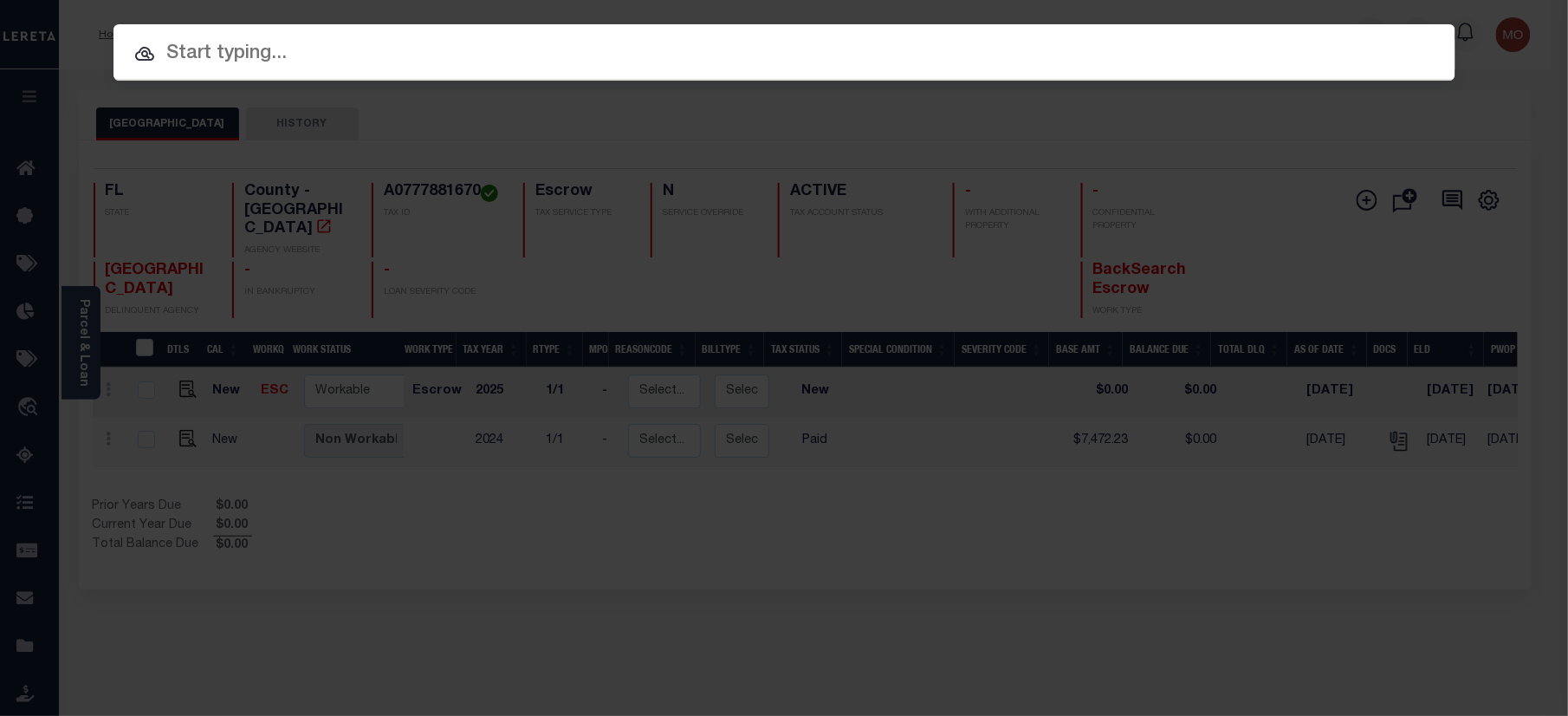
click at [236, 61] on input "text" at bounding box center [784, 54] width 1342 height 30
paste input "9186239"
type input "9186239"
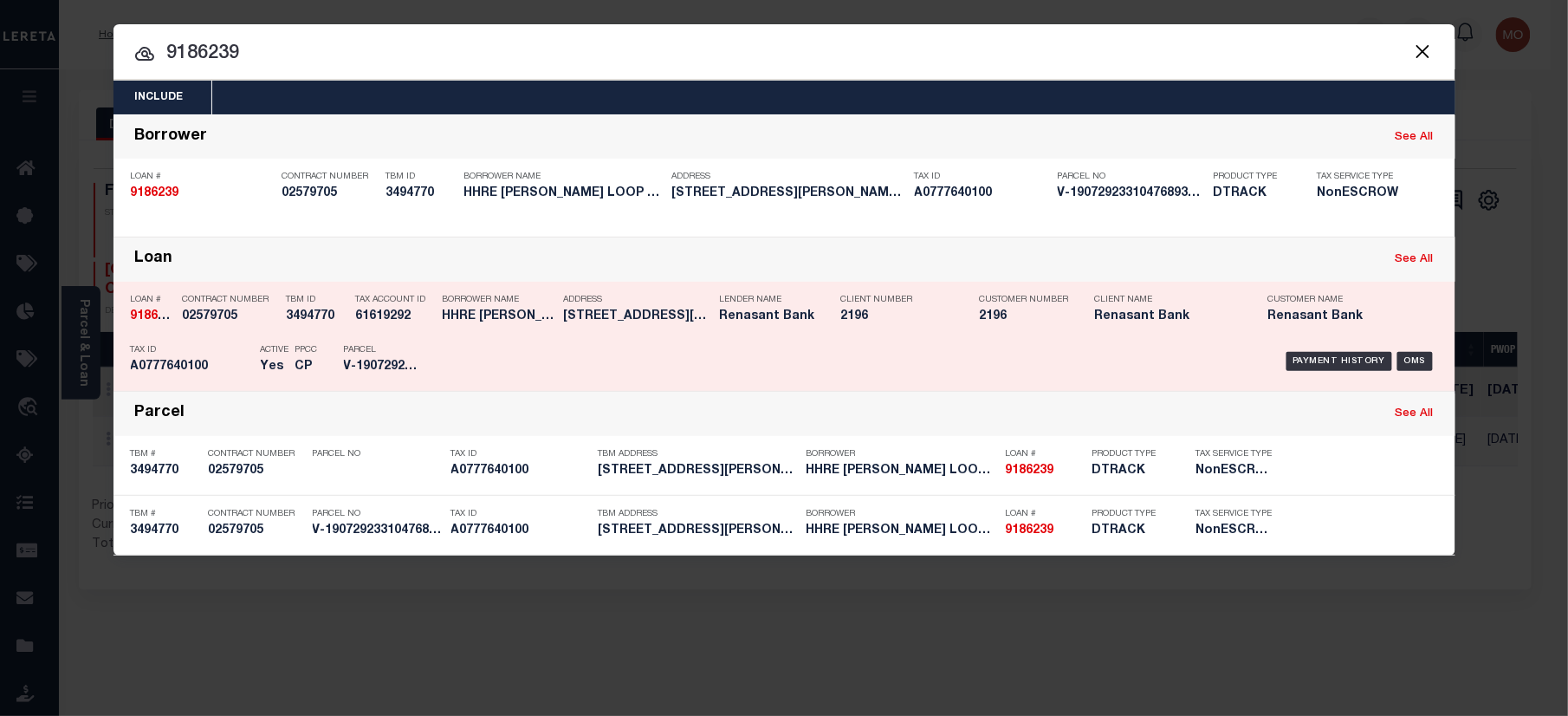
click at [302, 323] on h5 "3494770" at bounding box center [317, 317] width 61 height 15
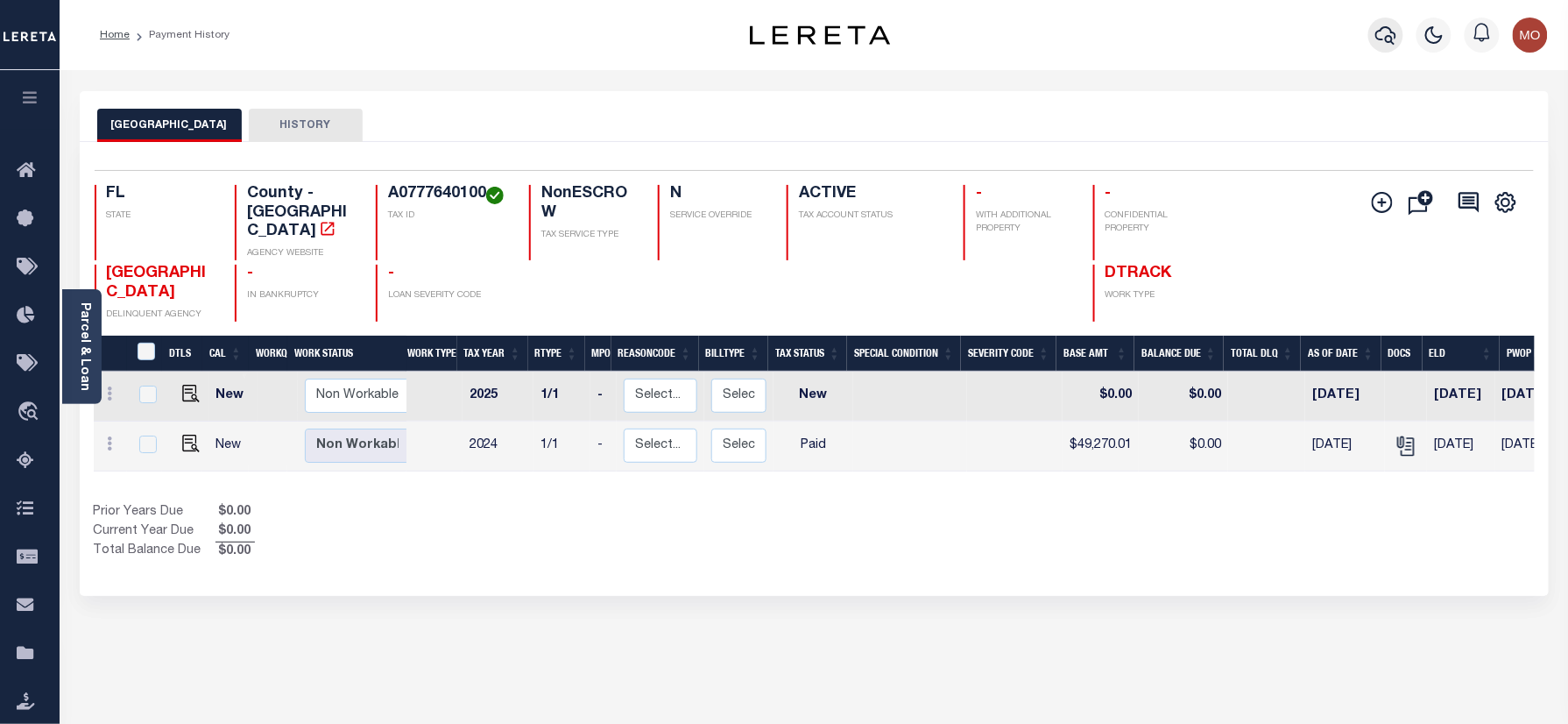
click at [1378, 34] on icon "button" at bounding box center [1385, 35] width 21 height 21
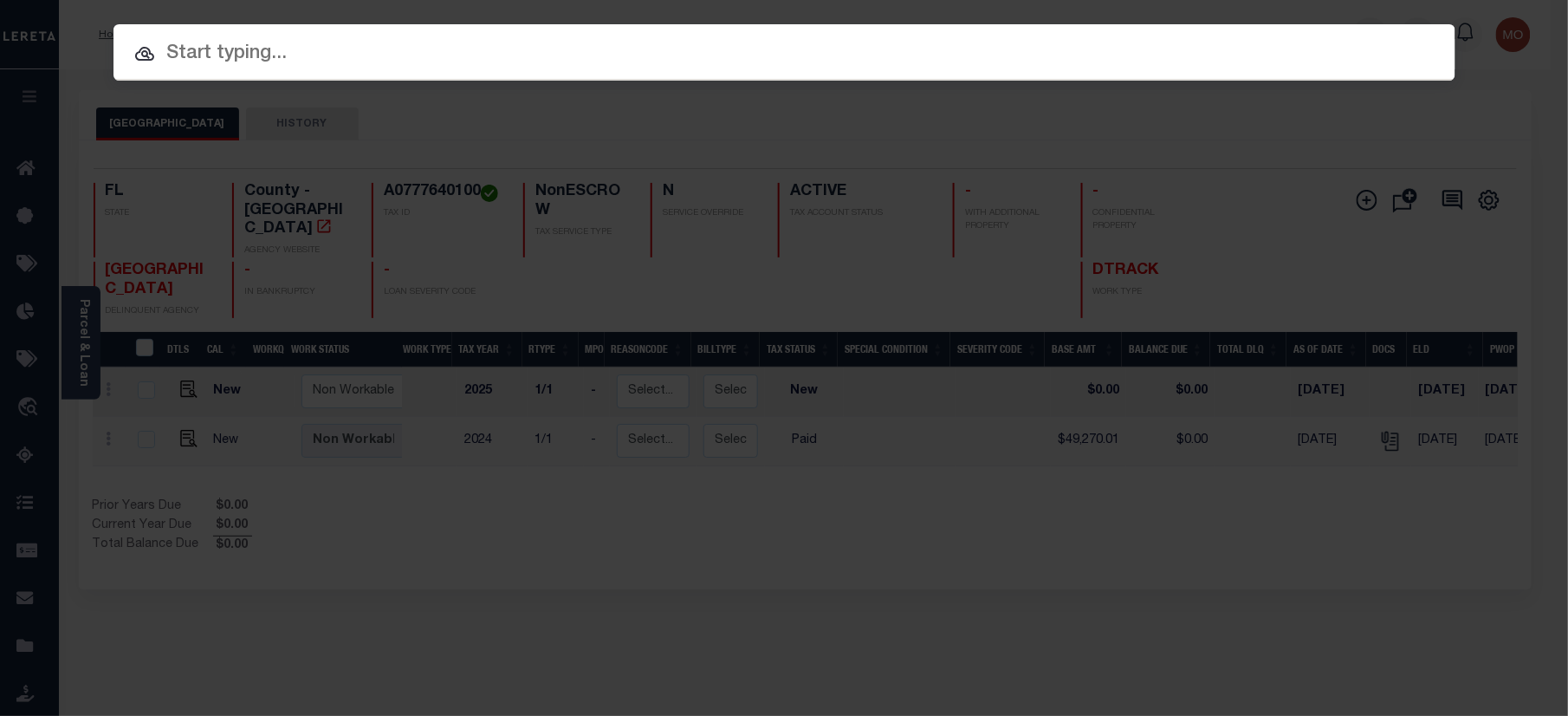
click at [188, 64] on input "text" at bounding box center [784, 54] width 1342 height 30
paste input "4002069900"
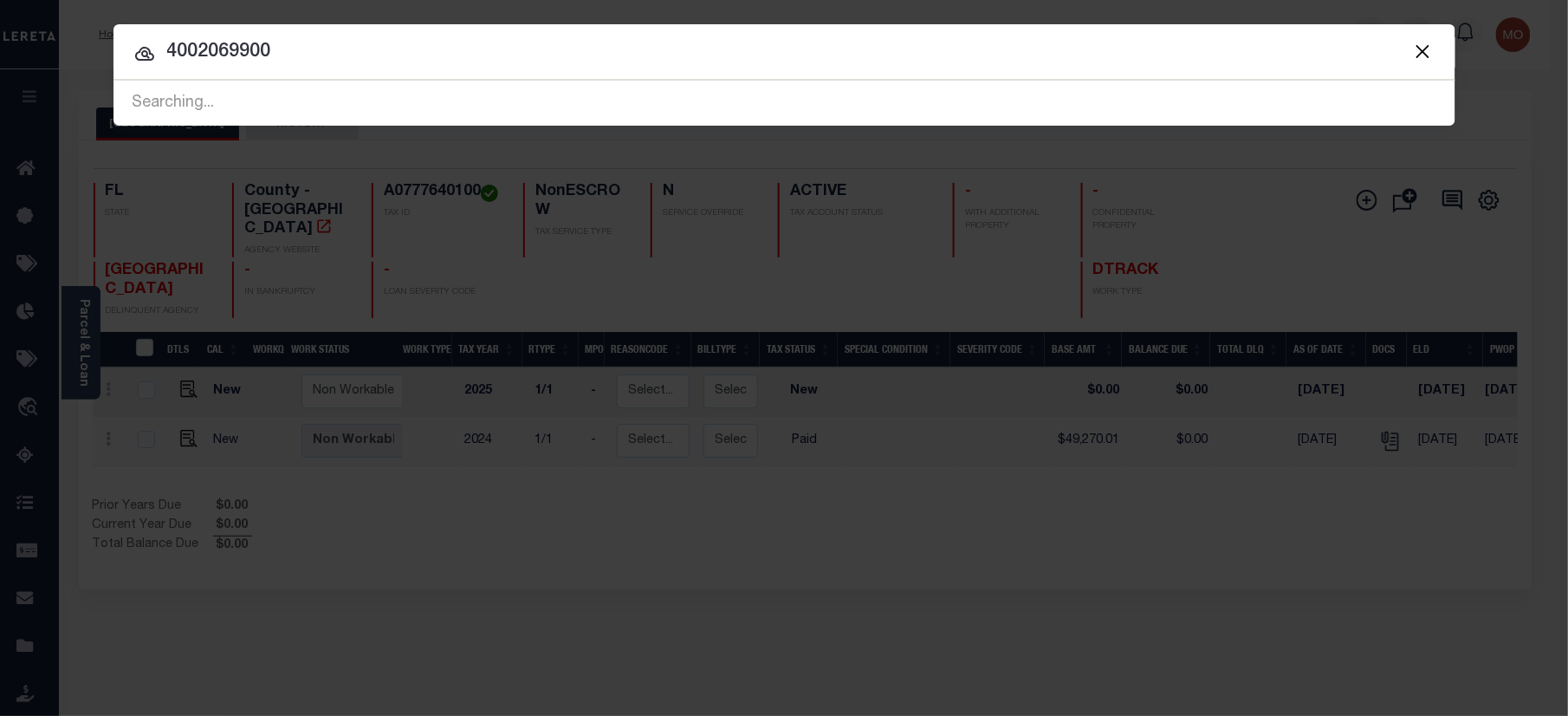
click at [356, 50] on input "4002069900" at bounding box center [784, 52] width 1342 height 30
drag, startPoint x: 122, startPoint y: 64, endPoint x: -51, endPoint y: 75, distance: 173.3
click at [0, 75] on html "Home Payment History Profile Sign out" at bounding box center [784, 542] width 1568 height 1086
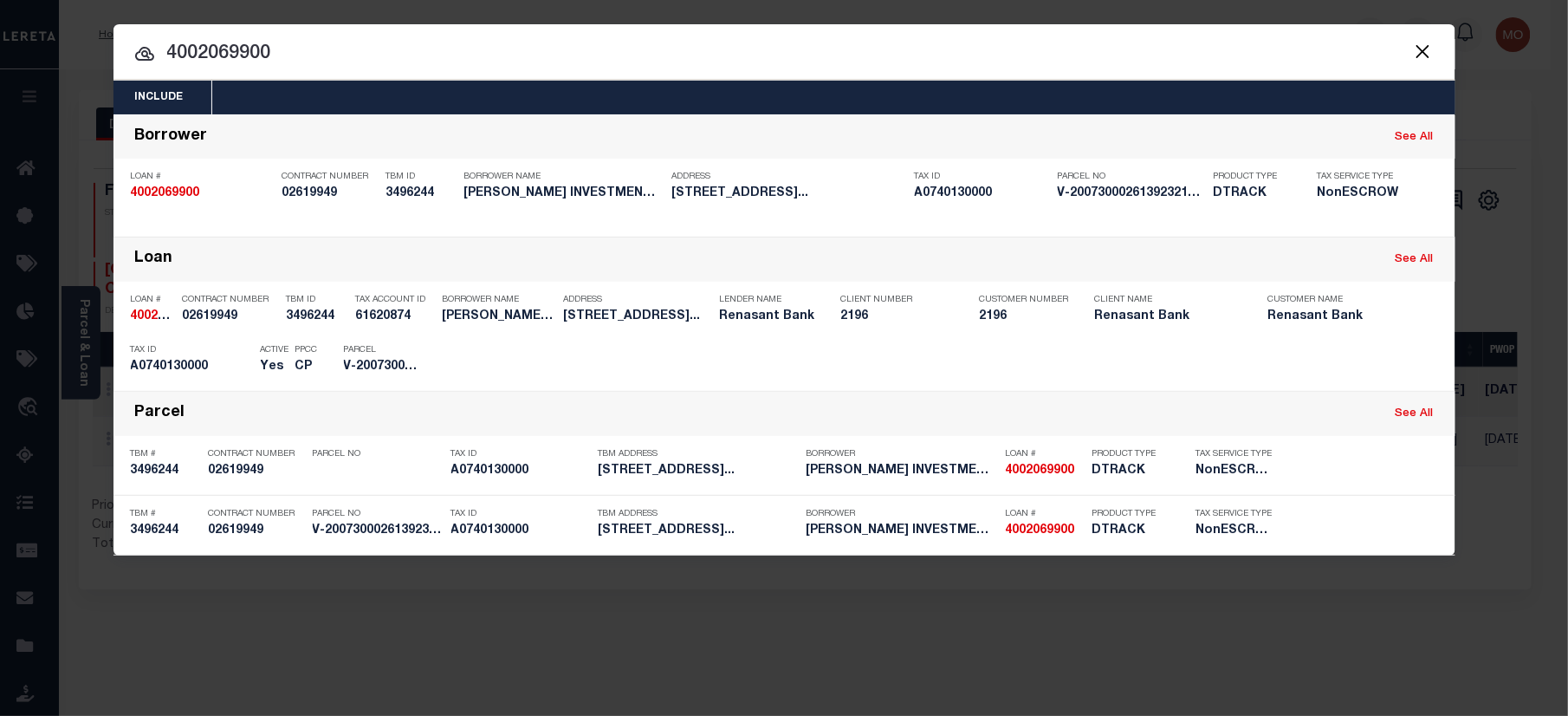
paste input "2290"
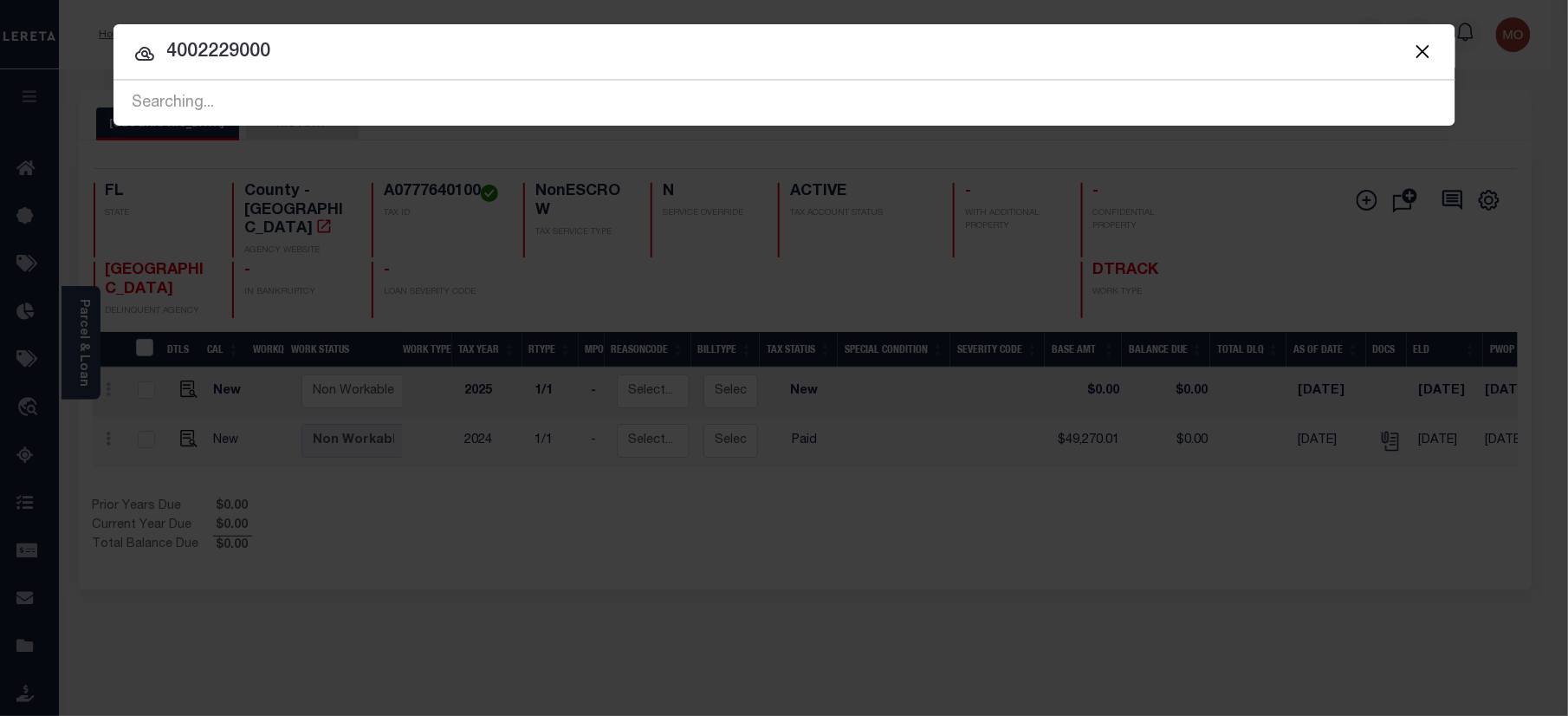
type input "4002229000"
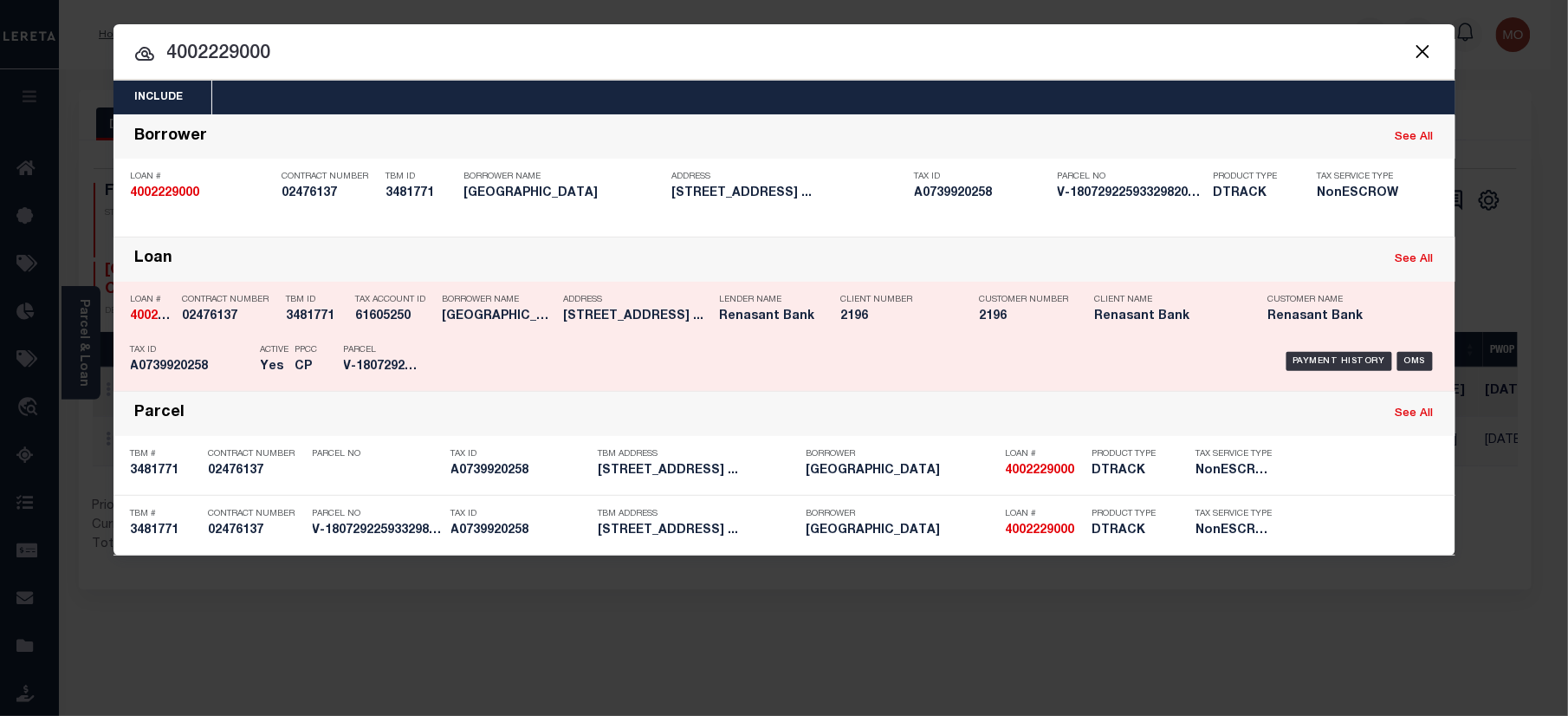
click at [320, 358] on div "PPCC CP" at bounding box center [307, 361] width 49 height 50
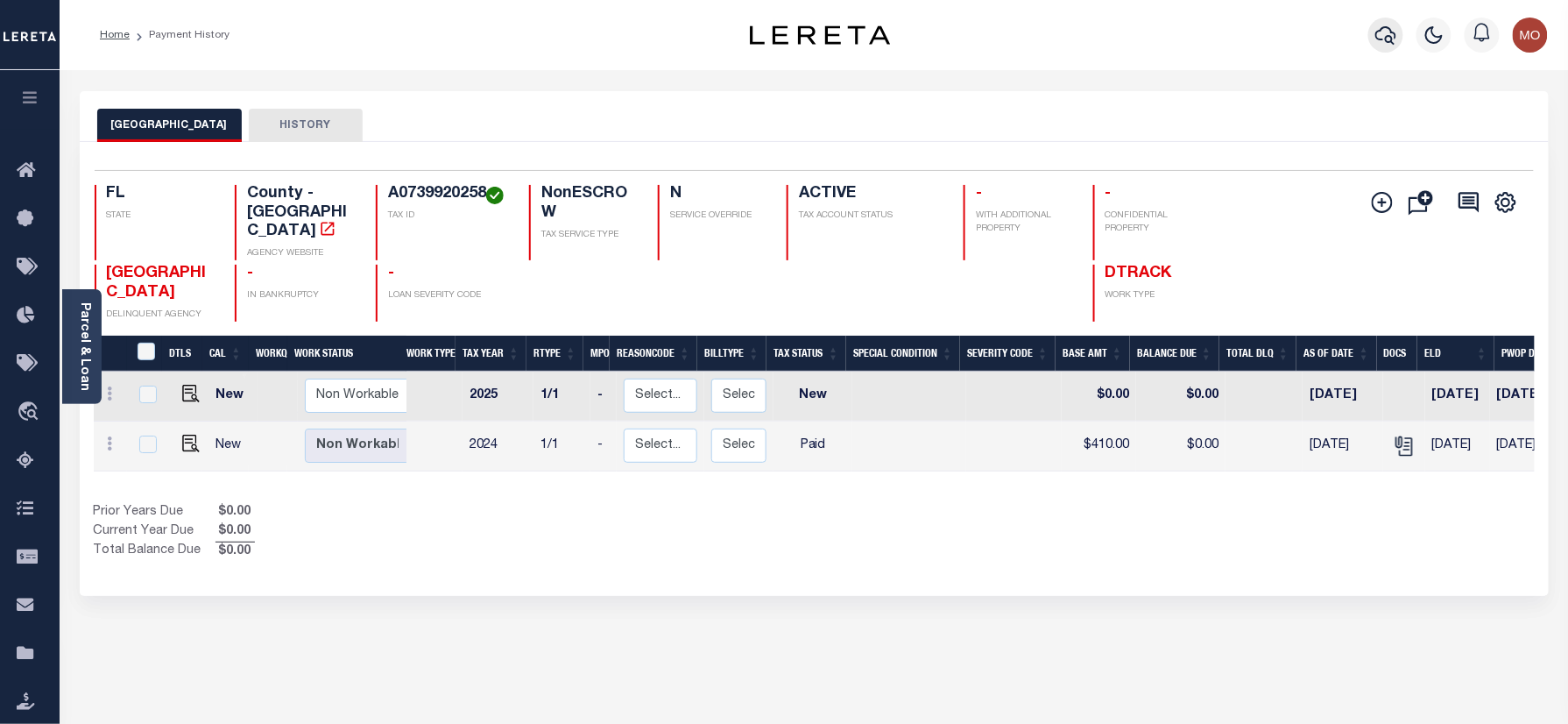
click at [1386, 42] on icon "button" at bounding box center [1385, 35] width 21 height 21
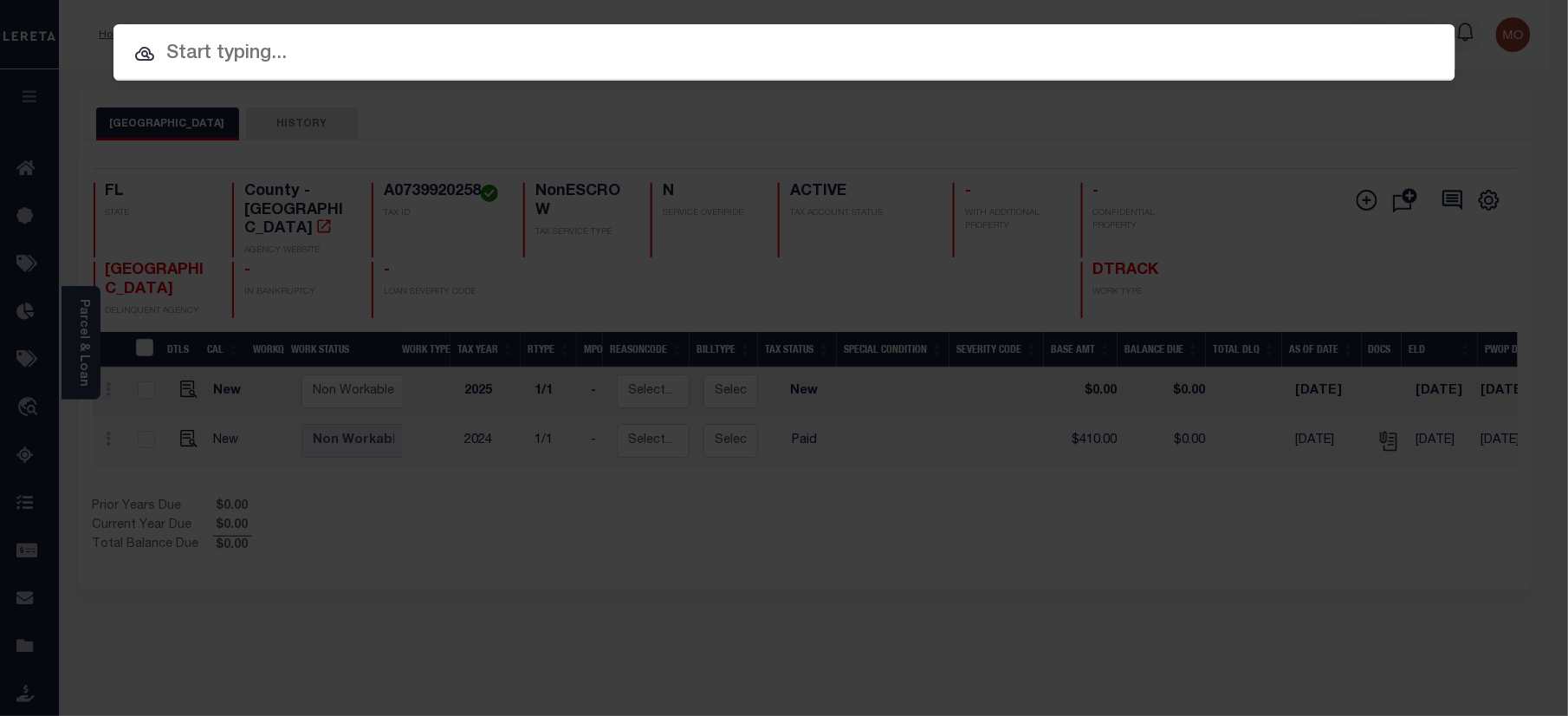
click at [305, 49] on input "text" at bounding box center [784, 54] width 1342 height 30
paste input "3016926294"
type input "3016926294"
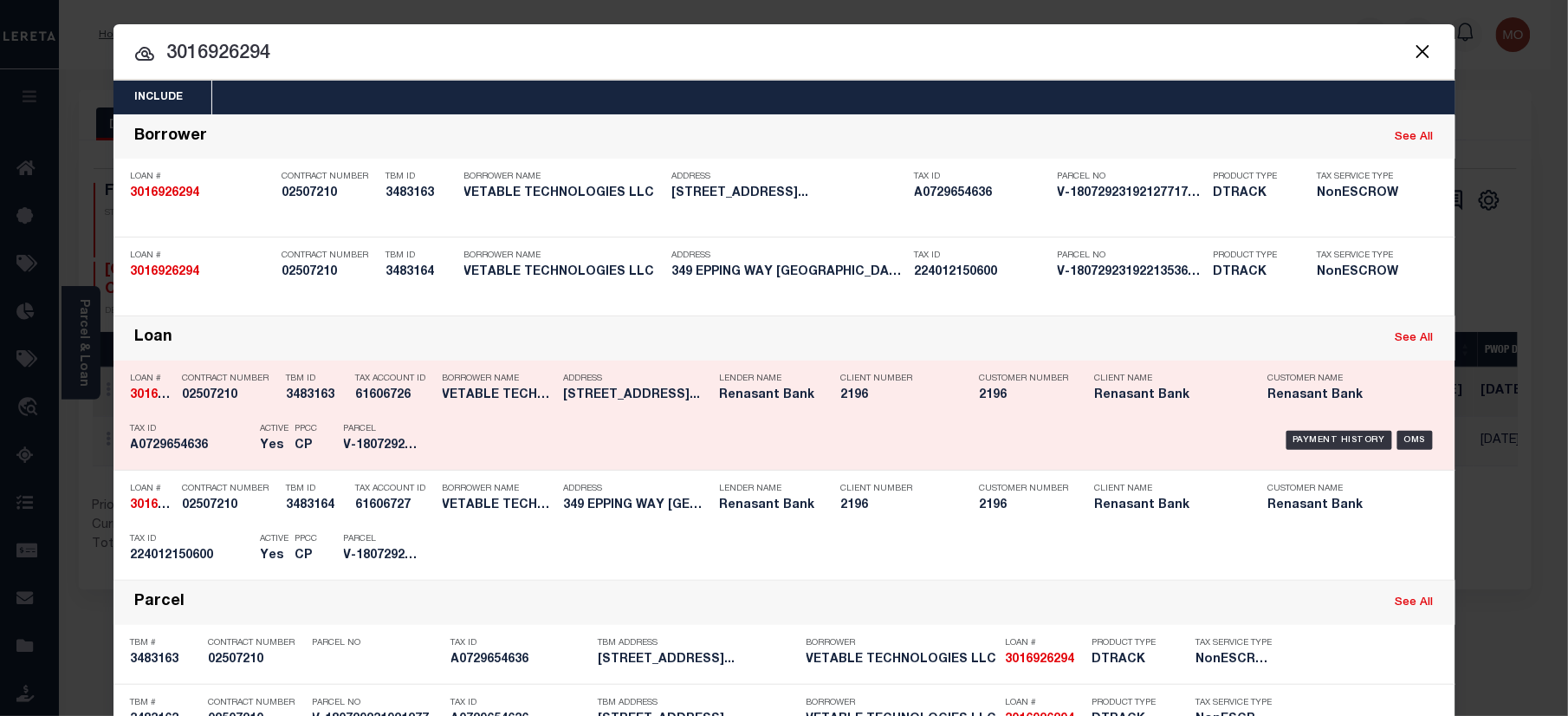
click at [226, 443] on h5 "A0729654636" at bounding box center [191, 446] width 121 height 15
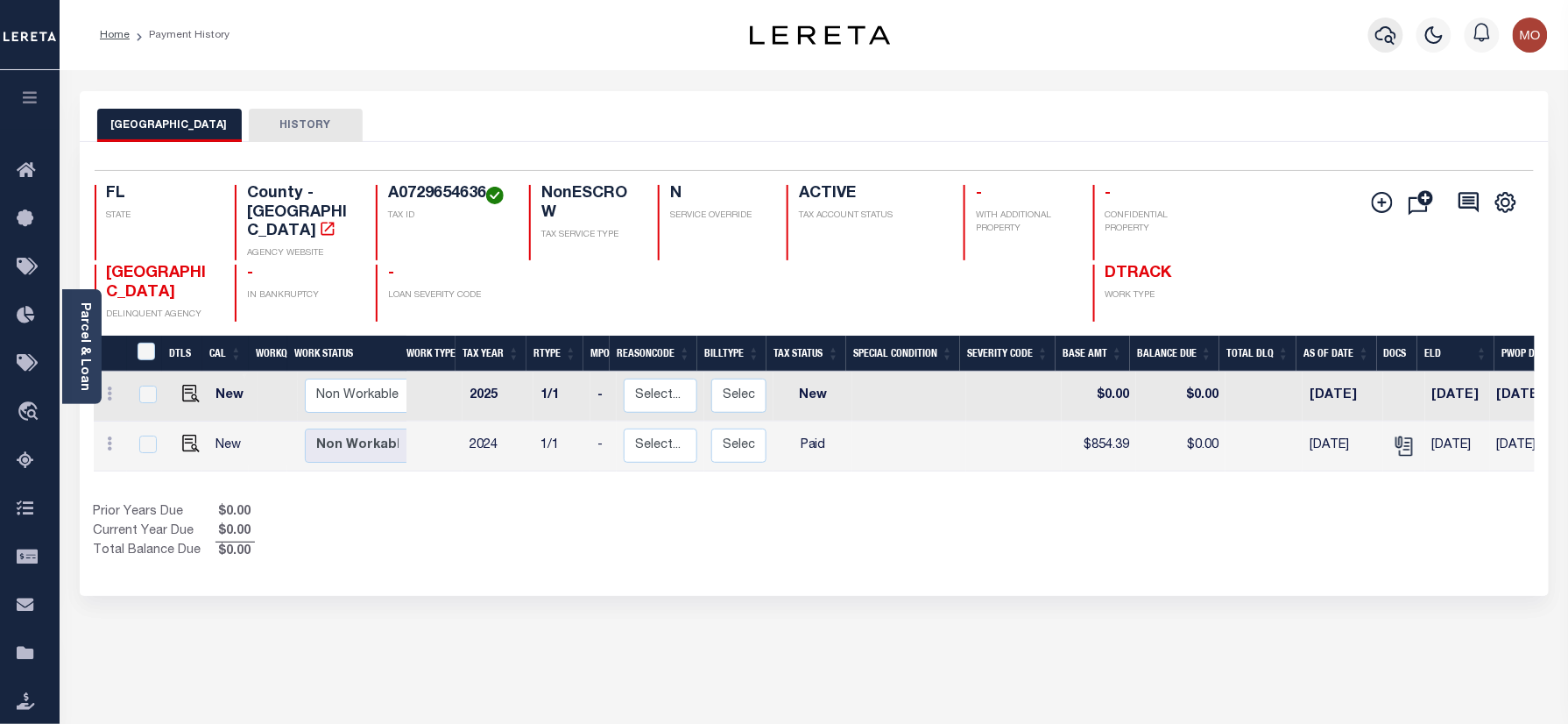
click at [1391, 35] on icon "button" at bounding box center [1385, 35] width 21 height 19
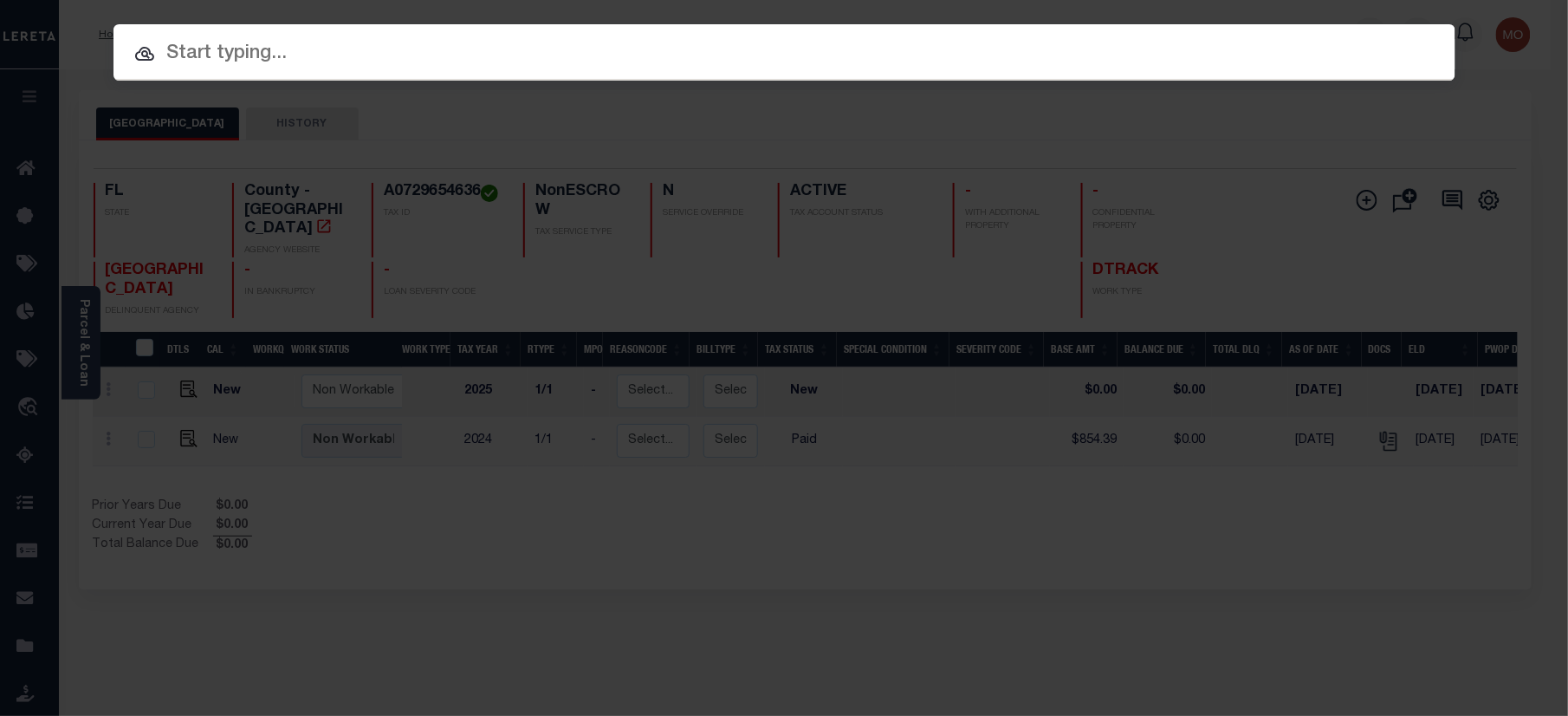
paste input "4002079600"
type input "4002079600"
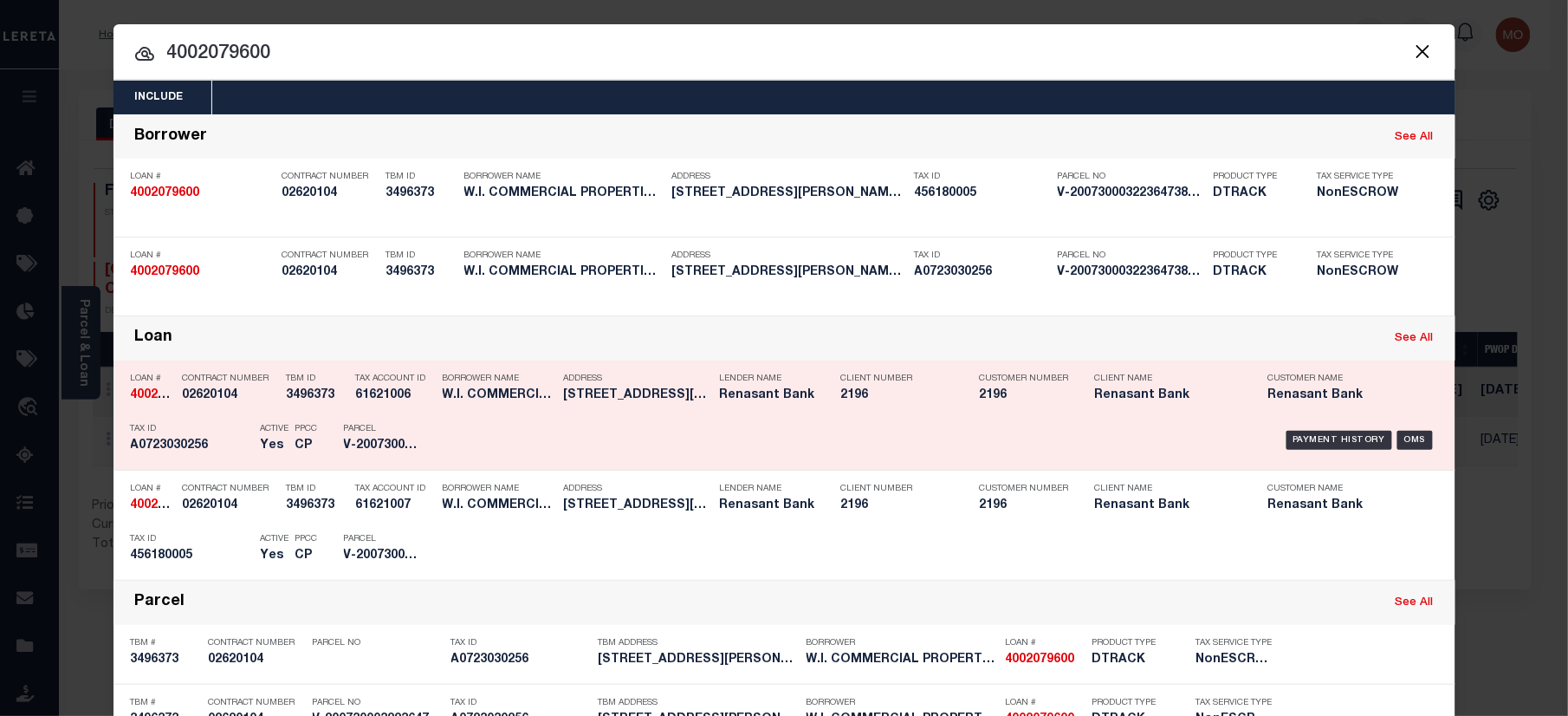
click at [216, 399] on h5 "02620104" at bounding box center [230, 395] width 95 height 15
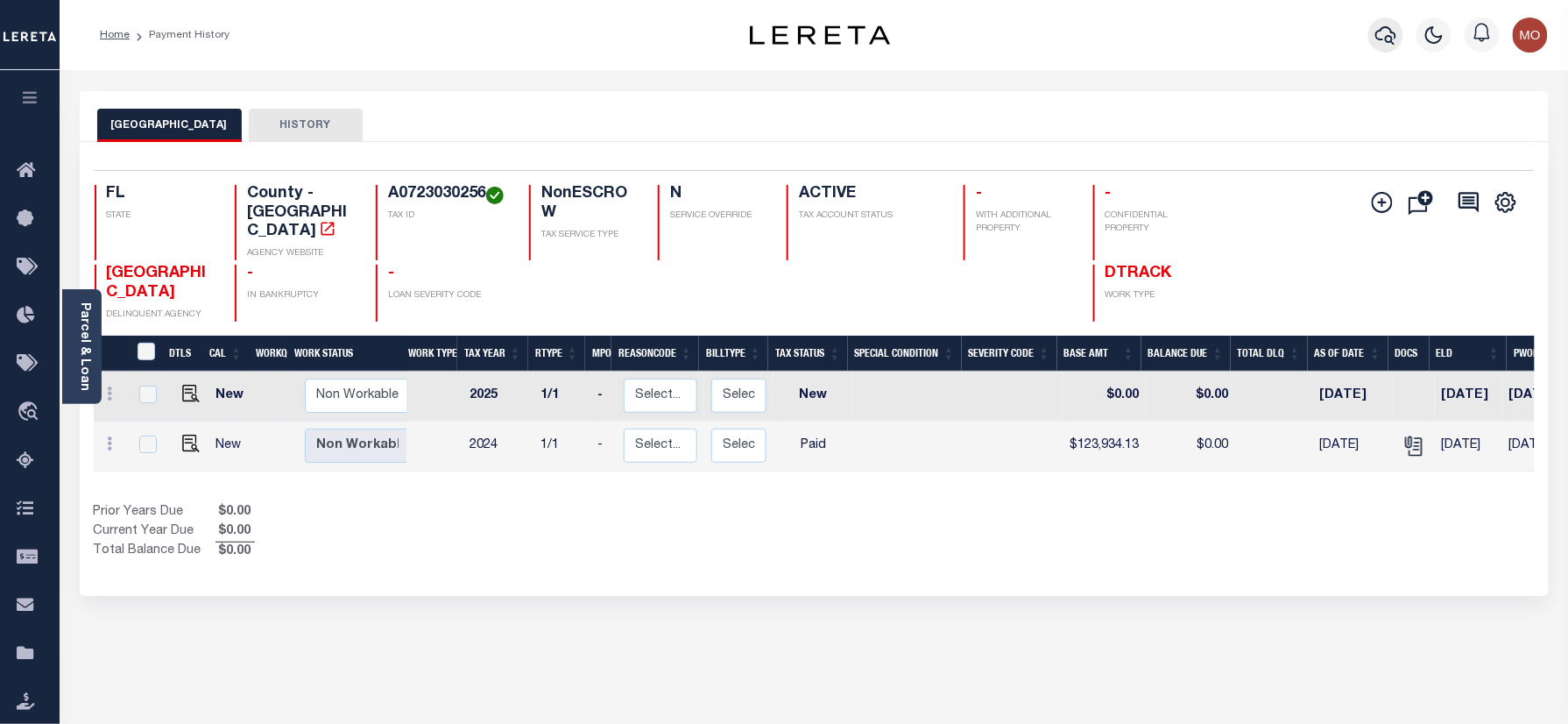
click at [1386, 34] on icon "button" at bounding box center [1385, 35] width 21 height 21
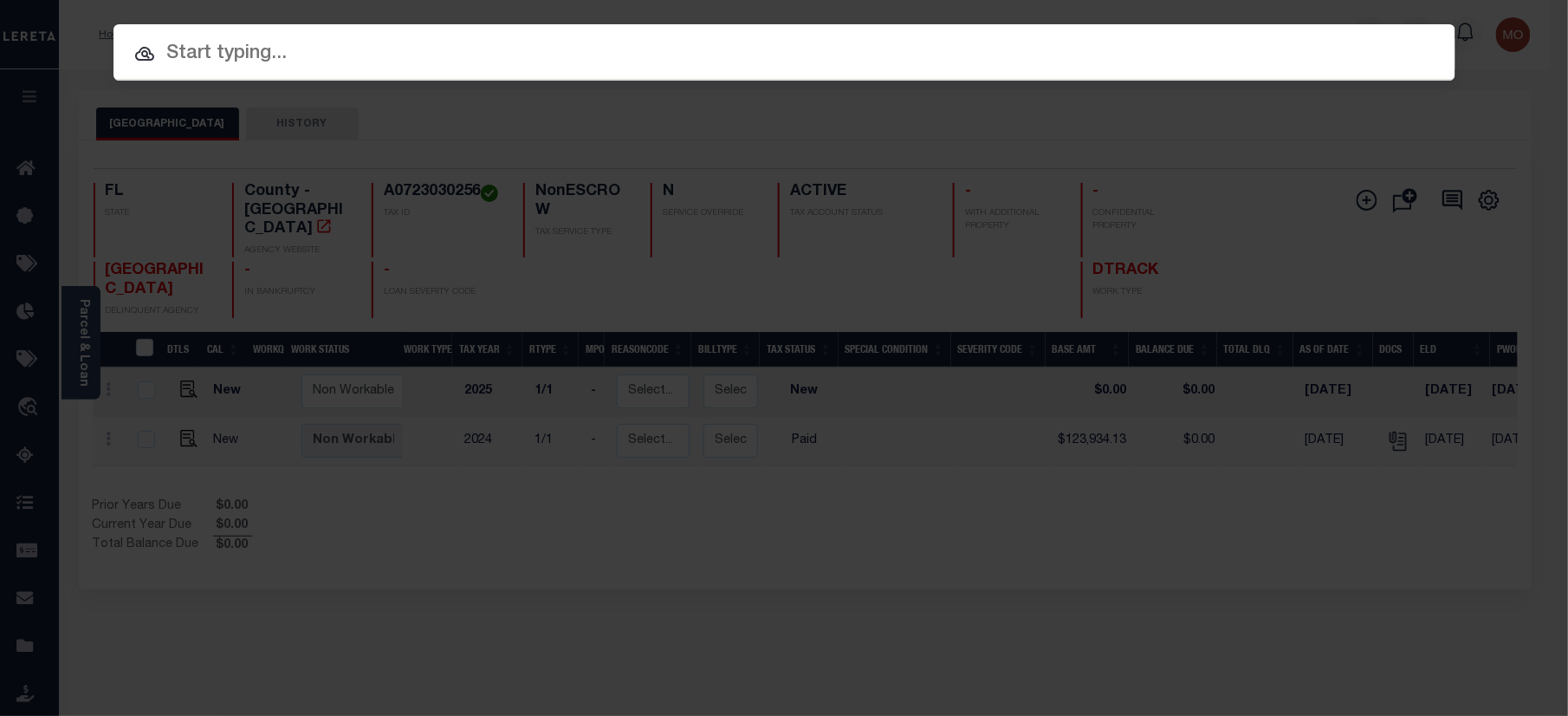
click at [293, 53] on input "text" at bounding box center [784, 54] width 1342 height 30
paste input "10070001"
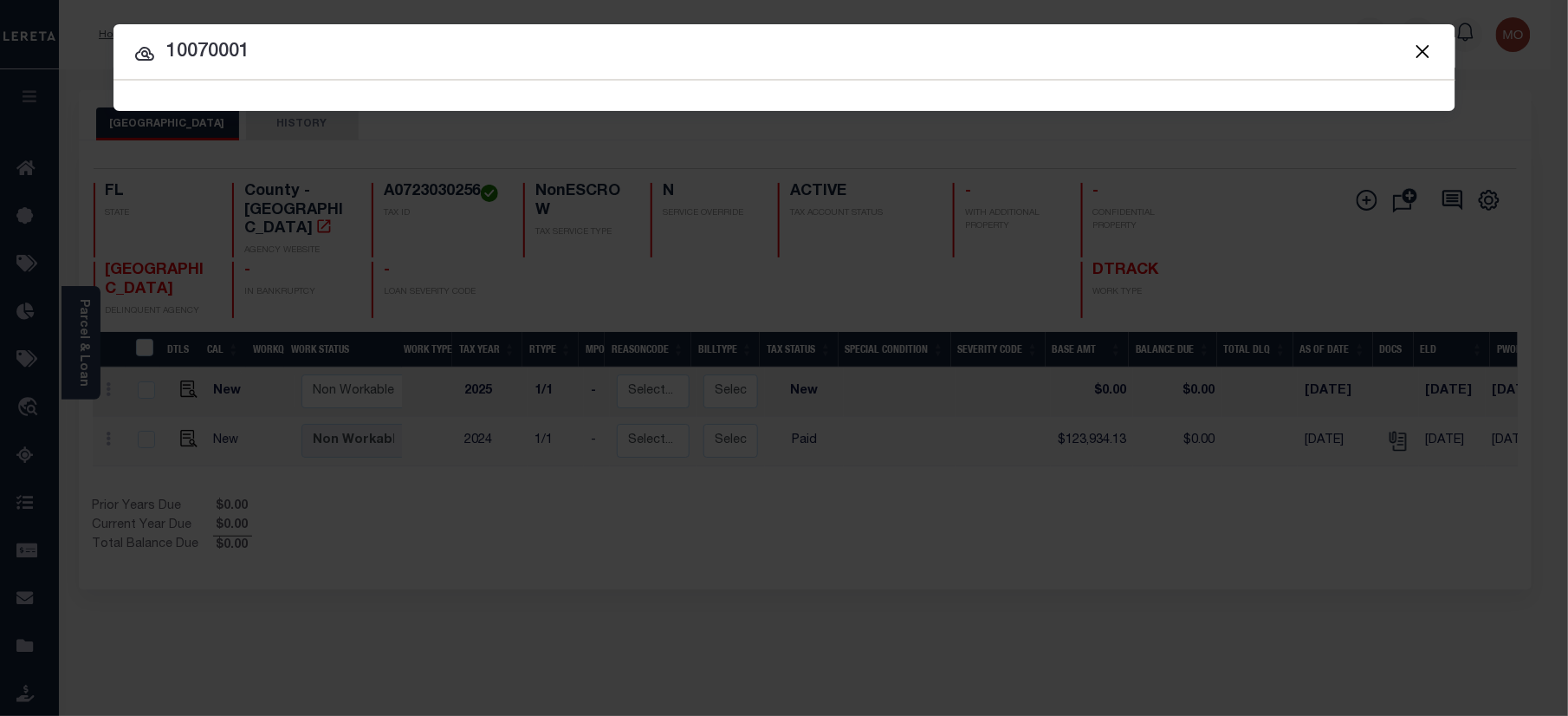
type input "10070001"
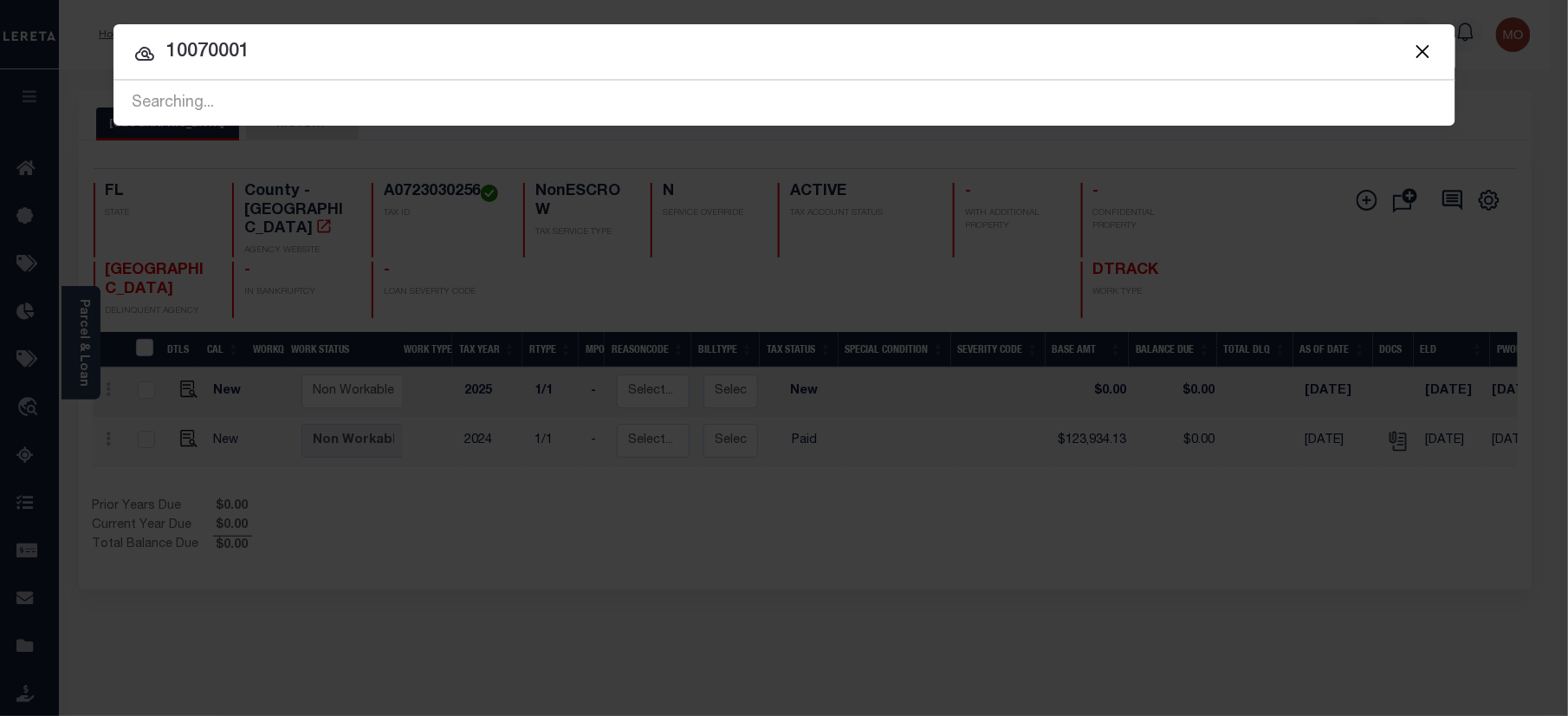
click at [283, 50] on input "10070001" at bounding box center [784, 52] width 1342 height 30
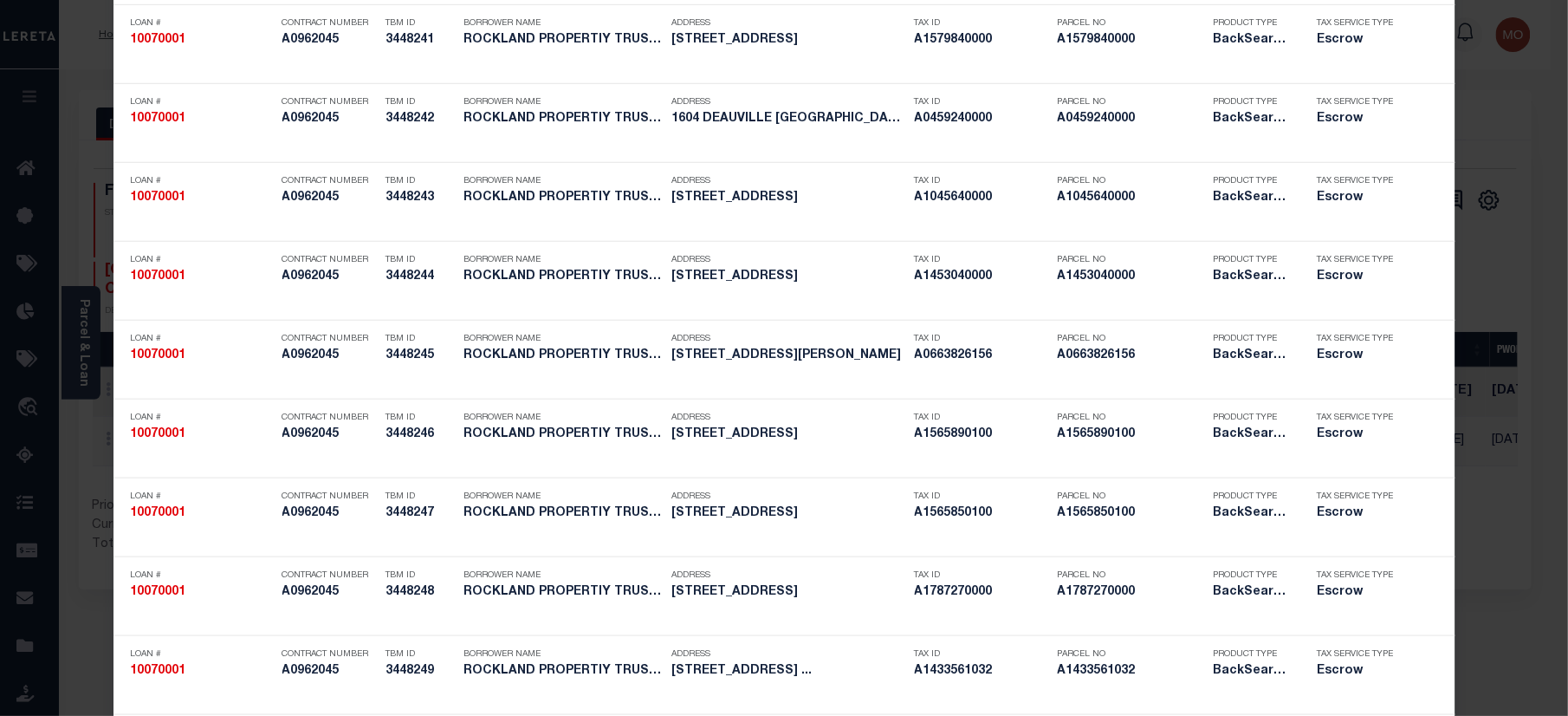
scroll to position [2901, 0]
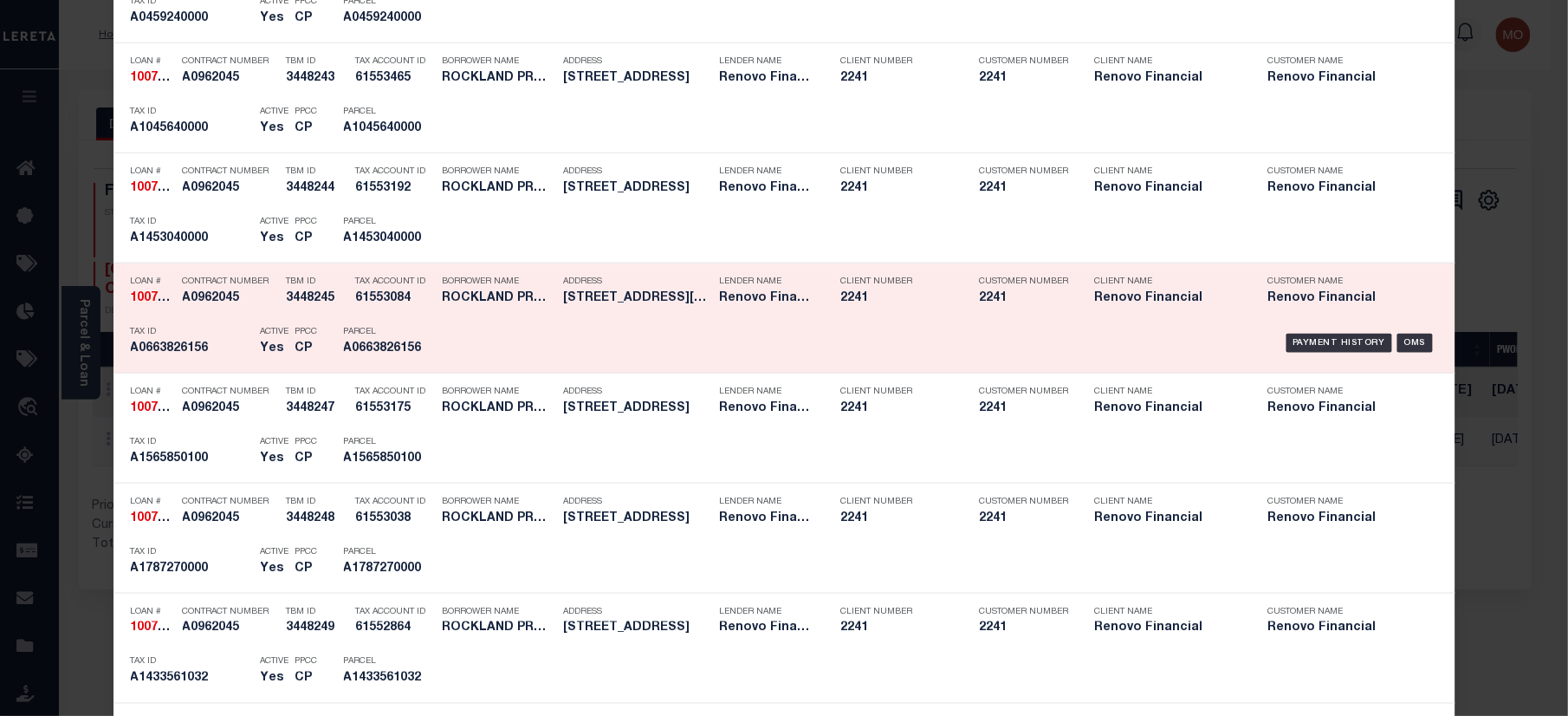
click at [416, 365] on div "Parcel A0663826156" at bounding box center [382, 343] width 104 height 50
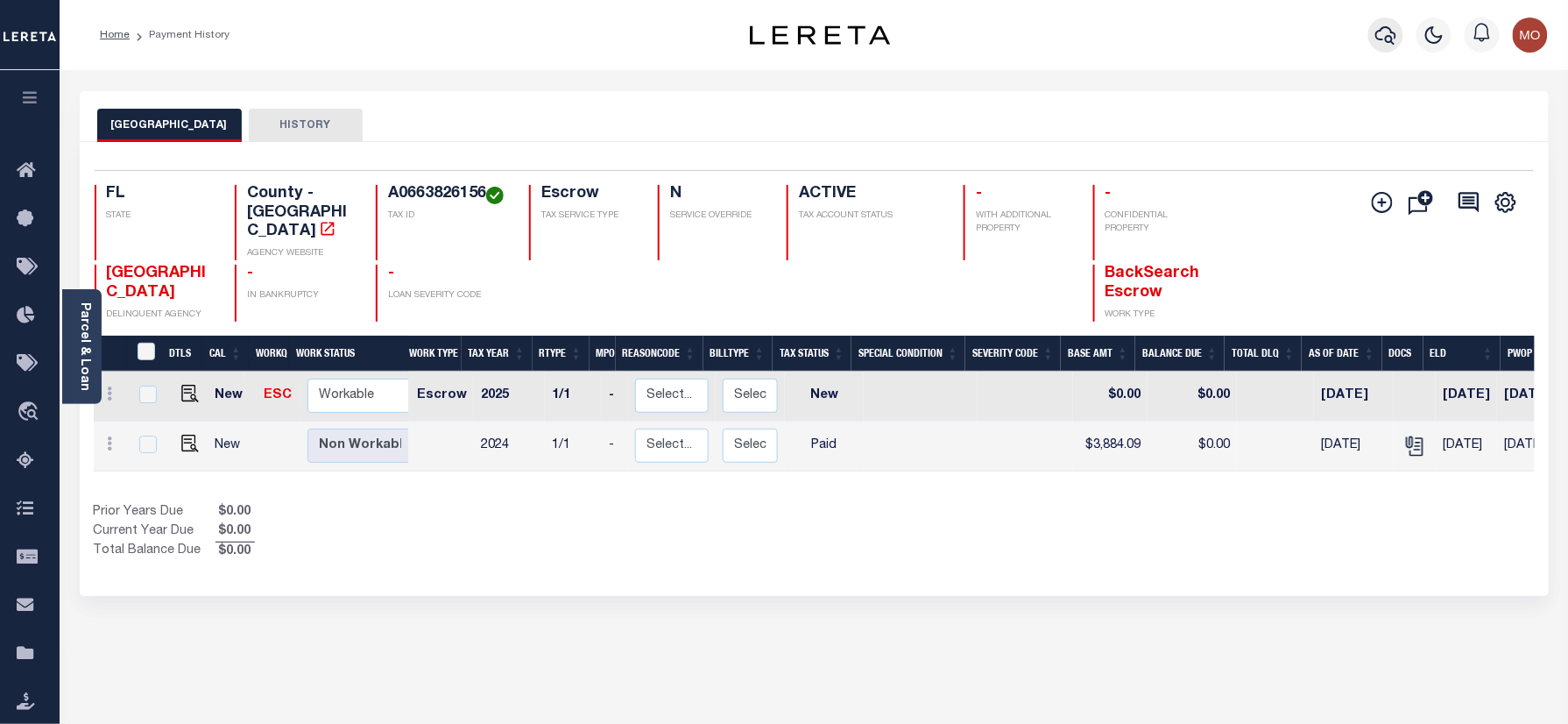
click at [1382, 35] on icon "button" at bounding box center [1385, 35] width 21 height 21
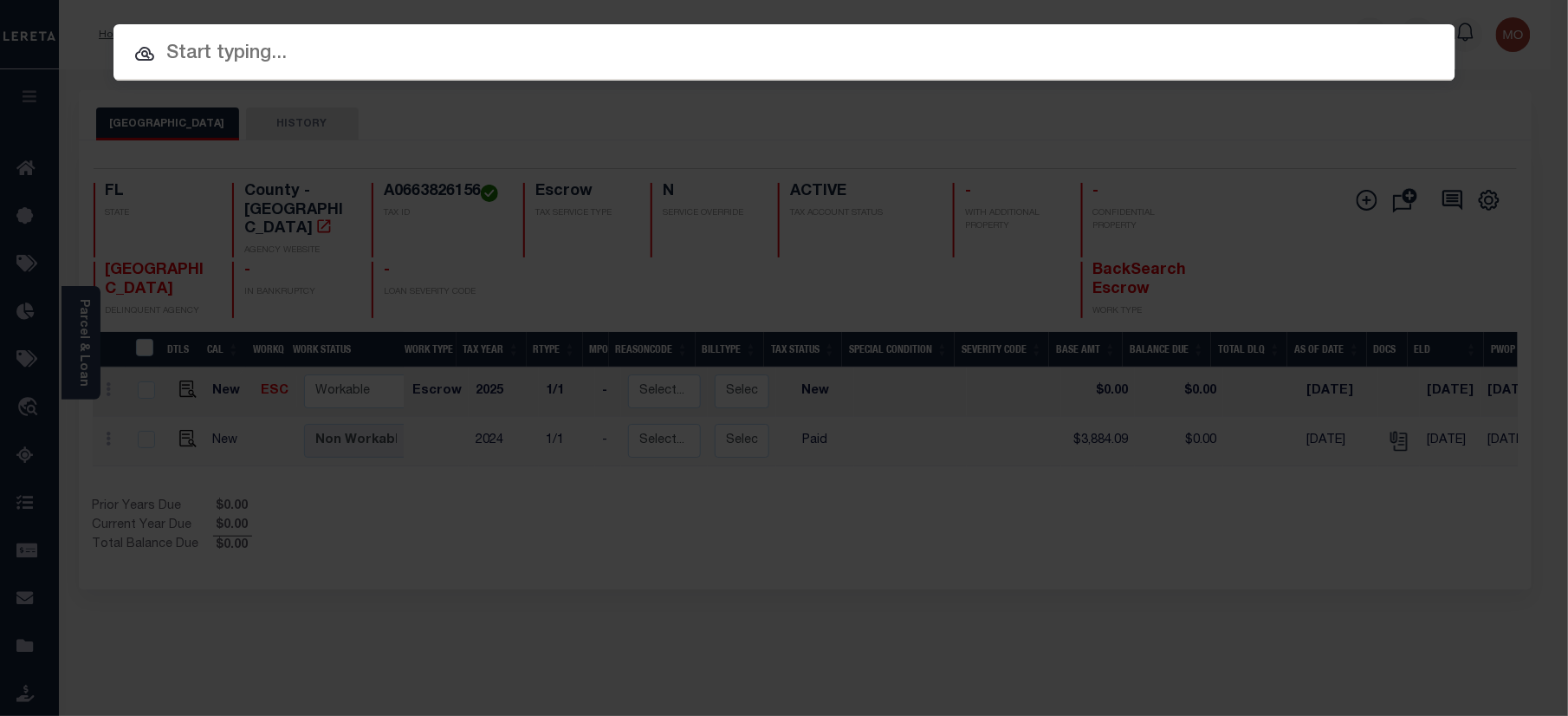
click at [277, 63] on input "text" at bounding box center [784, 54] width 1342 height 30
paste input "4280000956"
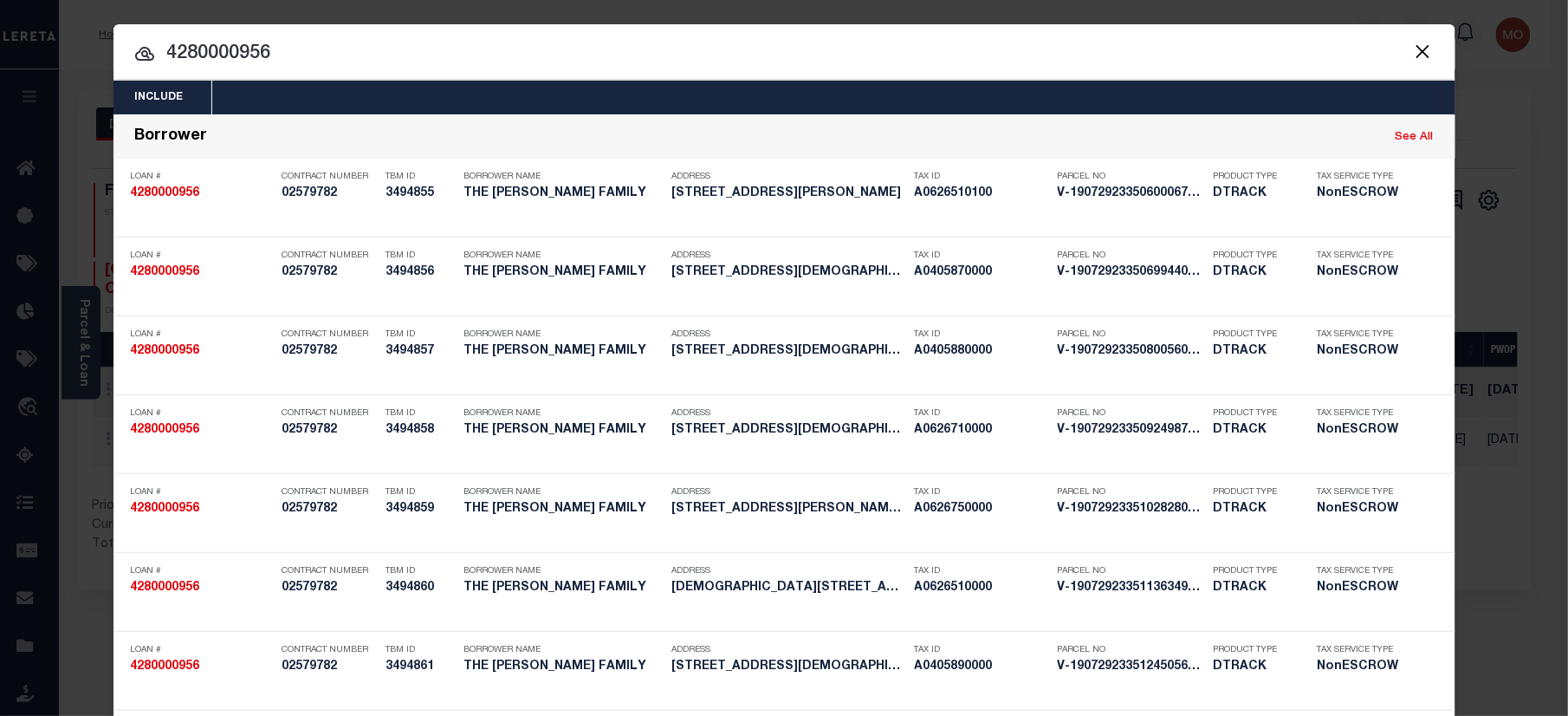
drag, startPoint x: 288, startPoint y: 55, endPoint x: 60, endPoint y: 75, distance: 228.9
click at [61, 74] on div "Include Loans TBM Customers Borrowers Payments (Lender Non-Disb) Payments (Lend…" at bounding box center [784, 358] width 1568 height 716
paste input "002203800"
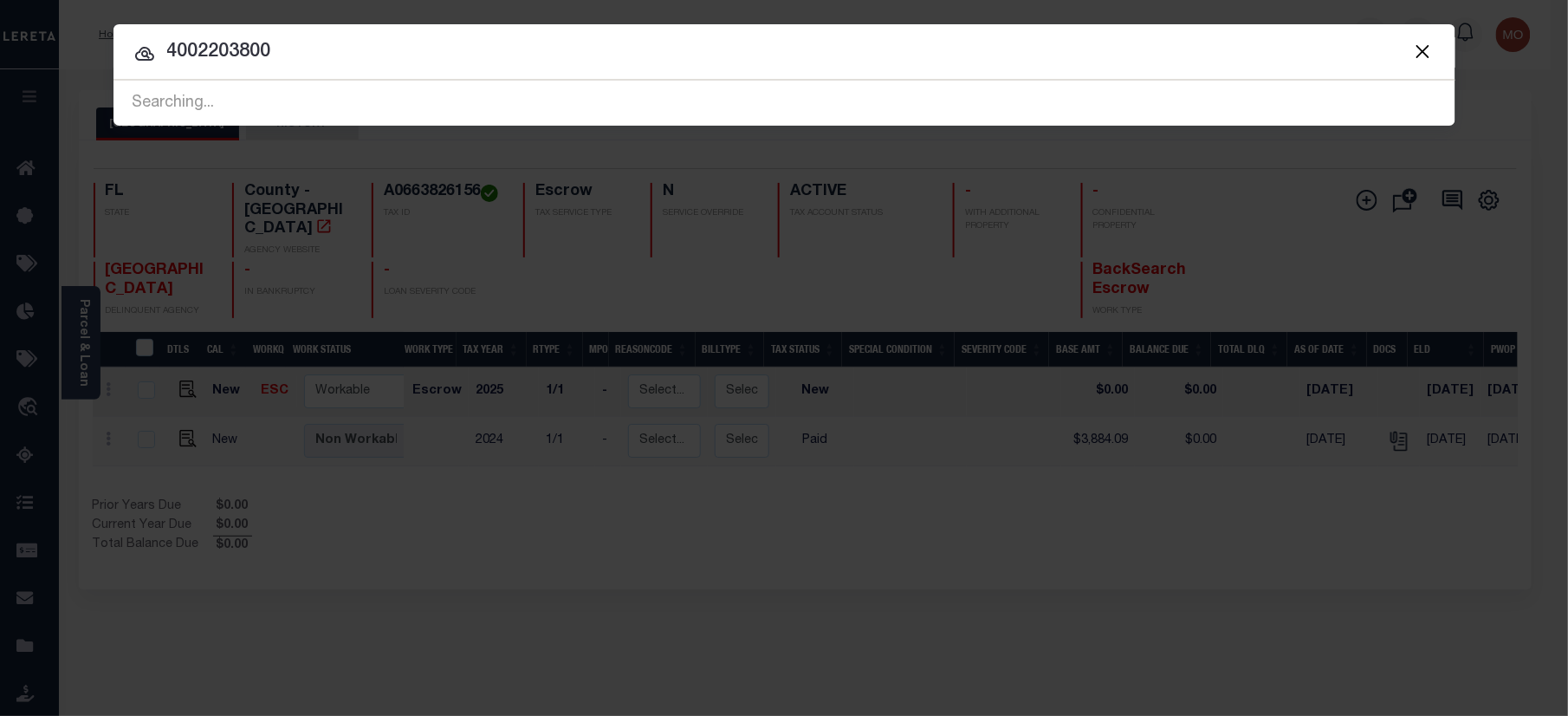
type input "4002203800"
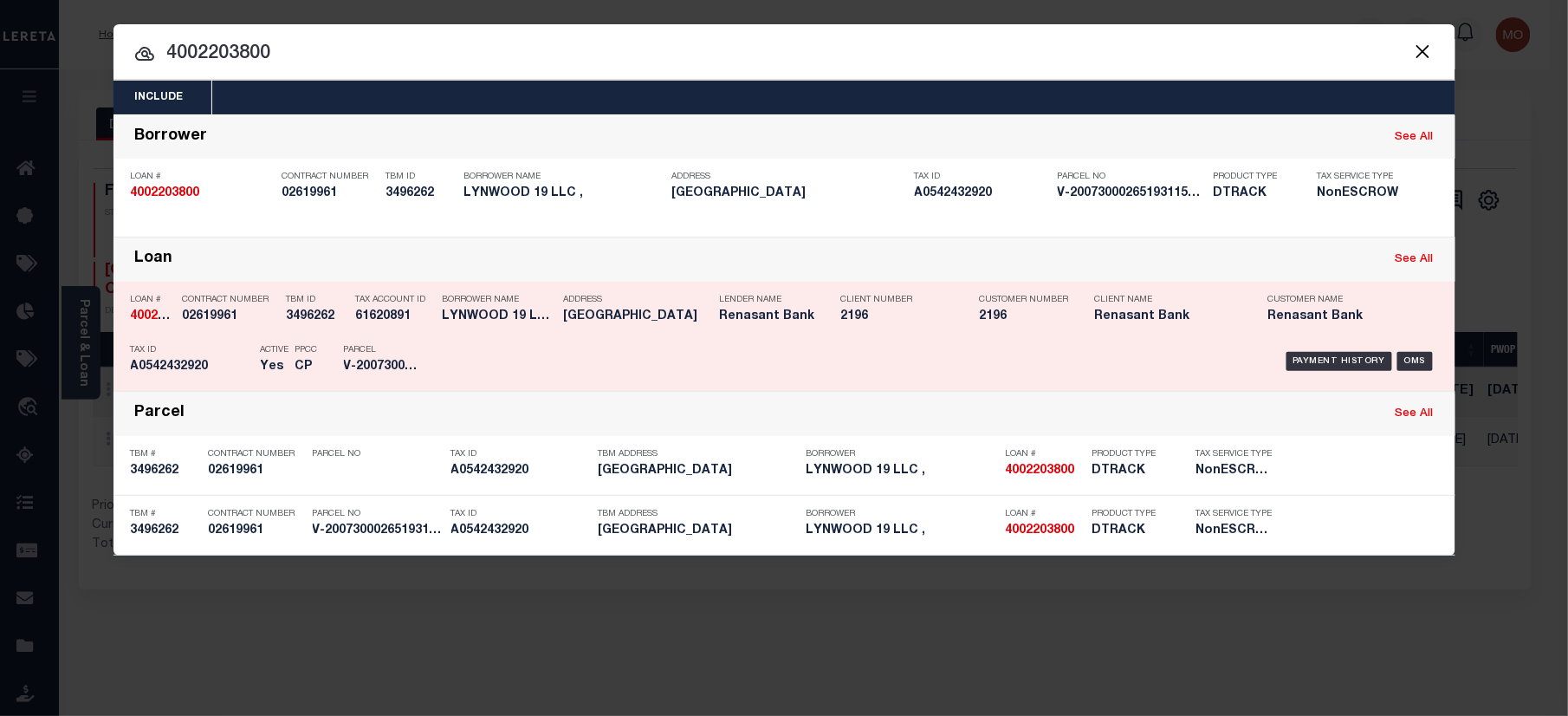
click at [277, 345] on p "Active" at bounding box center [274, 349] width 29 height 10
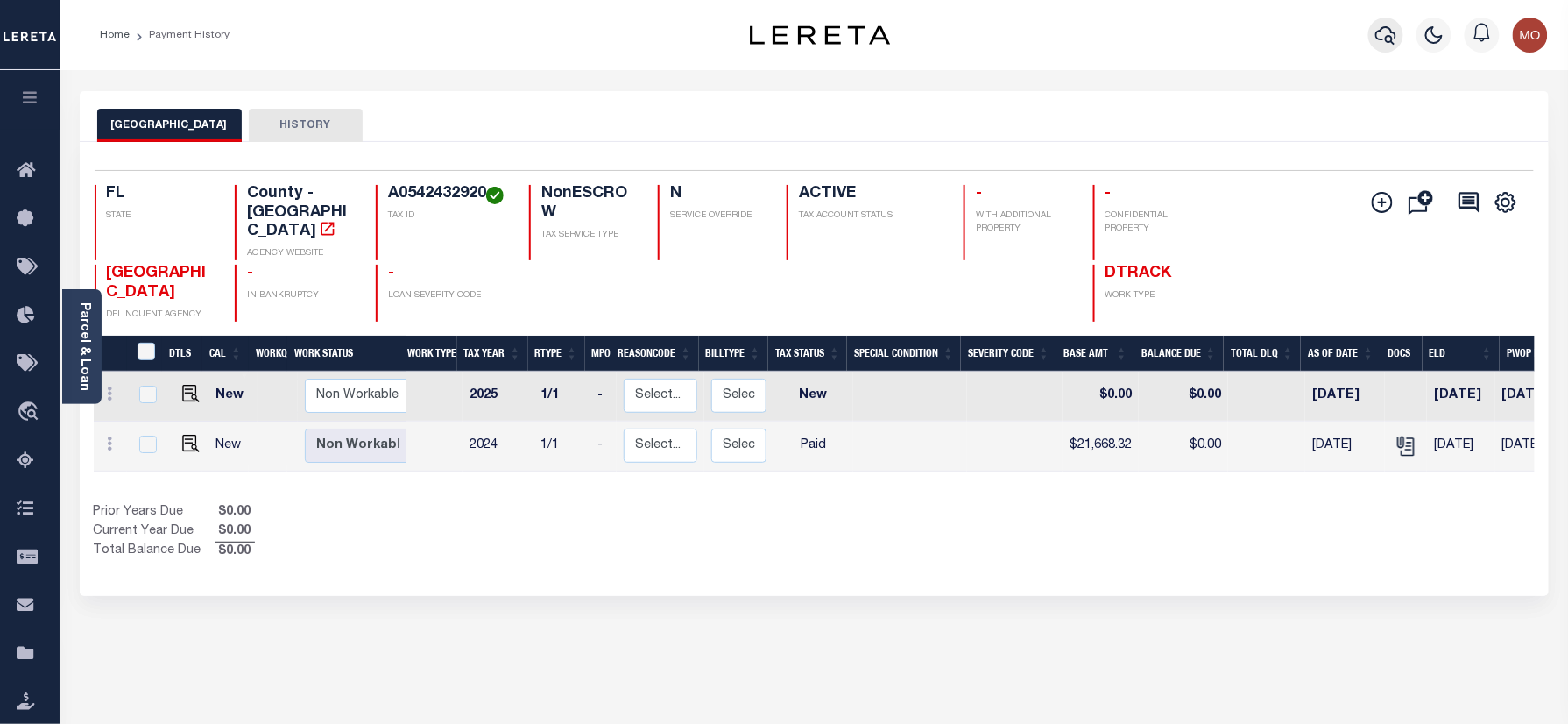
click at [1385, 34] on icon "button" at bounding box center [1385, 35] width 21 height 21
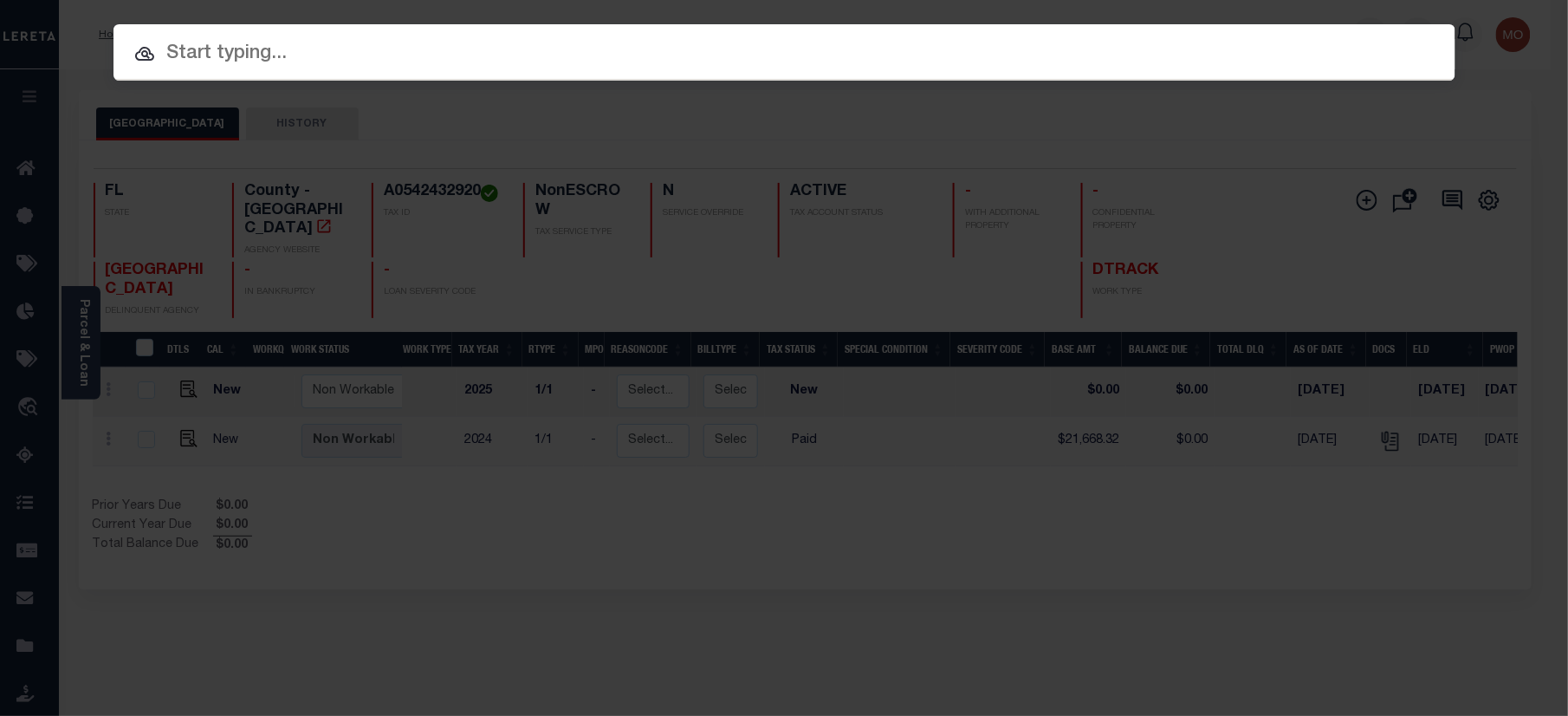
click at [259, 49] on input "text" at bounding box center [784, 54] width 1342 height 30
paste input "4280000786"
type input "4280000786"
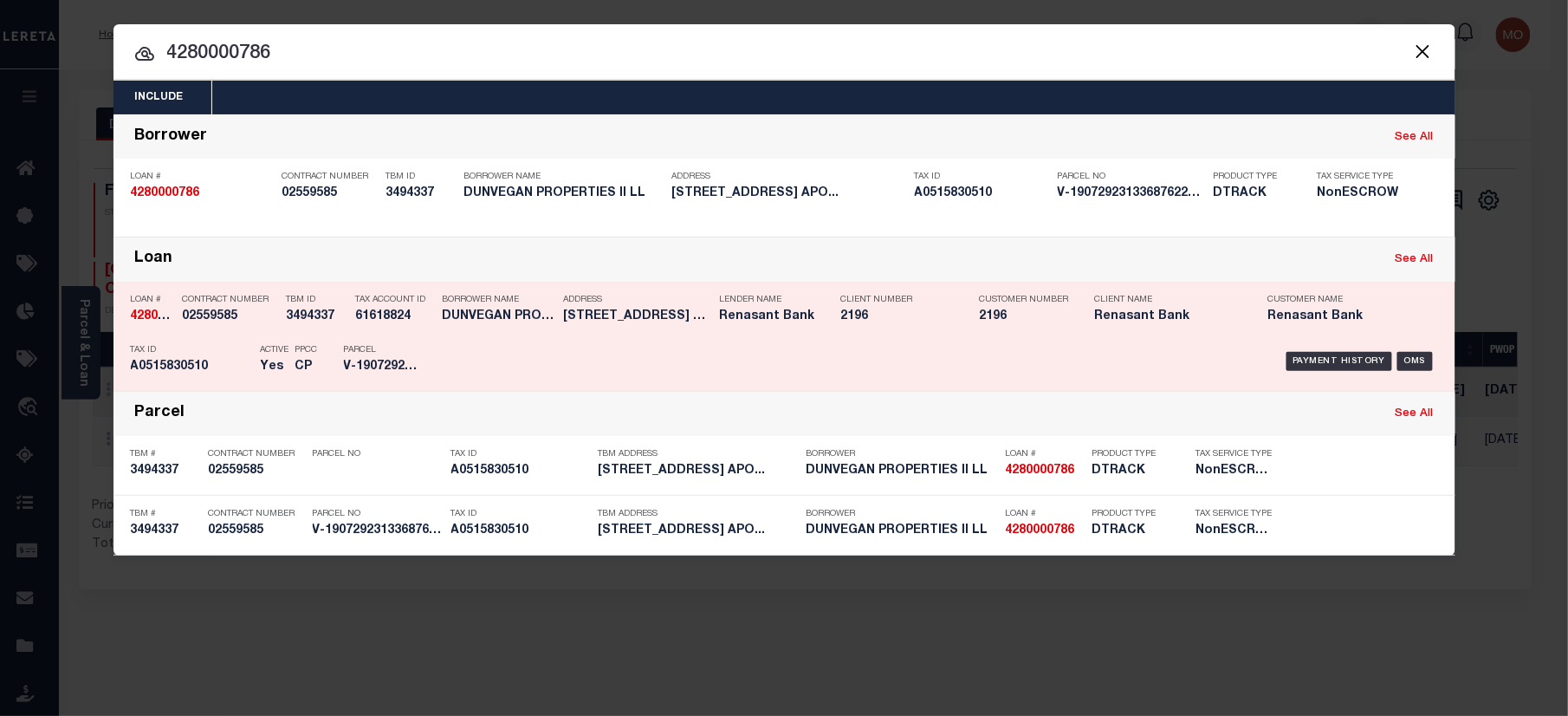
click at [223, 329] on div "Contract Number 02559585" at bounding box center [230, 311] width 95 height 50
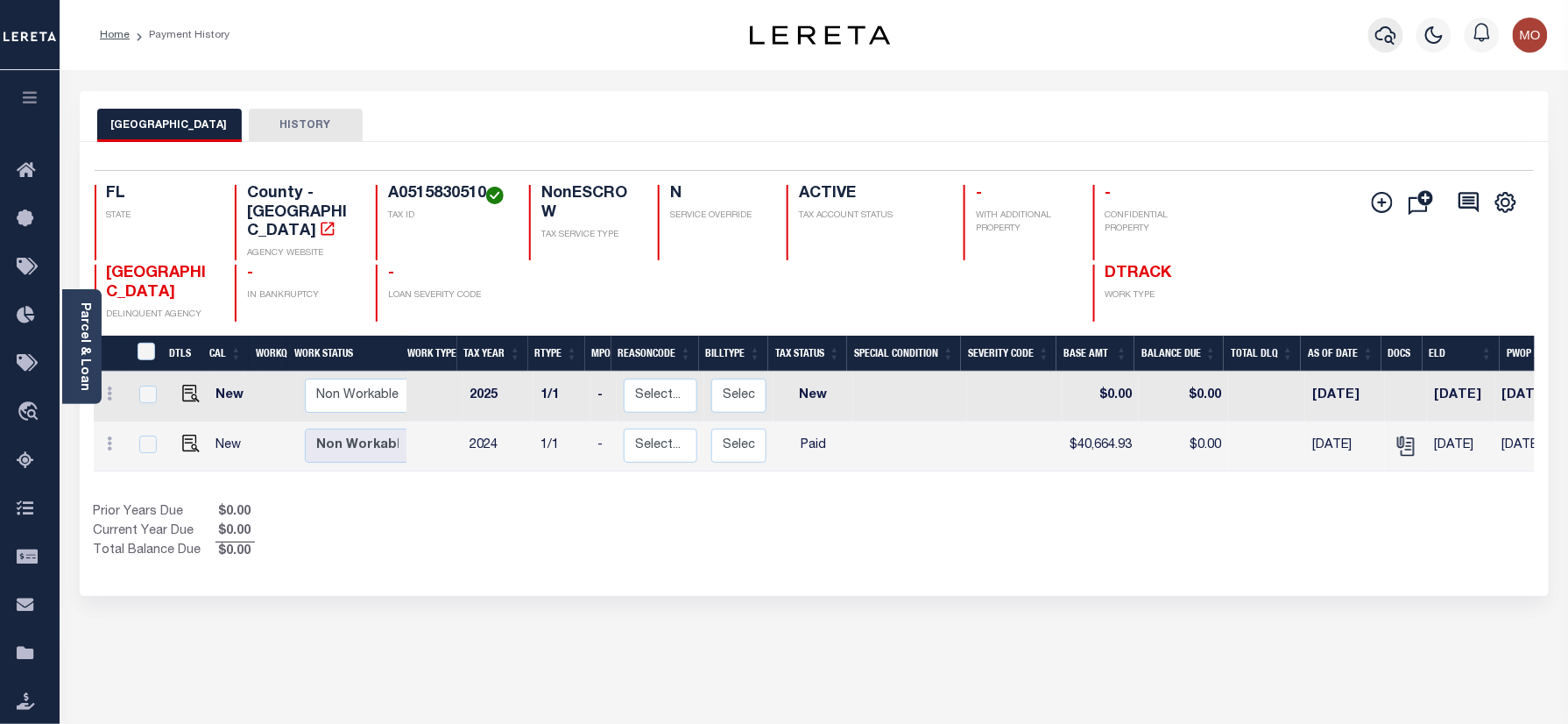
click at [1382, 44] on icon "button" at bounding box center [1385, 35] width 21 height 21
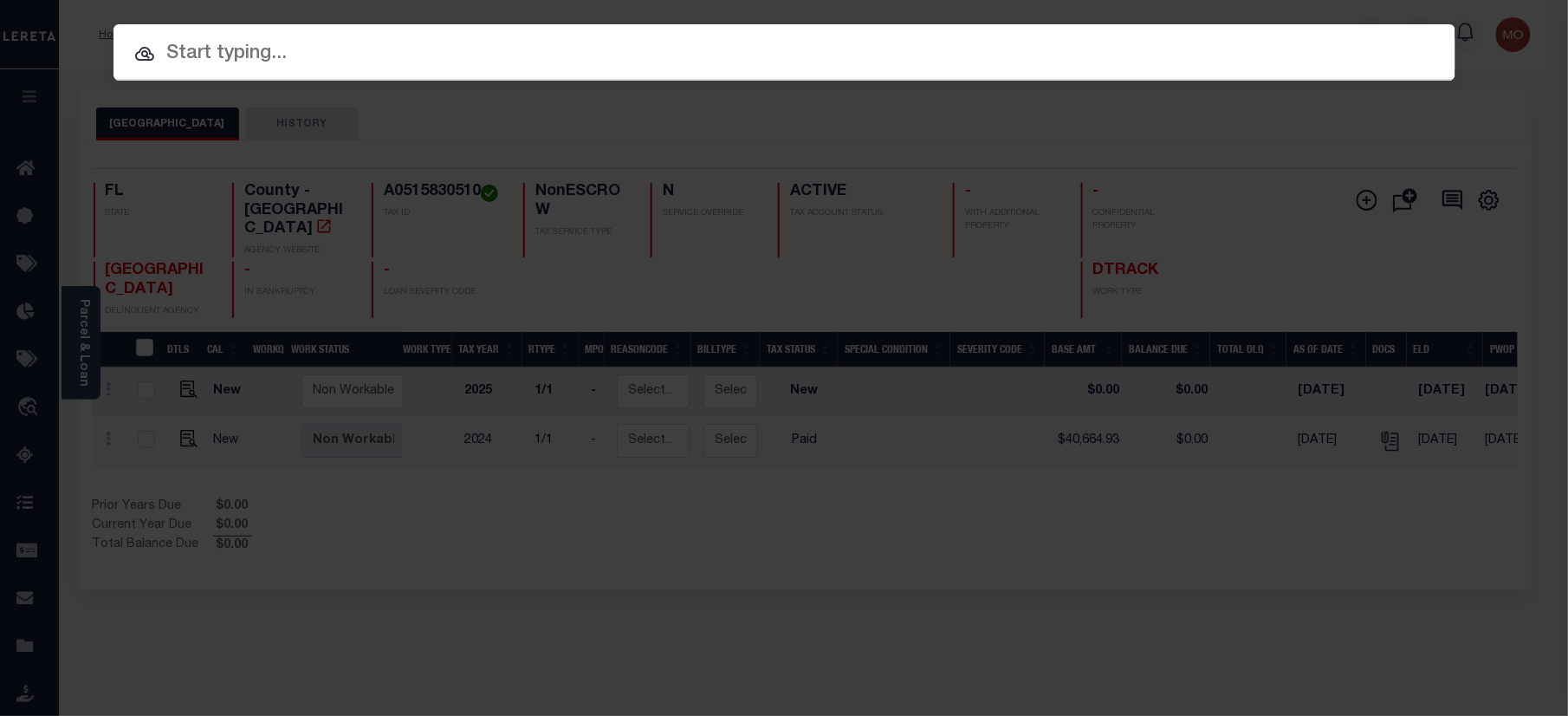
click at [247, 47] on input "text" at bounding box center [784, 54] width 1342 height 30
paste input "4002203800"
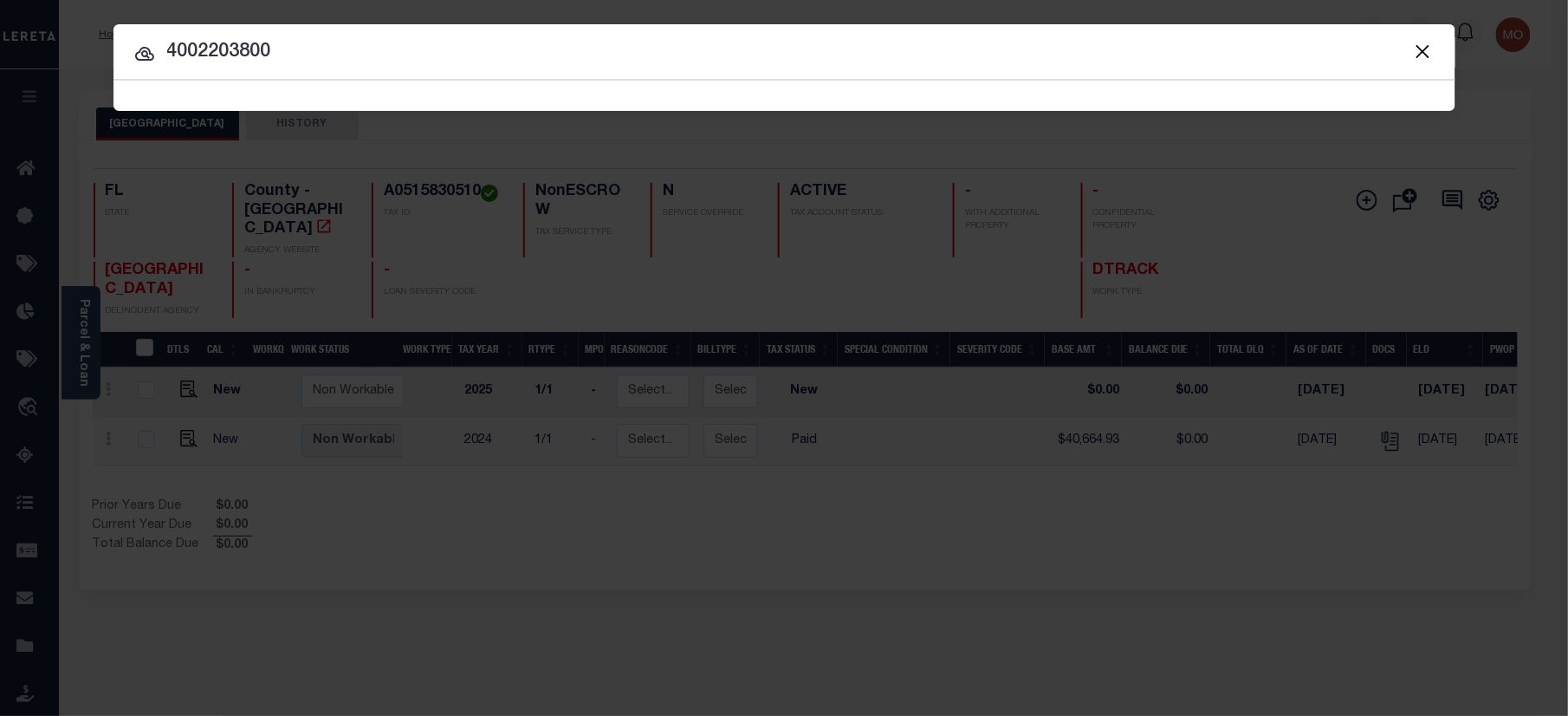
type input "4002203800"
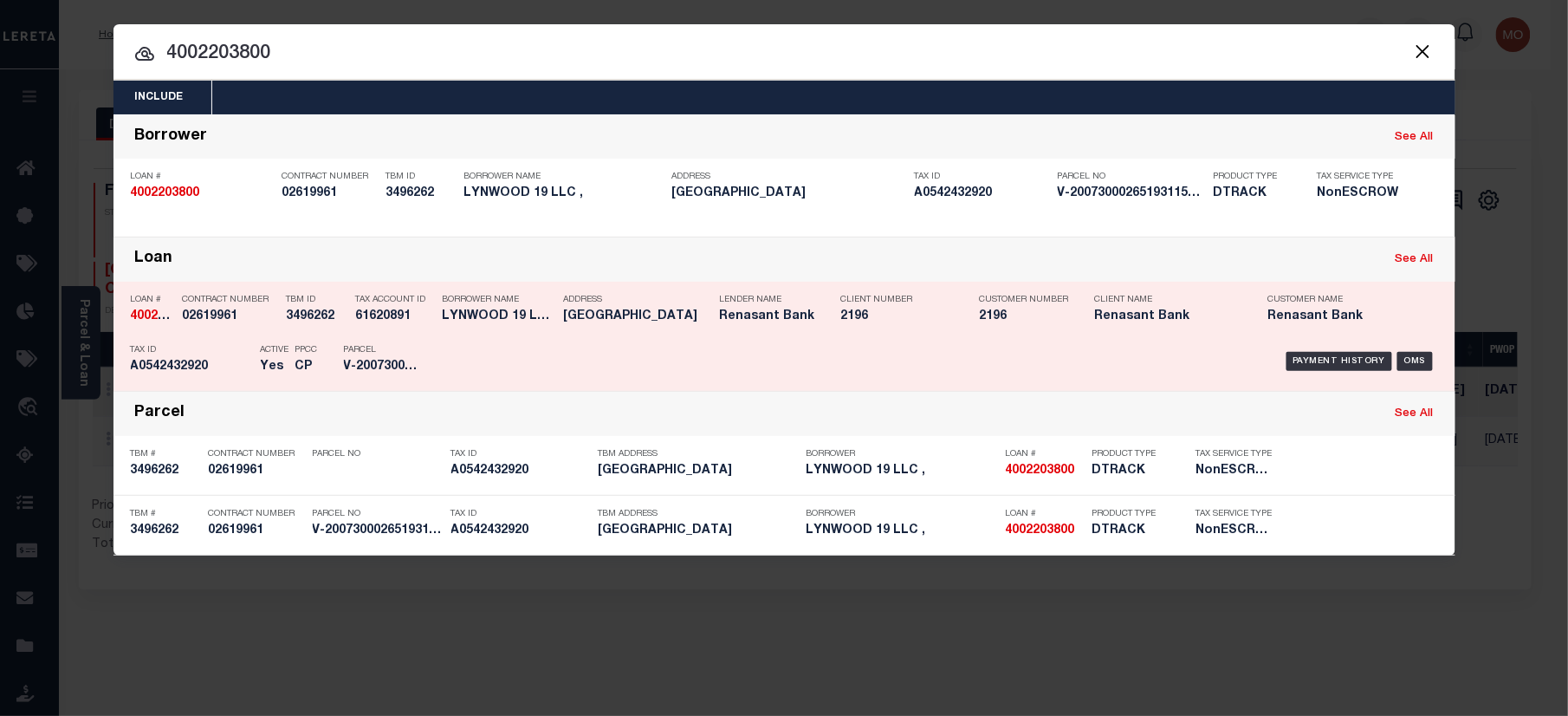
click at [318, 352] on p "PPCC" at bounding box center [307, 349] width 22 height 10
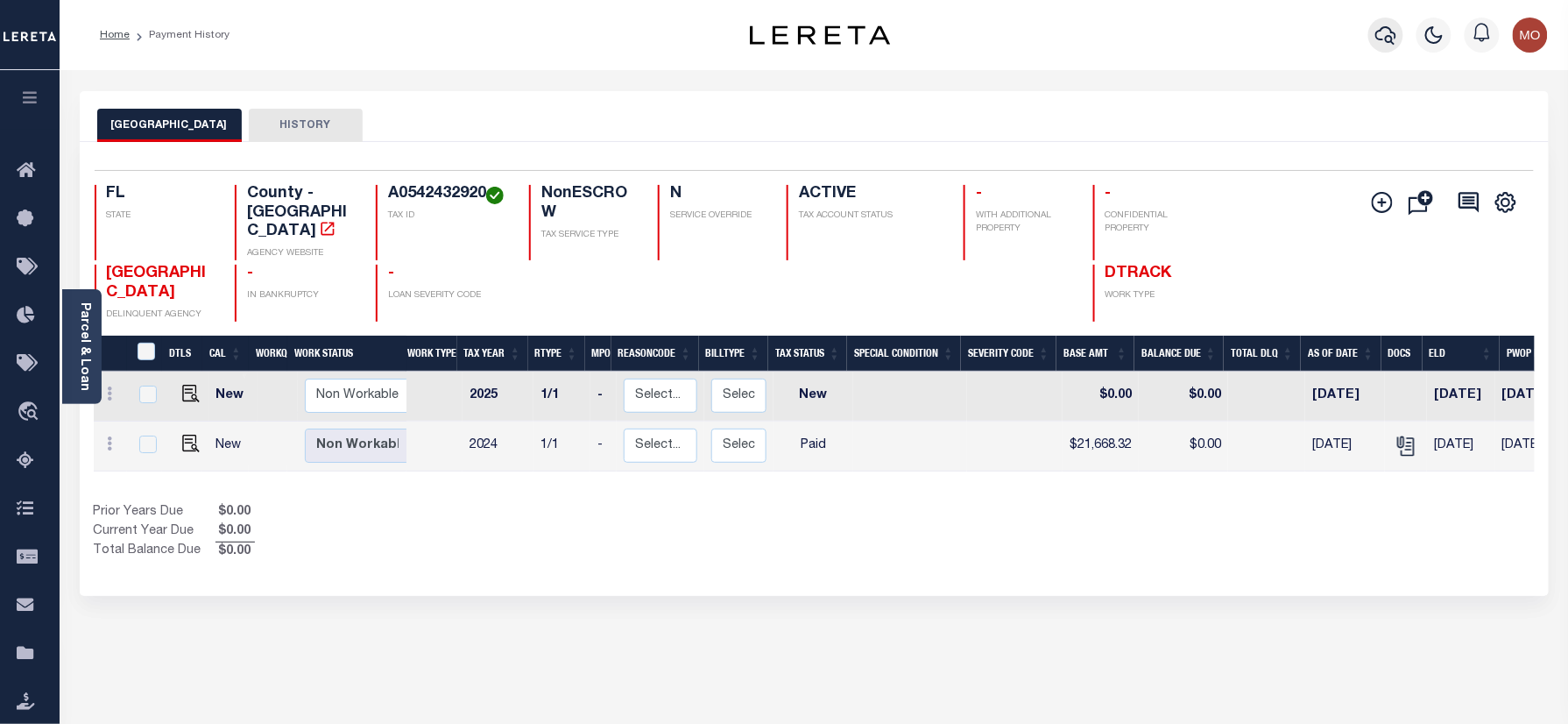
click at [1400, 39] on button "button" at bounding box center [1386, 35] width 35 height 35
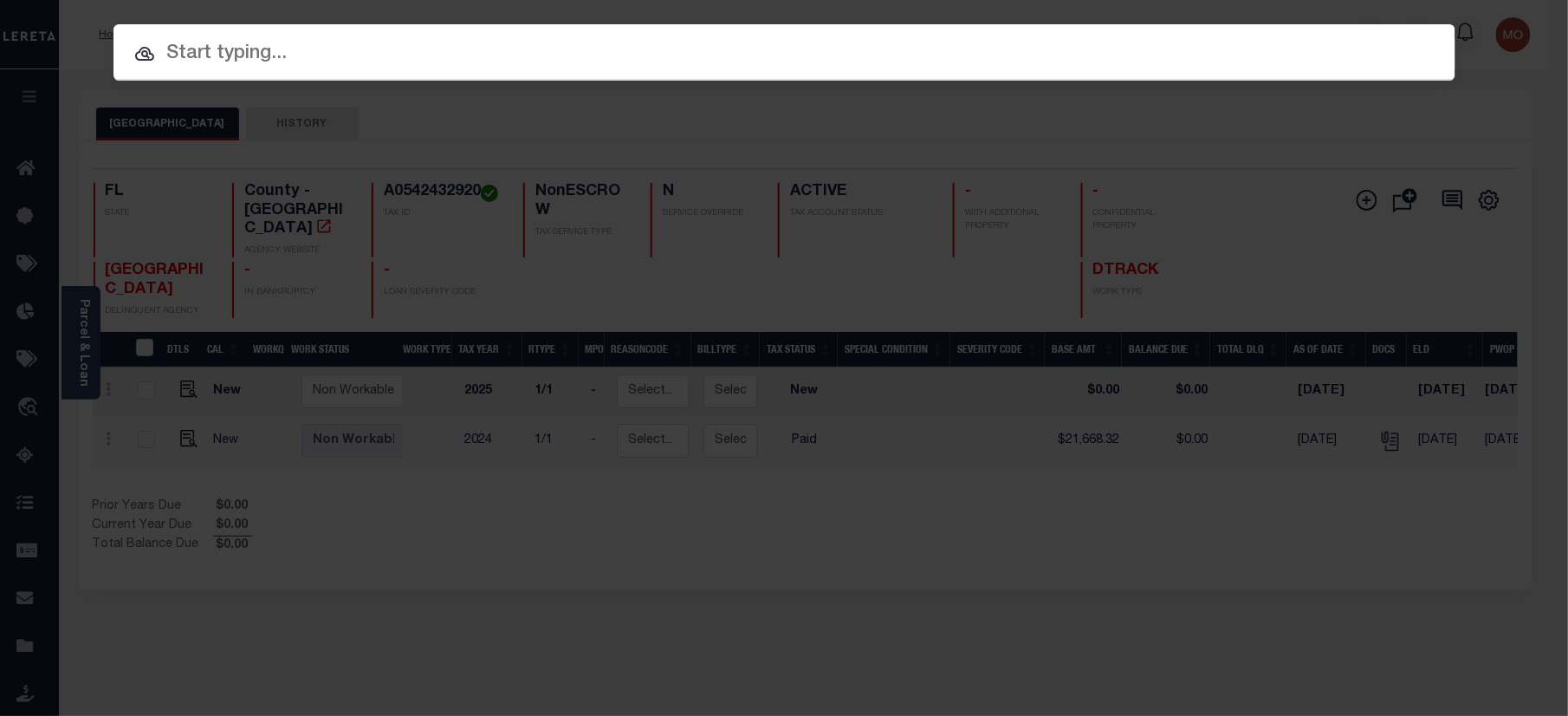
click at [260, 53] on input "text" at bounding box center [784, 54] width 1342 height 30
paste input "90000802"
type input "90000802"
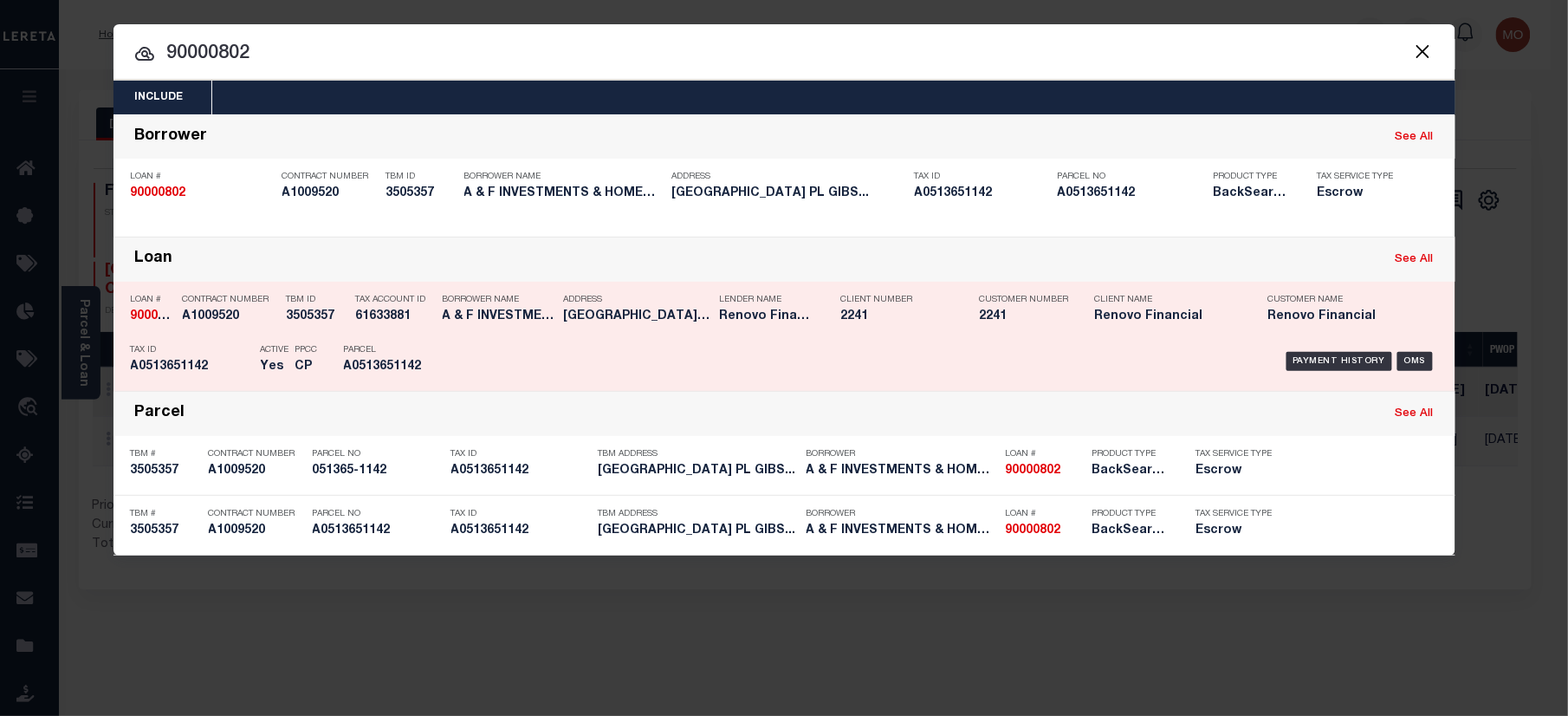
click at [412, 336] on div "Parcel A0513651142" at bounding box center [382, 361] width 78 height 50
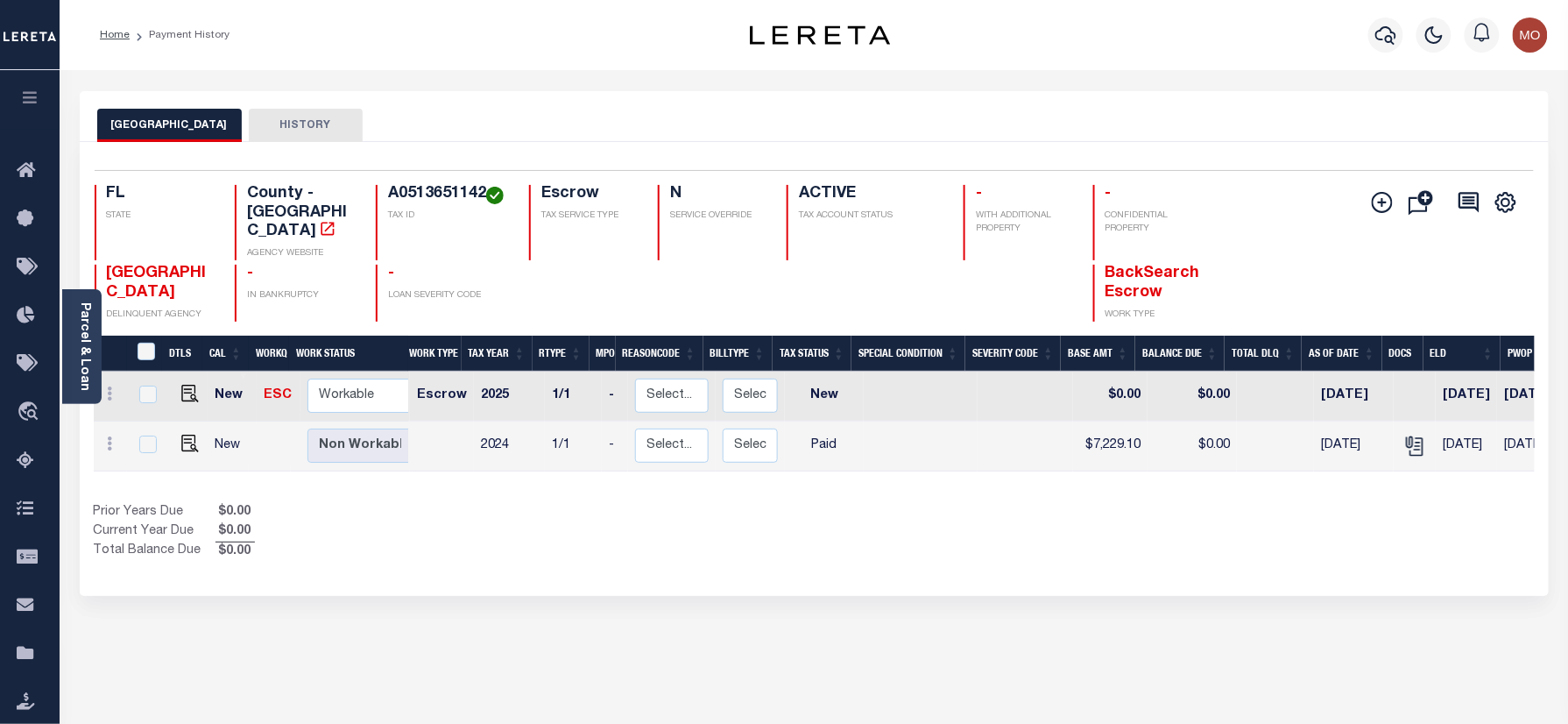
click at [1530, 34] on img "button" at bounding box center [1531, 35] width 35 height 35
click at [1478, 123] on span "Sign out" at bounding box center [1461, 124] width 49 height 12
